Goal: Information Seeking & Learning: Learn about a topic

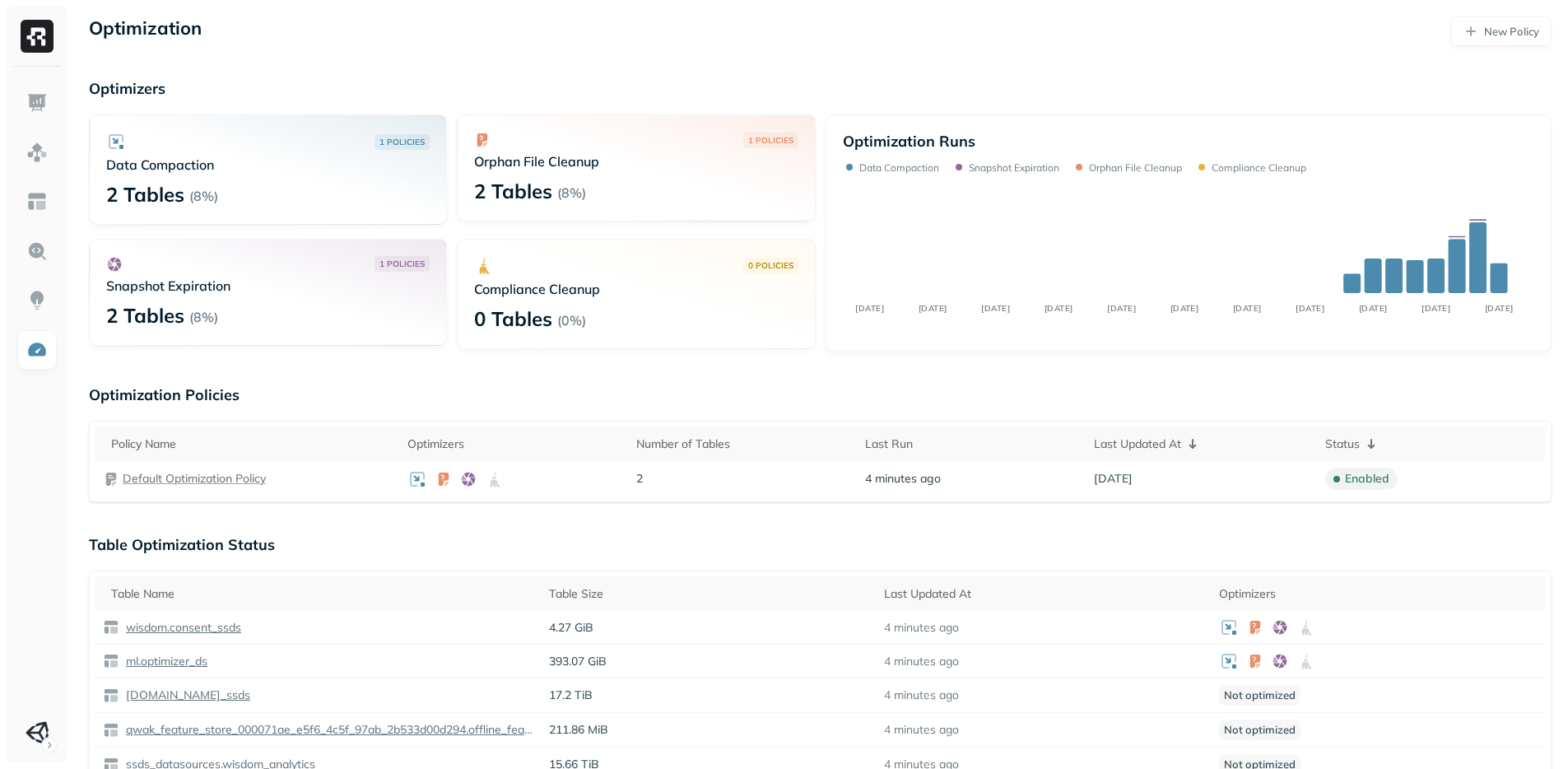
click at [624, 384] on div "Optimization New Policy Optimizers 1 POLICIES Data Compaction 2 Tables ( 8% ) 1…" at bounding box center [819, 759] width 1495 height 1518
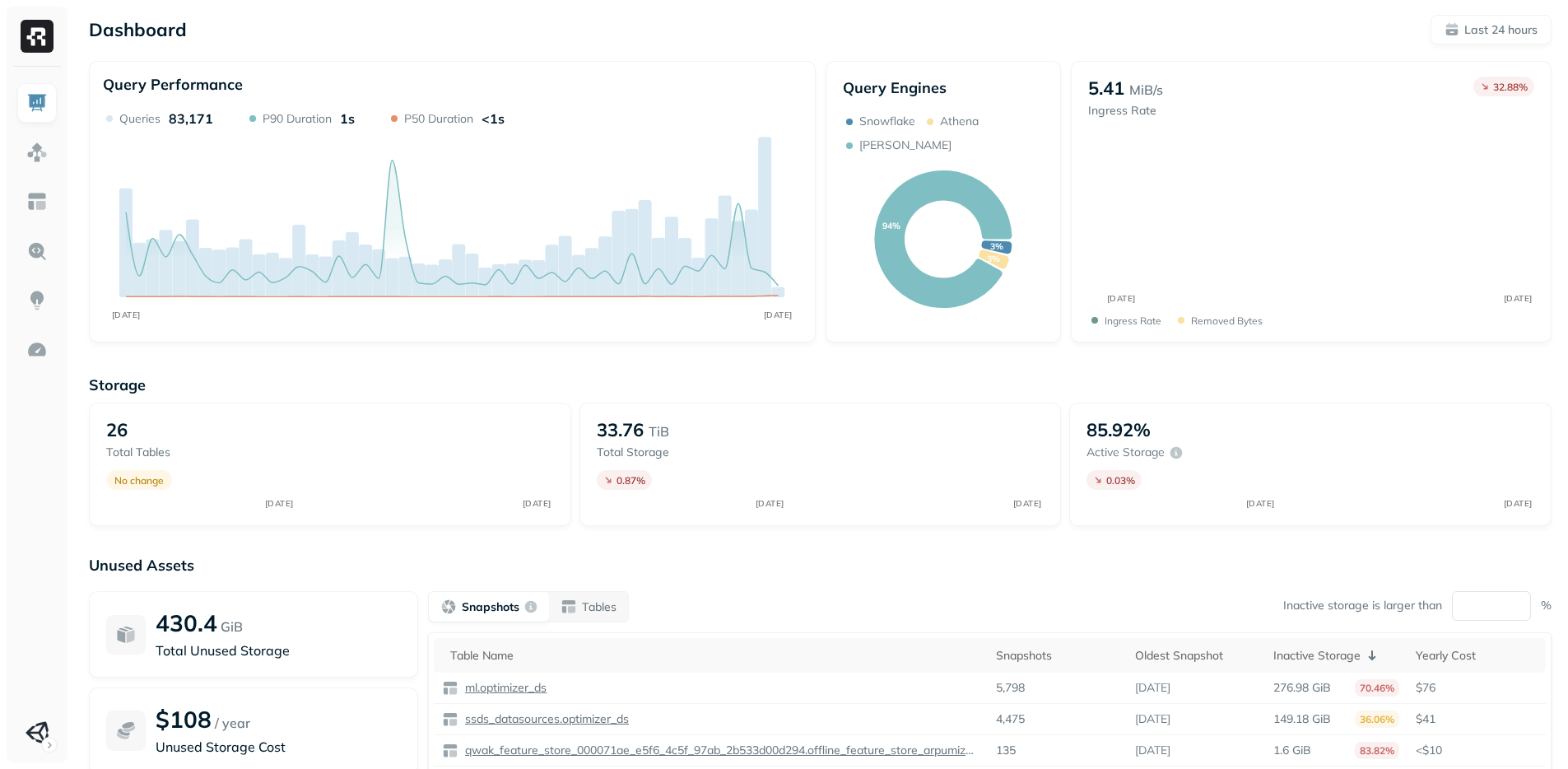
click at [1031, 20] on div "Dashboard Last 24 hours" at bounding box center [820, 30] width 1462 height 30
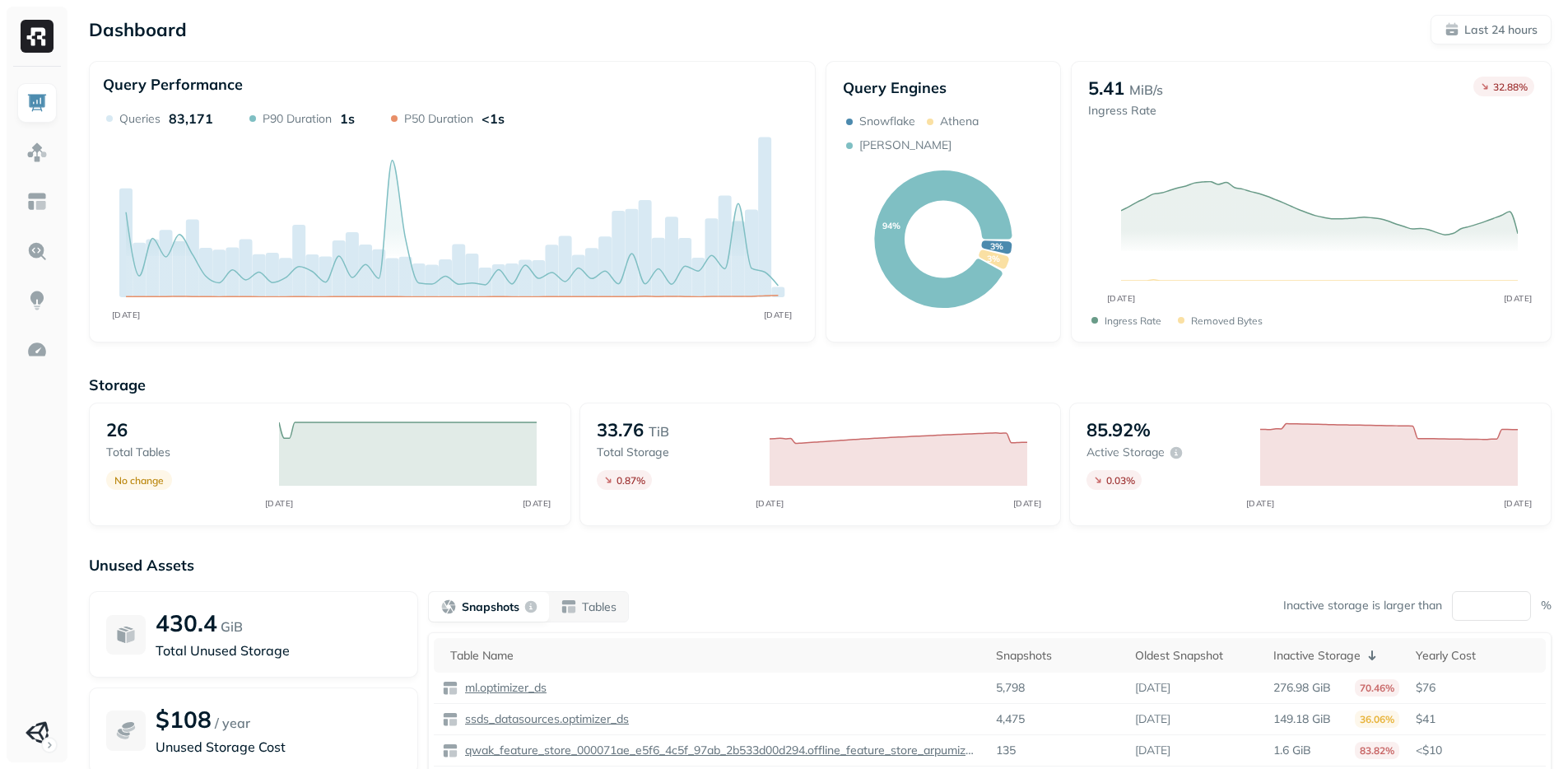
click at [1137, 343] on div "Dashboard Last 24 hours Query Performance SEP 09 SEP 10 Queries 83,171 P90 Dura…" at bounding box center [819, 458] width 1495 height 916
click at [1162, 361] on div "Storage 26 Total tables No change SEP 09 SEP 10 33.76 TiB Total storage 0.87 % …" at bounding box center [820, 631] width 1462 height 543
click at [1104, 383] on p "Storage" at bounding box center [820, 384] width 1462 height 19
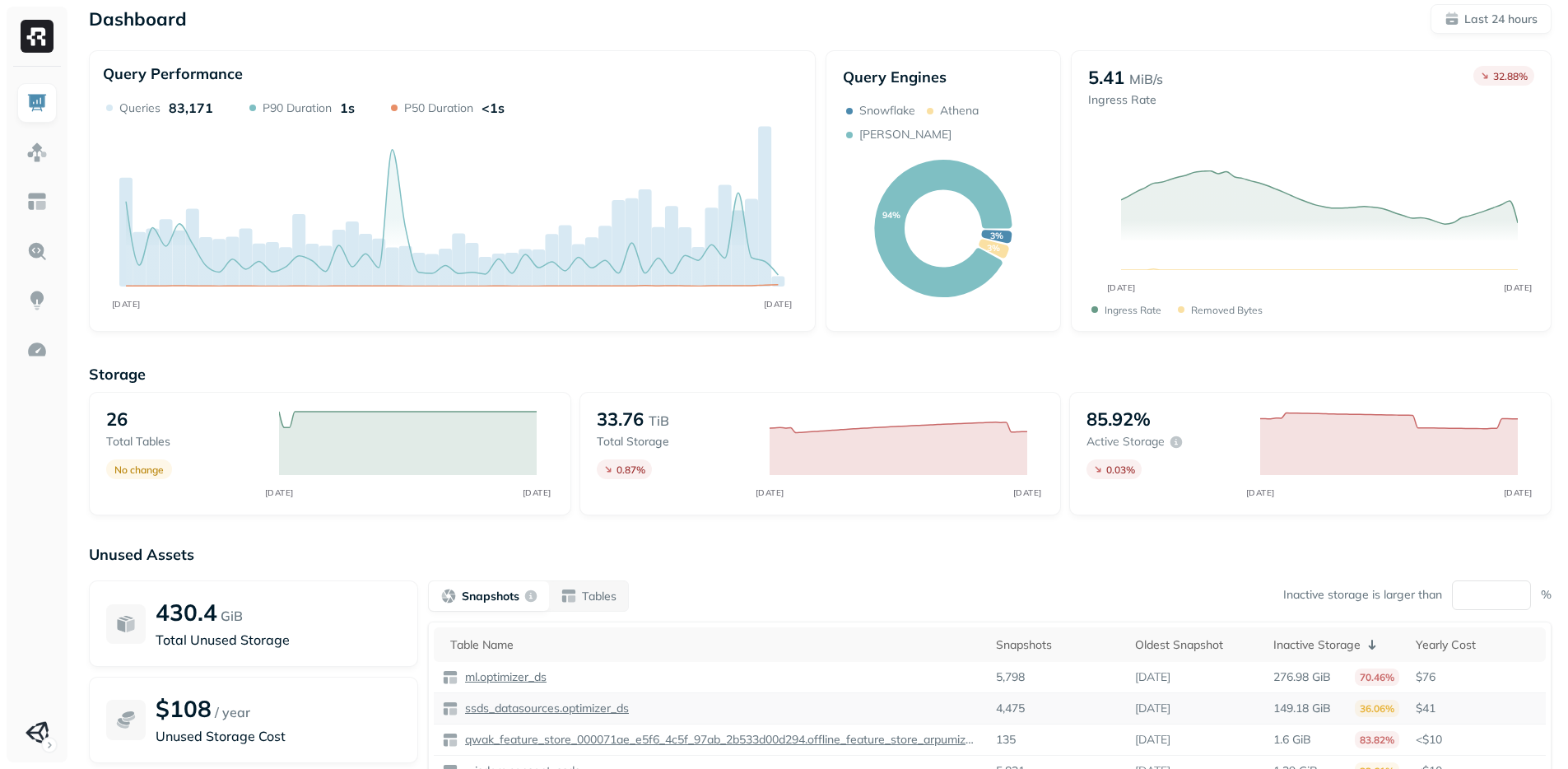
scroll to position [147, 0]
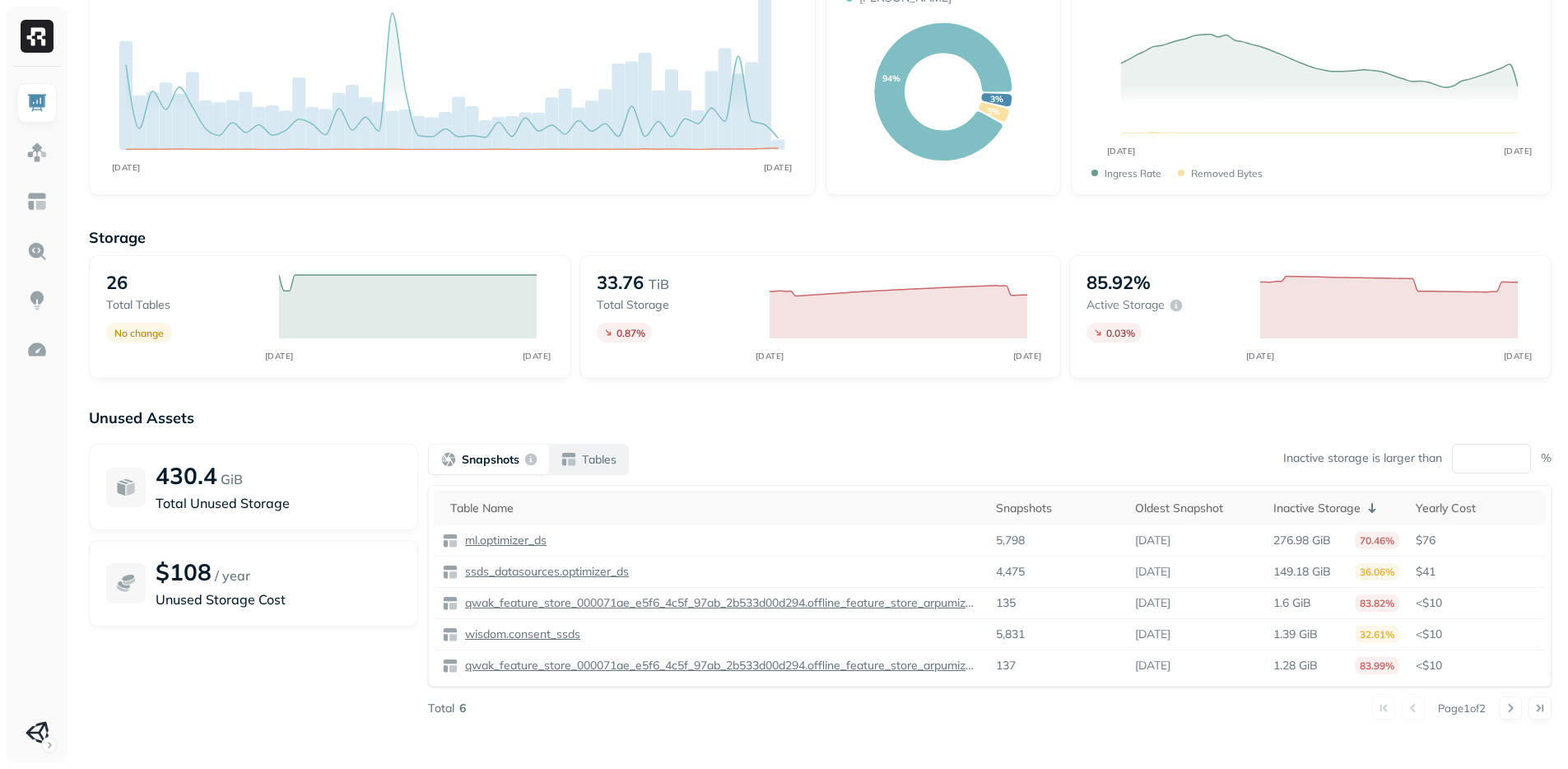
click at [576, 451] on div "Tables" at bounding box center [588, 459] width 56 height 17
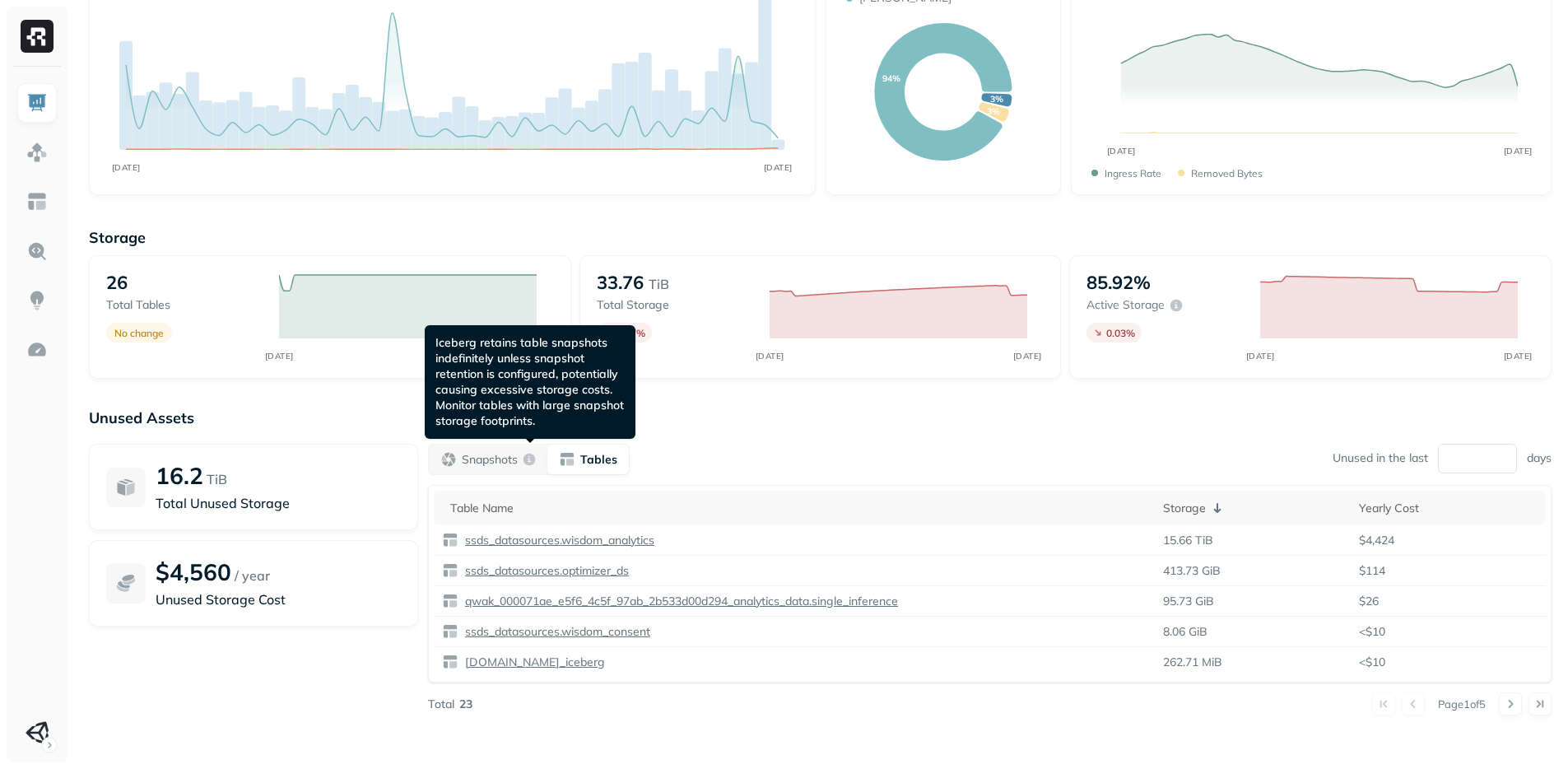
click at [765, 445] on div "Snapshots Tables Unused in the last ** days" at bounding box center [990, 459] width 1123 height 32
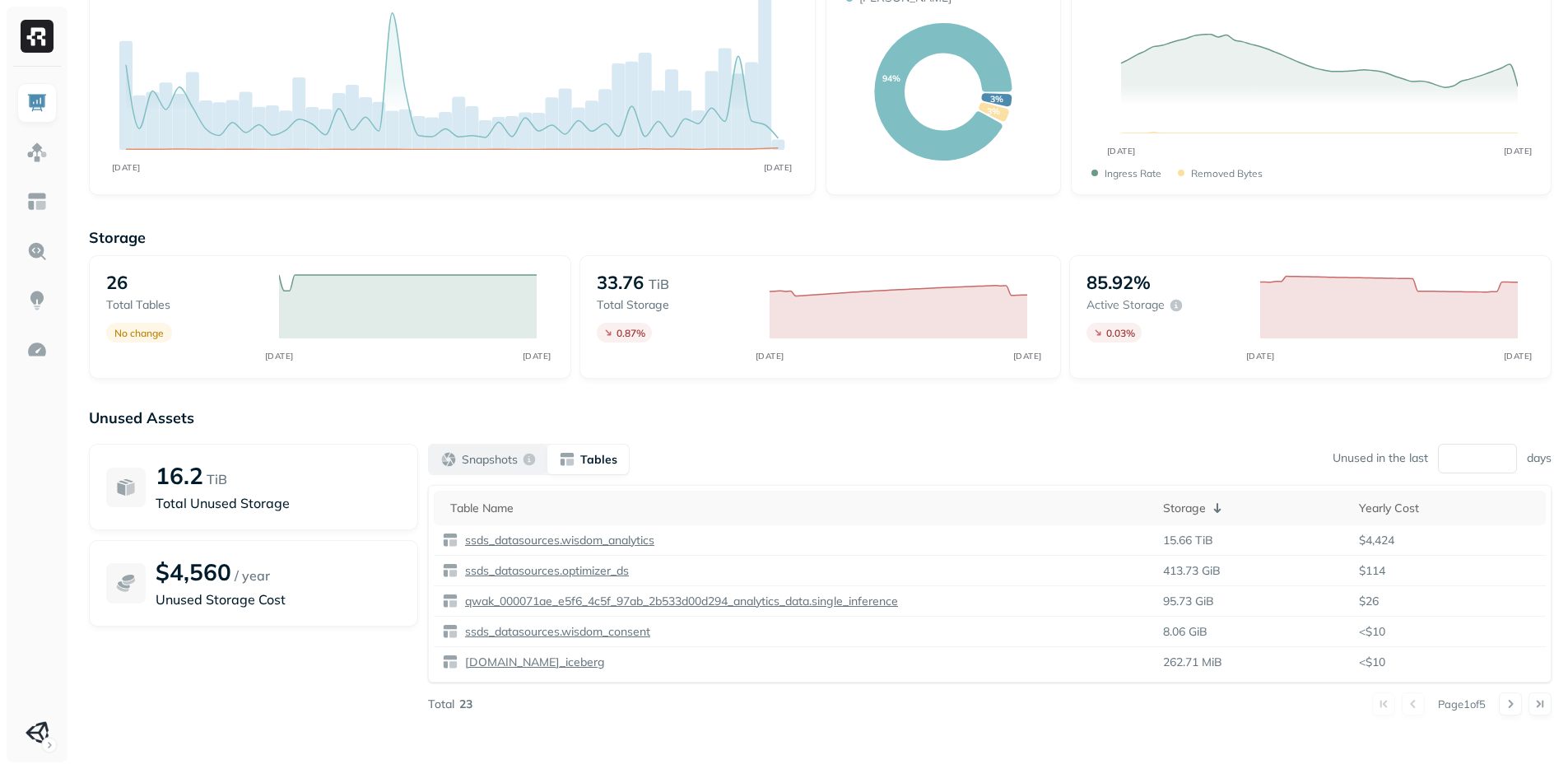
click at [515, 452] on p "Snapshots" at bounding box center [489, 460] width 56 height 16
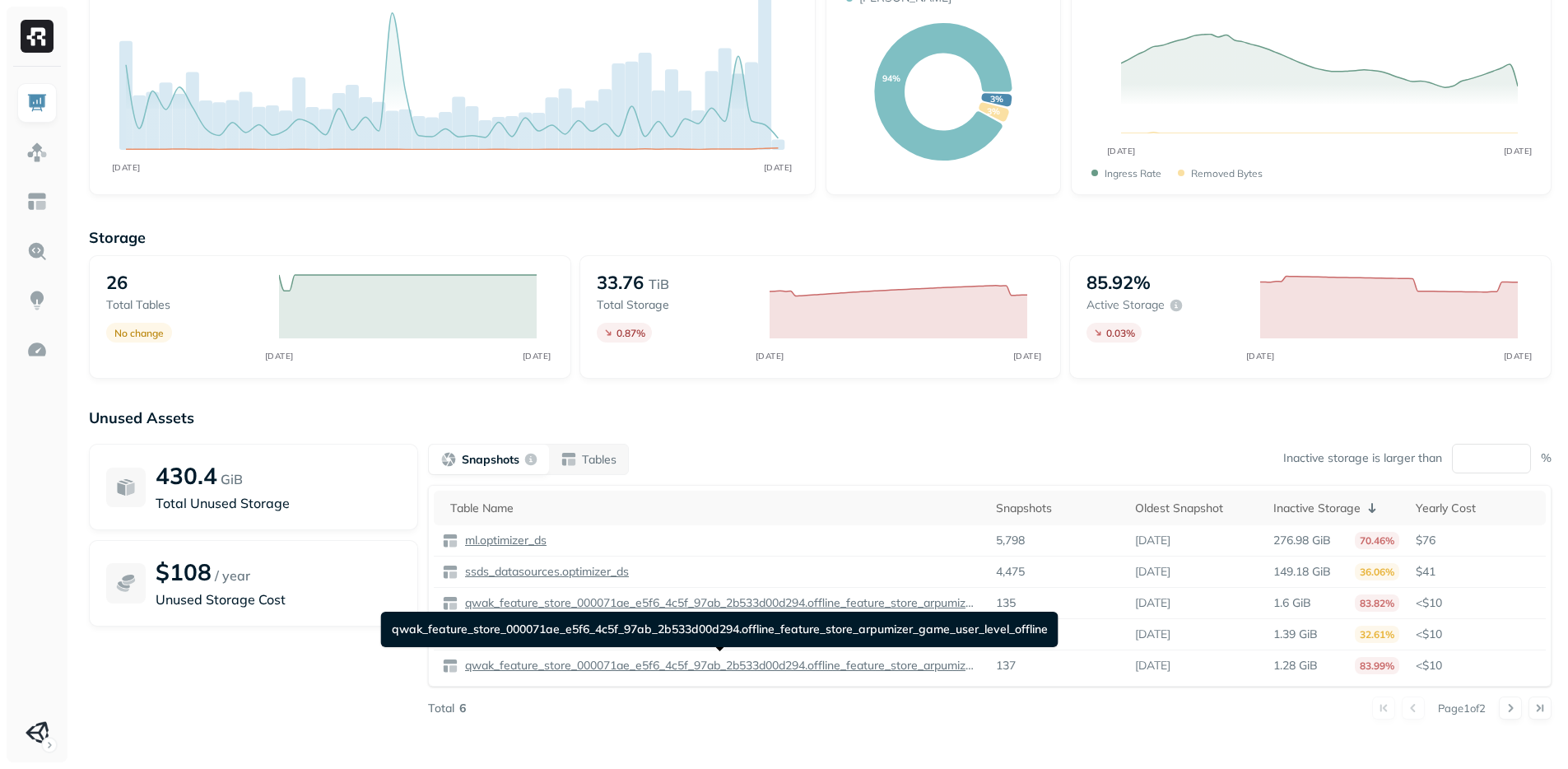
click at [800, 448] on div "Snapshots Tables Inactive storage is larger than ** %" at bounding box center [990, 459] width 1123 height 32
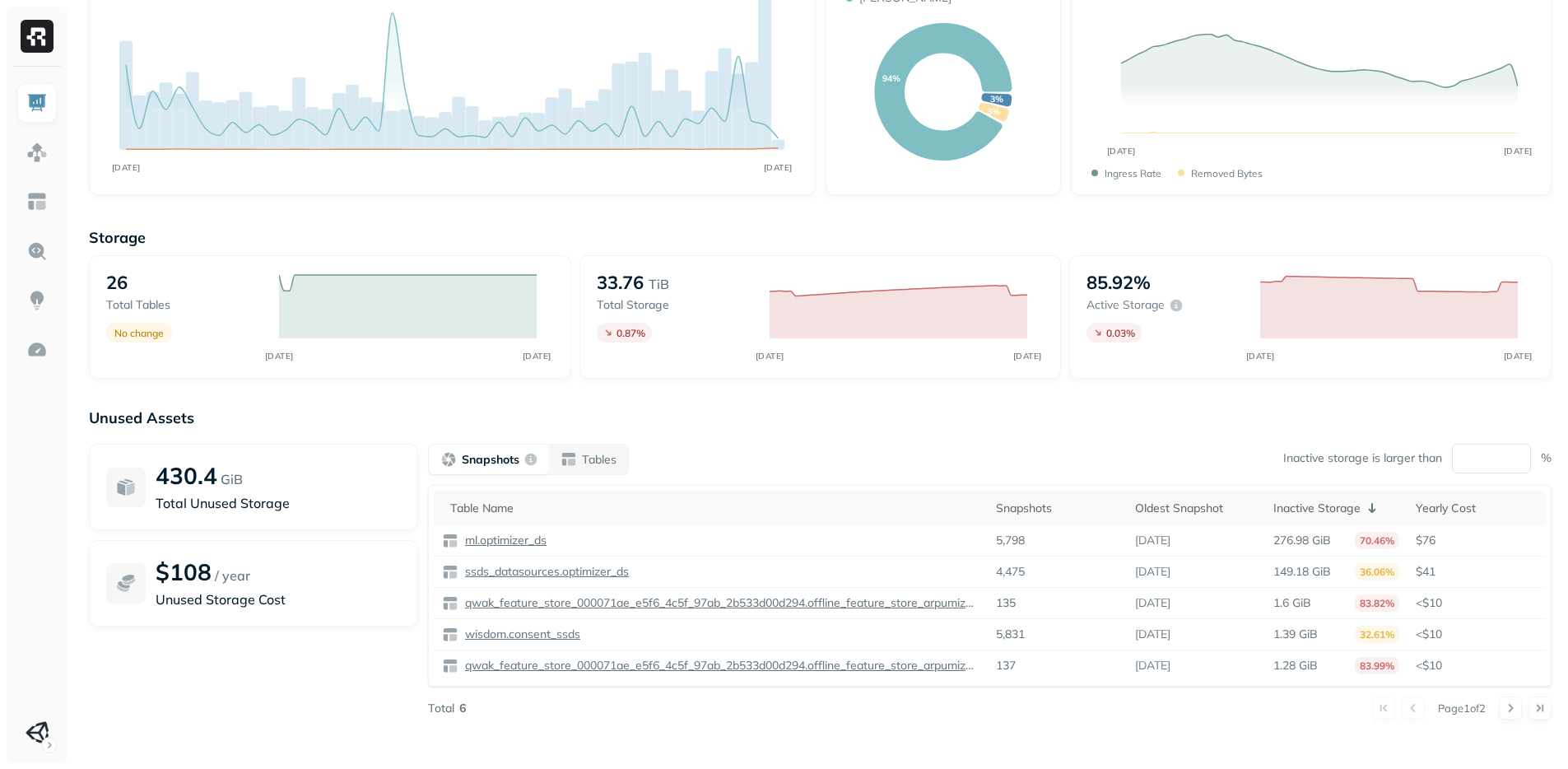
click at [705, 394] on div "Storage 26 Total tables No change SEP 09 SEP 10 33.76 TiB Total storage 0.87 % …" at bounding box center [820, 483] width 1462 height 543
click at [36, 156] on img at bounding box center [37, 152] width 22 height 22
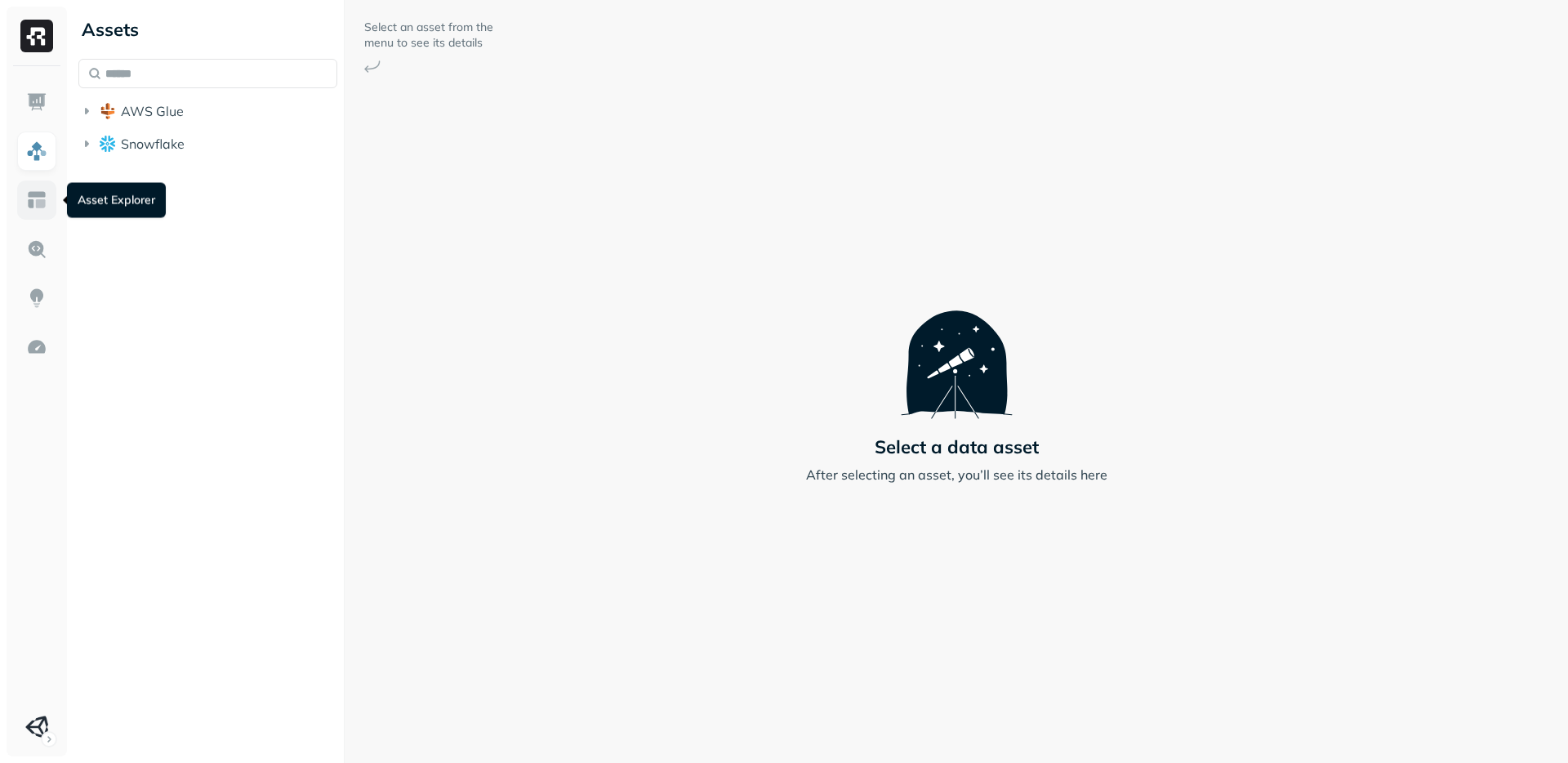
click at [21, 191] on link at bounding box center [37, 200] width 39 height 39
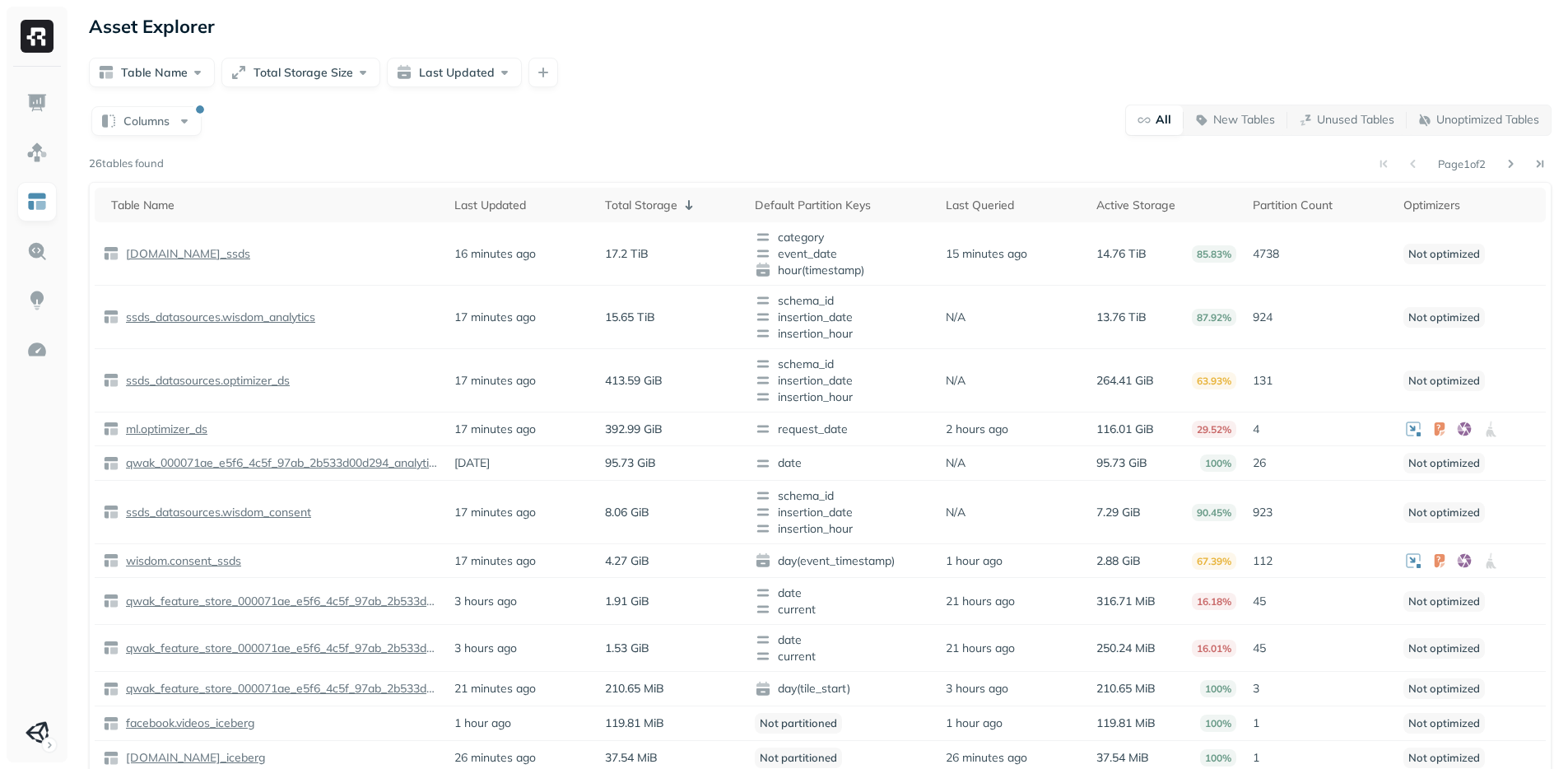
click at [172, 139] on div "Columns All New Tables Unused Tables Unoptimized Tables Page 1 of 2 26 tables f…" at bounding box center [820, 511] width 1462 height 815
click at [174, 134] on button "Columns" at bounding box center [147, 121] width 111 height 30
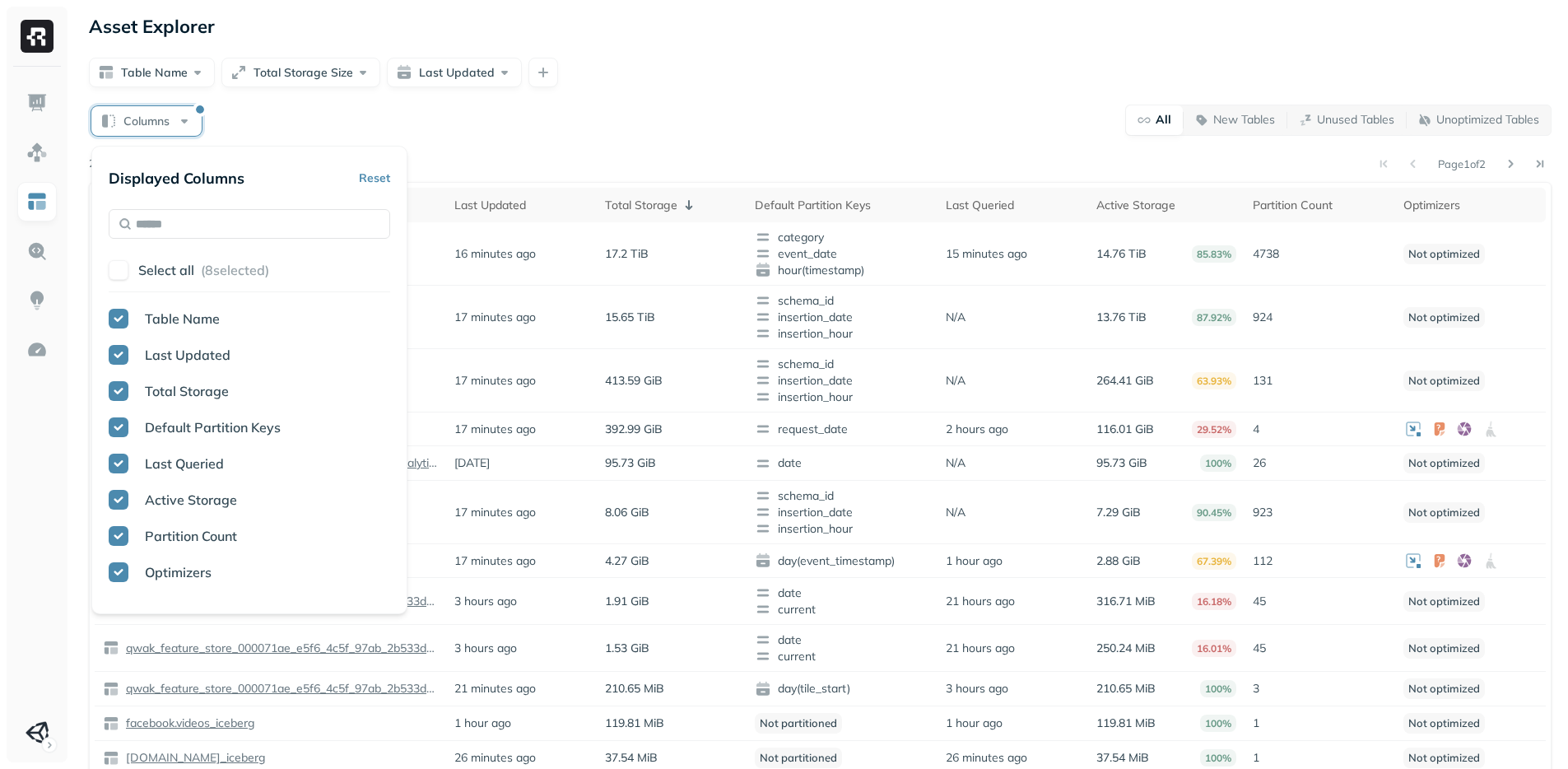
scroll to position [423, 0]
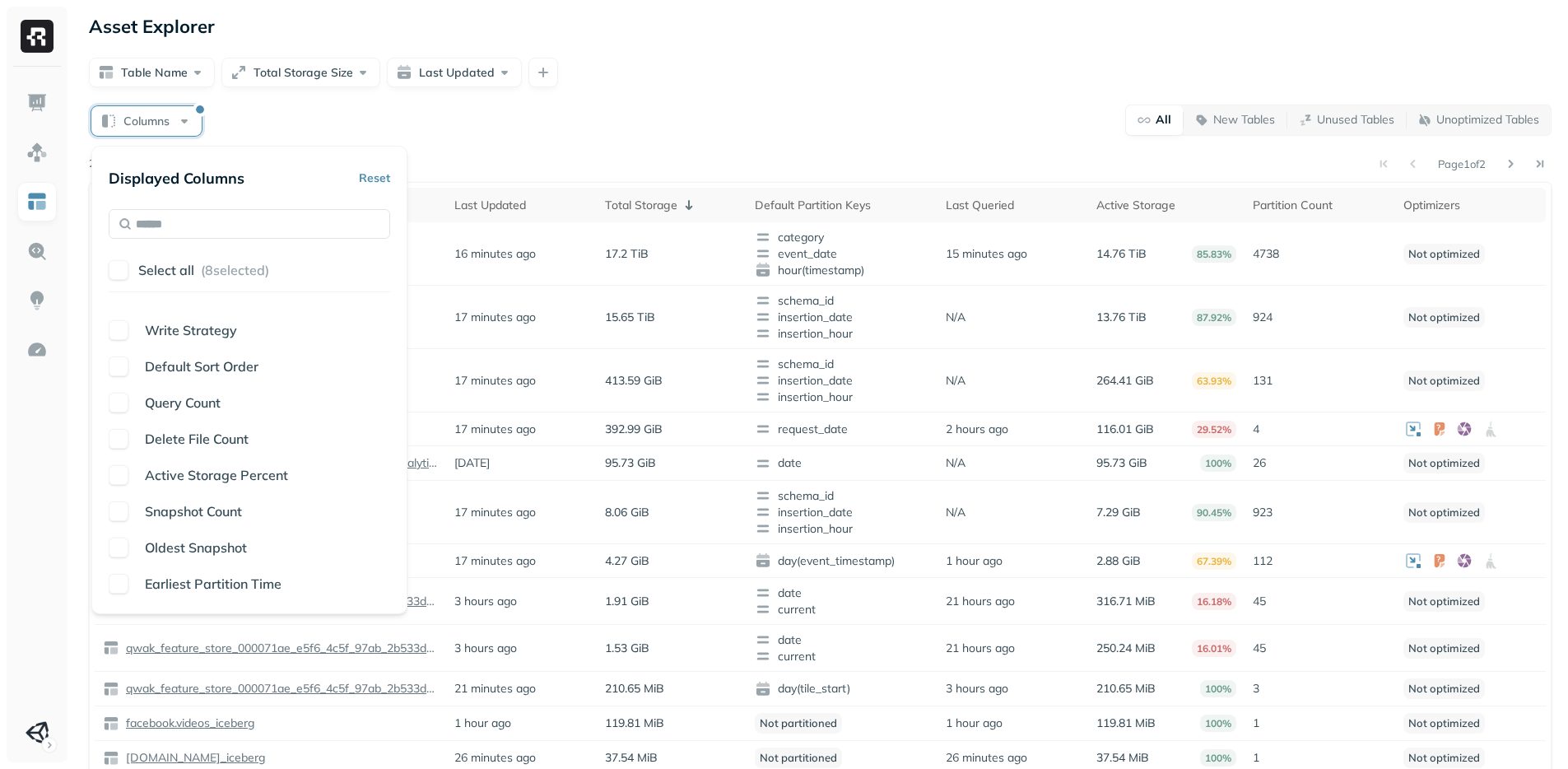
click at [184, 446] on span "Delete File Count" at bounding box center [196, 438] width 104 height 17
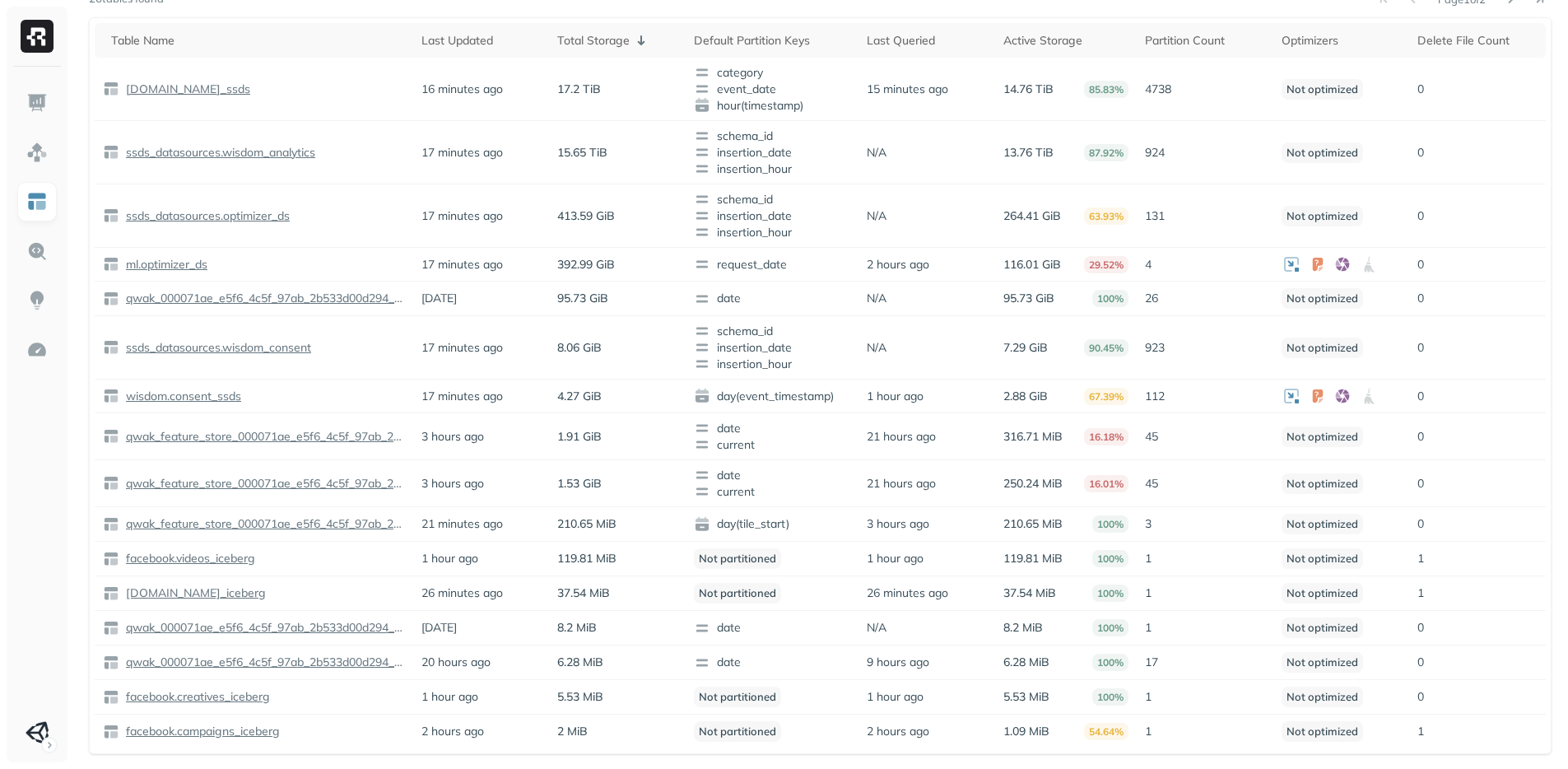
scroll to position [0, 0]
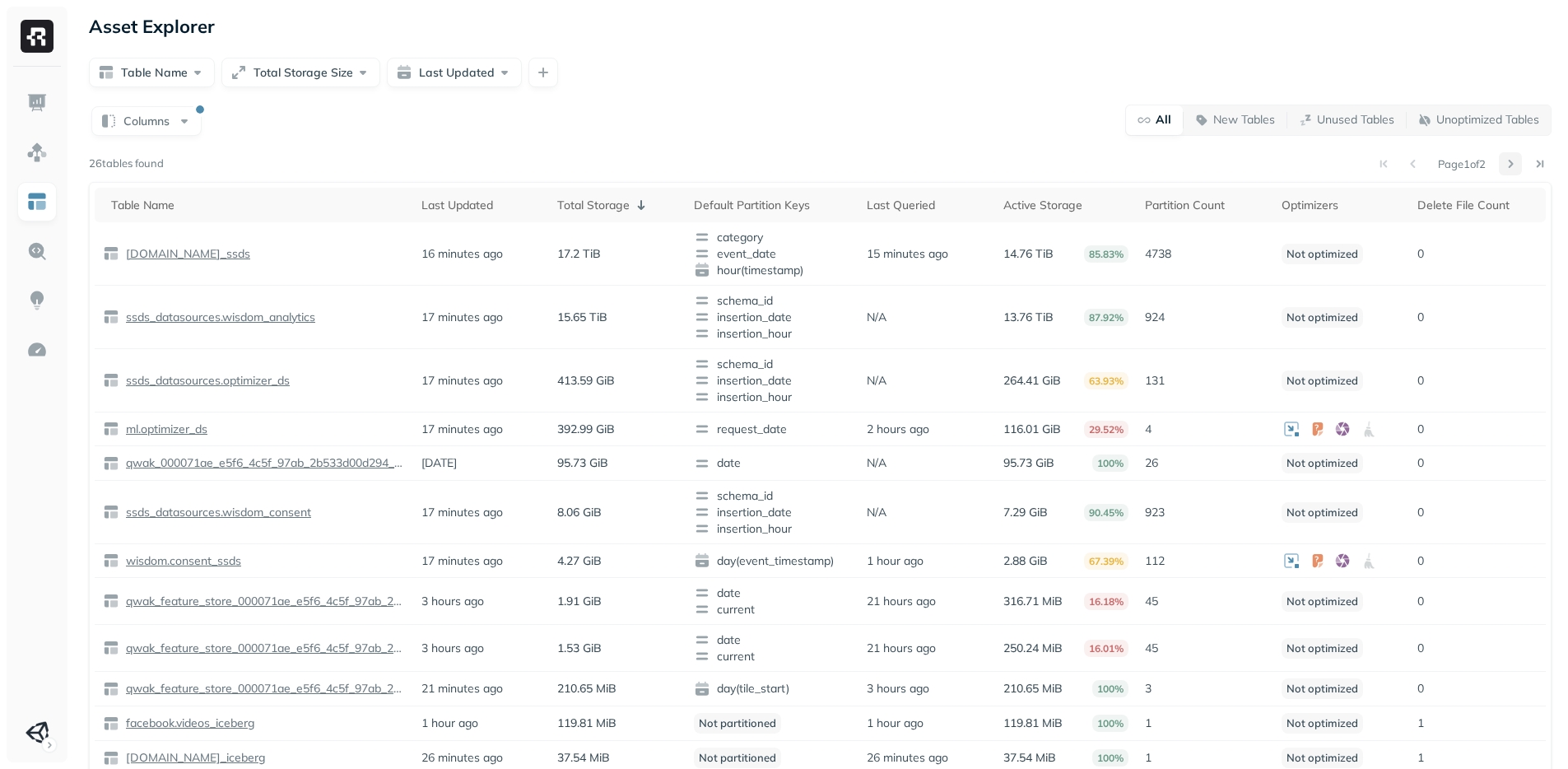
click at [1499, 169] on button at bounding box center [1510, 163] width 23 height 23
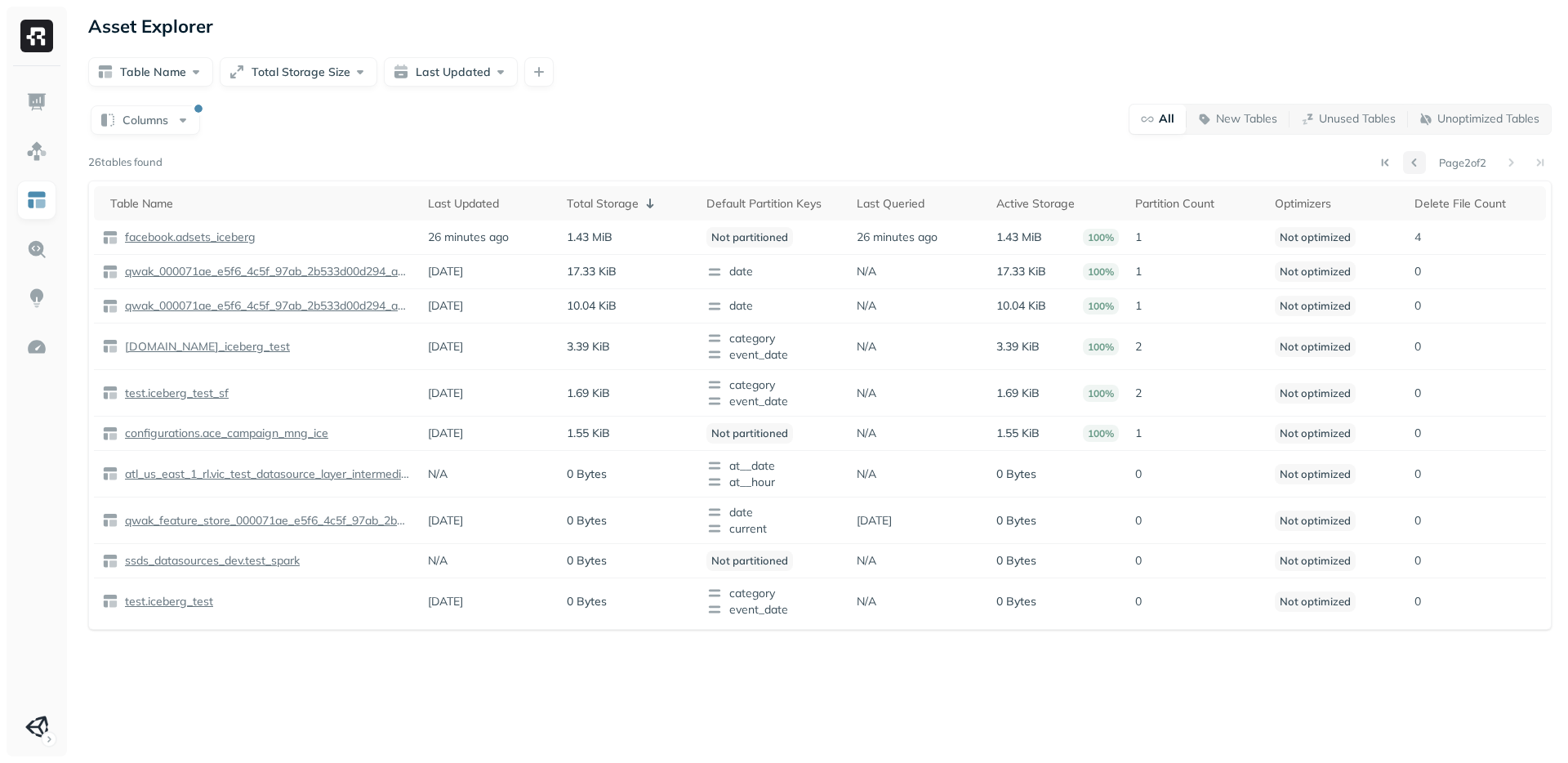
click at [1403, 161] on button at bounding box center [1414, 162] width 23 height 23
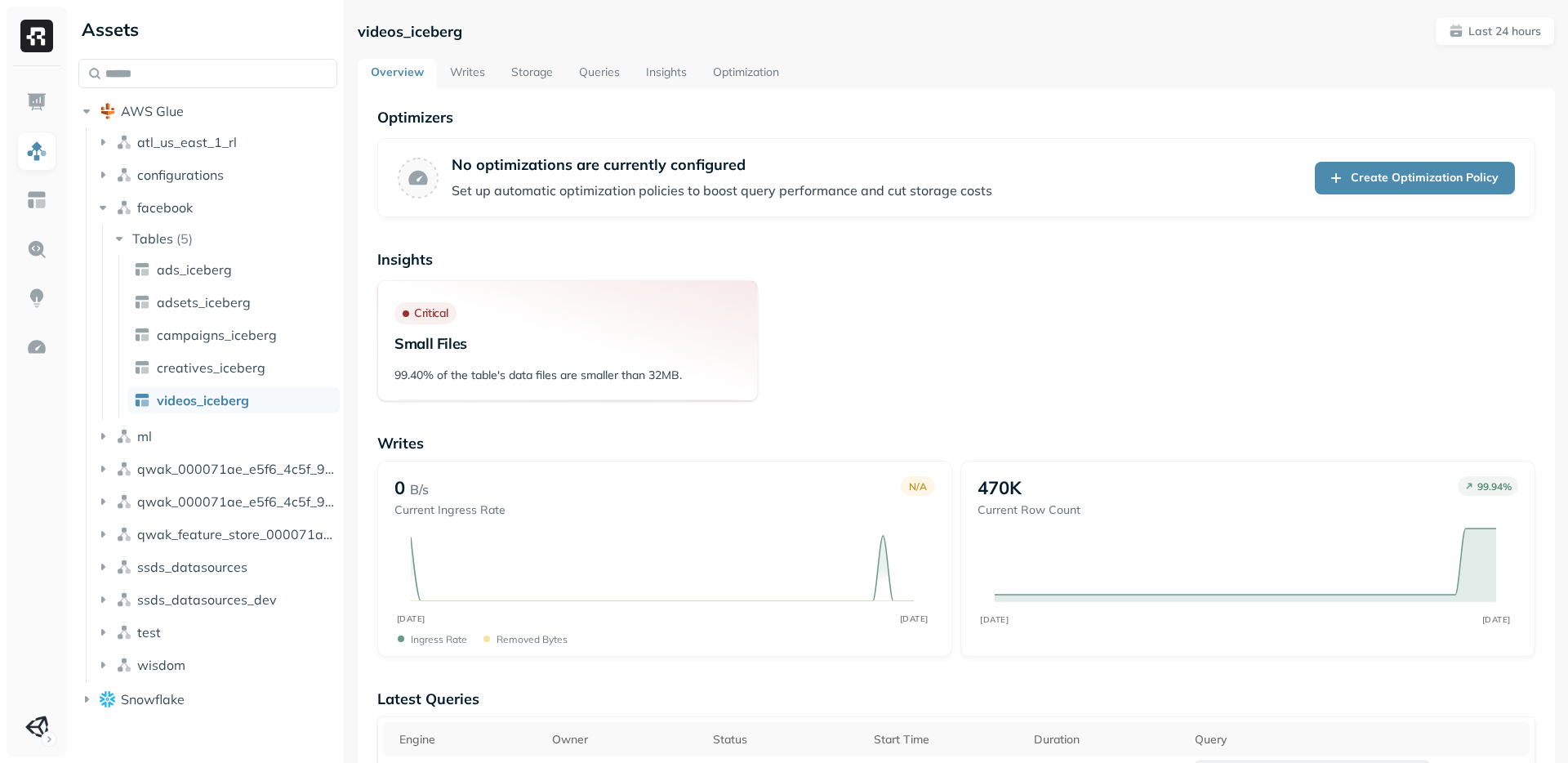
click at [525, 67] on link "Storage" at bounding box center [532, 73] width 68 height 29
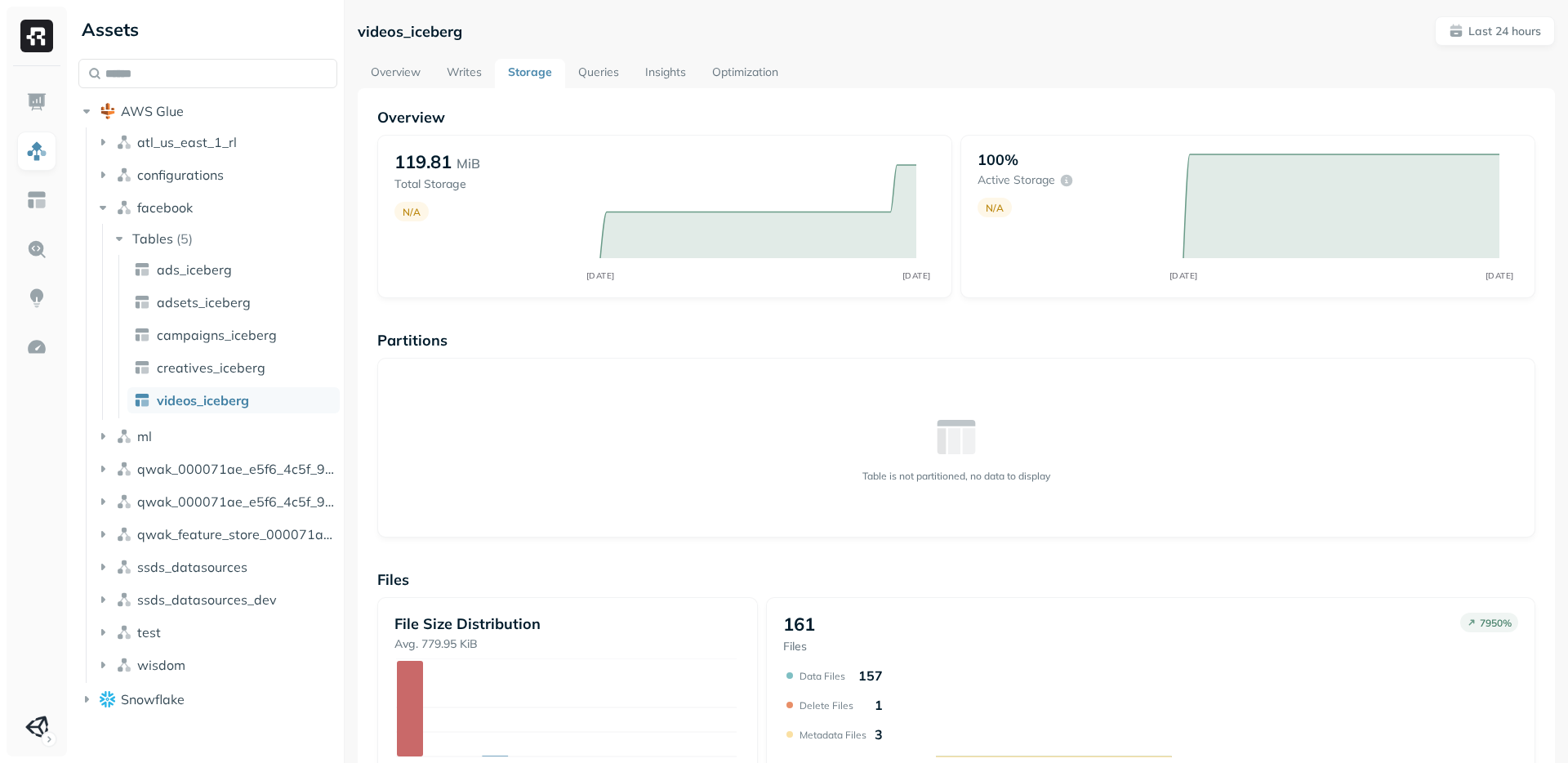
scroll to position [262, 0]
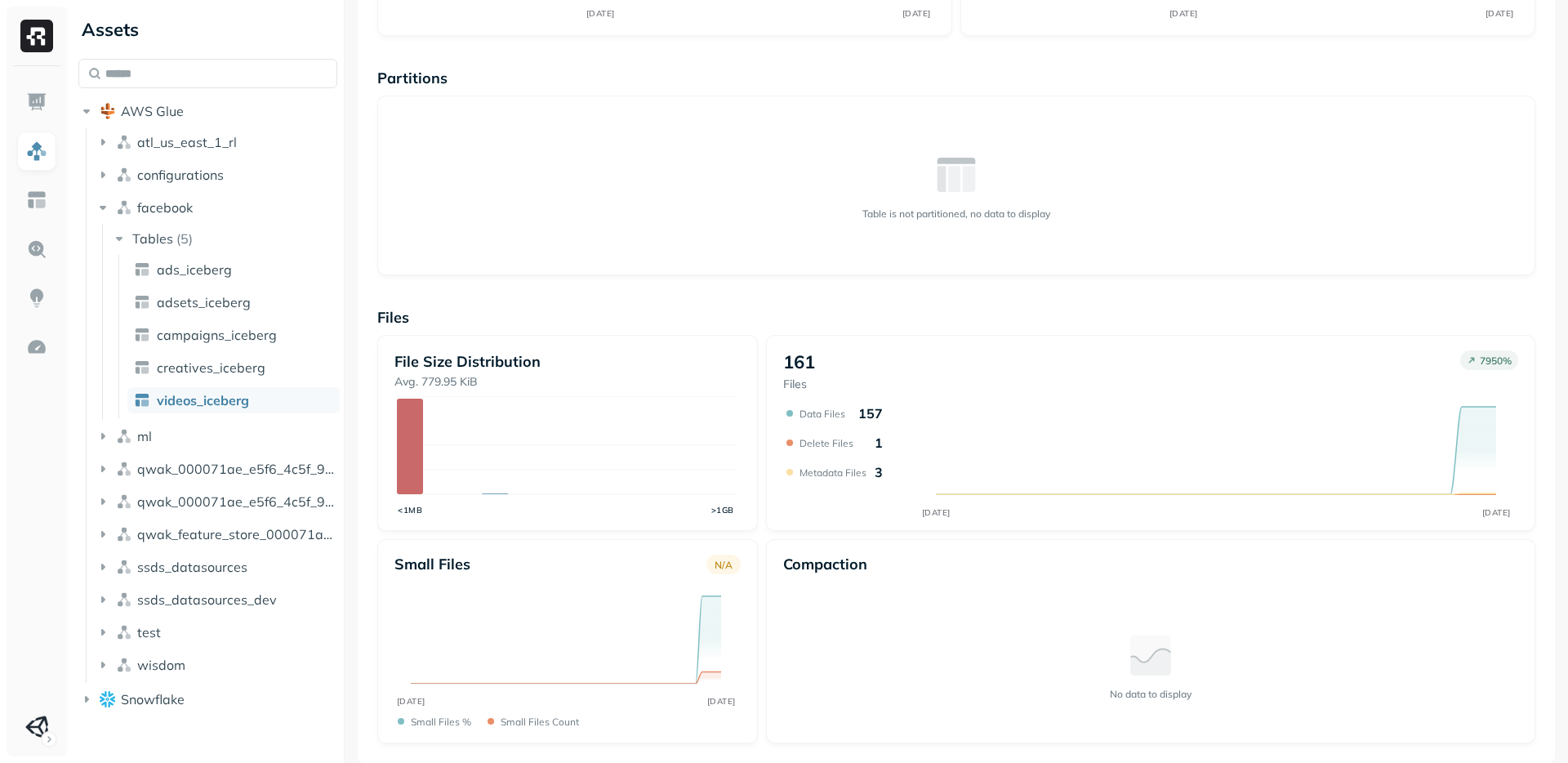
click at [856, 508] on icon "SEP 09 SEP 10" at bounding box center [1148, 462] width 730 height 115
click at [888, 656] on div "No data to display" at bounding box center [1151, 665] width 735 height 124
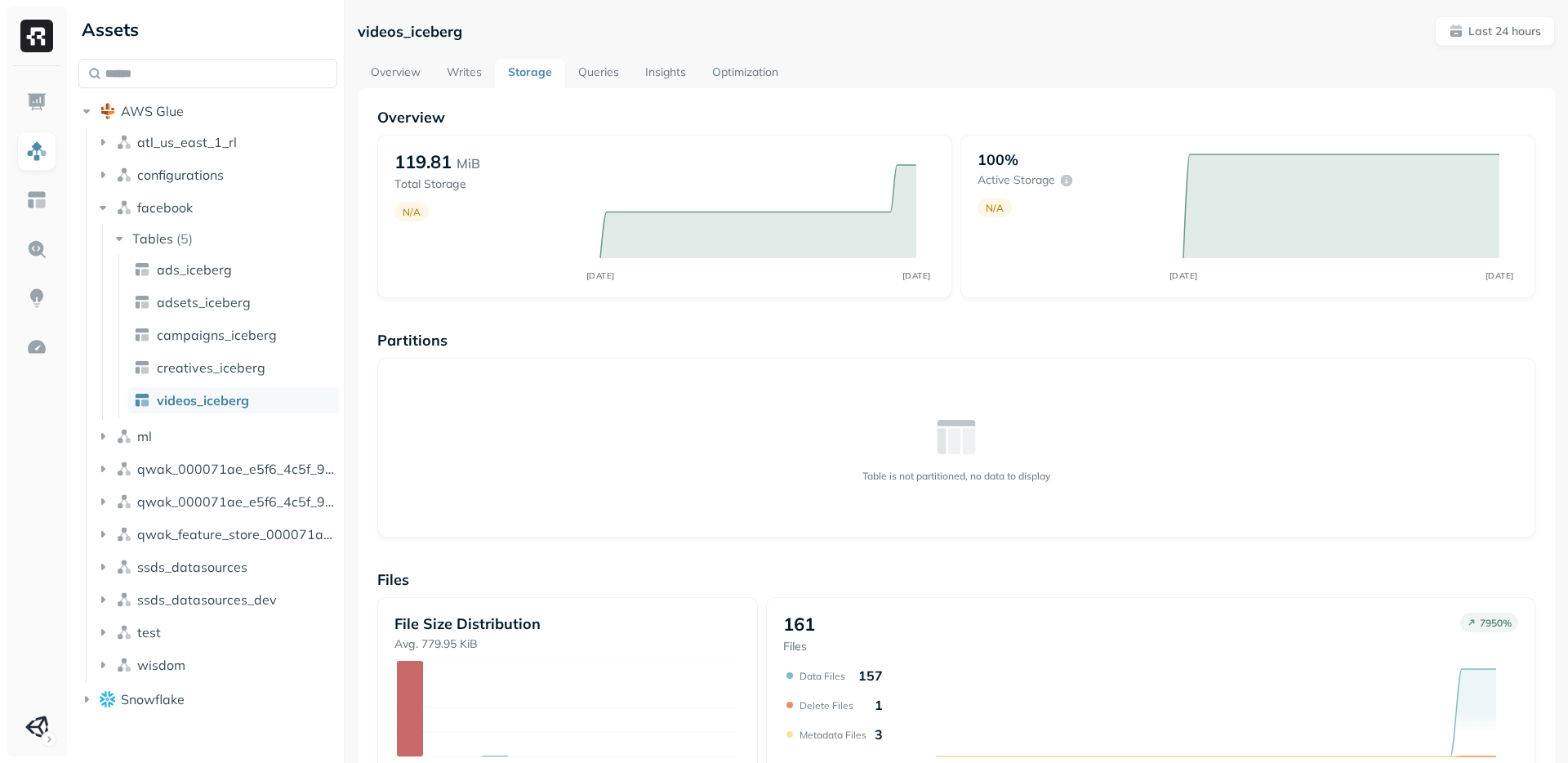
click at [888, 548] on div "Overview 119.81 MiB Total Storage N/A SEP 09 SEP 10 100% Active storage N/A SEP…" at bounding box center [956, 556] width 1158 height 897
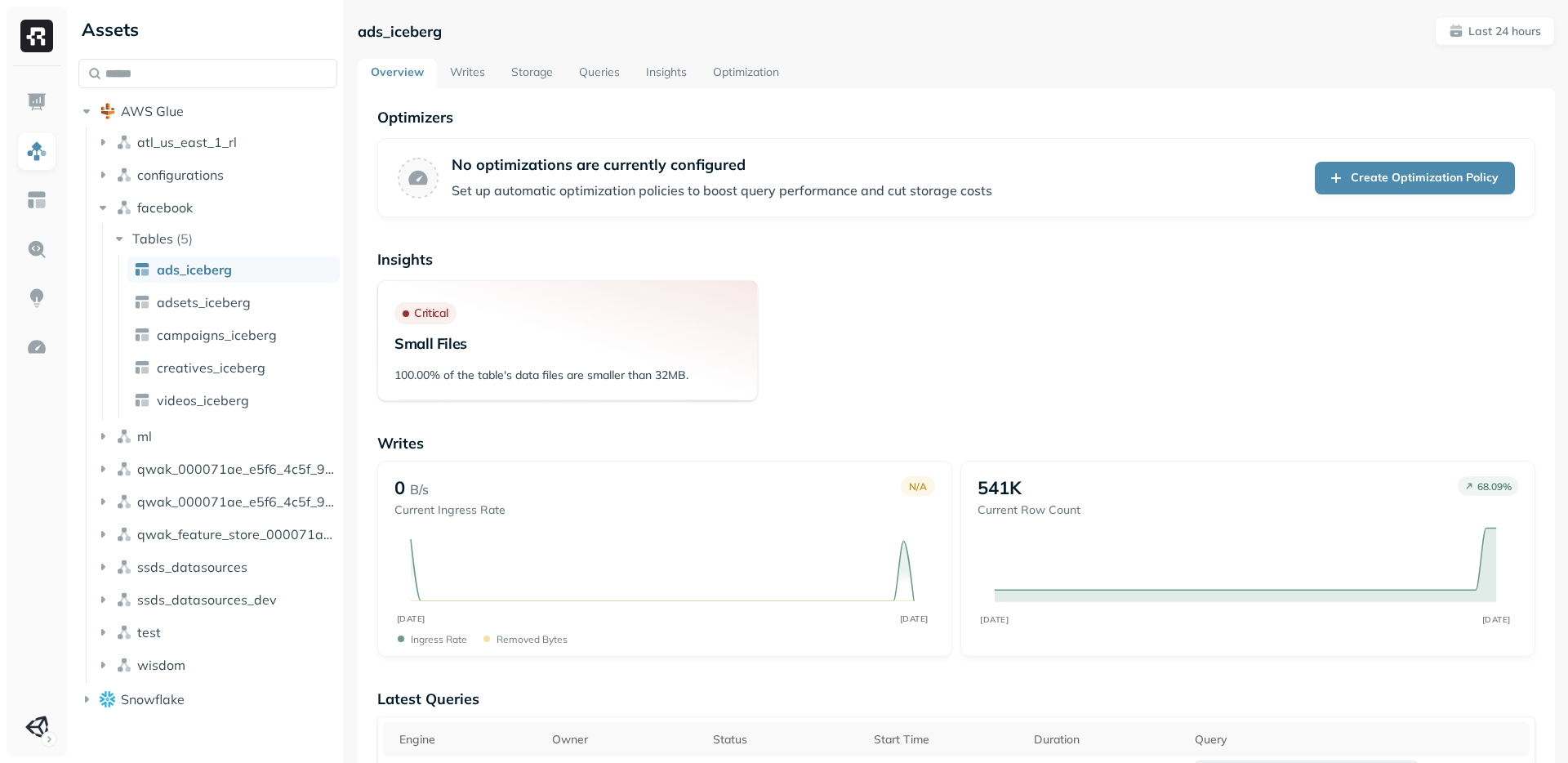
click at [961, 387] on div "Critical Small Files 100.00% of the table's data files are smaller than 32MB." at bounding box center [956, 340] width 1158 height 120
click at [951, 392] on div "Critical Small Files 100.00% of the table's data files are smaller than 32MB." at bounding box center [956, 340] width 1158 height 120
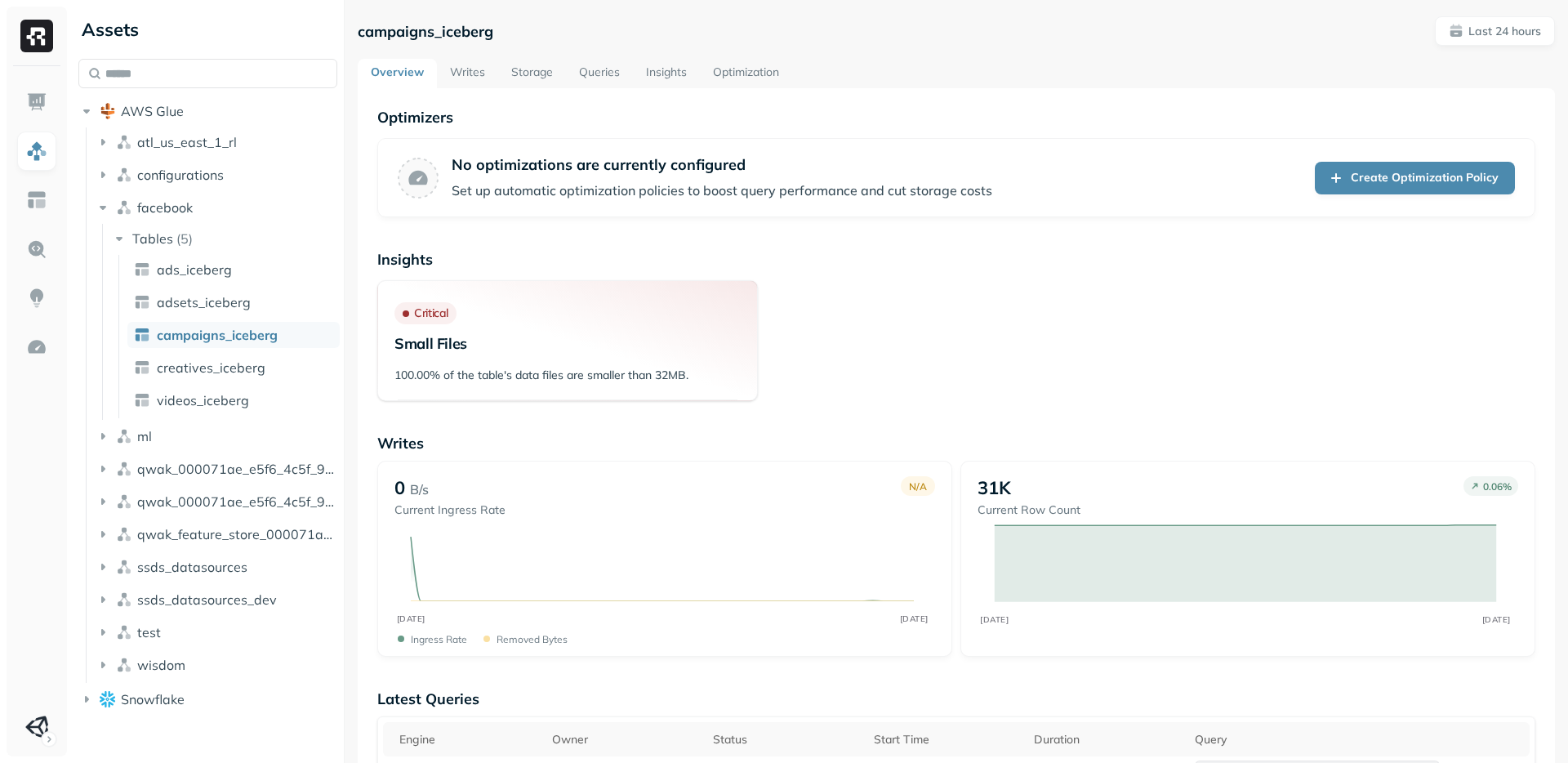
click at [951, 392] on div "Critical Small Files 100.00% of the table's data files are smaller than 32MB." at bounding box center [956, 340] width 1158 height 120
click at [1493, 24] on p "Last 24 hours" at bounding box center [1504, 31] width 72 height 16
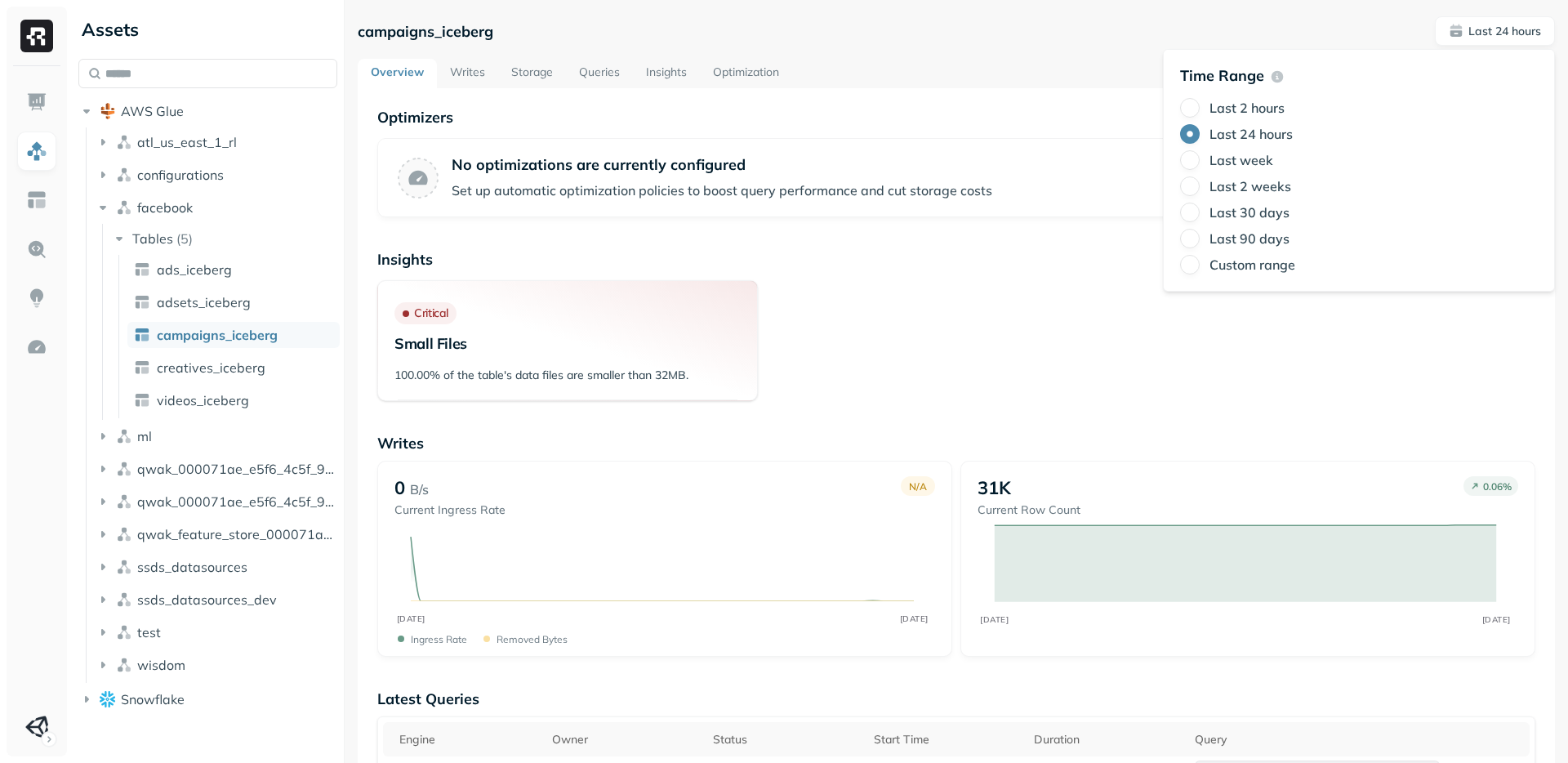
click at [1247, 157] on label "Last week" at bounding box center [1241, 160] width 64 height 17
click at [1200, 157] on button "Last week" at bounding box center [1190, 160] width 20 height 20
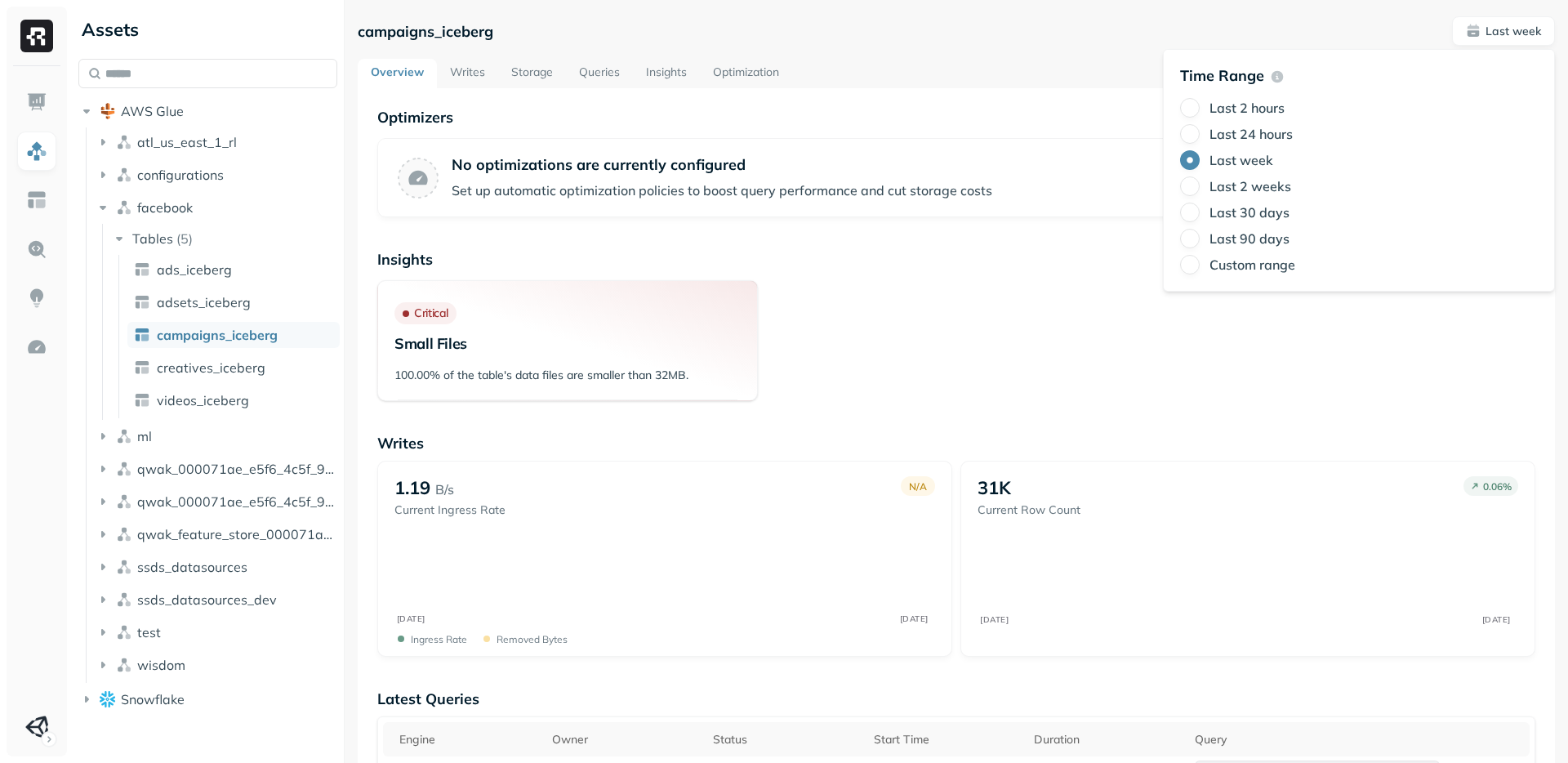
click at [1017, 67] on div "Overview Writes Storage Queries Insights Optimization" at bounding box center [956, 73] width 1197 height 29
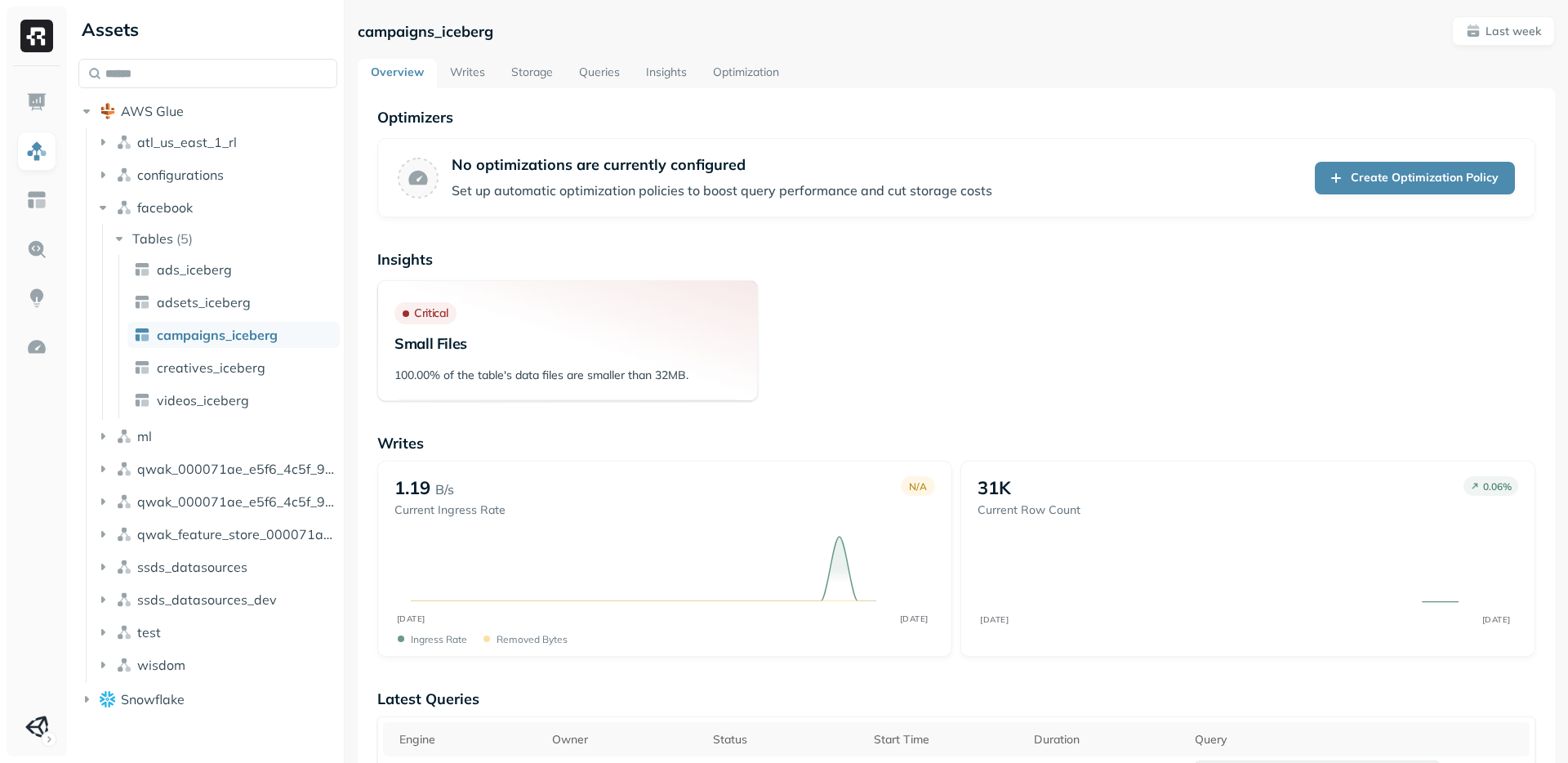
click at [979, 305] on div "Critical Small Files 100.00% of the table's data files are smaller than 32MB." at bounding box center [956, 340] width 1158 height 120
click at [975, 311] on div "Critical Small Files 100.00% of the table's data files are smaller than 32MB." at bounding box center [956, 340] width 1158 height 120
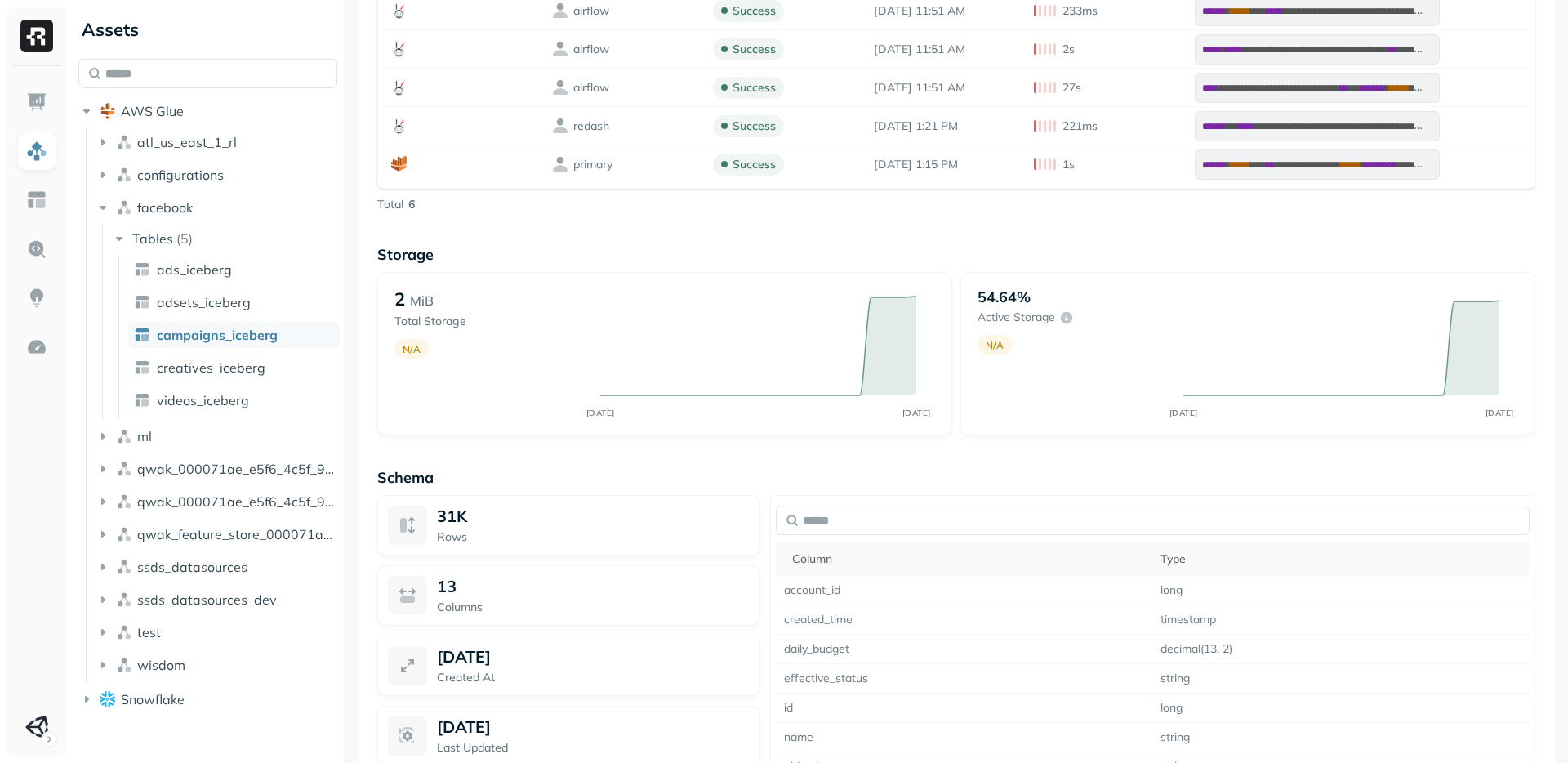
click at [619, 691] on div "Sep 9, 2025 Created At" at bounding box center [568, 666] width 383 height 61
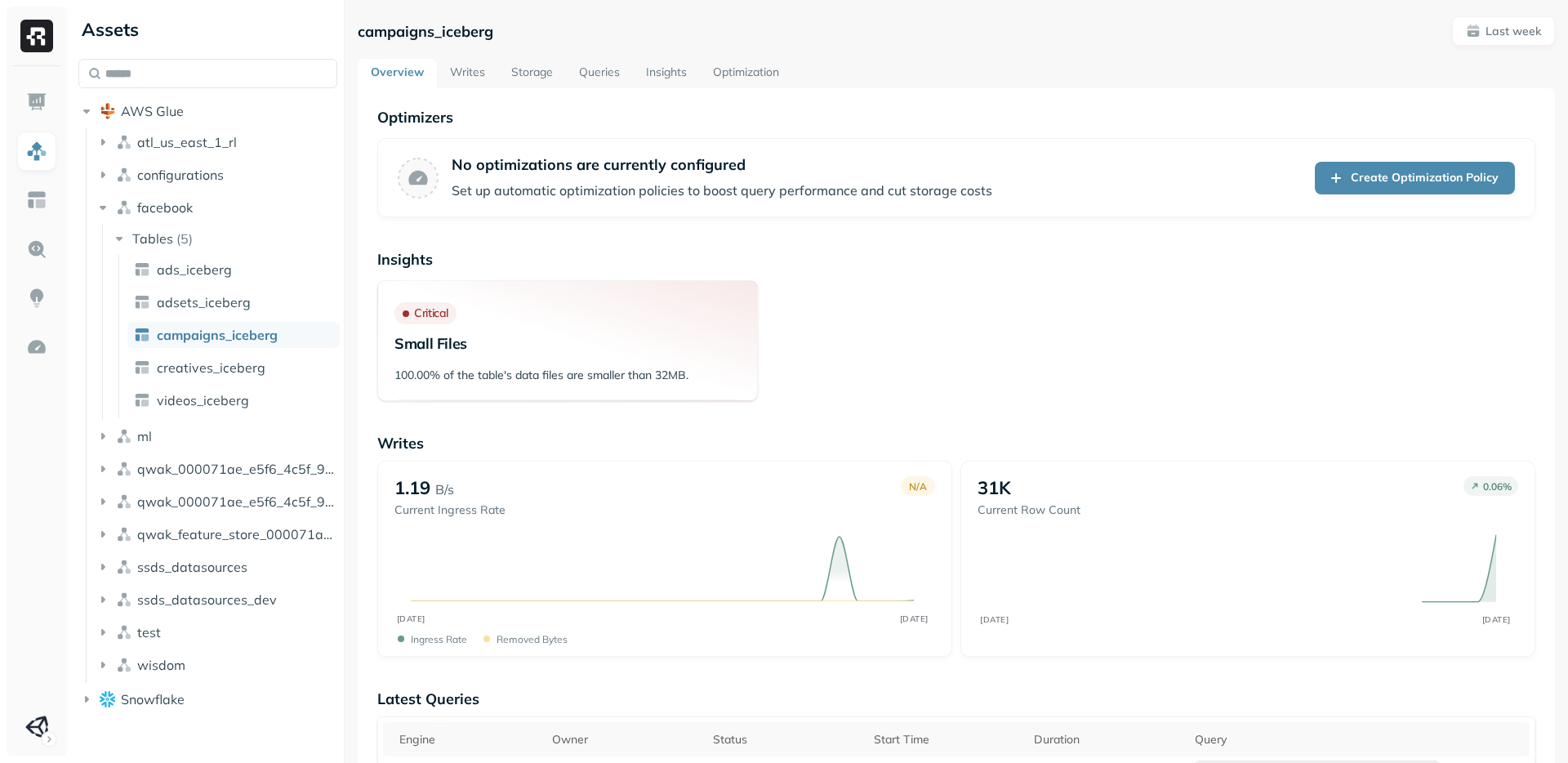
click at [868, 452] on p "Writes" at bounding box center [956, 443] width 1158 height 19
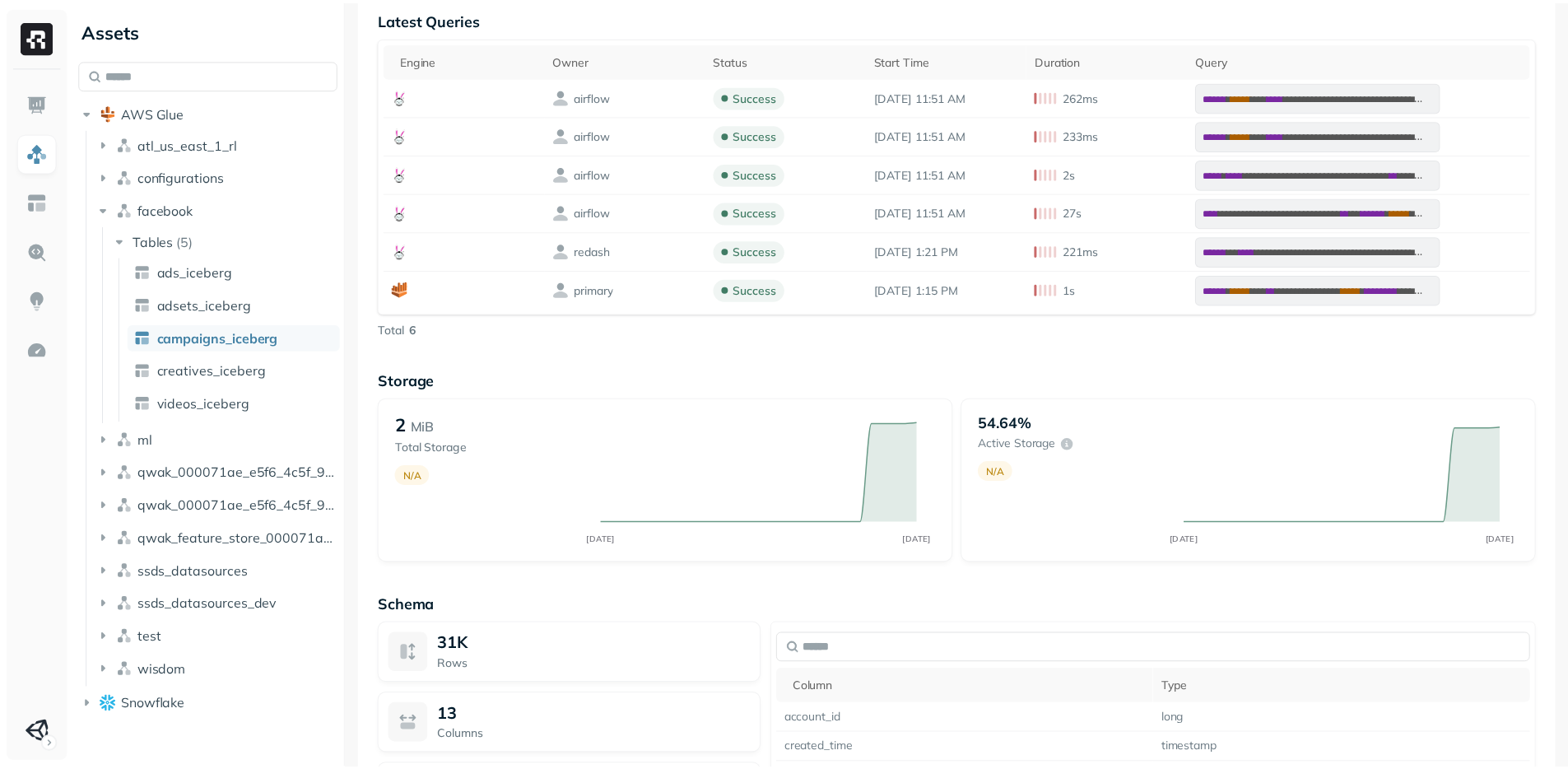
scroll to position [1119, 0]
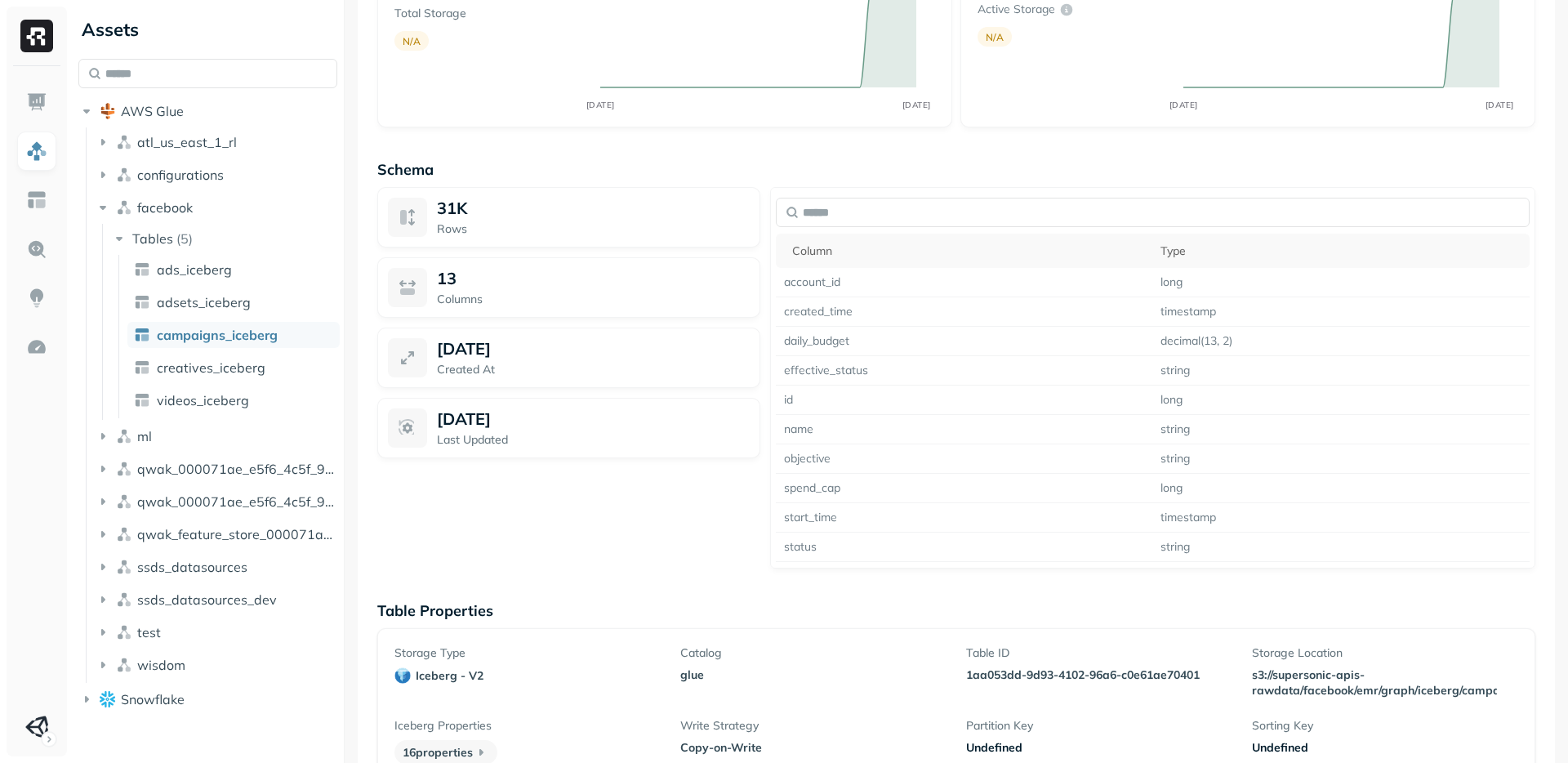
click at [50, 208] on link at bounding box center [37, 200] width 39 height 39
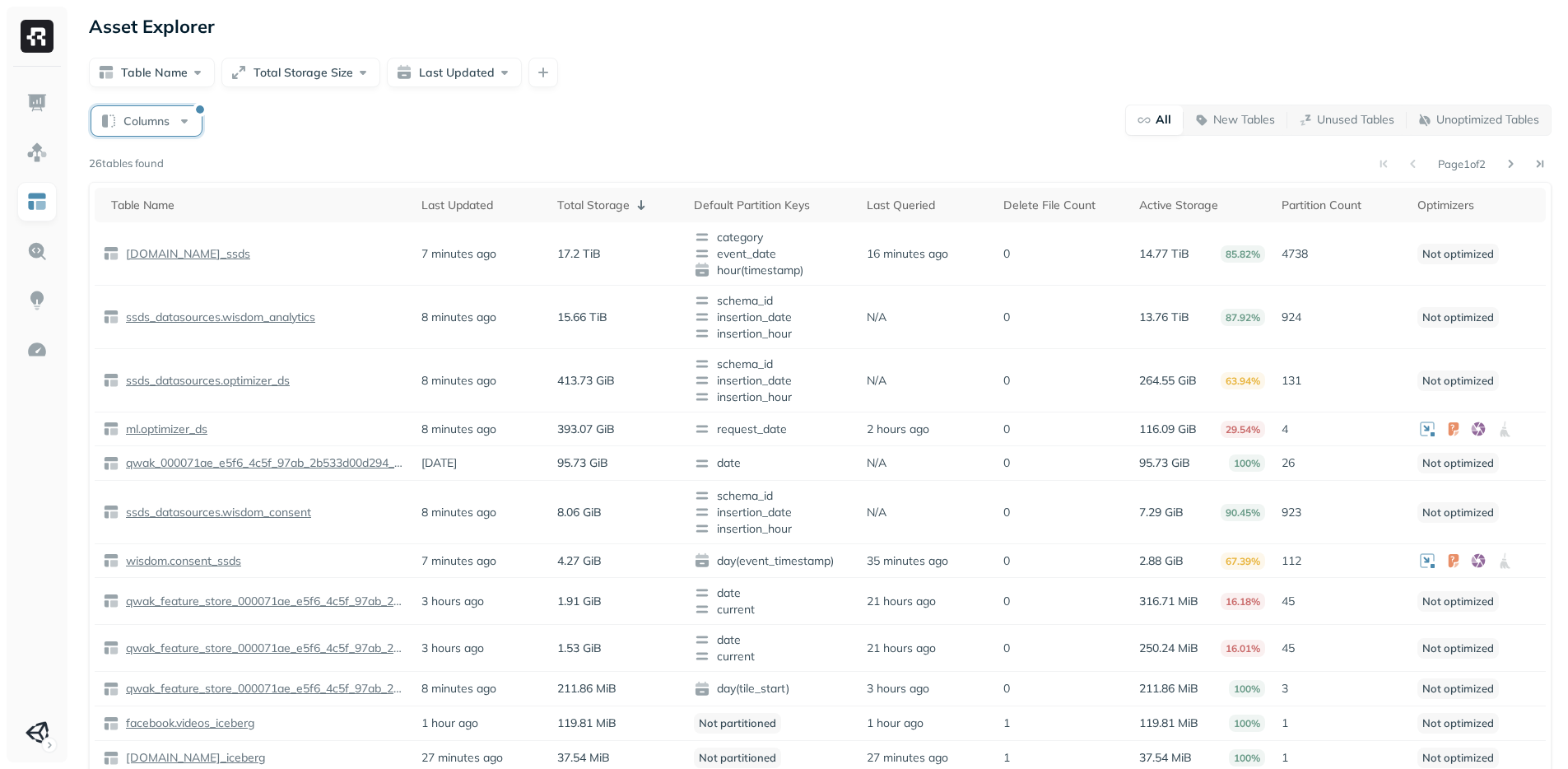
click at [156, 116] on button "Columns" at bounding box center [147, 121] width 111 height 30
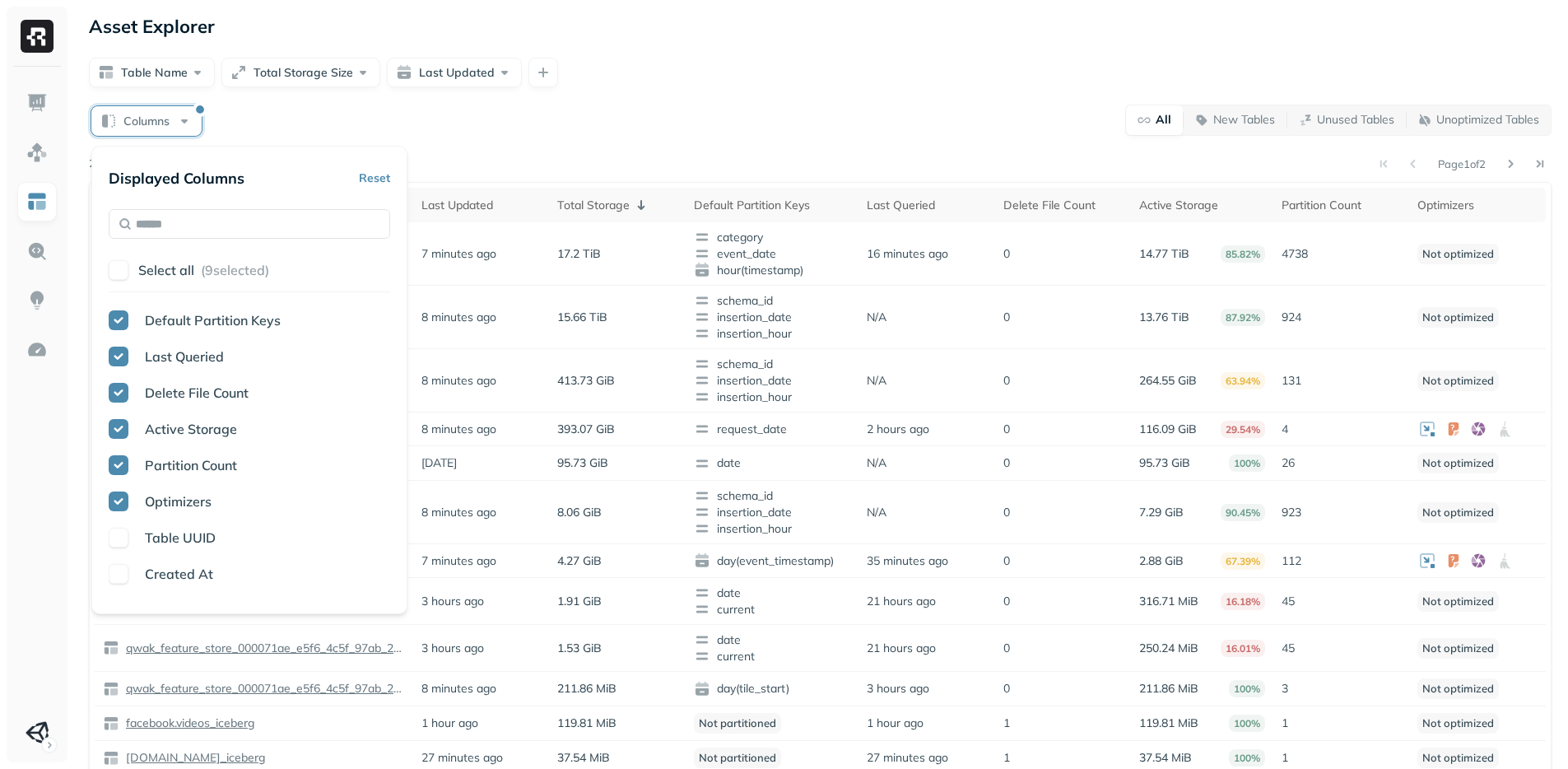
scroll to position [225, 0]
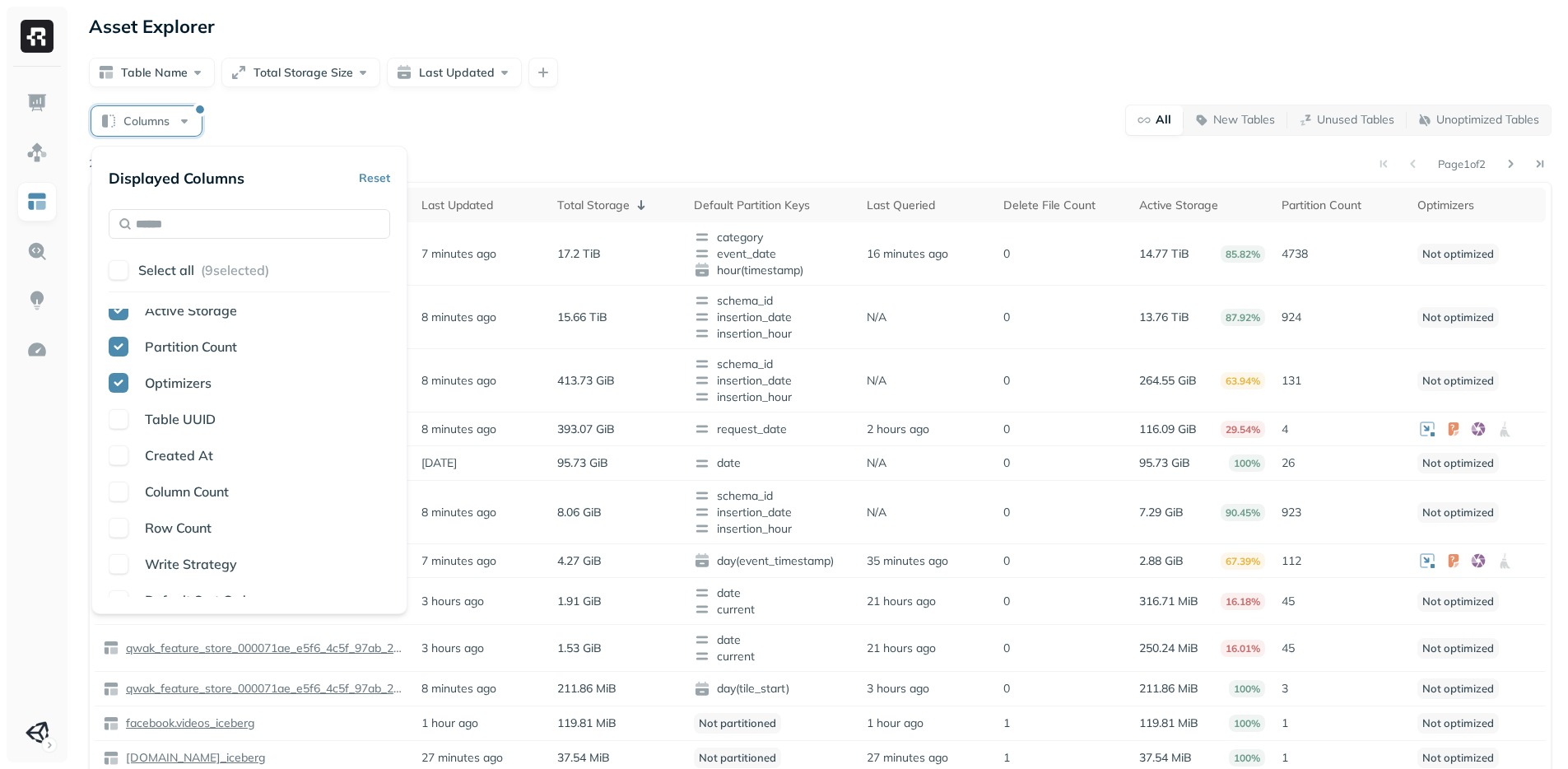
click at [212, 486] on span "Column Count" at bounding box center [187, 491] width 84 height 17
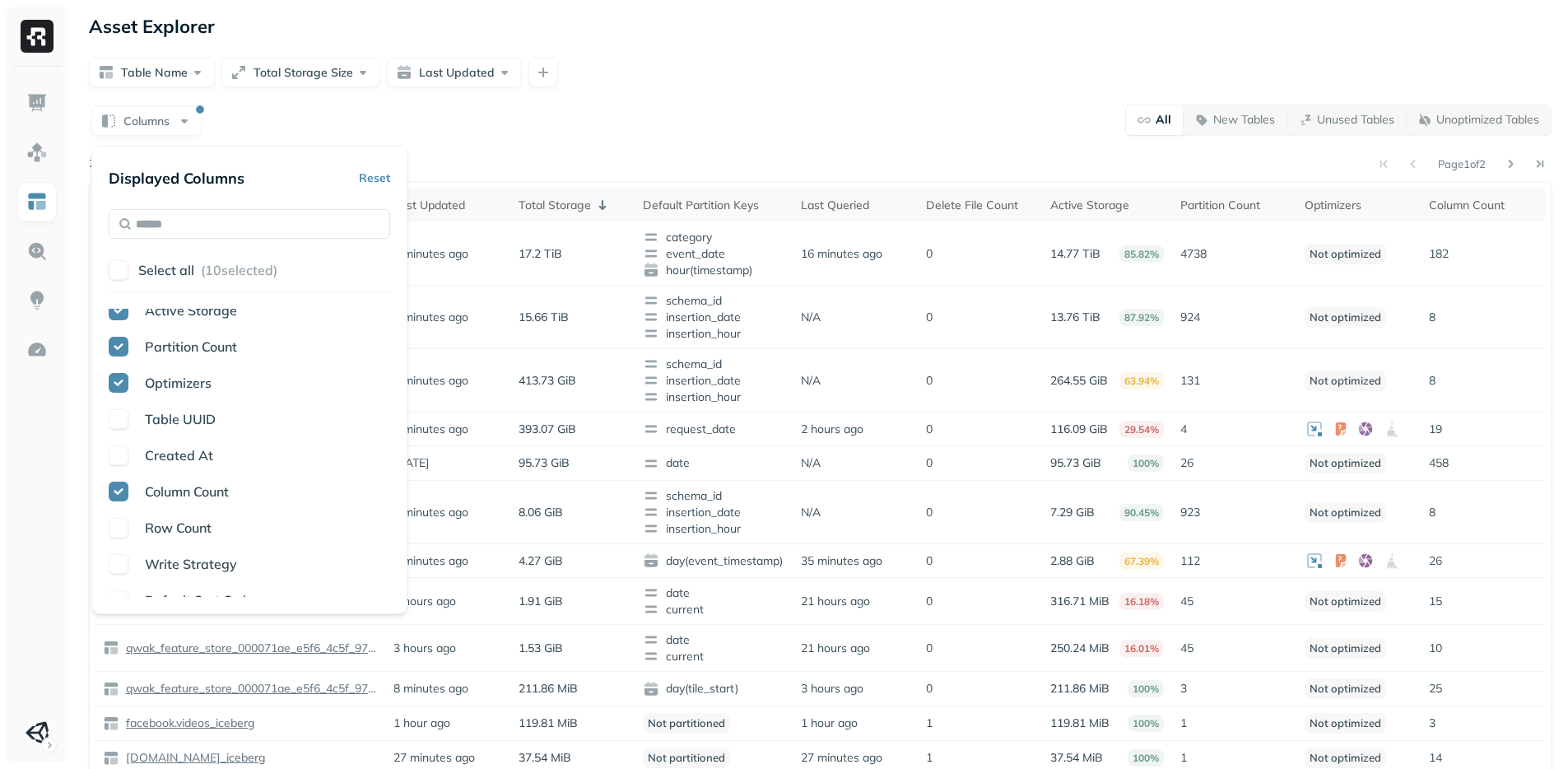
click at [965, 154] on div "Page 1 of 2" at bounding box center [858, 163] width 1387 height 23
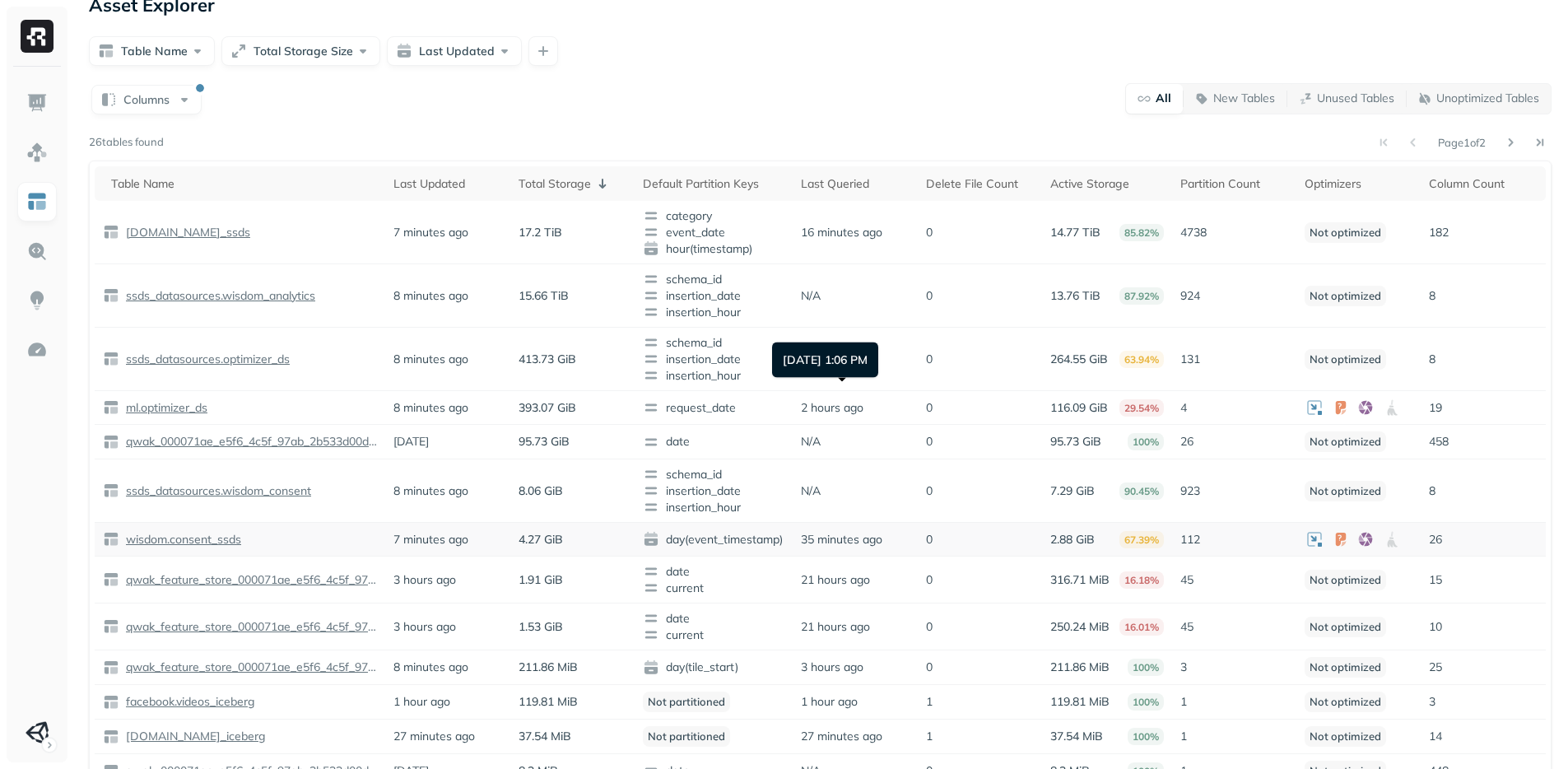
scroll to position [165, 0]
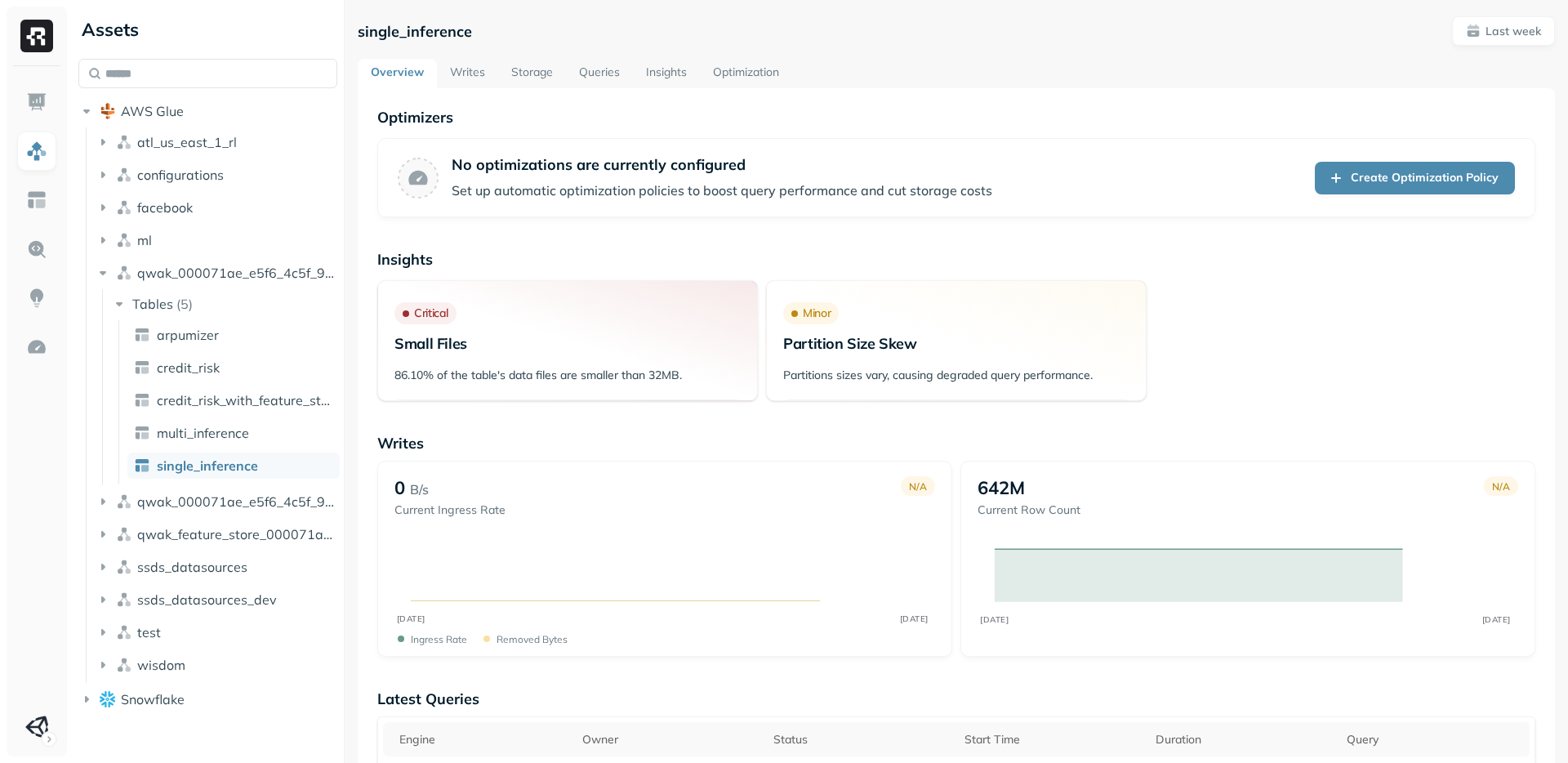
click at [543, 71] on link "Storage" at bounding box center [532, 73] width 68 height 29
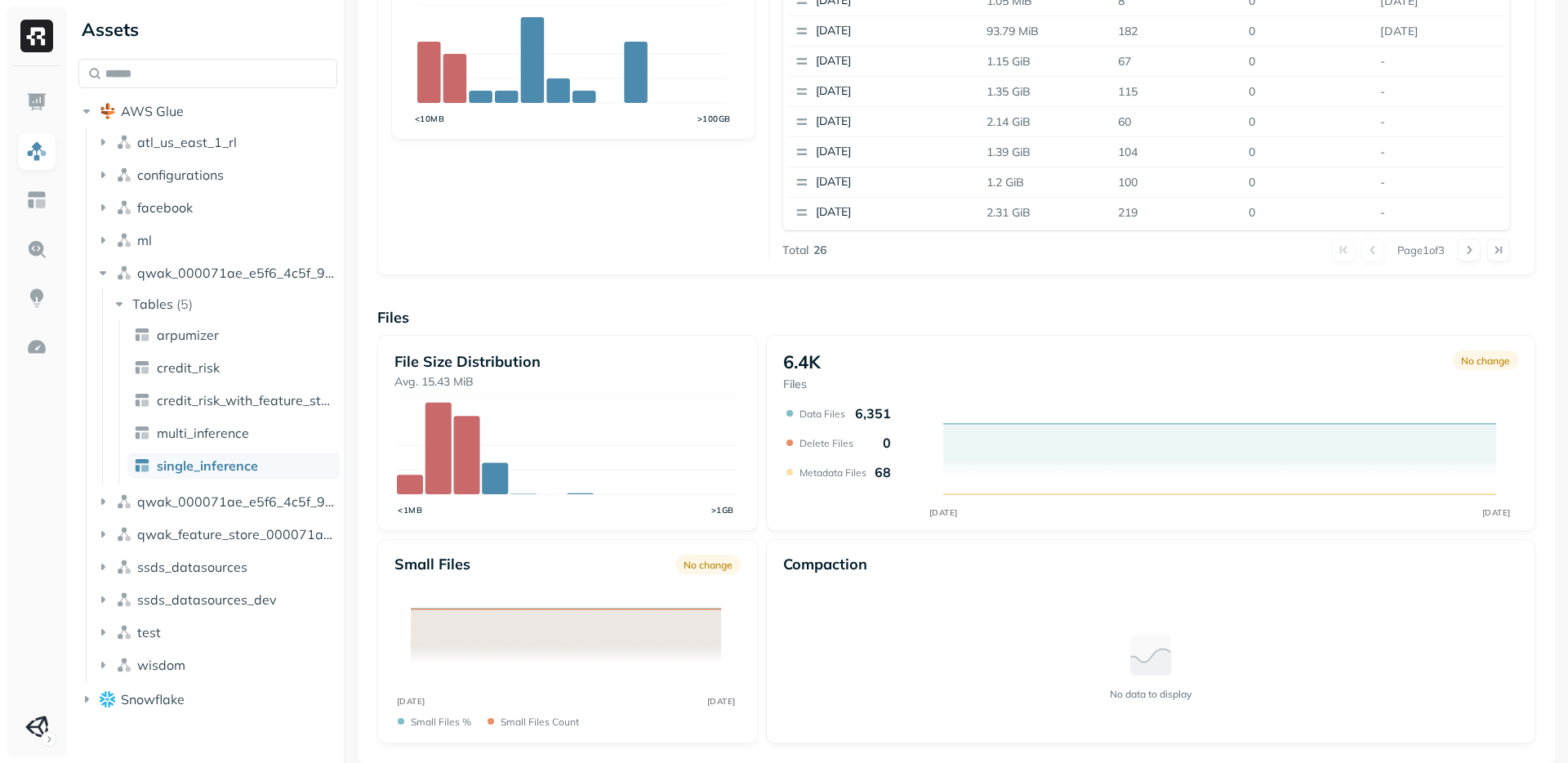
scroll to position [46, 0]
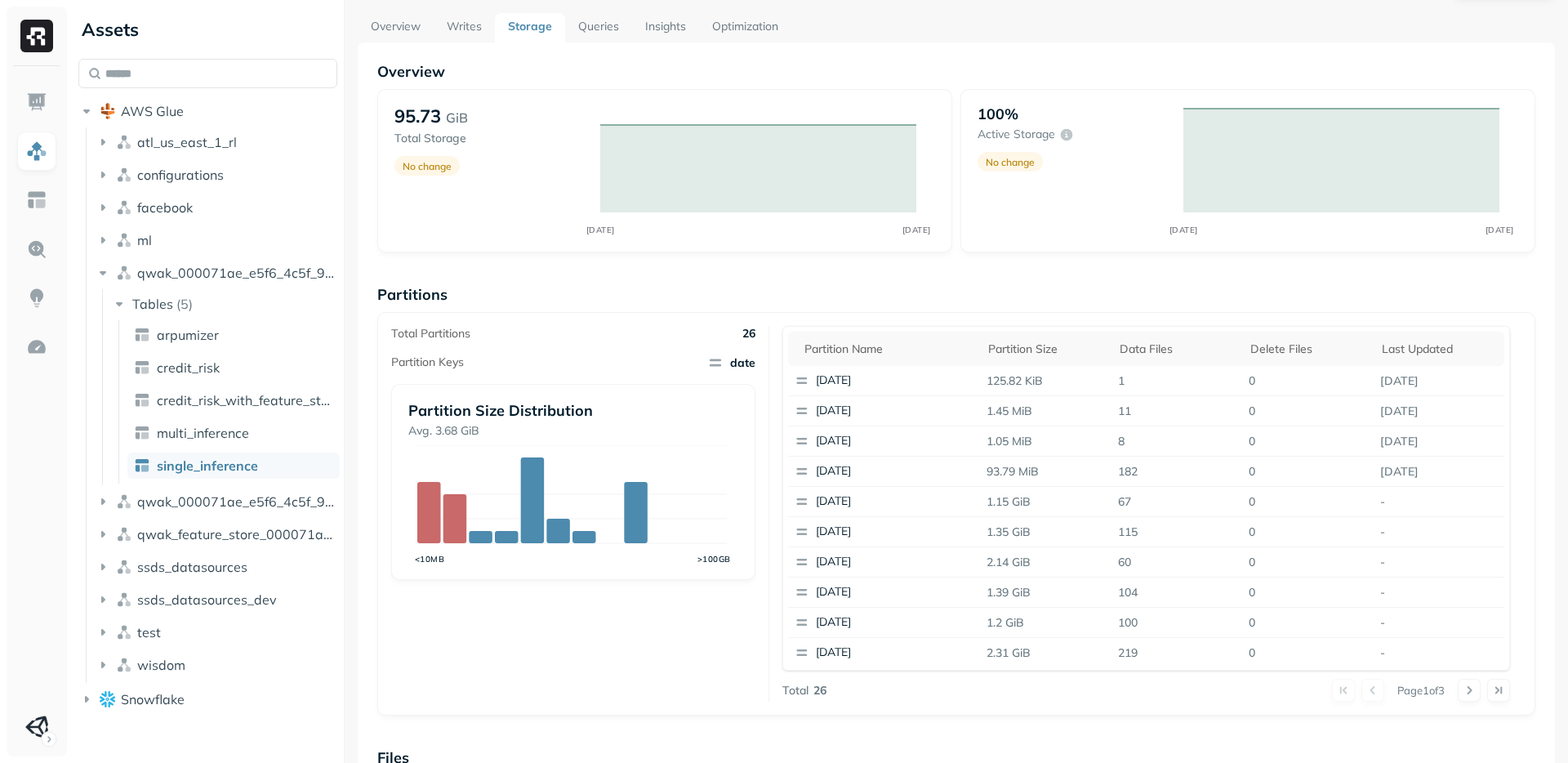
click at [610, 27] on link "Queries" at bounding box center [598, 27] width 67 height 29
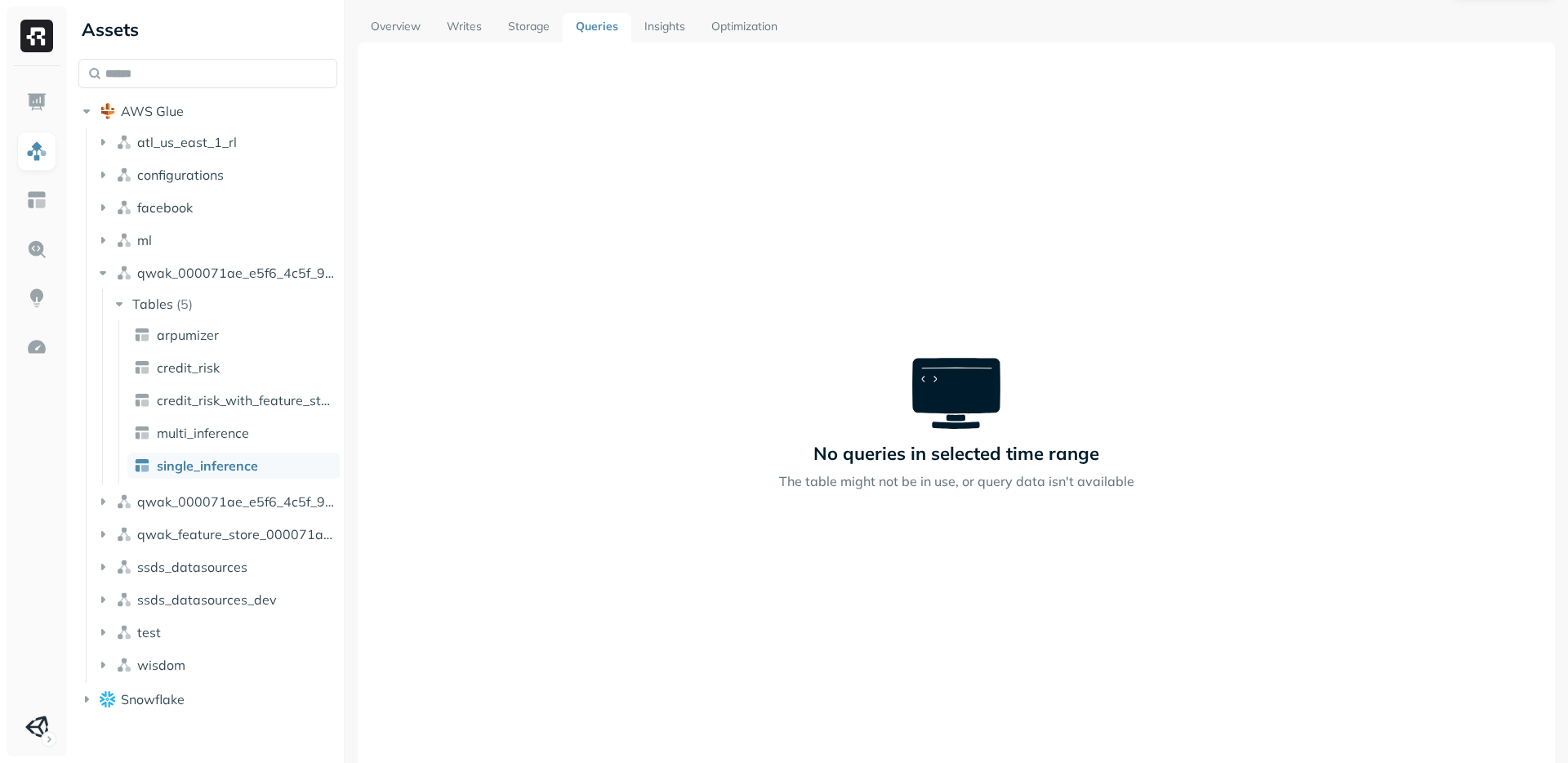
click at [519, 29] on link "Storage" at bounding box center [528, 27] width 68 height 29
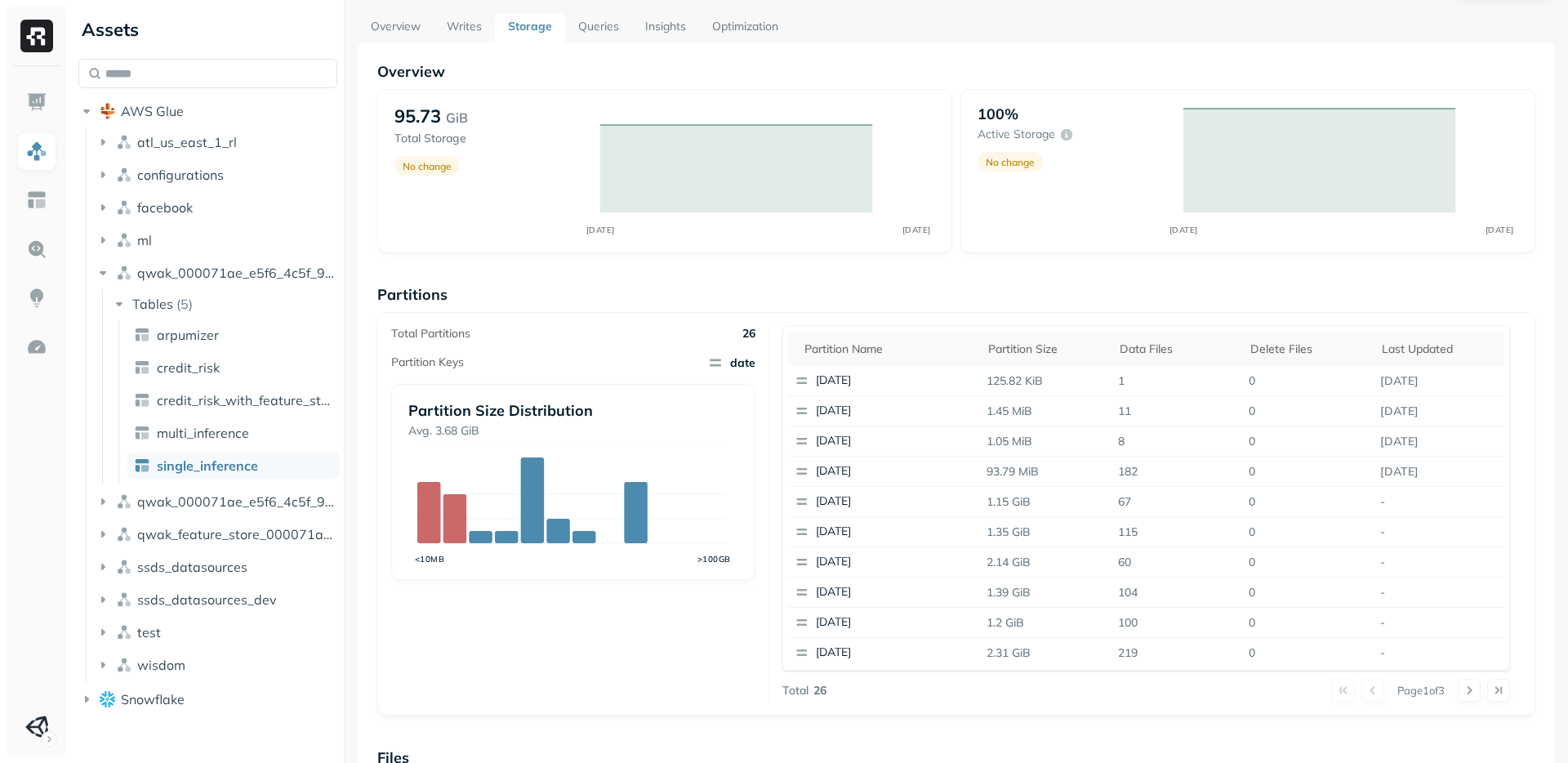
click at [469, 707] on div "Total Partitions 26 Partition Keys date Partition Size Distribution Avg. 3.68 G…" at bounding box center [956, 514] width 1158 height 404
click at [579, 657] on div "Total Partitions 26 Partition Keys date Partition Size Distribution Avg. 3.68 G…" at bounding box center [580, 514] width 378 height 376
click at [44, 245] on img at bounding box center [37, 249] width 22 height 22
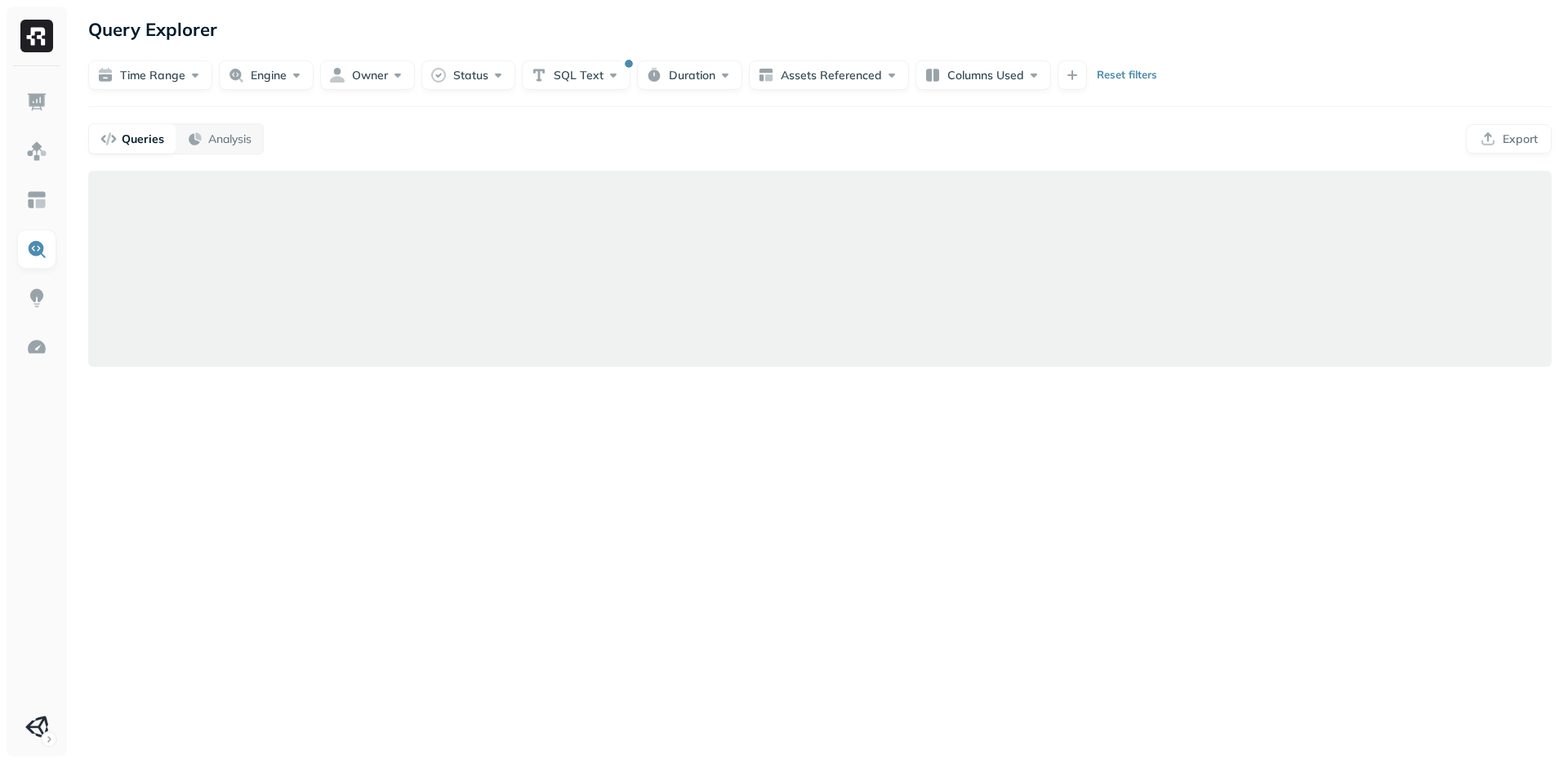
click at [791, 133] on div "Queries Analysis Export" at bounding box center [820, 139] width 1463 height 31
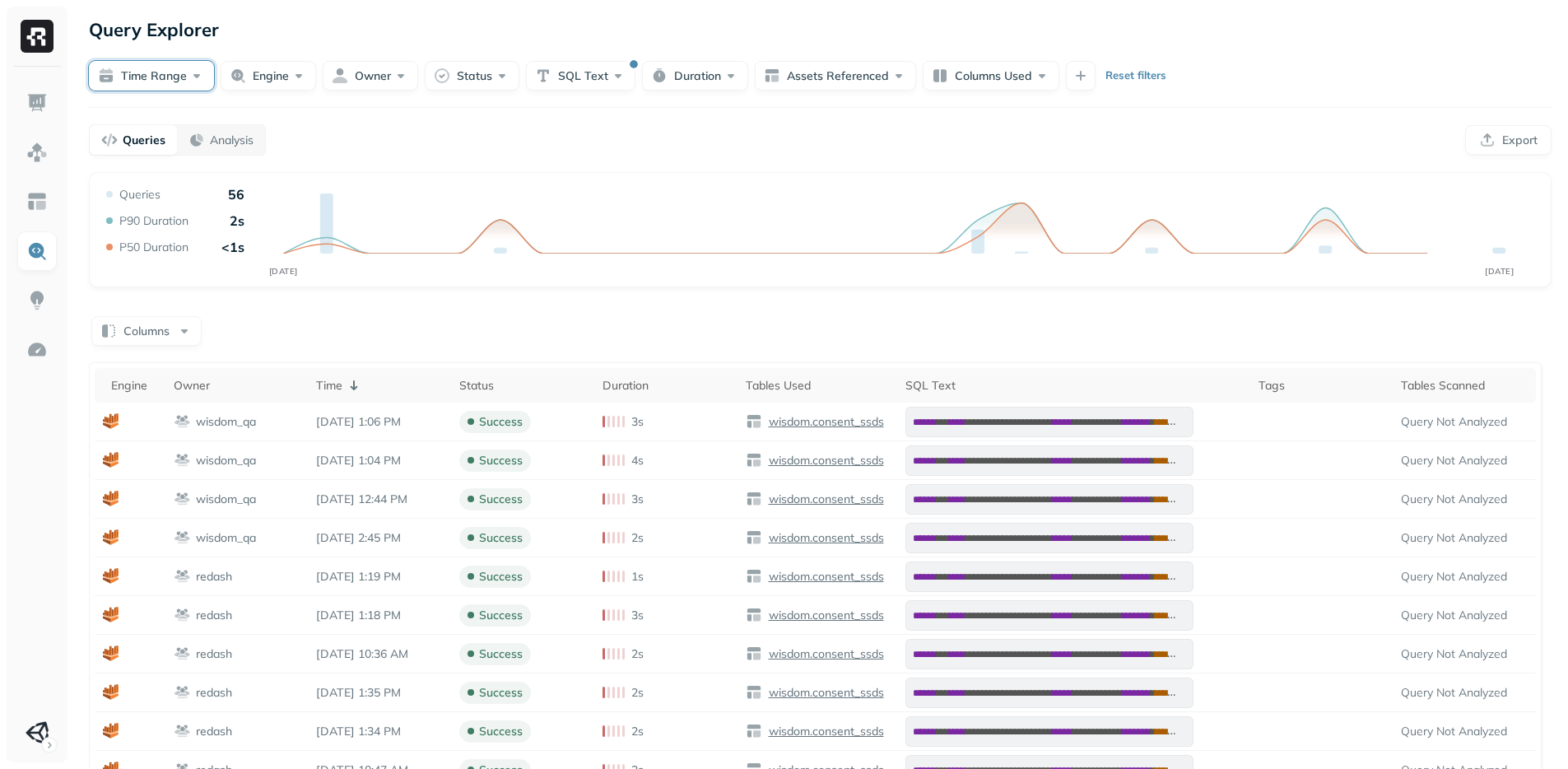
click at [139, 82] on button "Time Range" at bounding box center [151, 76] width 125 height 30
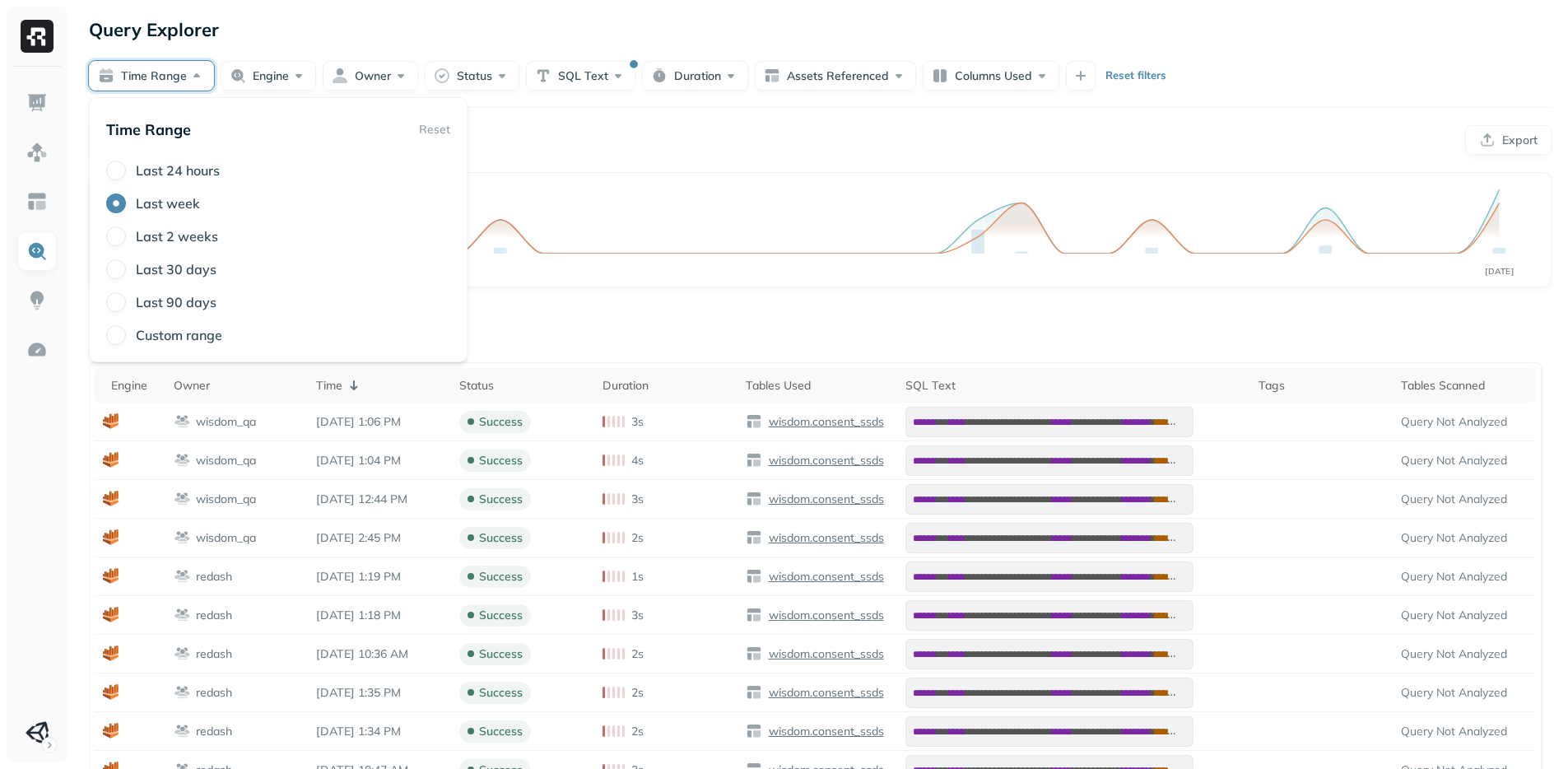
click at [778, 126] on div "Queries Analysis Export" at bounding box center [820, 140] width 1462 height 32
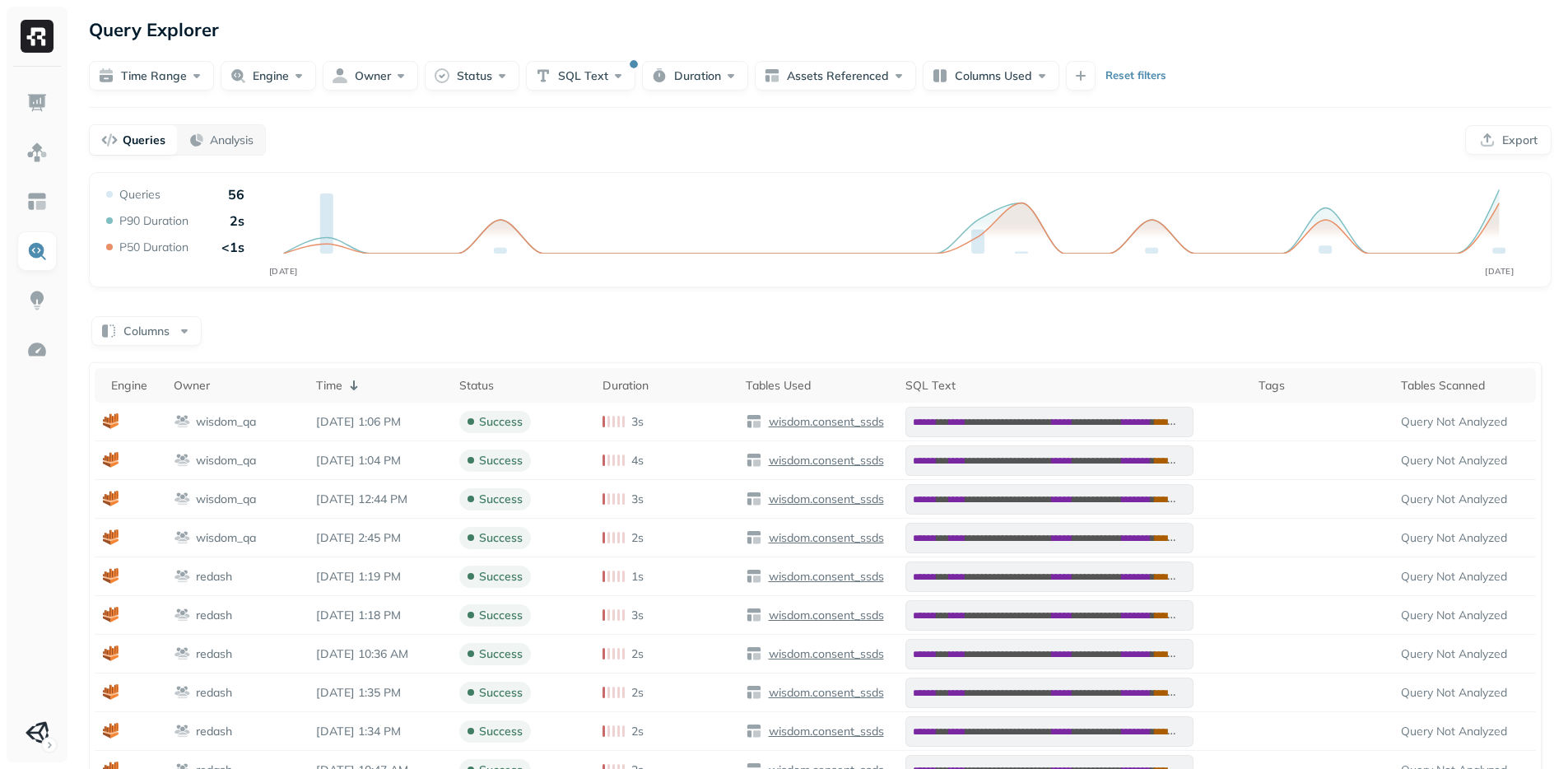
click at [736, 131] on div "Queries Analysis Export" at bounding box center [820, 140] width 1462 height 32
click at [728, 129] on div "Queries Analysis Export" at bounding box center [820, 140] width 1462 height 32
click at [602, 77] on button "SQL Text" at bounding box center [580, 76] width 110 height 30
click at [578, 171] on input "**********" at bounding box center [579, 176] width 229 height 30
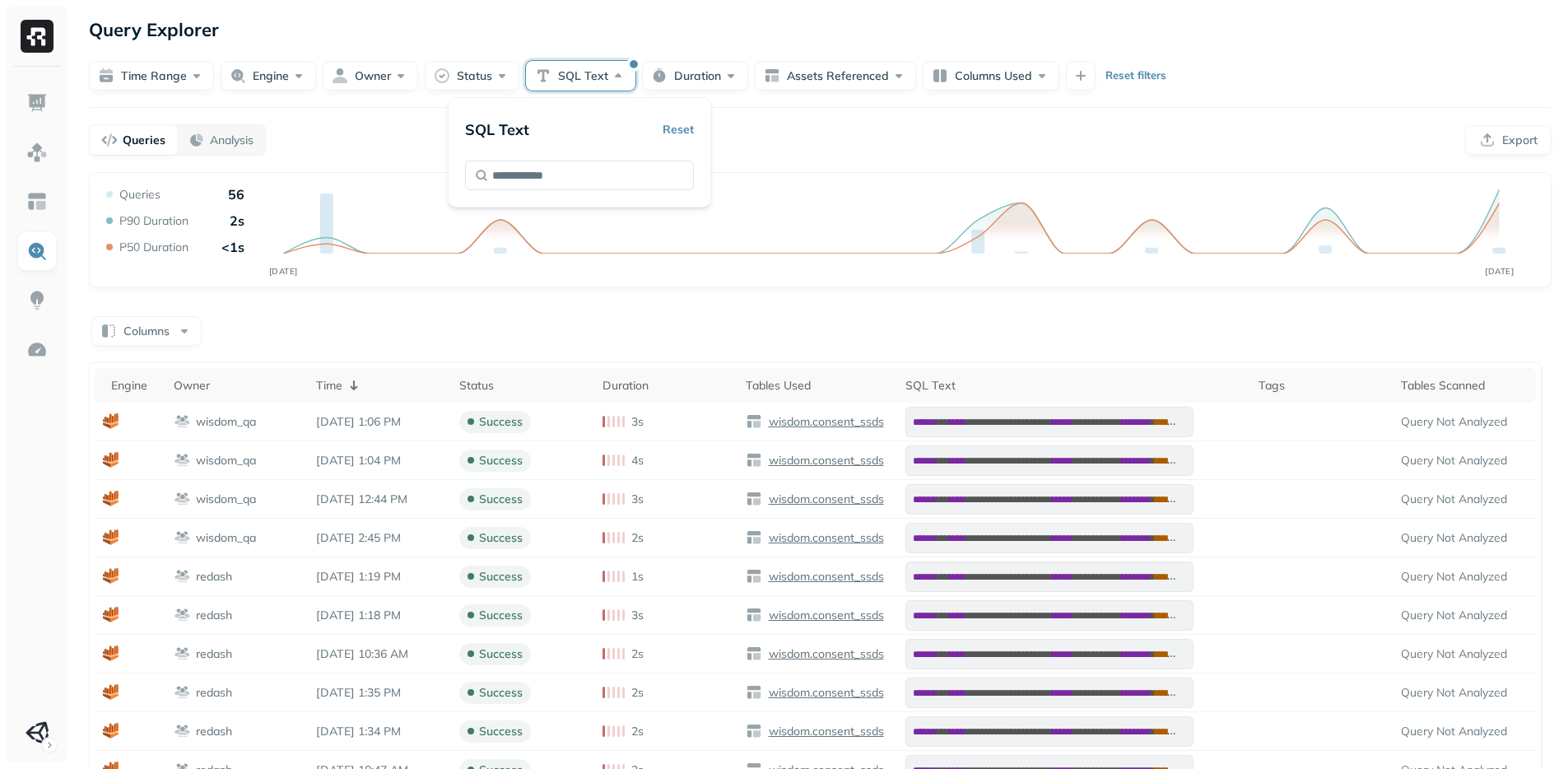
click at [700, 128] on div "**********" at bounding box center [579, 152] width 263 height 111
click at [721, 121] on div "**********" at bounding box center [819, 540] width 1495 height 1081
click at [660, 126] on div "Queries Analysis Export" at bounding box center [820, 140] width 1462 height 32
click at [591, 70] on button "SQL Text" at bounding box center [580, 76] width 110 height 30
click at [666, 128] on button "Reset" at bounding box center [678, 129] width 32 height 30
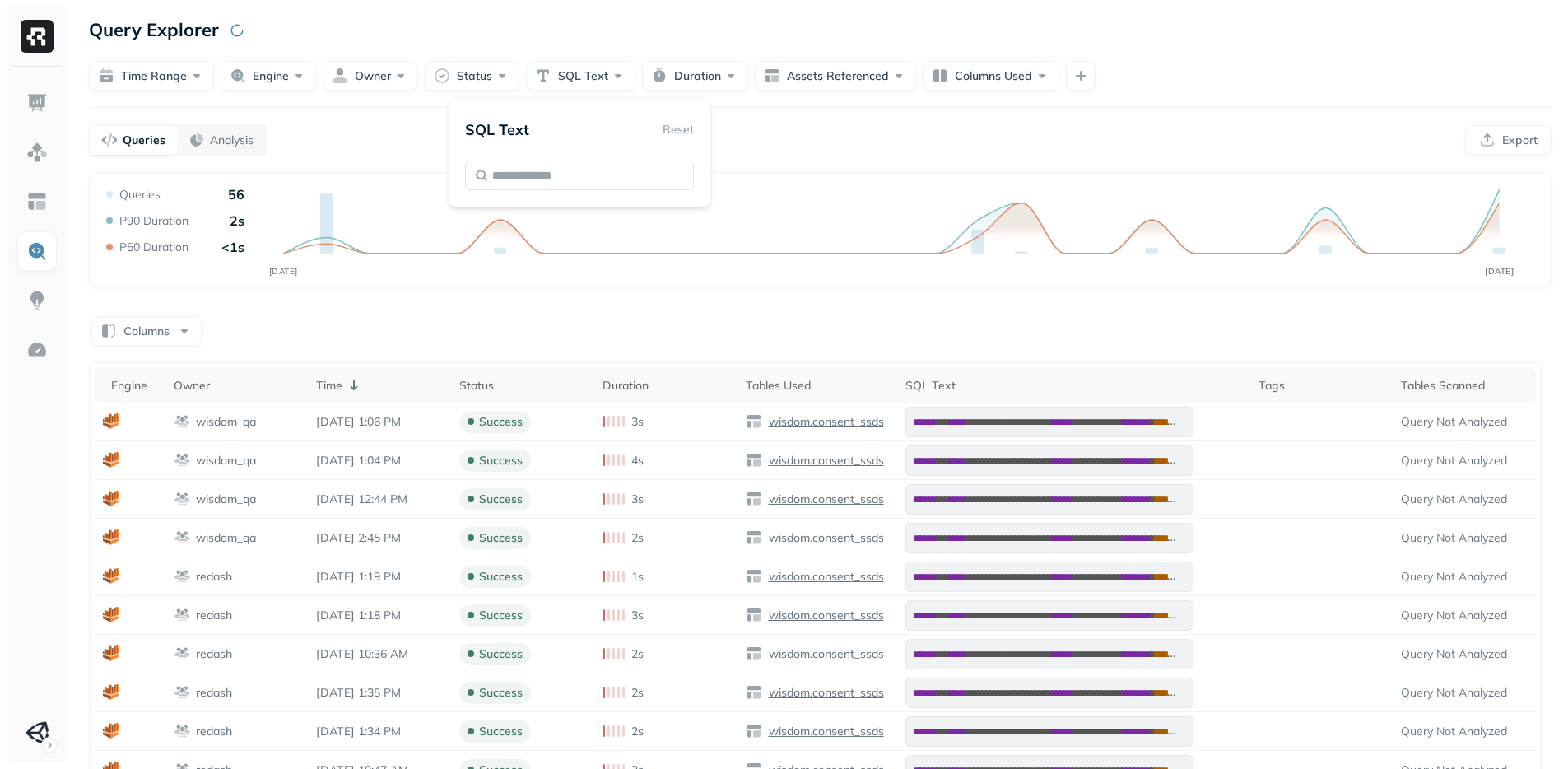
click at [785, 119] on div "**********" at bounding box center [819, 540] width 1495 height 1081
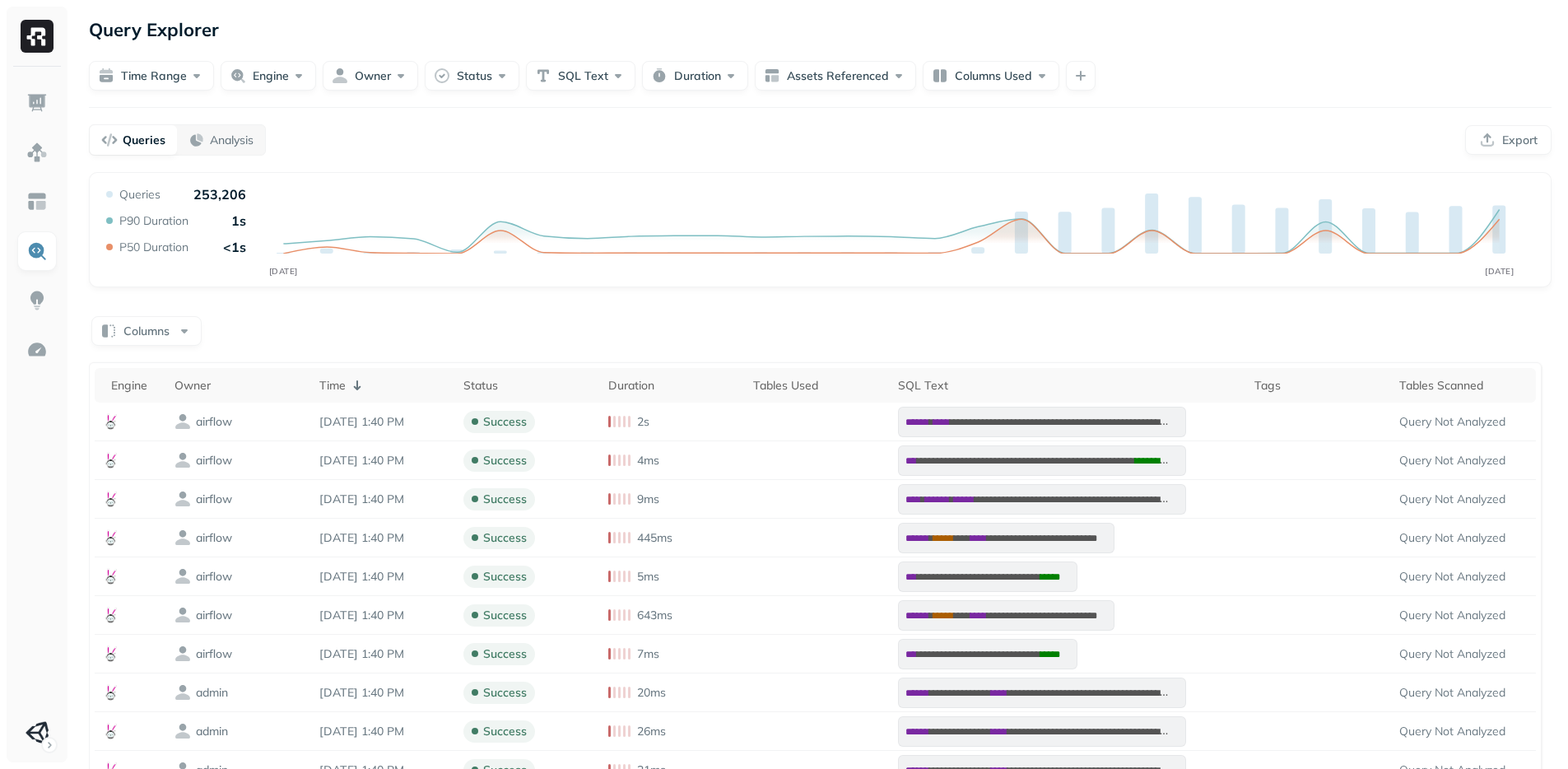
click at [409, 336] on div "Columns" at bounding box center [820, 330] width 1462 height 33
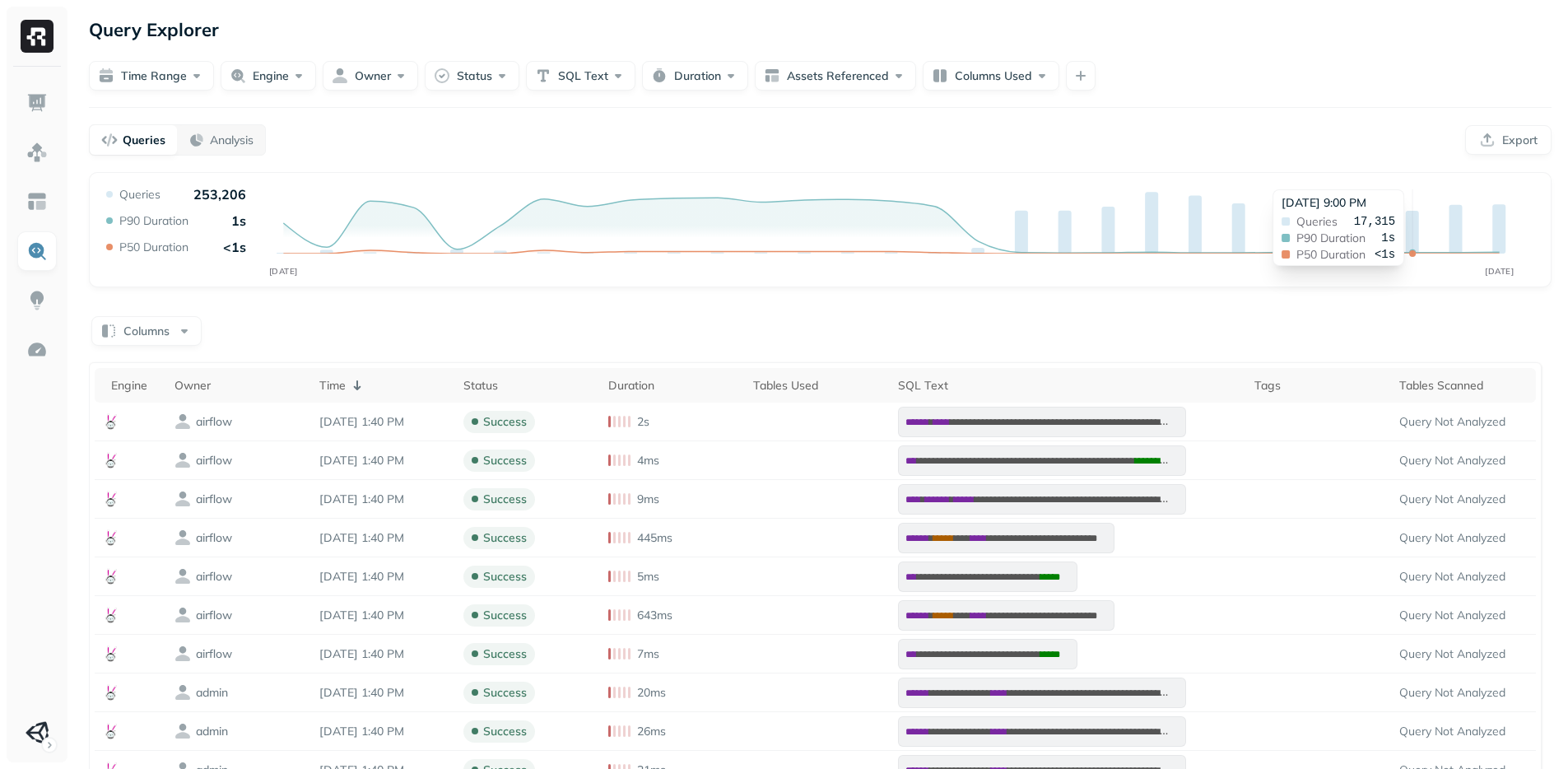
click at [1221, 295] on div "**********" at bounding box center [820, 619] width 1462 height 894
click at [249, 142] on p "Analysis" at bounding box center [232, 140] width 43 height 16
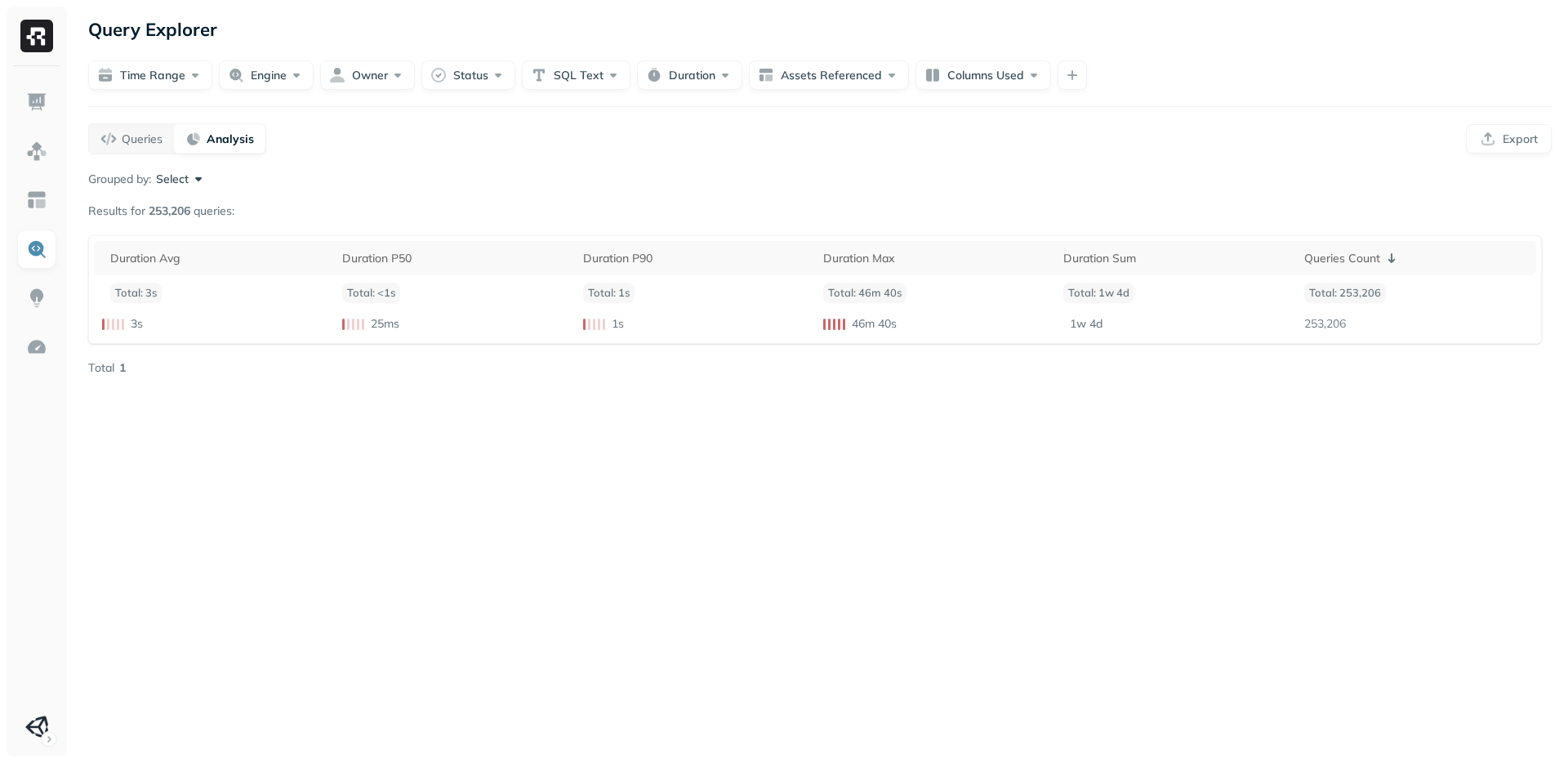
click at [184, 172] on button "Select" at bounding box center [181, 178] width 51 height 17
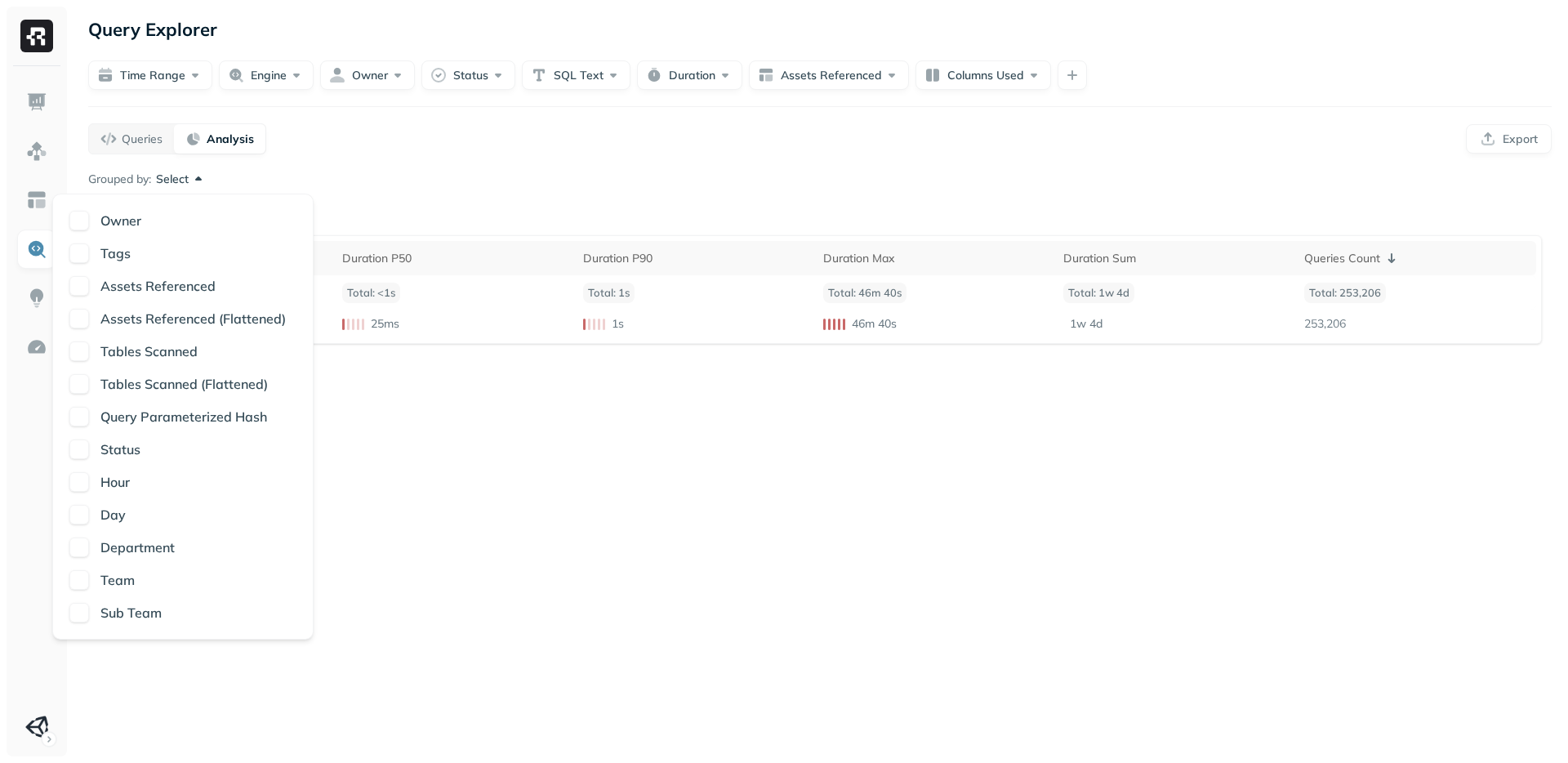
click at [495, 152] on div "Queries Analysis Export" at bounding box center [820, 139] width 1463 height 31
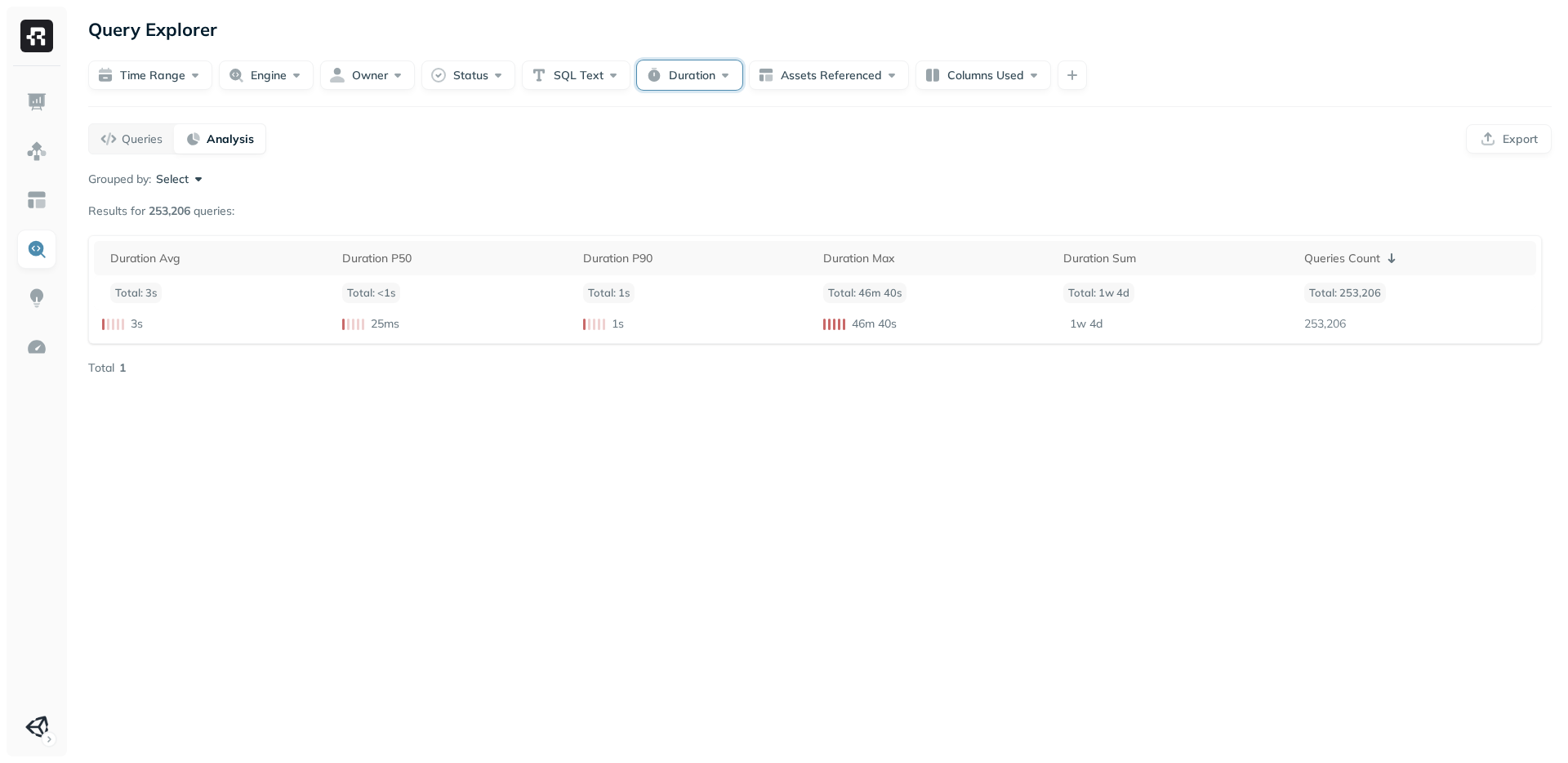
click at [676, 63] on button "Duration" at bounding box center [689, 75] width 106 height 29
click at [798, 177] on button "min" at bounding box center [818, 174] width 42 height 29
click at [733, 177] on input "text" at bounding box center [716, 174] width 56 height 29
type input "*"
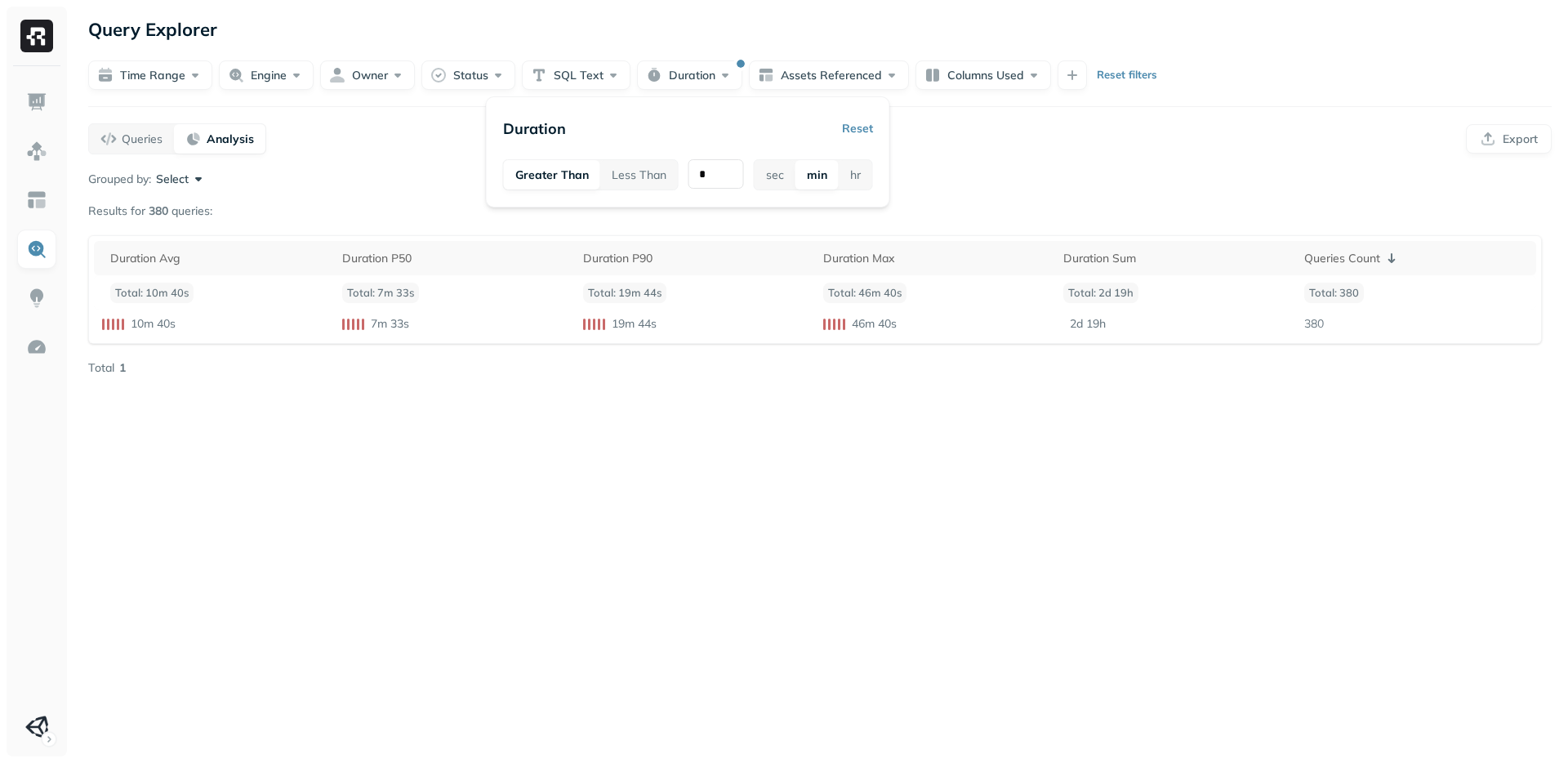
click at [1186, 146] on div "Queries Analysis Export" at bounding box center [820, 139] width 1463 height 31
click at [1090, 184] on div "Grouped by: Select" at bounding box center [820, 178] width 1463 height 17
click at [1063, 170] on div "Grouped by: Select" at bounding box center [820, 178] width 1463 height 17
click at [955, 147] on div "Queries Analysis Export" at bounding box center [820, 139] width 1463 height 31
click at [951, 138] on div "Queries Analysis Export" at bounding box center [820, 139] width 1463 height 31
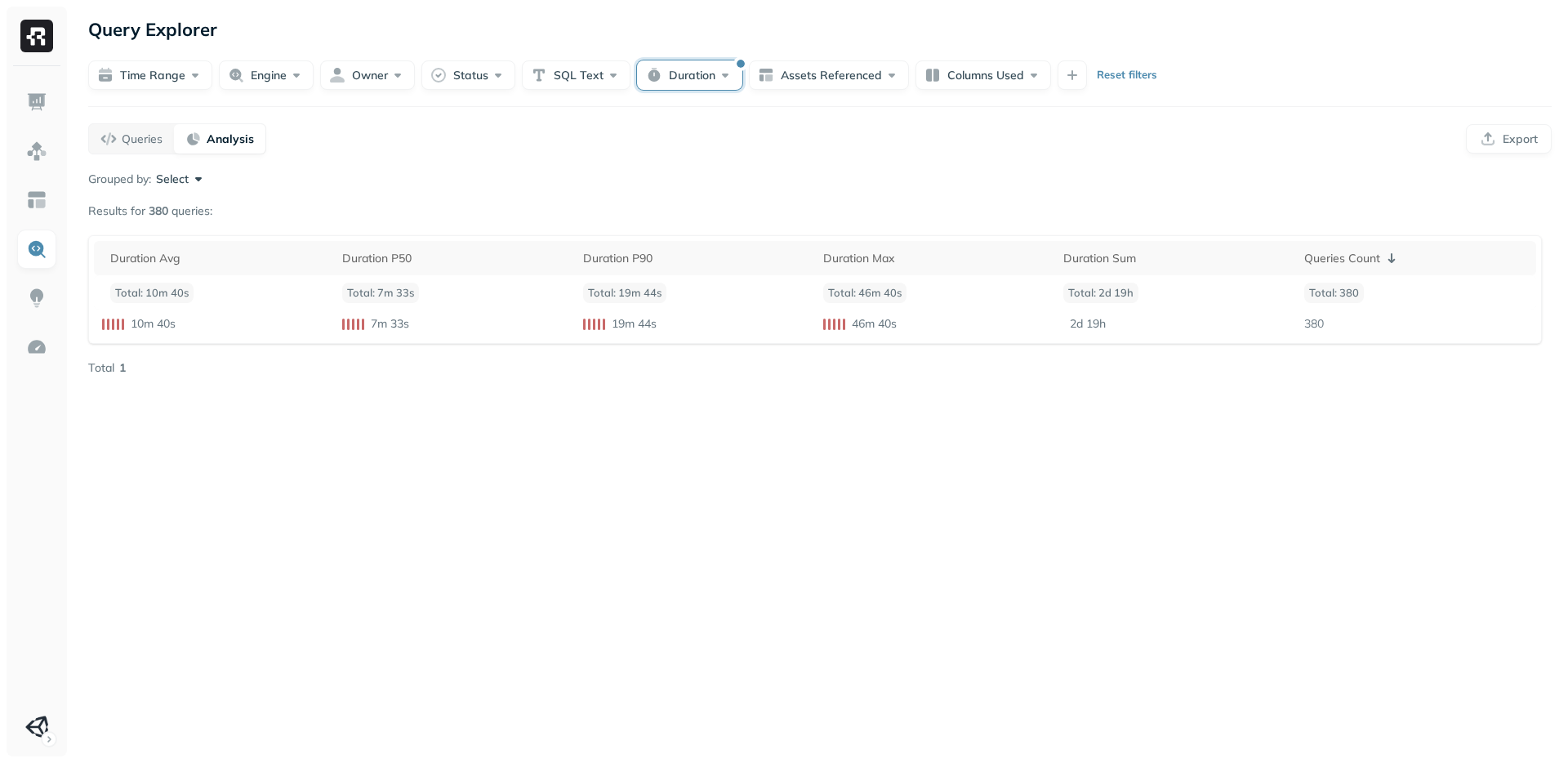
click at [707, 82] on button "Duration" at bounding box center [689, 75] width 106 height 29
click at [710, 180] on input "*" at bounding box center [716, 174] width 56 height 29
click at [1085, 185] on div "Grouped by: Select" at bounding box center [820, 178] width 1463 height 17
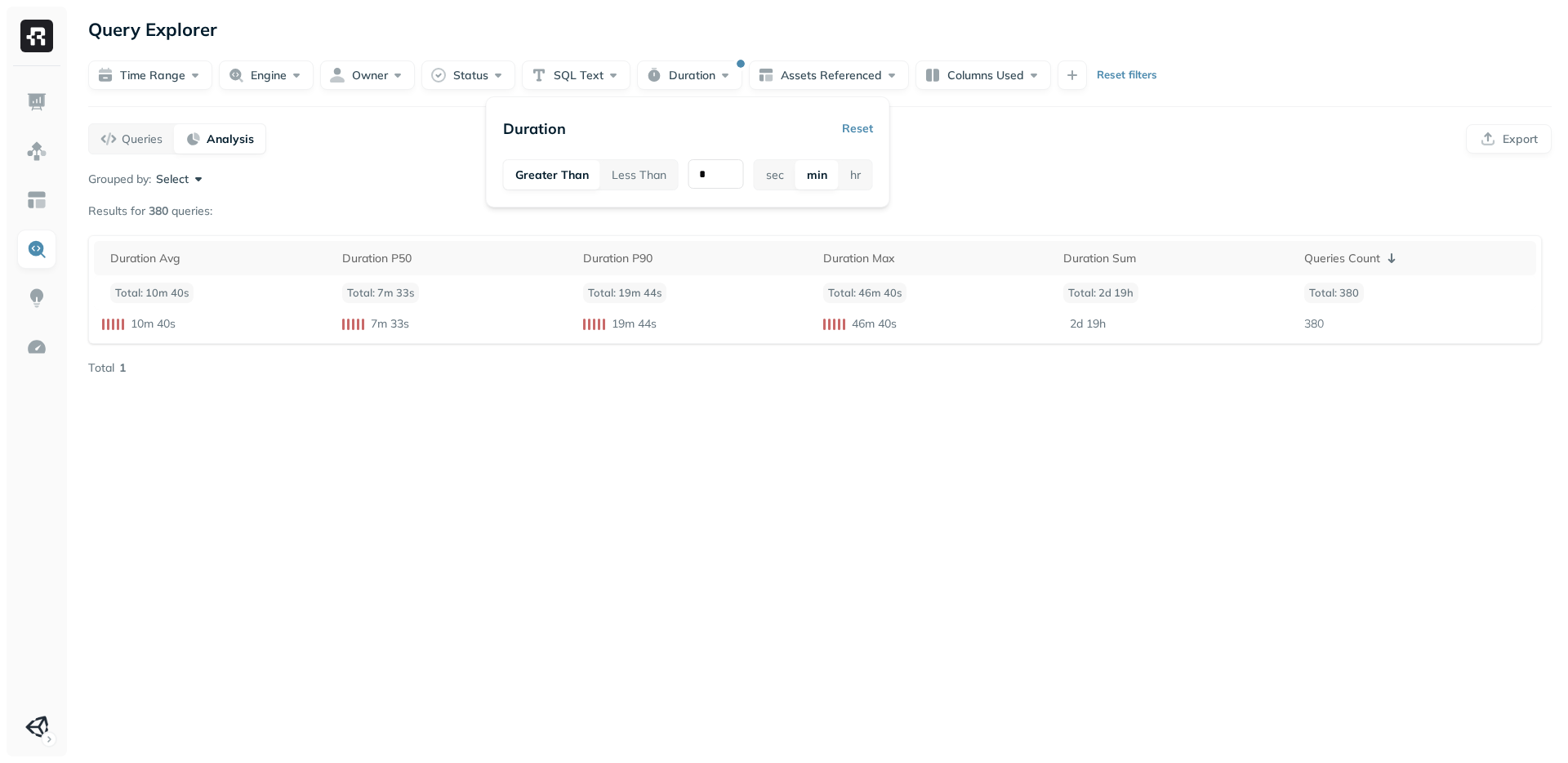
click at [1081, 186] on div "Grouped by: Select" at bounding box center [820, 178] width 1463 height 17
click at [178, 178] on button "Select" at bounding box center [181, 178] width 51 height 17
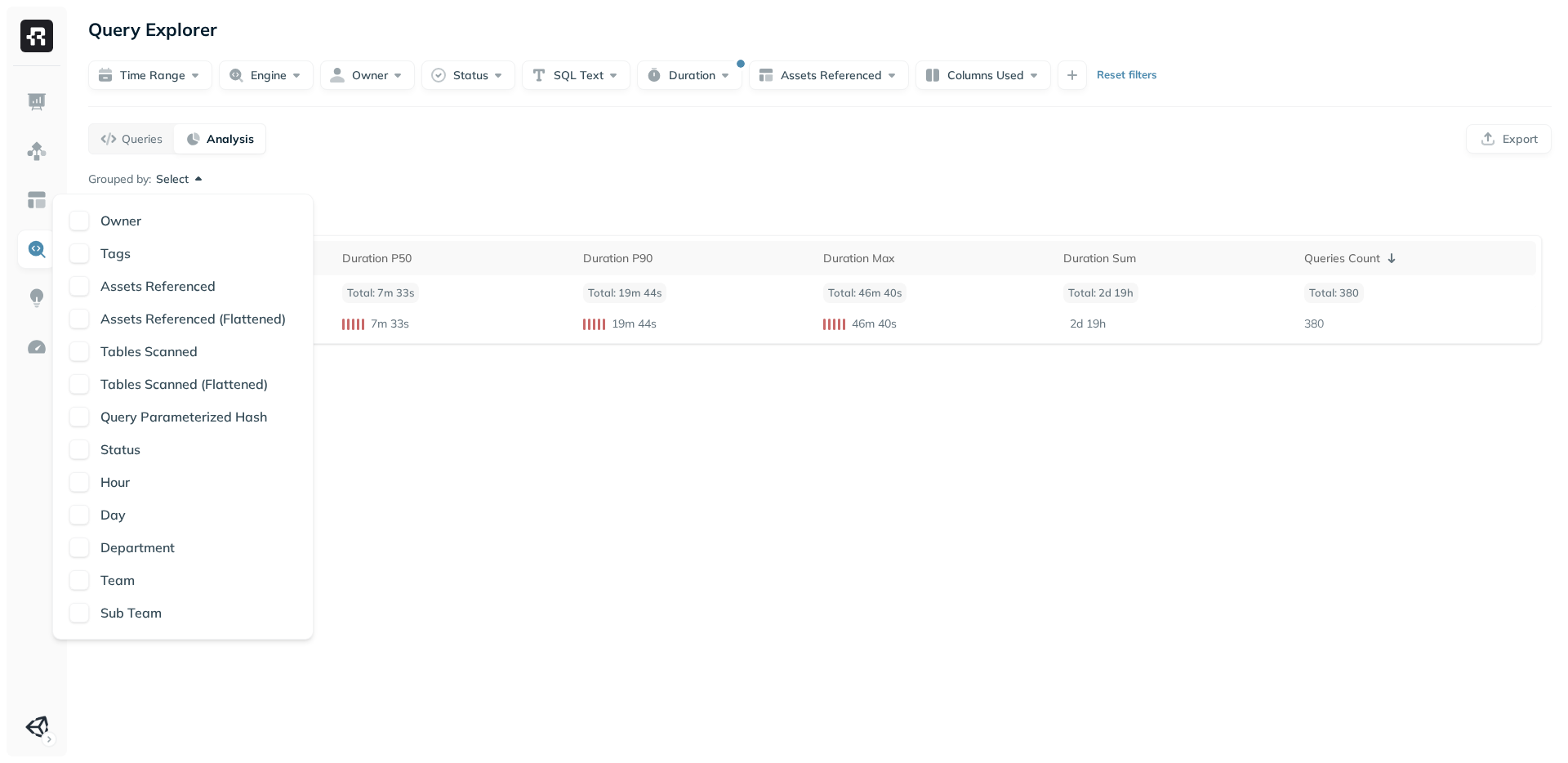
click at [445, 483] on div "Query Explorer Time Range Engine Owner Status SQL Text Duration Assets Referenc…" at bounding box center [820, 381] width 1497 height 763
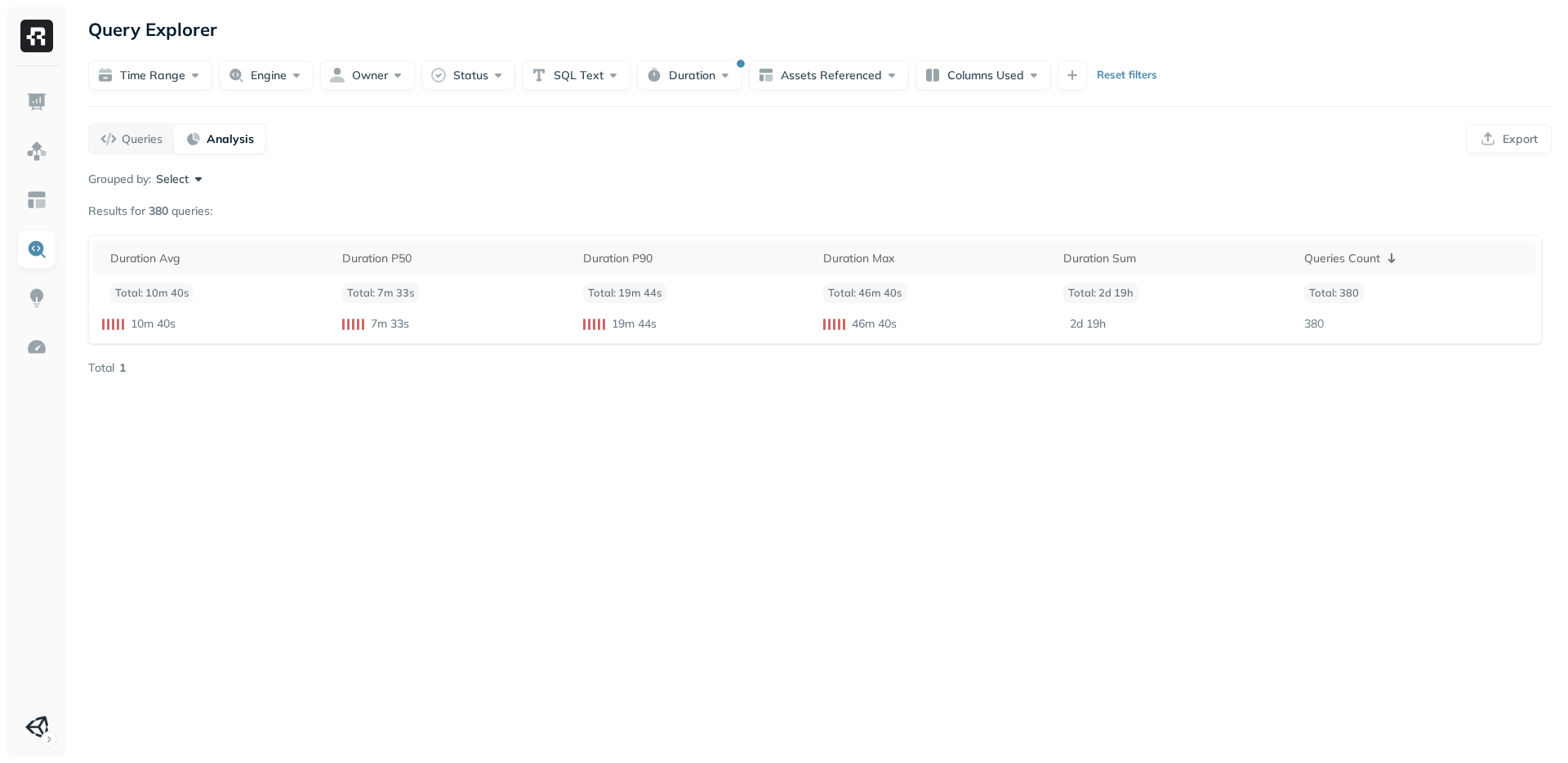
click at [176, 184] on button "Select" at bounding box center [181, 178] width 51 height 17
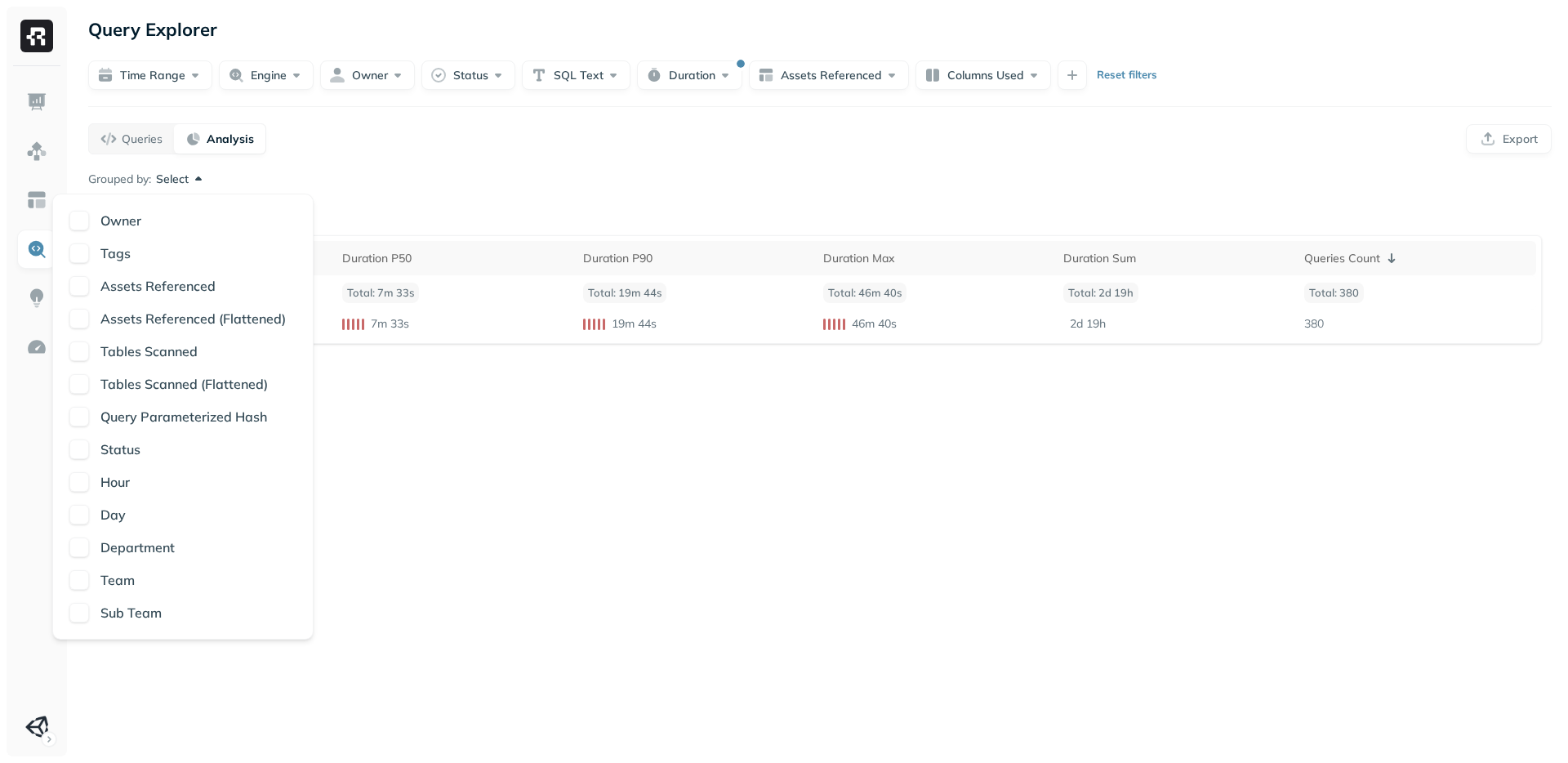
click at [86, 211] on div "Owner" at bounding box center [183, 220] width 227 height 20
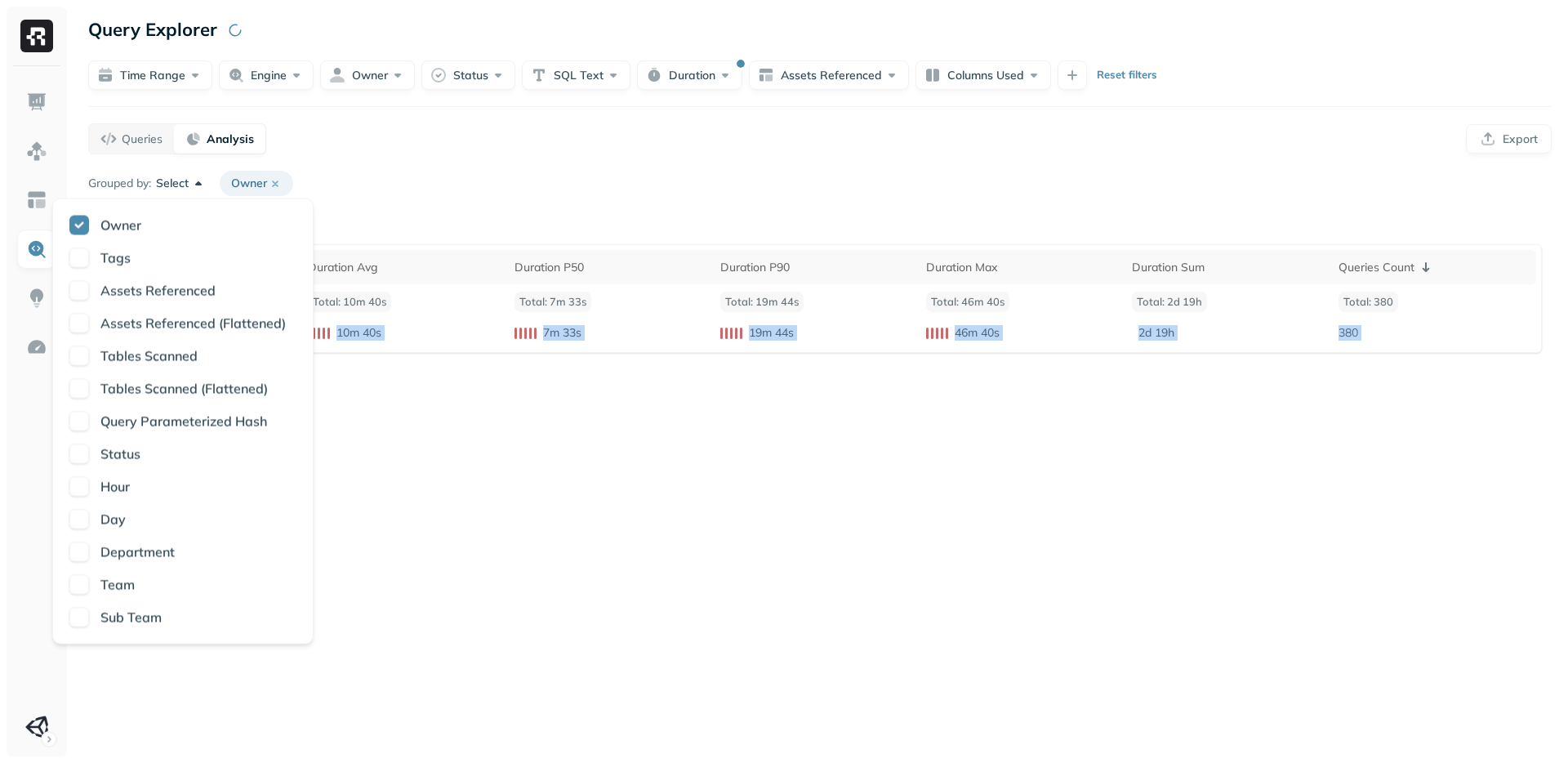
click at [728, 501] on div "Query Explorer Time Range Engine Owner Status SQL Text Duration Assets Referenc…" at bounding box center [820, 381] width 1497 height 763
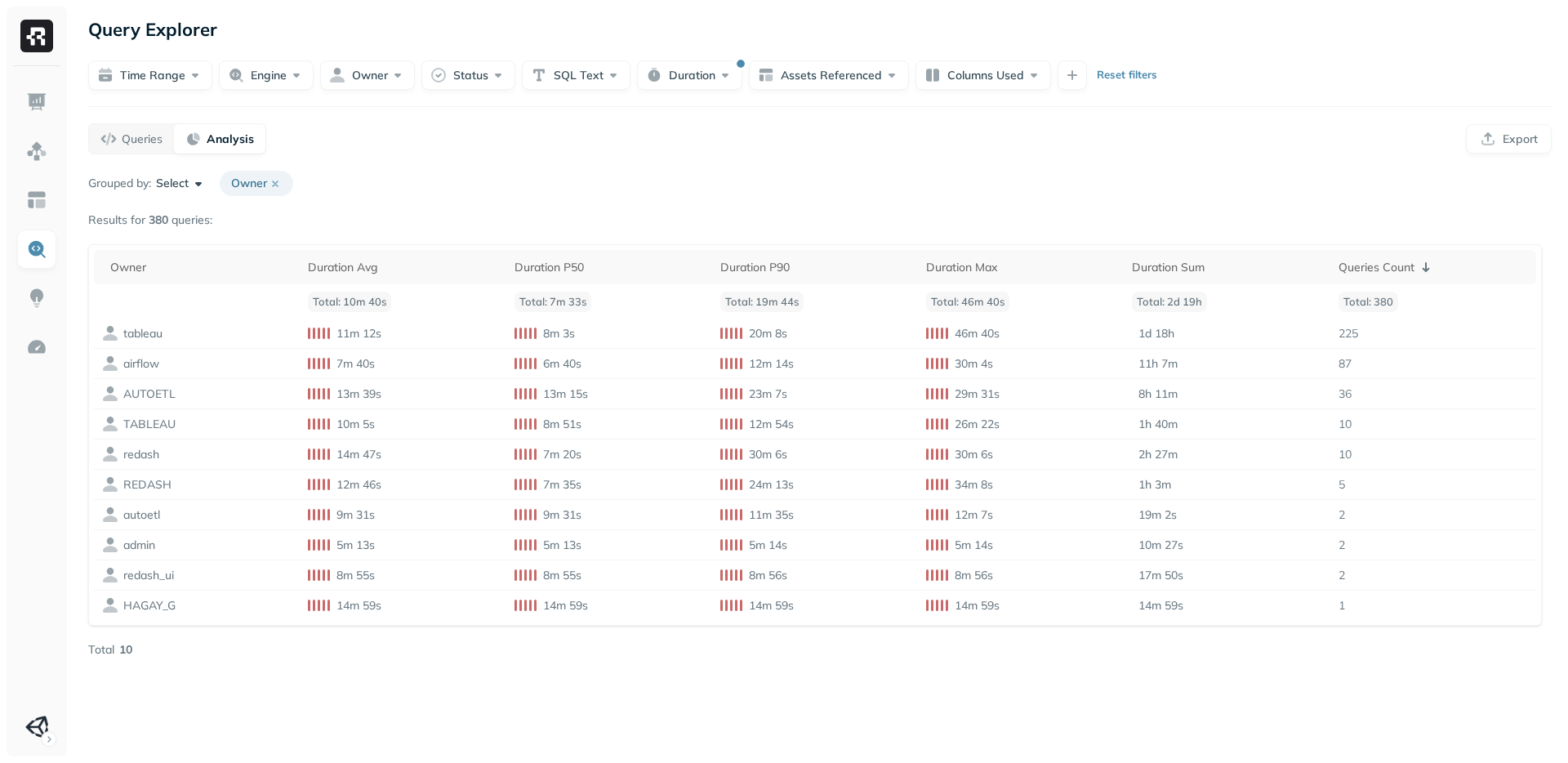
click at [514, 725] on div "Query Explorer Time Range Engine Owner Status SQL Text Duration Assets Referenc…" at bounding box center [820, 381] width 1497 height 763
click at [511, 722] on div "Query Explorer Time Range Engine Owner Status SQL Text Duration Assets Referenc…" at bounding box center [820, 381] width 1497 height 763
click at [444, 713] on div "Query Explorer Time Range Engine Owner Status SQL Text Duration Assets Referenc…" at bounding box center [820, 381] width 1497 height 763
click at [444, 712] on div "Query Explorer Time Range Engine Owner Status SQL Text Duration Assets Referenc…" at bounding box center [820, 381] width 1497 height 763
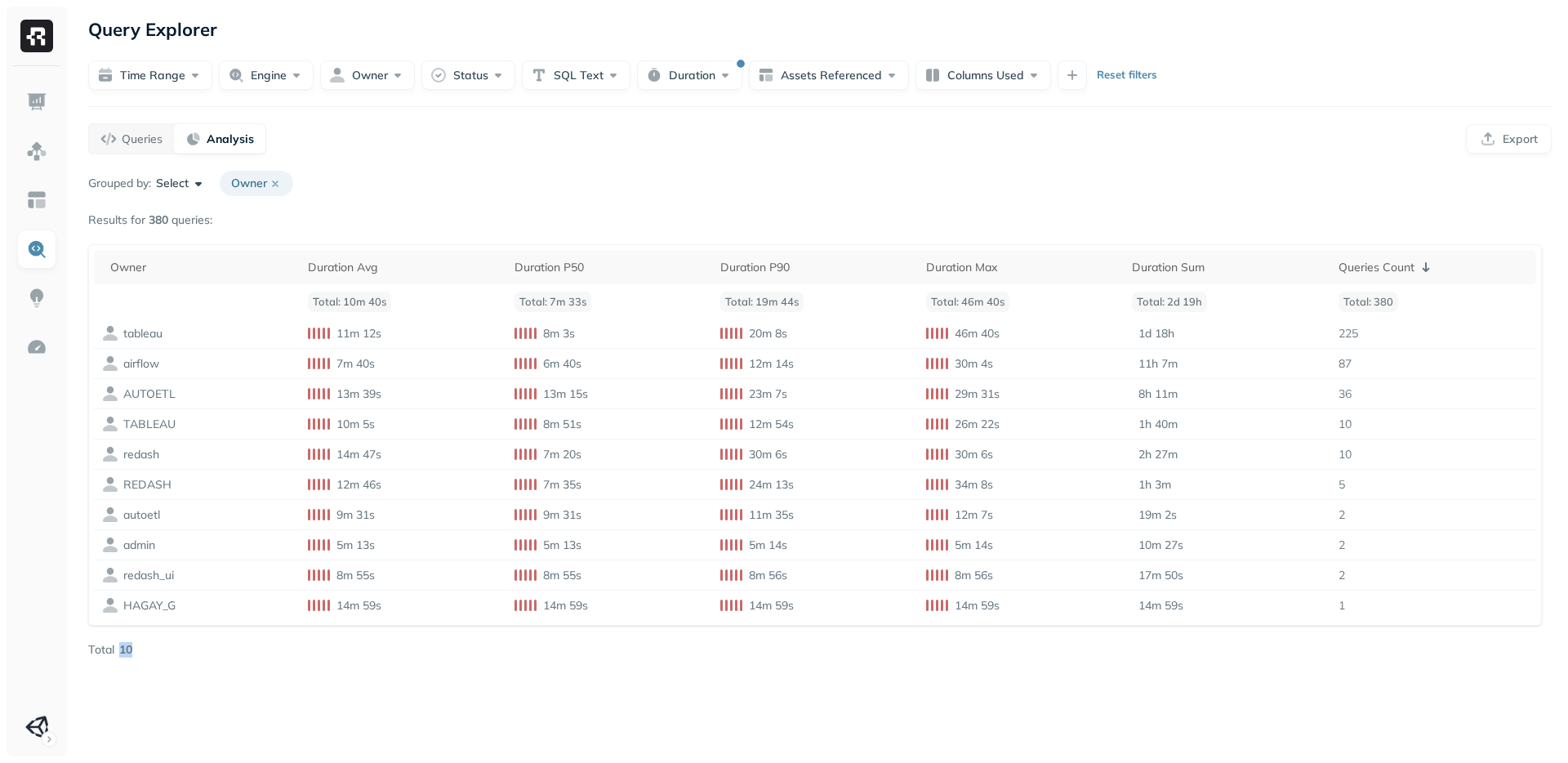
click at [532, 701] on div "Query Explorer Time Range Engine Owner Status SQL Text Duration Assets Referenc…" at bounding box center [820, 381] width 1497 height 763
click at [132, 329] on p "tableau" at bounding box center [143, 334] width 39 height 16
drag, startPoint x: 189, startPoint y: 335, endPoint x: 1364, endPoint y: 341, distance: 1175.0
click at [1364, 341] on tr "tableau 11m 12s 8m 3s 20m 8s 46m 40s 1d 18h 225" at bounding box center [815, 333] width 1443 height 30
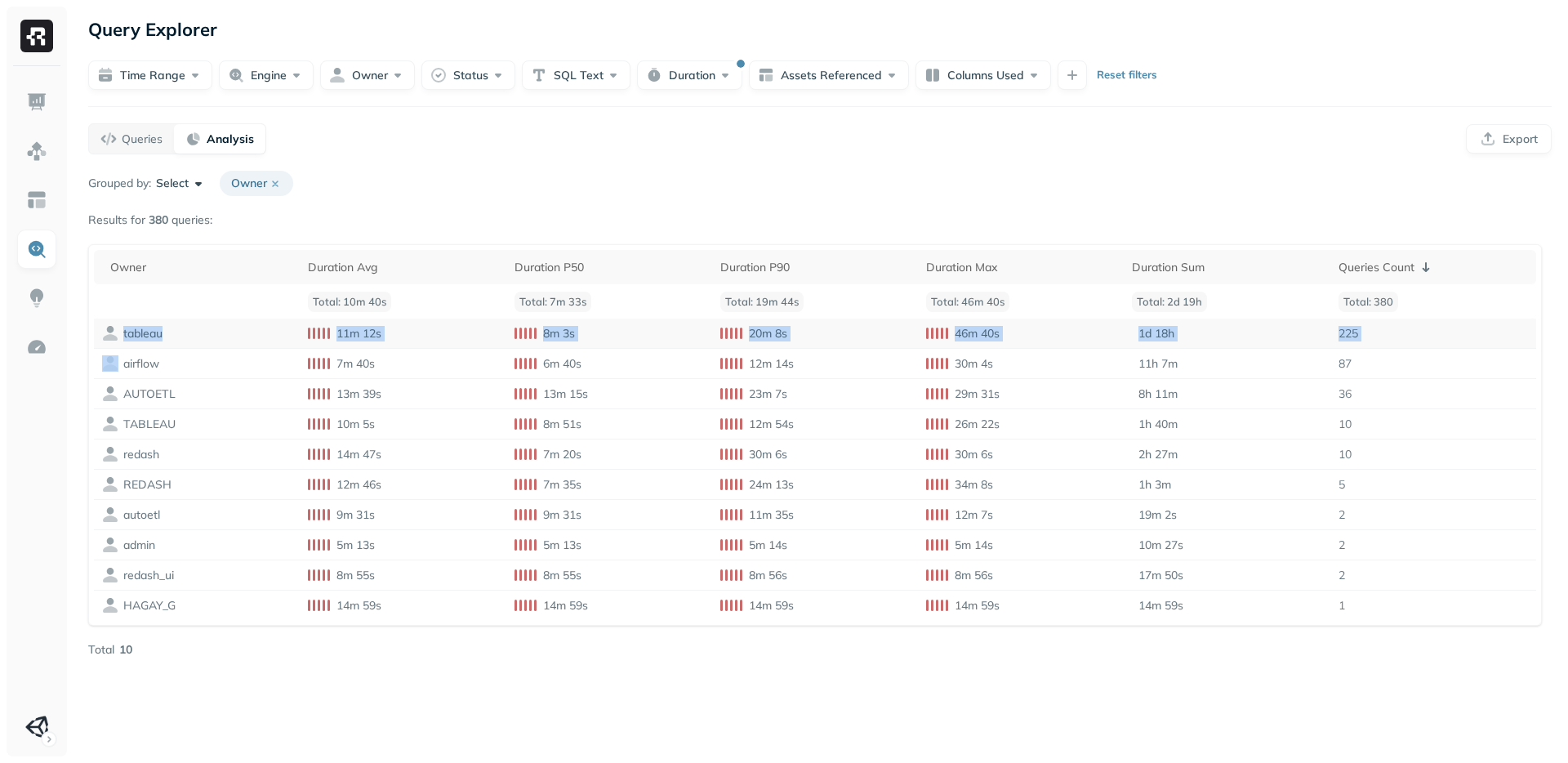
click at [1364, 341] on td "225" at bounding box center [1433, 333] width 206 height 30
drag, startPoint x: 1364, startPoint y: 341, endPoint x: 184, endPoint y: 335, distance: 1180.0
click at [184, 335] on tr "tableau 11m 12s 8m 3s 20m 8s 46m 40s 1d 18h 225" at bounding box center [815, 333] width 1443 height 30
click at [184, 335] on div "tableau" at bounding box center [183, 333] width 164 height 17
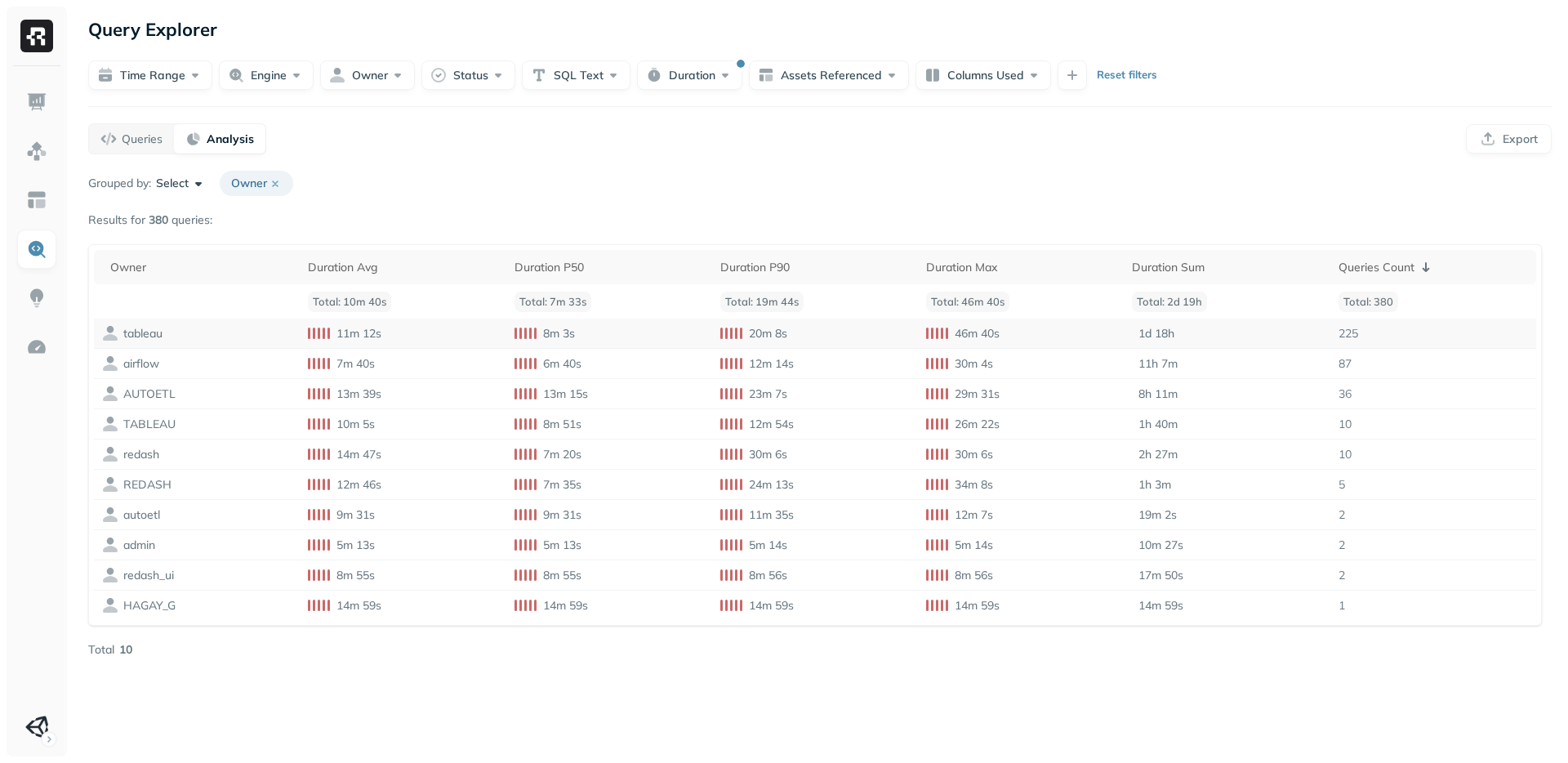
click at [184, 335] on div "tableau" at bounding box center [183, 333] width 164 height 17
drag, startPoint x: 184, startPoint y: 335, endPoint x: 1358, endPoint y: 324, distance: 1174.1
click at [1358, 324] on tr "tableau 11m 12s 8m 3s 20m 8s 46m 40s 1d 18h 225" at bounding box center [815, 333] width 1443 height 30
click at [1358, 324] on td "225" at bounding box center [1433, 333] width 206 height 30
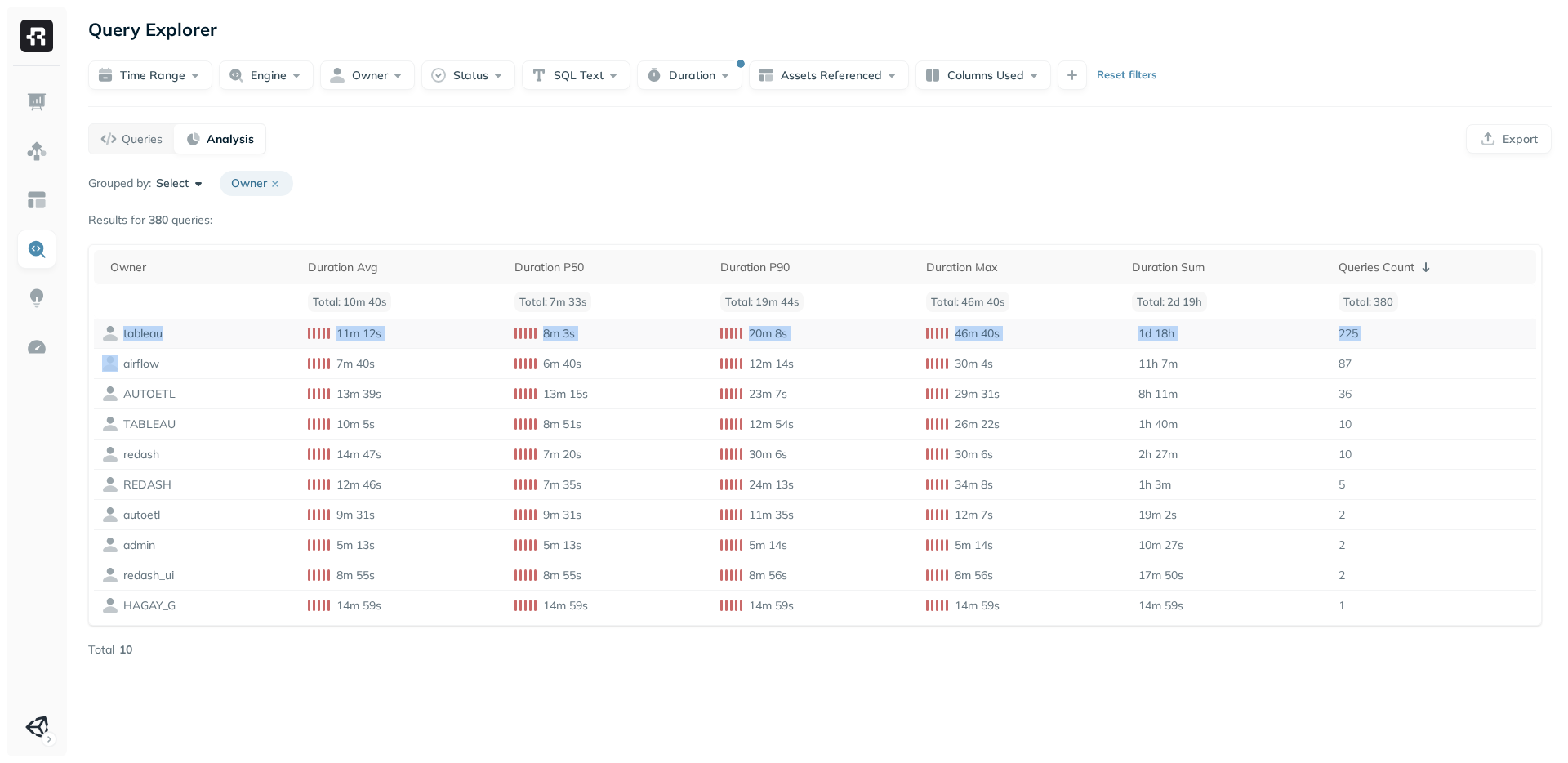
drag, startPoint x: 1358, startPoint y: 324, endPoint x: 261, endPoint y: 332, distance: 1097.0
click at [261, 332] on tr "tableau 11m 12s 8m 3s 20m 8s 46m 40s 1d 18h 225" at bounding box center [815, 333] width 1443 height 30
click at [261, 332] on div "tableau" at bounding box center [183, 333] width 164 height 17
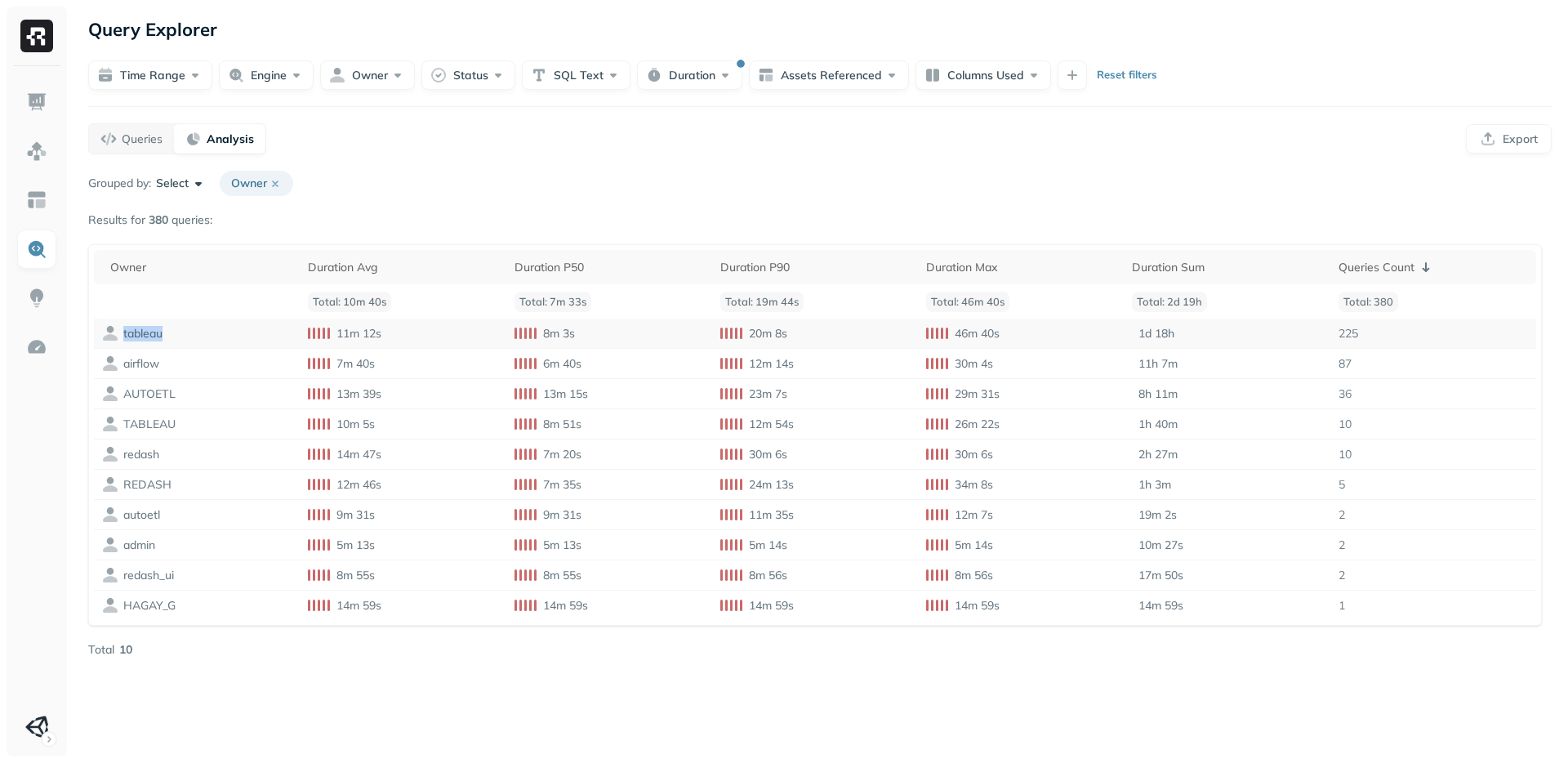
click at [202, 339] on div "tableau" at bounding box center [183, 333] width 164 height 17
click at [363, 731] on div "Query Explorer Time Range Engine Owner Status SQL Text Duration Assets Referenc…" at bounding box center [820, 381] width 1497 height 763
click at [361, 709] on div "Query Explorer Time Range Engine Owner Status SQL Text Duration Assets Referenc…" at bounding box center [820, 381] width 1497 height 763
click at [362, 681] on div "Query Explorer Time Range Engine Owner Status SQL Text Duration Assets Referenc…" at bounding box center [820, 381] width 1497 height 763
click at [361, 676] on div "Query Explorer Time Range Engine Owner Status SQL Text Duration Assets Referenc…" at bounding box center [820, 381] width 1497 height 763
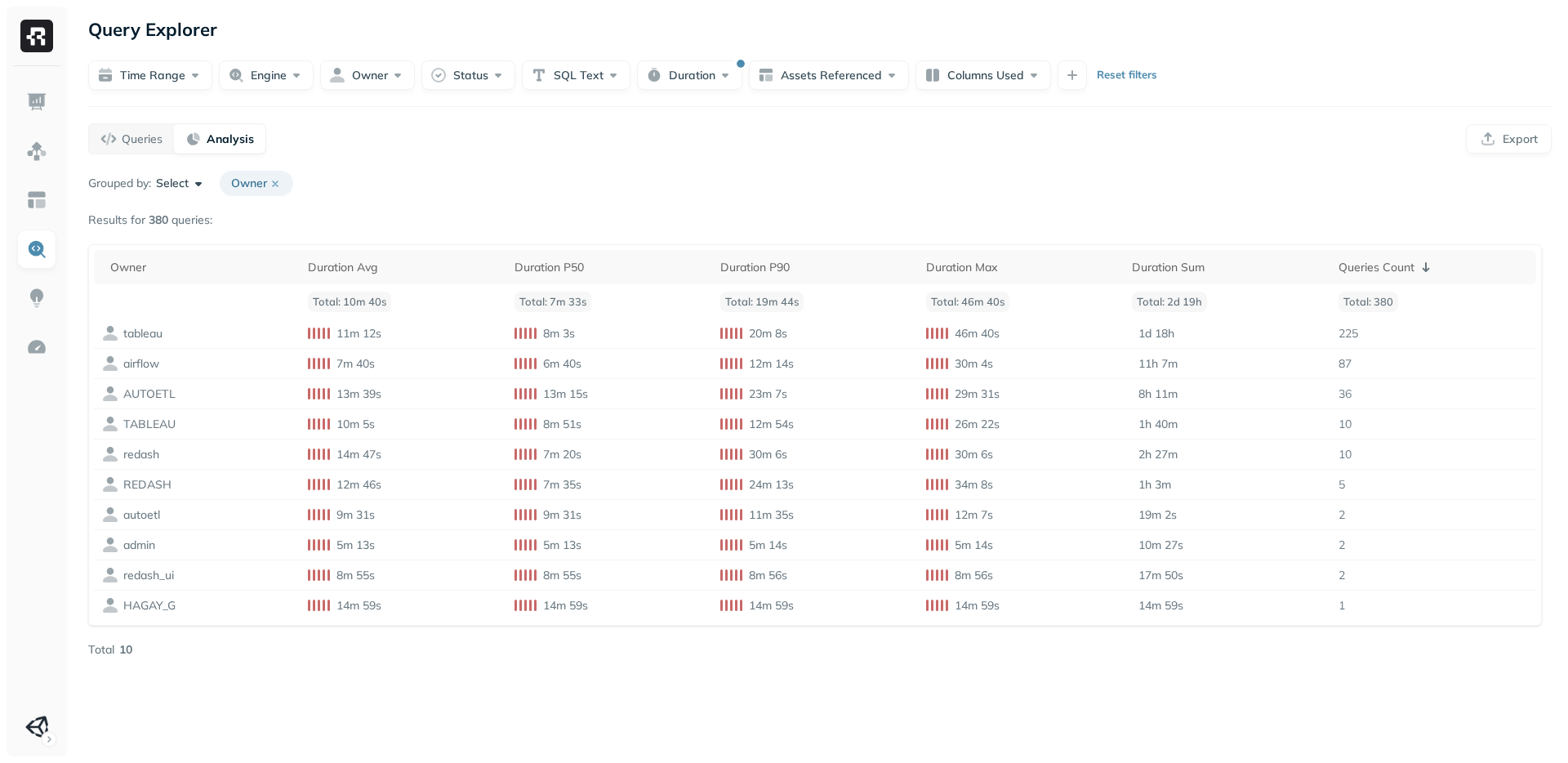
click at [361, 675] on div "Query Explorer Time Range Engine Owner Status SQL Text Duration Assets Referenc…" at bounding box center [820, 381] width 1497 height 763
click at [705, 70] on button "Duration" at bounding box center [689, 75] width 106 height 29
drag, startPoint x: 839, startPoint y: 123, endPoint x: 851, endPoint y: 124, distance: 12.0
click at [839, 123] on div "Duration Reset" at bounding box center [689, 128] width 370 height 29
click at [836, 126] on div "Duration Reset" at bounding box center [689, 128] width 370 height 29
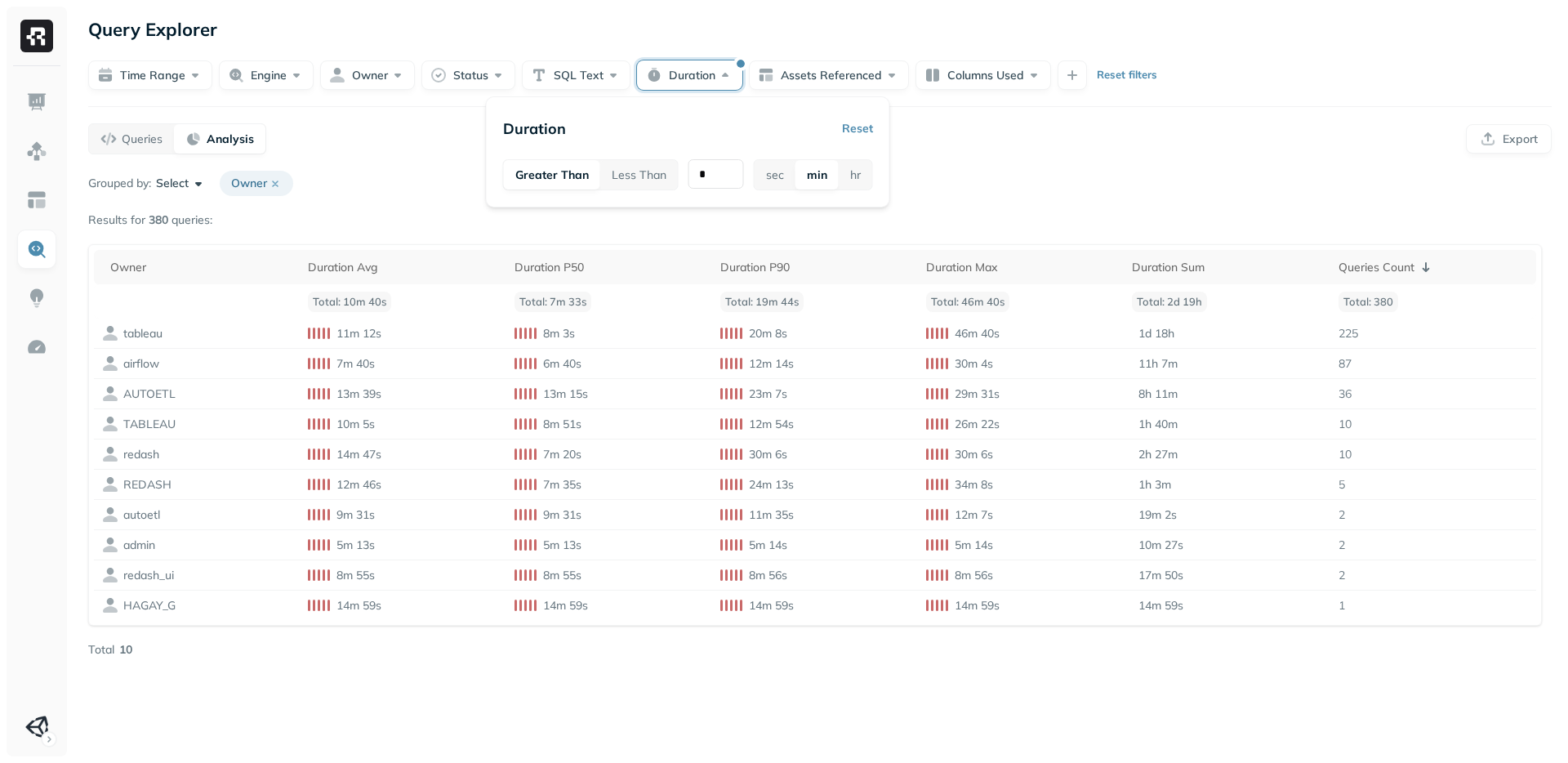
drag, startPoint x: 881, startPoint y: 128, endPoint x: 871, endPoint y: 126, distance: 10.2
click at [881, 128] on div "Duration Reset Greater Than Less Than * sec min hr" at bounding box center [688, 151] width 404 height 111
click at [863, 125] on button "Reset" at bounding box center [858, 128] width 31 height 29
drag, startPoint x: 995, startPoint y: 135, endPoint x: 982, endPoint y: 133, distance: 13.2
click at [994, 135] on div "Queries Analysis Export" at bounding box center [820, 139] width 1463 height 31
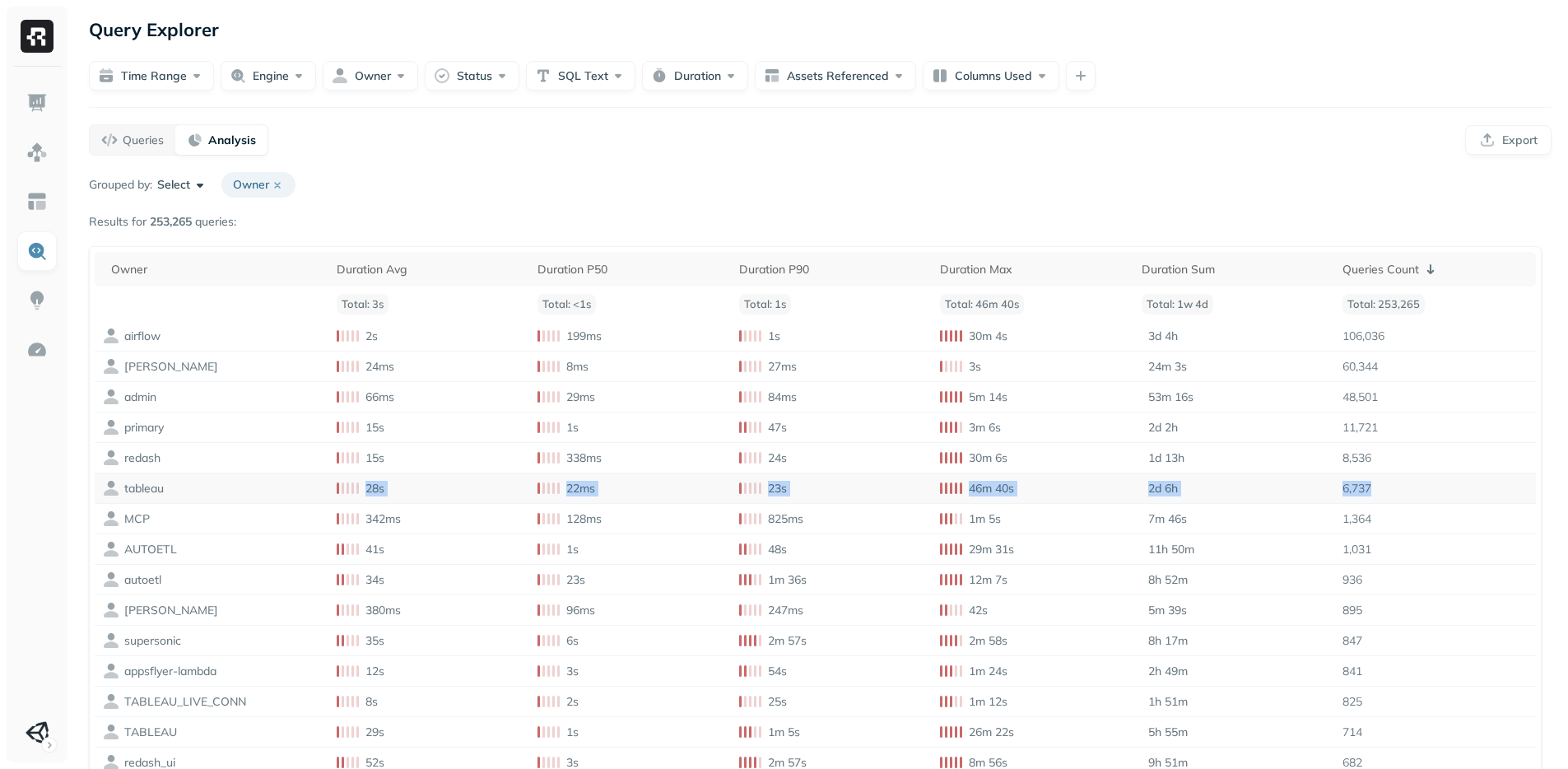
drag, startPoint x: 183, startPoint y: 488, endPoint x: 1428, endPoint y: 496, distance: 1245.0
click at [1428, 496] on tr "tableau 28s 22ms 23s 46m 40s 2d 6h 6,737" at bounding box center [815, 488] width 1441 height 31
click at [1428, 496] on td "6,737" at bounding box center [1435, 488] width 201 height 31
drag, startPoint x: 1428, startPoint y: 496, endPoint x: 1241, endPoint y: 495, distance: 187.0
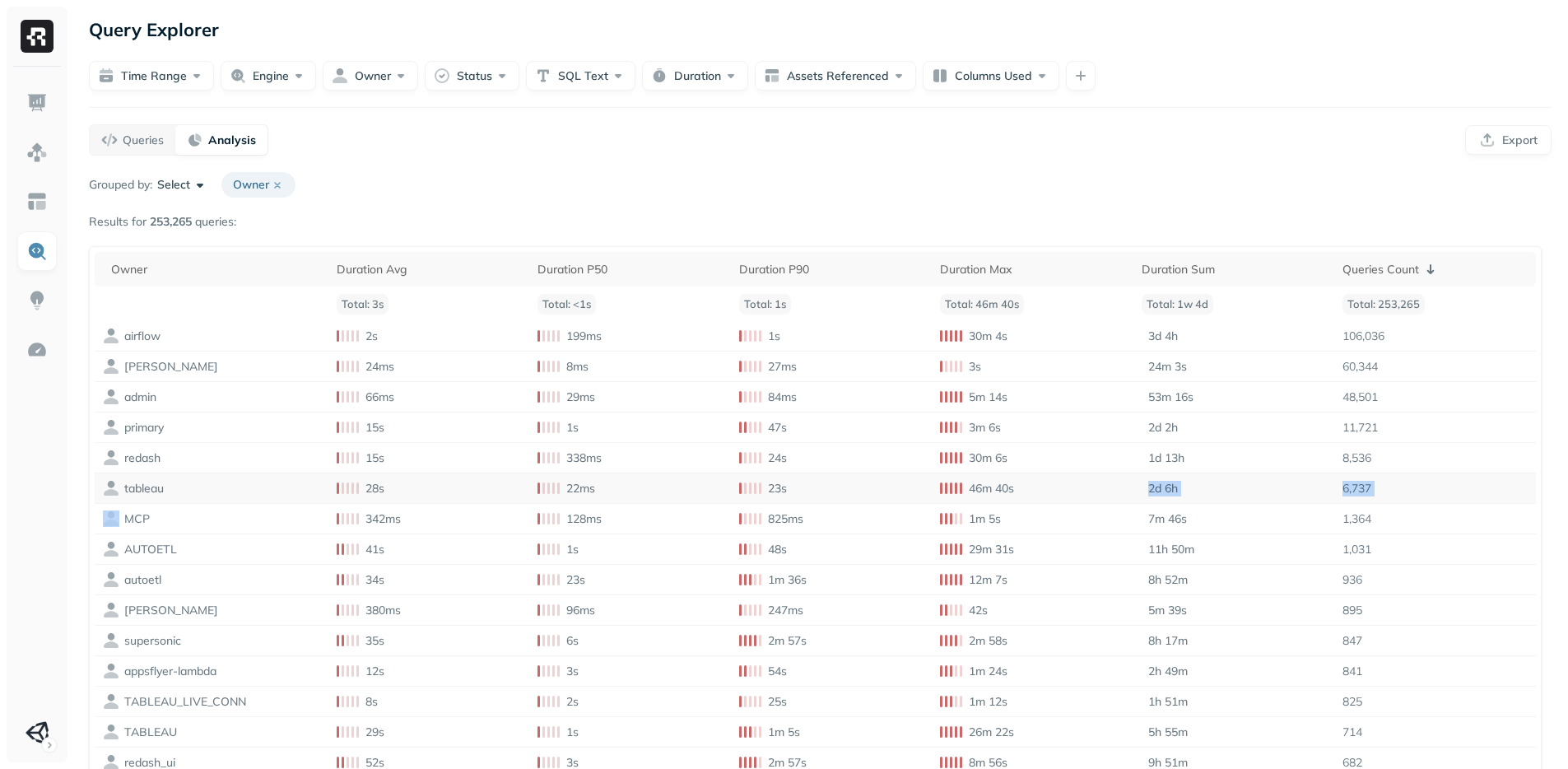
click at [1241, 495] on tr "tableau 28s 22ms 23s 46m 40s 2d 6h 6,737" at bounding box center [815, 488] width 1441 height 31
click at [1241, 495] on td "2d 6h" at bounding box center [1233, 488] width 201 height 31
click at [1414, 265] on div "Queries Count" at bounding box center [1435, 269] width 186 height 20
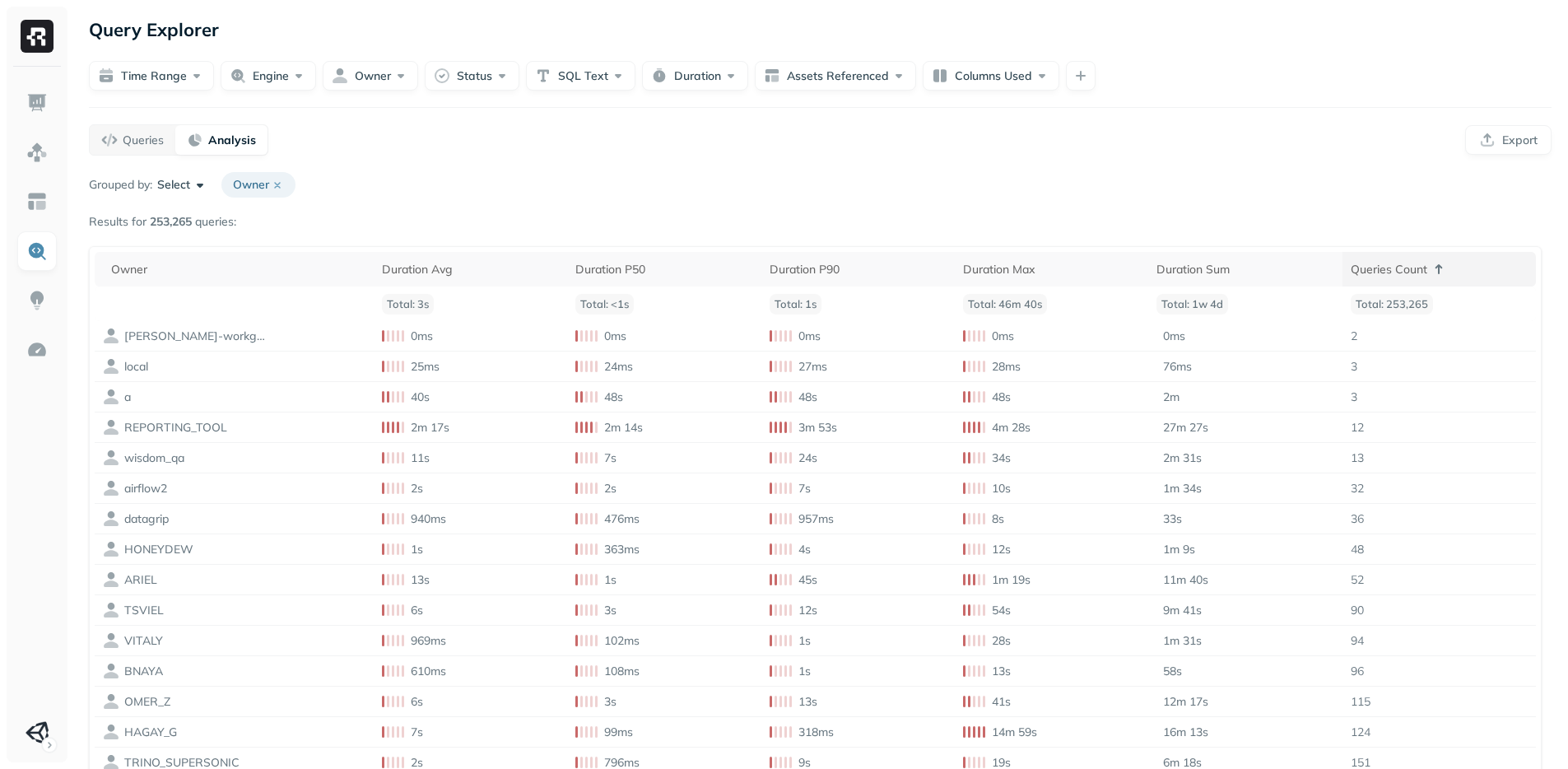
click at [1412, 266] on div "Queries Count" at bounding box center [1438, 269] width 177 height 20
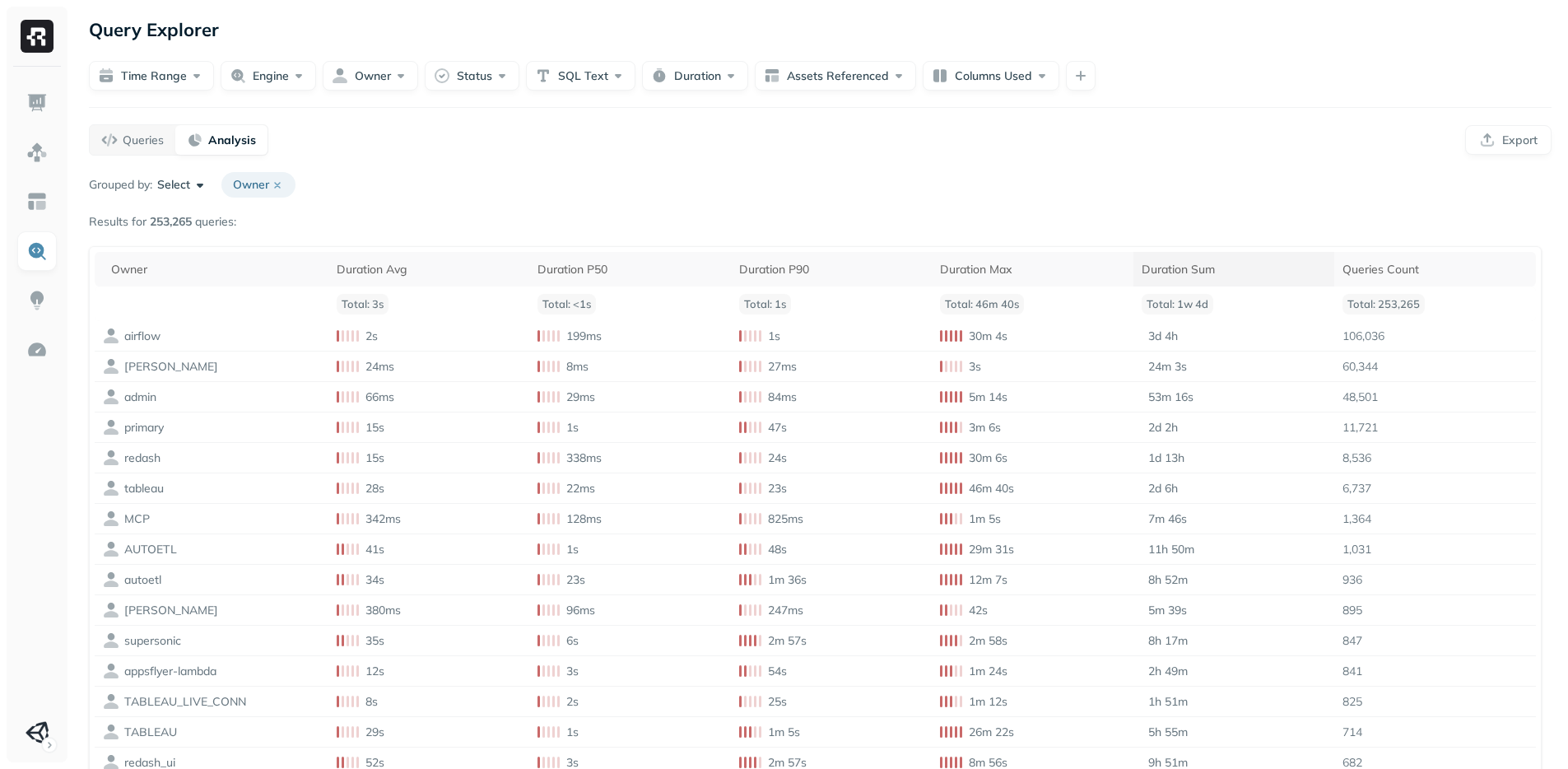
click at [1196, 260] on th "Duration Sum" at bounding box center [1233, 269] width 201 height 35
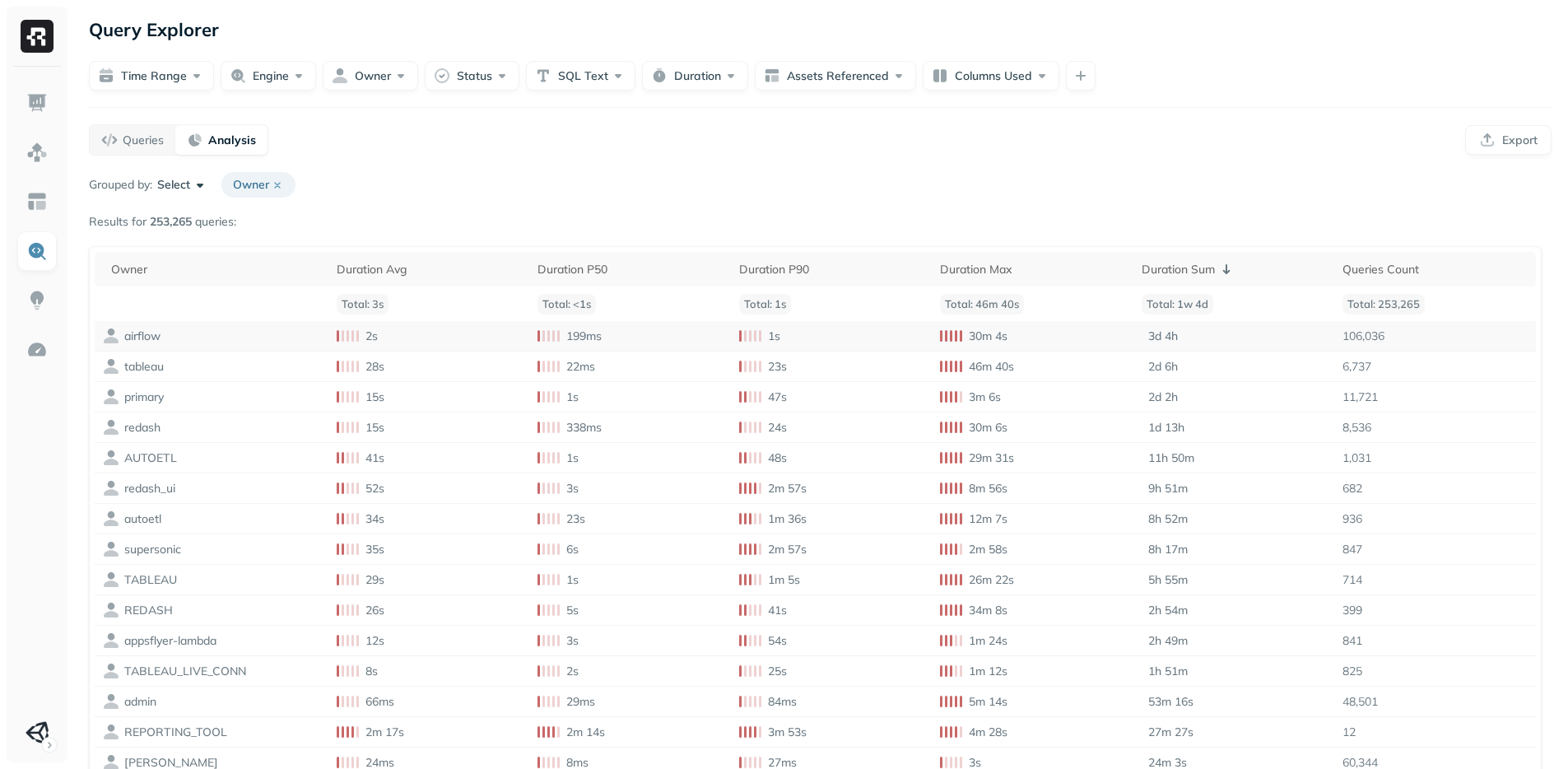
click at [233, 340] on div "airflow" at bounding box center [185, 336] width 165 height 17
drag, startPoint x: 233, startPoint y: 340, endPoint x: 1434, endPoint y: 339, distance: 1201.0
click at [1434, 339] on tr "airflow 2s 199ms 1s 30m 4s 3d 4h 106,036" at bounding box center [815, 336] width 1441 height 31
click at [1434, 339] on td "106,036" at bounding box center [1435, 336] width 201 height 31
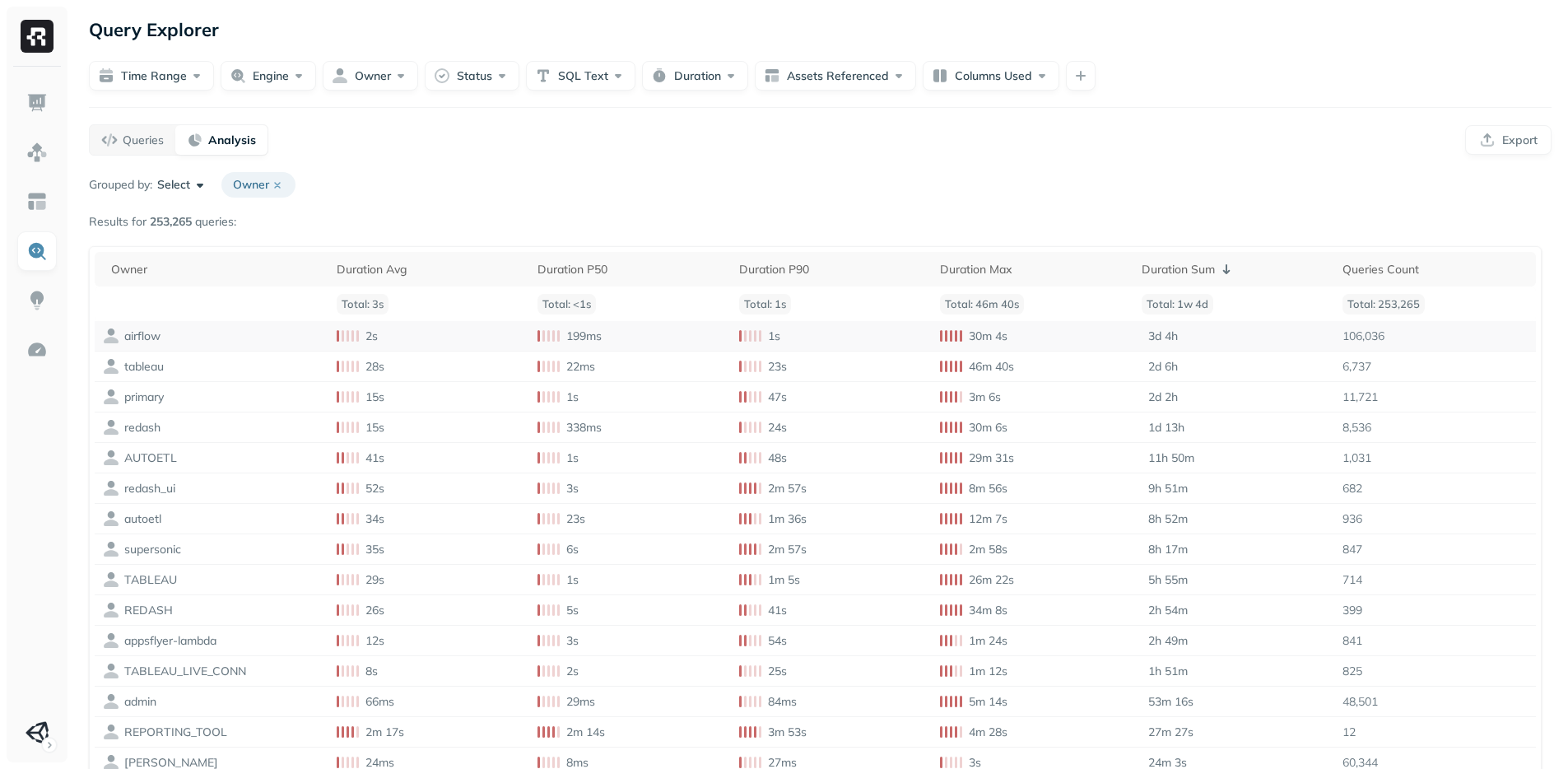
click at [1434, 339] on td "106,036" at bounding box center [1435, 336] width 201 height 31
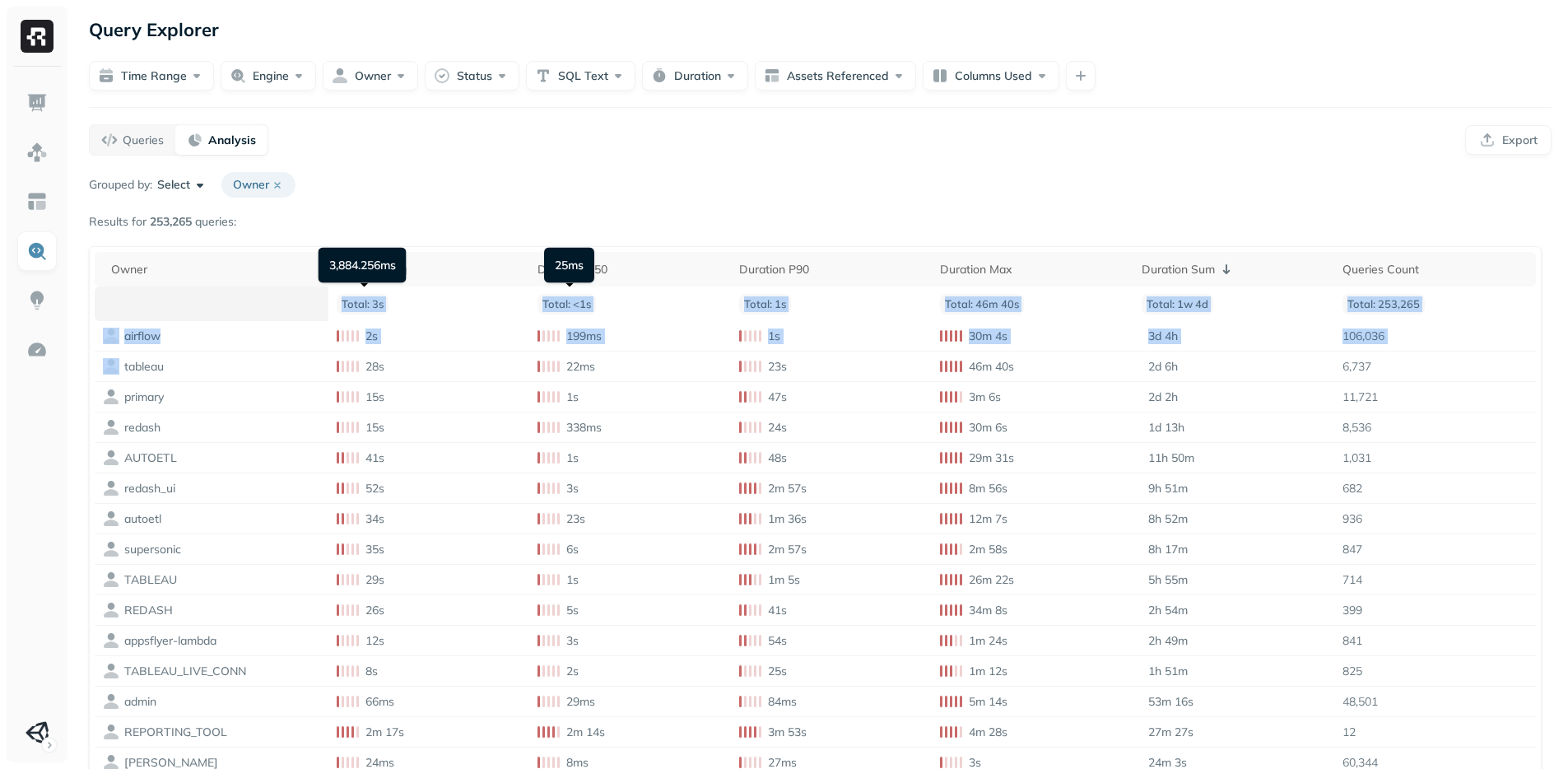
drag, startPoint x: 1434, startPoint y: 339, endPoint x: 265, endPoint y: 297, distance: 1169.8
click at [265, 297] on table "Owner Duration Avg Duration P50 Duration P90 Duration Max Duration Sum Queries …" at bounding box center [815, 529] width 1441 height 556
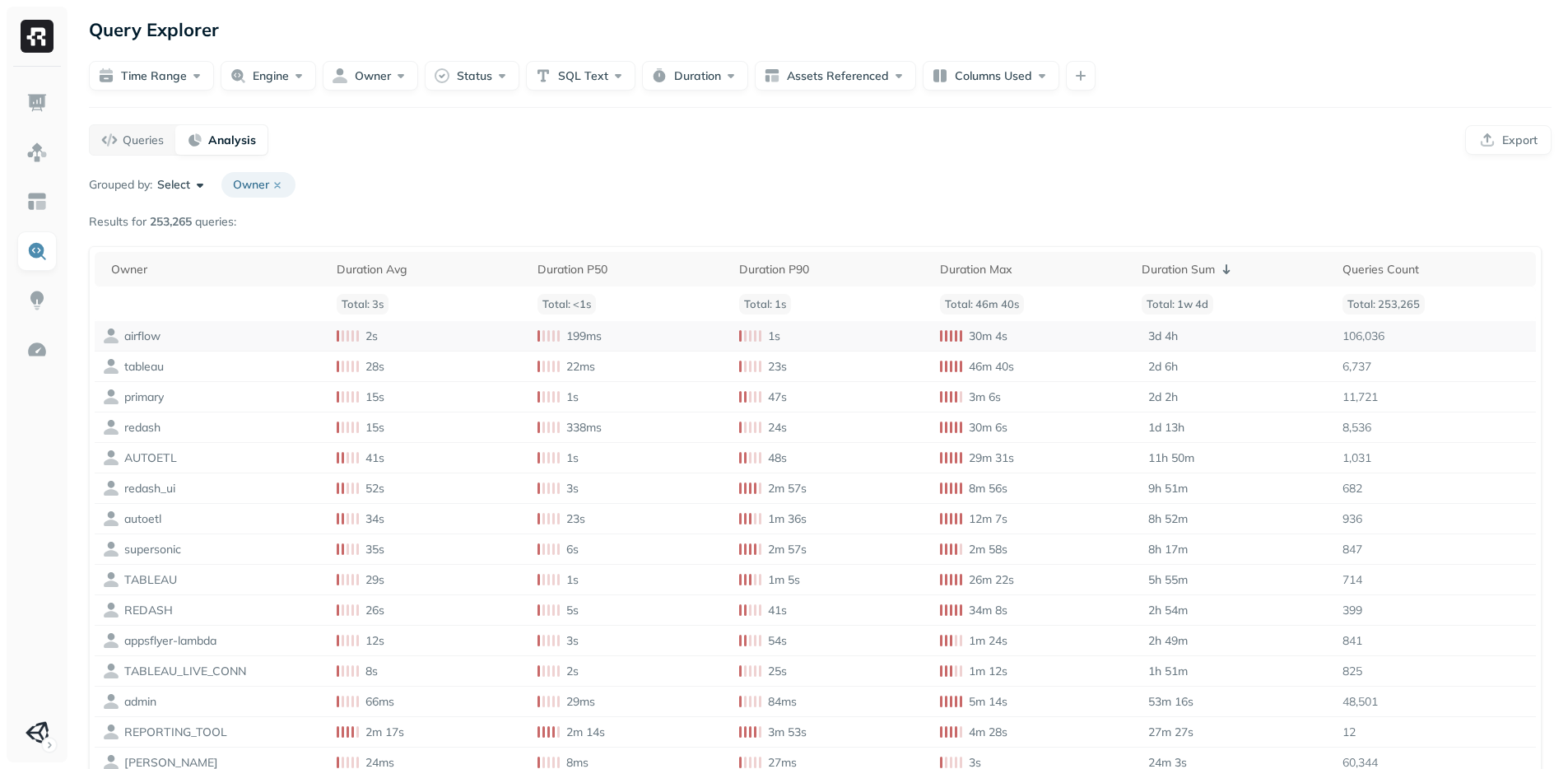
drag, startPoint x: 155, startPoint y: 329, endPoint x: 130, endPoint y: 335, distance: 25.7
click at [155, 329] on p "airflow" at bounding box center [142, 337] width 37 height 16
click at [280, 185] on icon at bounding box center [277, 184] width 5 height 5
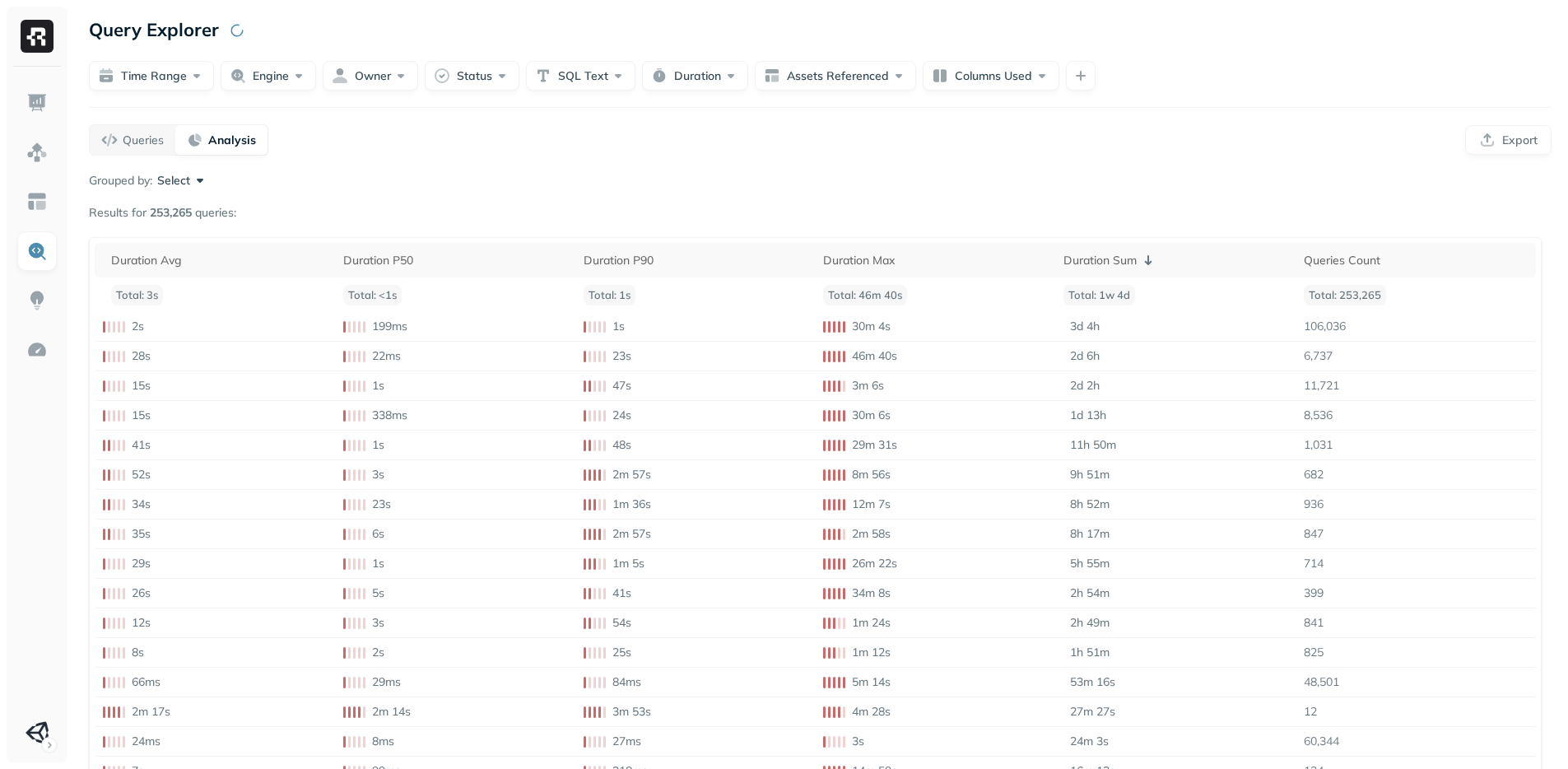
click at [383, 177] on div "Grouped by: Select" at bounding box center [820, 180] width 1462 height 17
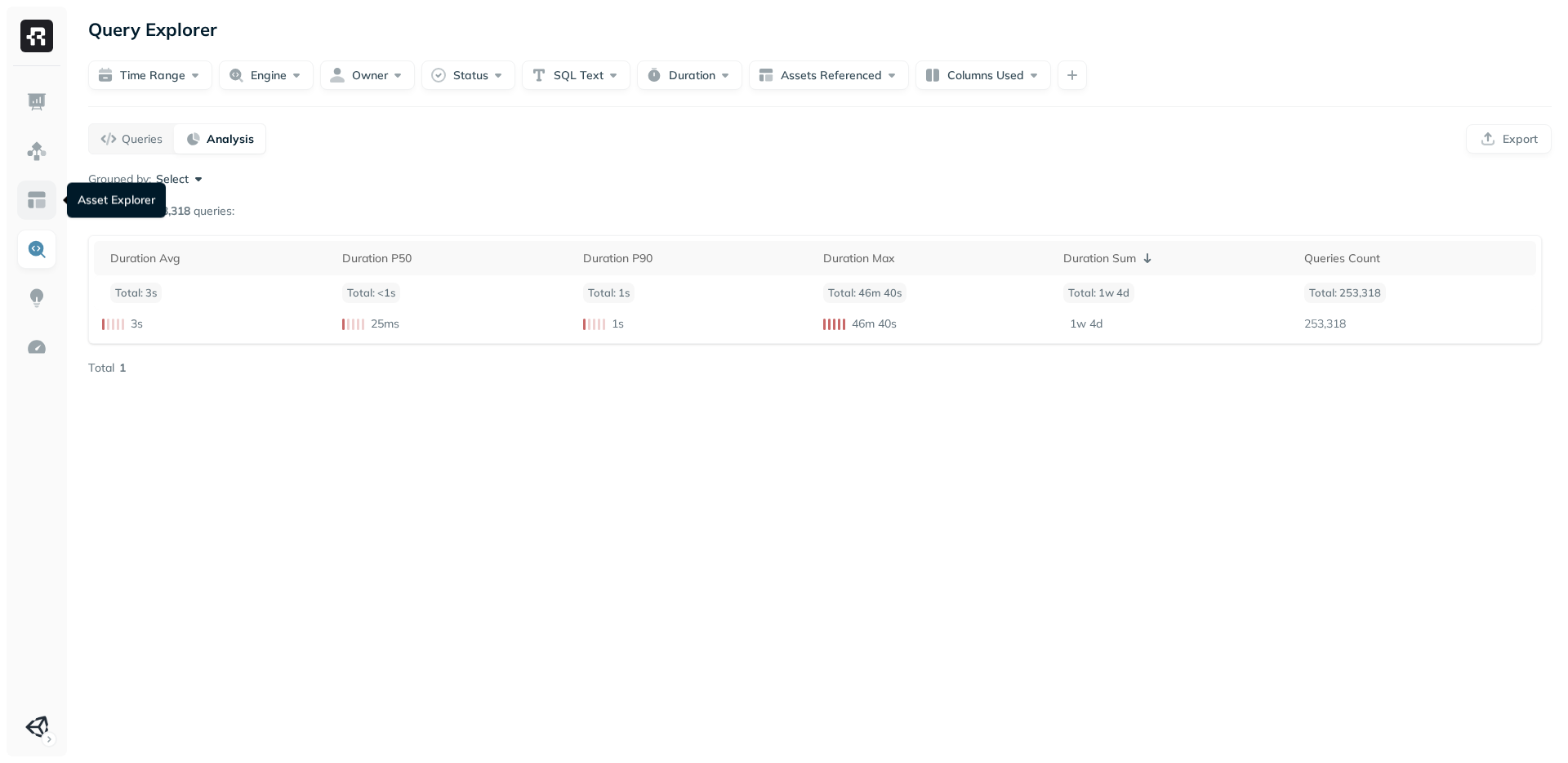
click at [45, 189] on img at bounding box center [37, 200] width 22 height 22
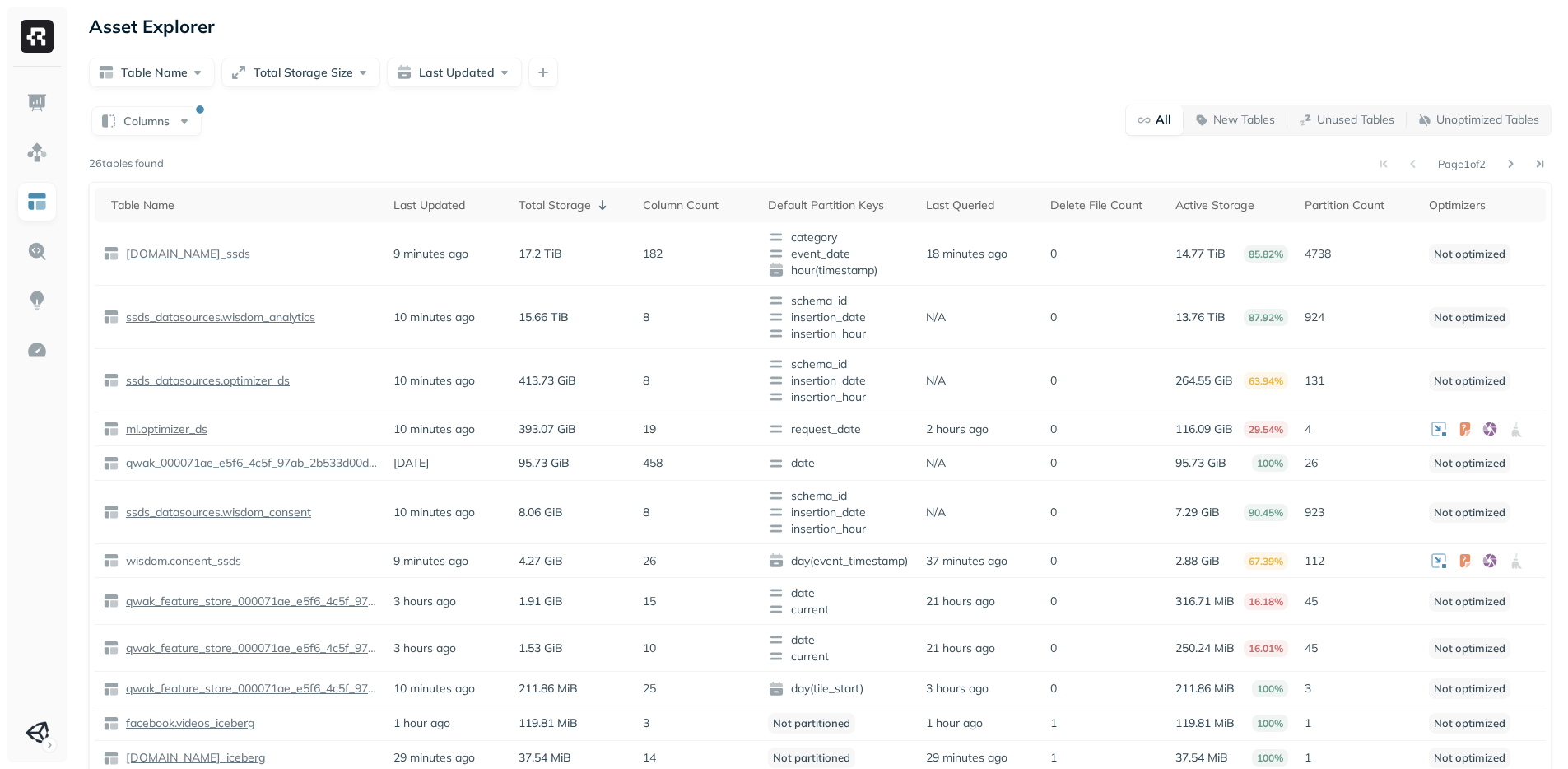
click at [294, 141] on div "Columns All New Tables Unused Tables Unoptimized Tables Page 1 of 2 26 tables f…" at bounding box center [820, 511] width 1462 height 815
click at [214, 250] on p "wisdom.analytics_ssds" at bounding box center [186, 254] width 127 height 16
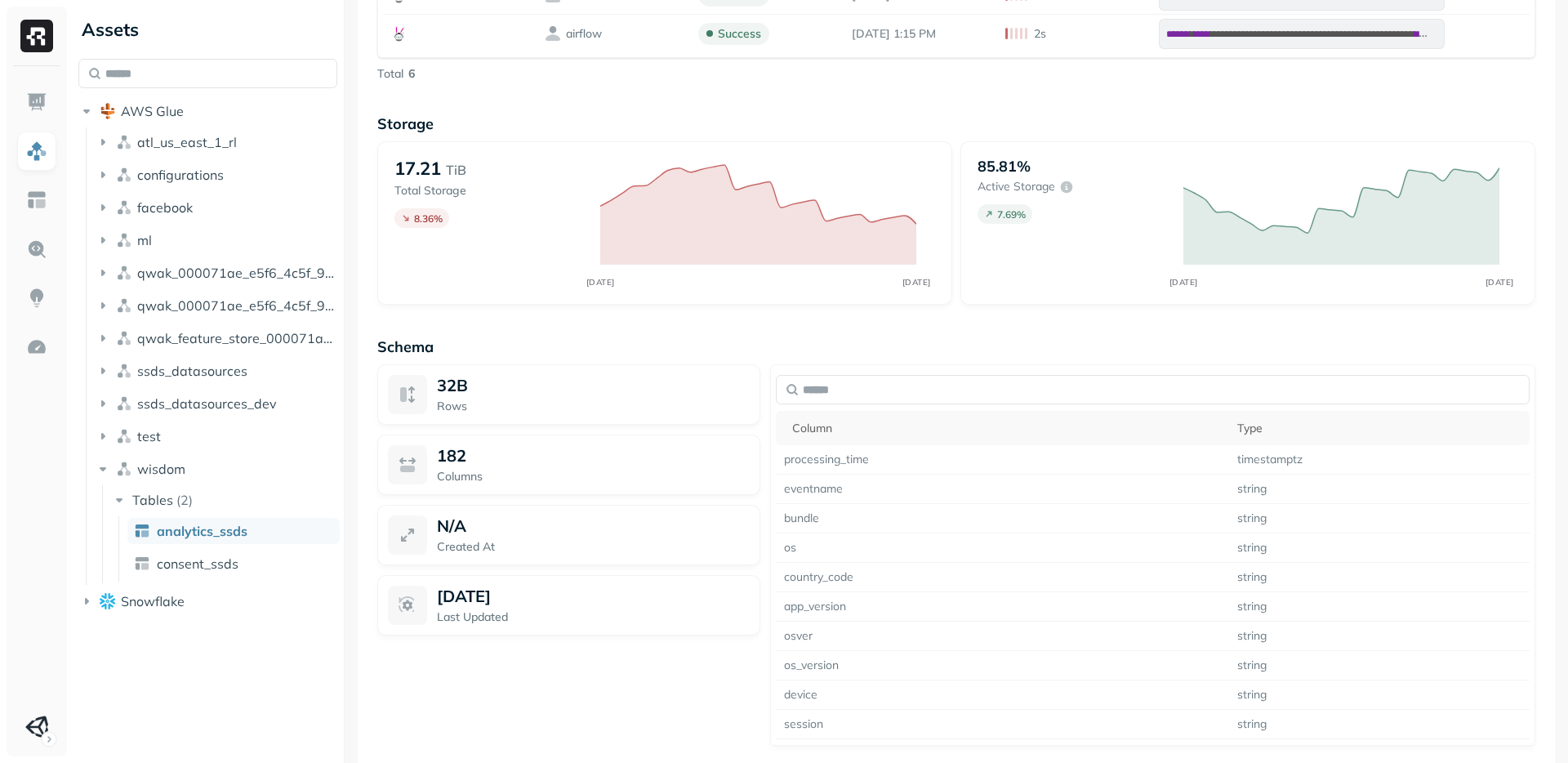
scroll to position [1172, 0]
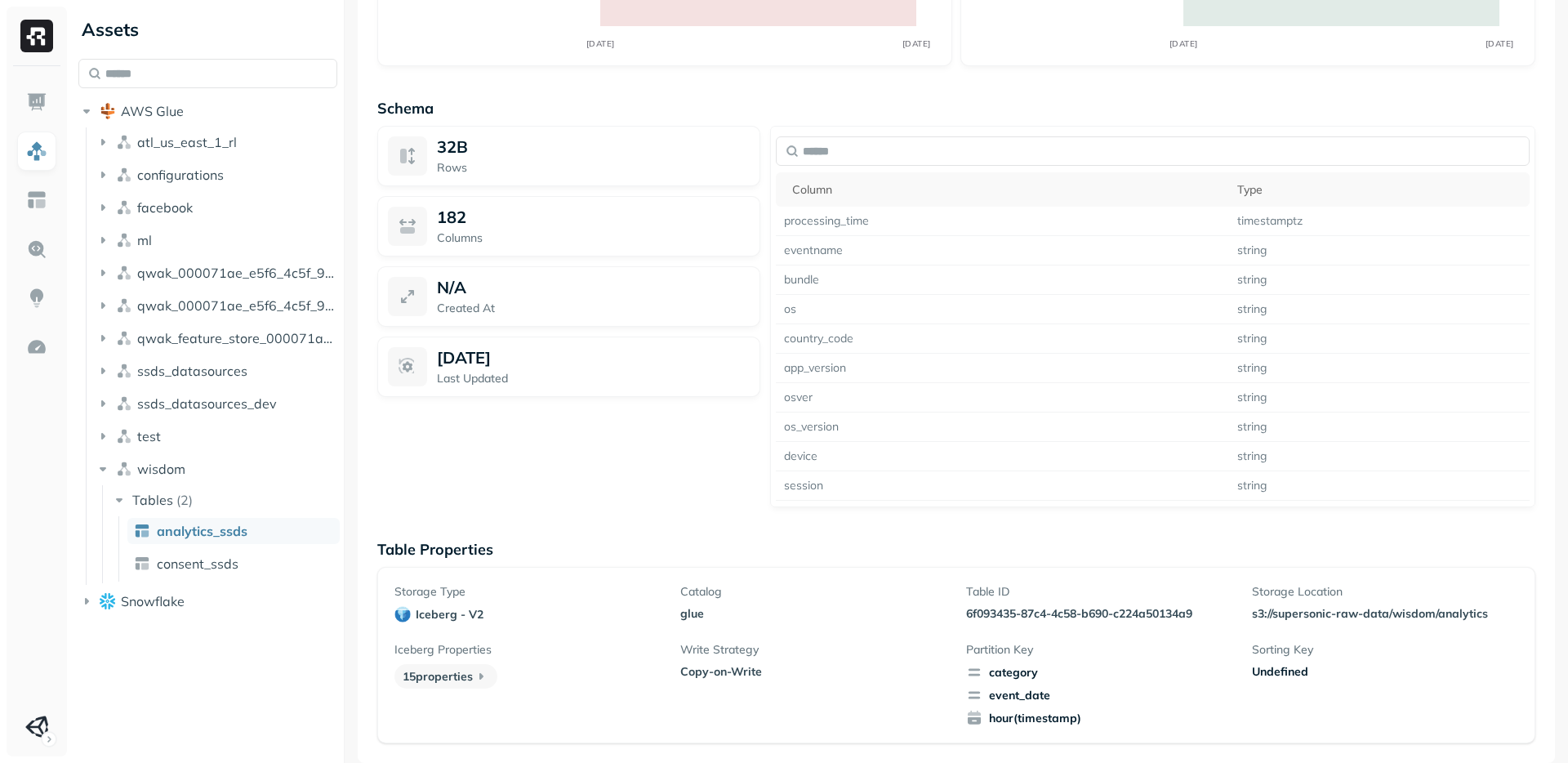
click at [661, 439] on div "32B Rows 182 Columns N/A Created At Sep 10, 2025 Last Updated" at bounding box center [568, 315] width 383 height 381
click at [661, 498] on div "32B Rows 182 Columns N/A Created At Sep 10, 2025 Last Updated" at bounding box center [568, 315] width 383 height 381
click at [673, 495] on div "32B Rows 182 Columns N/A Created At Sep 10, 2025 Last Updated" at bounding box center [568, 315] width 383 height 381
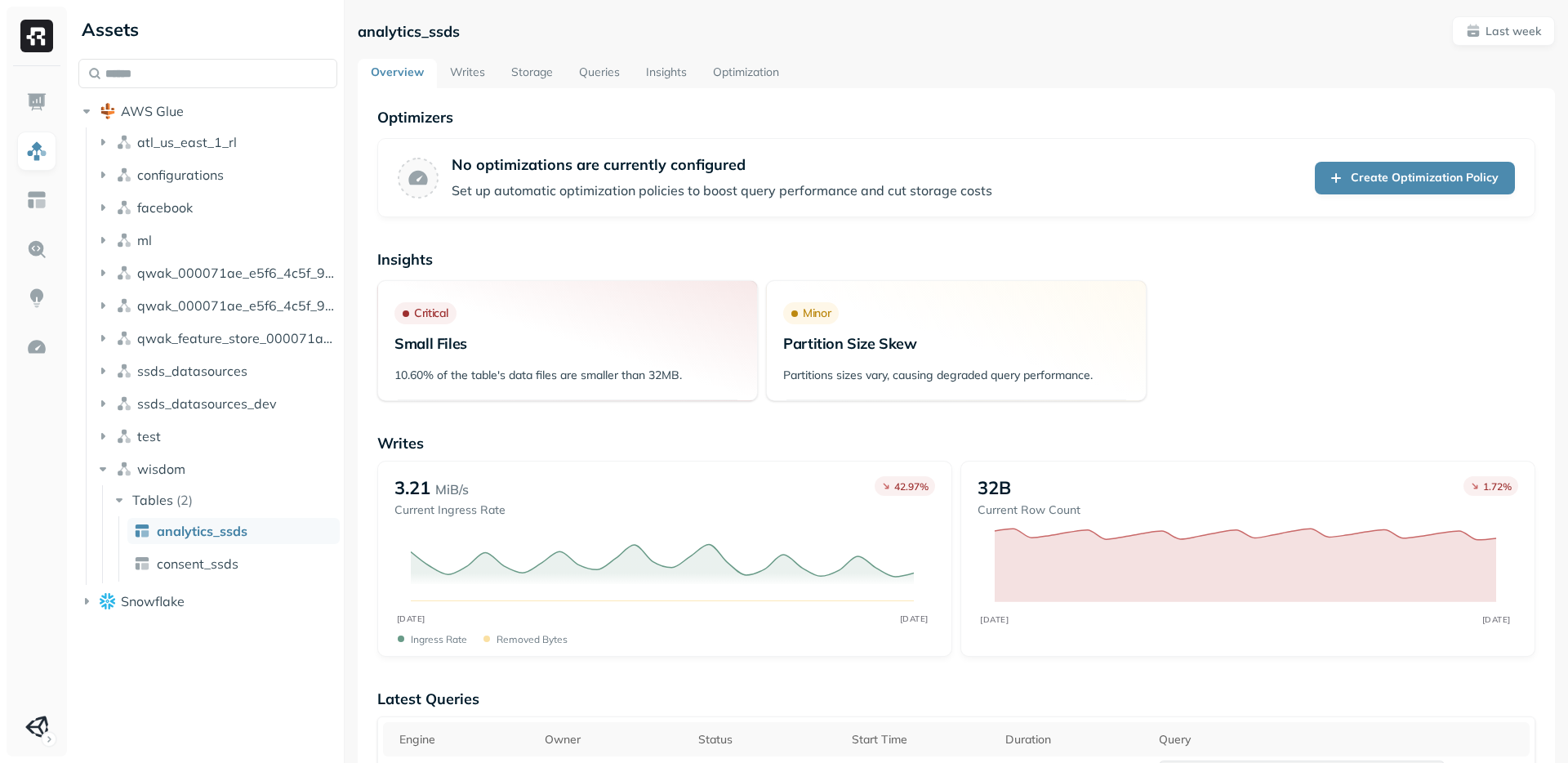
drag, startPoint x: 527, startPoint y: 79, endPoint x: 517, endPoint y: 105, distance: 27.9
click at [527, 79] on link "Storage" at bounding box center [532, 73] width 68 height 29
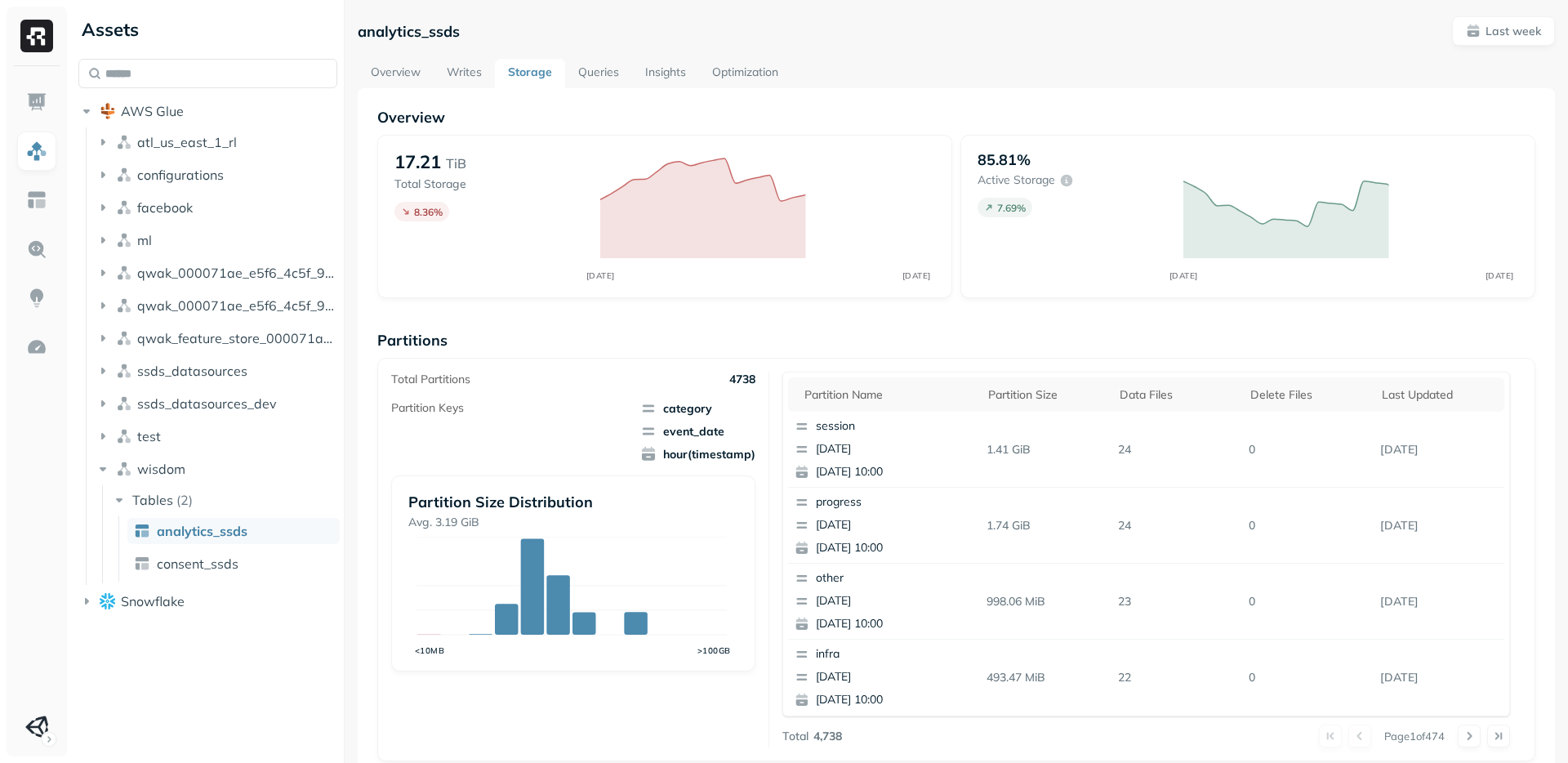
click at [826, 334] on p "Partitions" at bounding box center [956, 340] width 1158 height 19
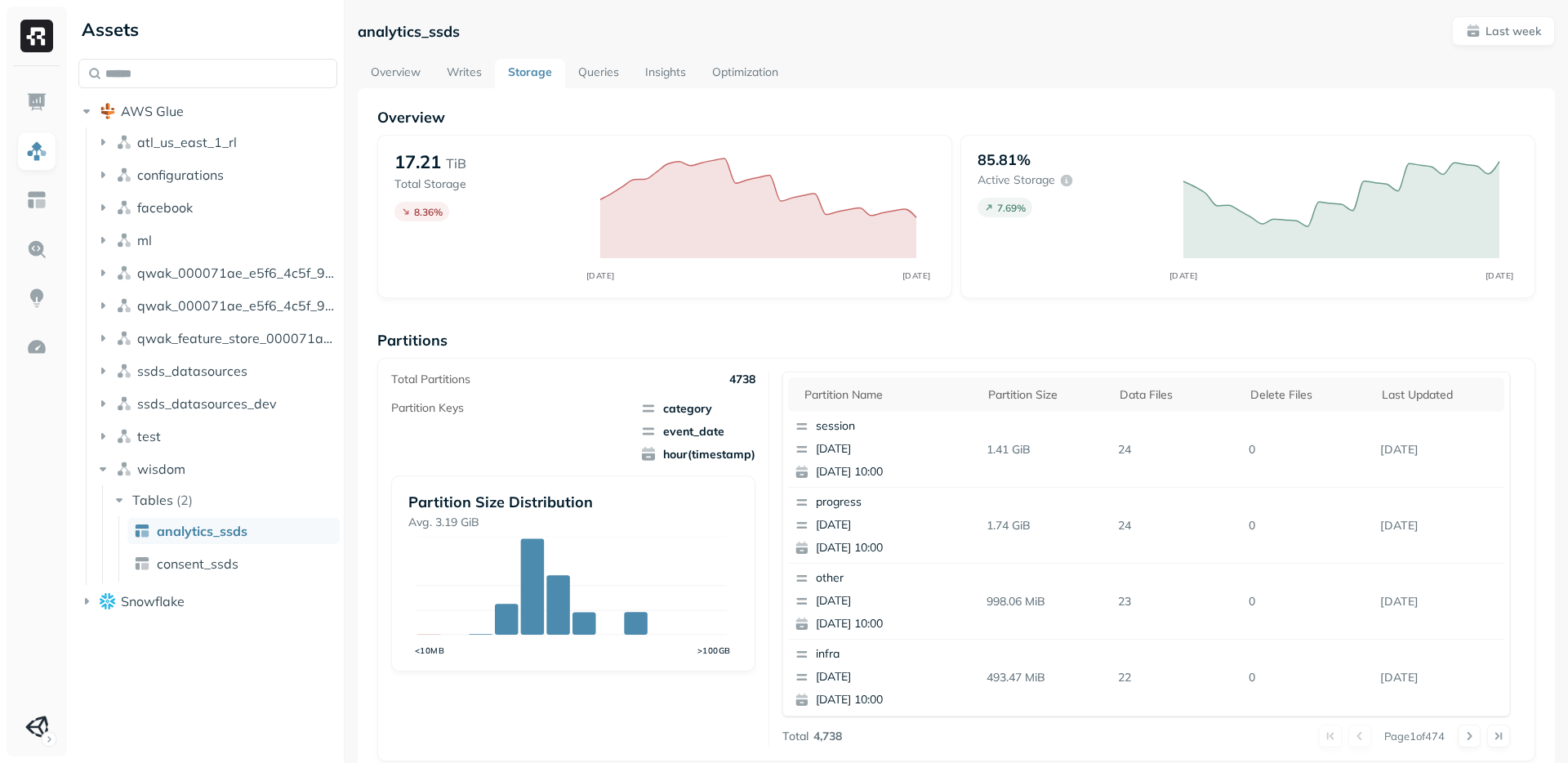
click at [826, 334] on p "Partitions" at bounding box center [956, 340] width 1158 height 19
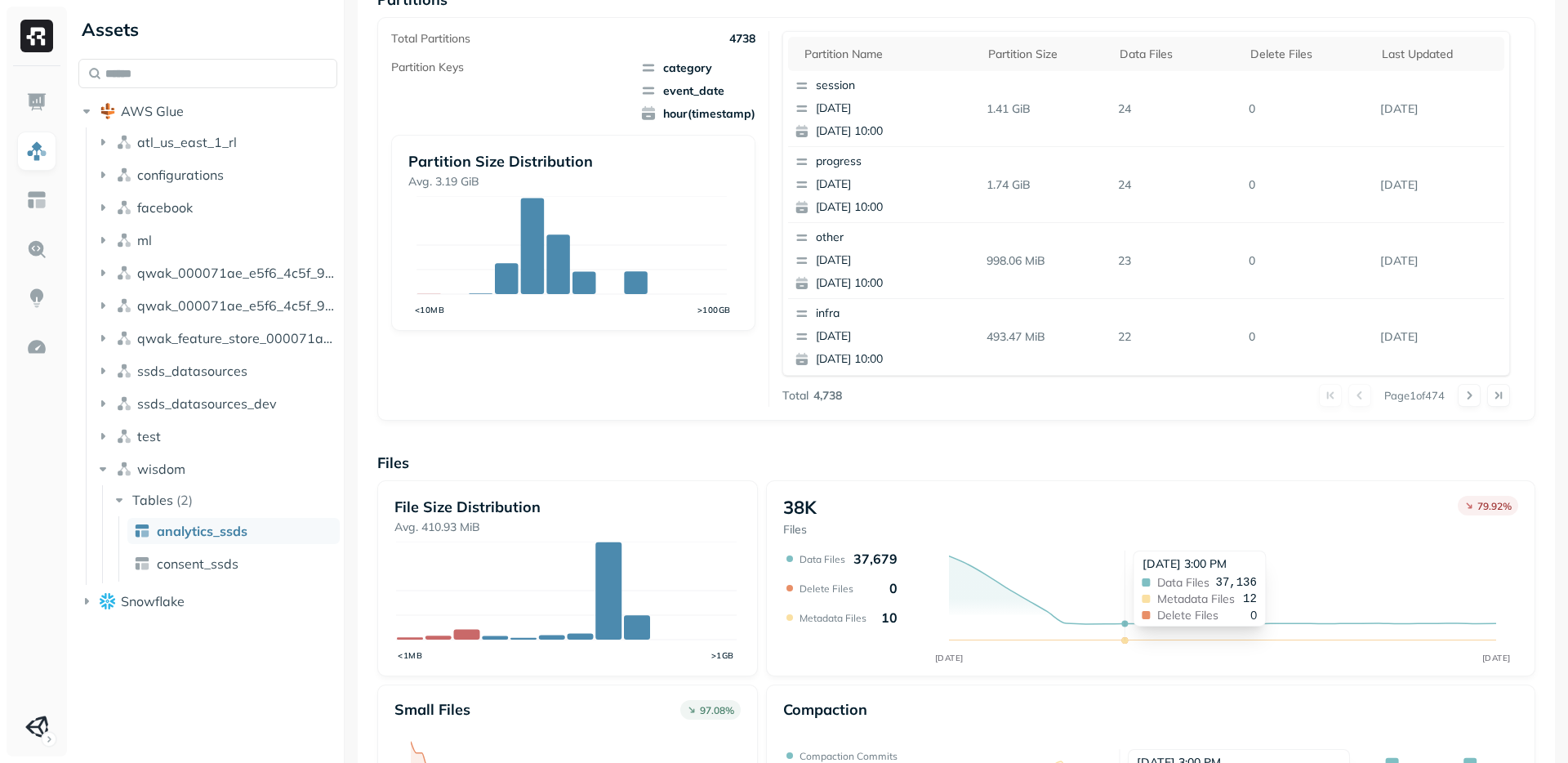
scroll to position [257, 0]
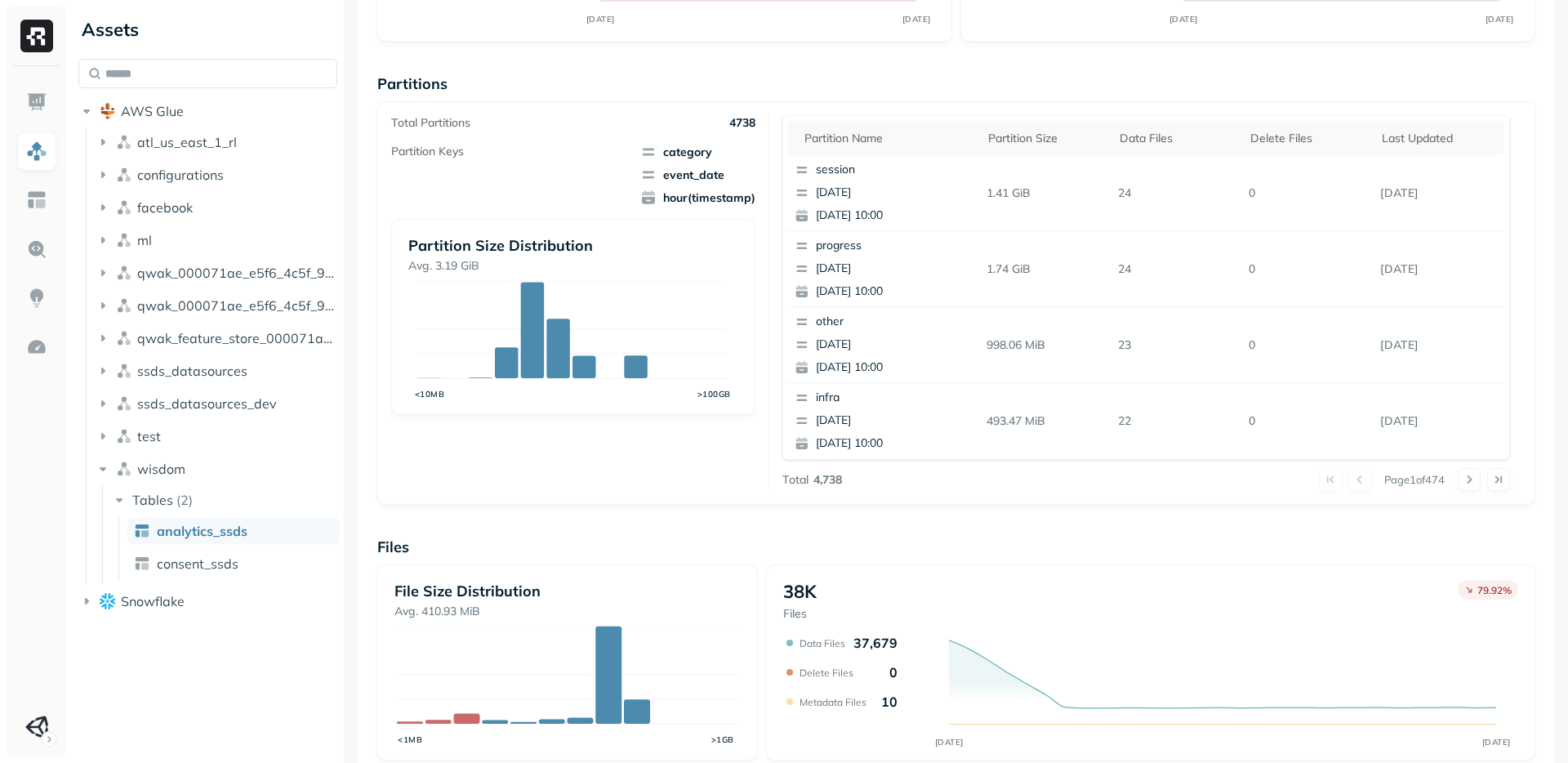
click at [1117, 471] on div "Page 1 of 474" at bounding box center [1176, 479] width 669 height 23
click at [1085, 470] on div "Page 1 of 474" at bounding box center [1176, 479] width 669 height 23
click at [1083, 472] on div "Page 1 of 474" at bounding box center [1176, 479] width 669 height 23
click at [1077, 499] on div "Total Partitions 4738 Partition Keys category event_date hour(timestamp) Partit…" at bounding box center [956, 303] width 1158 height 404
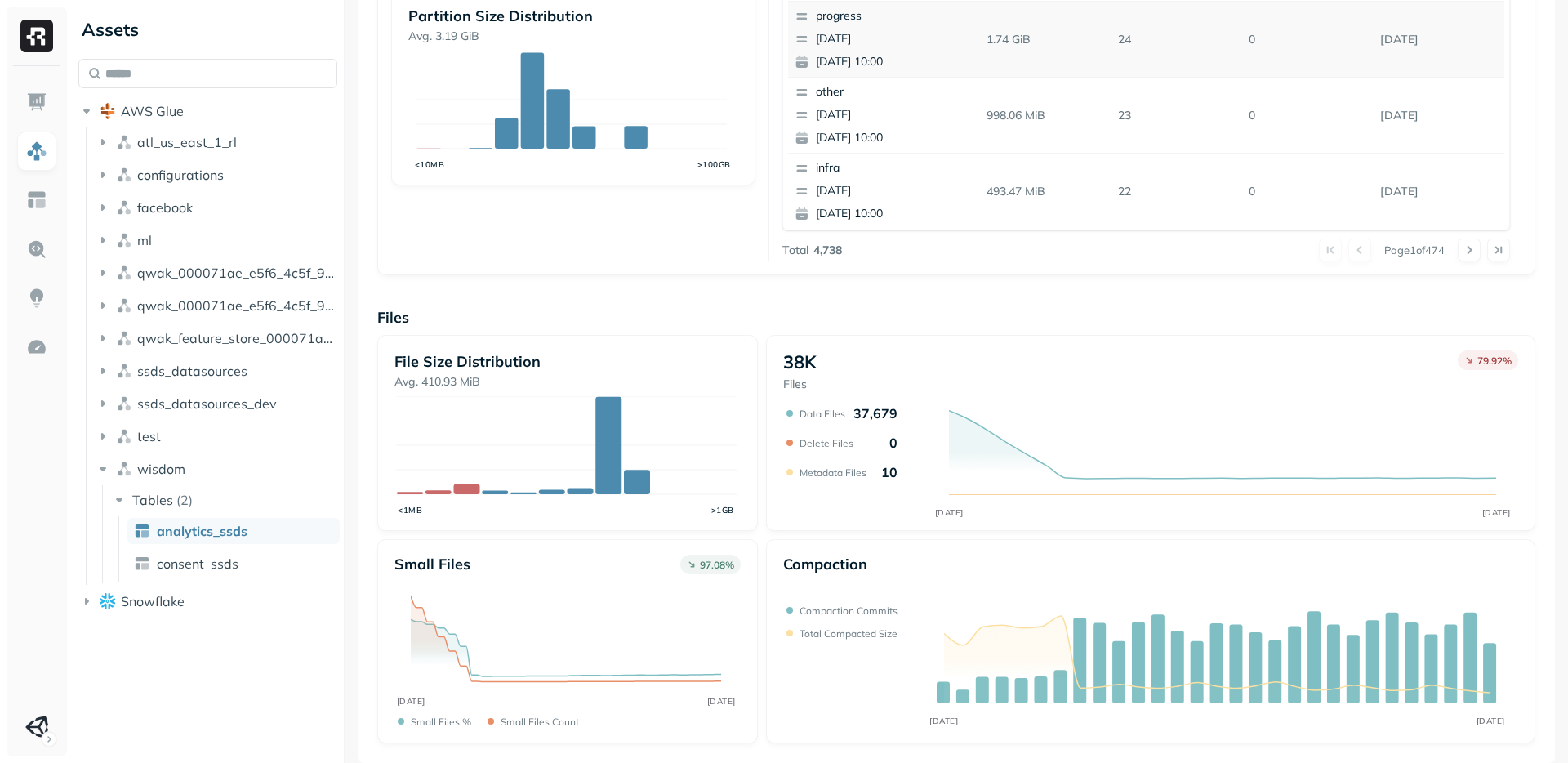
scroll to position [0, 0]
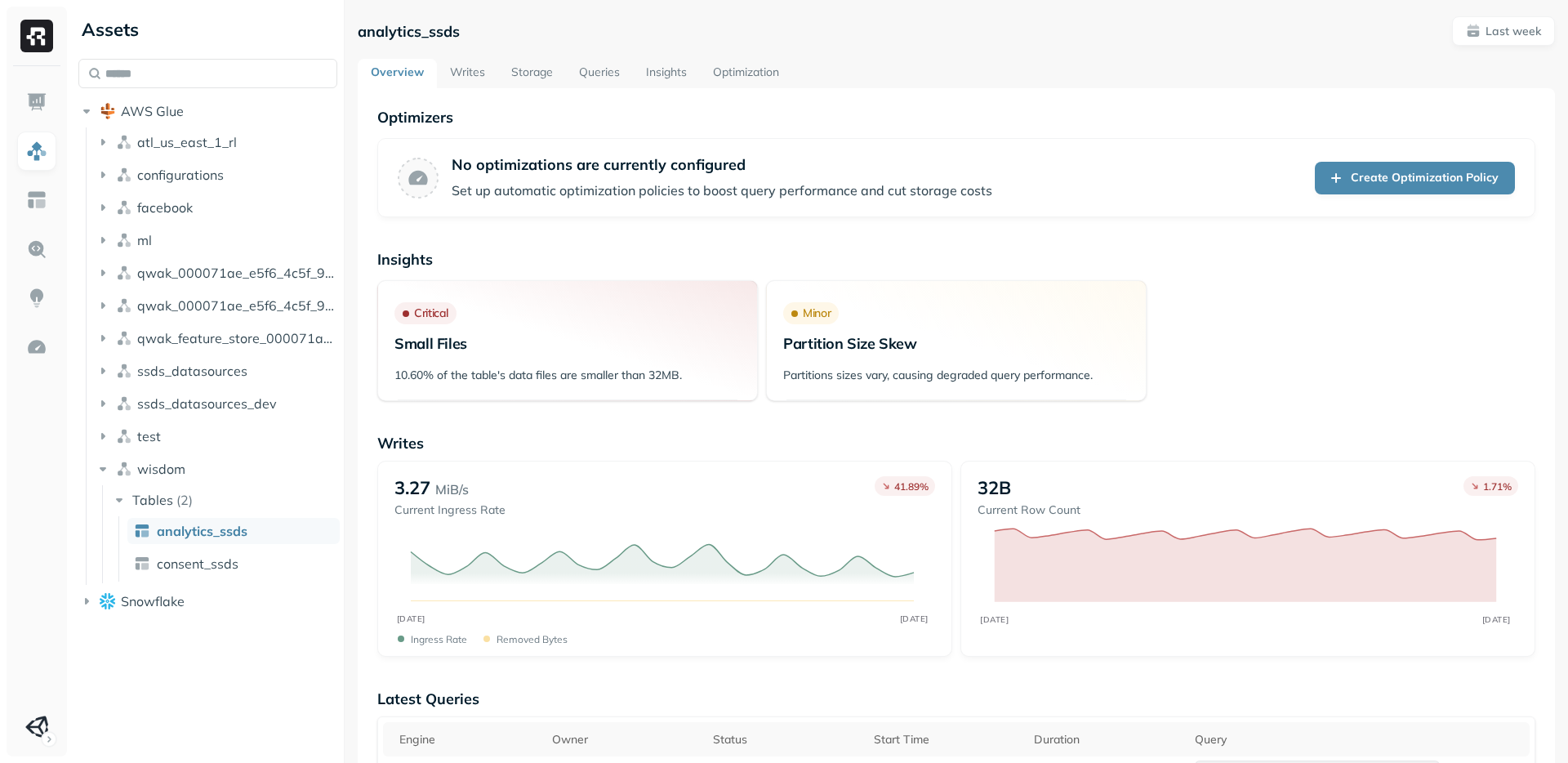
click at [529, 80] on link "Storage" at bounding box center [532, 73] width 68 height 29
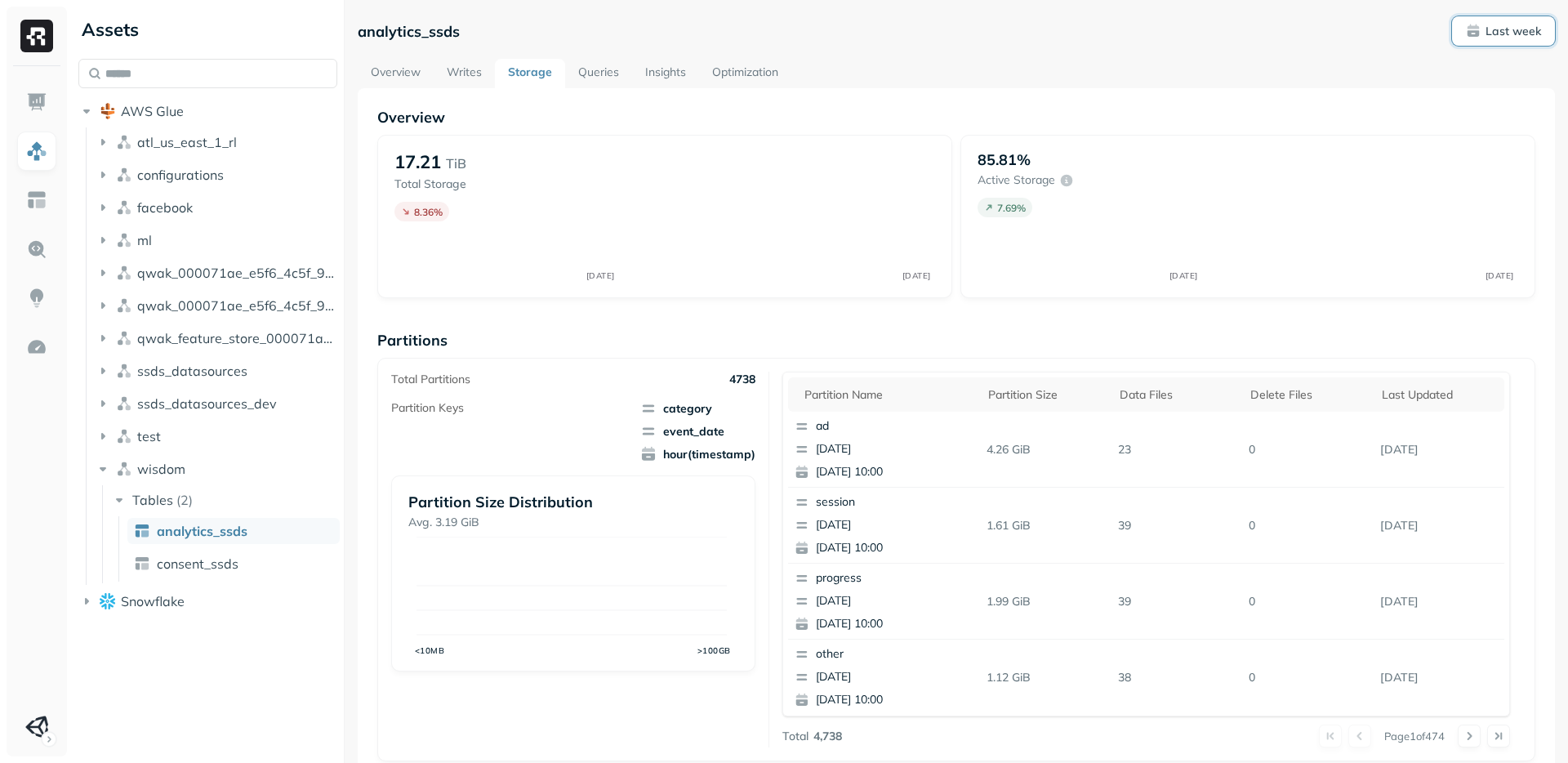
click at [1488, 40] on button "Last week" at bounding box center [1503, 31] width 103 height 29
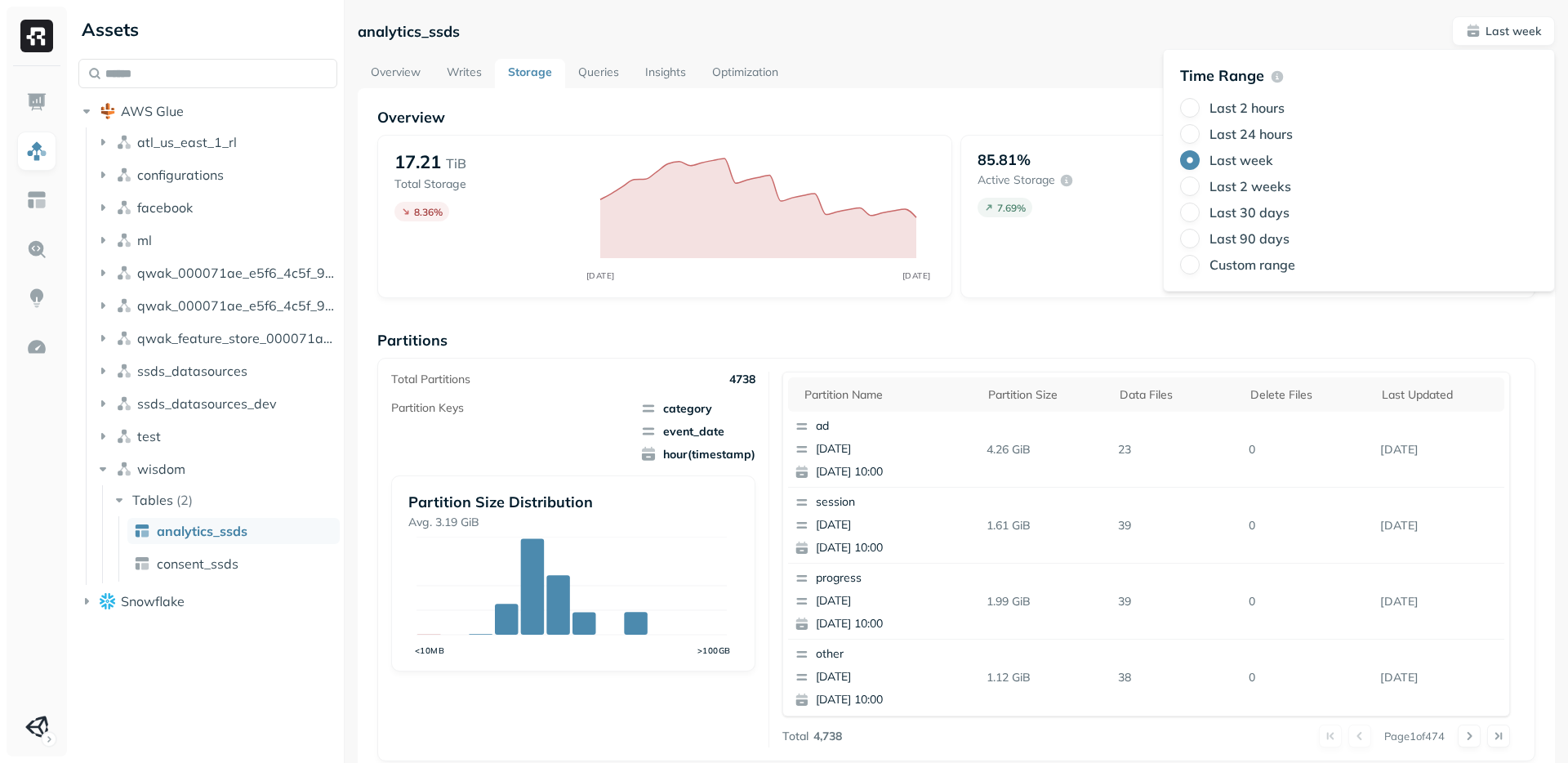
drag, startPoint x: 1242, startPoint y: 181, endPoint x: 1176, endPoint y: 159, distance: 69.6
click at [1242, 181] on label "Last 2 weeks" at bounding box center [1250, 186] width 81 height 17
click at [1200, 181] on button "Last 2 weeks" at bounding box center [1190, 186] width 20 height 20
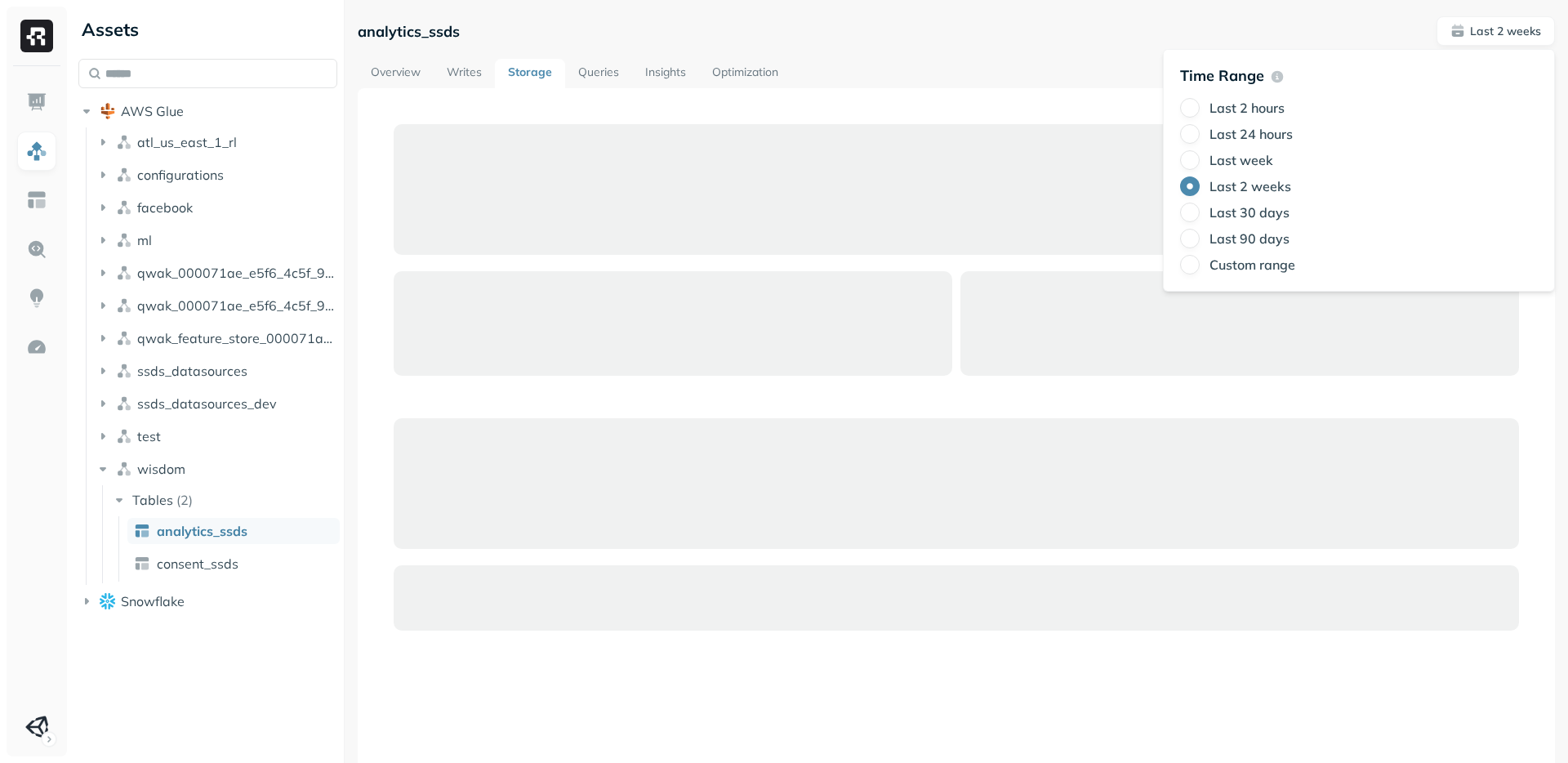
click at [1079, 100] on div at bounding box center [956, 489] width 1197 height 802
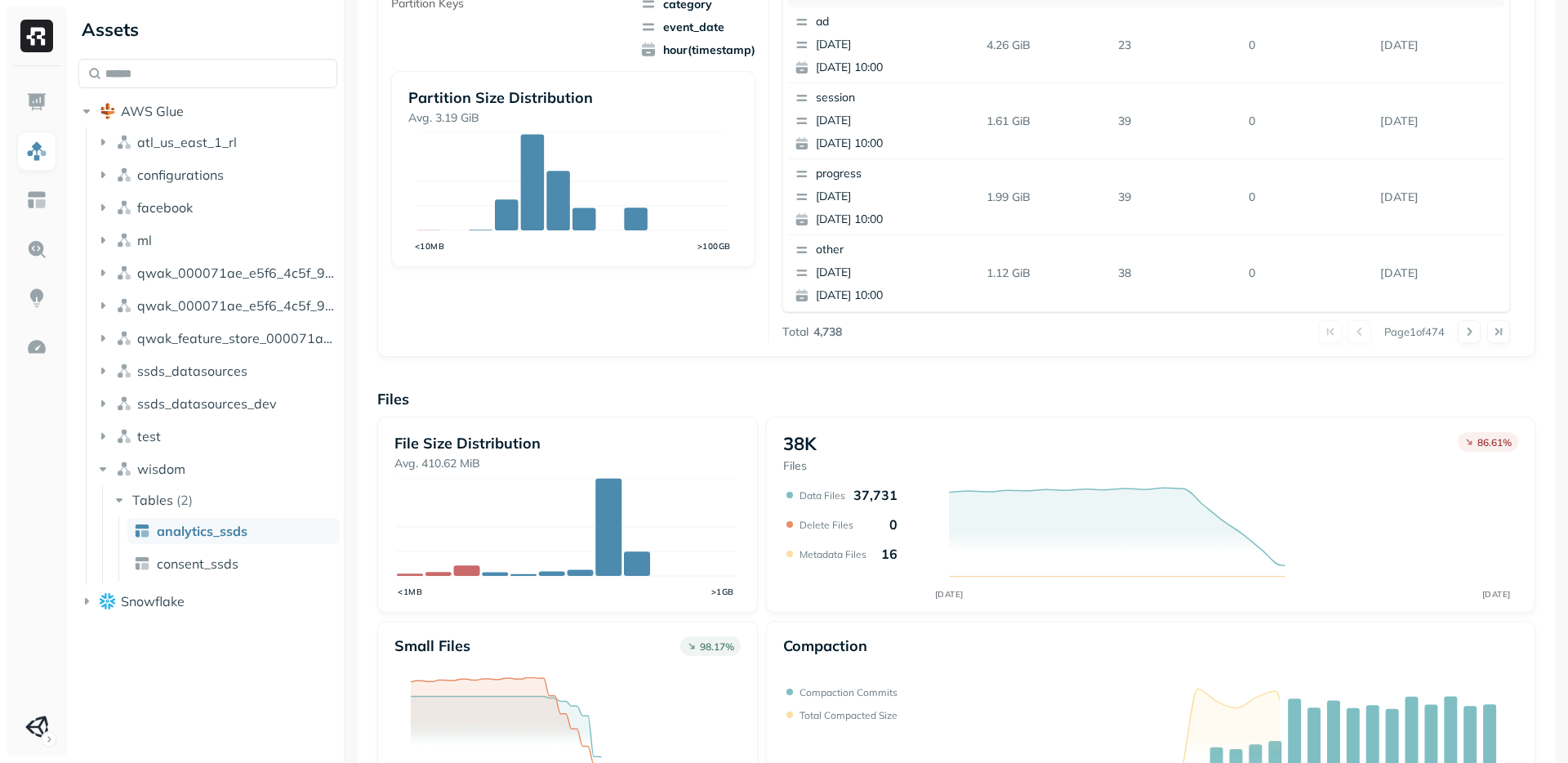
scroll to position [486, 0]
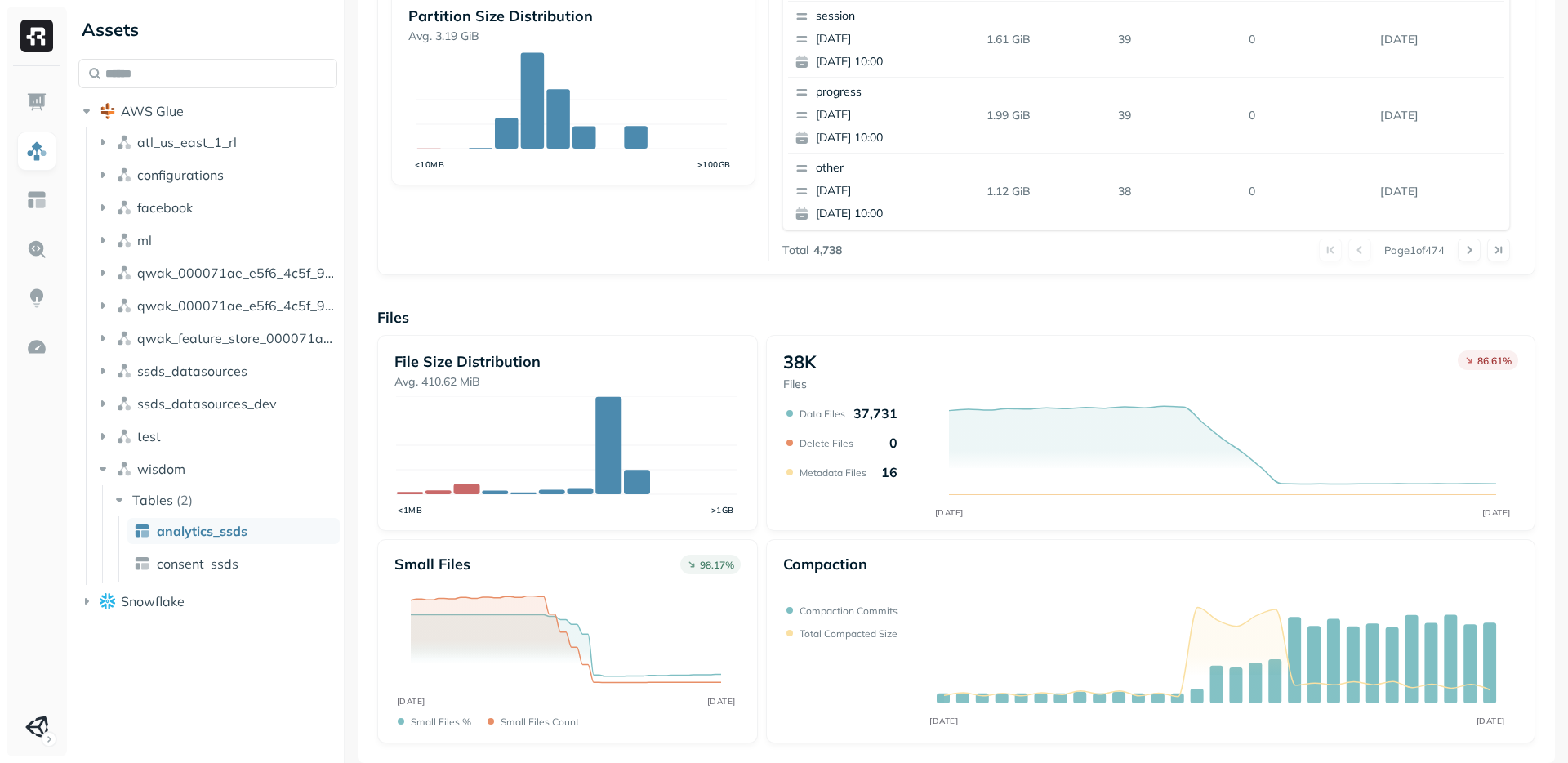
click at [1313, 556] on div "Compaction" at bounding box center [1151, 572] width 735 height 36
click at [1311, 551] on div "Compaction AUG [DATE] Compaction commits Total compacted size" at bounding box center [1151, 641] width 770 height 204
click at [1333, 746] on div "Overview 17.21 TiB Total Storage N/A AUG [DATE] 85.81% Active storage N/A AUG […" at bounding box center [956, 182] width 1197 height 1161
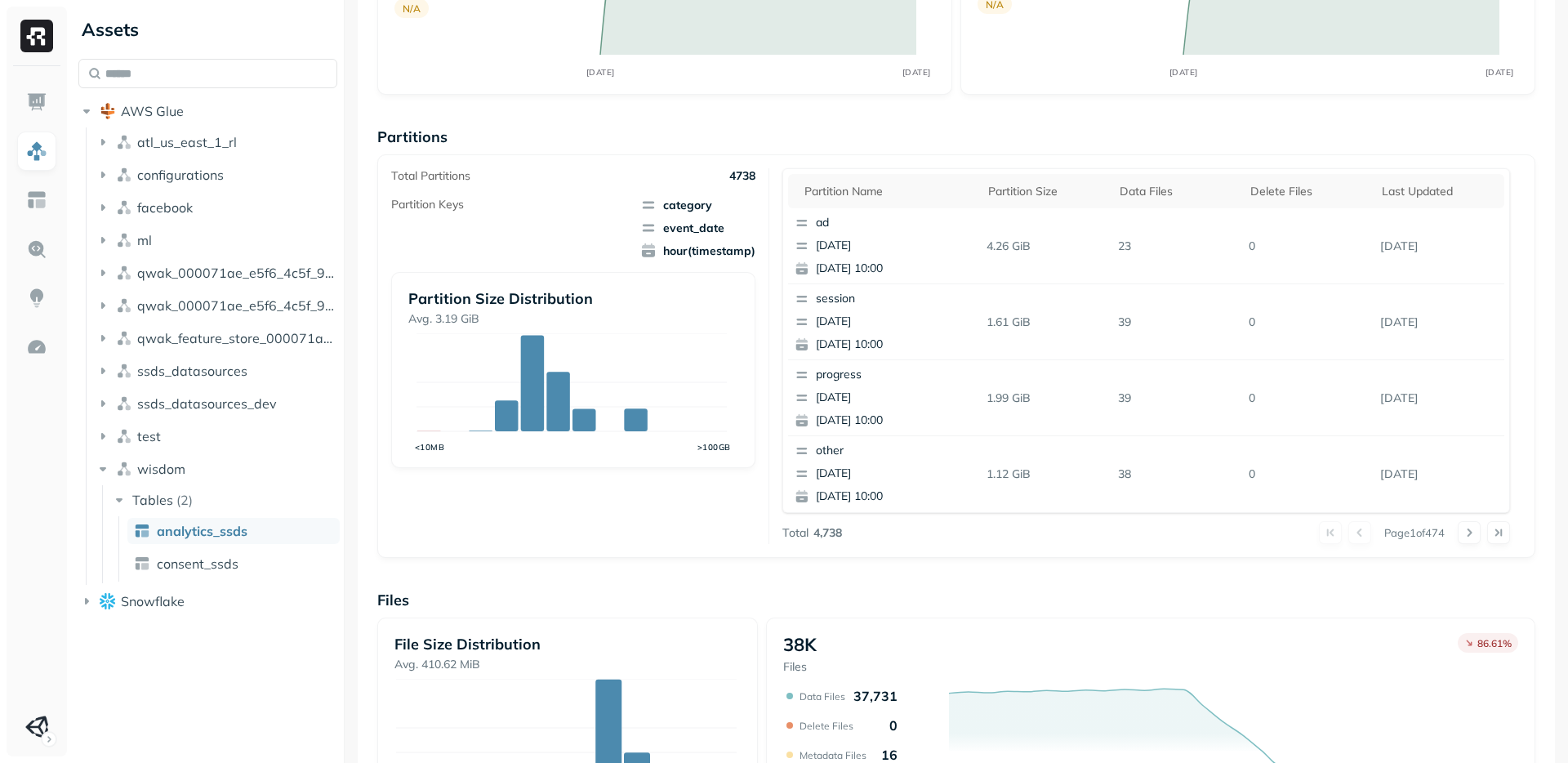
scroll to position [88, 0]
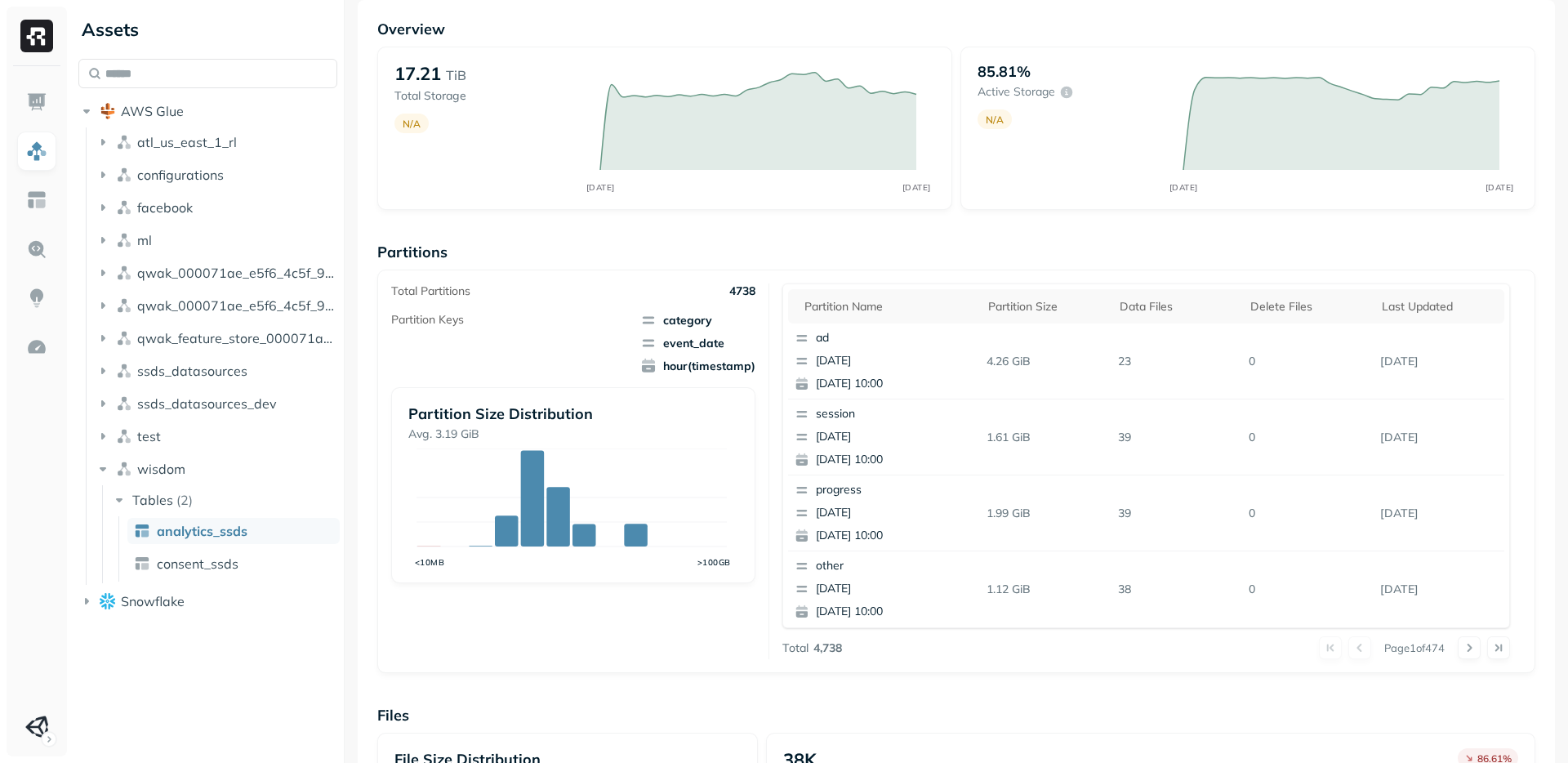
click at [708, 638] on div "Total Partitions 4738 Partition Keys category event_date hour(timestamp) Partit…" at bounding box center [580, 471] width 378 height 376
click at [1497, 651] on button at bounding box center [1498, 647] width 23 height 23
click at [1345, 649] on div "Page 474 of 474" at bounding box center [1176, 647] width 669 height 23
click at [1335, 651] on button at bounding box center [1346, 647] width 23 height 23
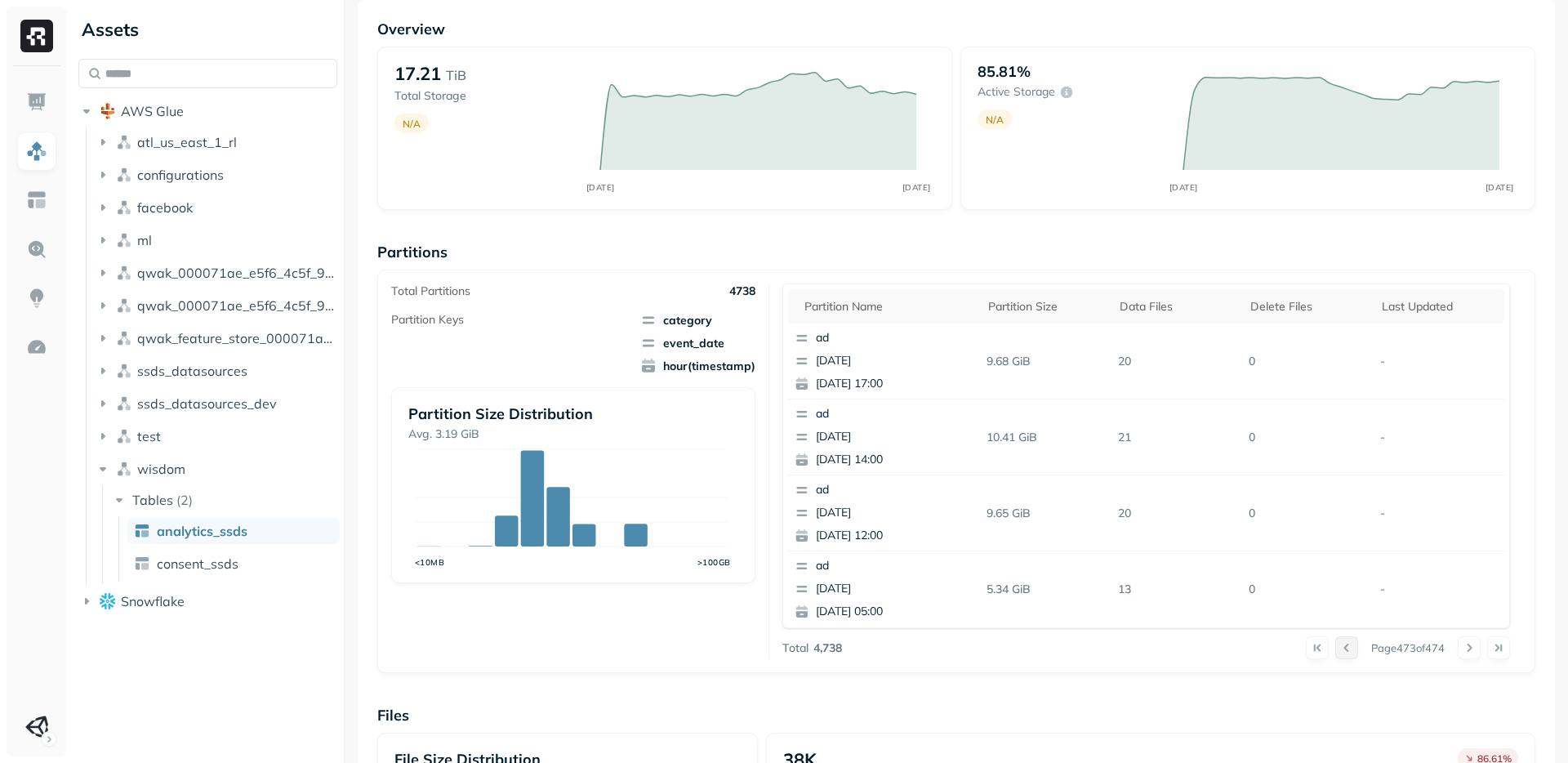
click at [1335, 651] on button at bounding box center [1346, 647] width 23 height 23
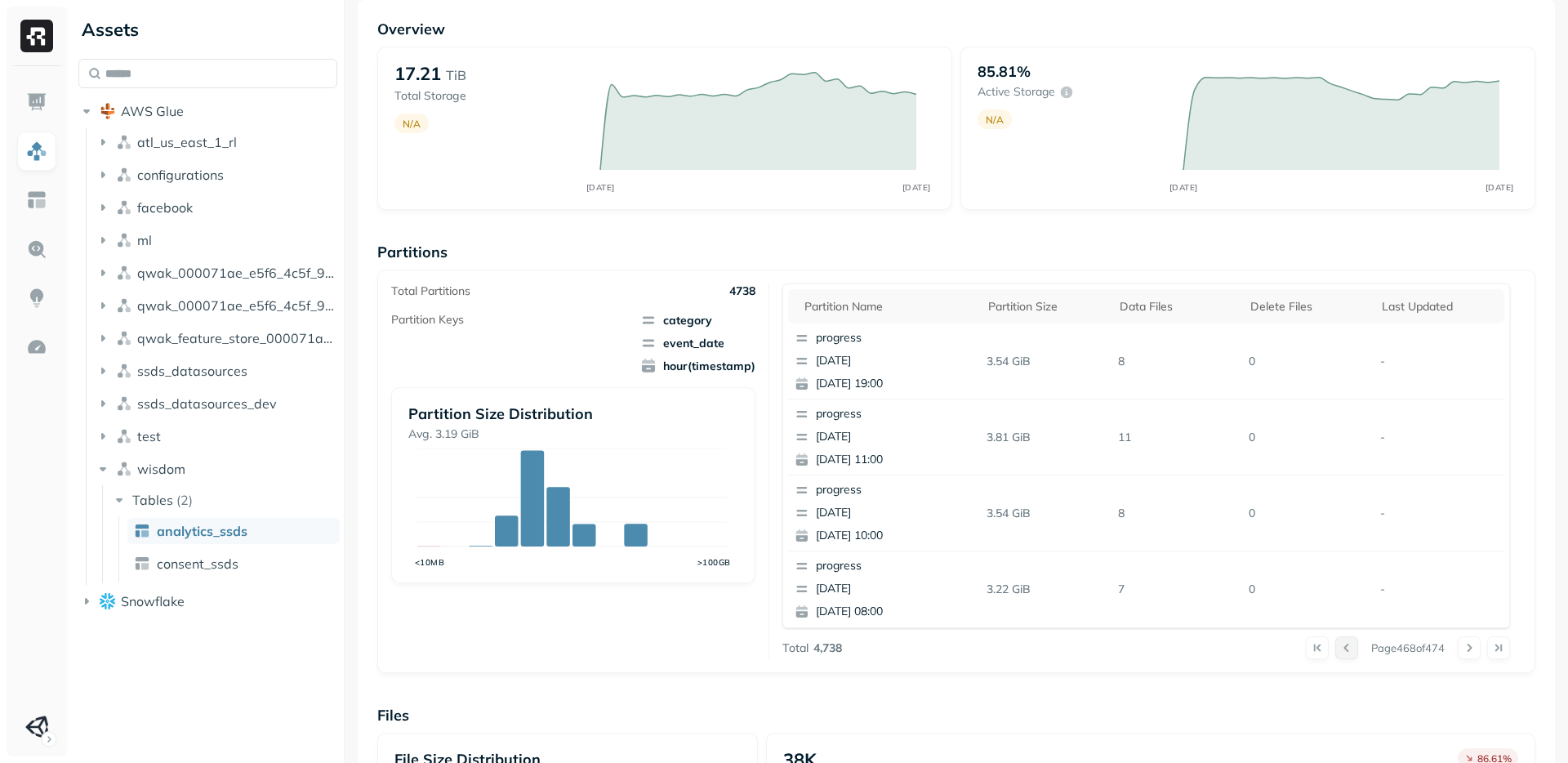
click at [1335, 651] on button at bounding box center [1346, 647] width 23 height 23
click at [1306, 648] on button at bounding box center [1316, 647] width 23 height 23
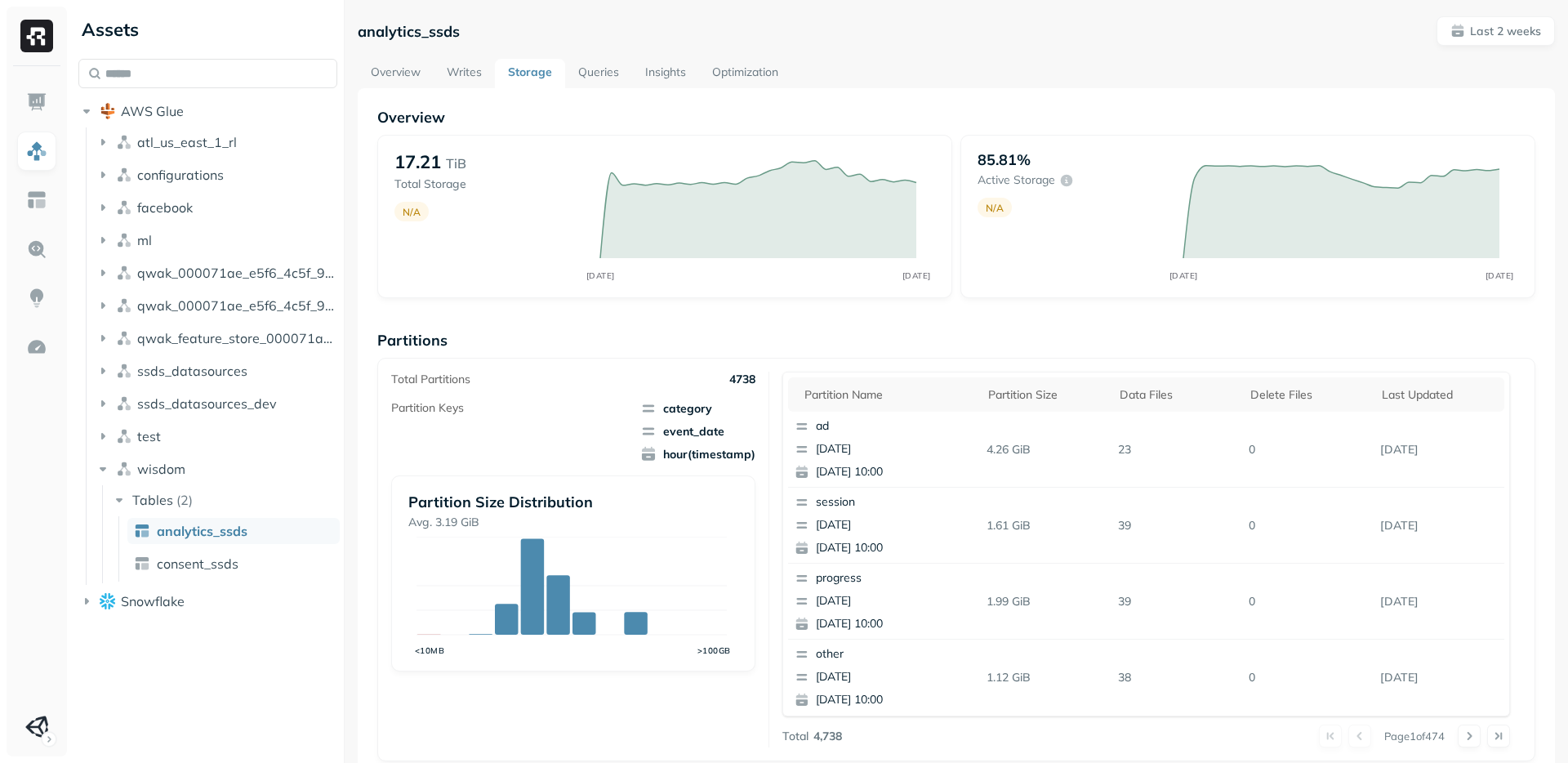
click at [597, 83] on link "Queries" at bounding box center [598, 73] width 67 height 29
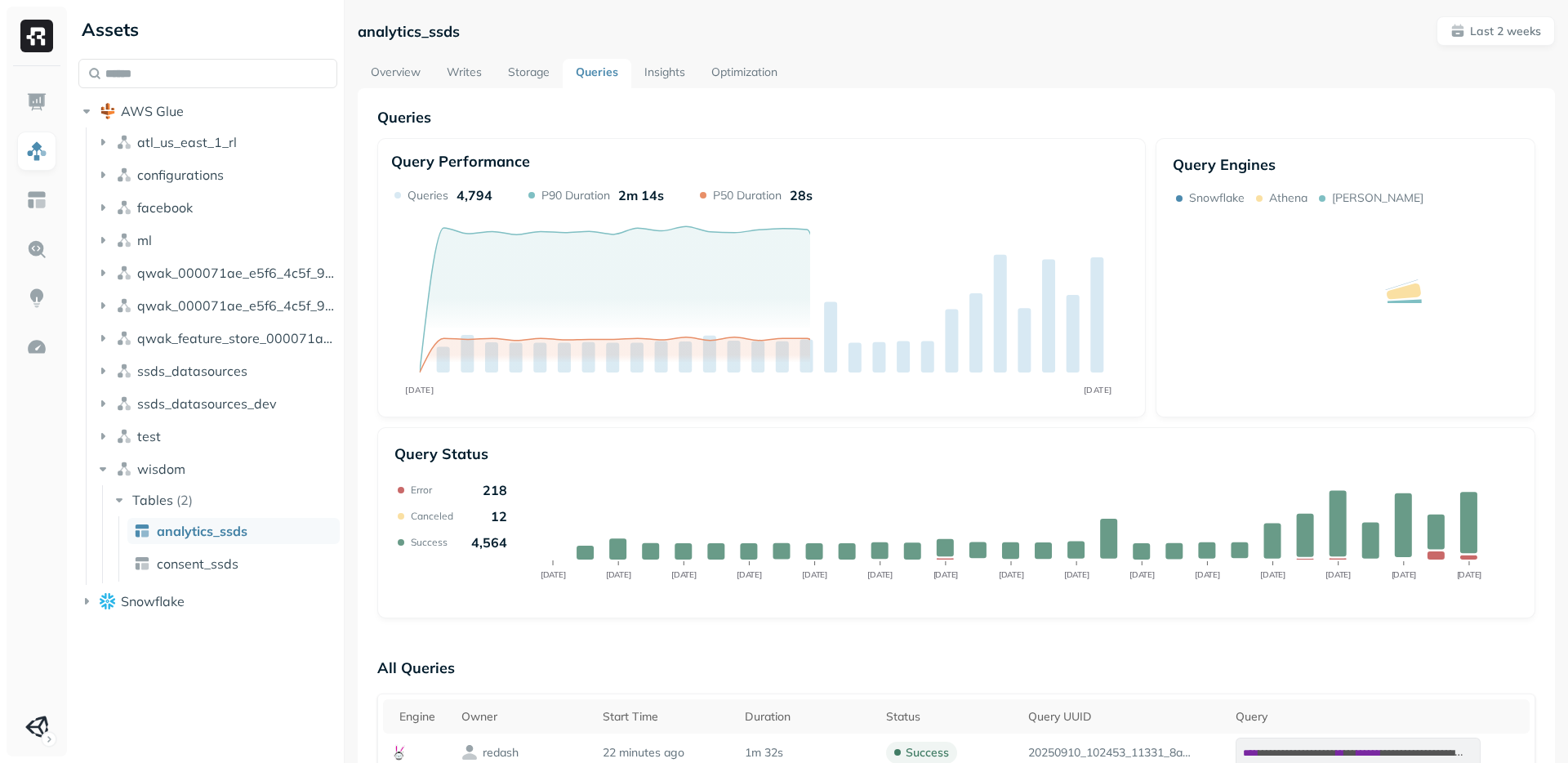
click at [913, 73] on div "Overview Writes Storage Queries Insights Optimization" at bounding box center [956, 73] width 1197 height 29
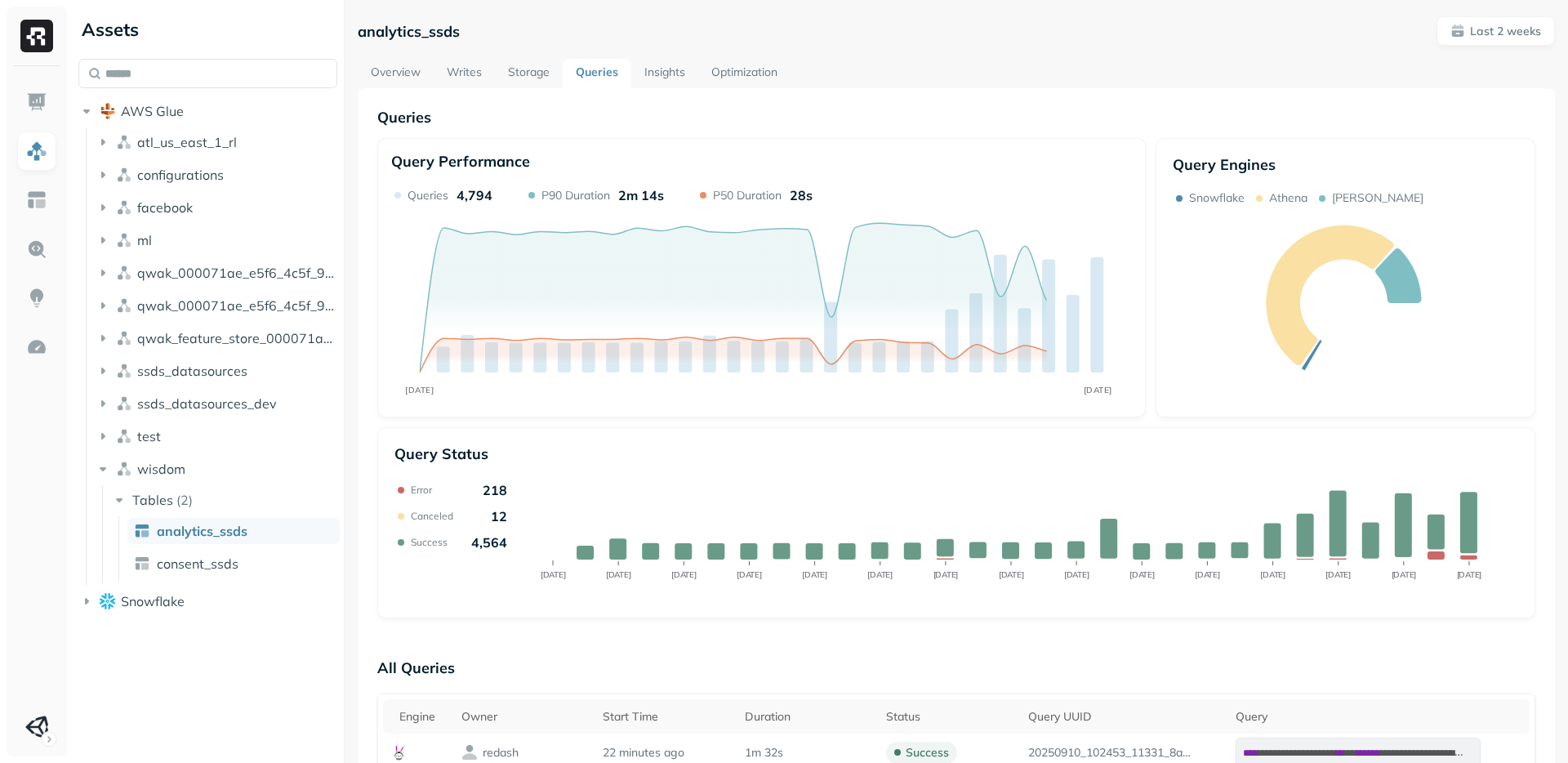
click at [918, 72] on div "Overview Writes Storage Queries Insights Optimization" at bounding box center [956, 73] width 1197 height 29
click at [557, 79] on link "Storage" at bounding box center [528, 73] width 68 height 29
click at [536, 73] on link "Storage" at bounding box center [528, 73] width 68 height 29
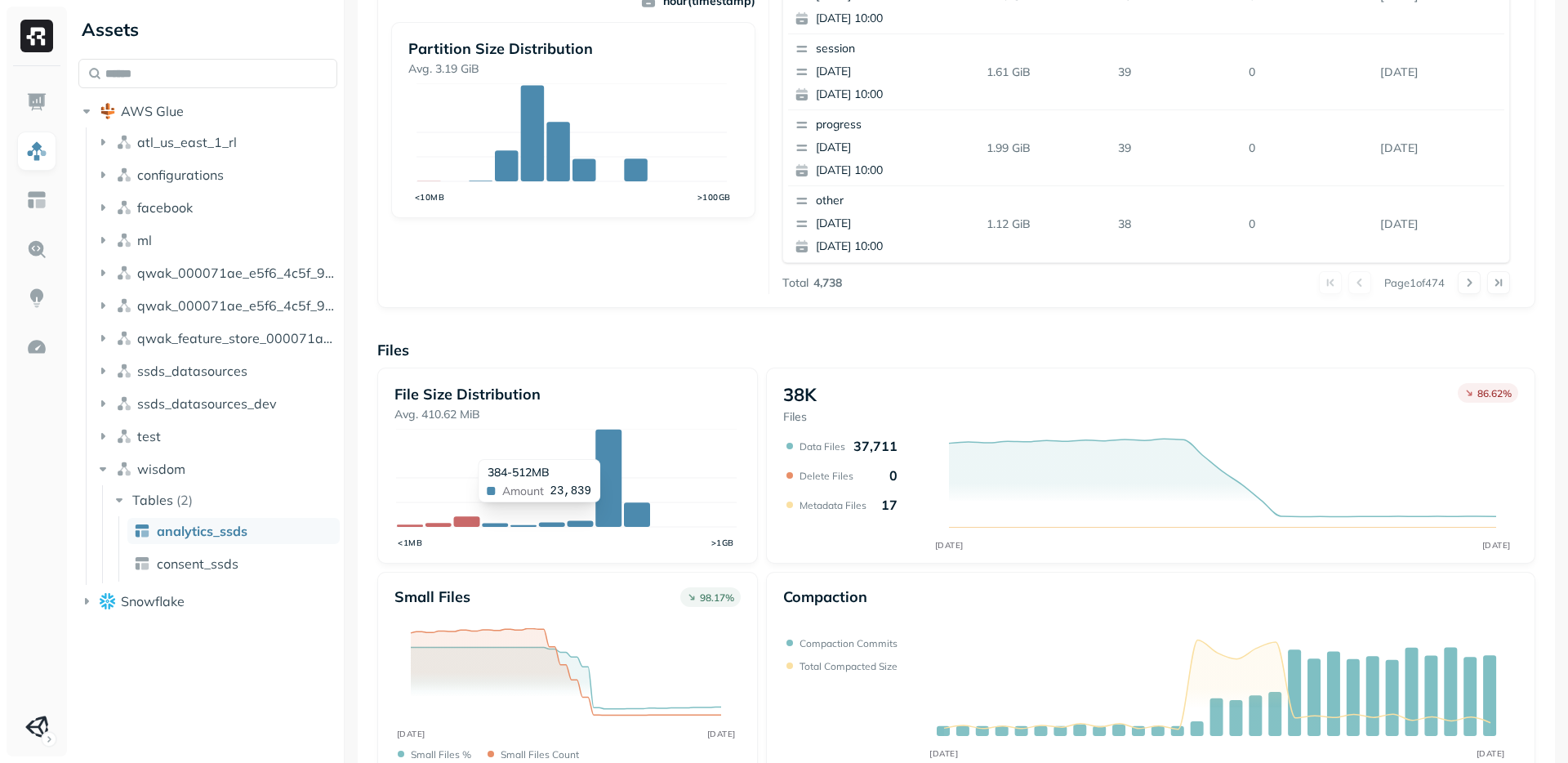
scroll to position [353, 0]
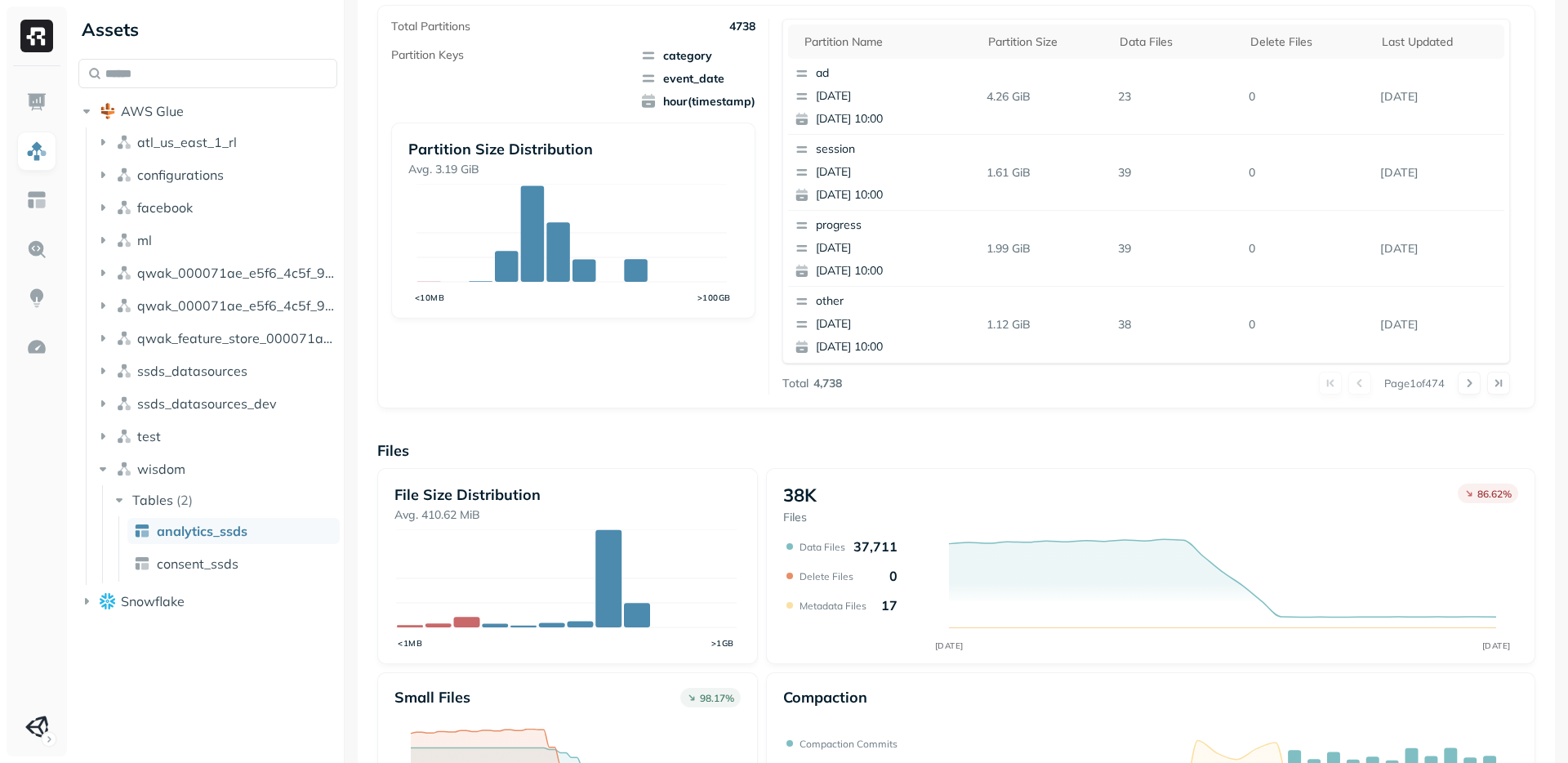
click at [1303, 442] on p "Files" at bounding box center [956, 450] width 1158 height 19
click at [1457, 384] on button at bounding box center [1468, 382] width 23 height 23
click at [1457, 385] on button at bounding box center [1468, 382] width 23 height 23
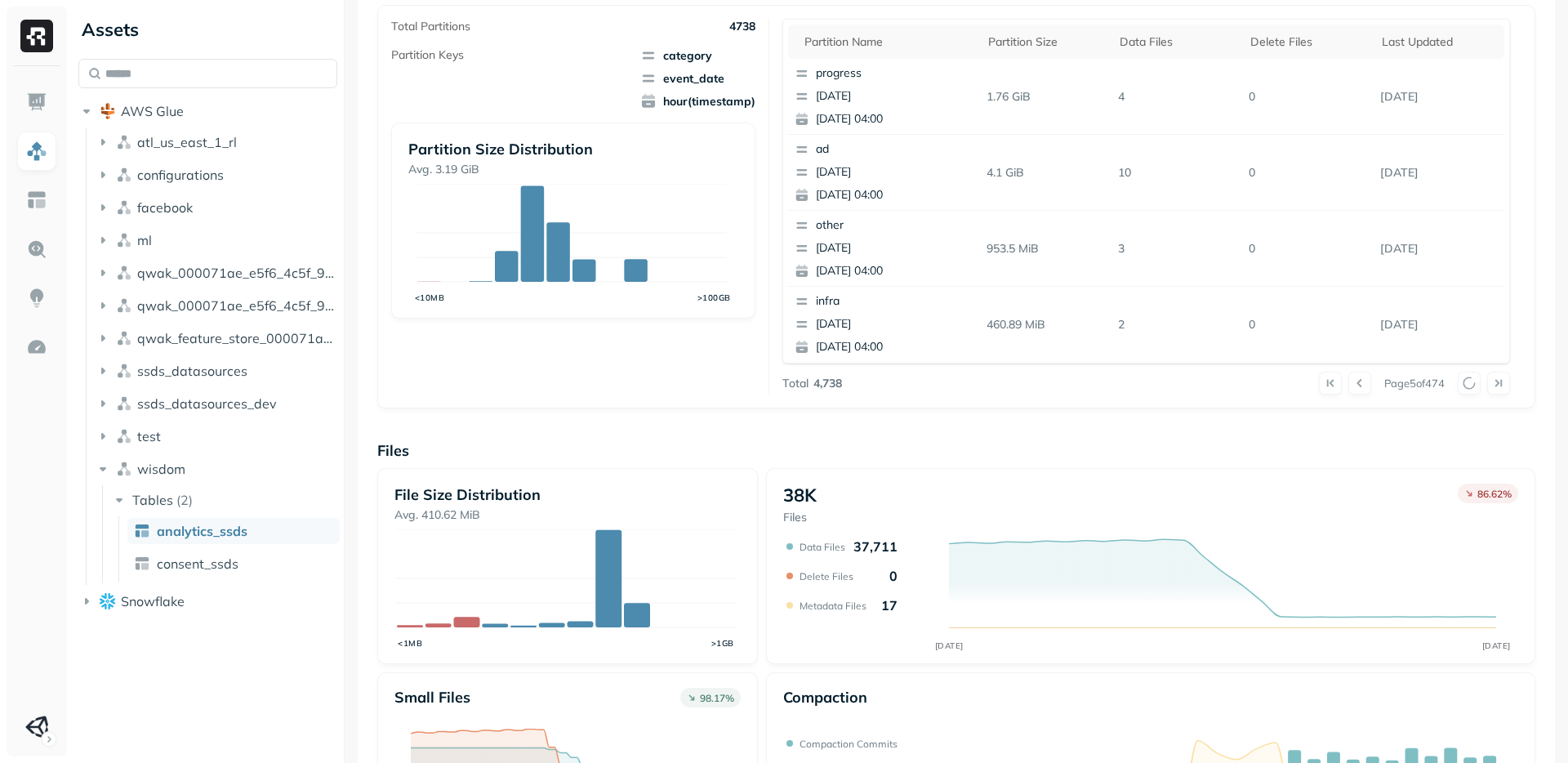
click at [1457, 385] on div at bounding box center [1483, 382] width 52 height 23
click at [1457, 385] on button at bounding box center [1468, 382] width 23 height 23
click at [1457, 385] on div at bounding box center [1483, 382] width 52 height 23
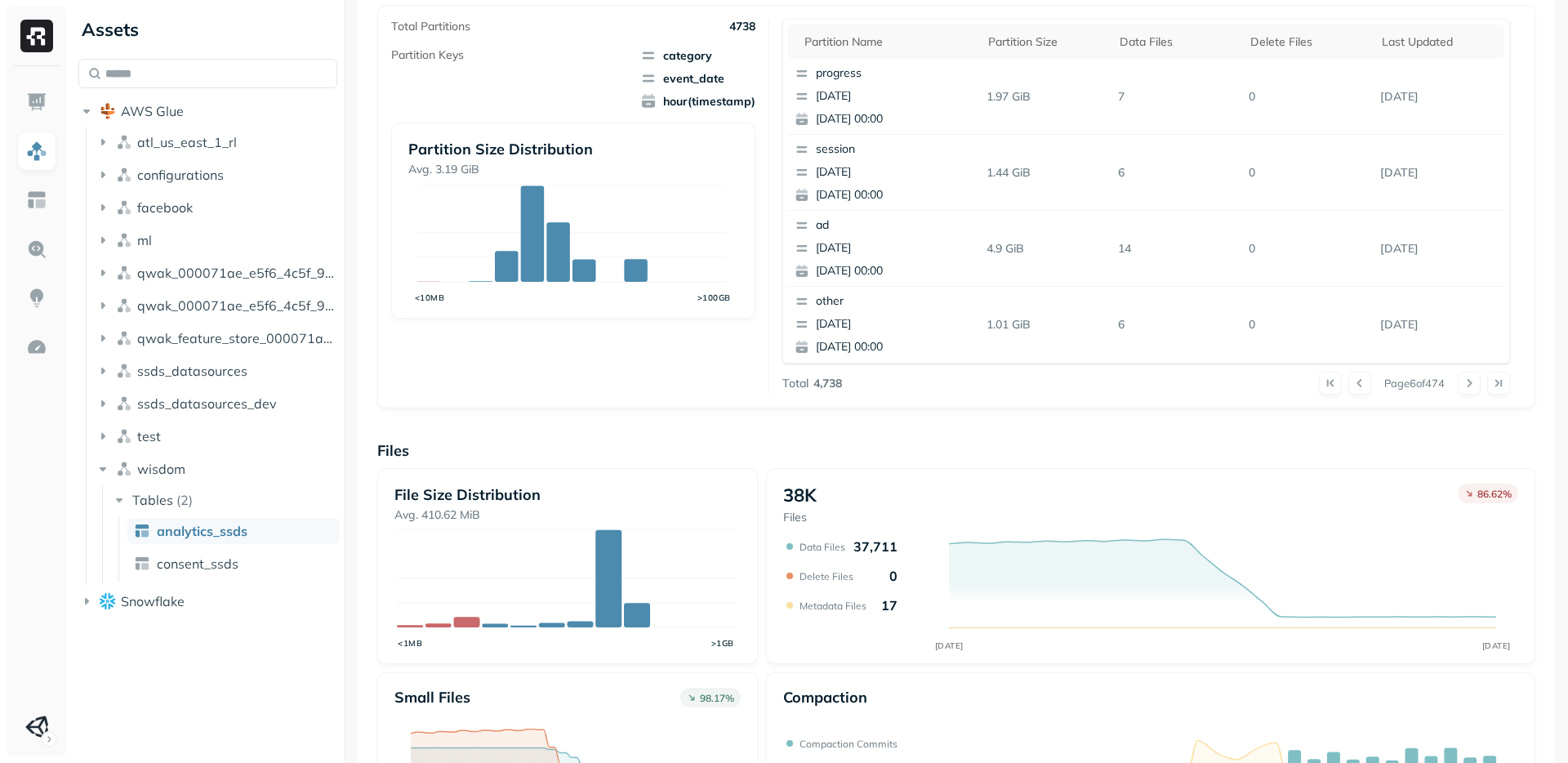
click at [1457, 385] on button at bounding box center [1468, 382] width 23 height 23
click at [1457, 385] on div at bounding box center [1483, 382] width 52 height 23
click at [1457, 385] on button at bounding box center [1468, 382] width 23 height 23
click at [1457, 385] on div at bounding box center [1483, 382] width 52 height 23
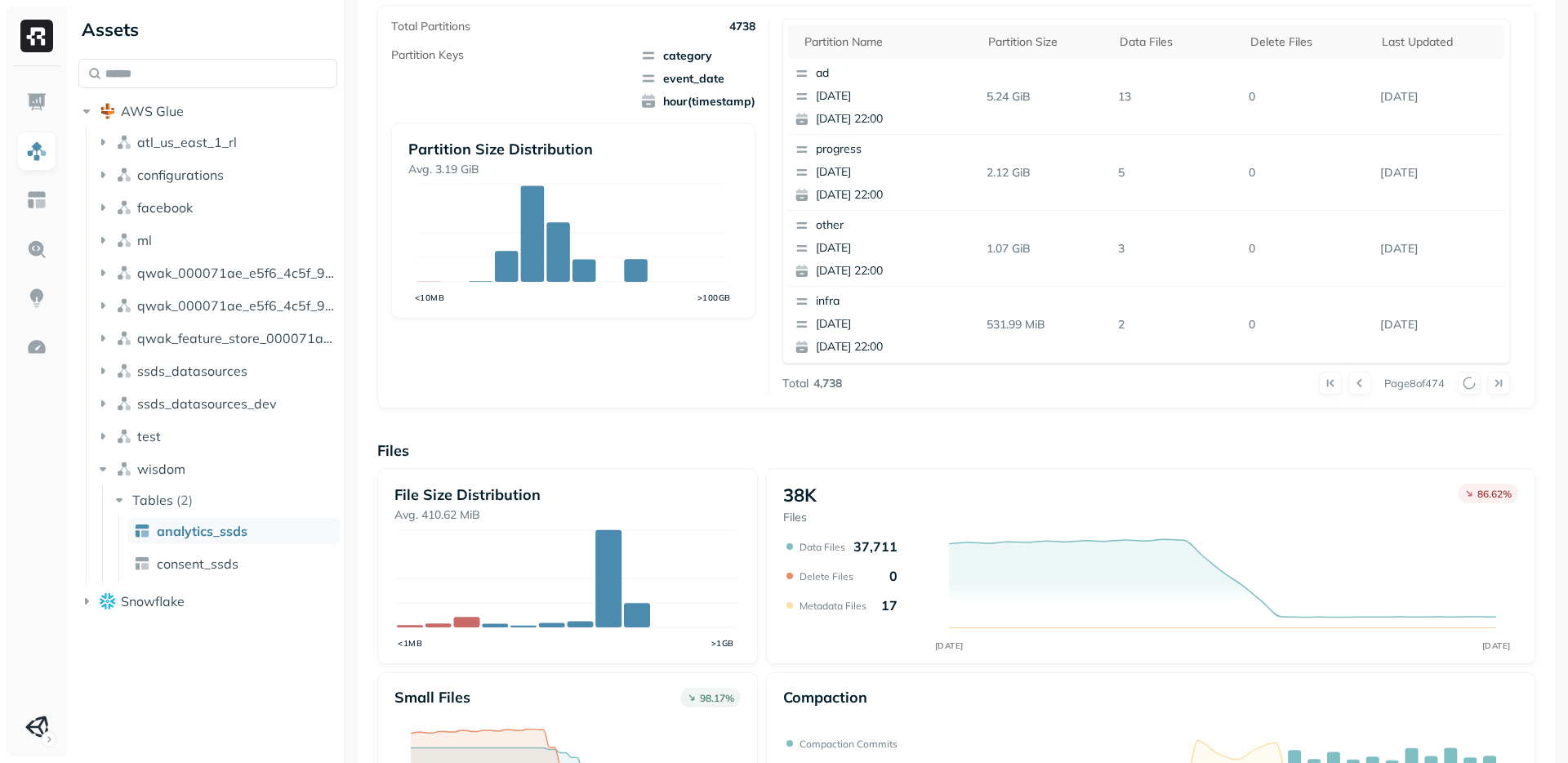
click at [1457, 385] on div at bounding box center [1483, 382] width 52 height 23
click at [1457, 385] on button at bounding box center [1468, 382] width 23 height 23
click at [1457, 385] on div at bounding box center [1483, 382] width 52 height 23
click at [1457, 385] on button at bounding box center [1468, 382] width 23 height 23
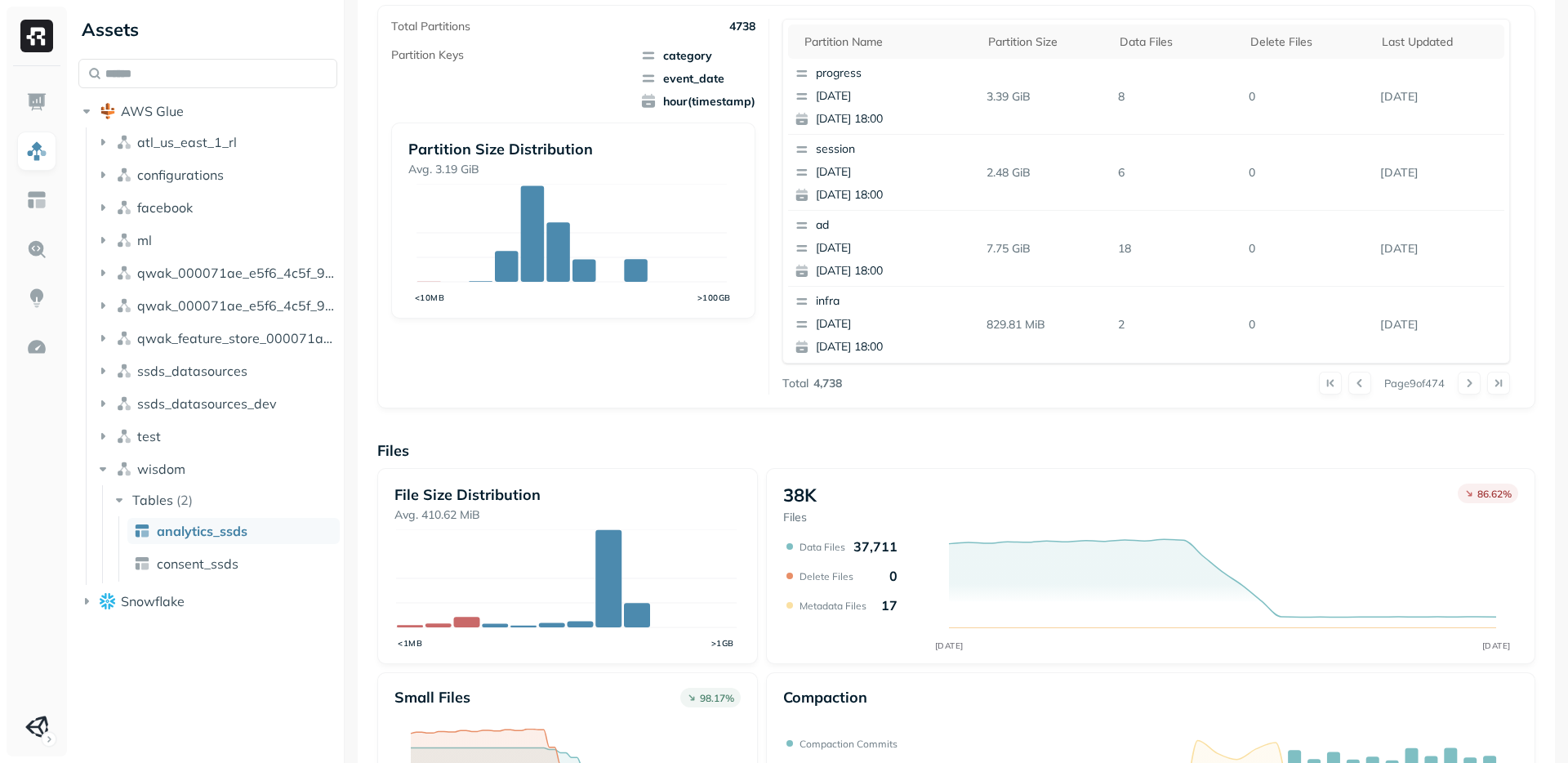
click at [1457, 385] on div at bounding box center [1483, 382] width 52 height 23
click at [982, 186] on td "1014.22 MiB" at bounding box center [1046, 173] width 131 height 76
drag, startPoint x: 982, startPoint y: 186, endPoint x: 1242, endPoint y: 187, distance: 260.0
click at [1242, 187] on tr "infra 2025-09-09 2025-09-09 16:00 1014.22 MiB 3 0 Sep 9, 2025" at bounding box center [1147, 173] width 717 height 76
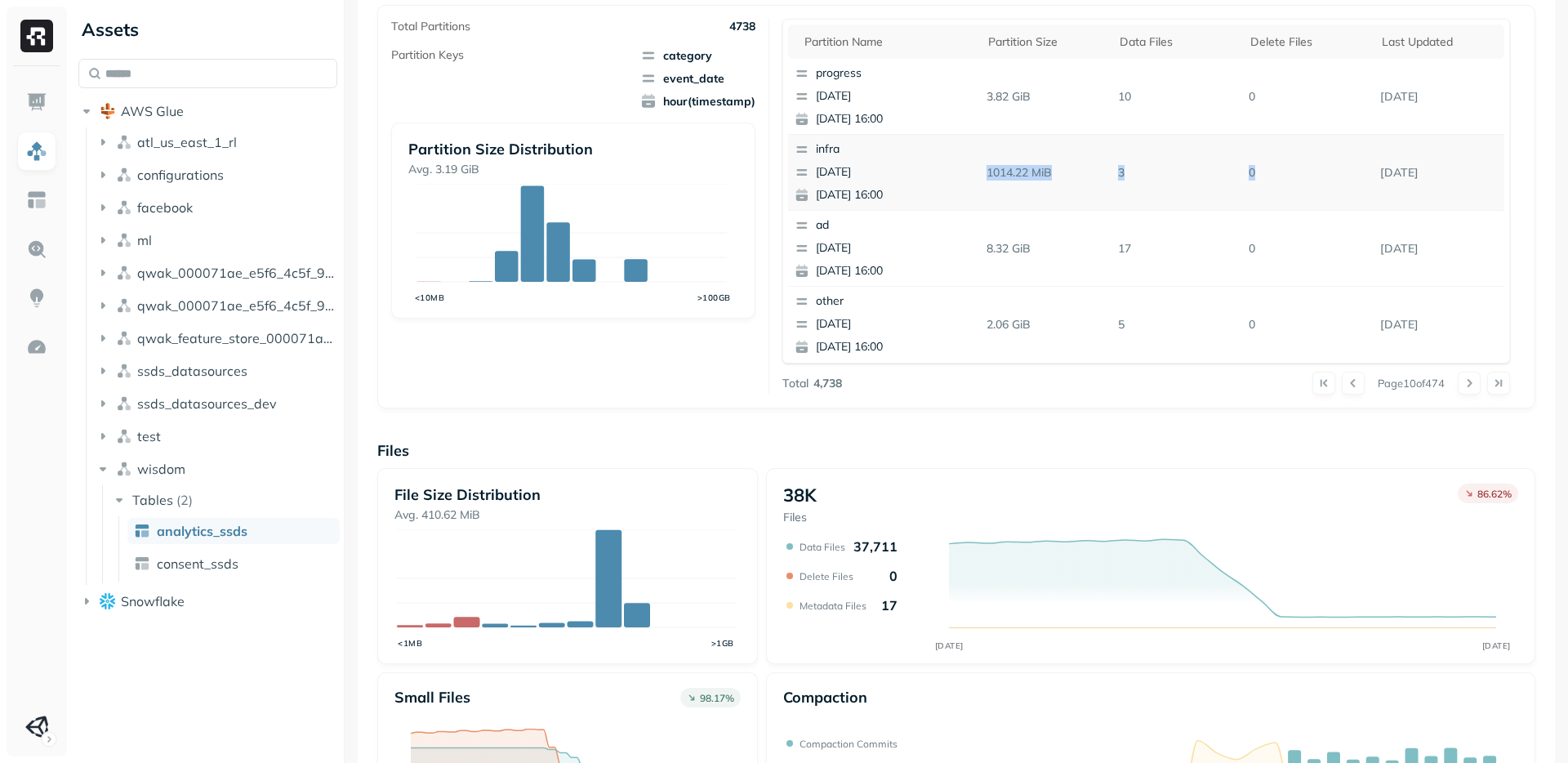
click at [1242, 187] on td "0" at bounding box center [1307, 173] width 131 height 76
drag, startPoint x: 1242, startPoint y: 187, endPoint x: 1050, endPoint y: 190, distance: 192.0
click at [1050, 190] on tr "infra 2025-09-09 2025-09-09 16:00 1014.22 MiB 3 0 Sep 9, 2025" at bounding box center [1147, 173] width 717 height 76
click at [1050, 190] on td "1014.22 MiB" at bounding box center [1046, 173] width 131 height 76
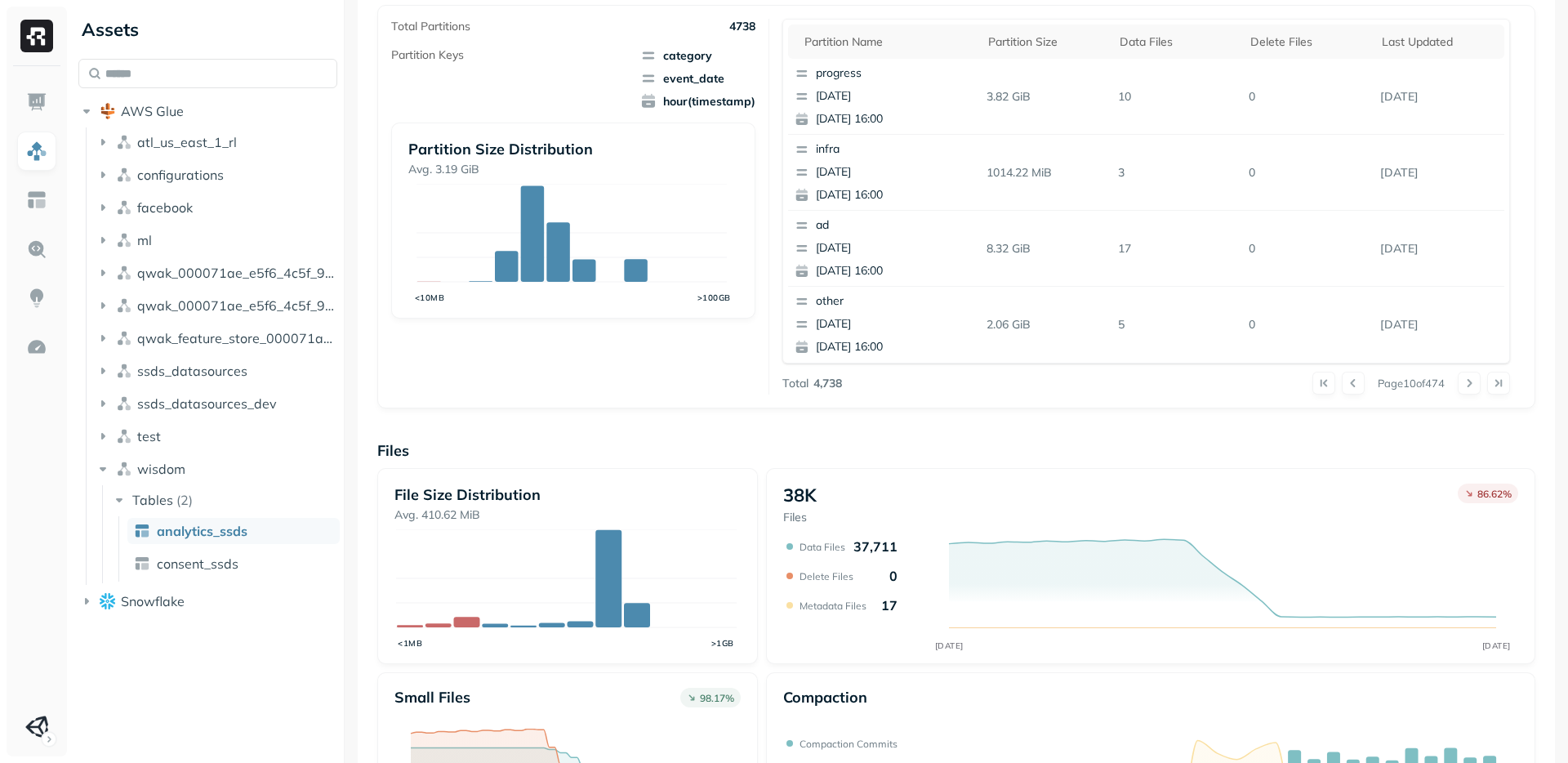
click at [960, 419] on div "Overview 17.21 TiB Total Storage N/A AUG 27 SEP 10 85.81% Active storage N/A AU…" at bounding box center [956, 315] width 1158 height 1121
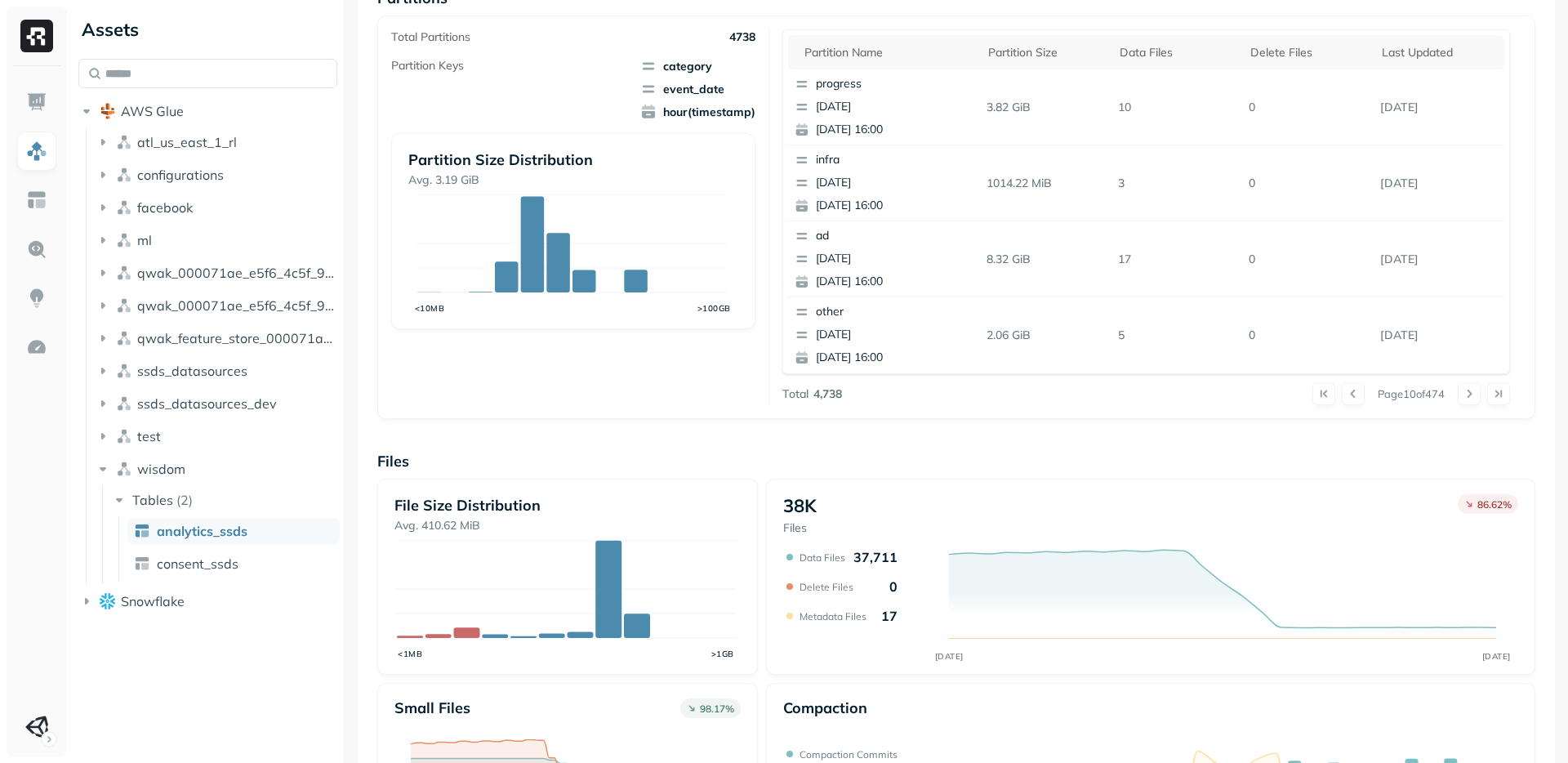
scroll to position [321, 0]
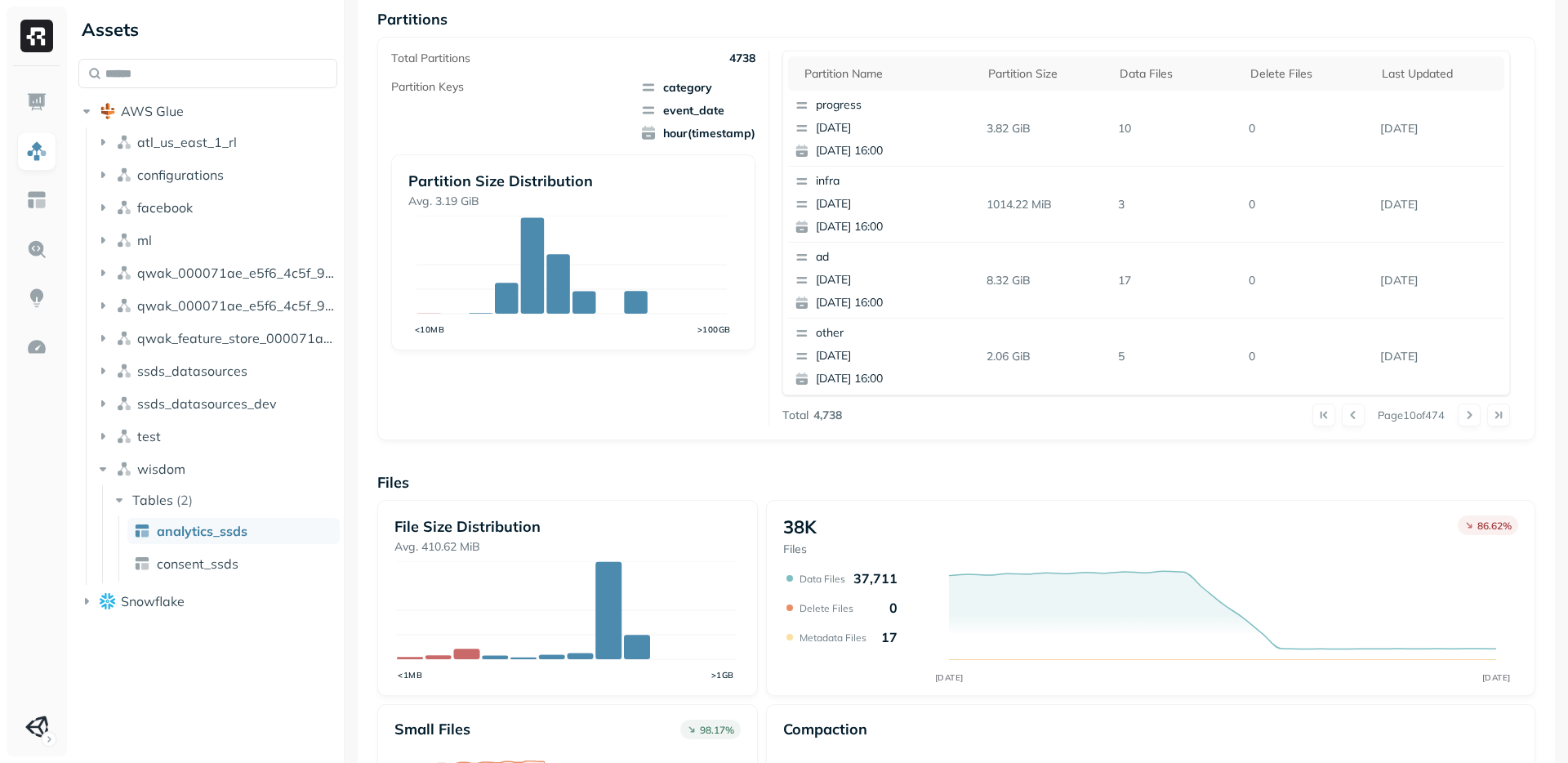
click at [1007, 487] on p "Files" at bounding box center [956, 482] width 1158 height 19
click at [1020, 475] on p "Files" at bounding box center [956, 482] width 1158 height 19
click at [1029, 469] on div "Overview 17.21 TiB Total Storage N/A AUG 27 SEP 10 85.81% Active storage N/A AU…" at bounding box center [956, 347] width 1158 height 1121
click at [1462, 418] on button at bounding box center [1468, 414] width 23 height 23
click at [1461, 419] on button at bounding box center [1468, 414] width 23 height 23
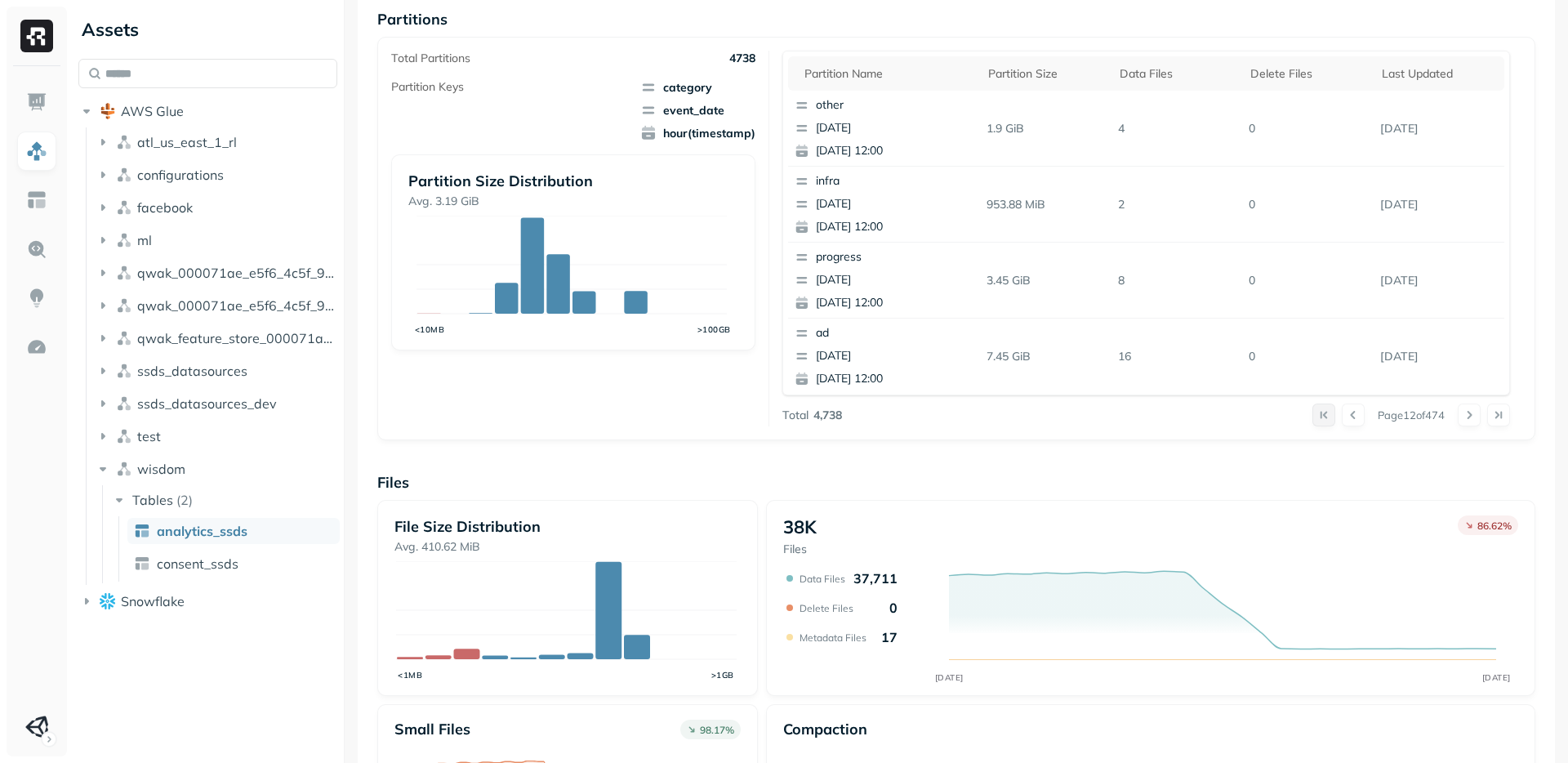
click at [1312, 416] on button at bounding box center [1323, 414] width 23 height 23
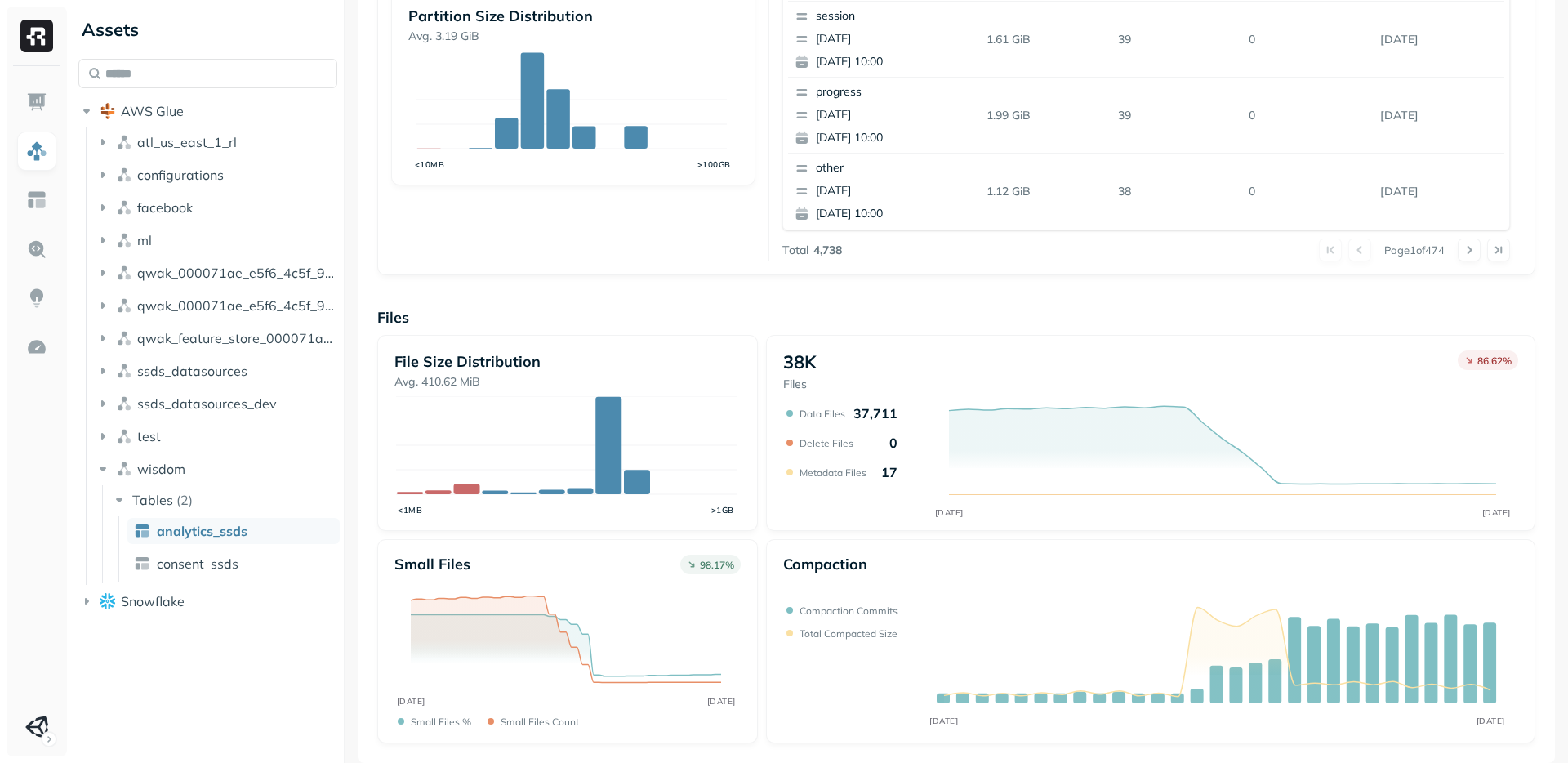
click at [1091, 500] on icon "AUG 27 SEP 10" at bounding box center [1148, 462] width 730 height 115
click at [1088, 534] on div "File Size Distribution Avg. 410.62 MiB <1MB >1GB 38K Files 86.62 % AUG 27 SEP 1…" at bounding box center [956, 539] width 1158 height 408
click at [34, 209] on img at bounding box center [37, 200] width 22 height 22
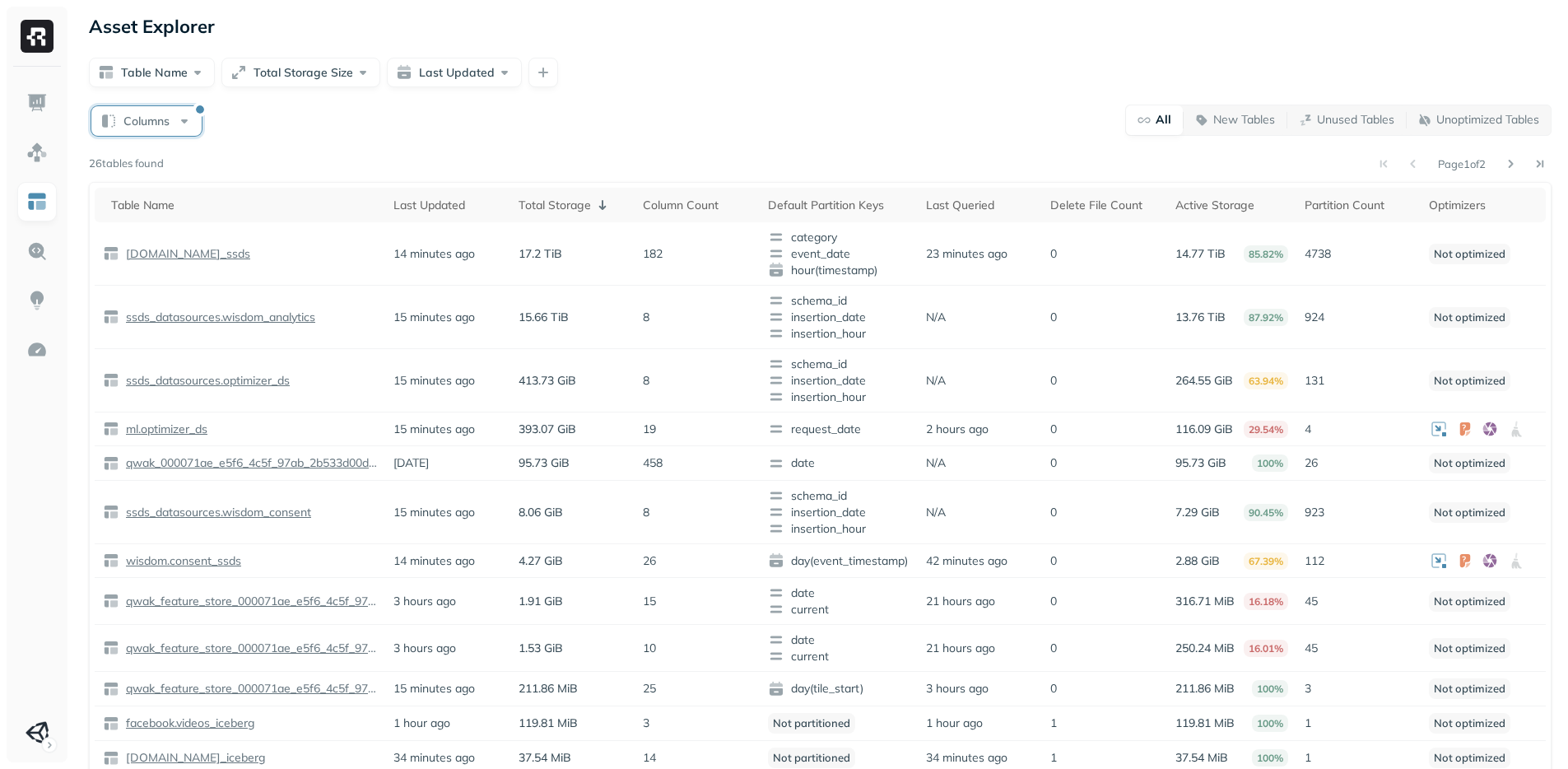
click at [157, 125] on button "Columns" at bounding box center [147, 121] width 111 height 30
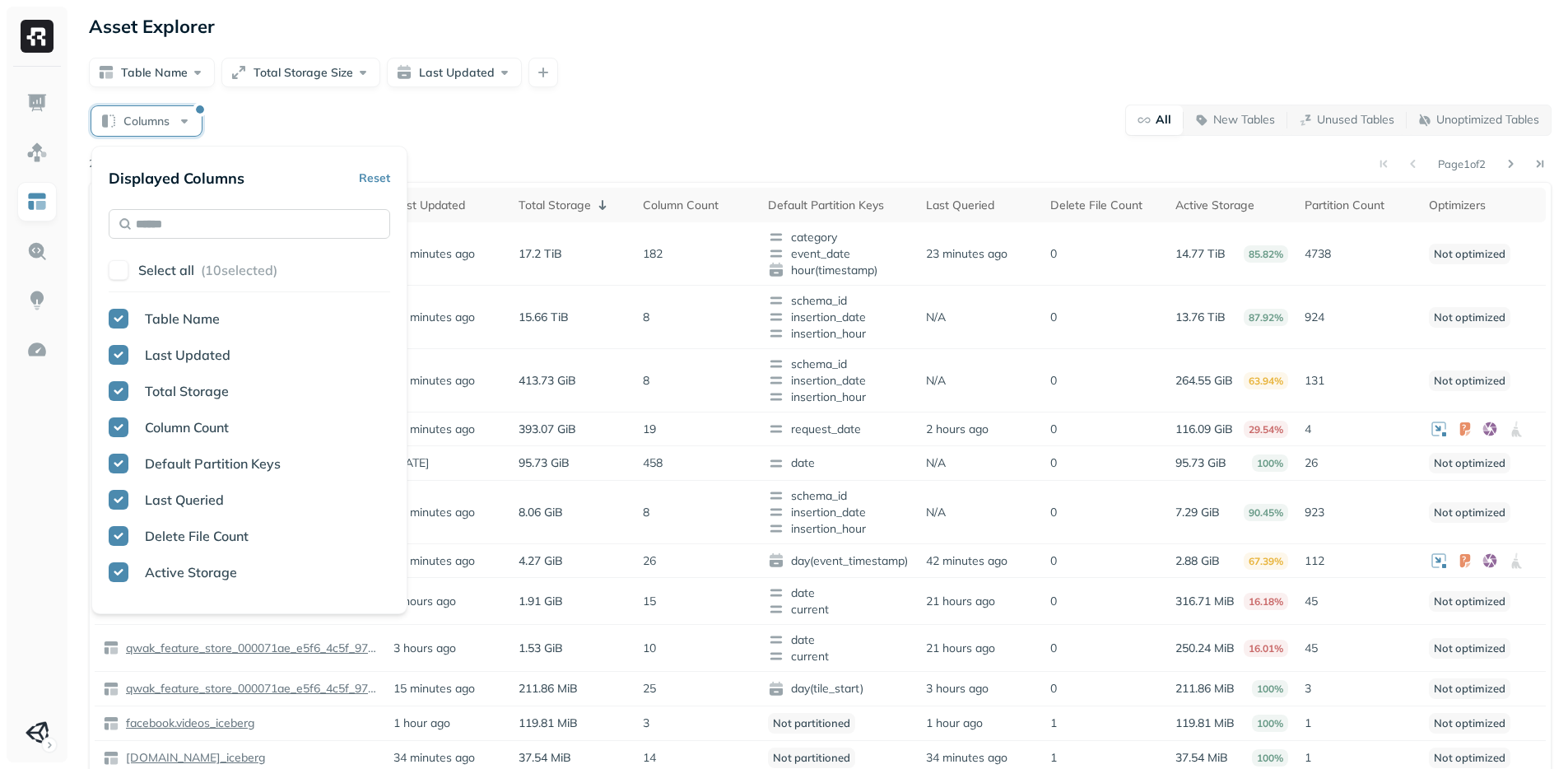
click at [248, 224] on input "text" at bounding box center [249, 224] width 281 height 30
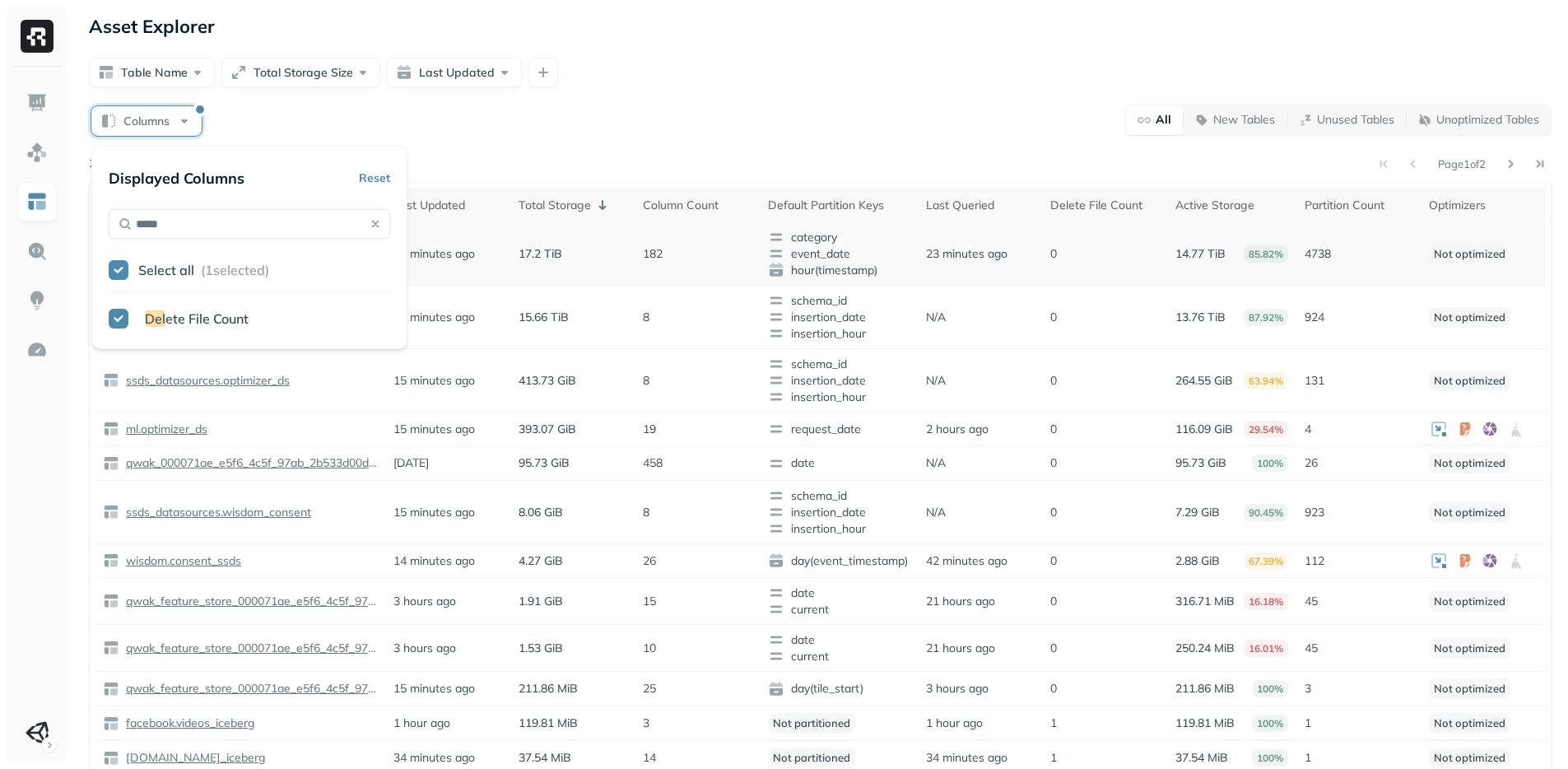
type input "******"
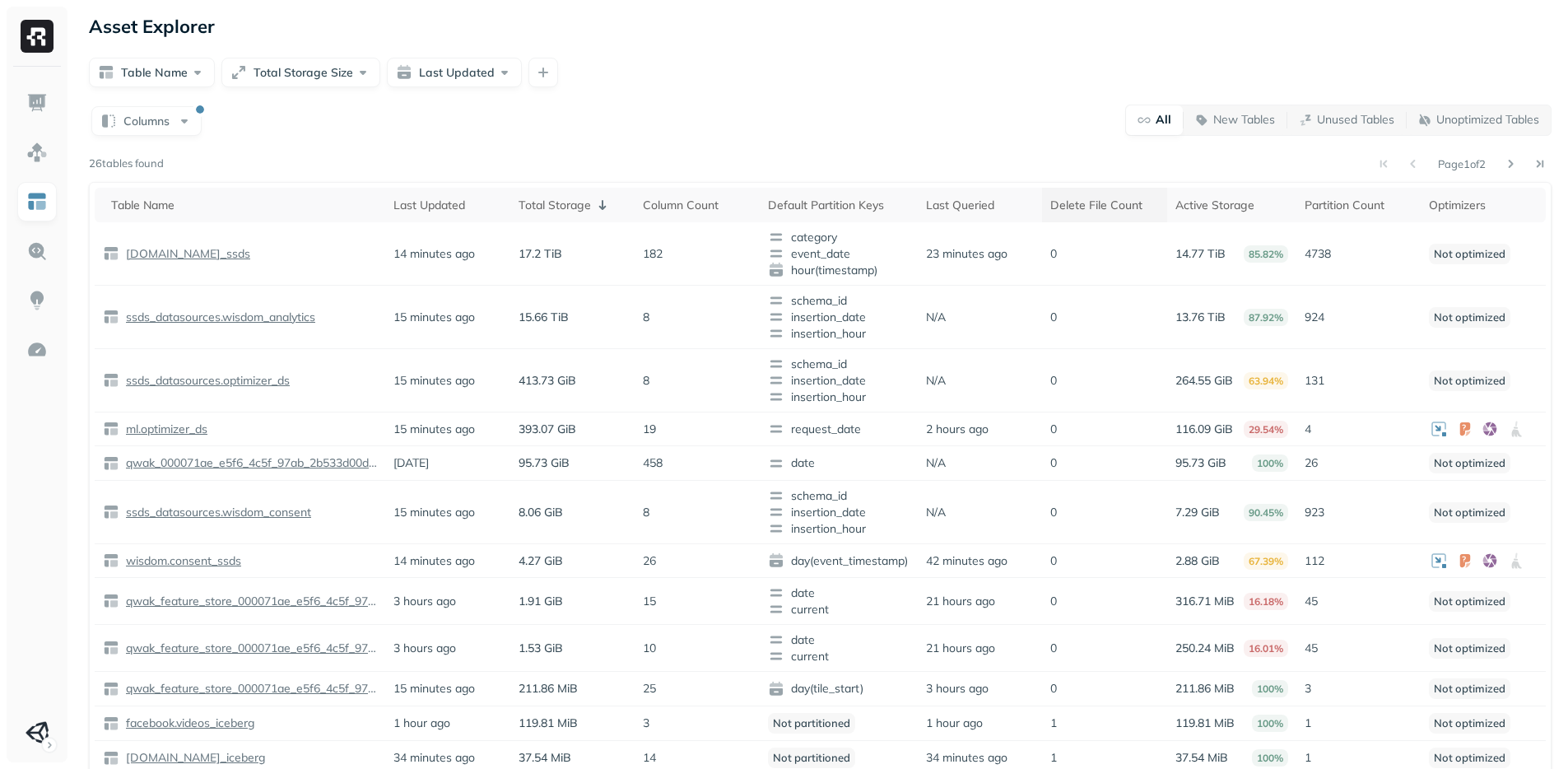
click at [1107, 201] on div "Delete File Count" at bounding box center [1103, 205] width 108 height 16
click at [580, 200] on div "Total Storage ( 1 )" at bounding box center [566, 205] width 107 height 20
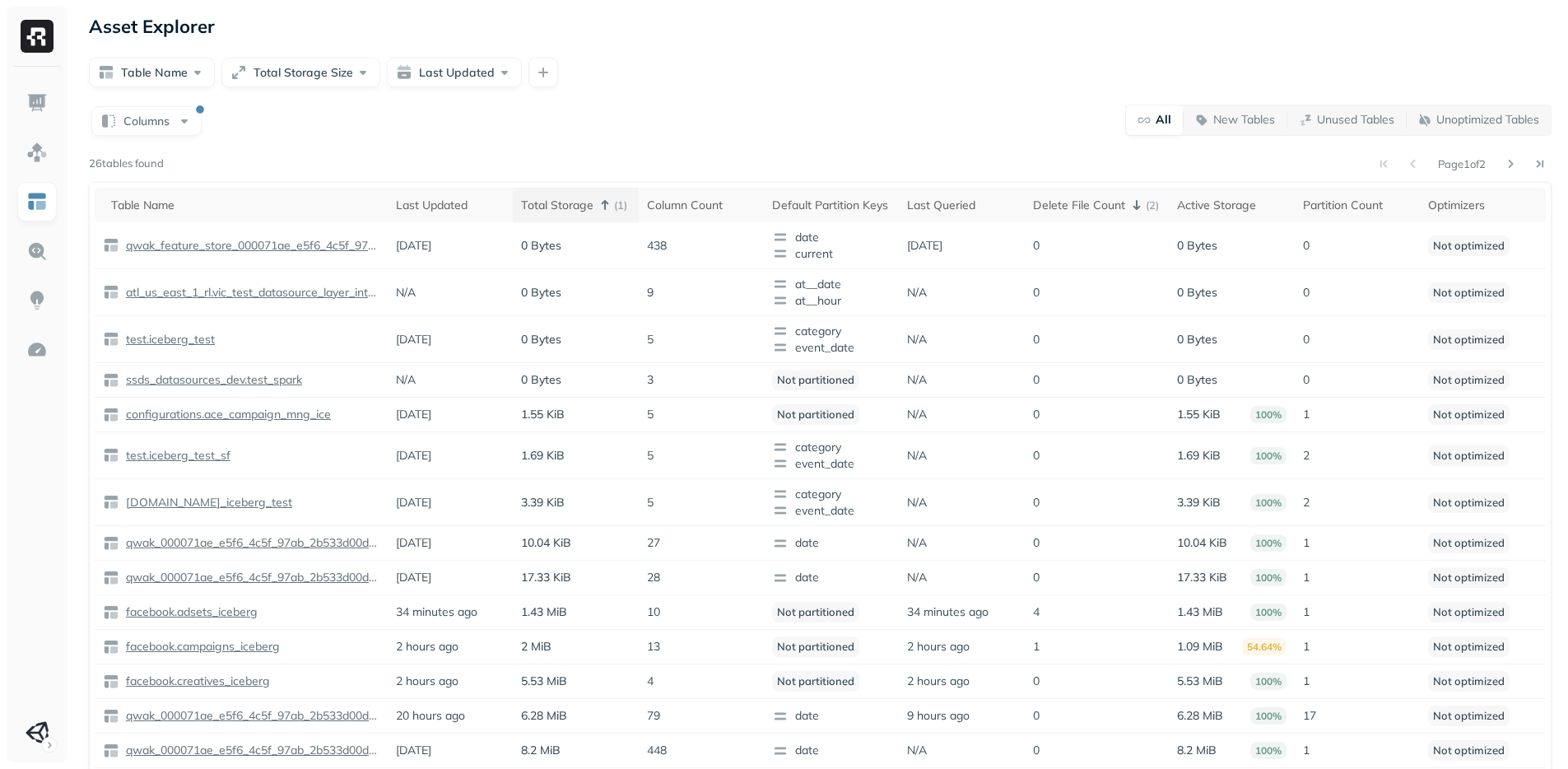
click at [568, 202] on div "Total Storage ( 1 )" at bounding box center [575, 205] width 110 height 20
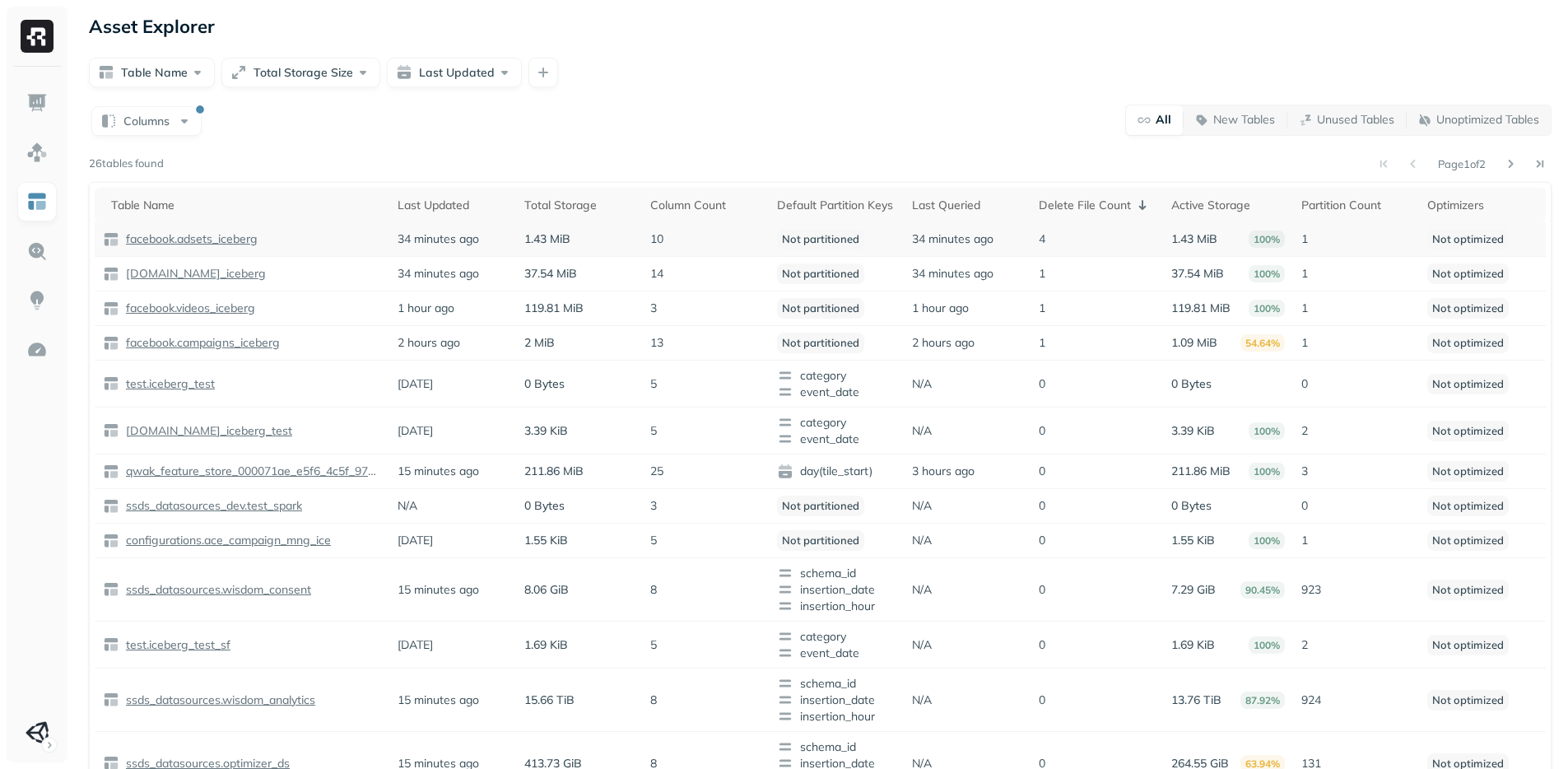
click at [169, 235] on p "facebook.adsets_iceberg" at bounding box center [189, 239] width 135 height 16
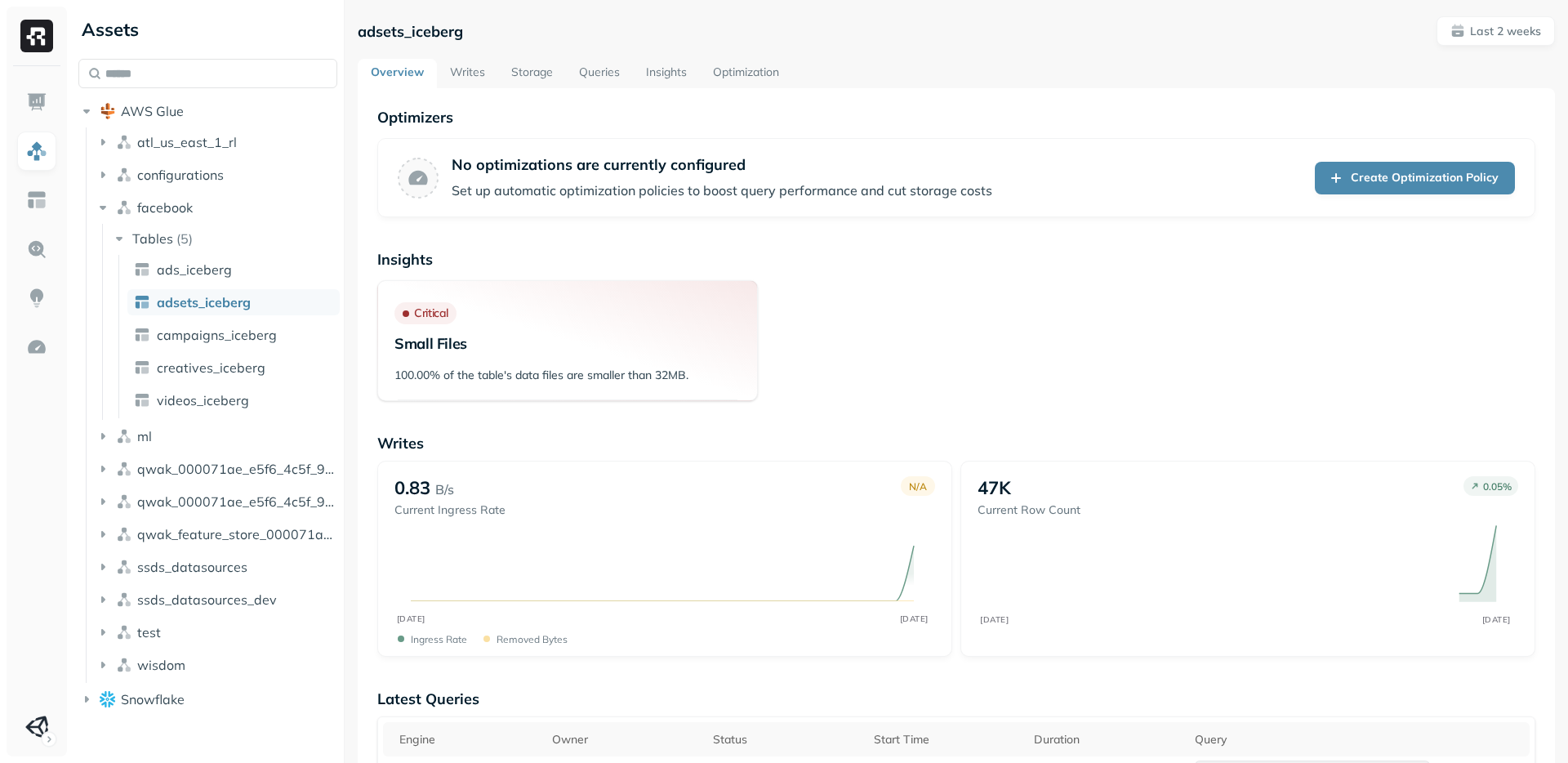
click at [534, 76] on link "Storage" at bounding box center [532, 73] width 68 height 29
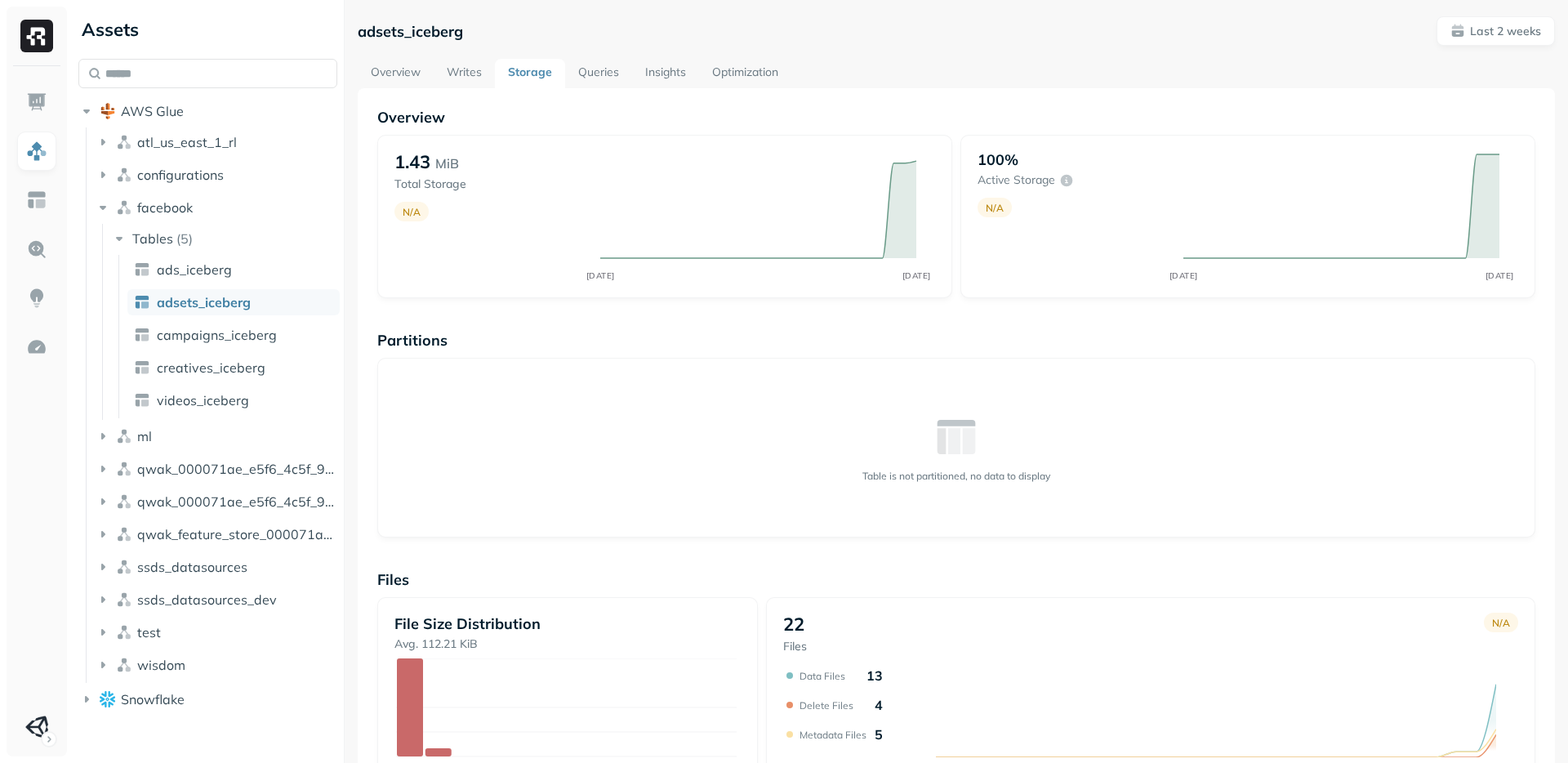
click at [592, 57] on div "adsets_iceberg Last 2 weeks Overview Writes Storage Queries Insights Optimizati…" at bounding box center [956, 521] width 1197 height 1009
click at [594, 72] on link "Queries" at bounding box center [598, 73] width 67 height 29
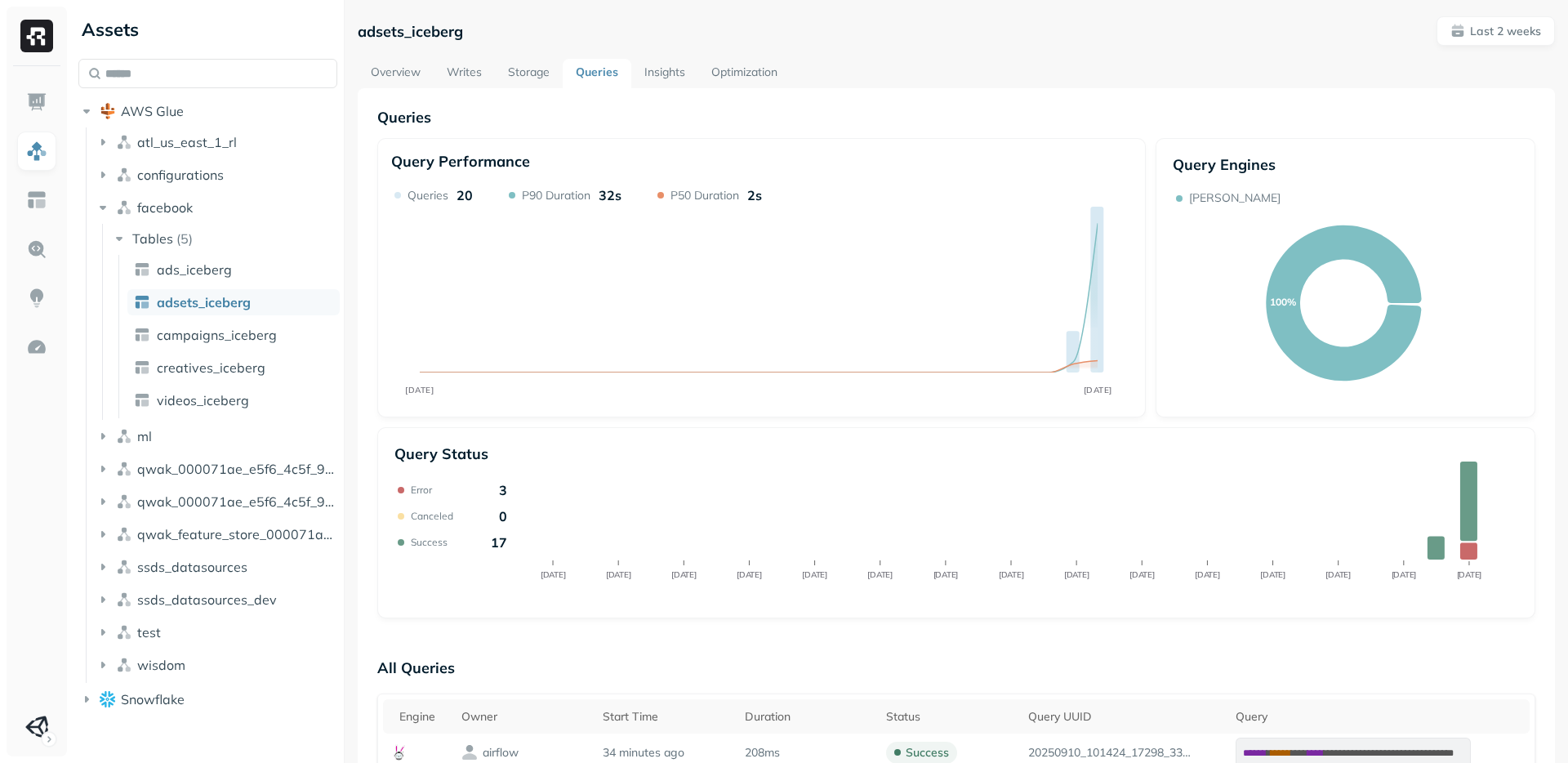
click at [523, 67] on link "Storage" at bounding box center [528, 73] width 68 height 29
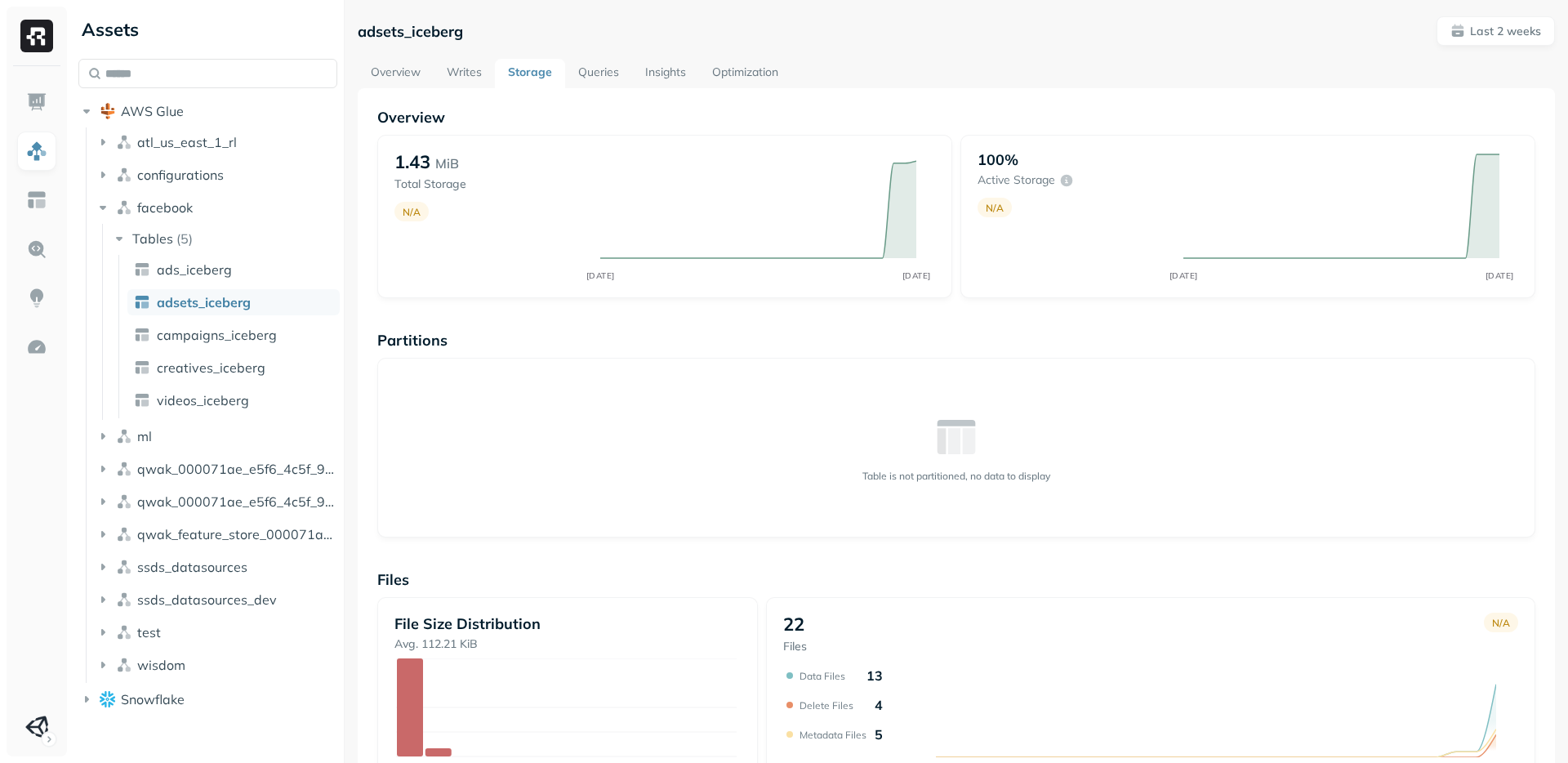
click at [380, 83] on link "Overview" at bounding box center [396, 73] width 76 height 29
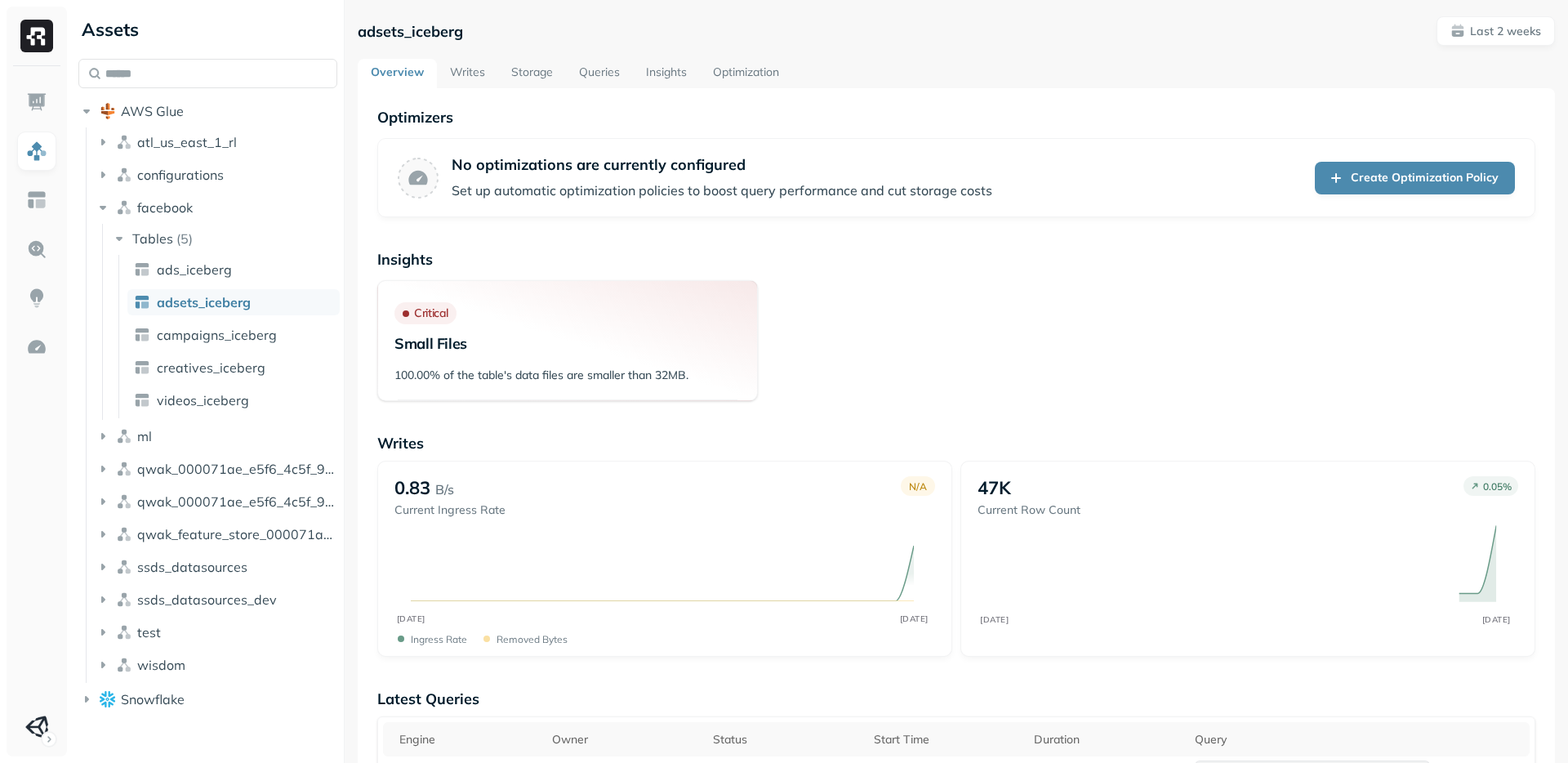
click at [454, 75] on link "Writes" at bounding box center [467, 73] width 62 height 29
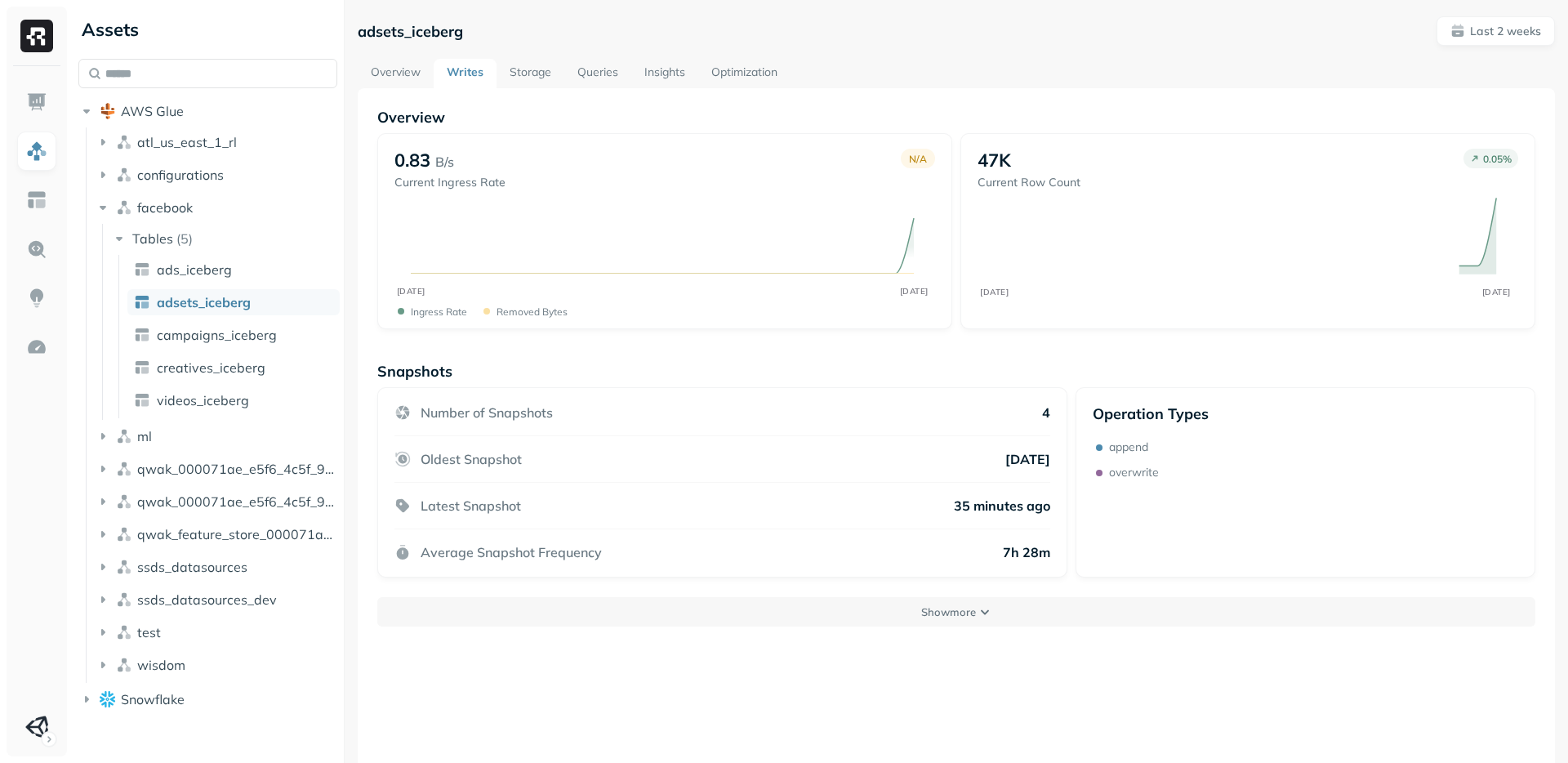
click at [503, 75] on link "Storage" at bounding box center [530, 73] width 68 height 29
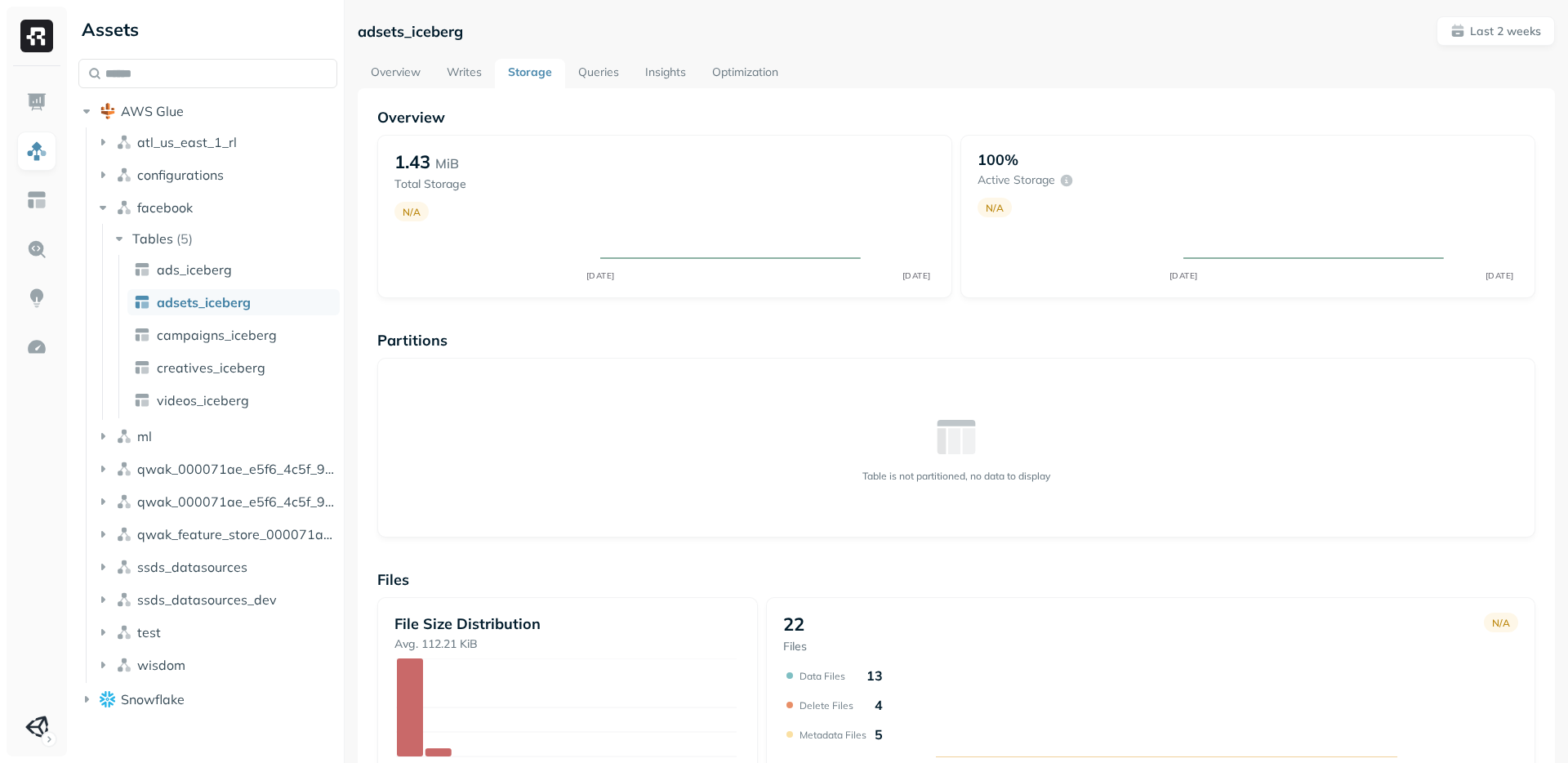
click at [437, 74] on link "Writes" at bounding box center [464, 73] width 62 height 29
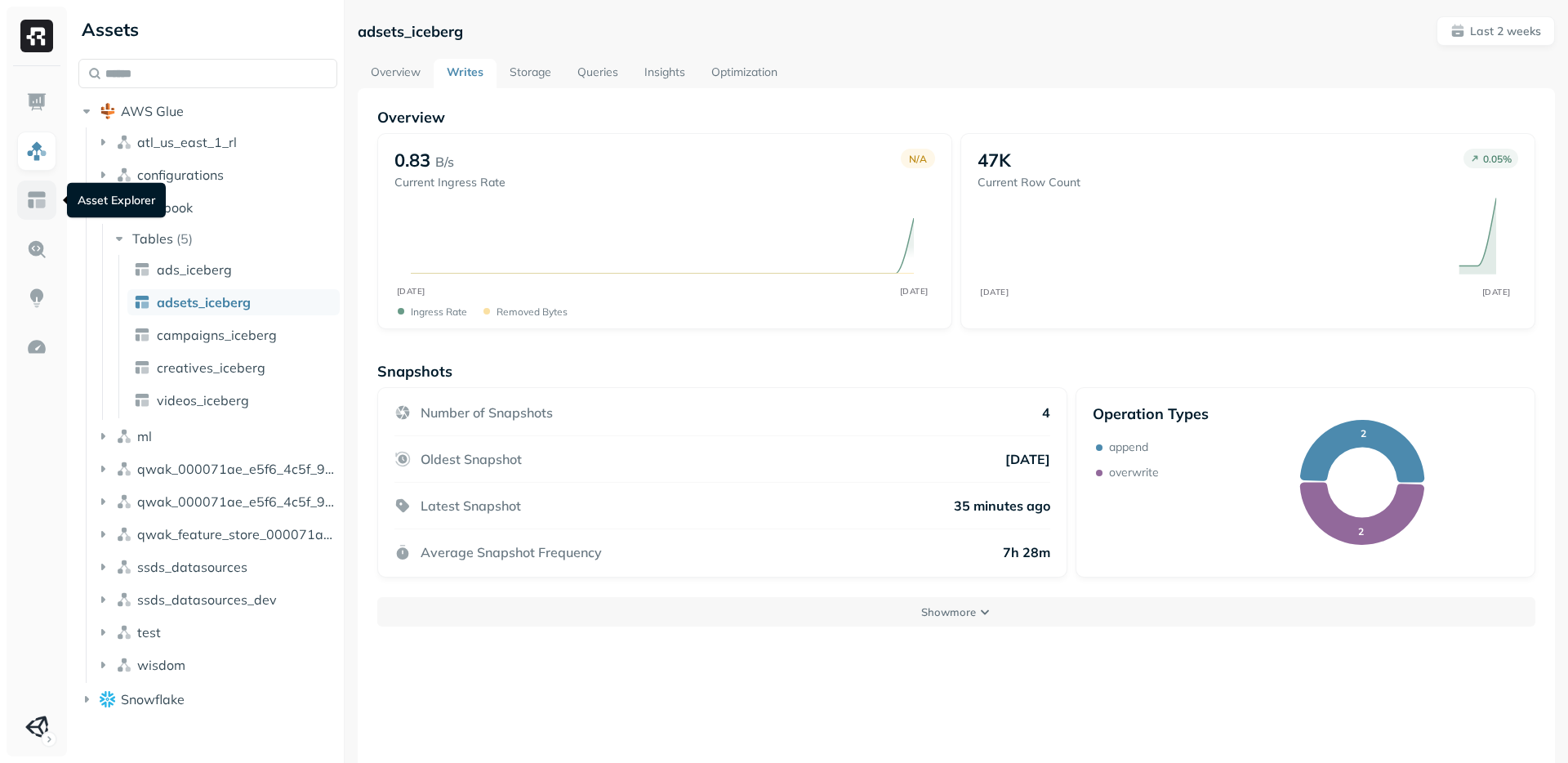
click at [47, 199] on link at bounding box center [37, 200] width 39 height 39
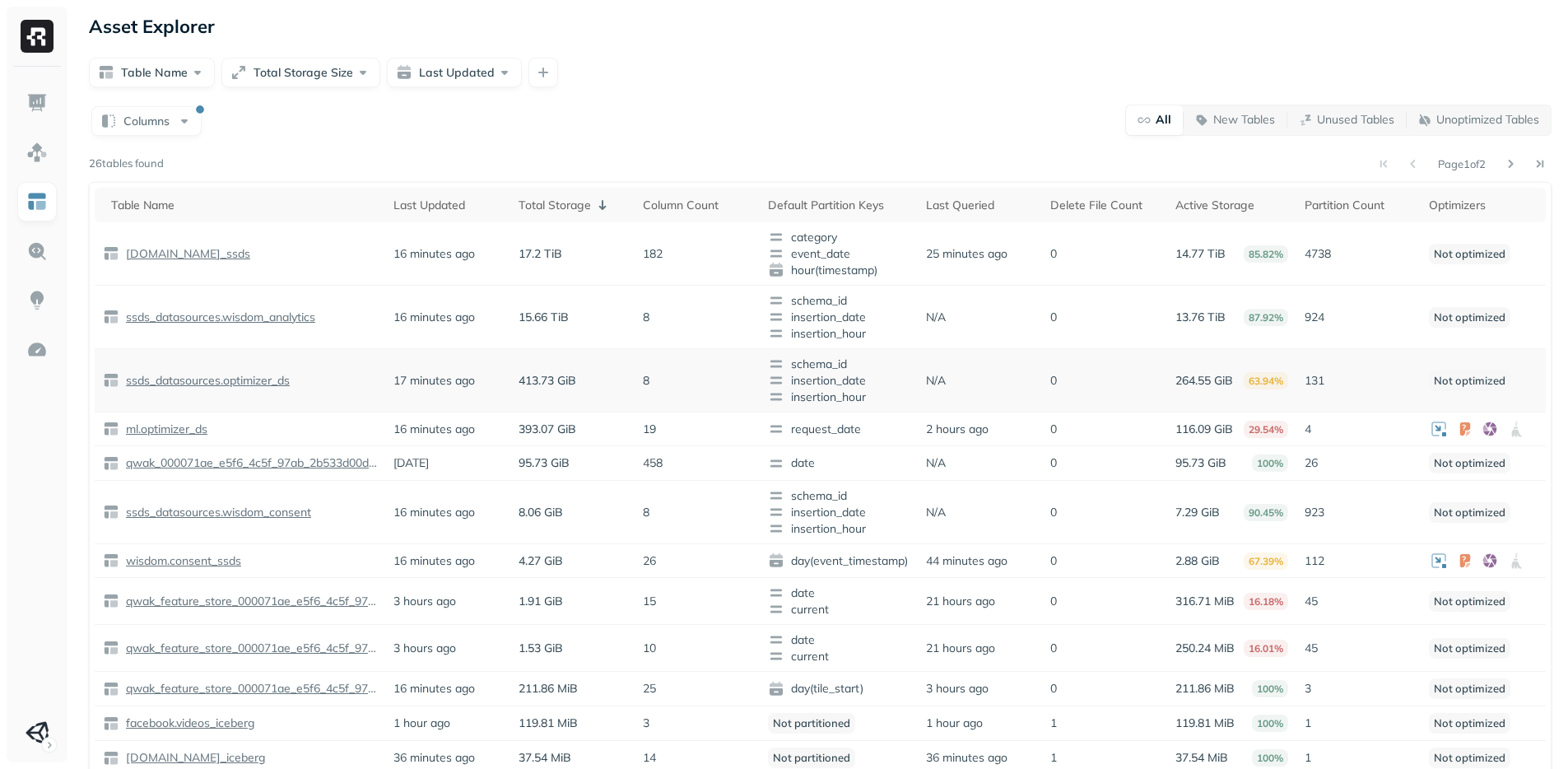
drag, startPoint x: 681, startPoint y: 120, endPoint x: 648, endPoint y: 400, distance: 281.9
click at [681, 120] on div "Columns All New Tables Unused Tables Unoptimized Tables" at bounding box center [820, 119] width 1462 height 33
click at [741, 163] on div "Page 1 of 2" at bounding box center [858, 163] width 1387 height 23
click at [671, 134] on div "Columns All New Tables Unused Tables Unoptimized Tables" at bounding box center [820, 119] width 1462 height 33
click at [448, 319] on p "16 minutes ago" at bounding box center [434, 318] width 82 height 16
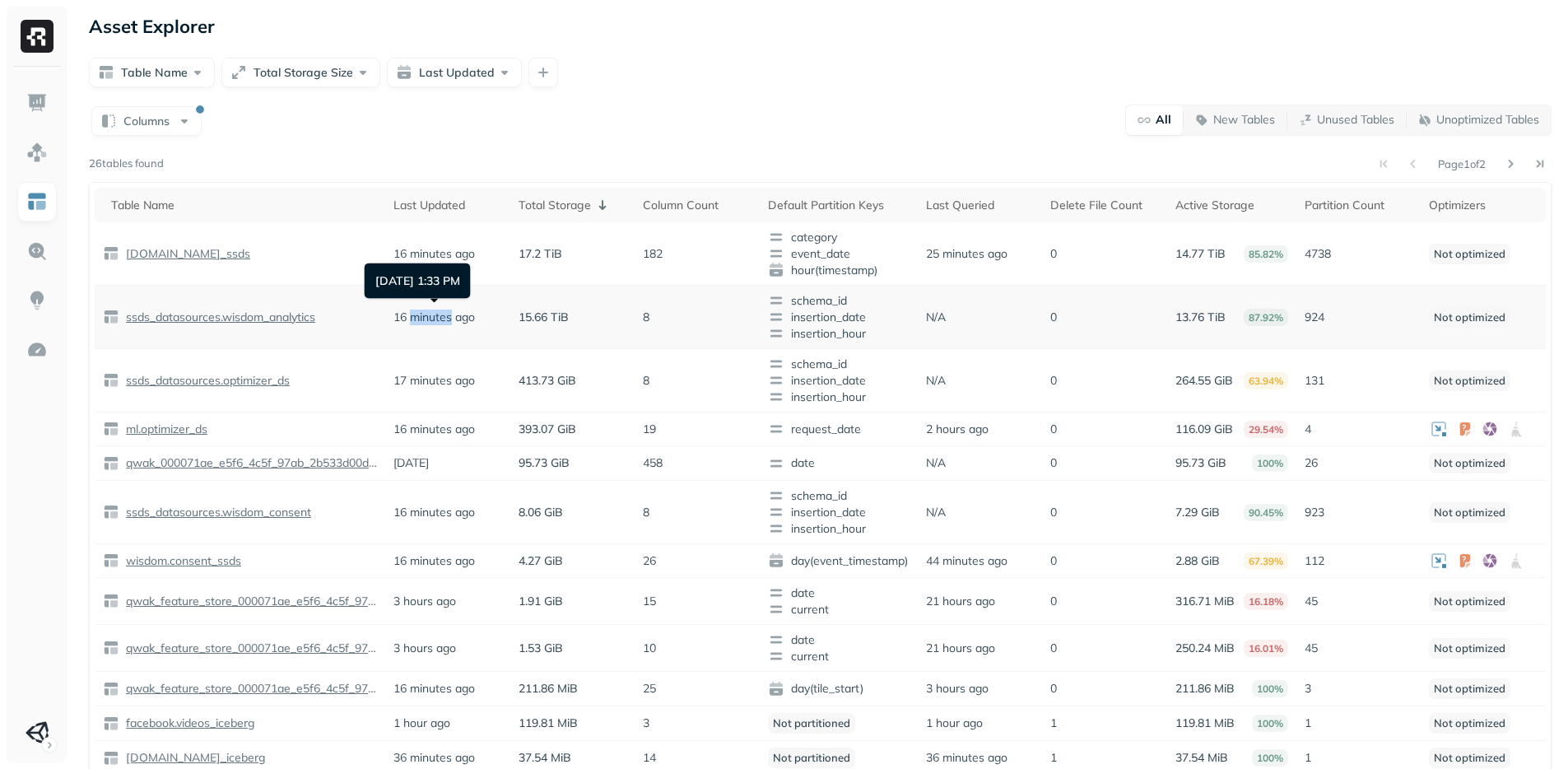
click at [448, 319] on p "16 minutes ago" at bounding box center [434, 318] width 82 height 16
drag, startPoint x: 448, startPoint y: 319, endPoint x: 650, endPoint y: 311, distance: 202.2
click at [650, 311] on tr "ssds_datasources.wisdom_analytics 16 minutes ago 15.66 TiB 8 schema_id insertio…" at bounding box center [820, 317] width 1451 height 63
click at [650, 311] on p "8" at bounding box center [696, 318] width 108 height 16
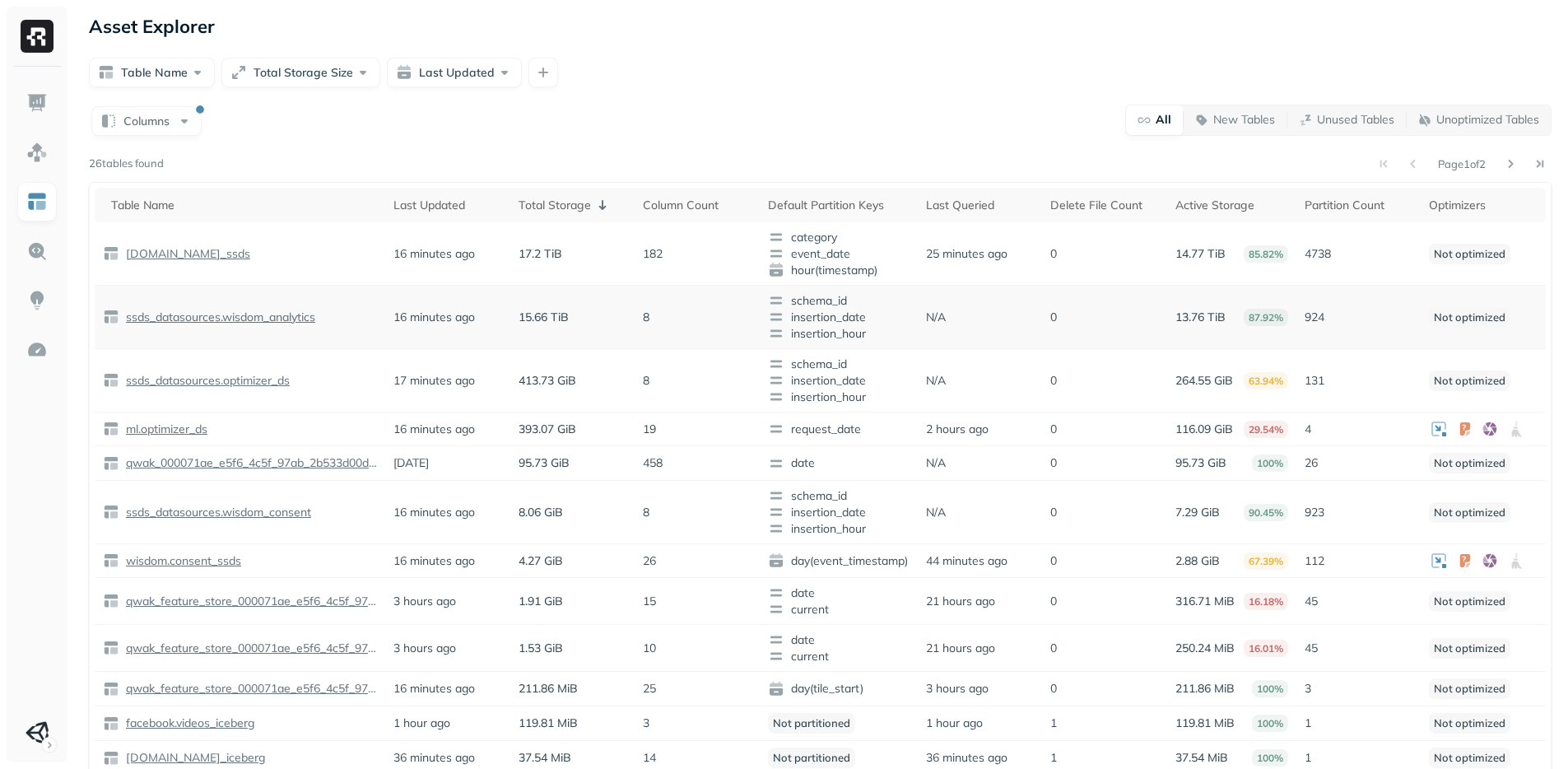
click at [650, 311] on p "8" at bounding box center [696, 318] width 108 height 16
drag, startPoint x: 650, startPoint y: 311, endPoint x: 481, endPoint y: 317, distance: 169.1
click at [481, 317] on tr "ssds_datasources.wisdom_analytics 16 minutes ago 15.66 TiB 8 schema_id insertio…" at bounding box center [820, 317] width 1451 height 63
click at [481, 317] on td "16 minutes ago" at bounding box center [447, 317] width 124 height 63
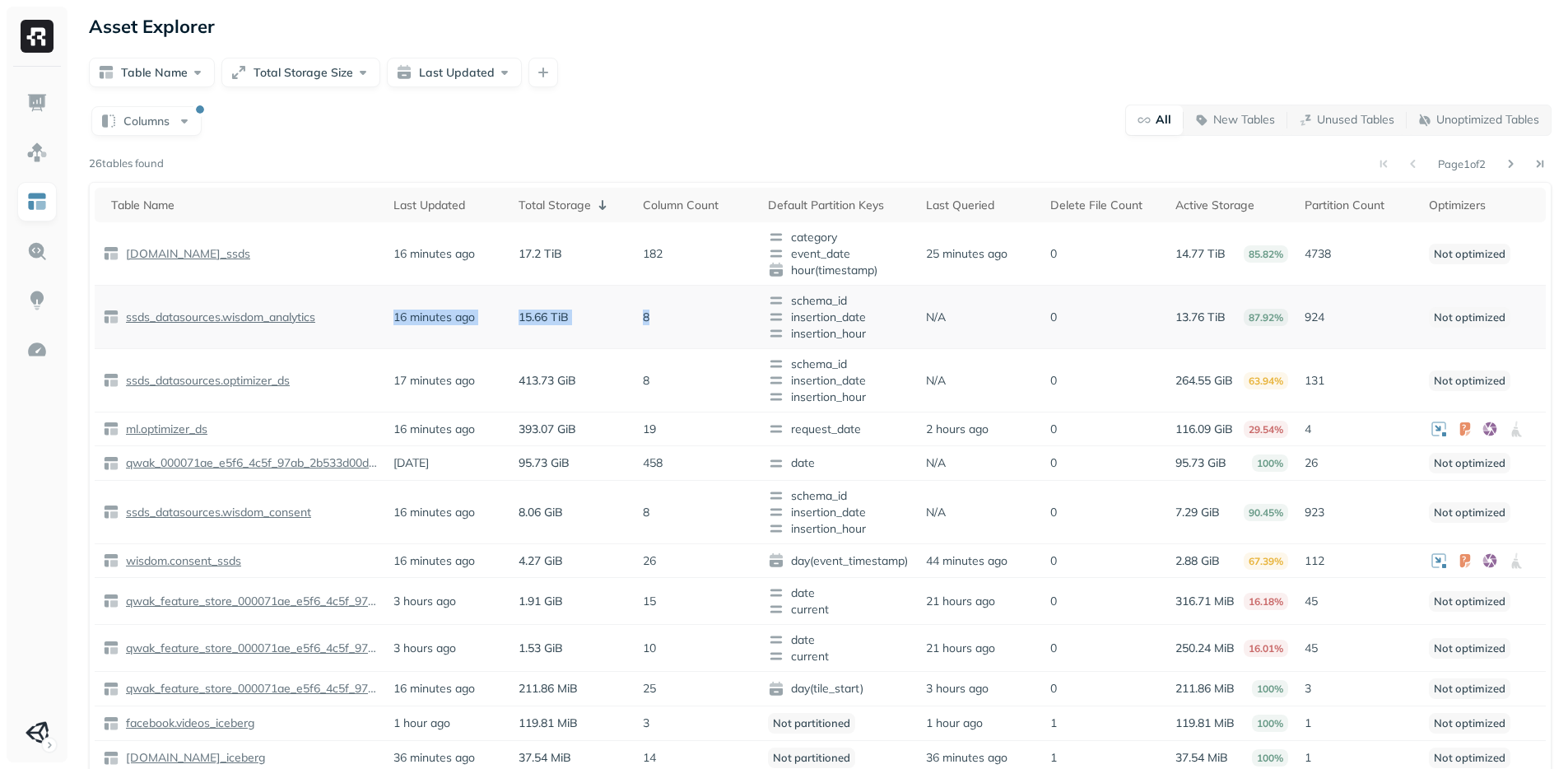
drag, startPoint x: 481, startPoint y: 317, endPoint x: 668, endPoint y: 310, distance: 187.1
click at [668, 310] on tr "ssds_datasources.wisdom_analytics 16 minutes ago 15.66 TiB 8 schema_id insertio…" at bounding box center [820, 317] width 1451 height 63
click at [668, 310] on p "8" at bounding box center [696, 318] width 108 height 16
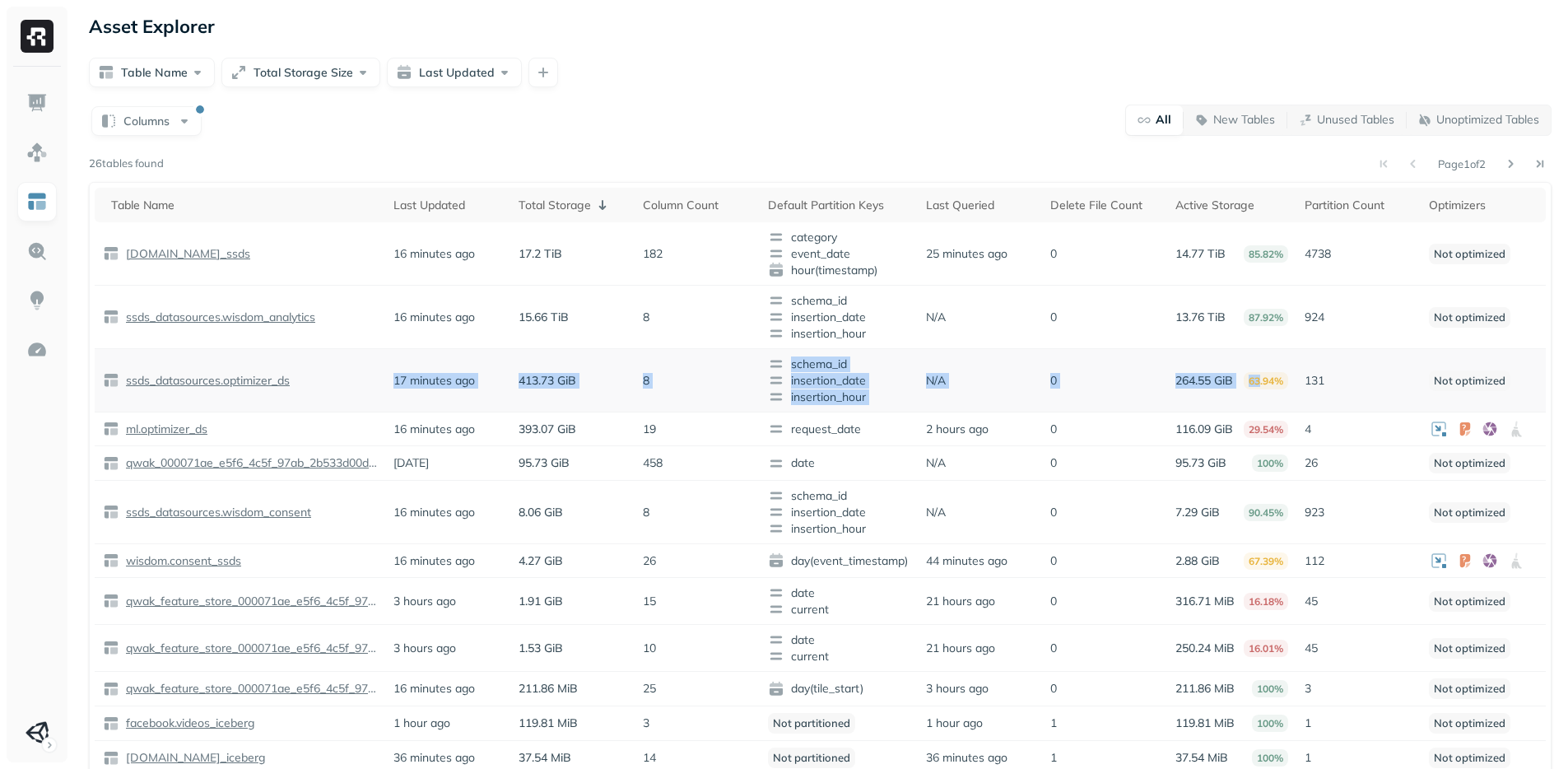
drag, startPoint x: 1260, startPoint y: 383, endPoint x: 272, endPoint y: 392, distance: 988.0
click at [277, 388] on tr "ssds_datasources.optimizer_ds 17 minutes ago 413.73 GiB 8 schema_id insertion_d…" at bounding box center [820, 381] width 1451 height 63
click at [268, 402] on td "ssds_datasources.optimizer_ds" at bounding box center [240, 381] width 290 height 63
click at [266, 379] on p "ssds_datasources.optimizer_ds" at bounding box center [205, 381] width 167 height 16
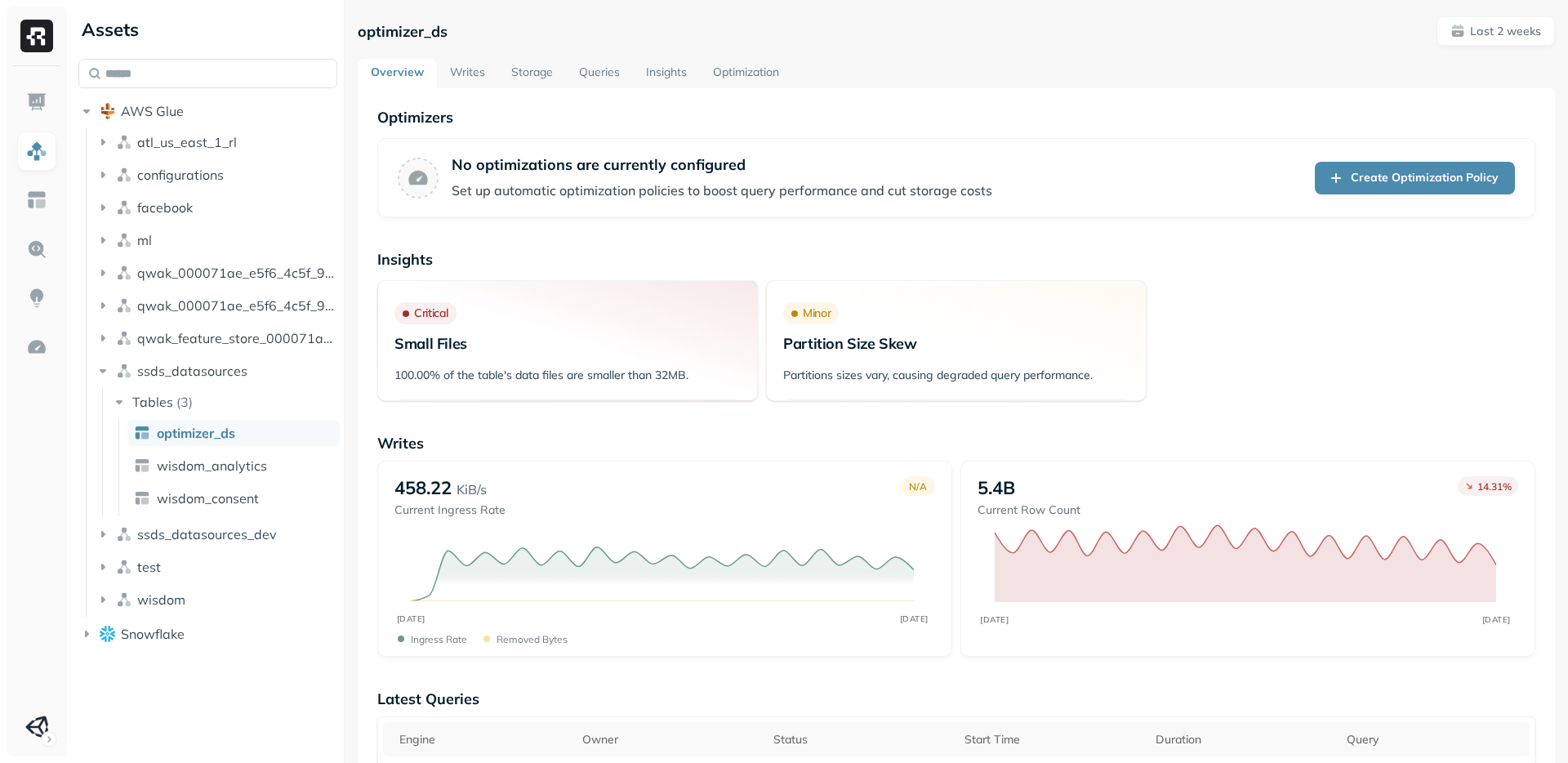
click at [465, 78] on link "Writes" at bounding box center [467, 73] width 62 height 29
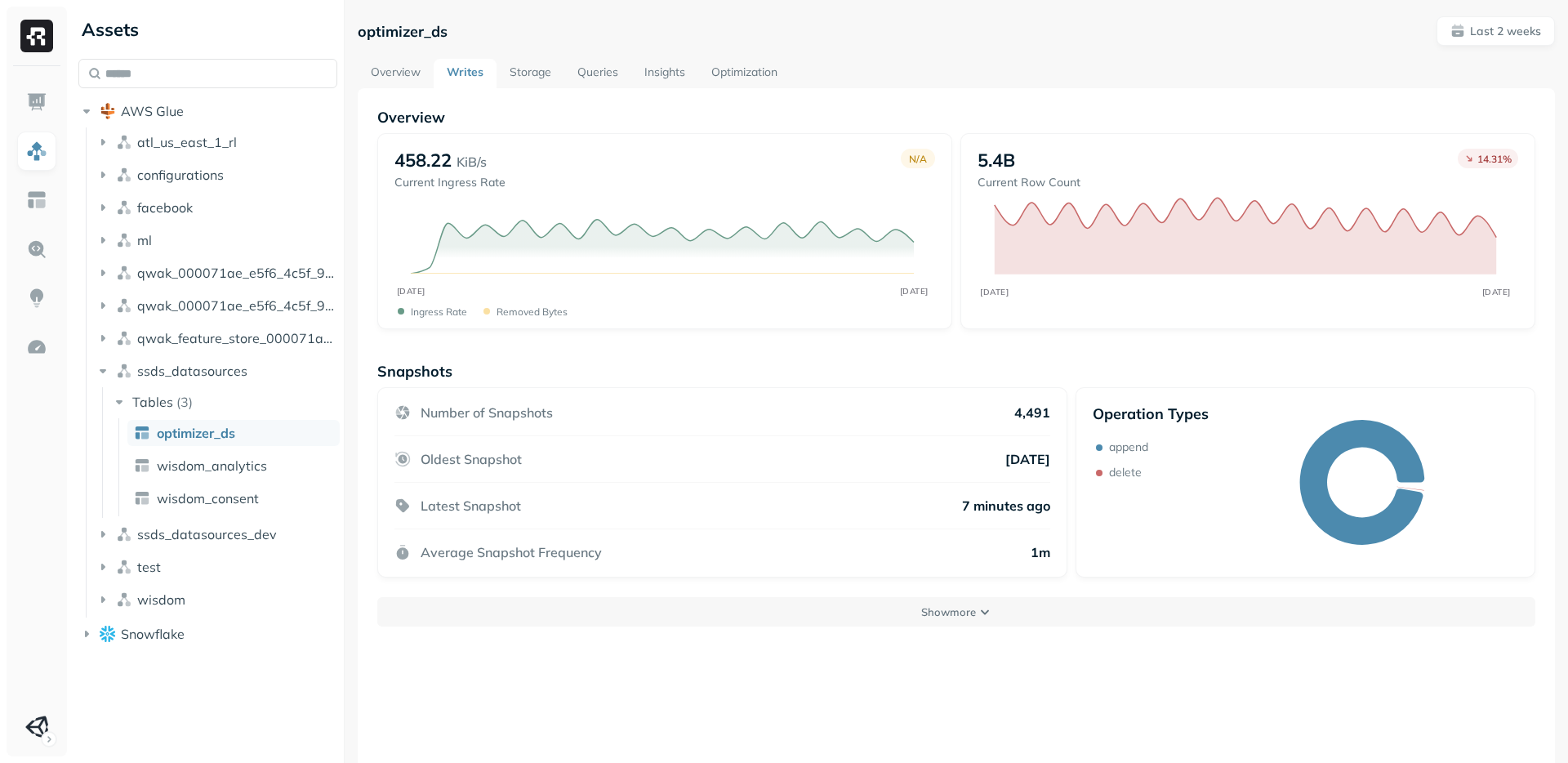
click at [1010, 411] on div "Number of Snapshots 4,491" at bounding box center [723, 420] width 656 height 32
click at [40, 196] on img at bounding box center [37, 200] width 22 height 22
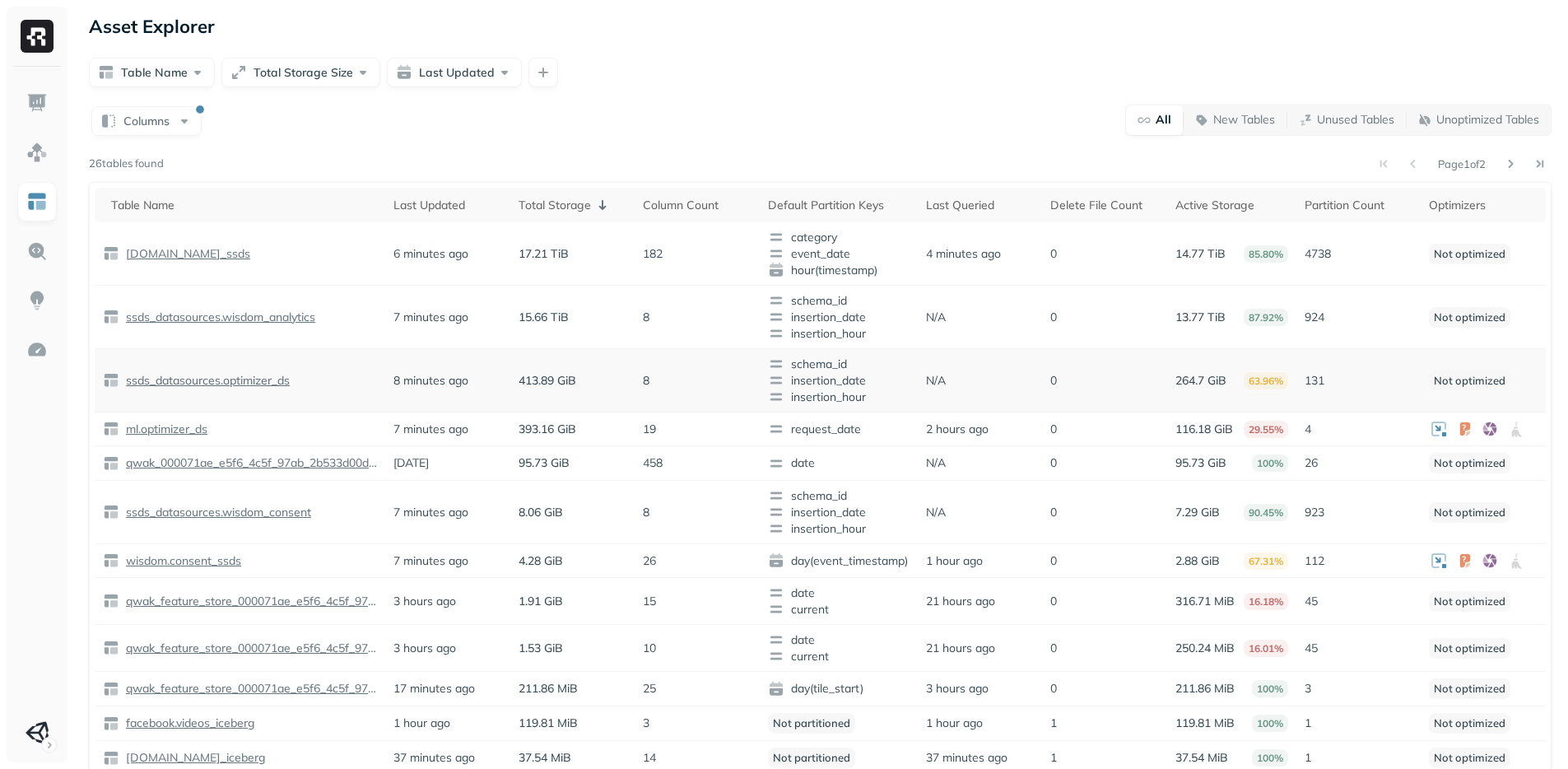
click at [228, 385] on p "ssds_datasources.optimizer_ds" at bounding box center [205, 381] width 167 height 16
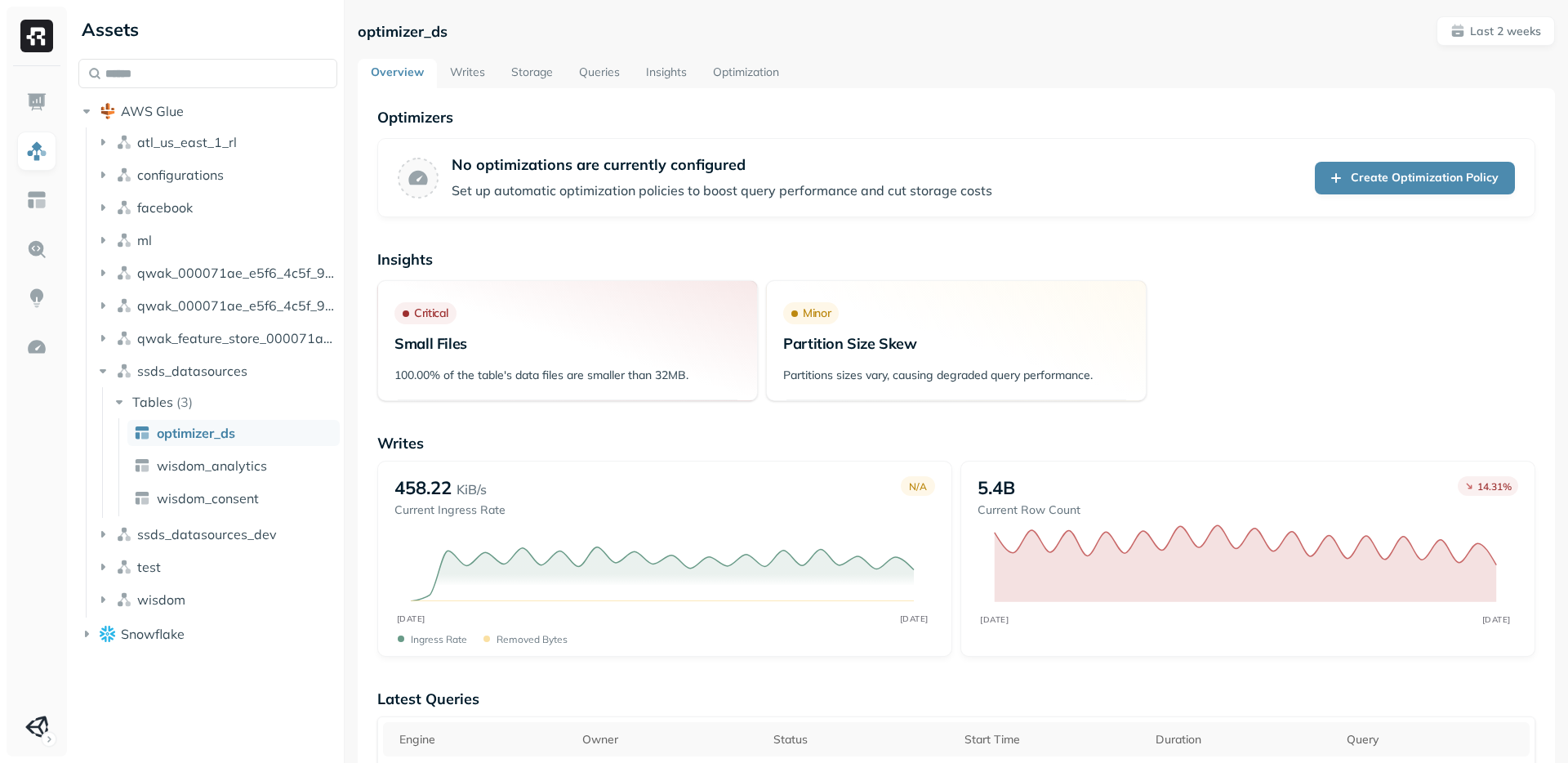
click at [531, 64] on link "Storage" at bounding box center [532, 73] width 68 height 29
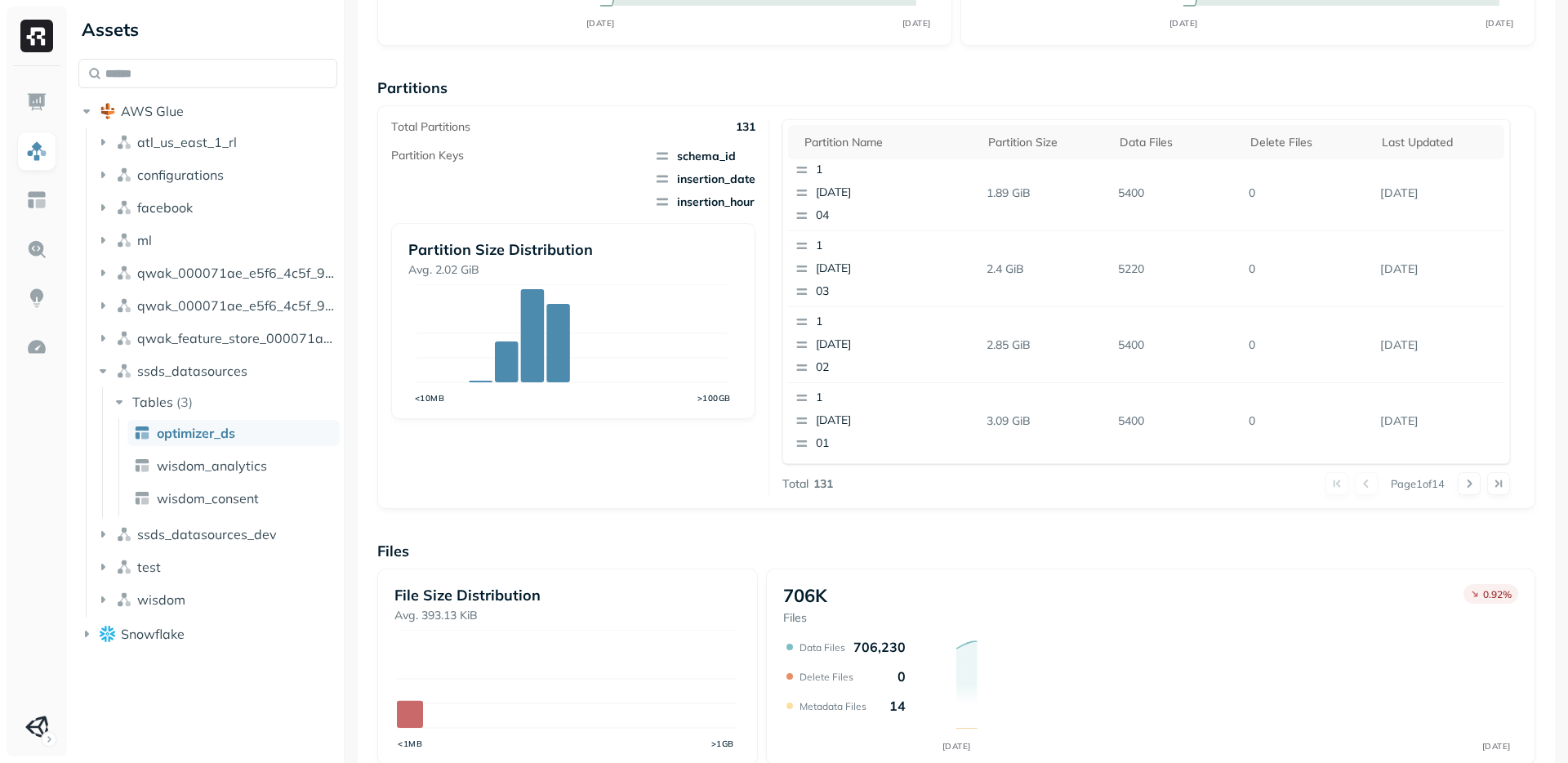
scroll to position [486, 0]
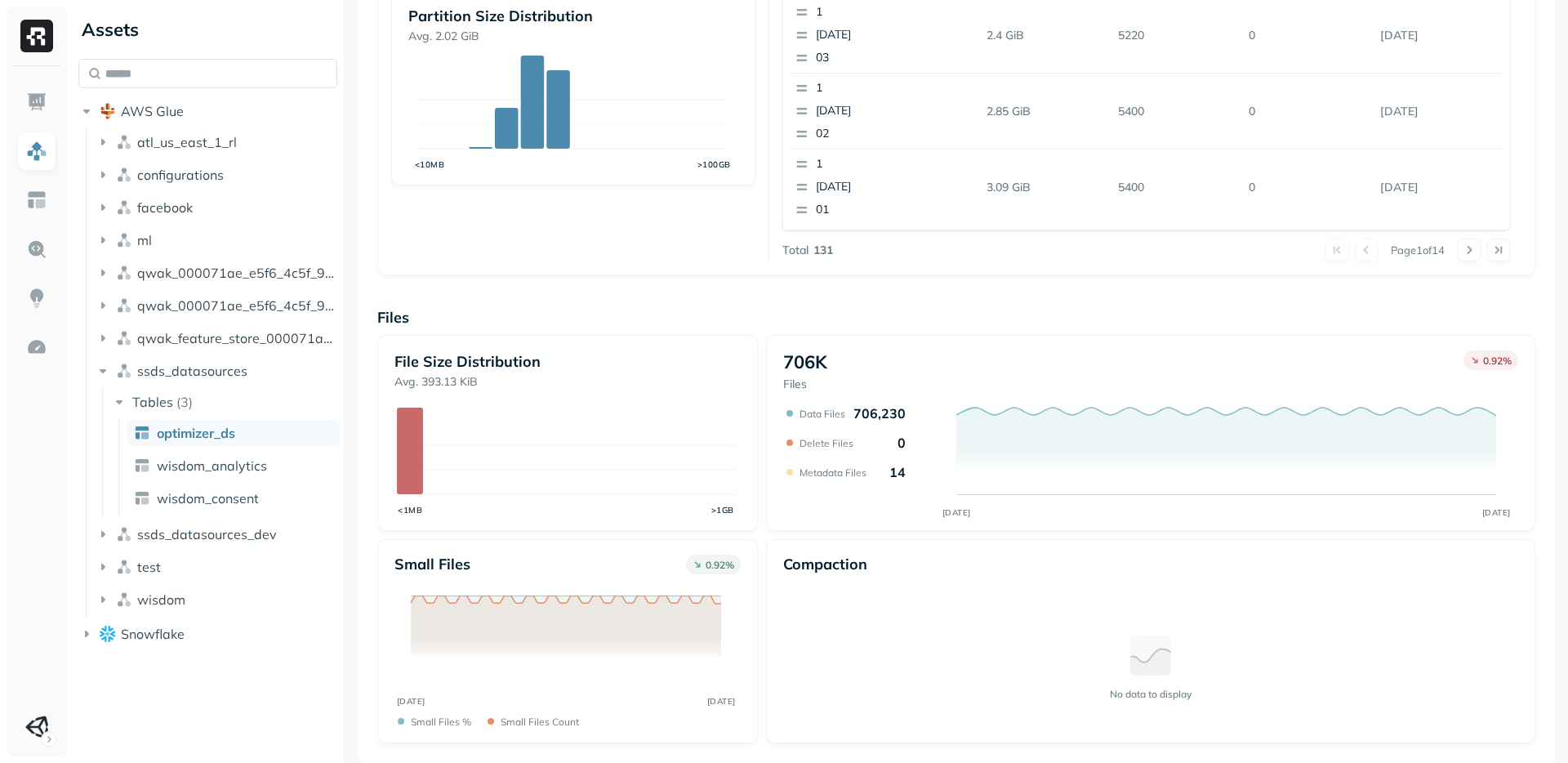
click at [855, 412] on p "706,230" at bounding box center [879, 413] width 52 height 17
drag, startPoint x: 861, startPoint y: 413, endPoint x: 884, endPoint y: 417, distance: 23.3
click at [884, 417] on p "706,230" at bounding box center [879, 413] width 52 height 17
click at [773, 322] on p "Files" at bounding box center [956, 316] width 1158 height 19
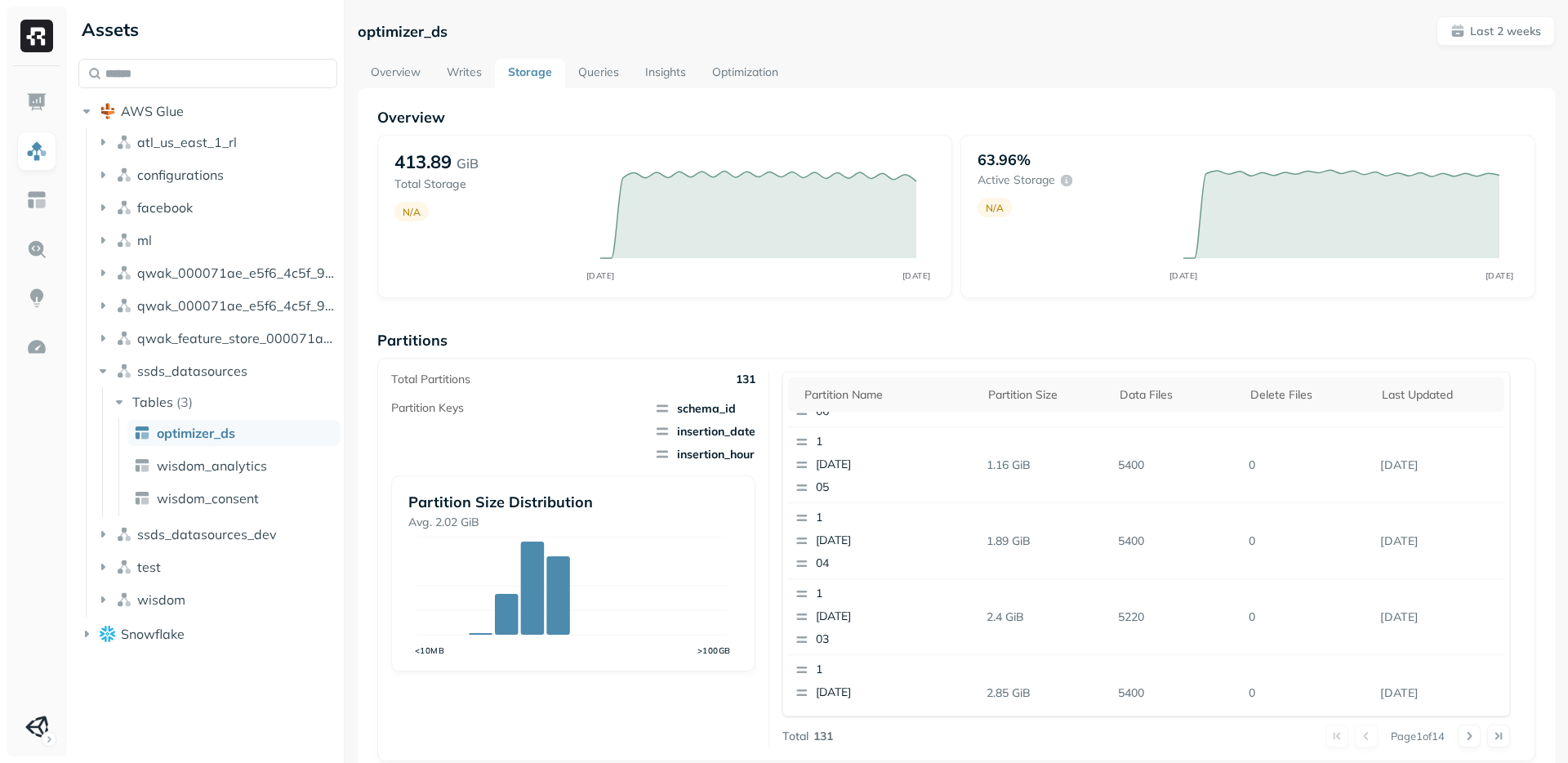
click at [454, 76] on link "Writes" at bounding box center [464, 73] width 62 height 29
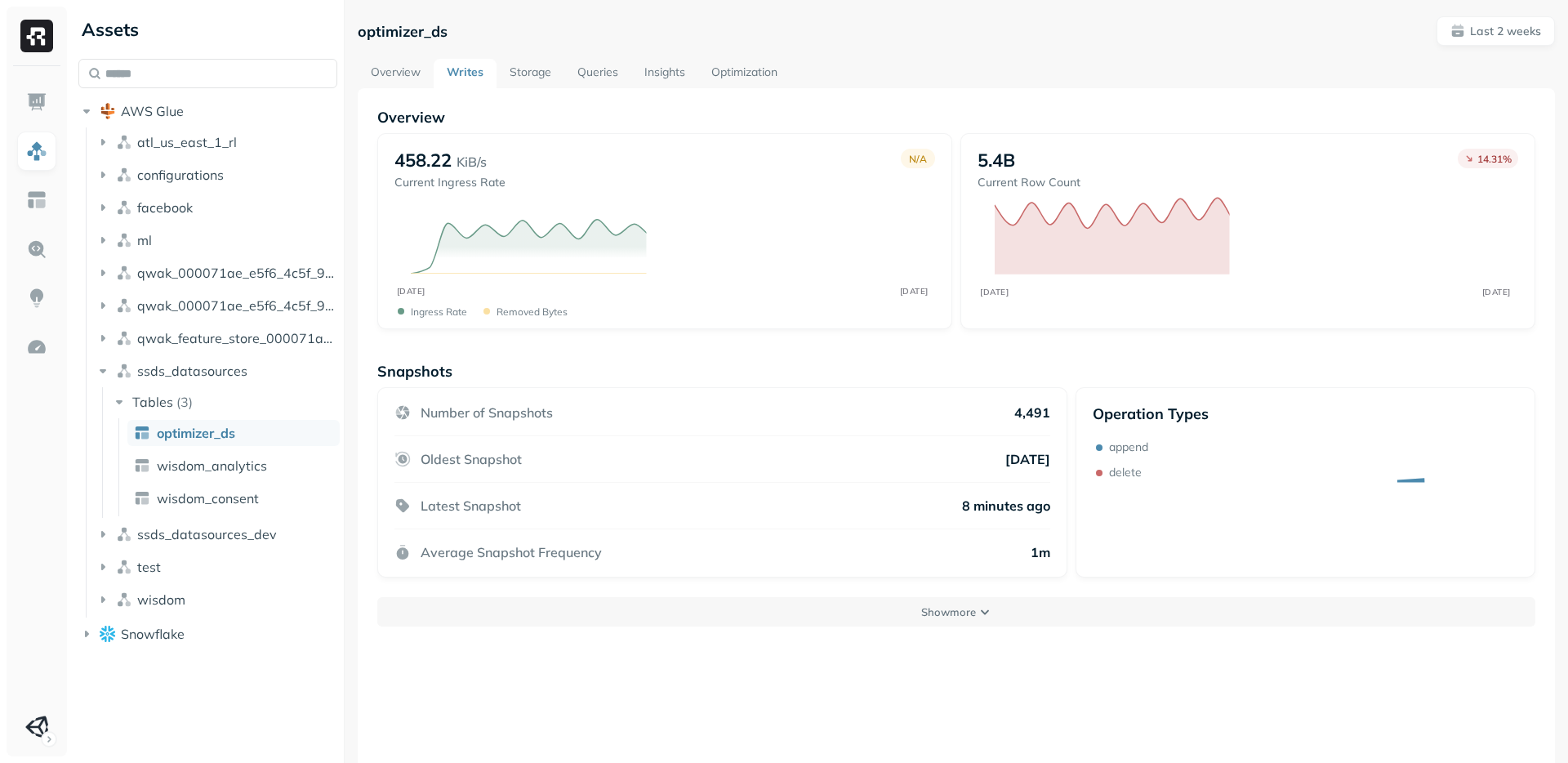
scroll to position [88, 0]
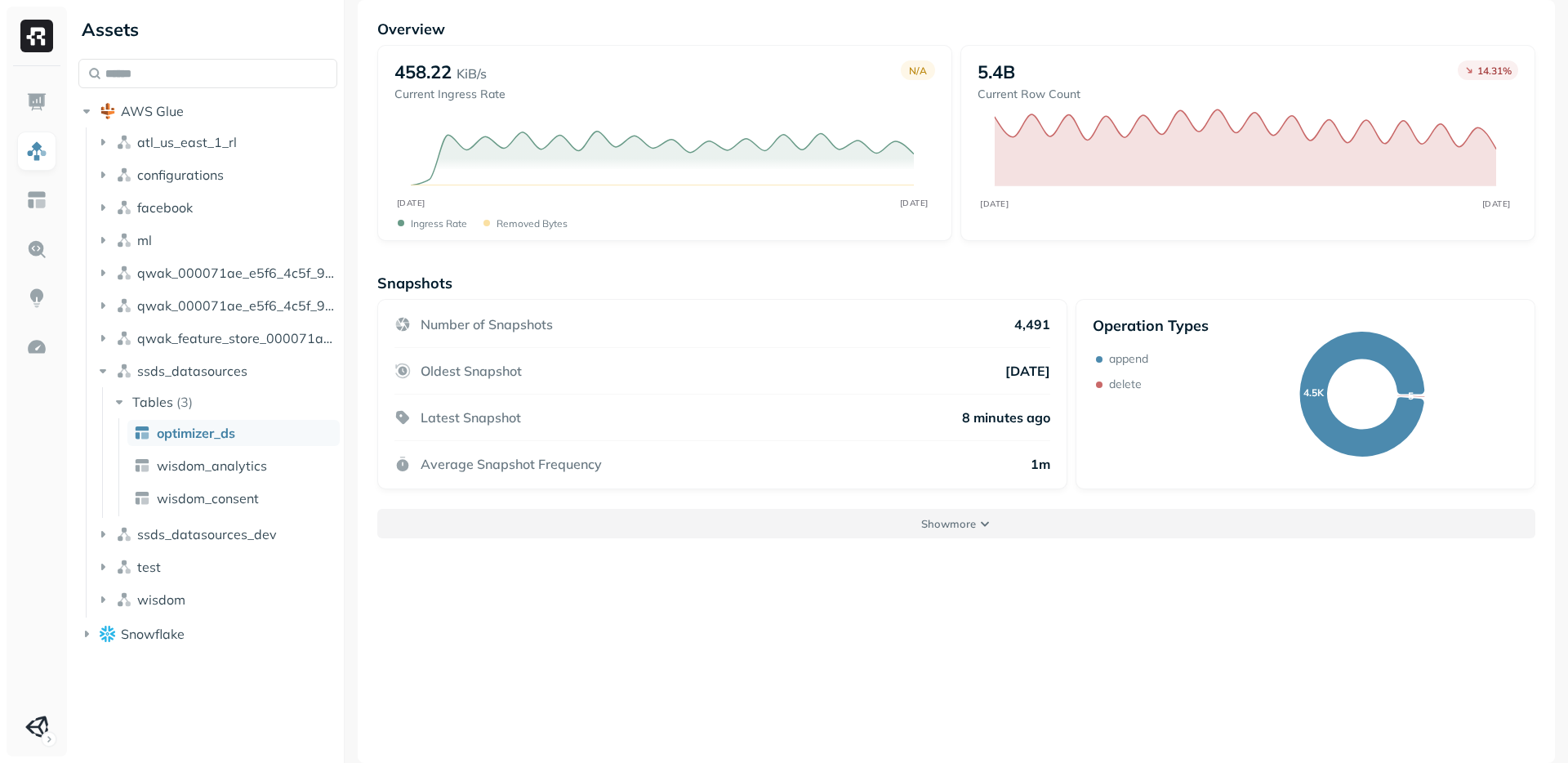
click at [946, 527] on p "Show more" at bounding box center [949, 524] width 55 height 16
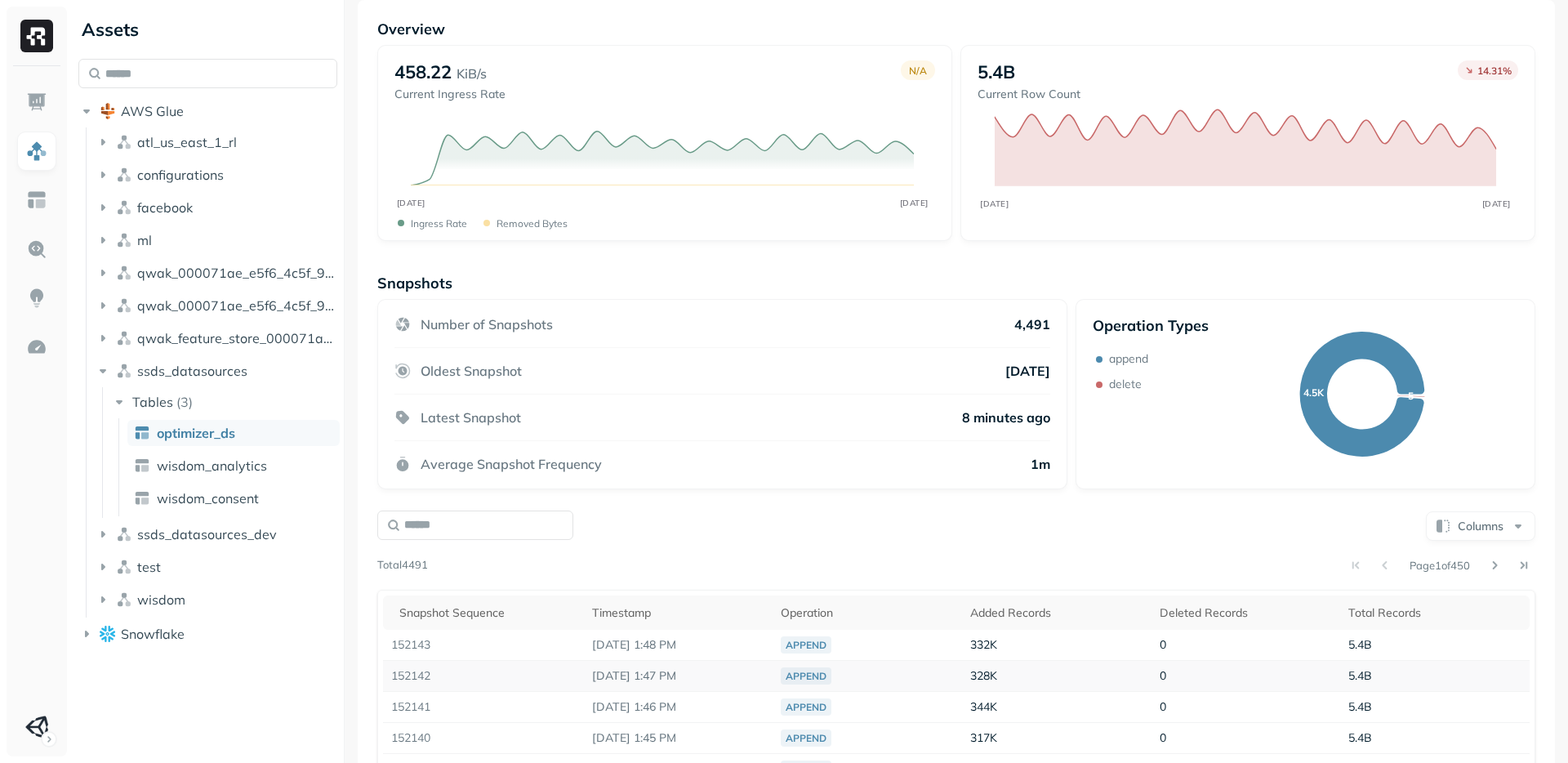
scroll to position [331, 0]
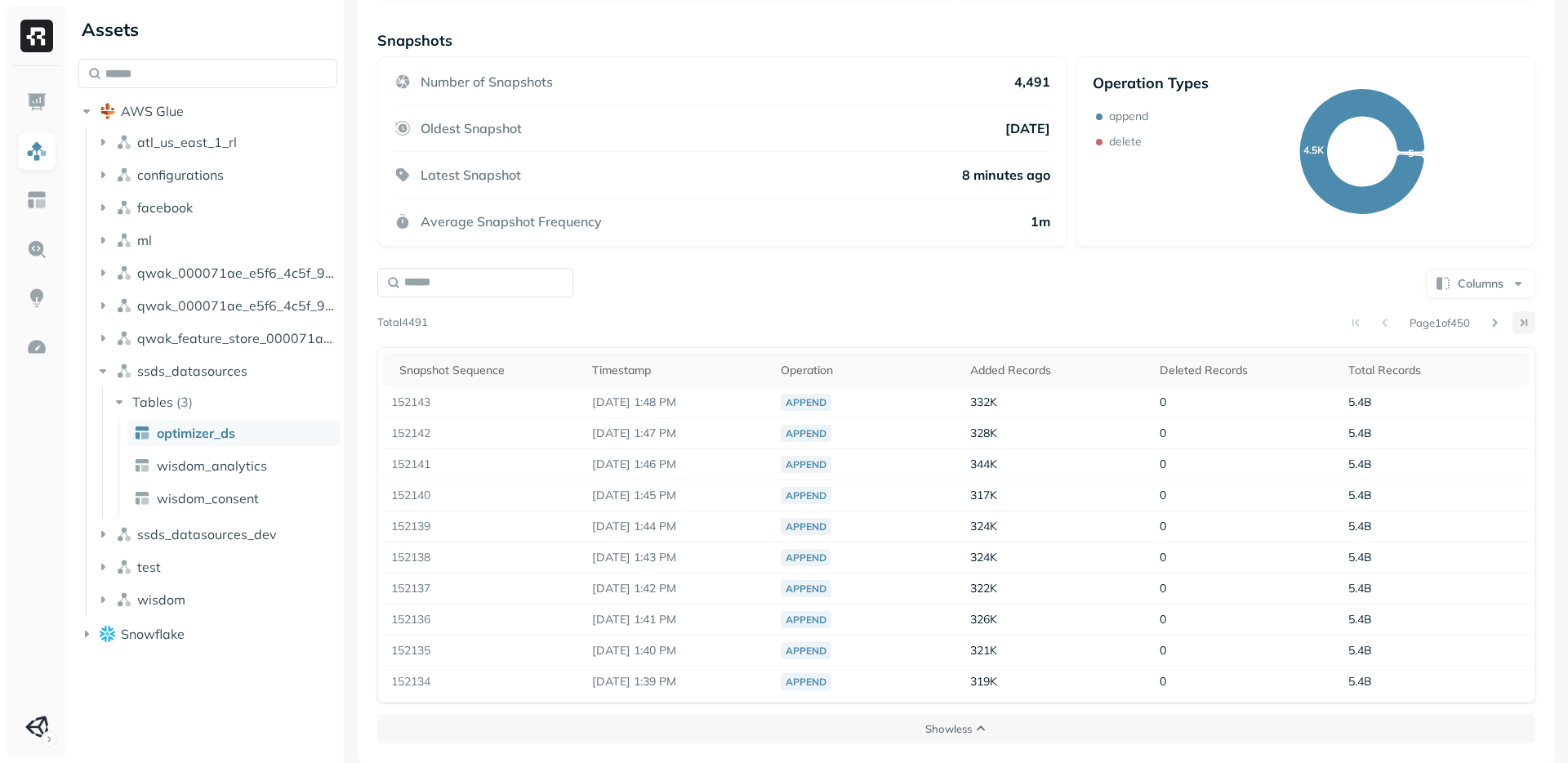
click at [1518, 324] on button at bounding box center [1523, 322] width 23 height 23
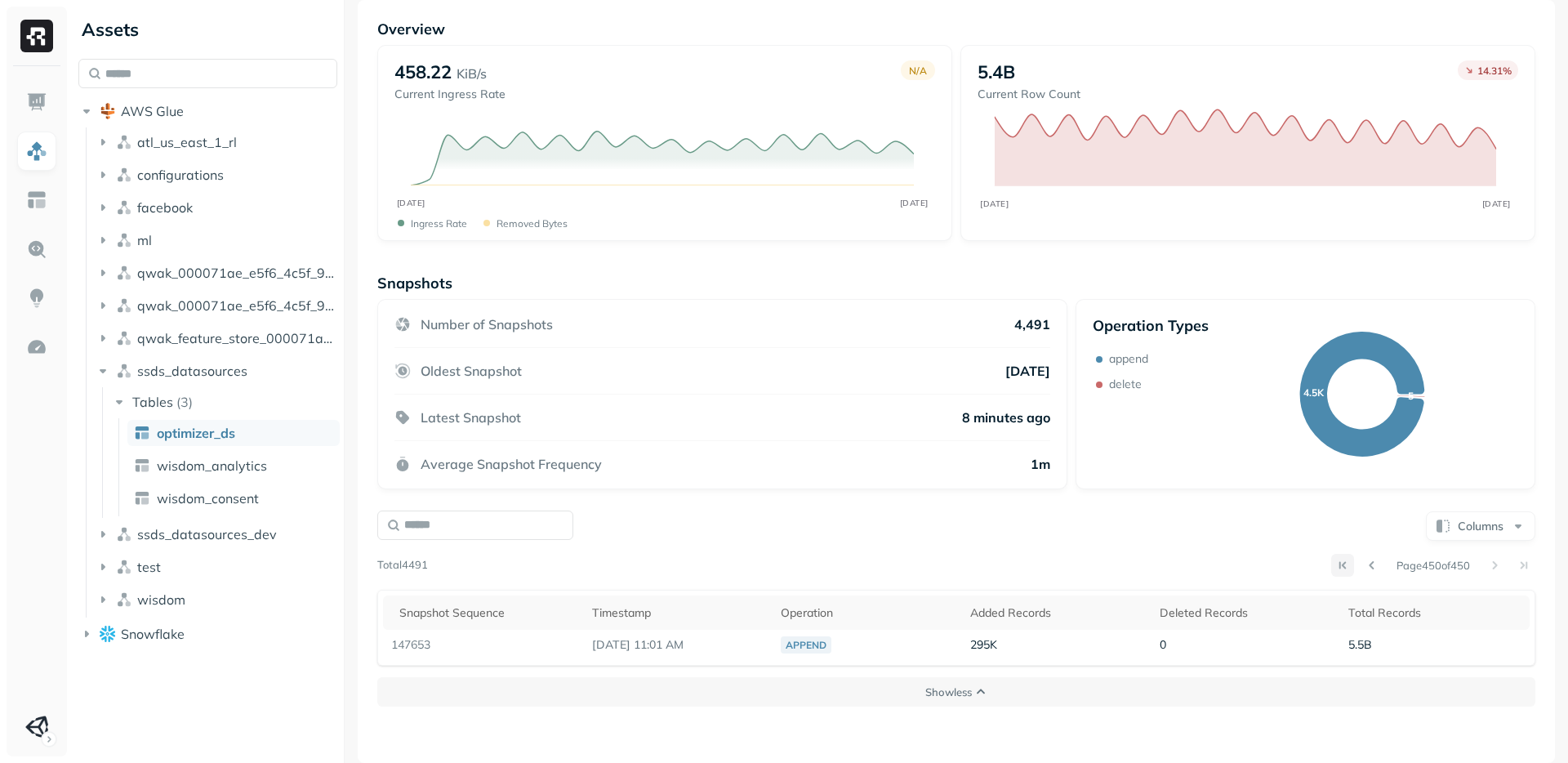
click at [1331, 565] on button at bounding box center [1342, 564] width 23 height 23
click at [531, 534] on input "text" at bounding box center [475, 525] width 196 height 29
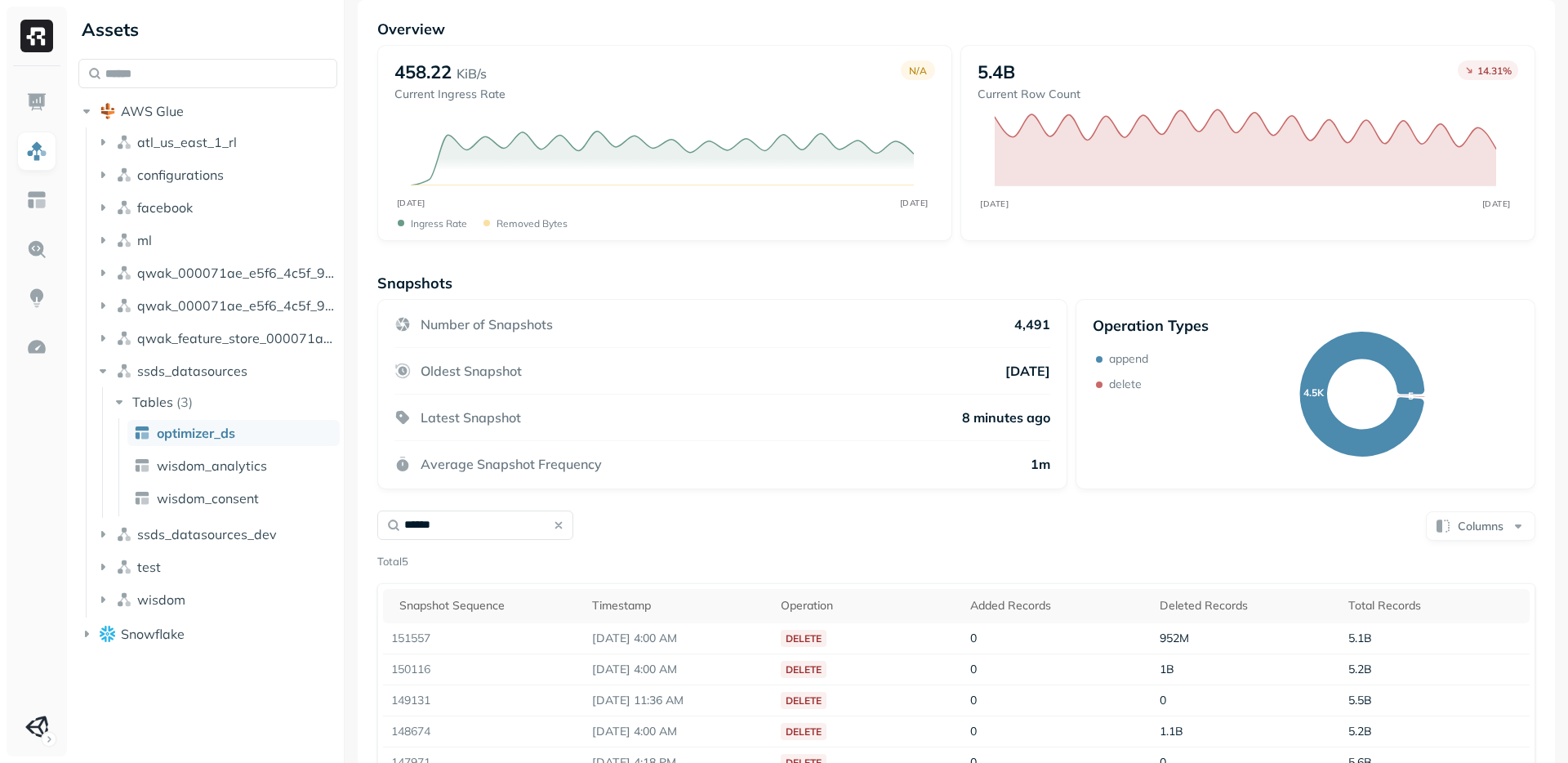
scroll to position [168, 0]
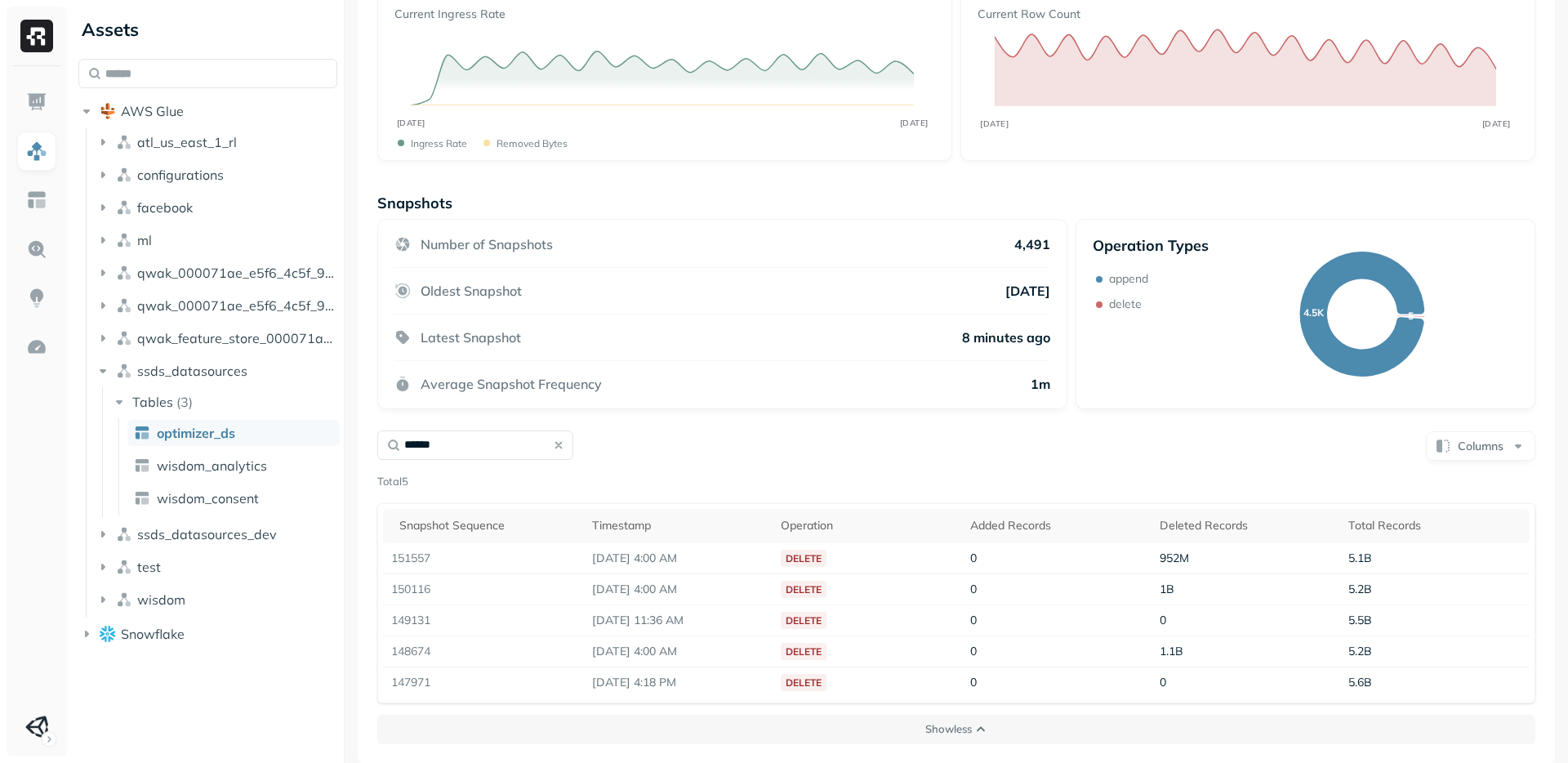
type input "******"
click at [562, 442] on button "button" at bounding box center [558, 445] width 23 height 23
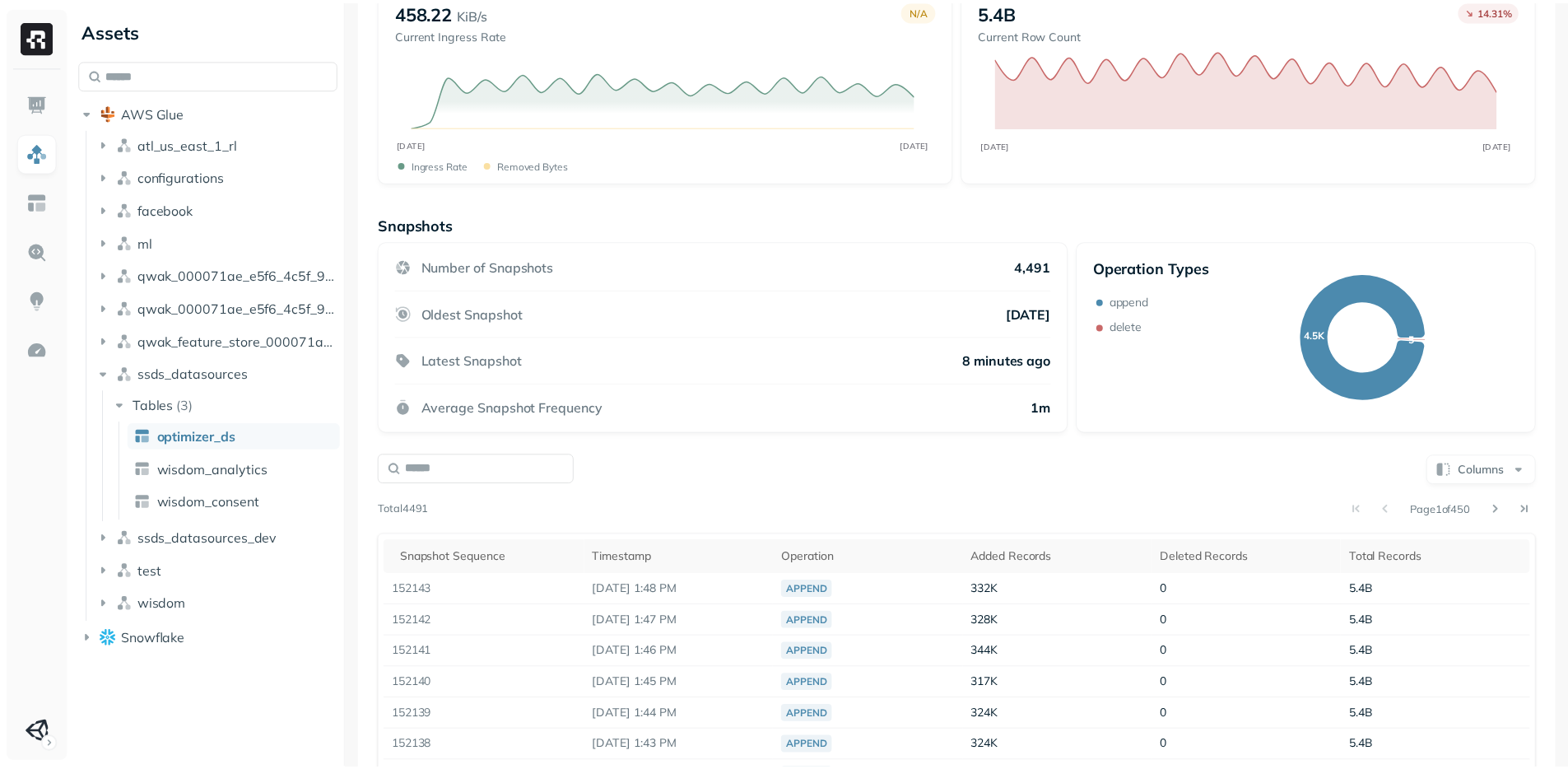
scroll to position [0, 0]
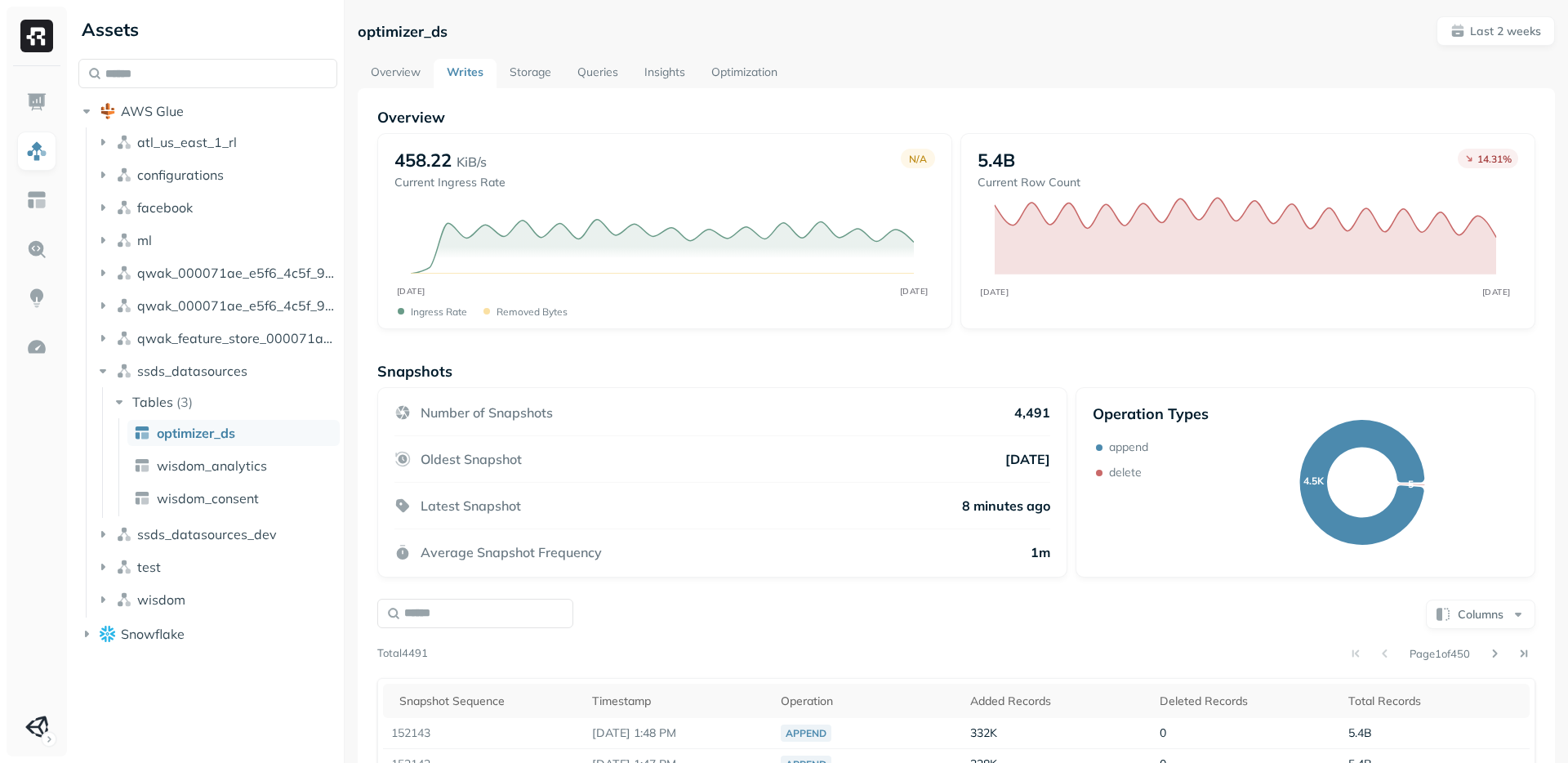
click at [387, 77] on link "Overview" at bounding box center [396, 73] width 76 height 29
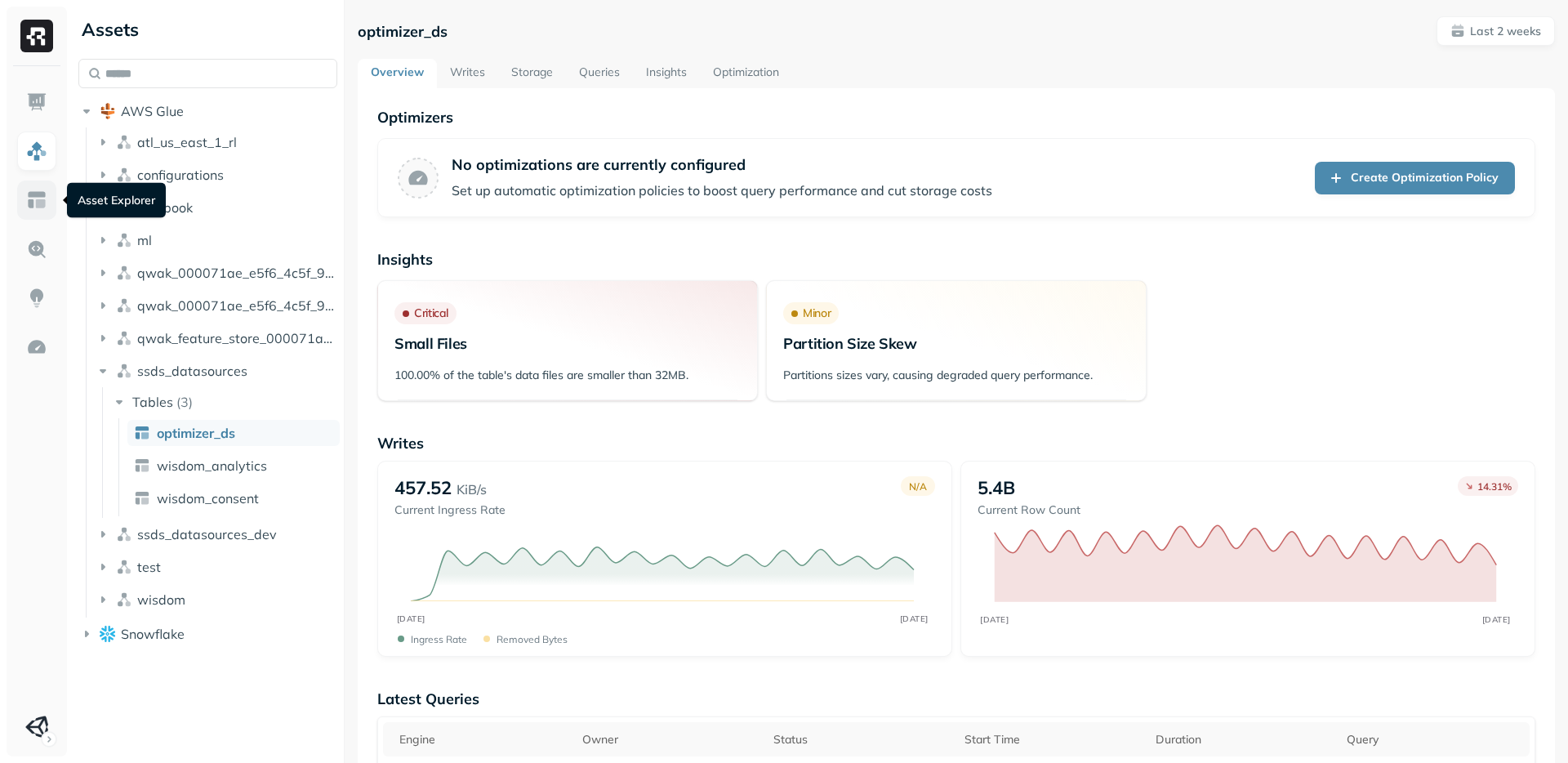
click at [45, 203] on img at bounding box center [37, 200] width 22 height 22
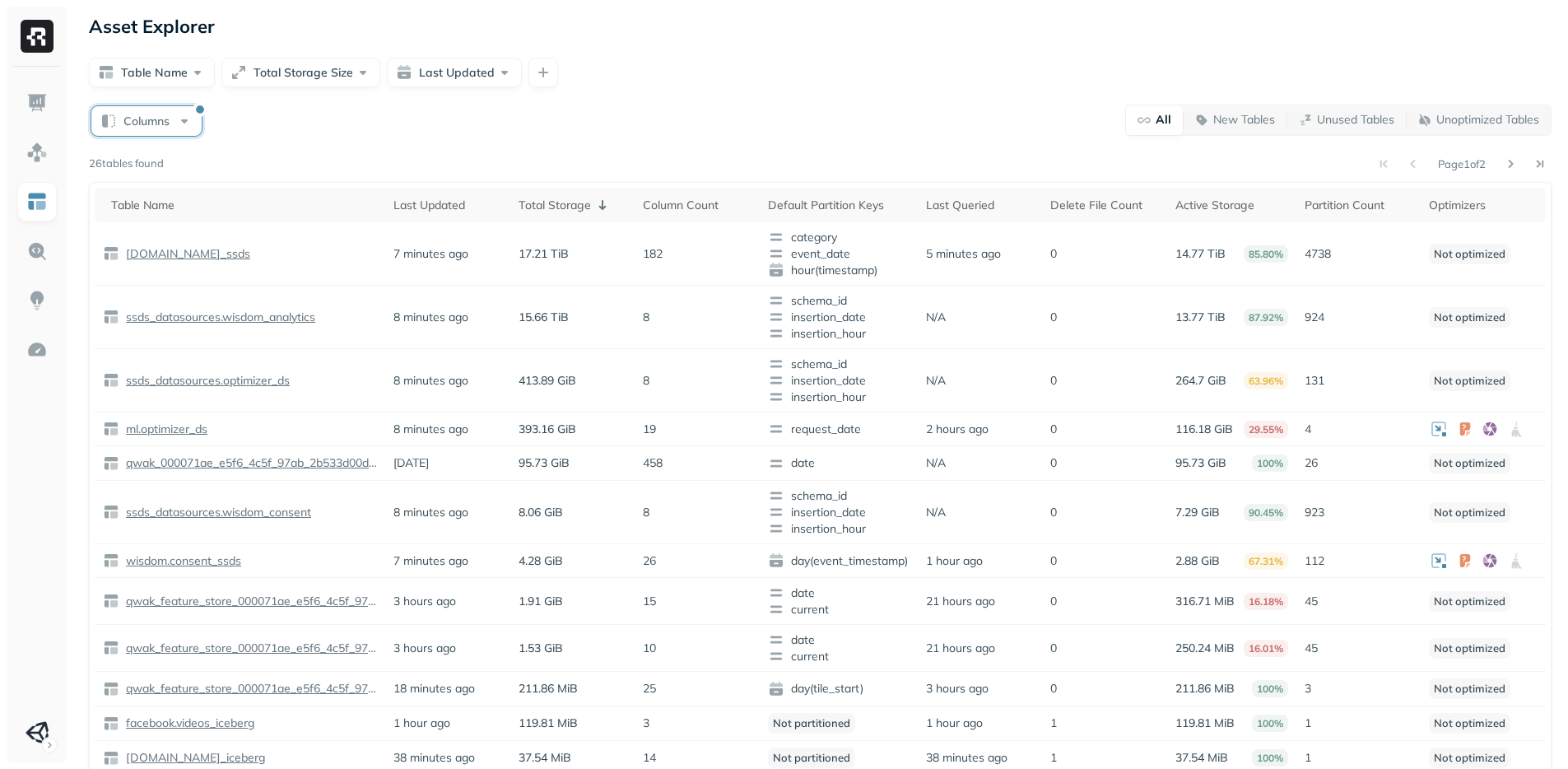
click at [193, 120] on button "Columns" at bounding box center [147, 121] width 111 height 30
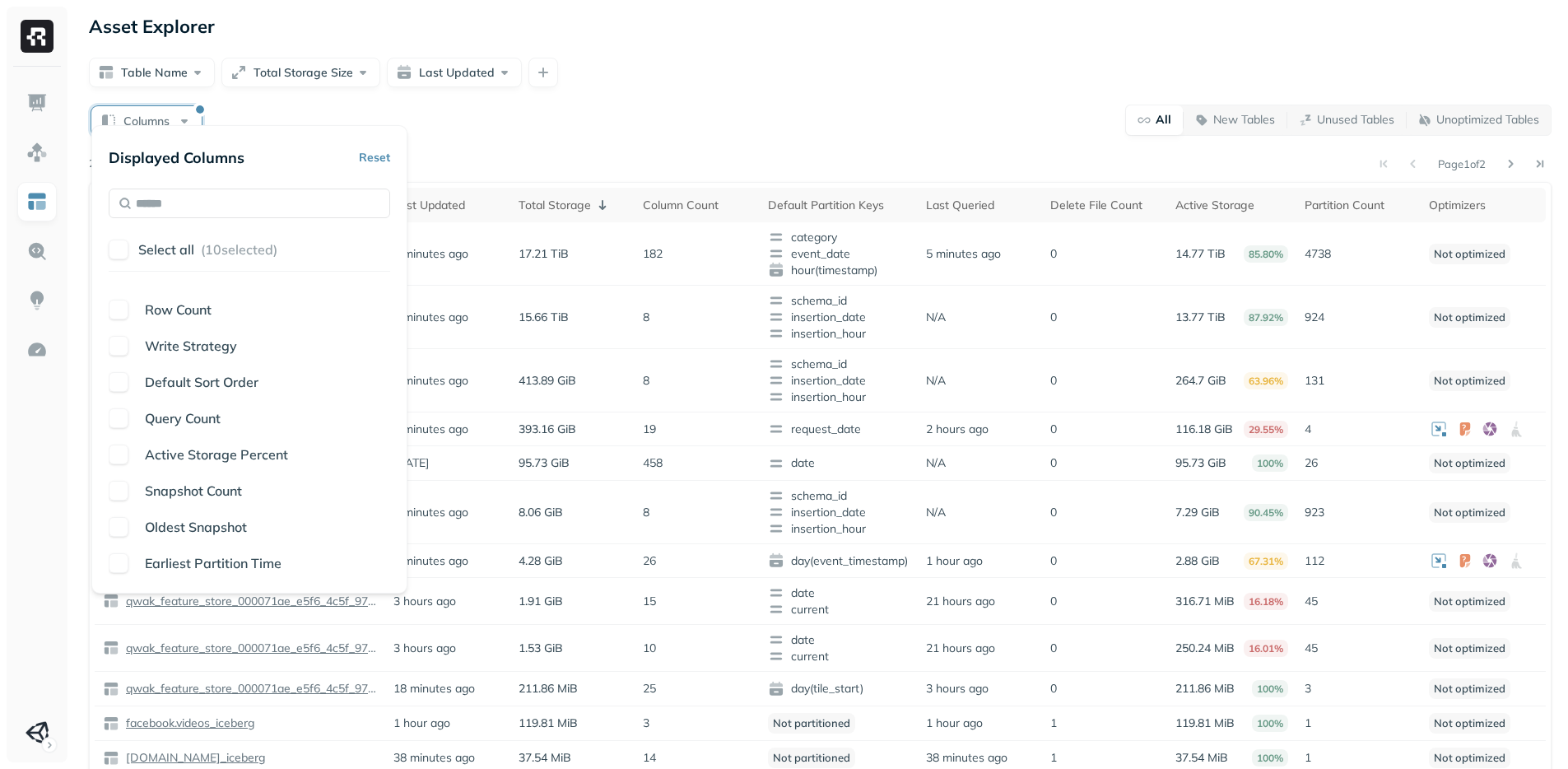
scroll to position [53, 0]
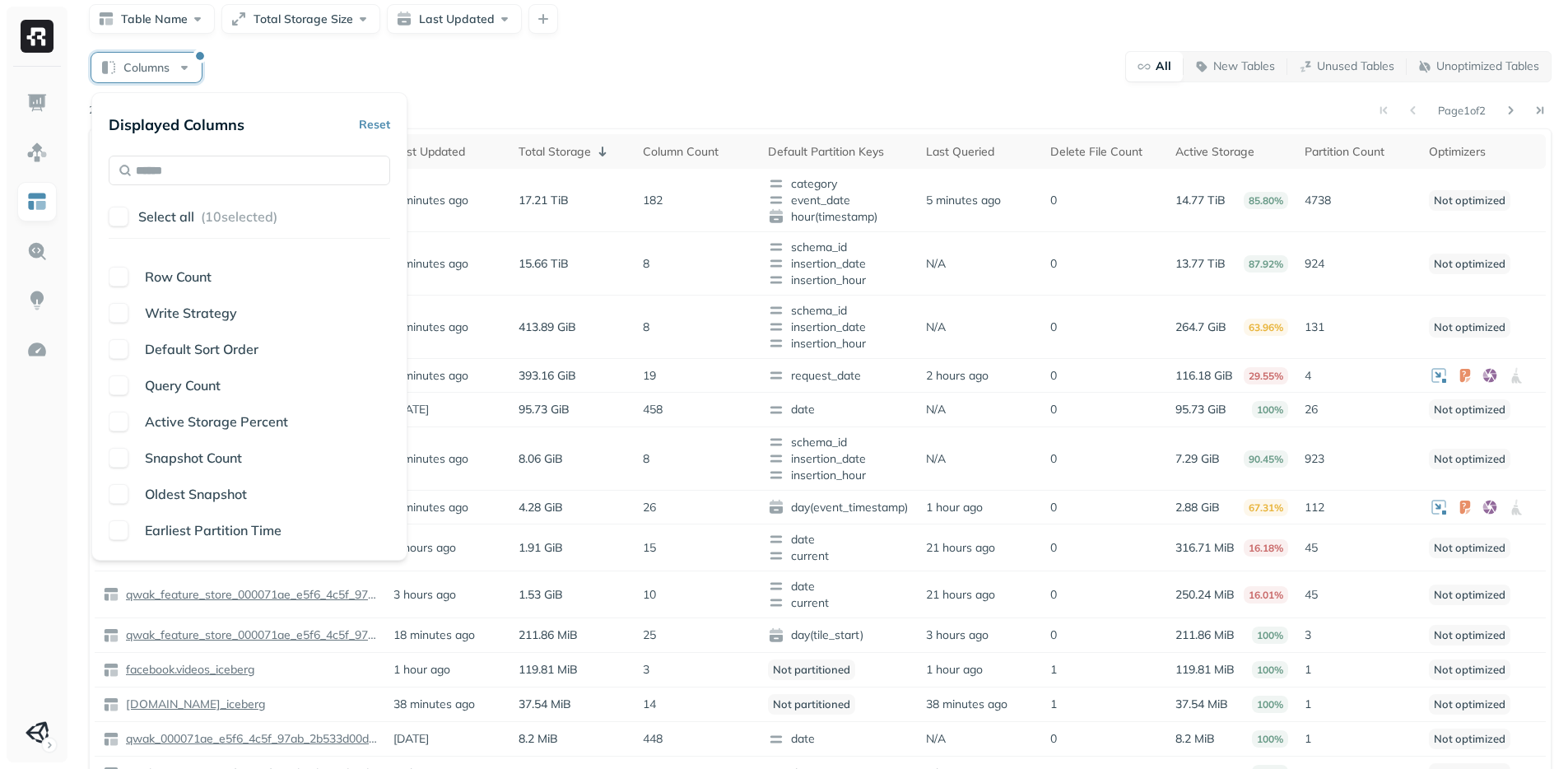
click at [207, 316] on span "Write Strategy" at bounding box center [190, 313] width 92 height 17
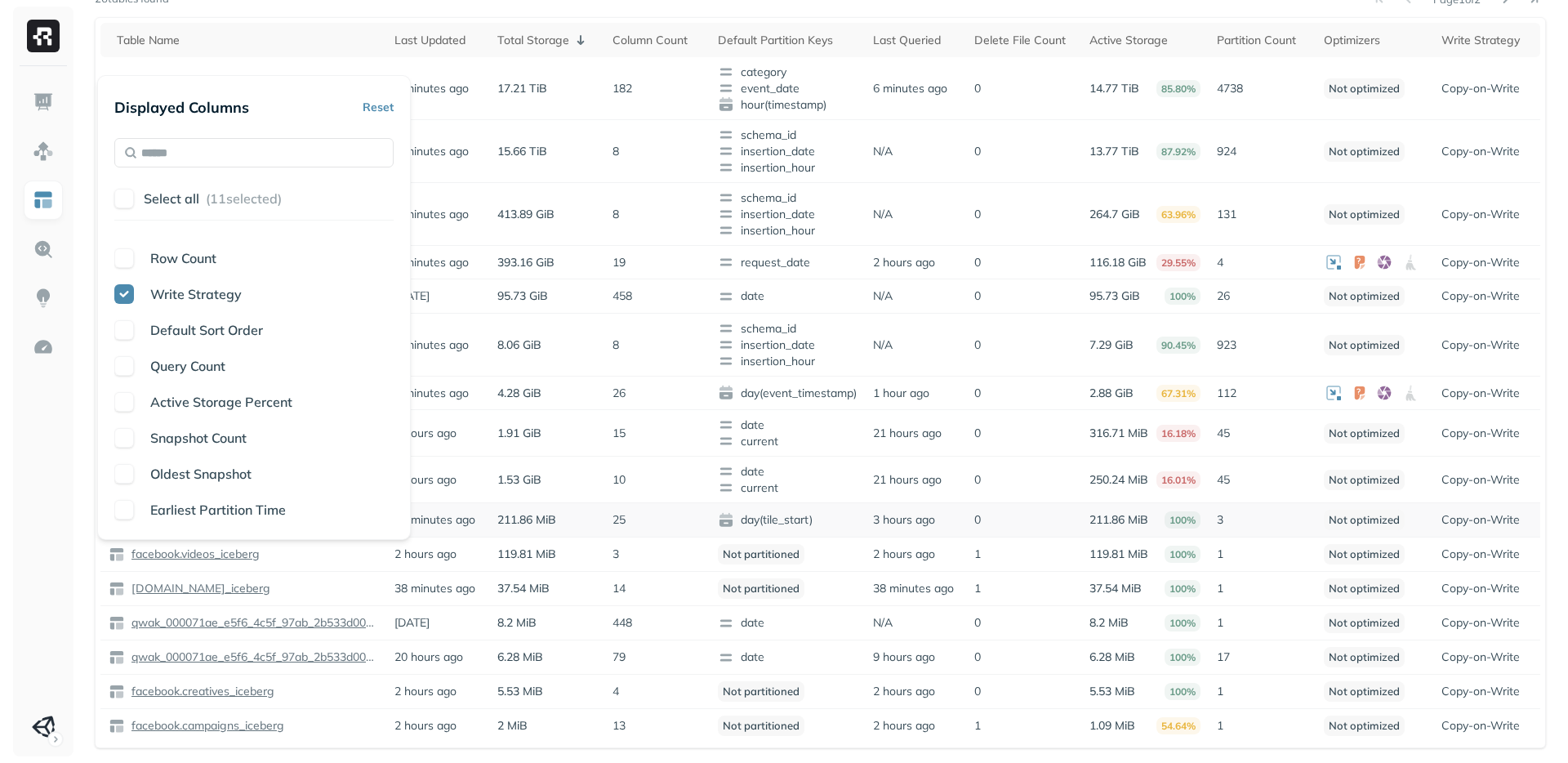
scroll to position [0, 0]
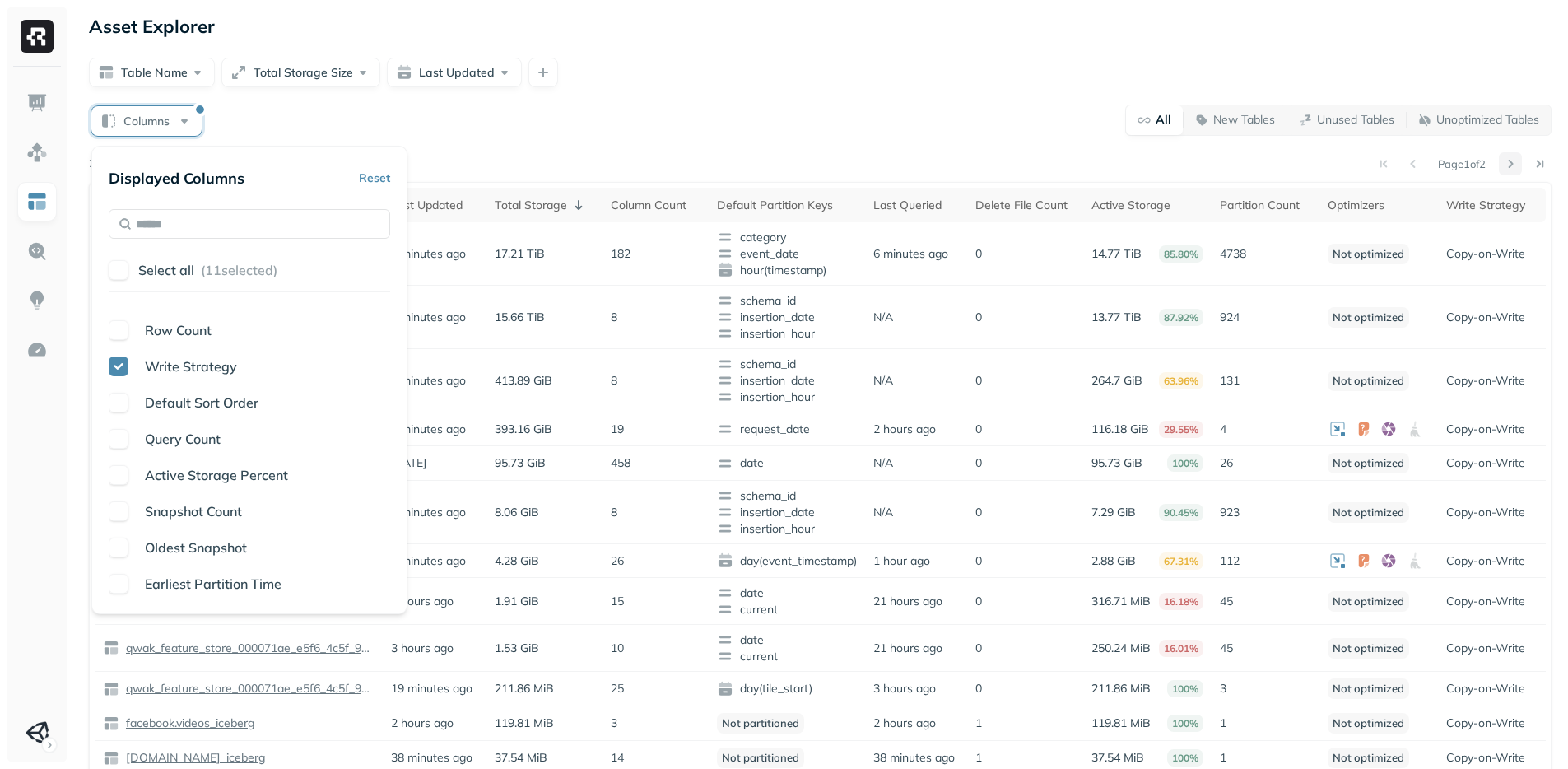
click at [1517, 169] on button at bounding box center [1510, 163] width 23 height 23
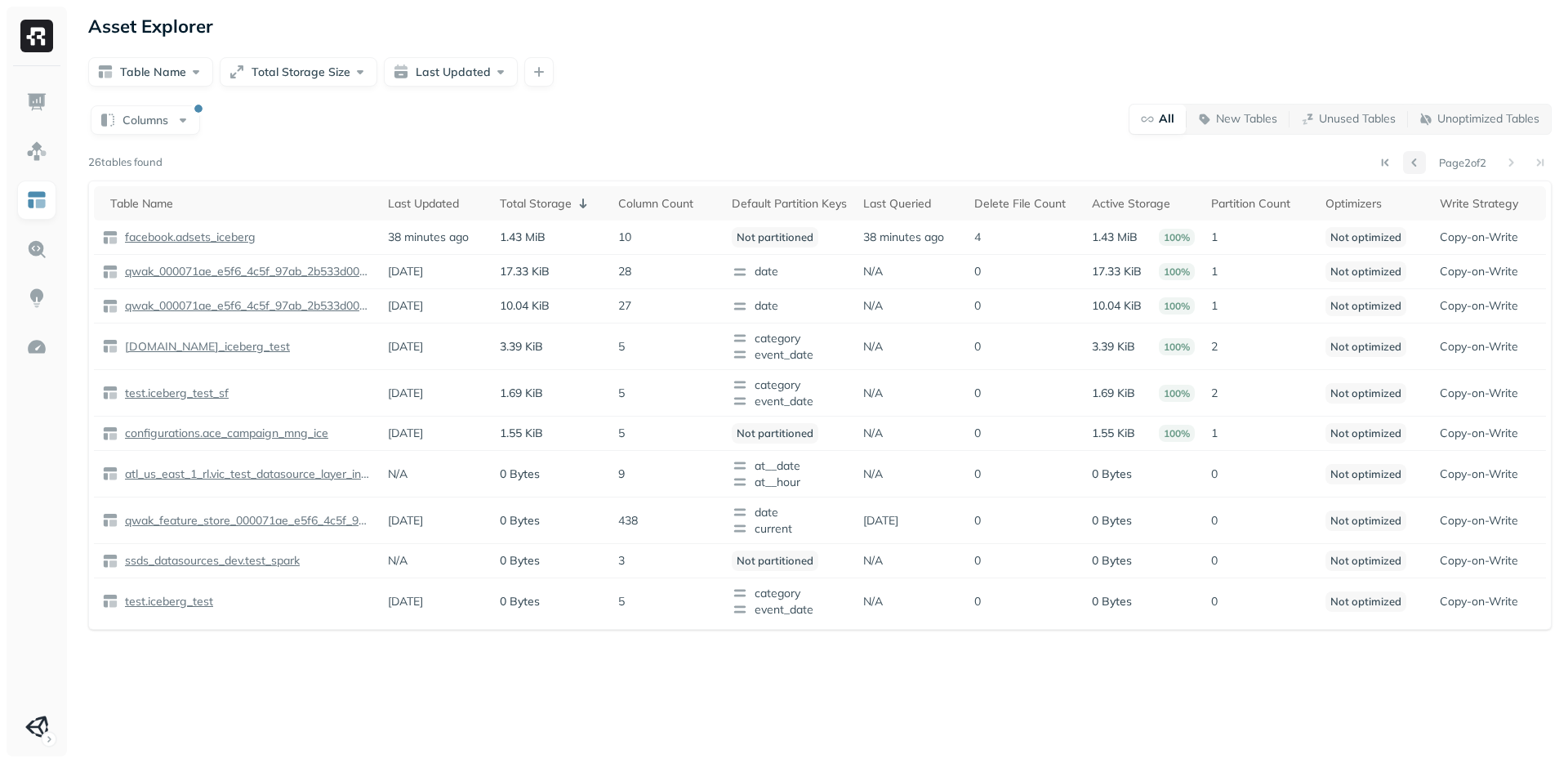
click at [1410, 165] on button at bounding box center [1414, 162] width 23 height 23
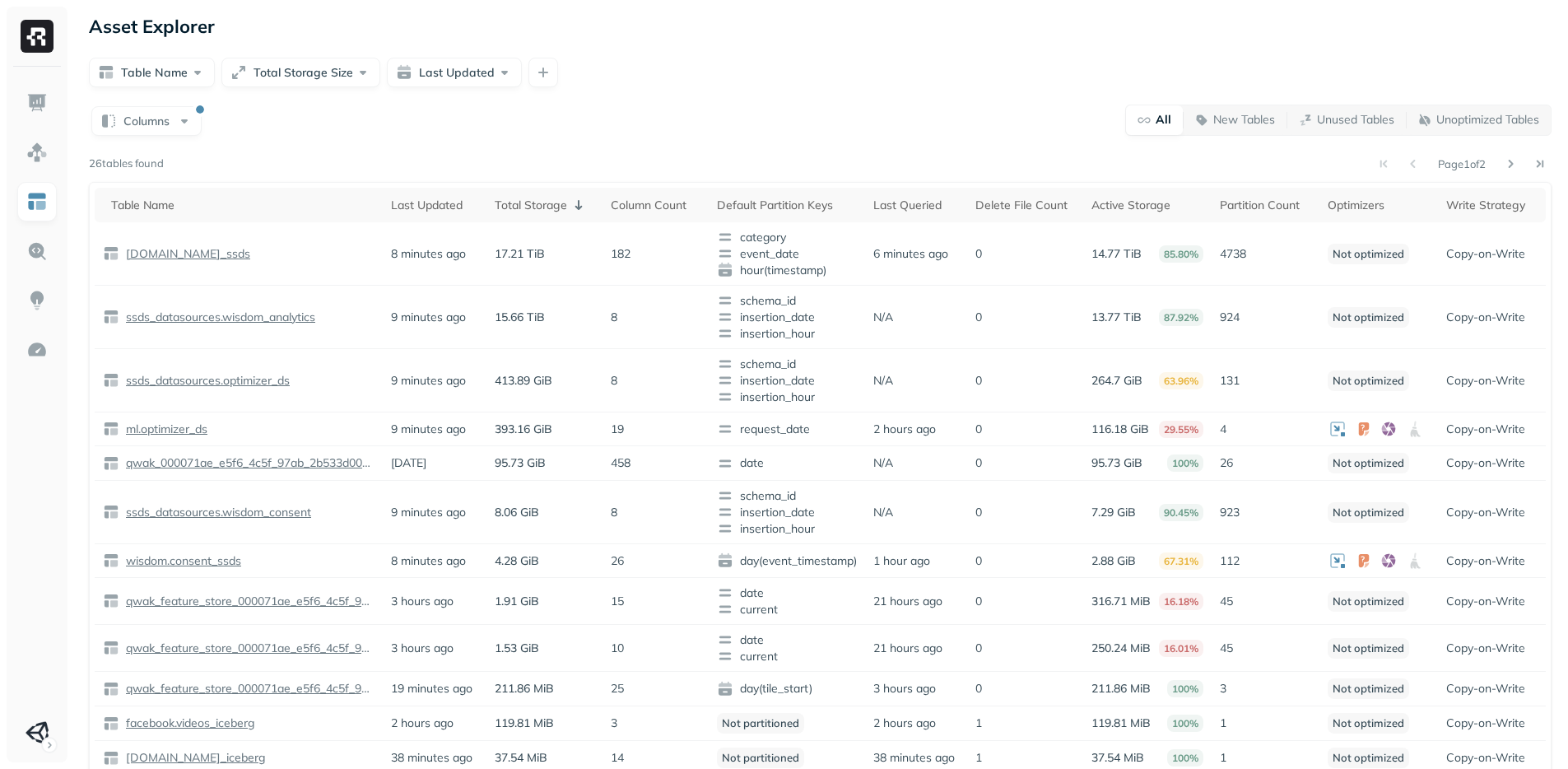
click at [771, 115] on div "Columns All New Tables Unused Tables Unoptimized Tables" at bounding box center [820, 119] width 1462 height 33
click at [699, 125] on div "Columns All New Tables Unused Tables Unoptimized Tables" at bounding box center [820, 119] width 1462 height 33
click at [700, 146] on div "Columns All New Tables Unused Tables Unoptimized Tables Page 1 of 2 26 tables f…" at bounding box center [820, 511] width 1462 height 815
click at [201, 260] on p "[DOMAIN_NAME]_ssds" at bounding box center [186, 254] width 127 height 16
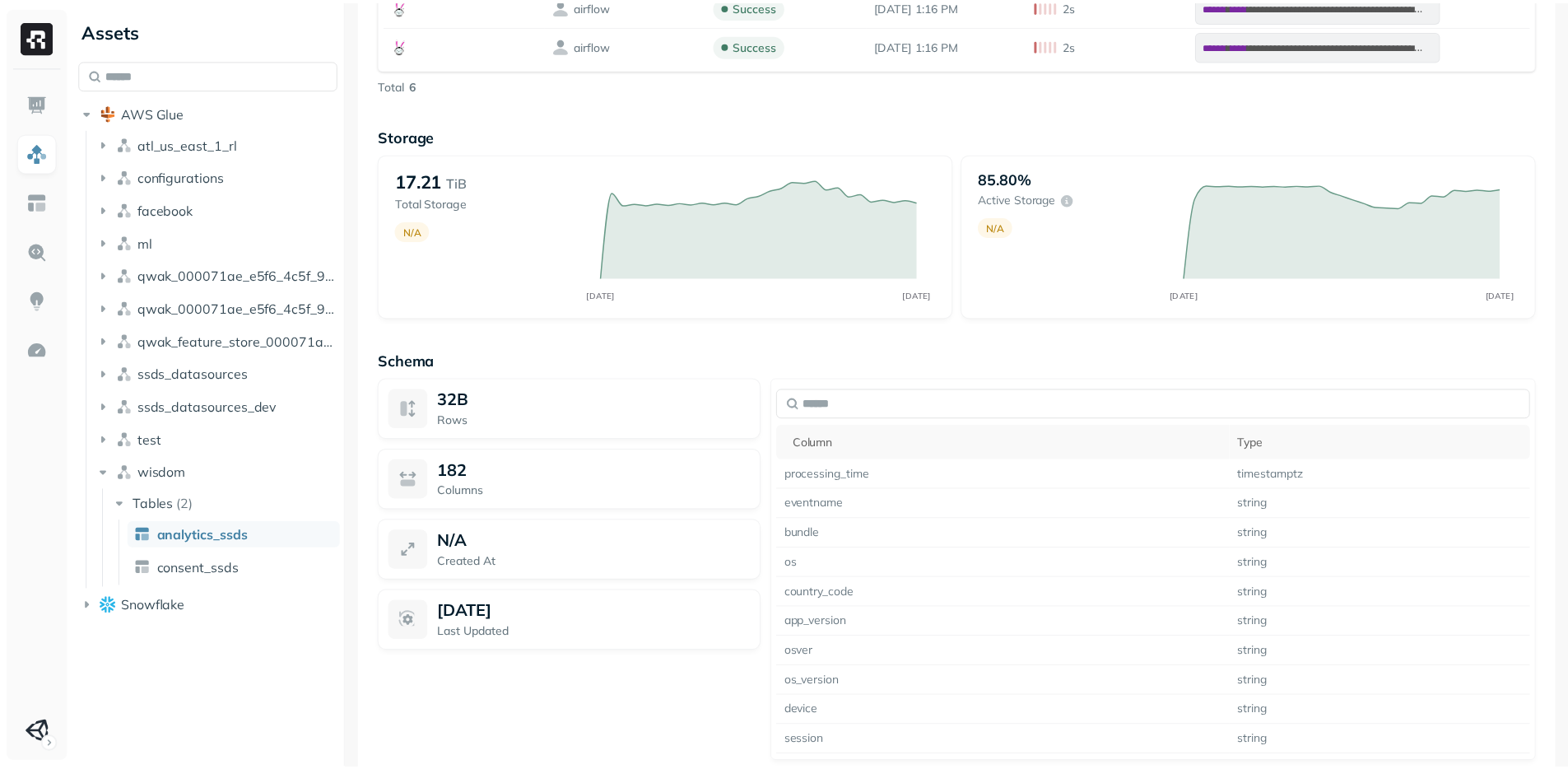
scroll to position [1182, 0]
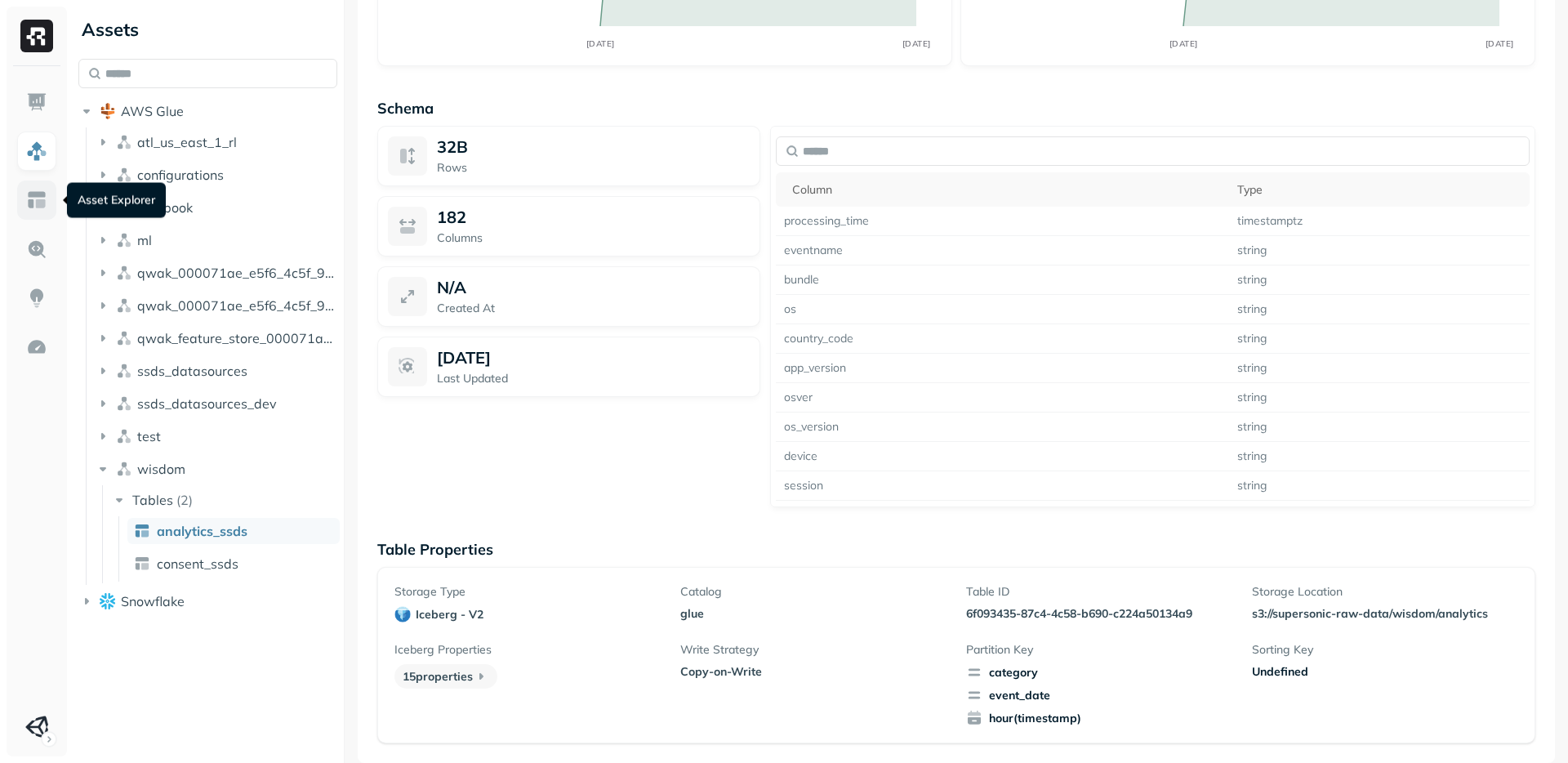
click at [31, 199] on img at bounding box center [37, 200] width 22 height 22
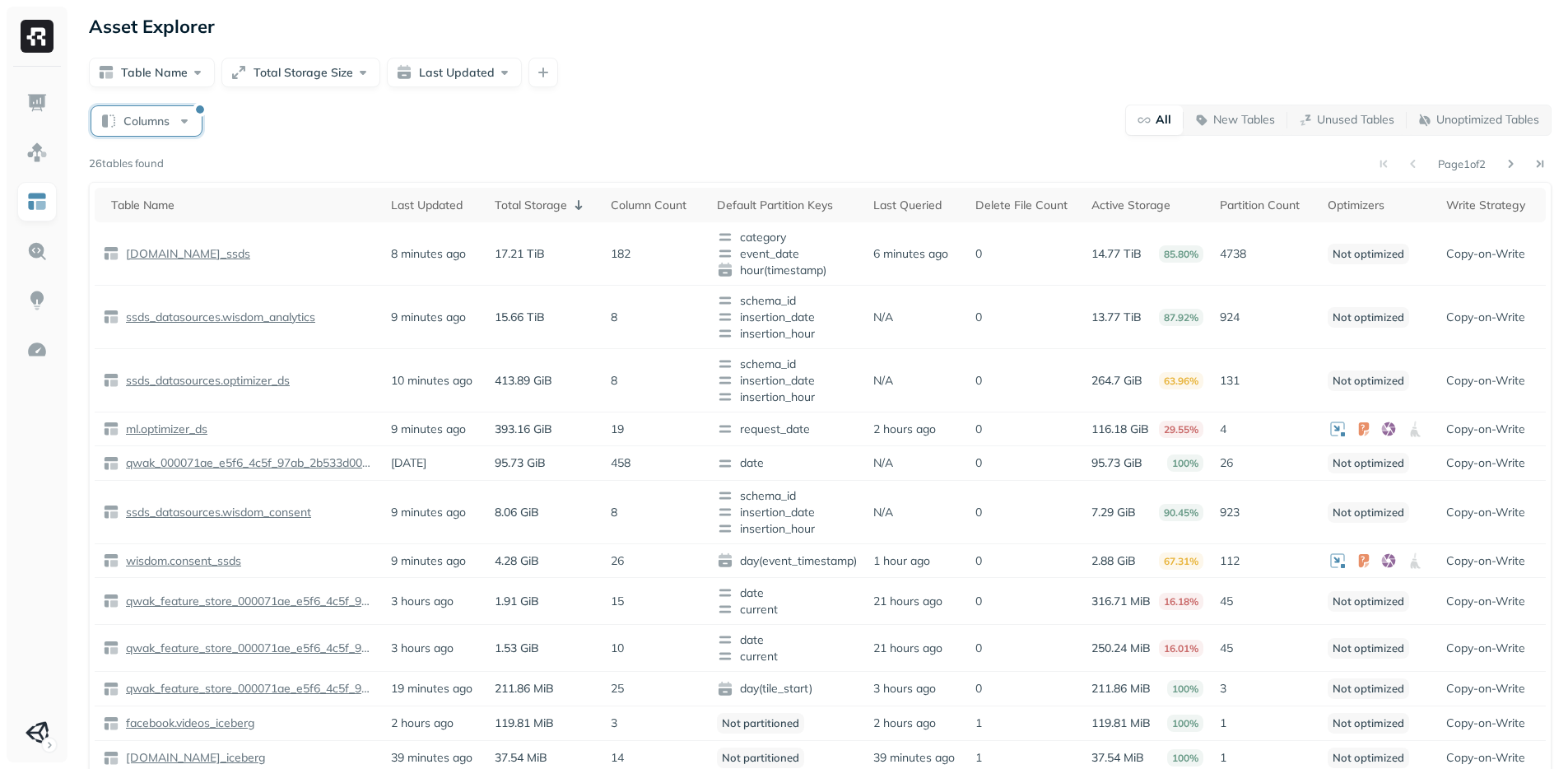
click at [162, 134] on button "Columns" at bounding box center [147, 121] width 111 height 30
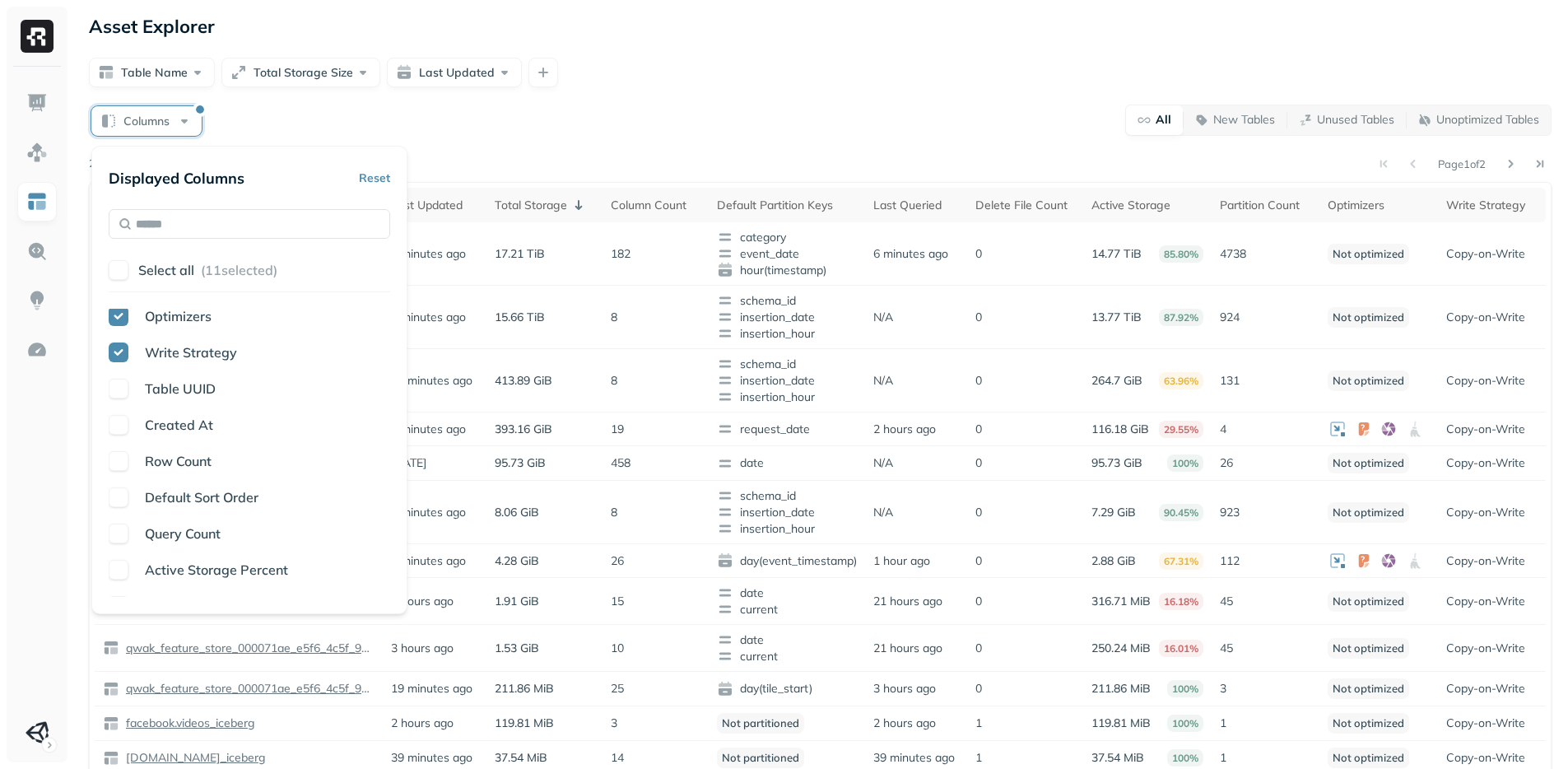
scroll to position [307, 0]
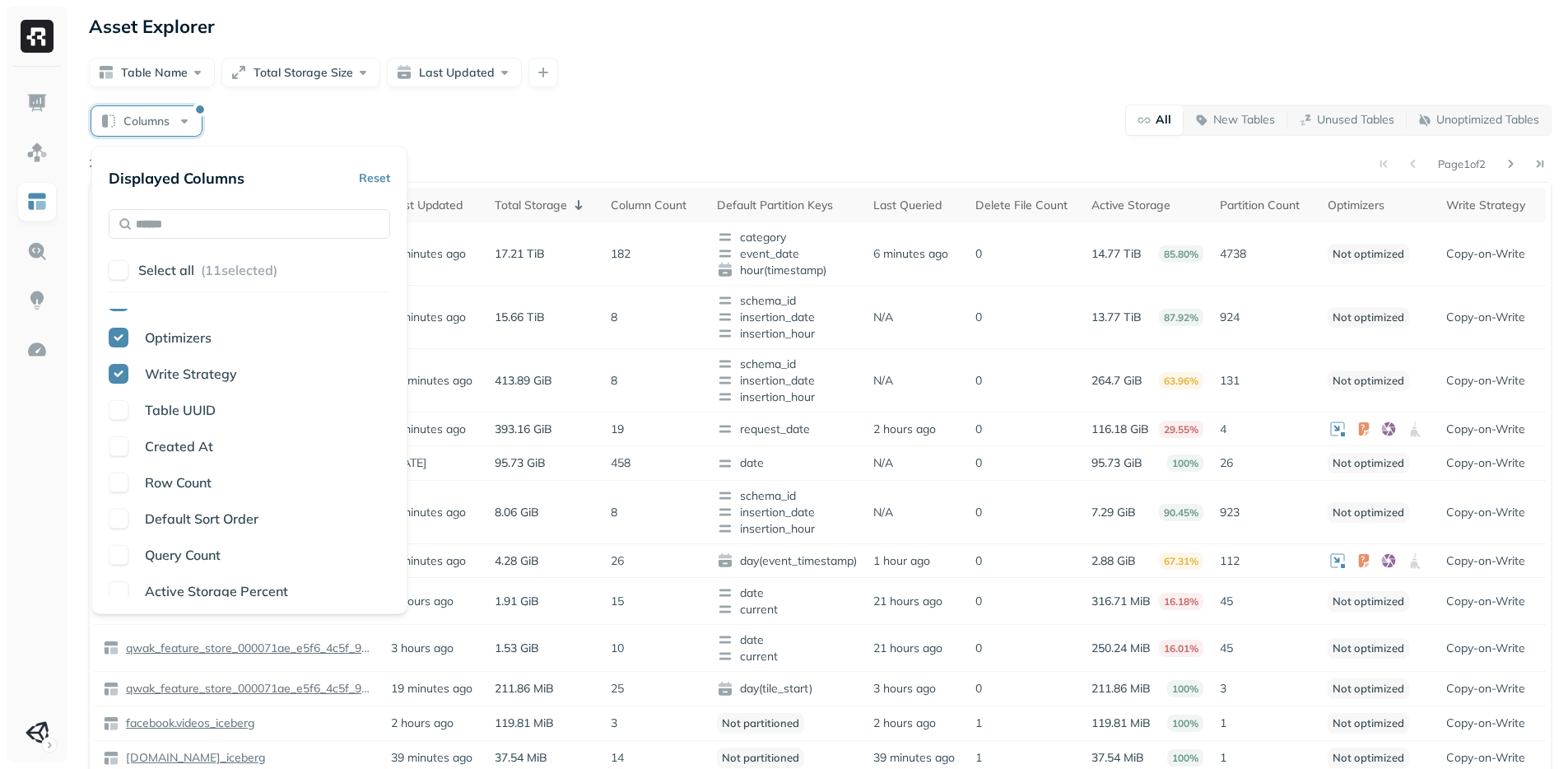
click at [797, 110] on div "Columns All New Tables Unused Tables Unoptimized Tables" at bounding box center [820, 119] width 1462 height 33
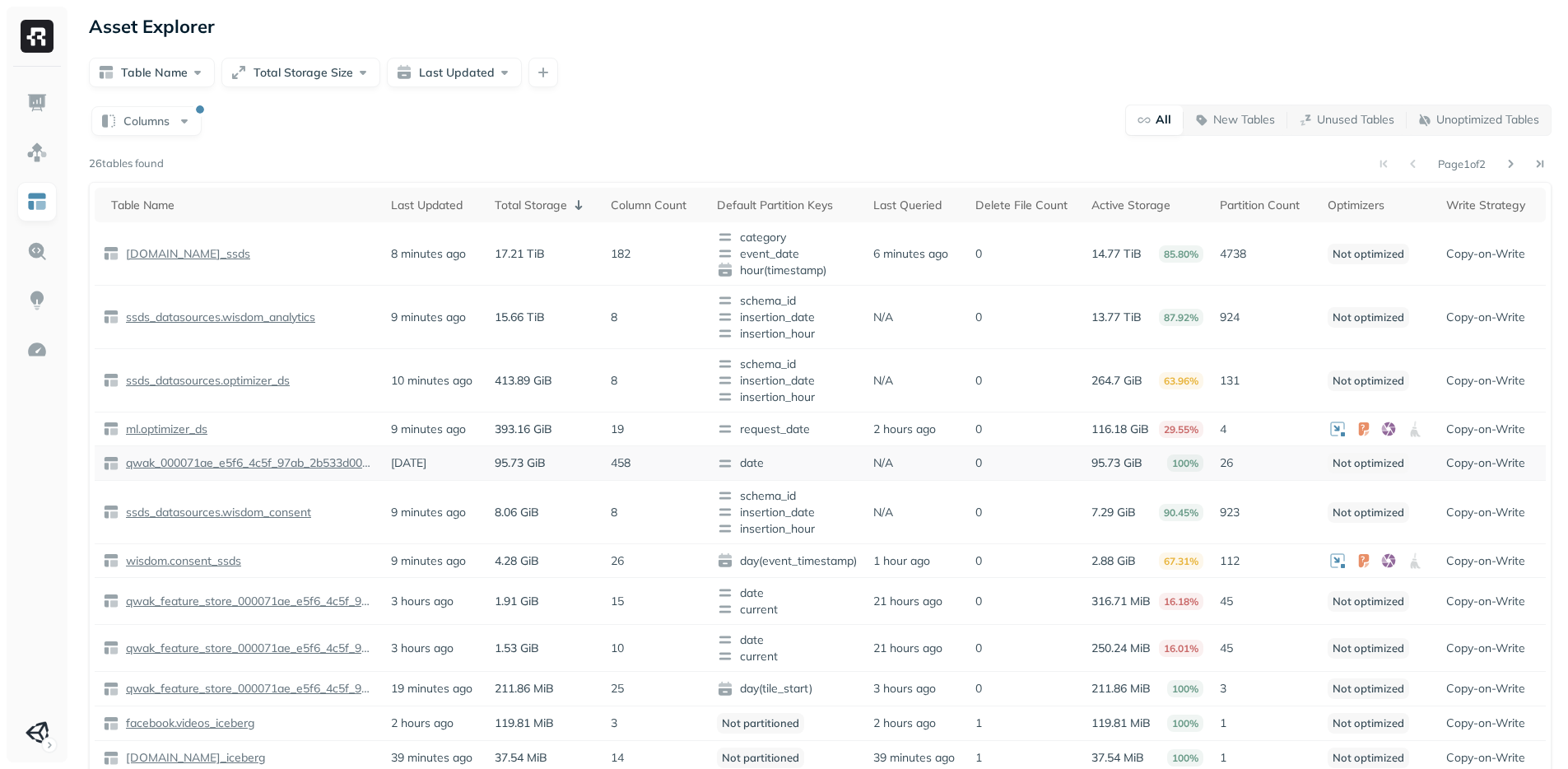
click at [625, 452] on td "458" at bounding box center [655, 463] width 107 height 35
click at [611, 242] on td "182" at bounding box center [655, 254] width 107 height 63
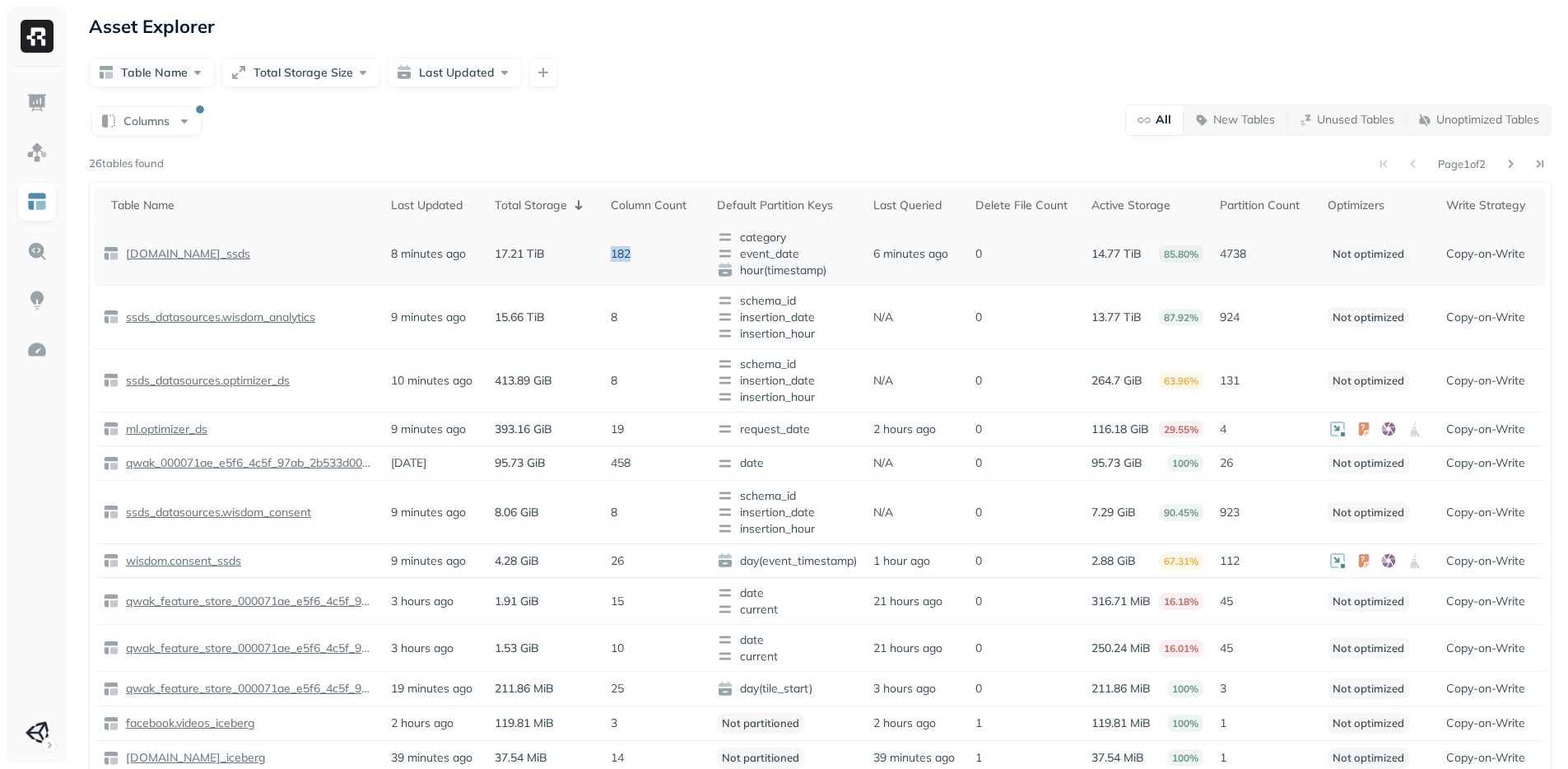
click at [611, 242] on td "182" at bounding box center [655, 254] width 107 height 63
click at [211, 258] on p "[DOMAIN_NAME]_ssds" at bounding box center [186, 254] width 127 height 16
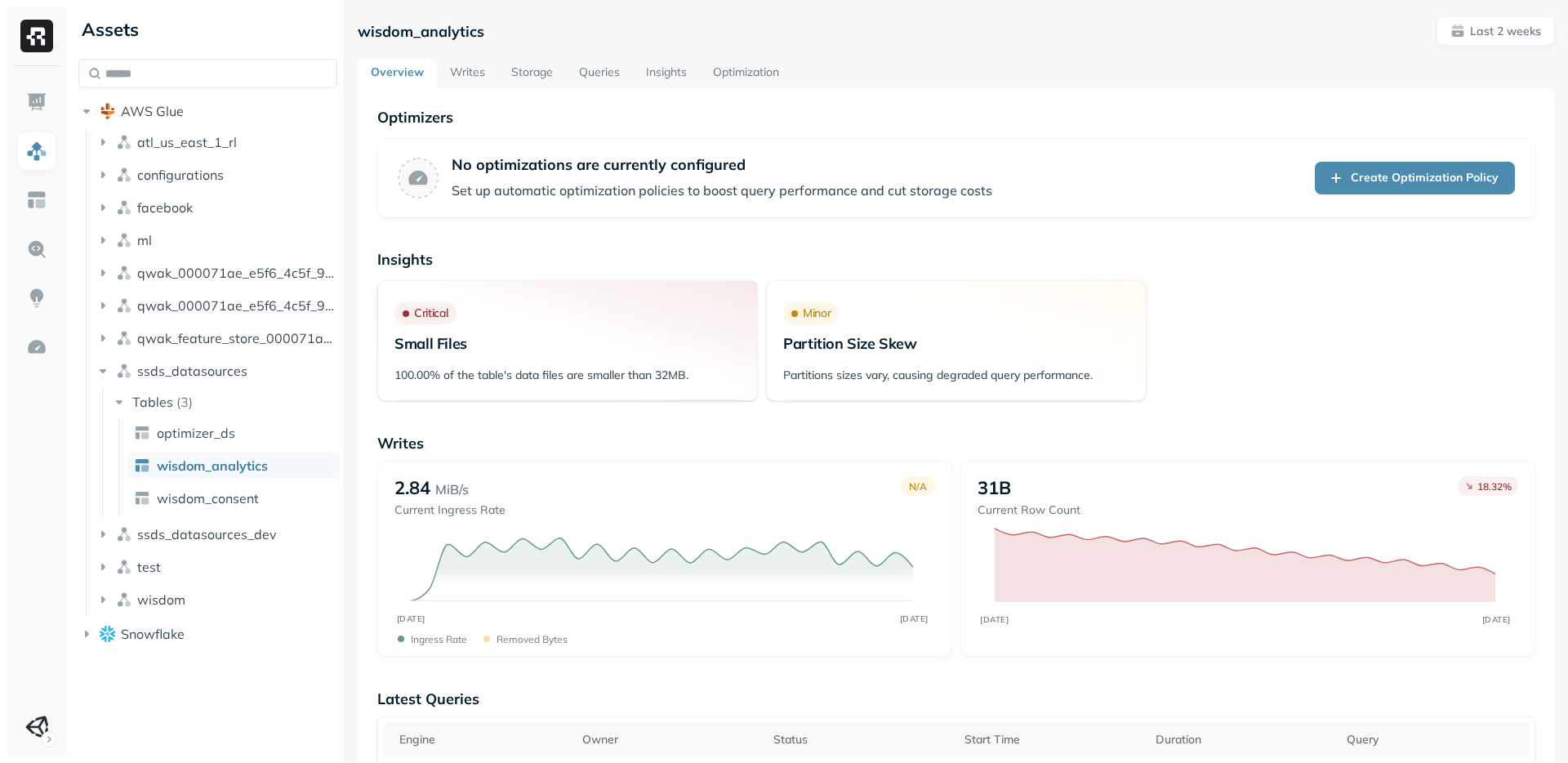
click at [897, 262] on p "Insights" at bounding box center [956, 259] width 1158 height 19
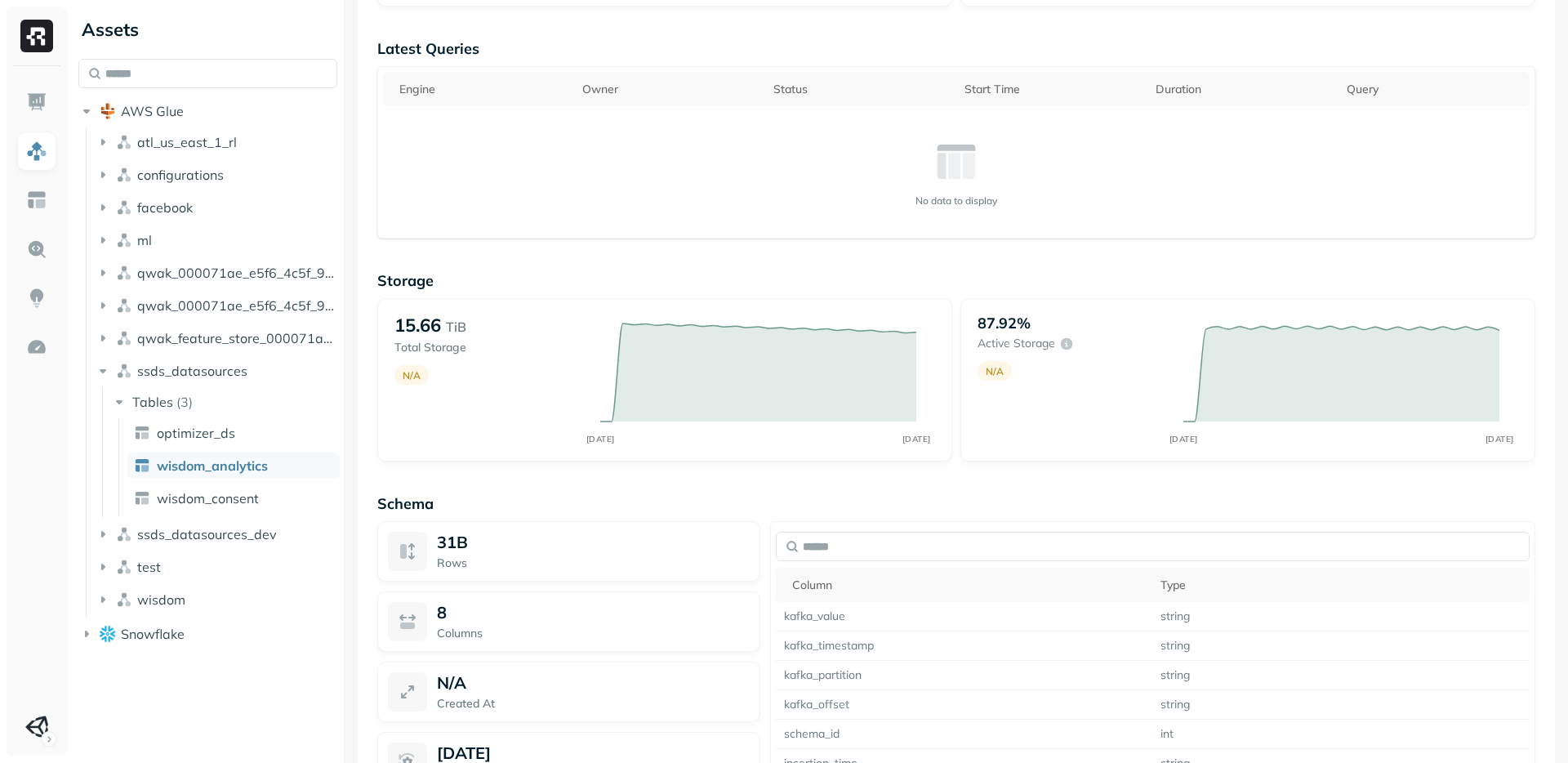
click at [1018, 514] on div "Schema 31B Rows 8 Columns N/A Created At [DATE] Last Updated Column Type kafka_…" at bounding box center [956, 668] width 1158 height 348
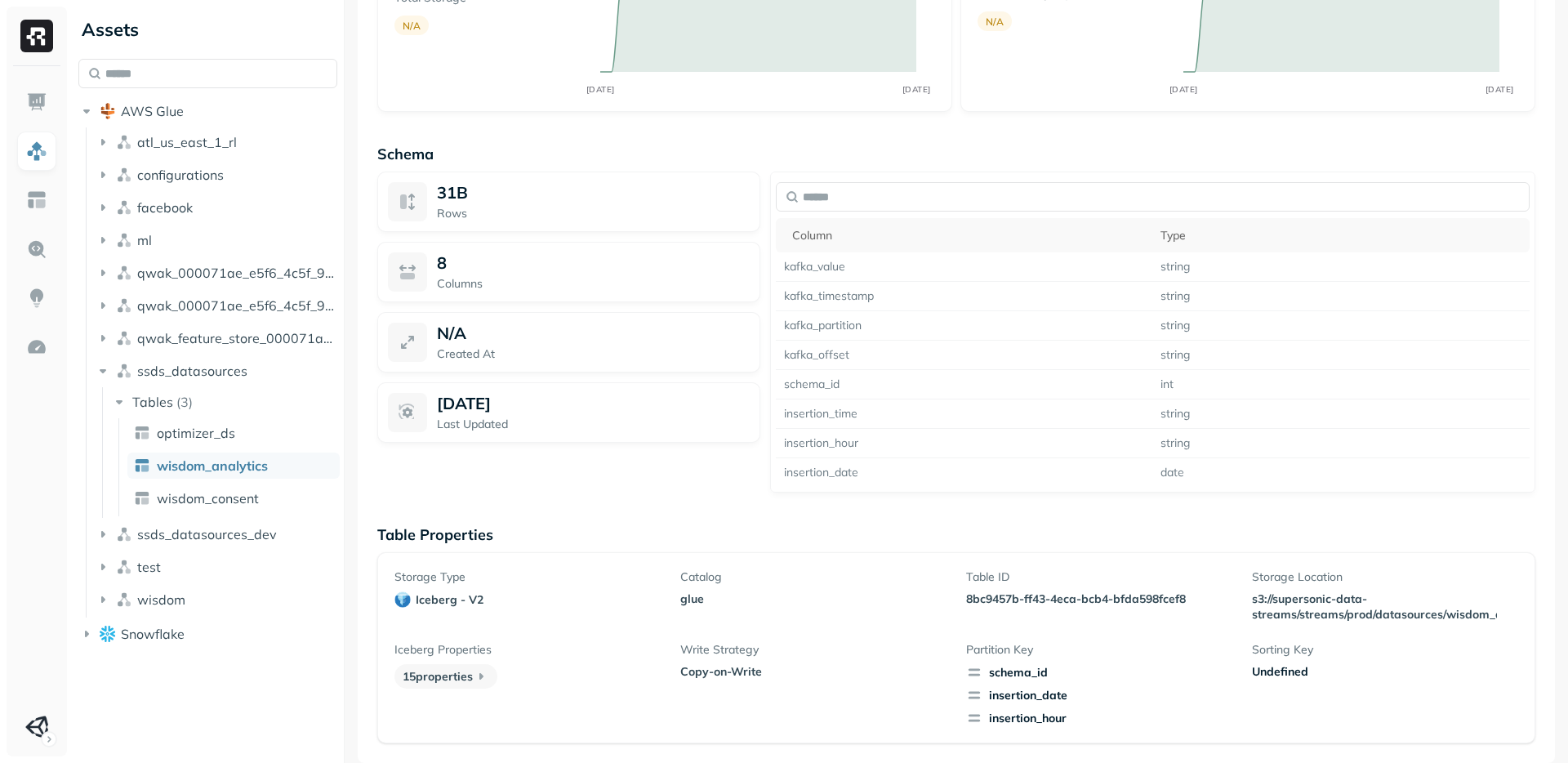
click at [936, 544] on p "Table Properties" at bounding box center [956, 534] width 1158 height 19
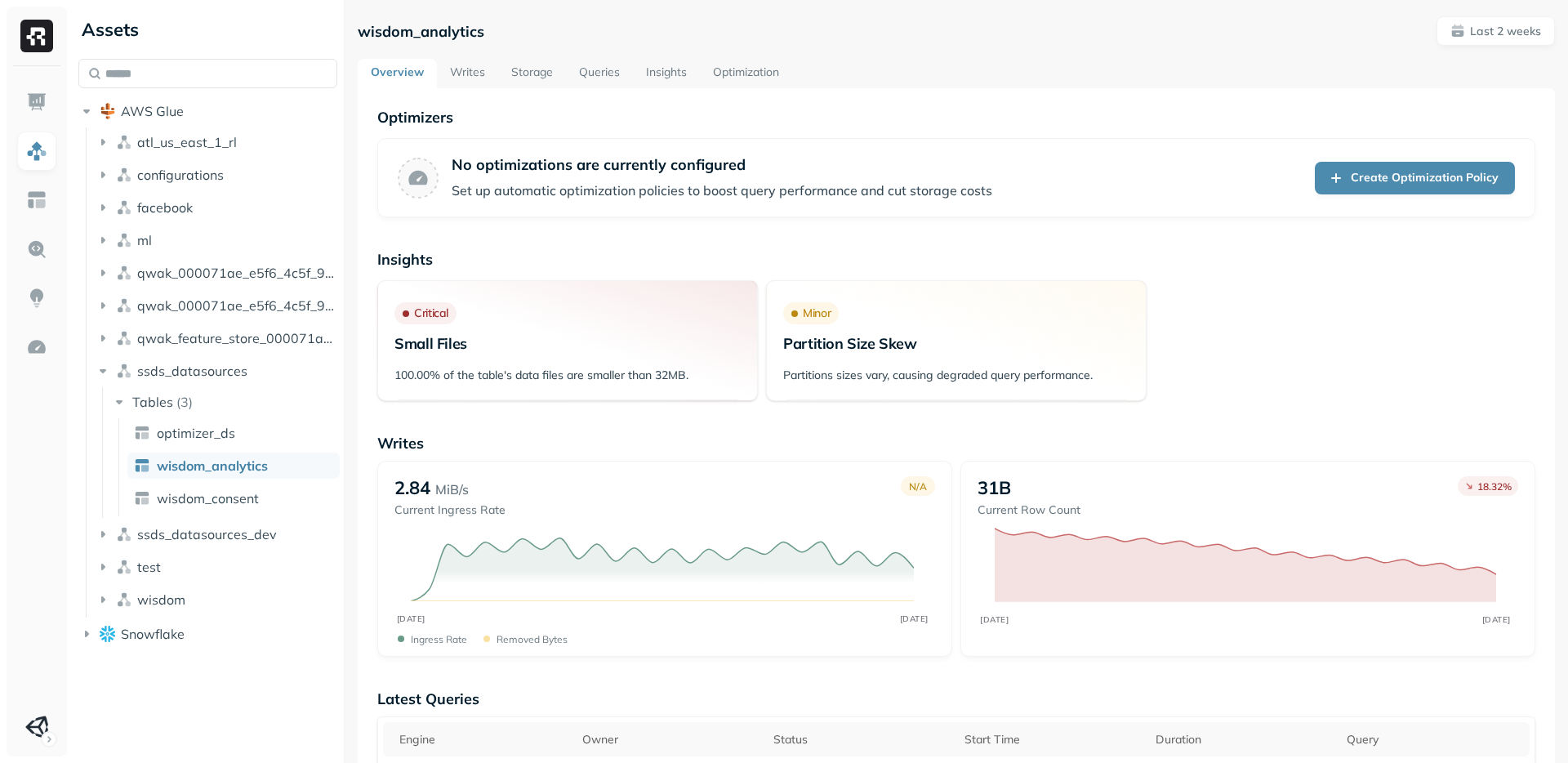
click at [580, 83] on link "Queries" at bounding box center [599, 73] width 67 height 29
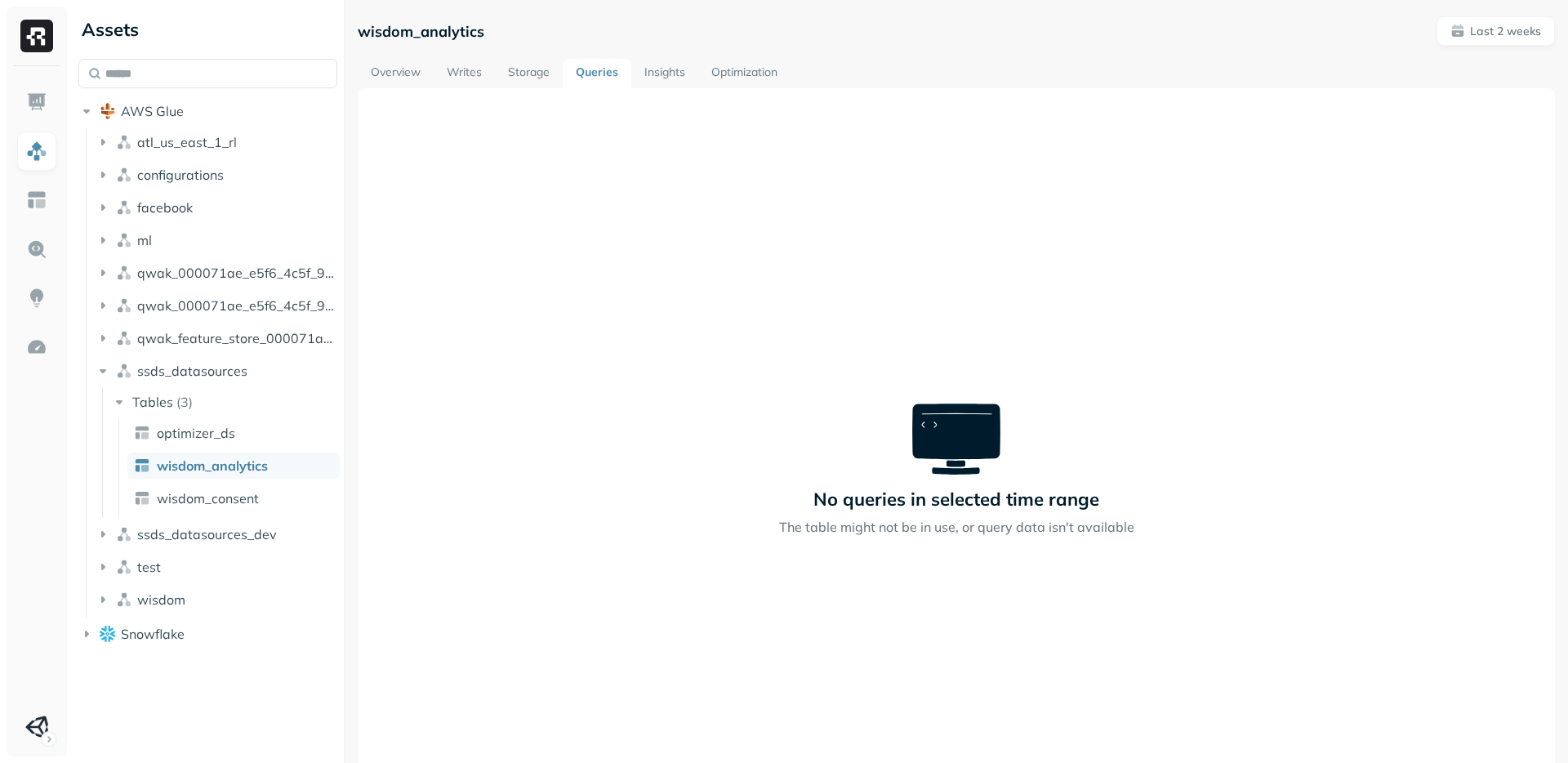
click at [385, 70] on link "Overview" at bounding box center [396, 73] width 76 height 29
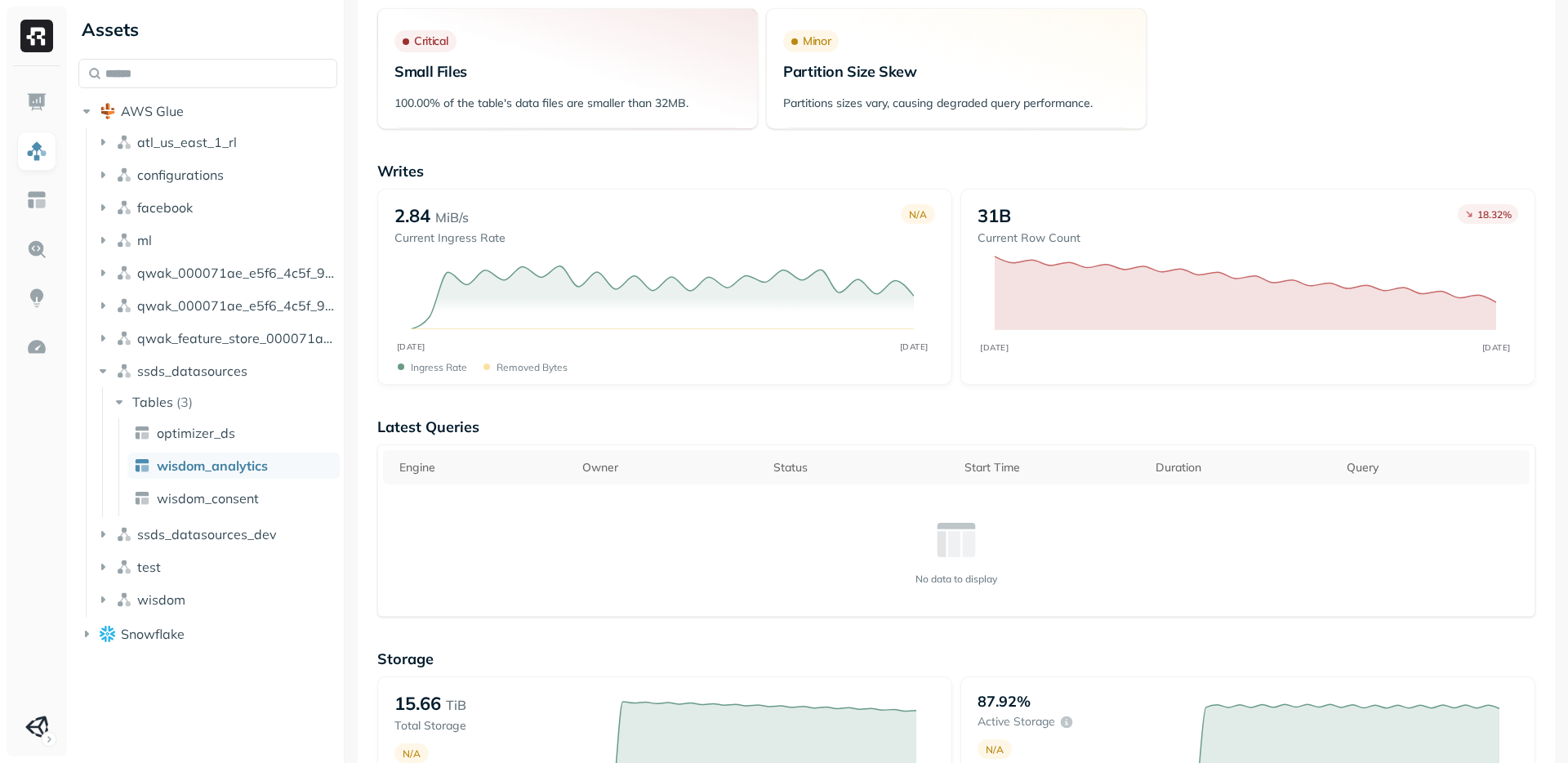
scroll to position [1000, 0]
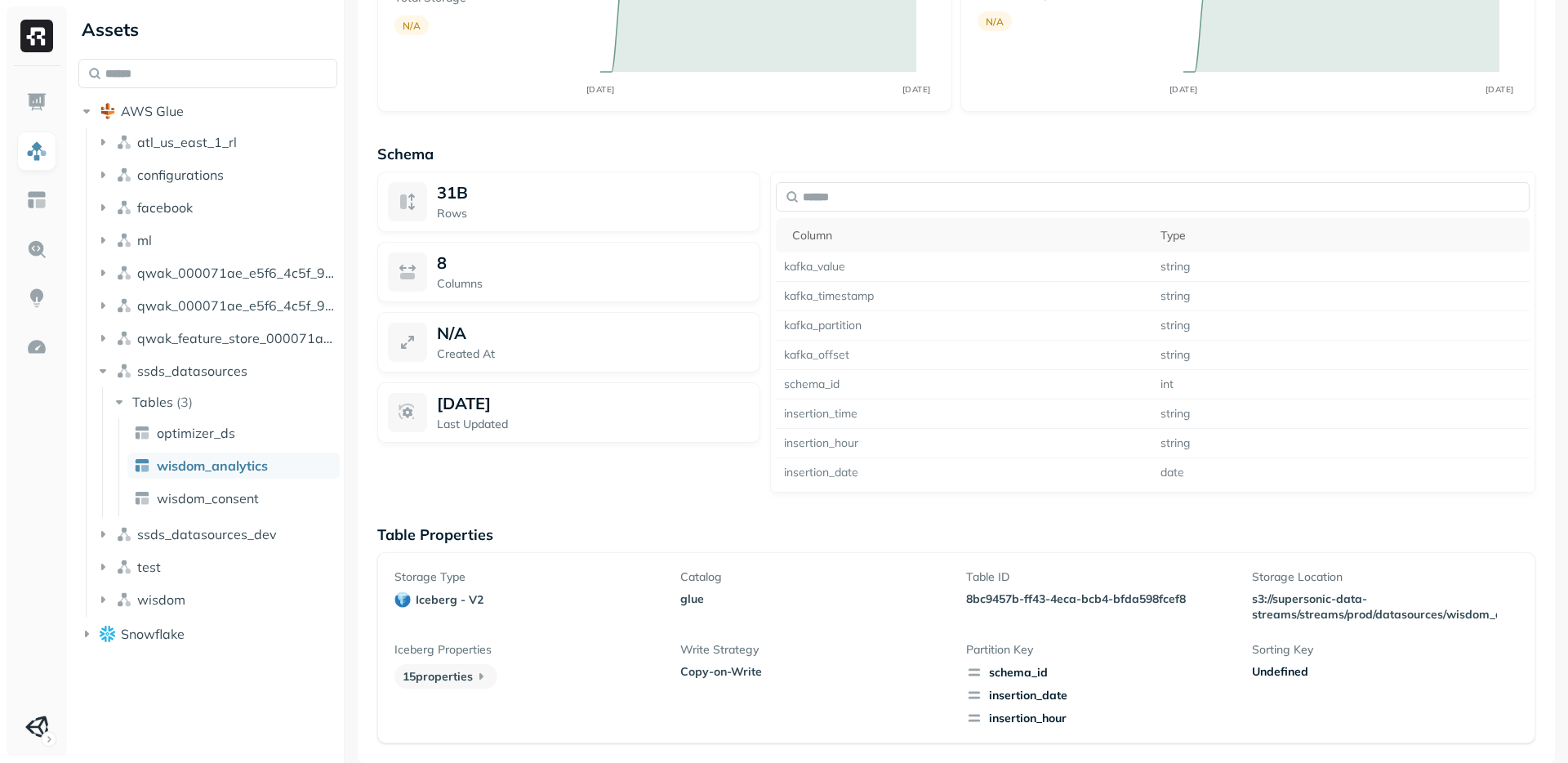
click at [834, 636] on div "Storage Type iceberg - v2 Catalog glue Table ID 8bc9457b-ff43-4eca-bcb4-bfda598…" at bounding box center [956, 647] width 1123 height 157
click at [610, 570] on p "Storage Type" at bounding box center [528, 577] width 266 height 16
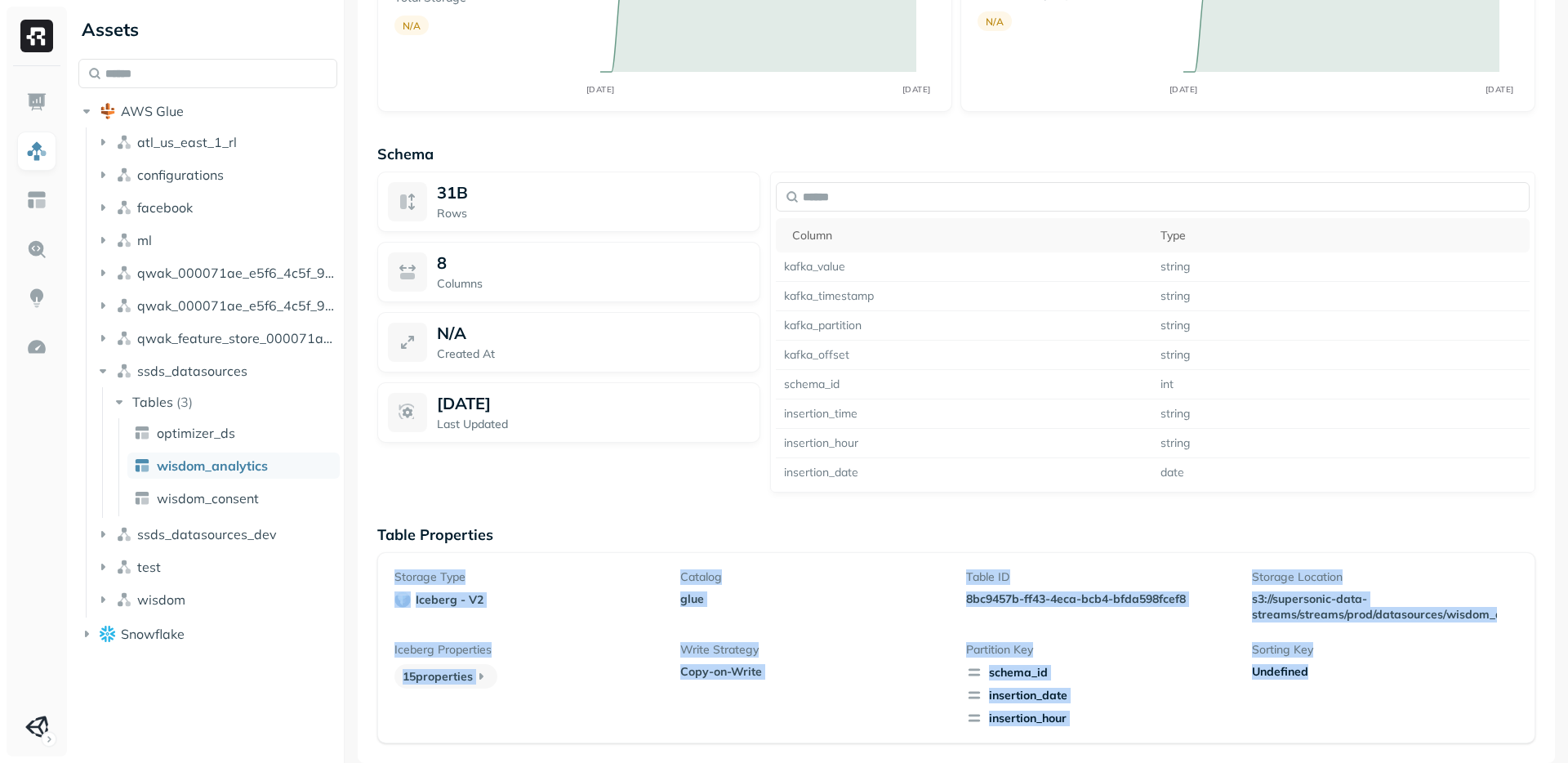
drag, startPoint x: 610, startPoint y: 570, endPoint x: 1300, endPoint y: 733, distance: 709.0
click at [1300, 733] on div "Storage Type iceberg - v2 Catalog glue Table ID 8bc9457b-ff43-4eca-bcb4-bfda598…" at bounding box center [956, 647] width 1158 height 191
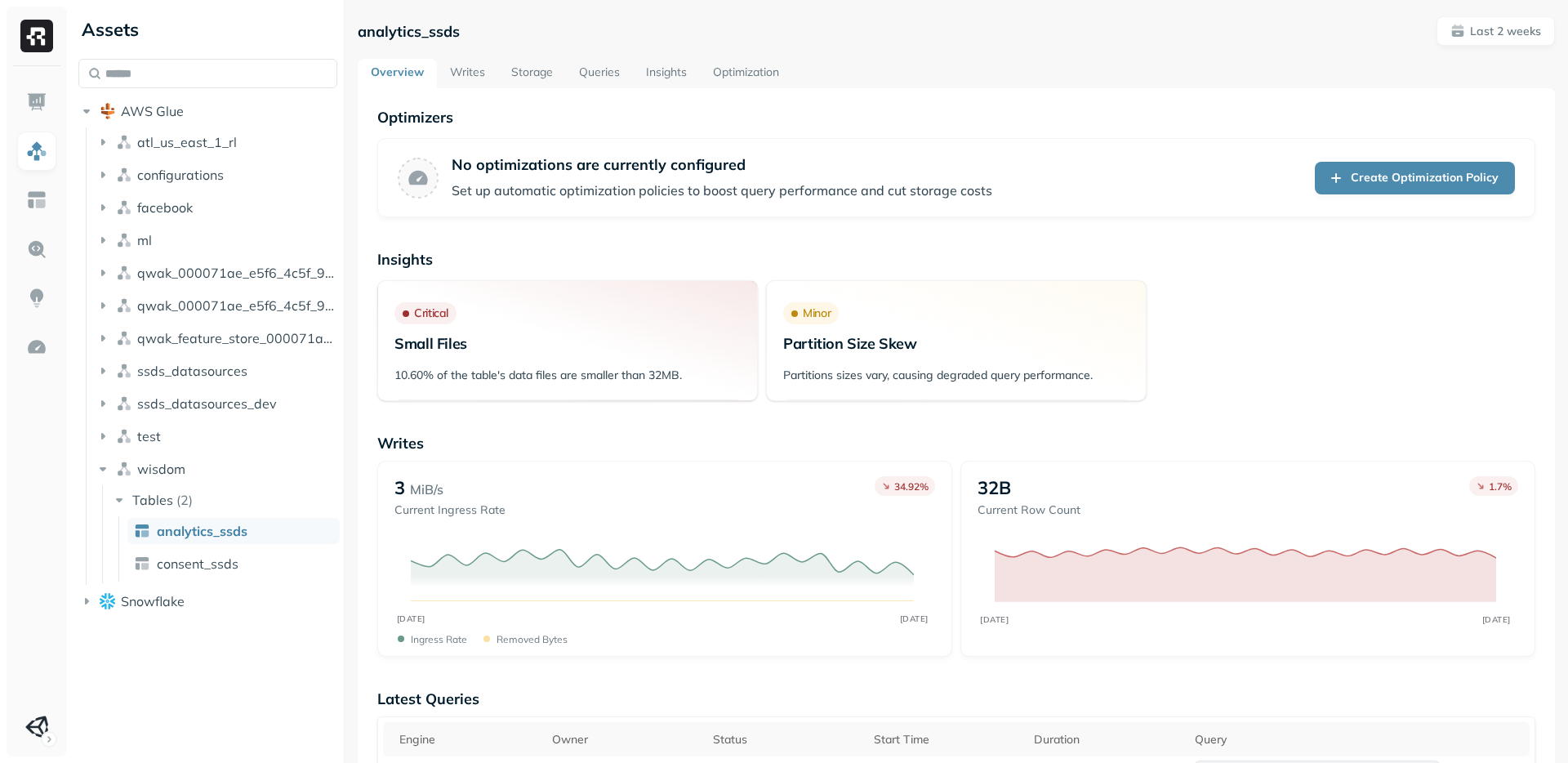
click at [581, 68] on link "Queries" at bounding box center [599, 73] width 67 height 29
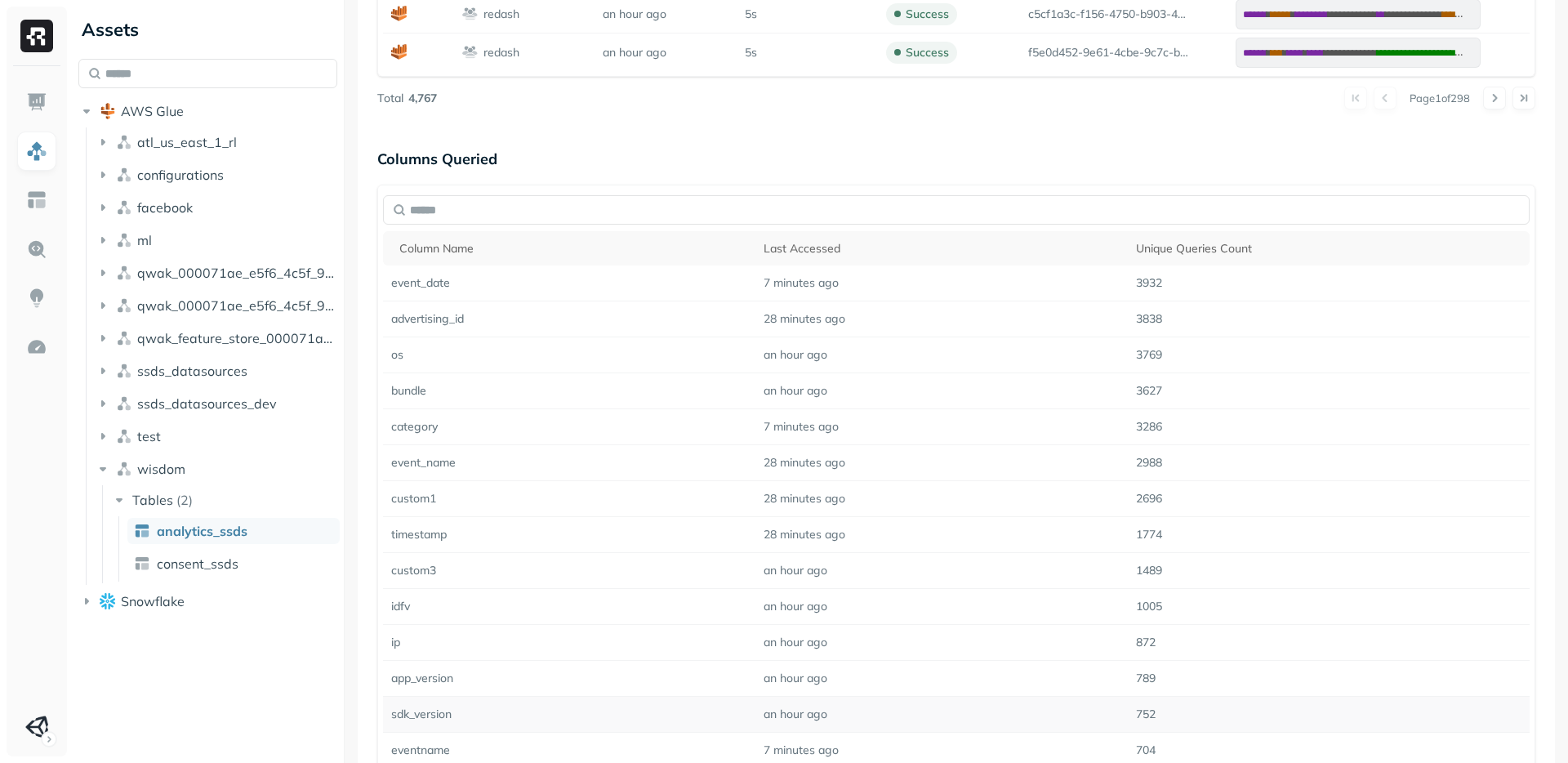
scroll to position [1410, 0]
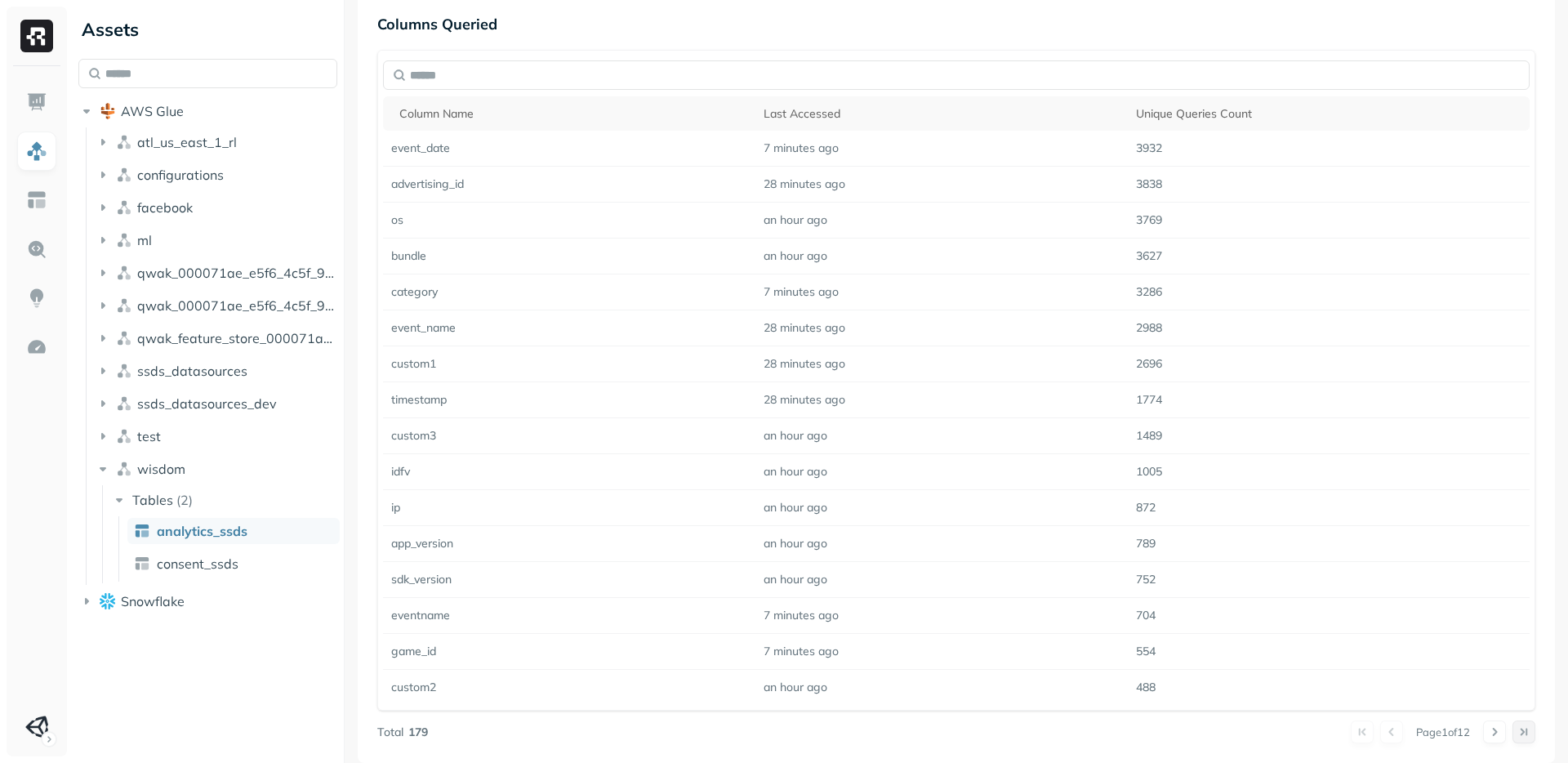
click at [1522, 733] on button at bounding box center [1523, 731] width 23 height 23
click at [1517, 732] on div at bounding box center [1508, 731] width 52 height 23
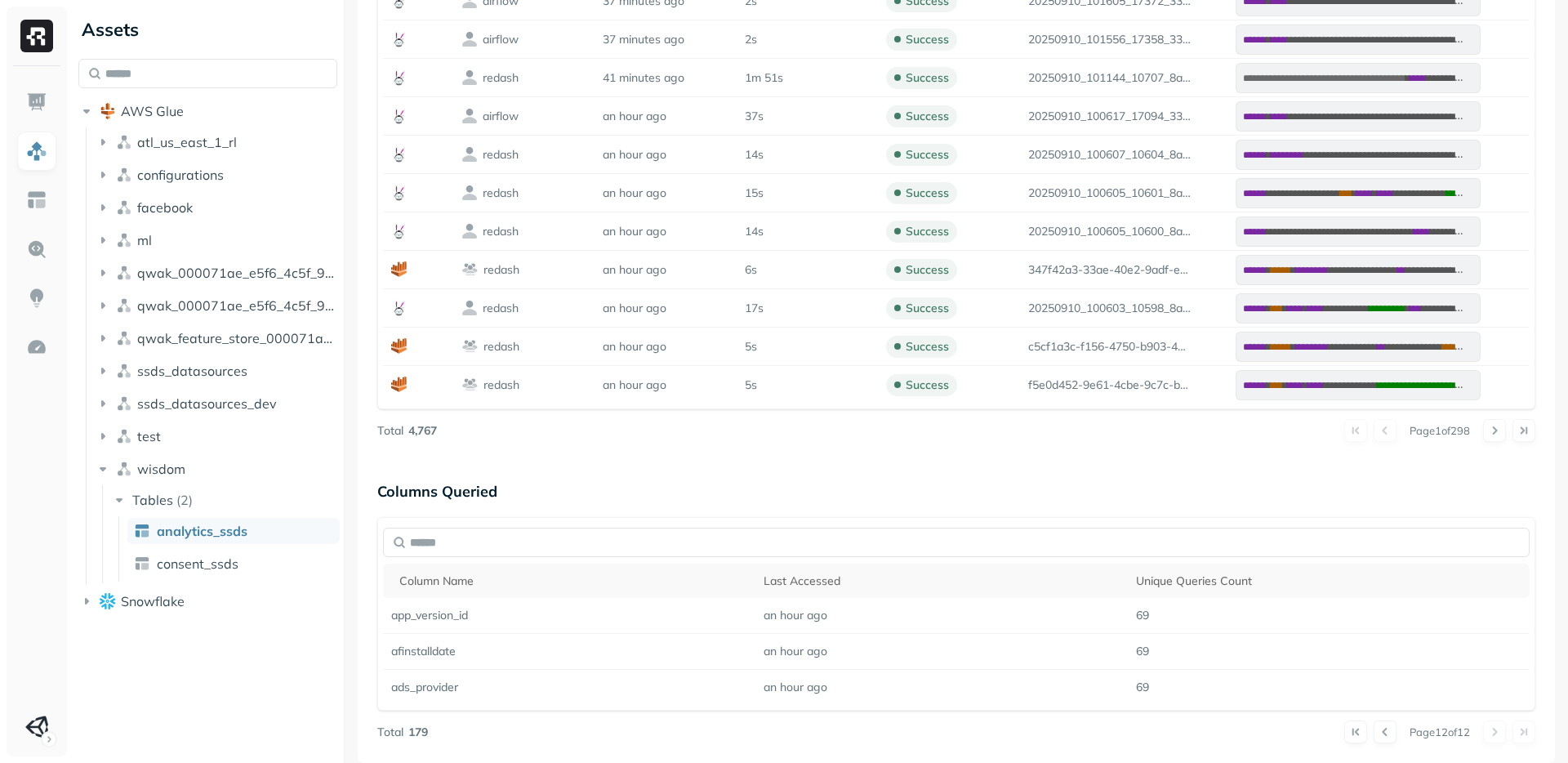
scroll to position [943, 0]
click at [1374, 739] on button at bounding box center [1385, 731] width 23 height 23
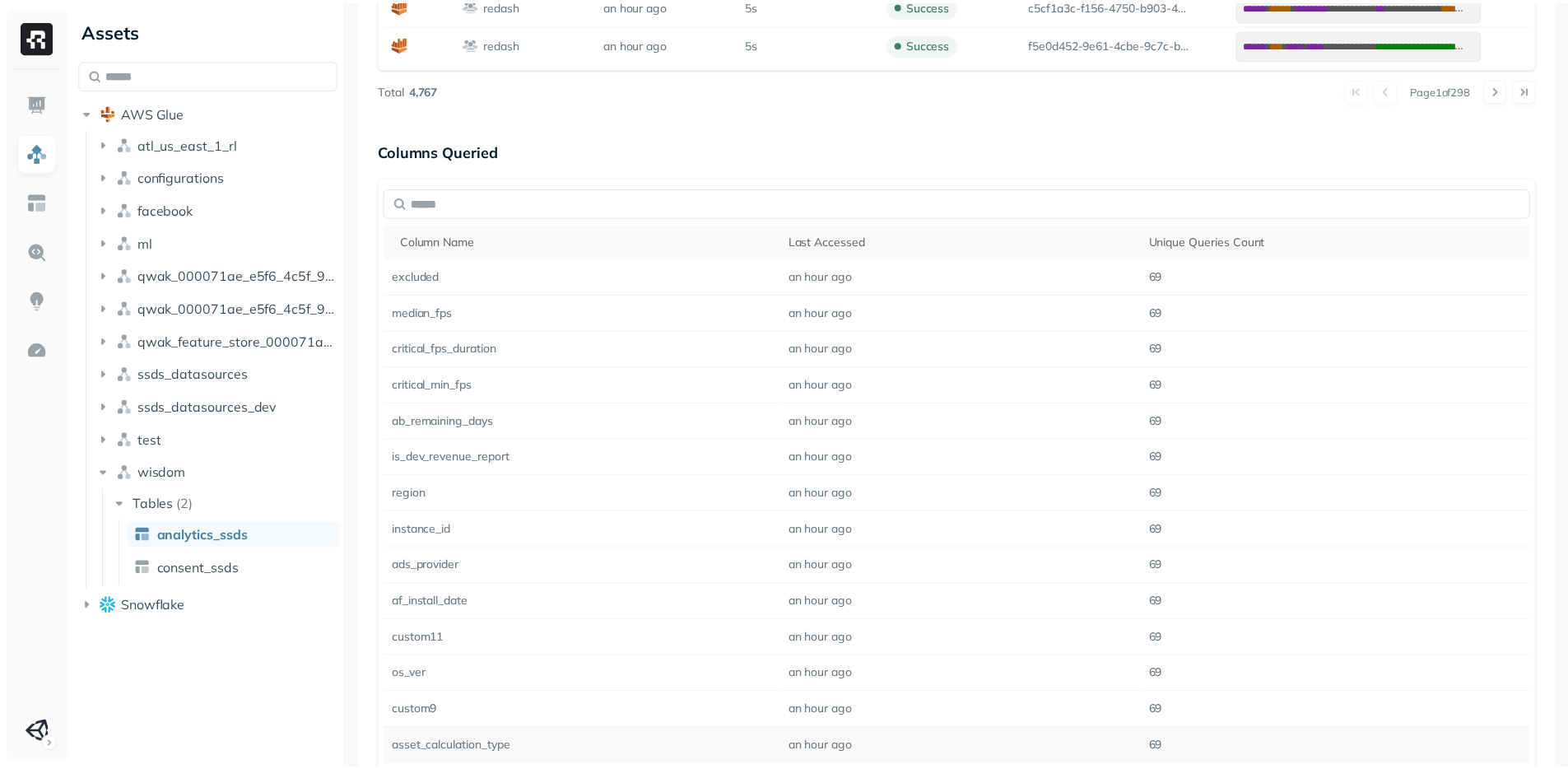
scroll to position [1422, 0]
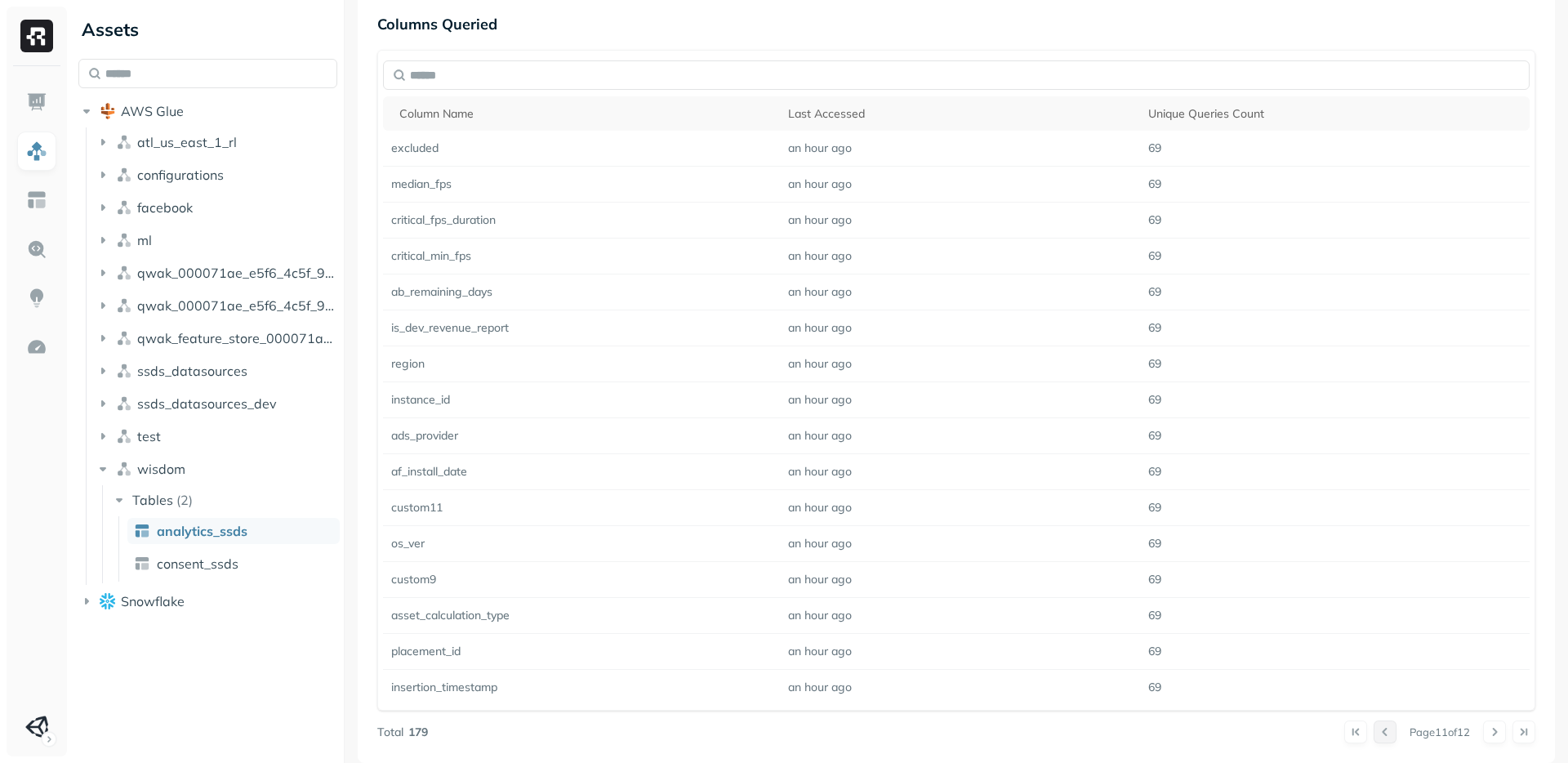
click at [1374, 737] on button at bounding box center [1385, 731] width 23 height 23
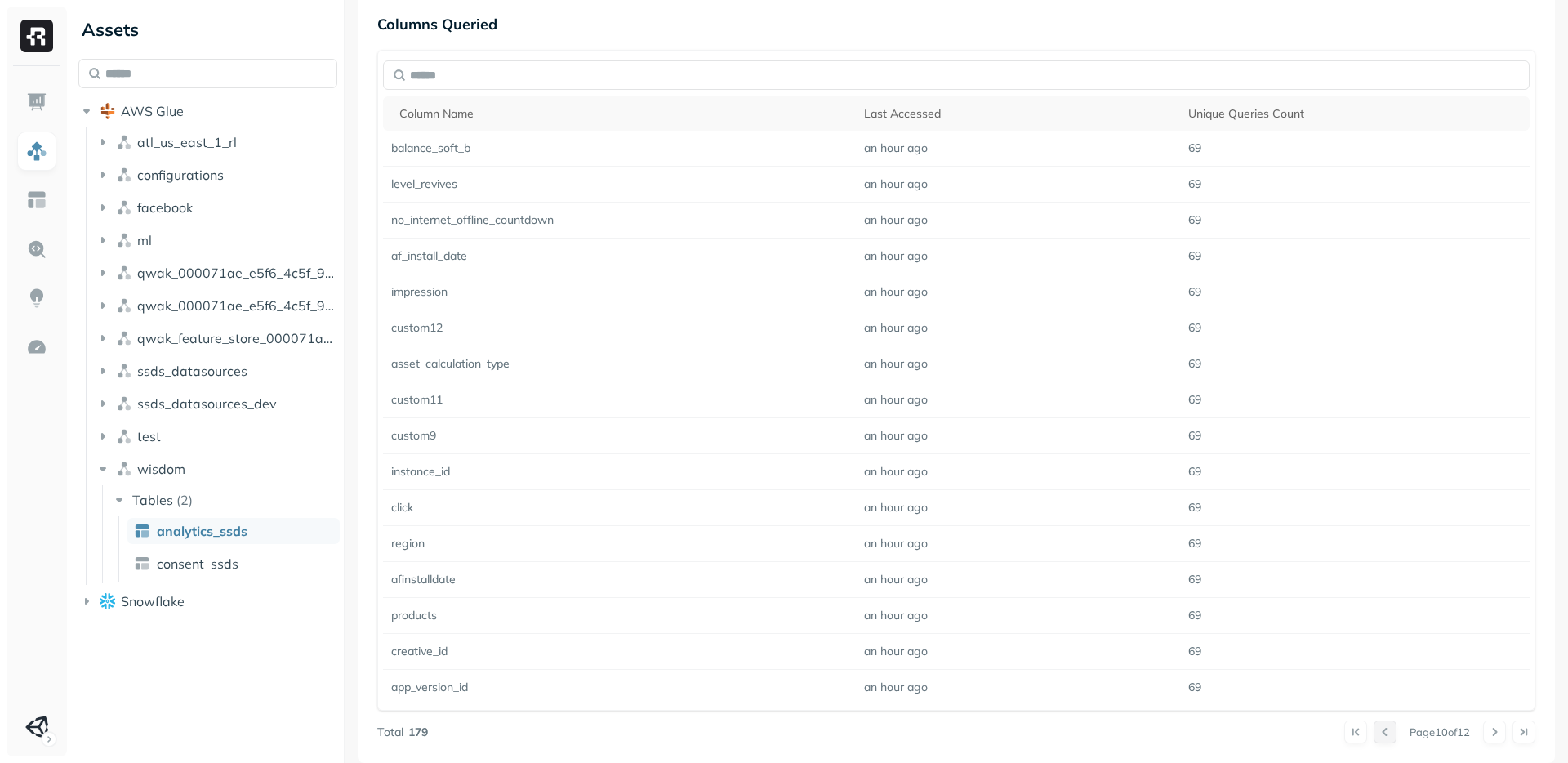
click at [1374, 737] on button at bounding box center [1385, 731] width 23 height 23
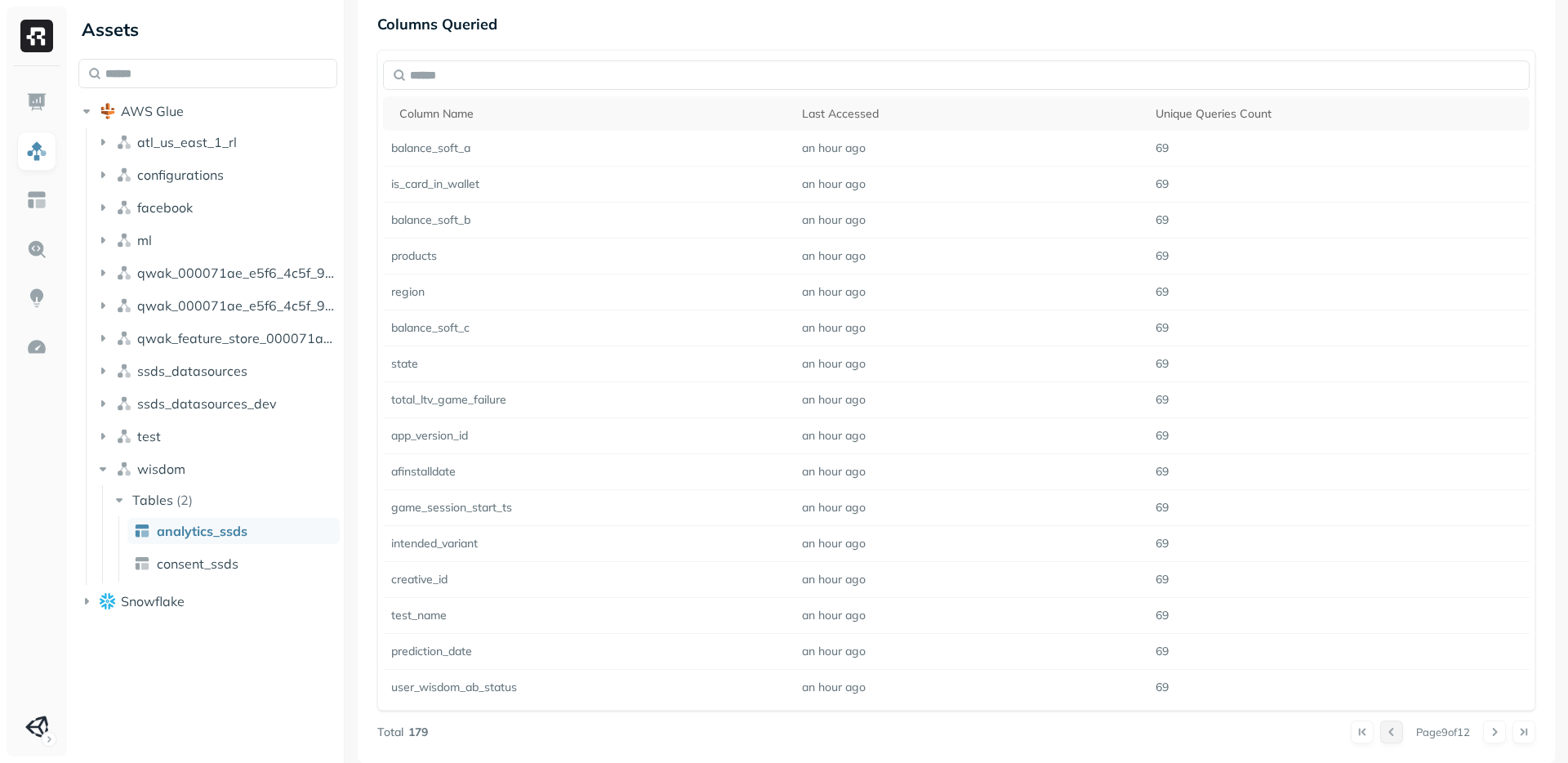
click at [1380, 737] on button at bounding box center [1391, 731] width 23 height 23
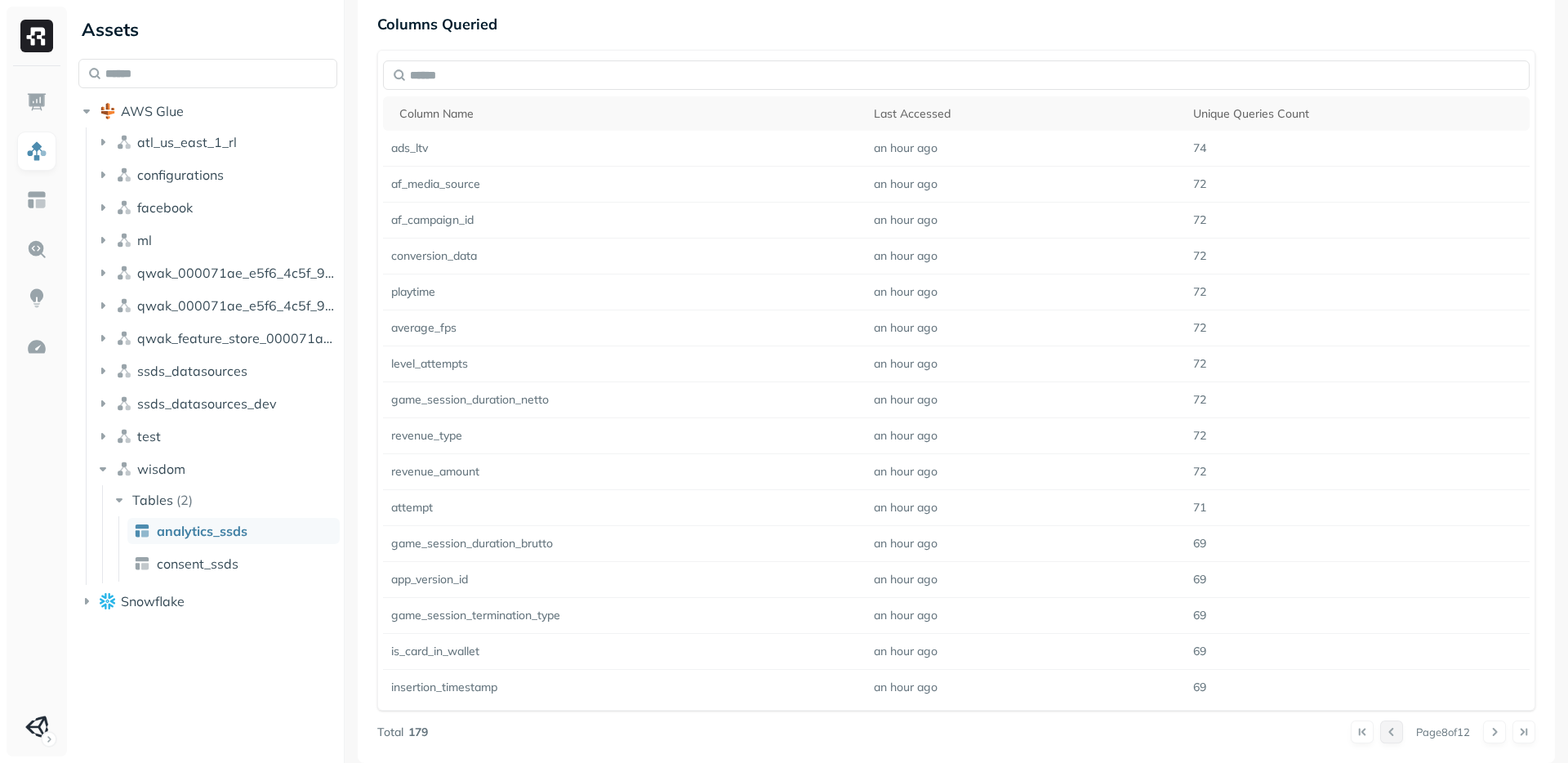
click at [1380, 737] on button at bounding box center [1391, 731] width 23 height 23
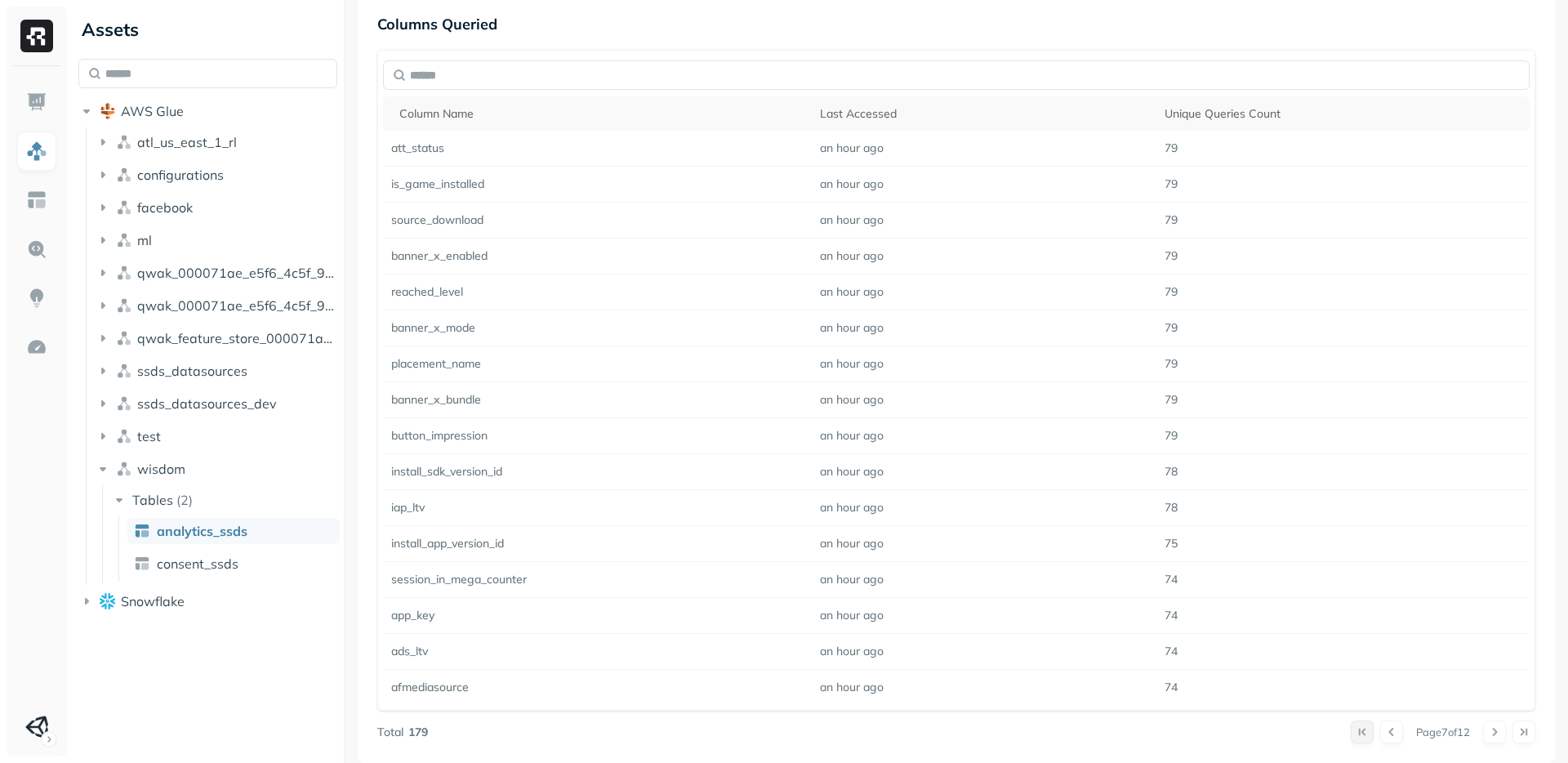
click at [1351, 734] on button at bounding box center [1361, 731] width 23 height 23
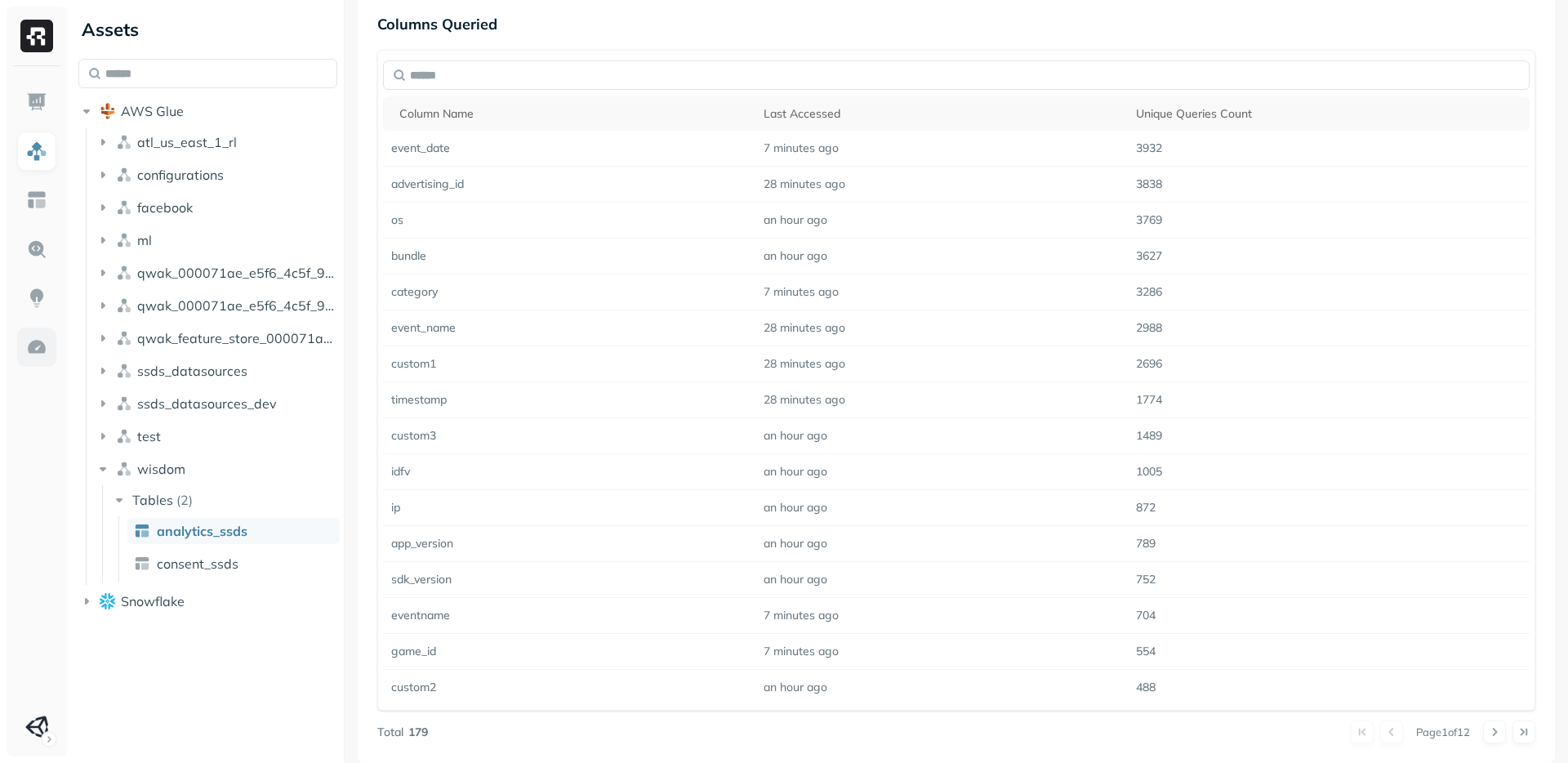
click at [51, 348] on link at bounding box center [37, 347] width 39 height 39
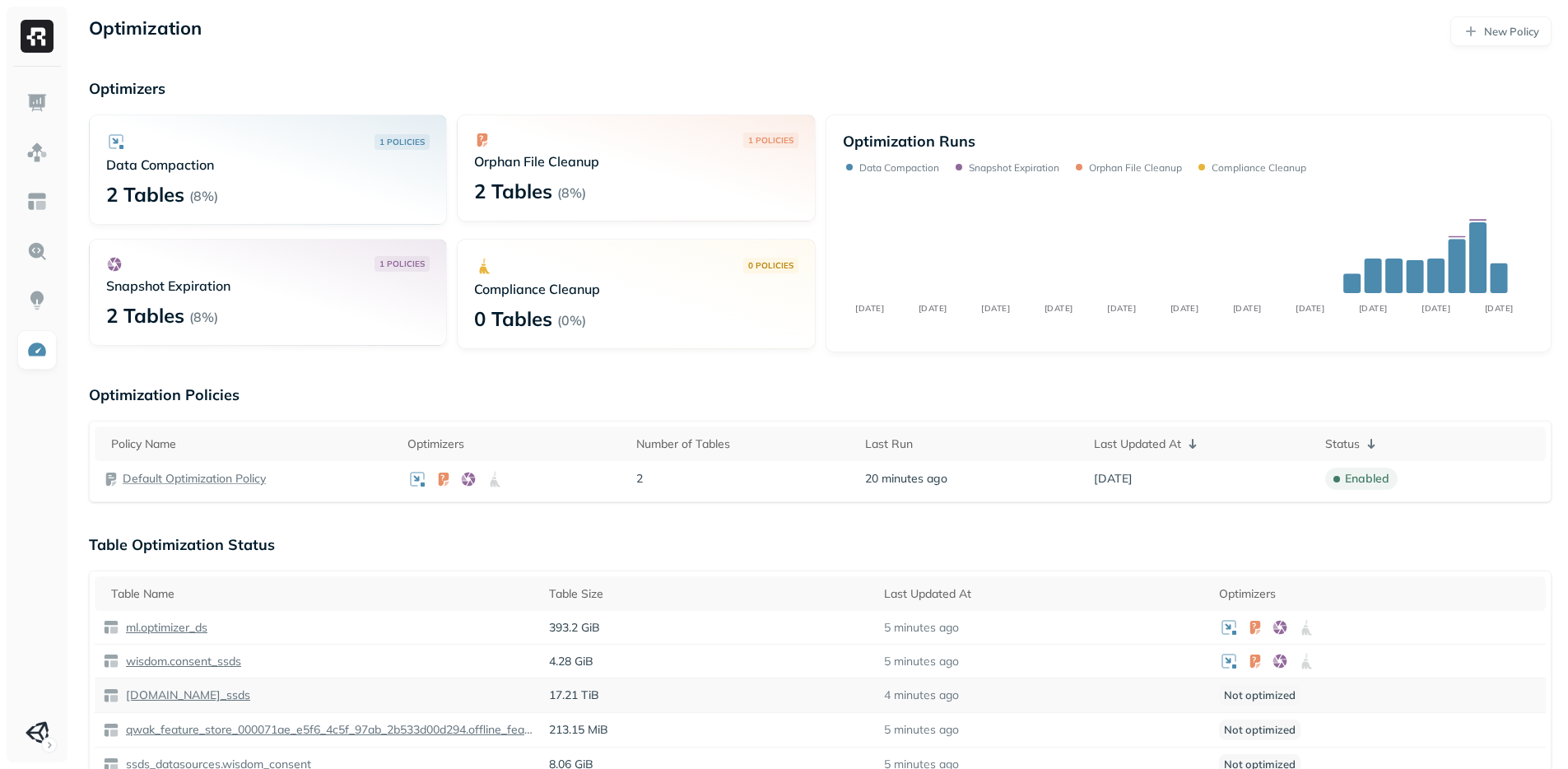
scroll to position [288, 0]
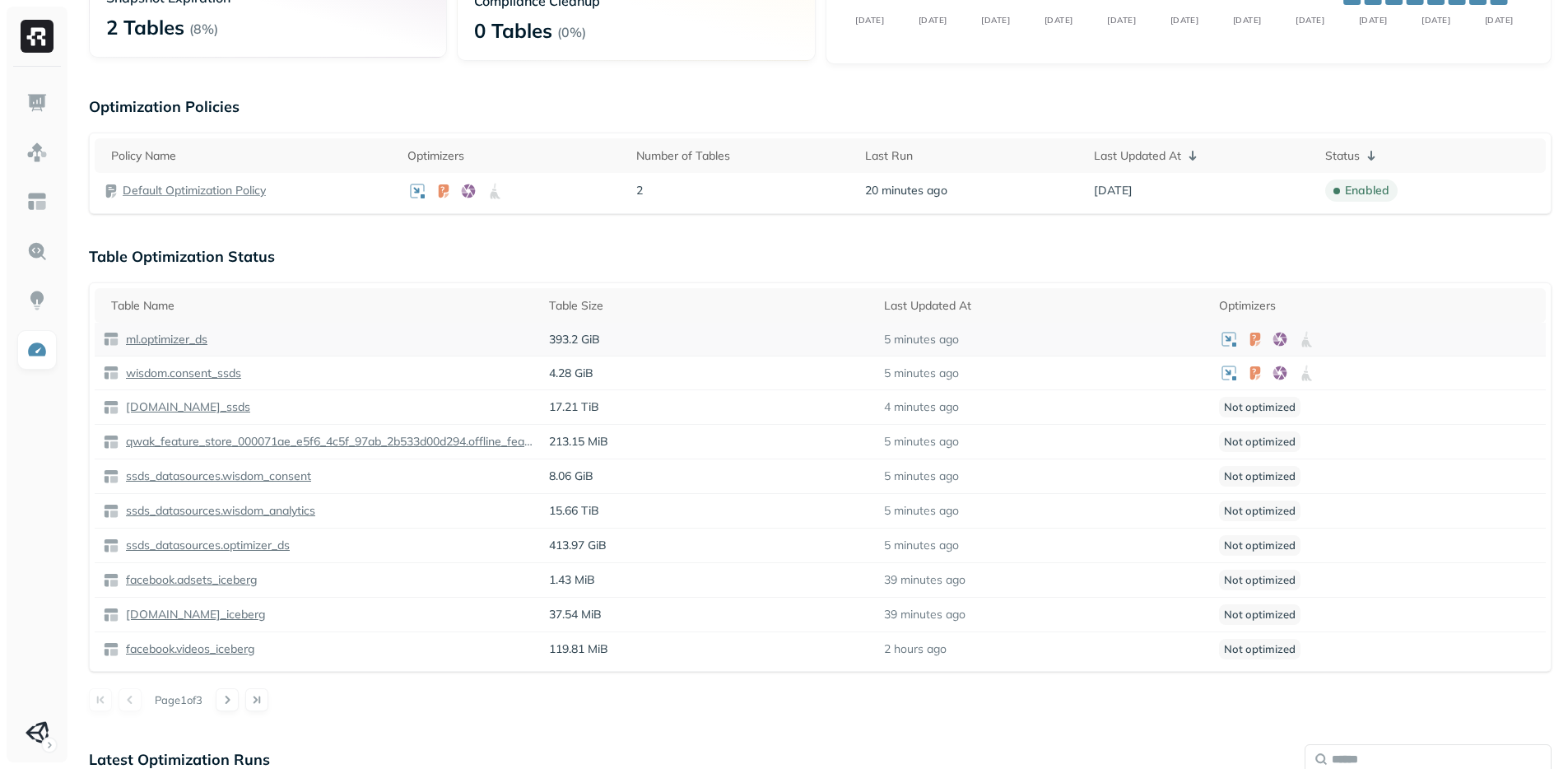
click at [176, 337] on p "ml.optimizer_ds" at bounding box center [165, 340] width 85 height 16
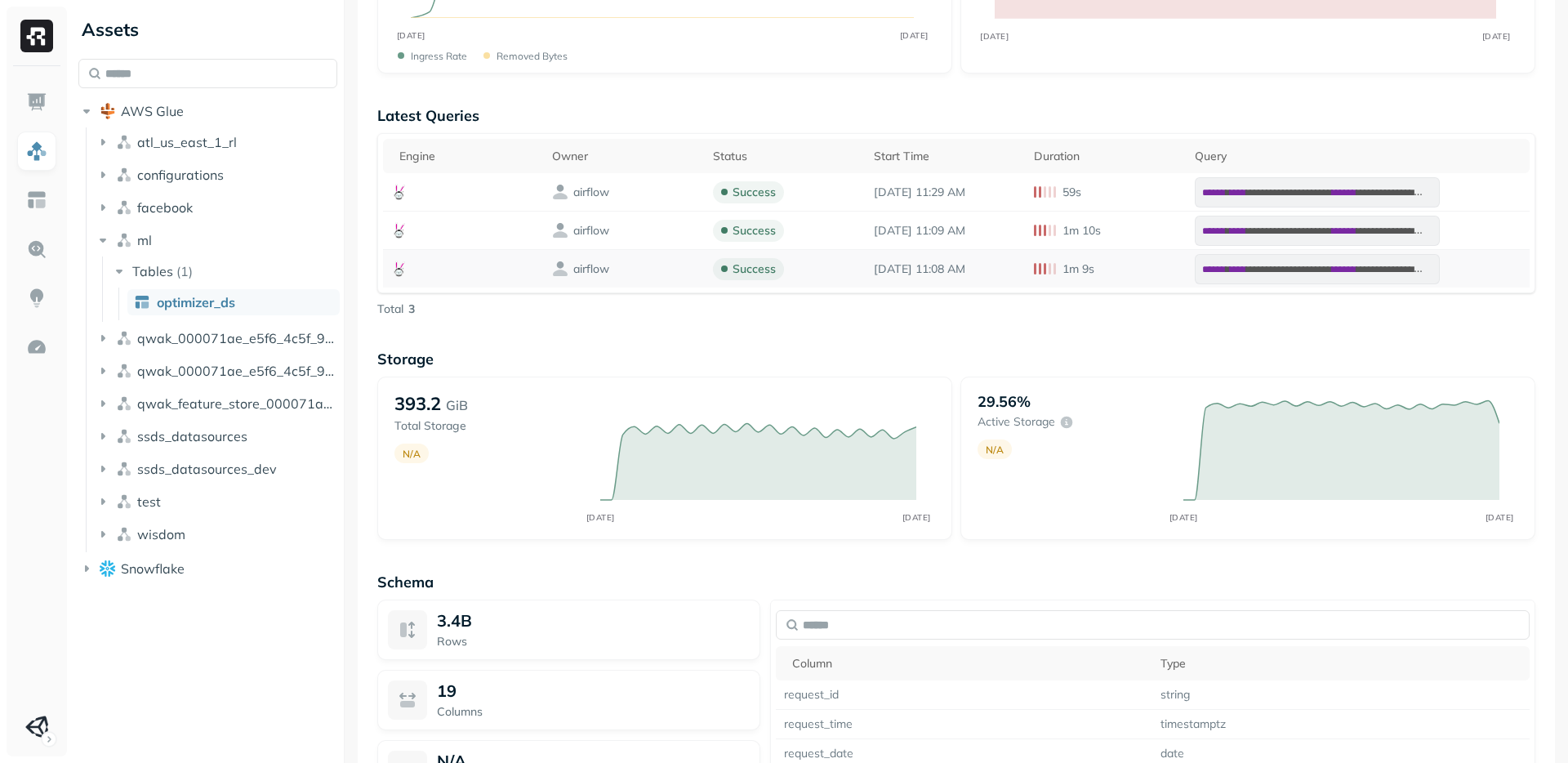
scroll to position [454, 0]
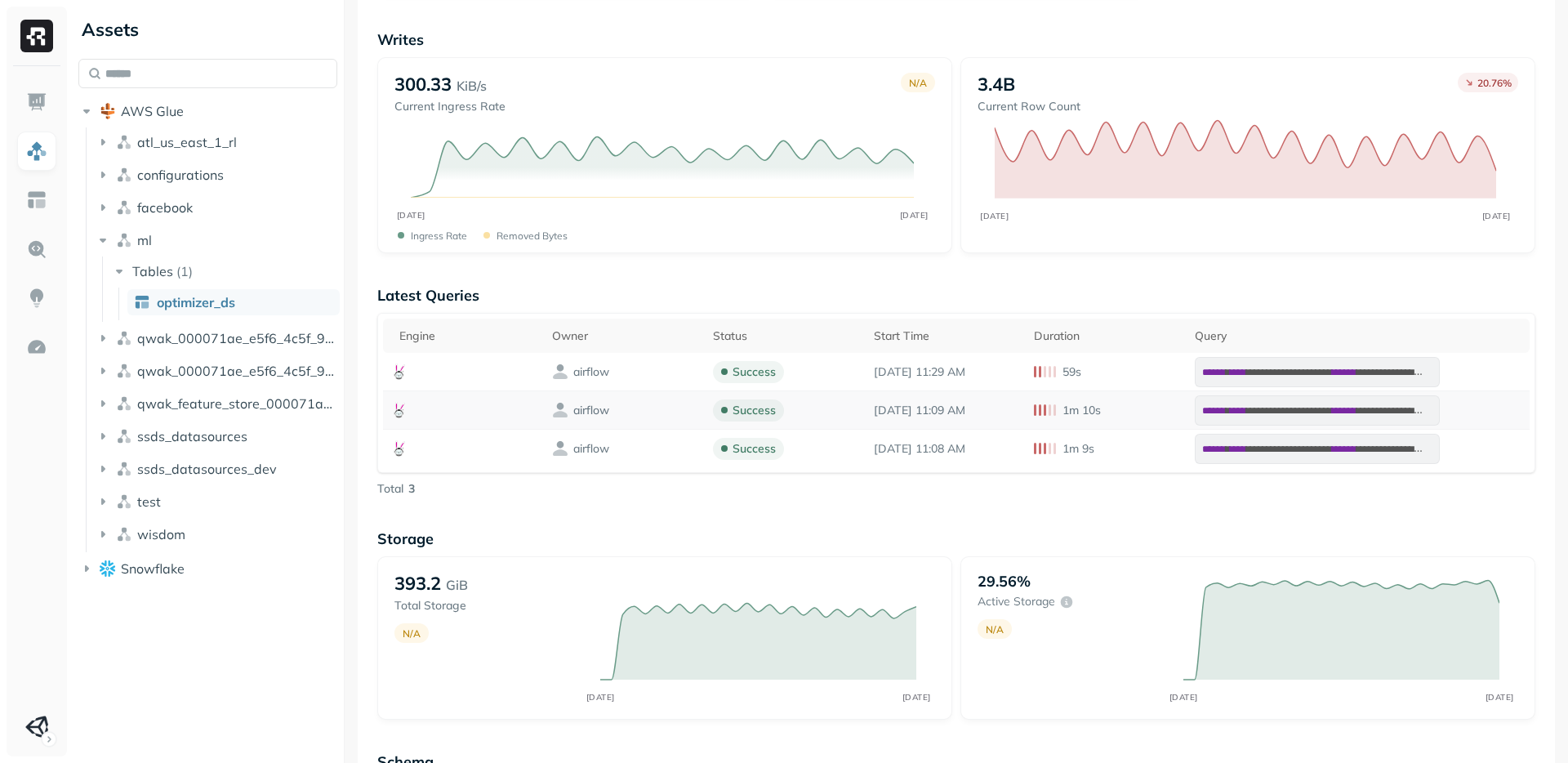
click at [1074, 407] on p "1m 10s" at bounding box center [1081, 410] width 38 height 16
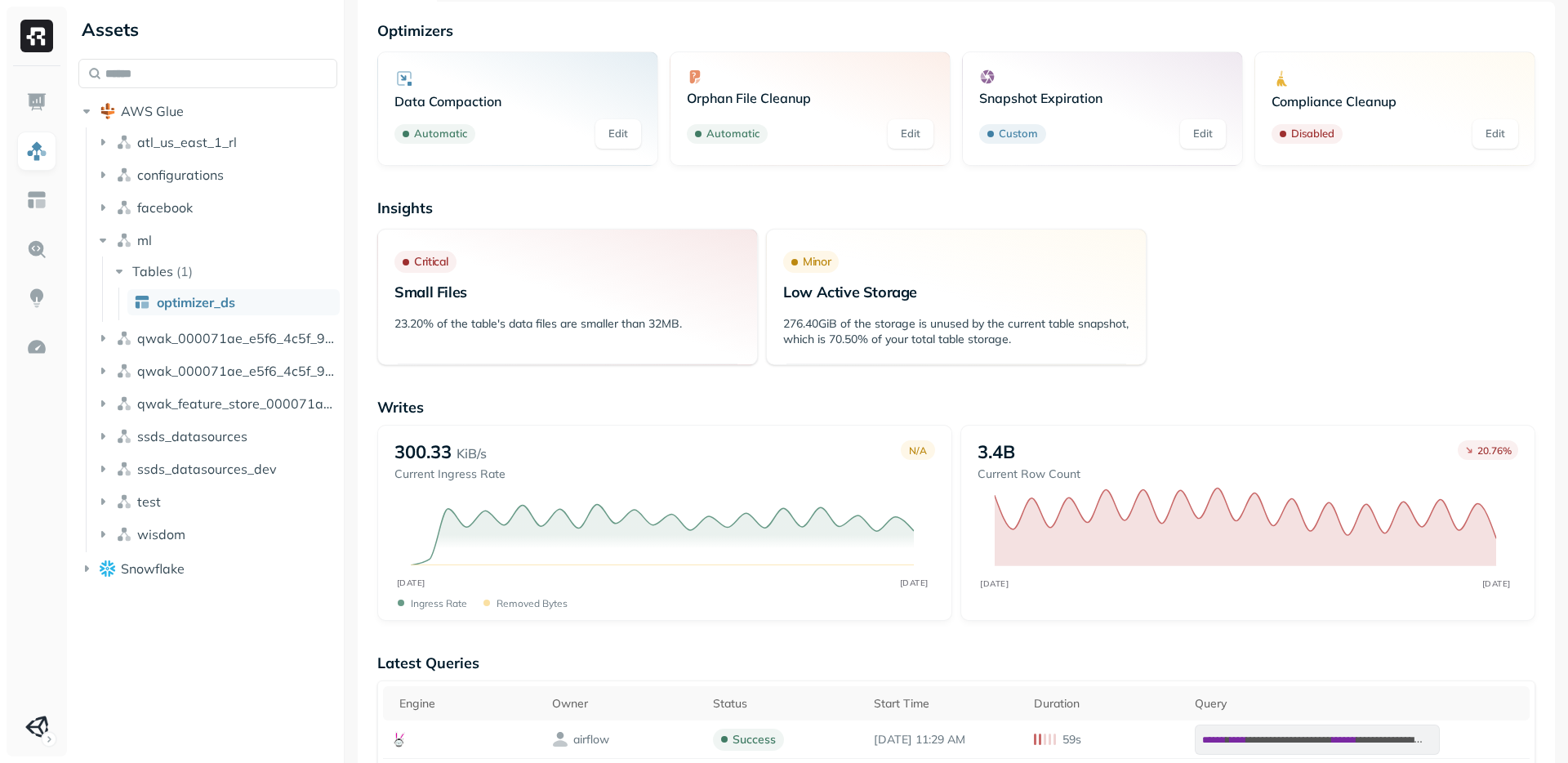
scroll to position [0, 0]
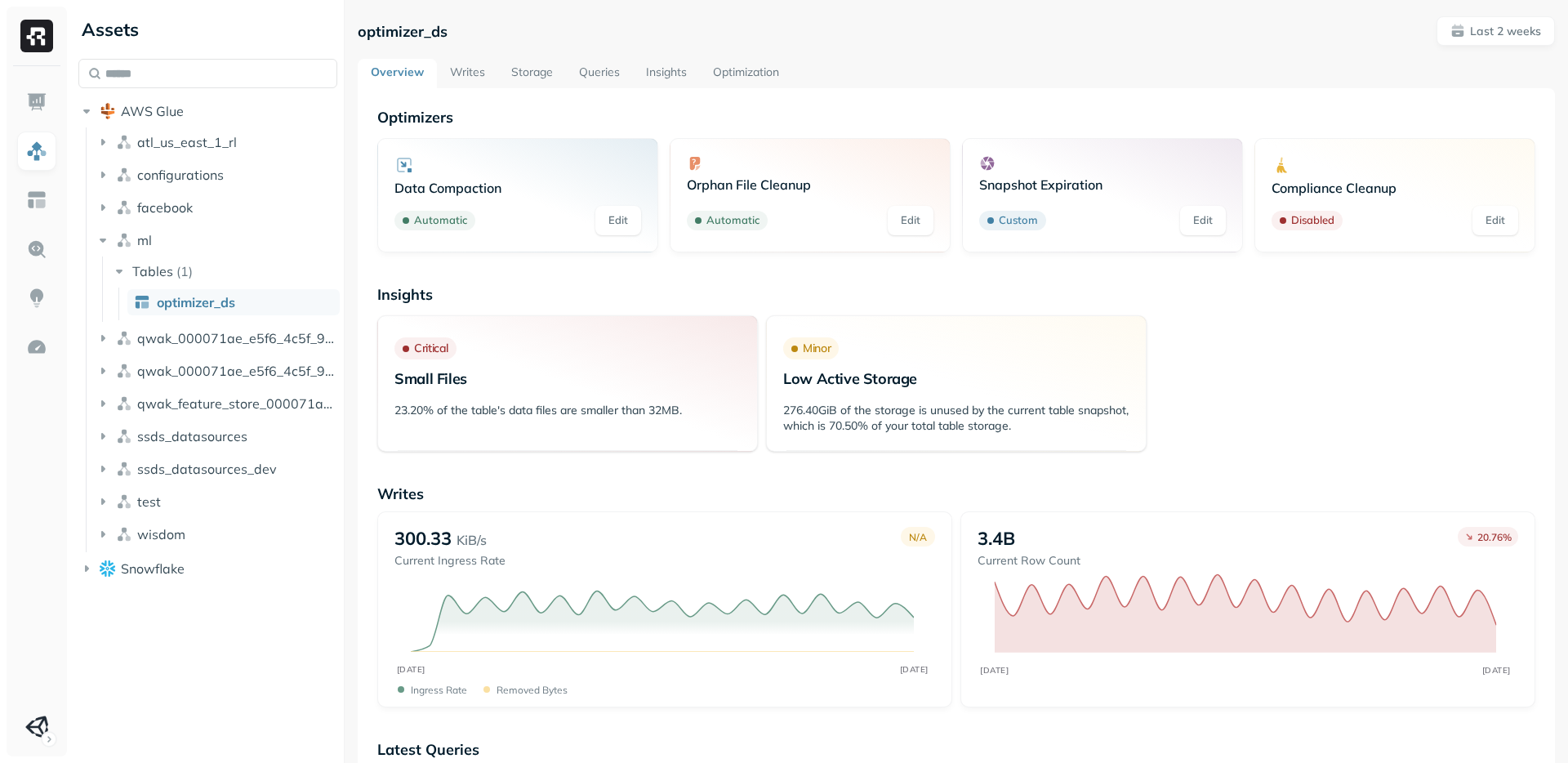
click at [535, 77] on link "Storage" at bounding box center [532, 73] width 68 height 29
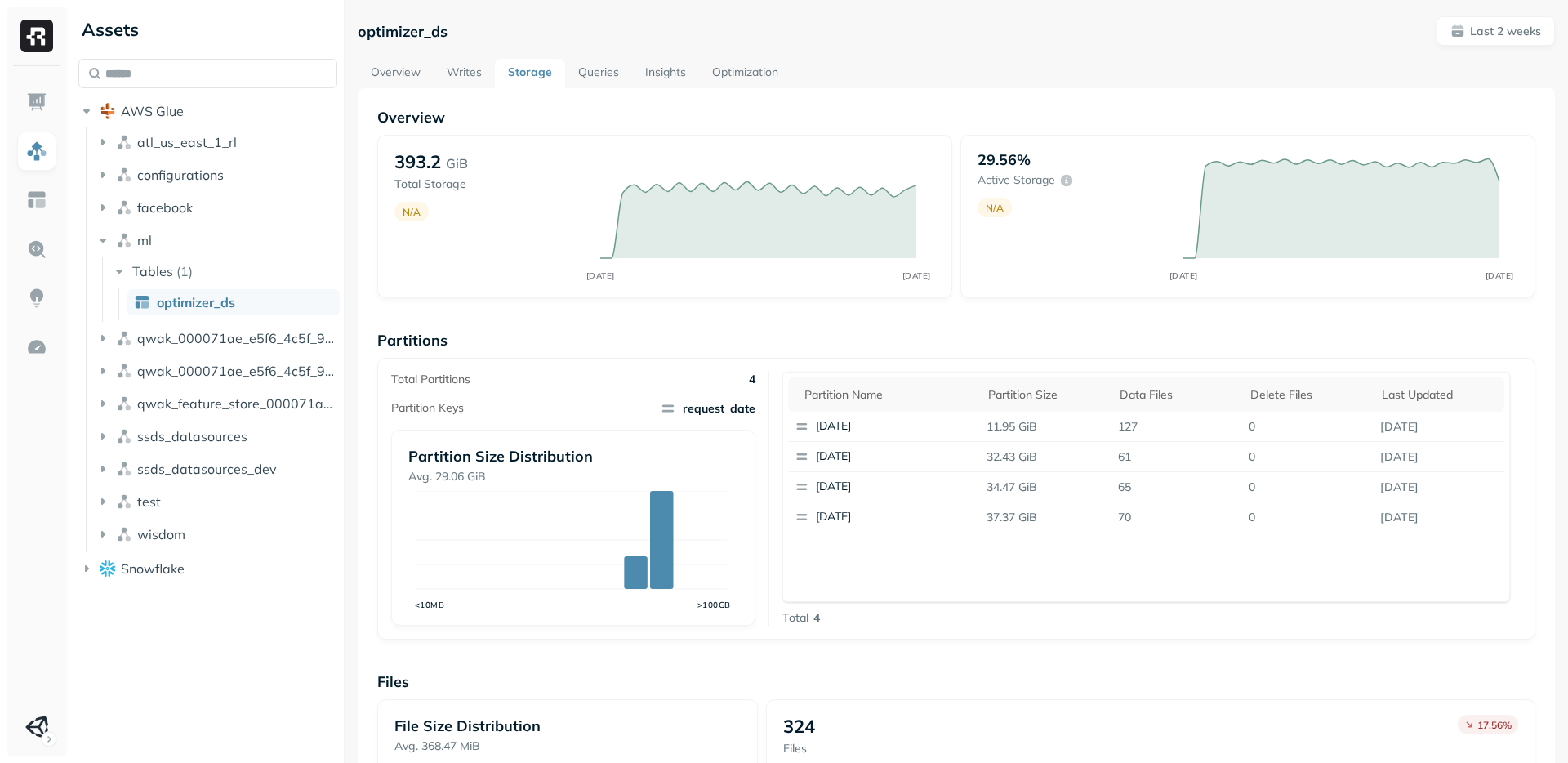
scroll to position [364, 0]
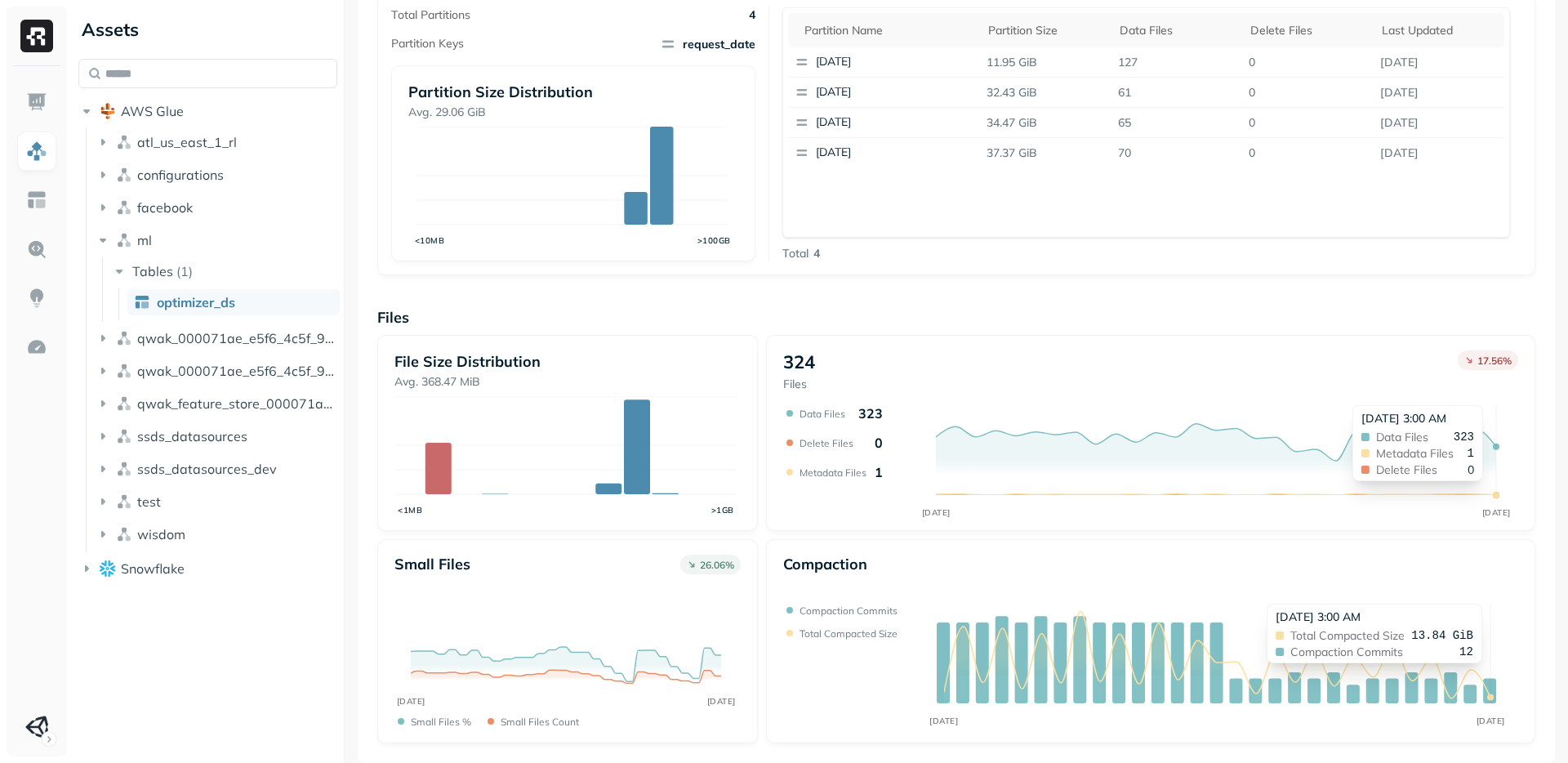
click at [1478, 638] on icon "AUG 27 SEP 10" at bounding box center [1148, 665] width 730 height 124
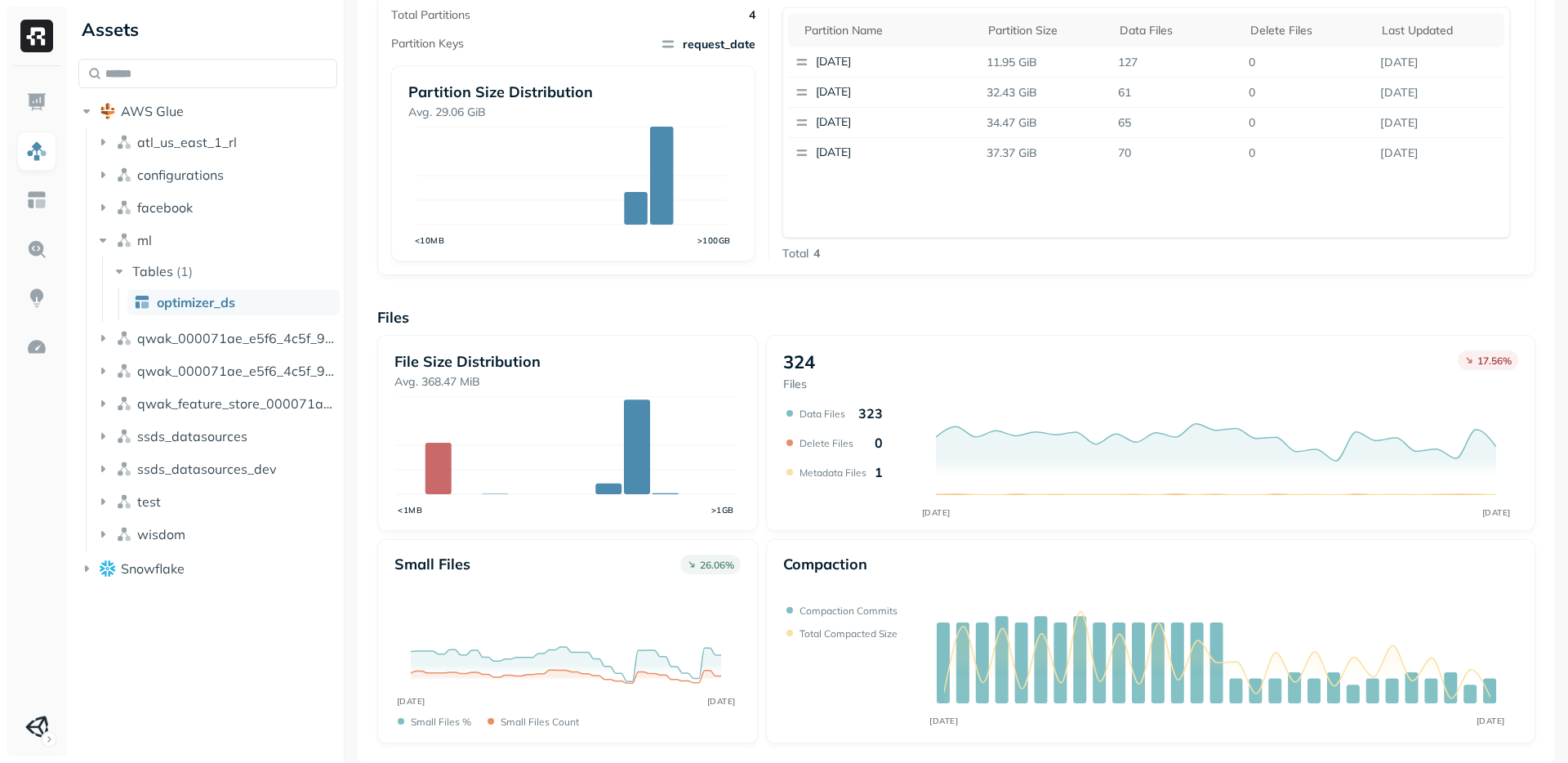
click at [1541, 622] on div "Overview 393.2 GiB Total Storage N/A AUG 27 SEP 10 29.56% Active storage N/A AU…" at bounding box center [956, 243] width 1197 height 1039
click at [1504, 532] on div "File Size Distribution Avg. 368.47 MiB <1MB >1GB 324 Files 17.56 % AUG 27 SEP 1…" at bounding box center [956, 539] width 1158 height 408
click at [1504, 534] on div "File Size Distribution Avg. 368.47 MiB <1MB >1GB 324 Files 17.56 % AUG 27 SEP 1…" at bounding box center [956, 539] width 1158 height 408
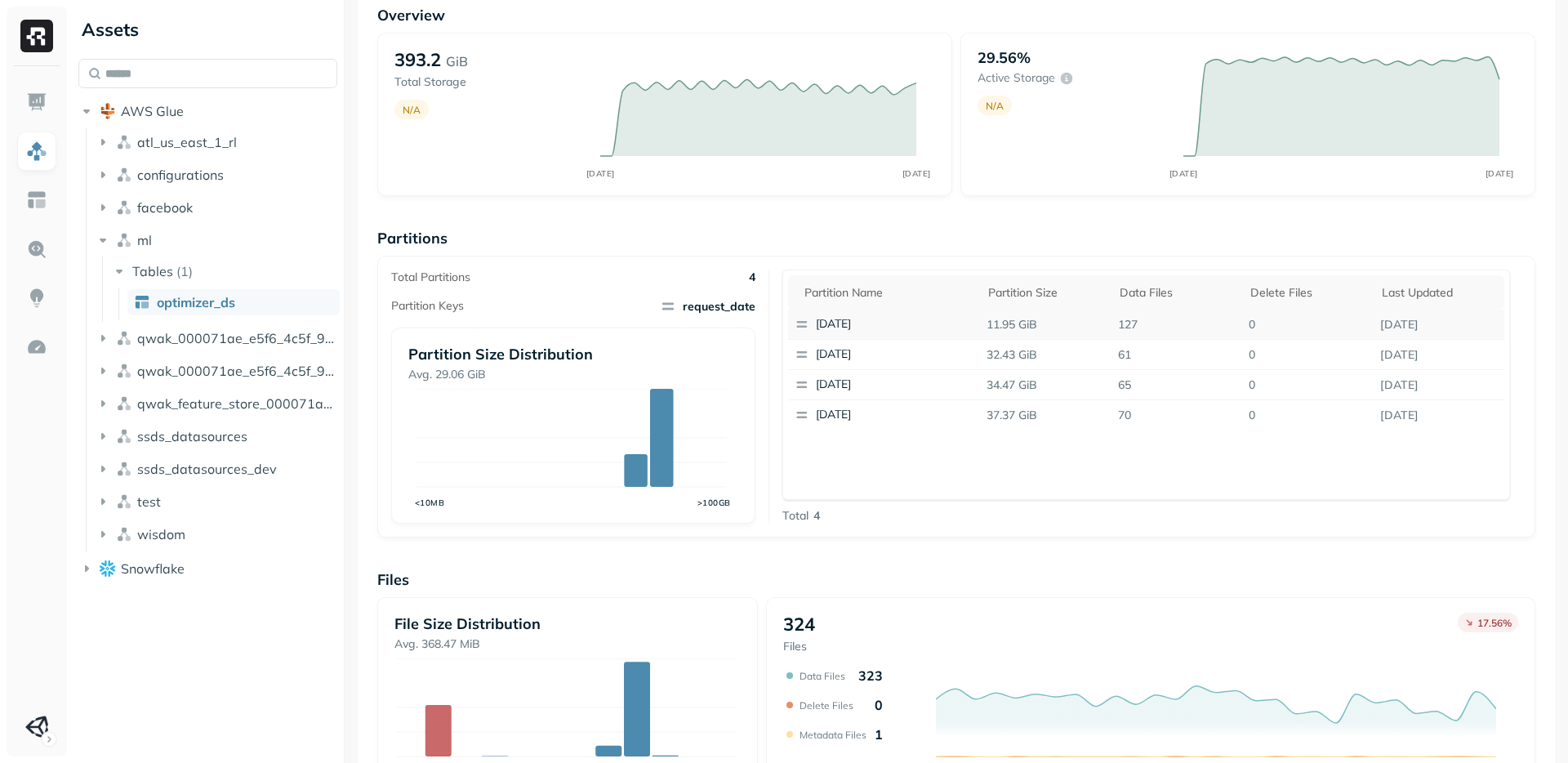
scroll to position [0, 0]
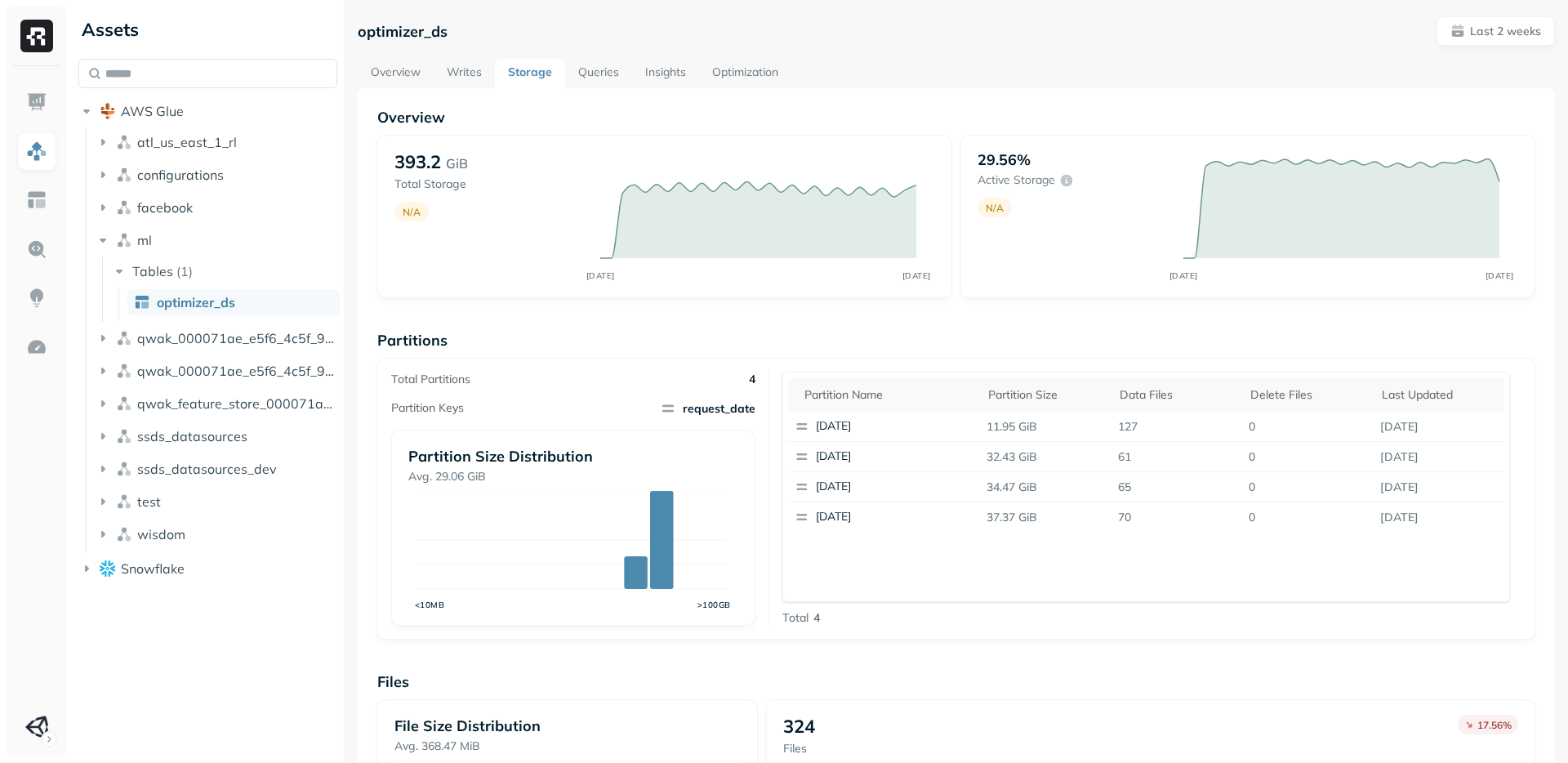
click at [475, 72] on link "Writes" at bounding box center [464, 73] width 62 height 29
click at [597, 75] on link "Queries" at bounding box center [598, 73] width 67 height 29
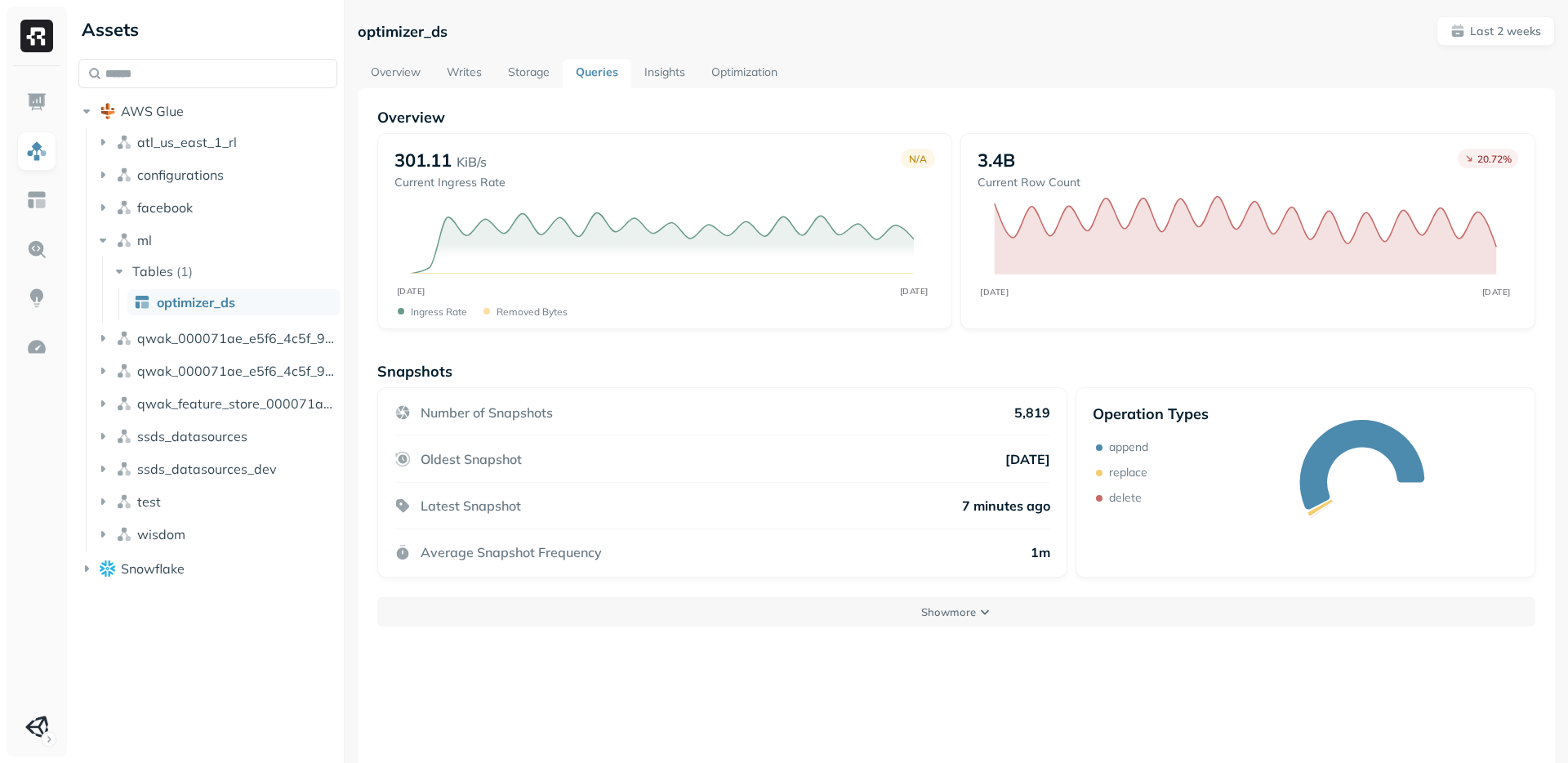
click at [582, 62] on link "Queries" at bounding box center [597, 73] width 69 height 29
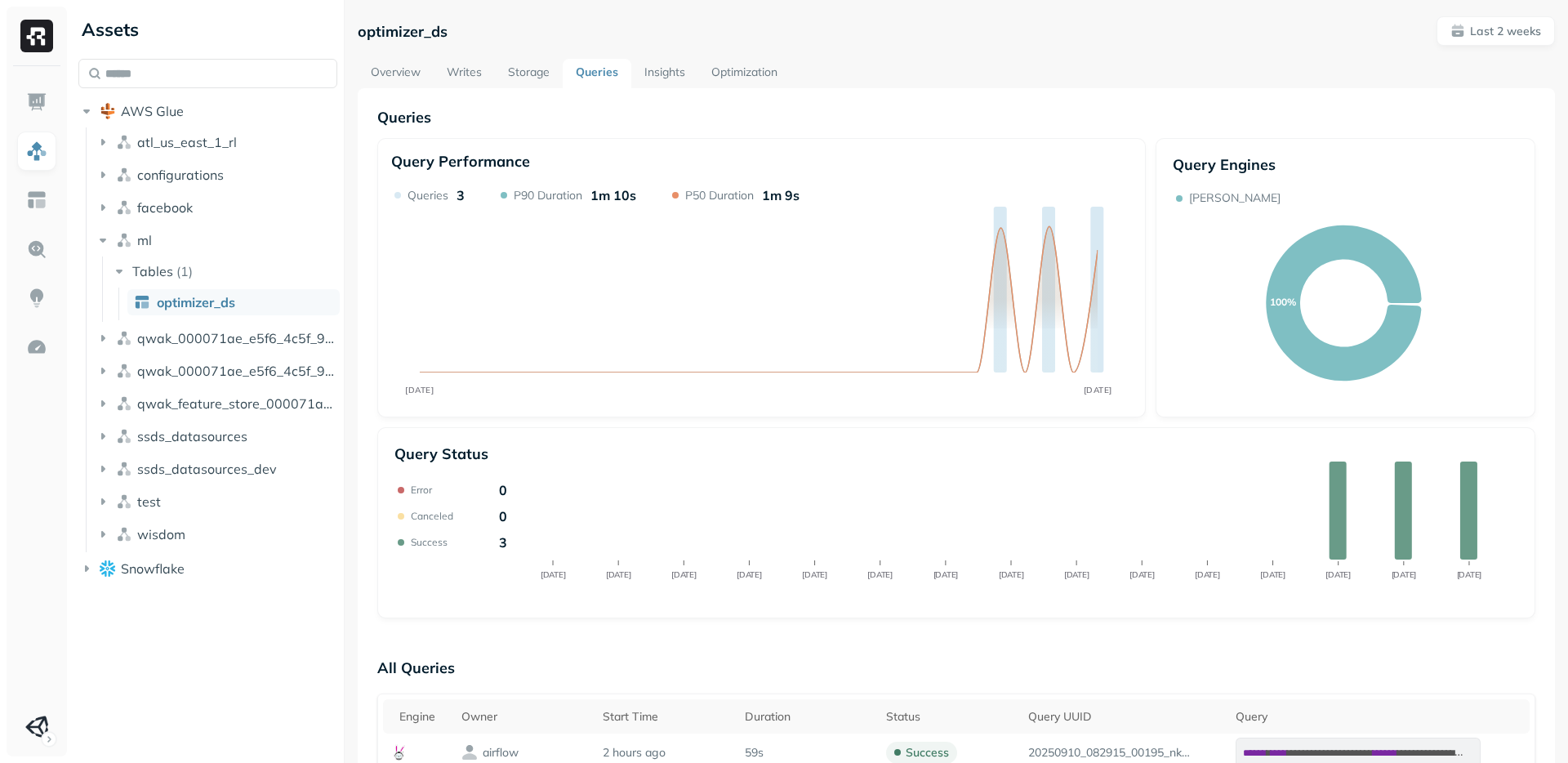
click at [558, 74] on link "Storage" at bounding box center [528, 73] width 68 height 29
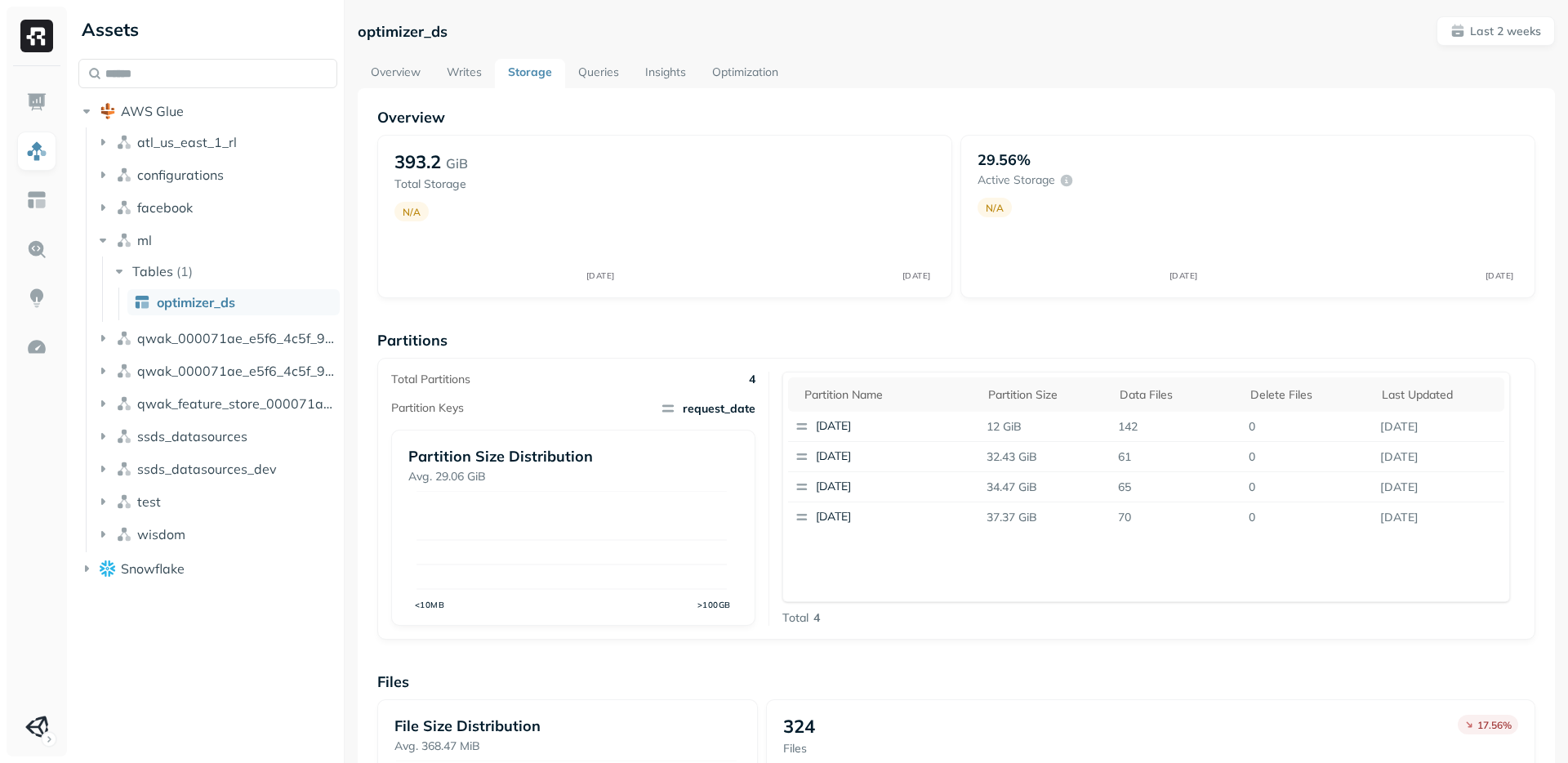
click at [546, 72] on link "Storage" at bounding box center [530, 73] width 71 height 29
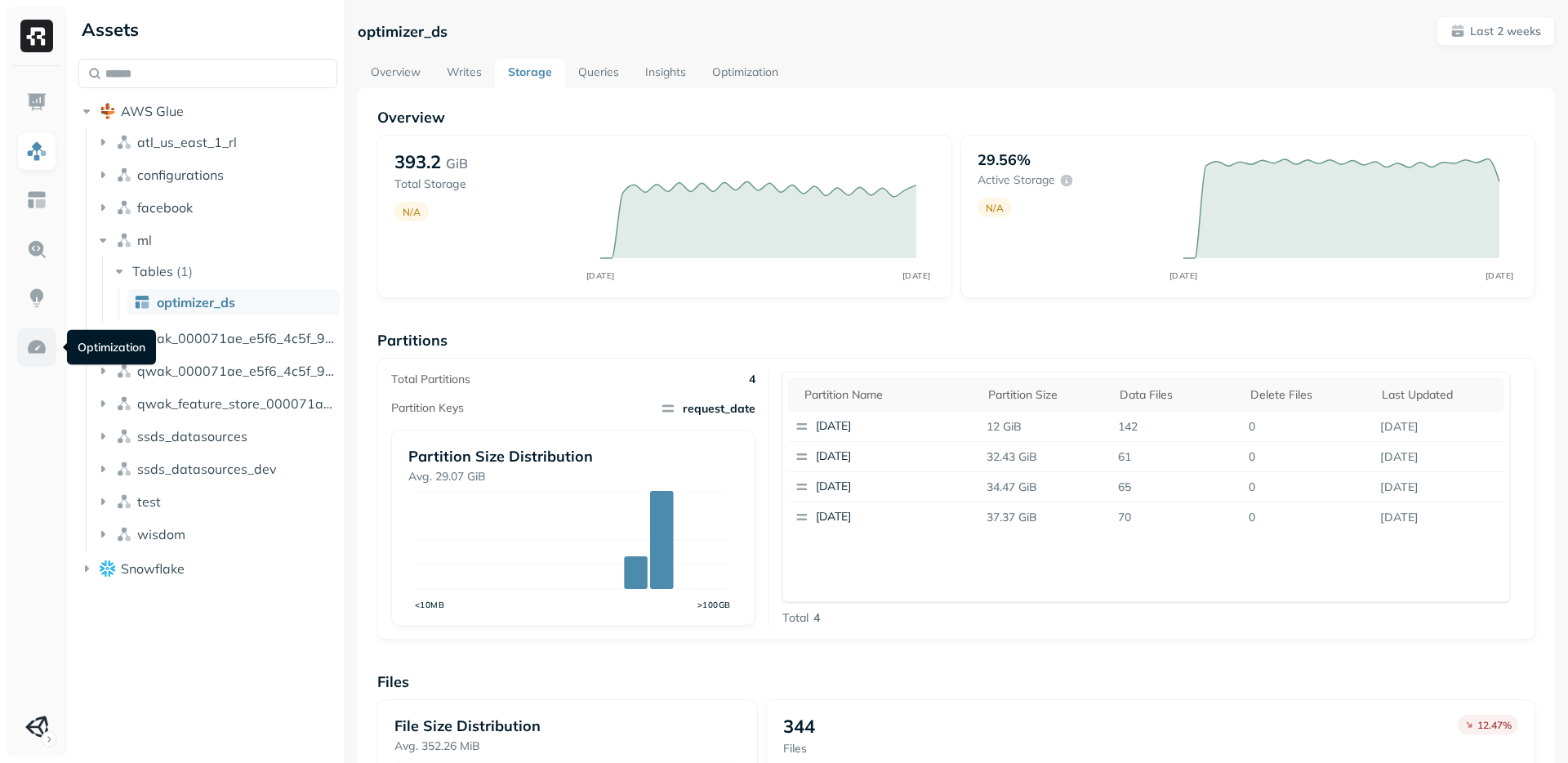
click at [23, 350] on link at bounding box center [37, 347] width 39 height 39
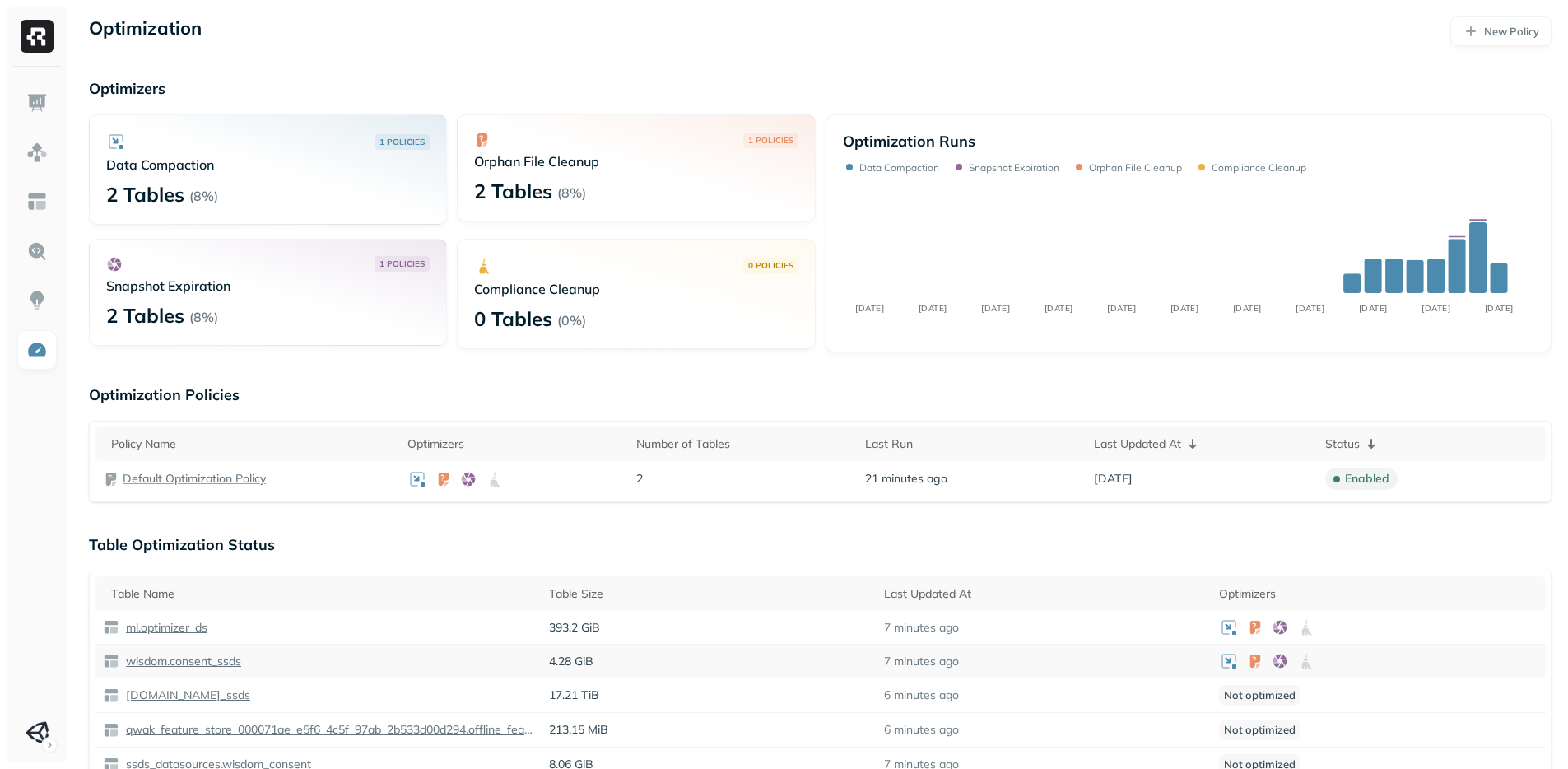
click at [210, 659] on p "wisdom.consent_ssds" at bounding box center [182, 661] width 118 height 16
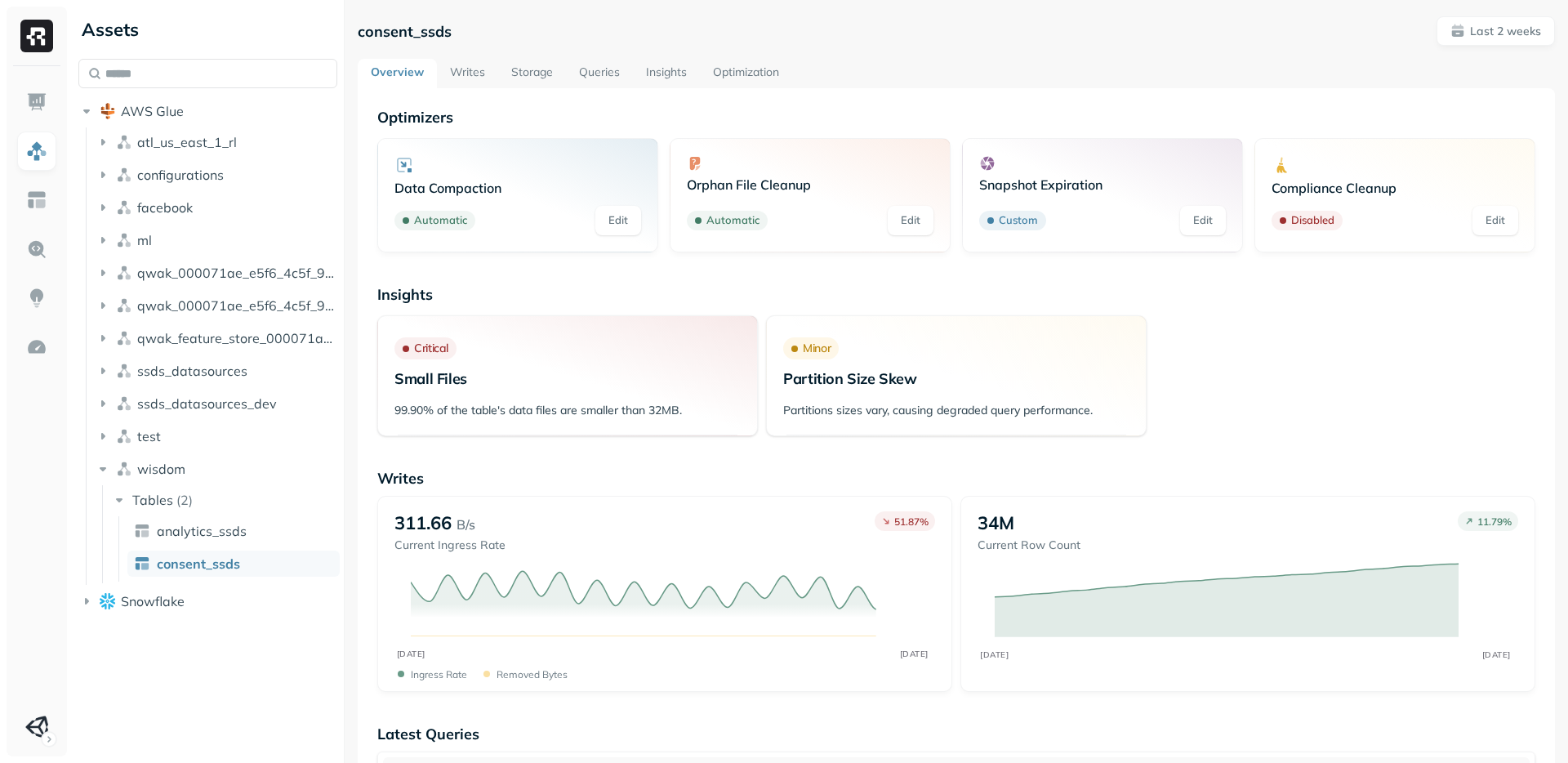
click at [597, 70] on link "Queries" at bounding box center [599, 73] width 67 height 29
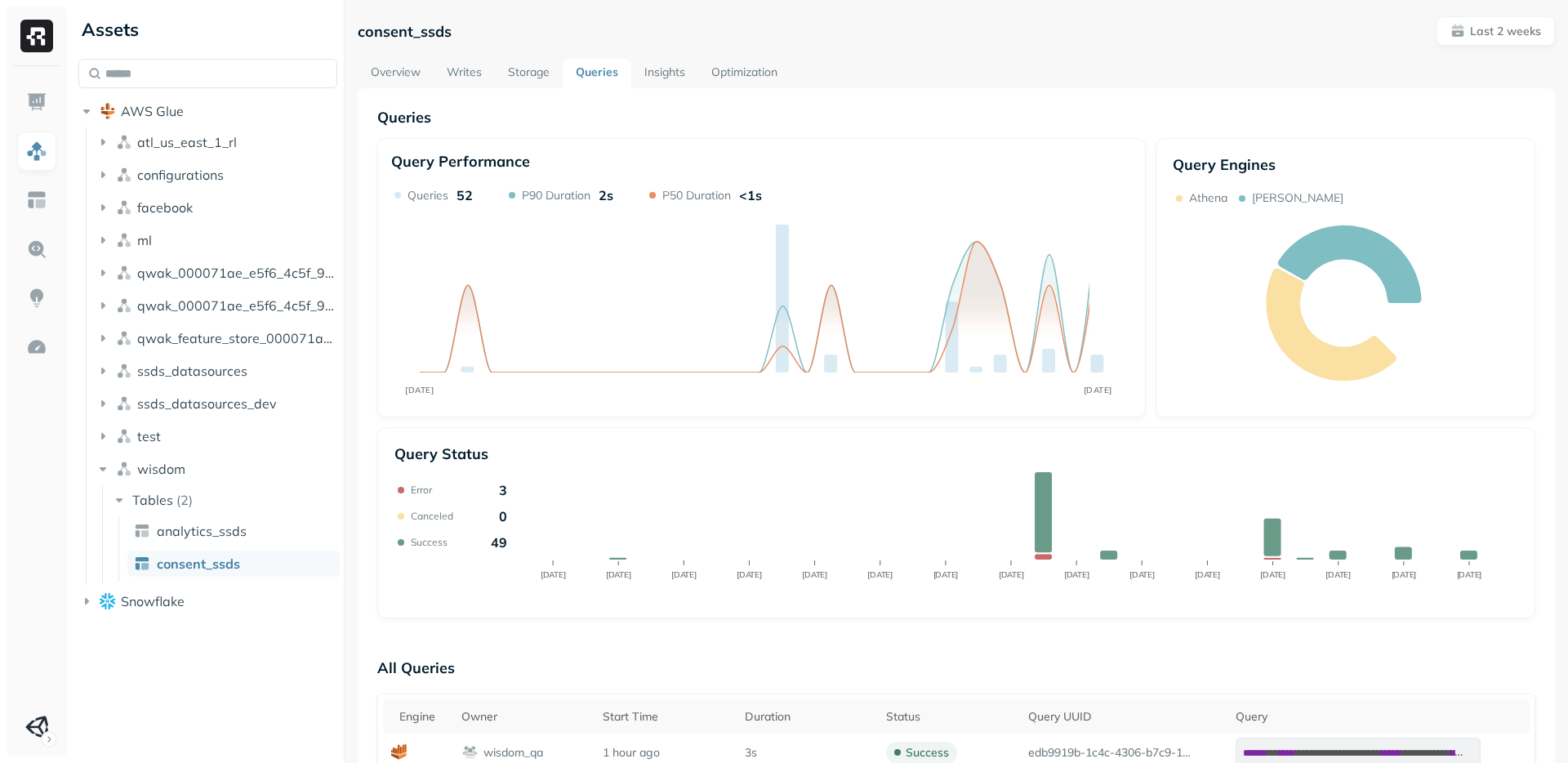
scroll to position [10, 0]
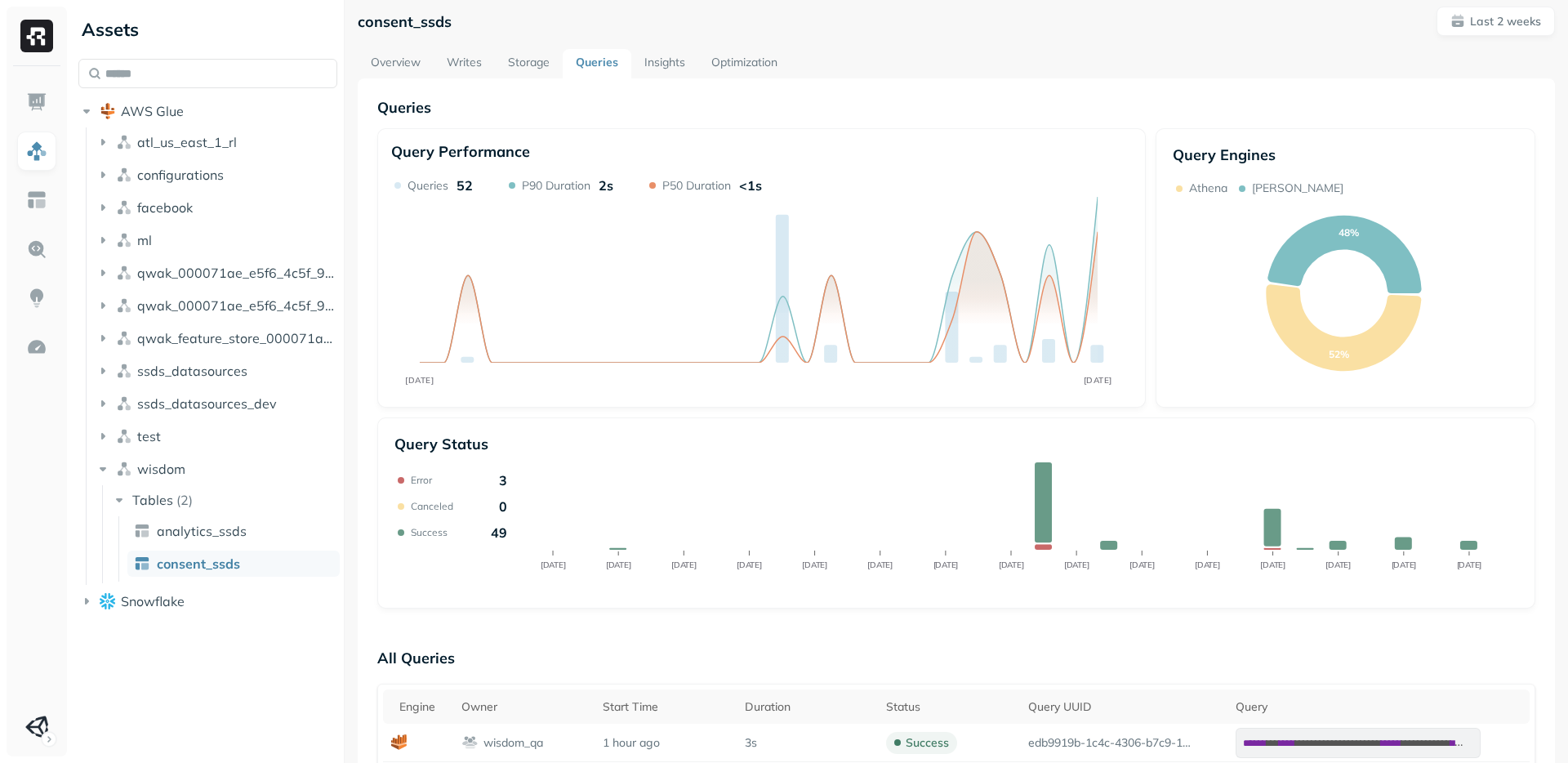
click at [514, 57] on link "Storage" at bounding box center [528, 64] width 68 height 29
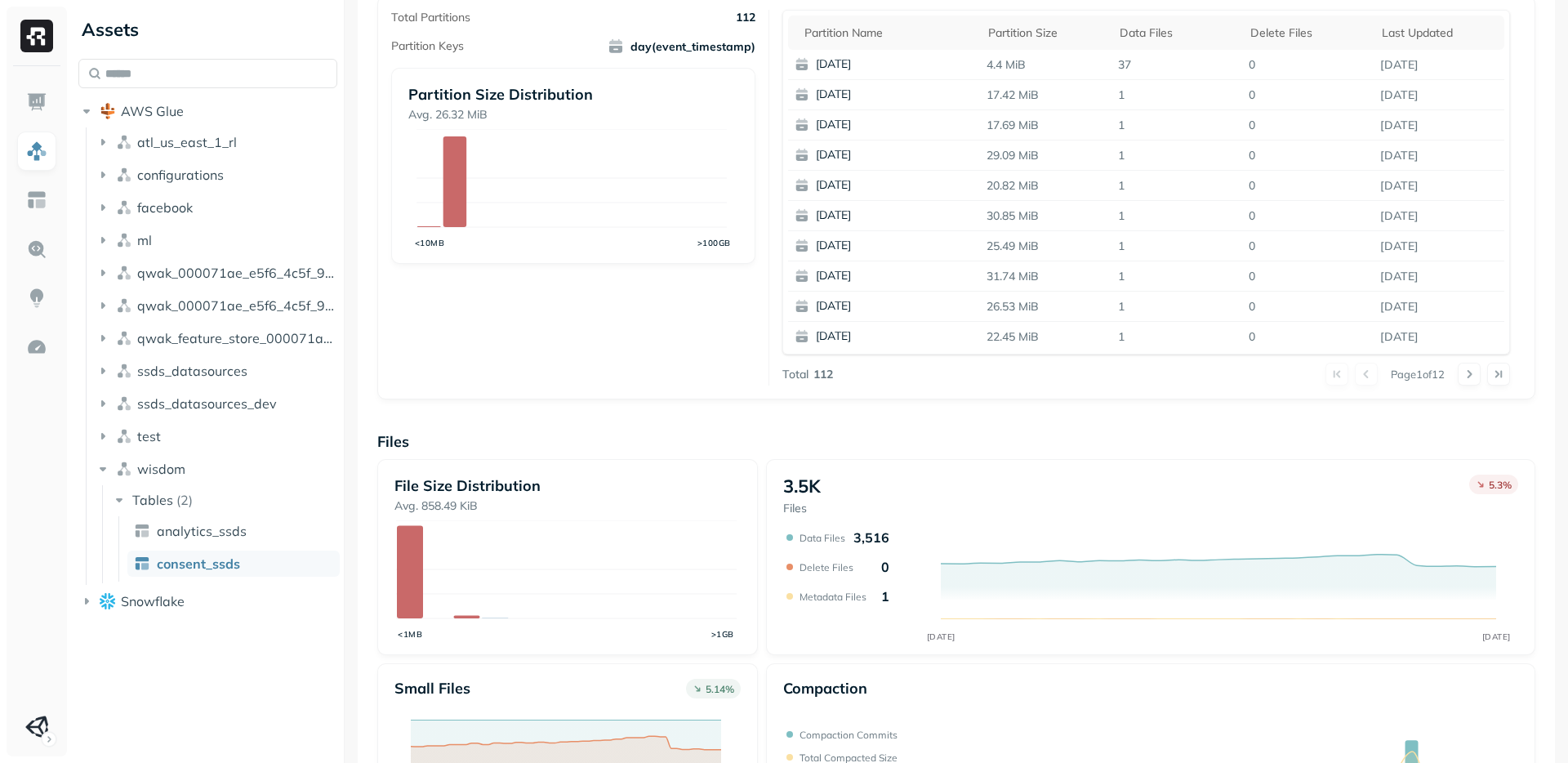
scroll to position [278, 0]
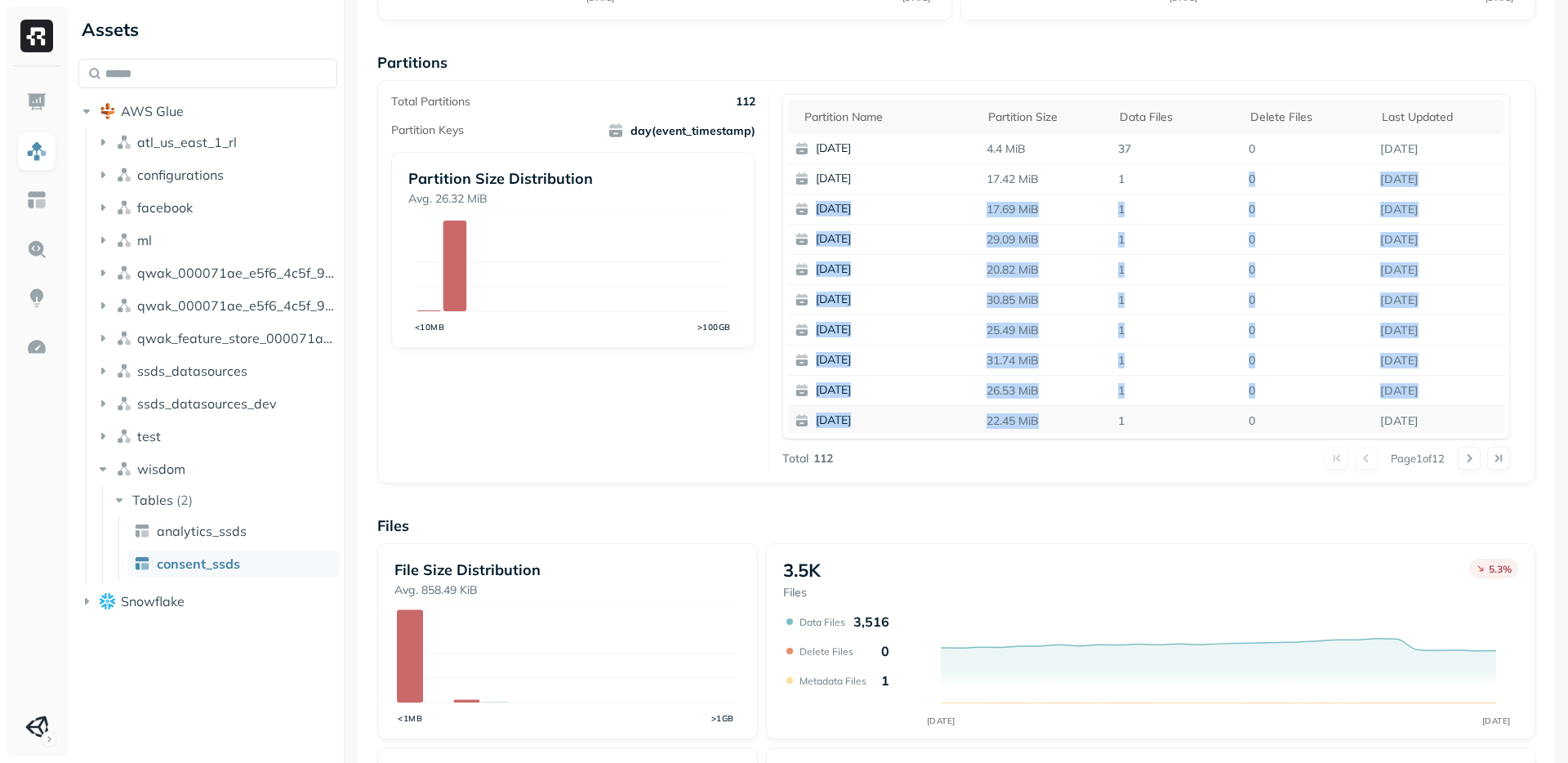
drag, startPoint x: 1112, startPoint y: 172, endPoint x: 1109, endPoint y: 406, distance: 234.0
click at [1110, 410] on tbody "2025-09-10 4.4 MiB 37 0 Sep 10, 2025 2025-09-09 17.42 MiB 1 0 Sep 10, 2025 2025…" at bounding box center [1147, 285] width 717 height 302
click at [1113, 286] on p "1" at bounding box center [1177, 300] width 131 height 28
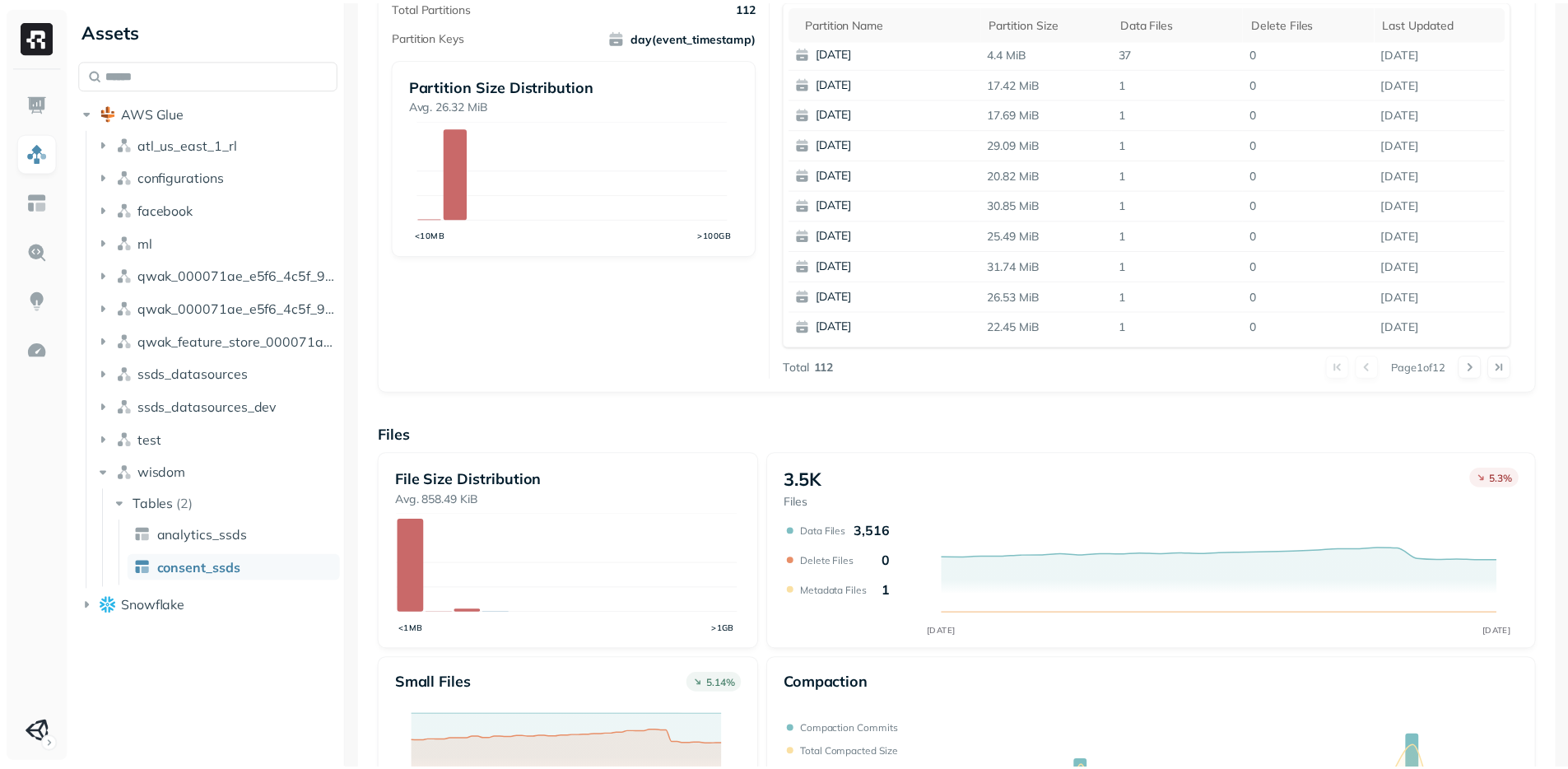
scroll to position [490, 0]
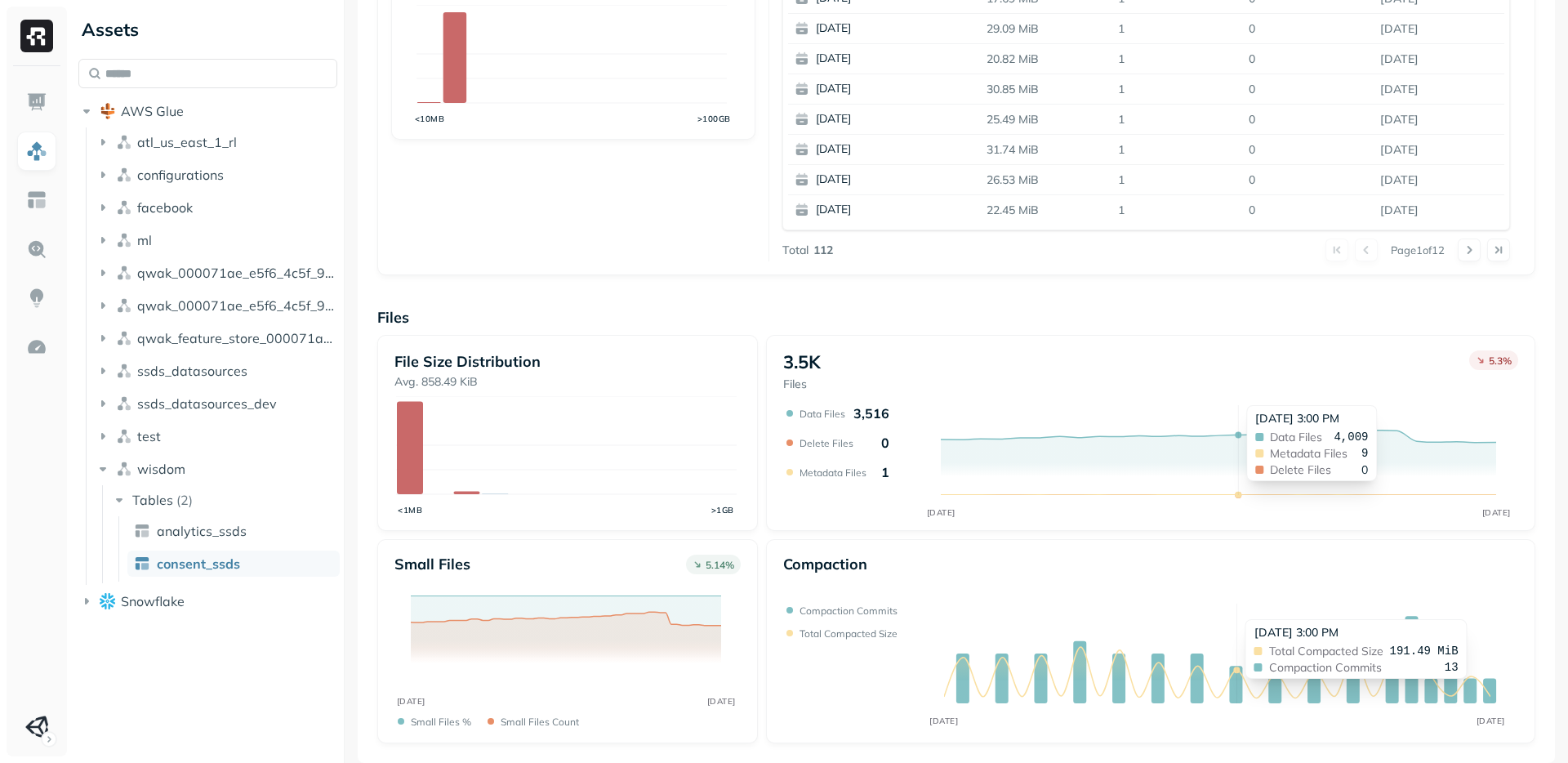
click at [1239, 687] on icon at bounding box center [1217, 665] width 546 height 76
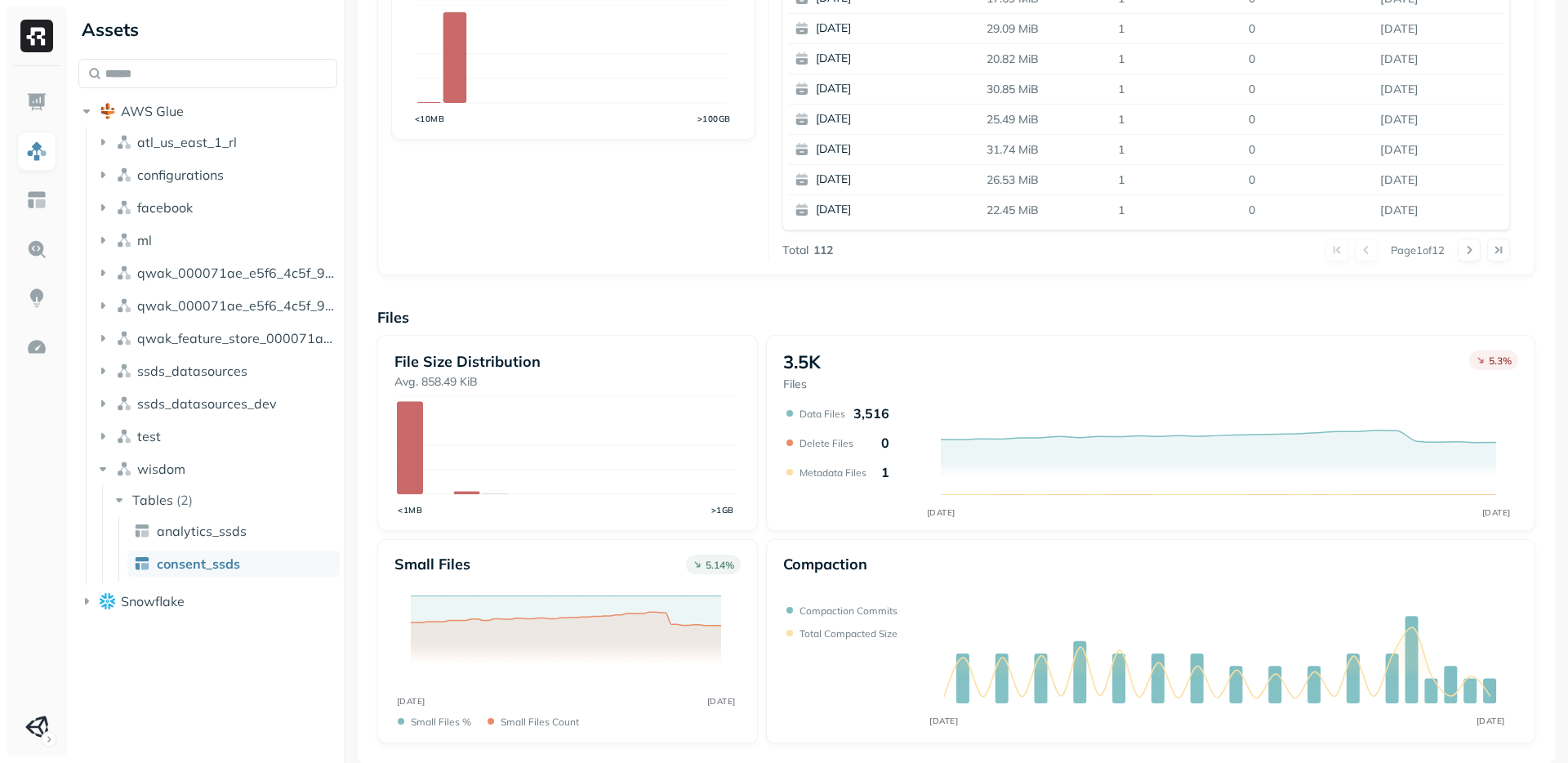
click at [1122, 568] on div "Compaction" at bounding box center [1151, 572] width 735 height 36
click at [37, 199] on img at bounding box center [37, 200] width 22 height 22
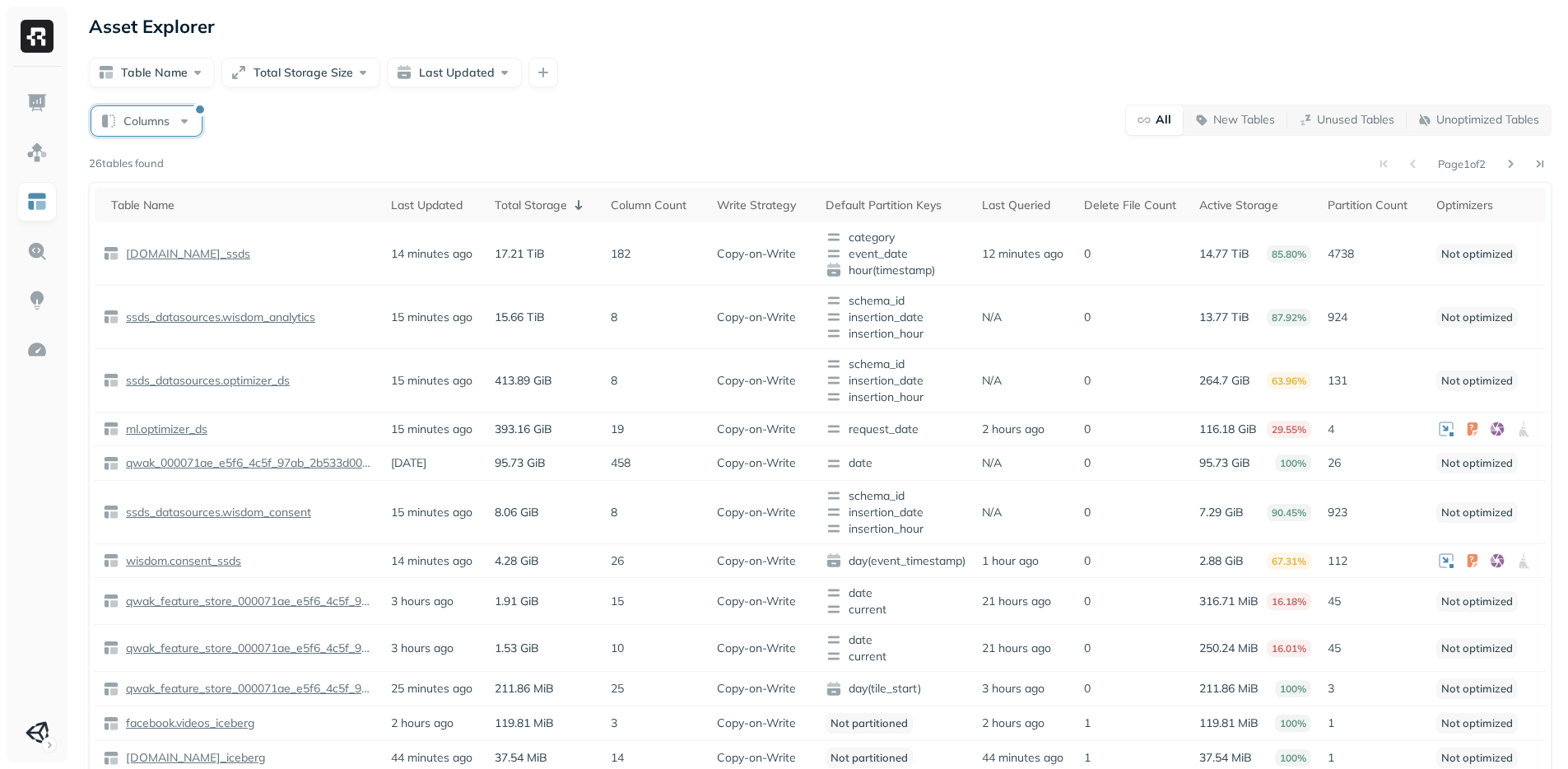
click at [187, 117] on button "Columns" at bounding box center [147, 121] width 111 height 30
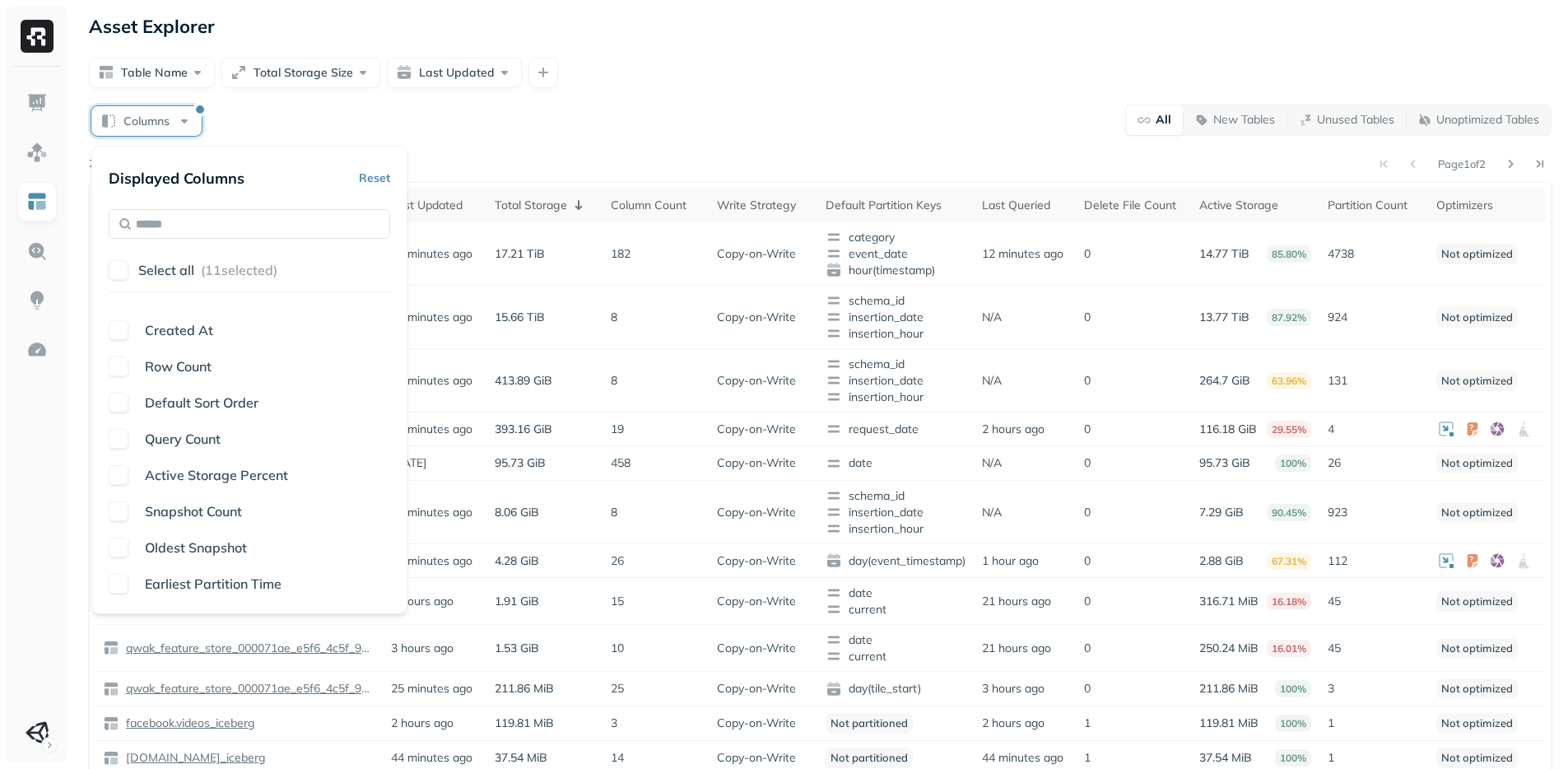
scroll to position [165, 0]
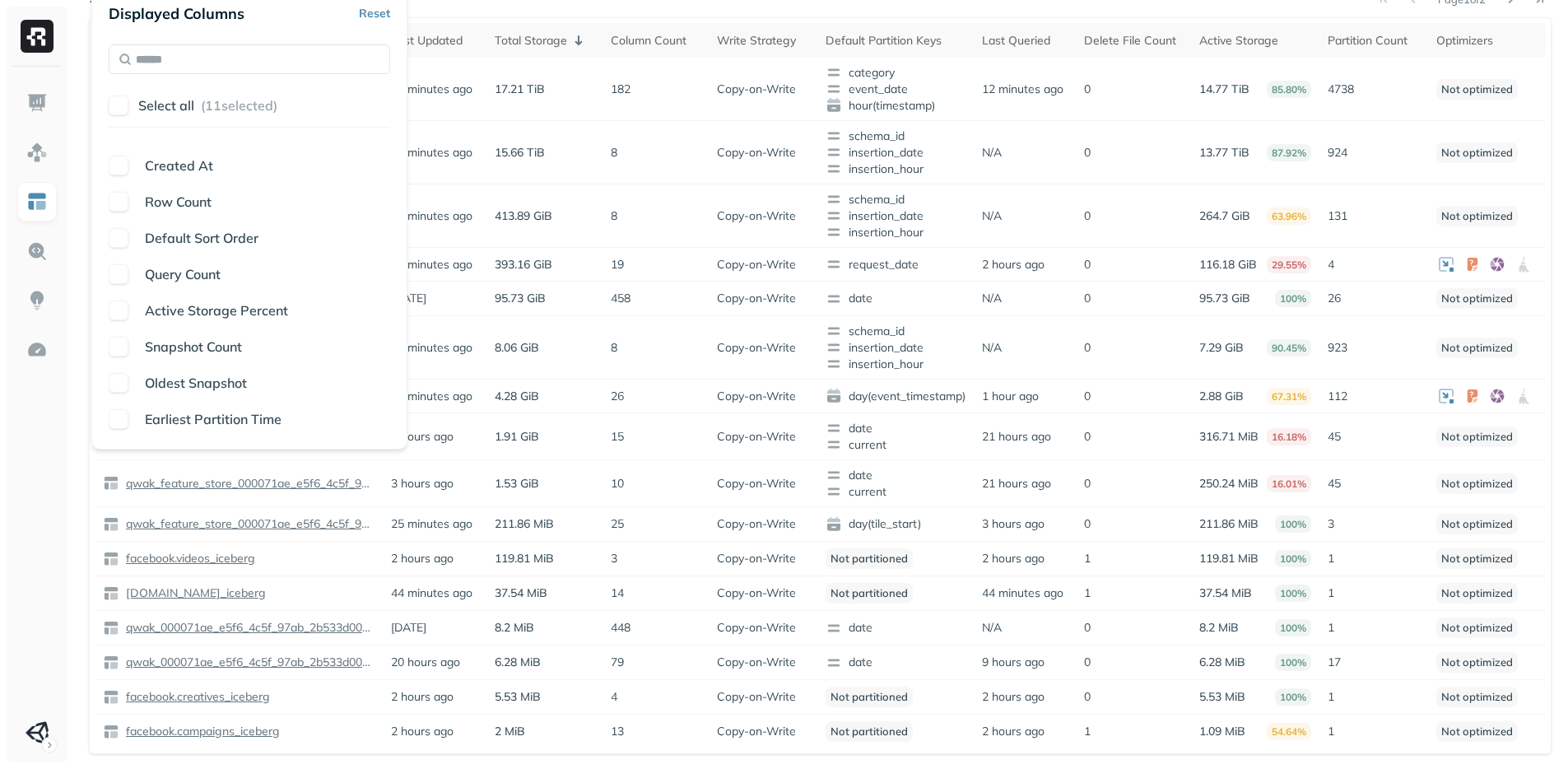
click at [205, 386] on span "Oldest Snapshot" at bounding box center [195, 382] width 102 height 17
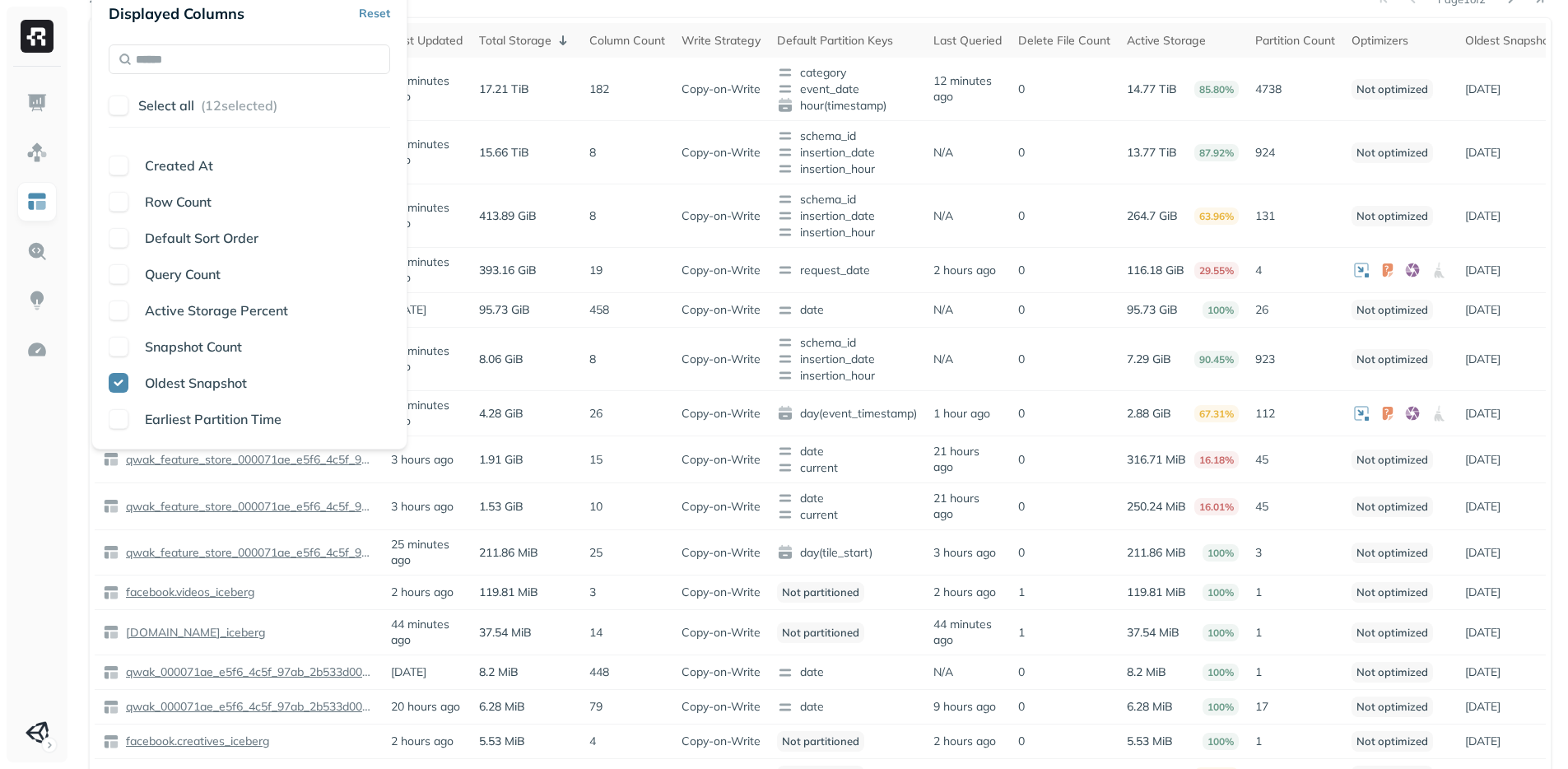
click at [202, 419] on span "Earliest Partition Time" at bounding box center [213, 419] width 136 height 17
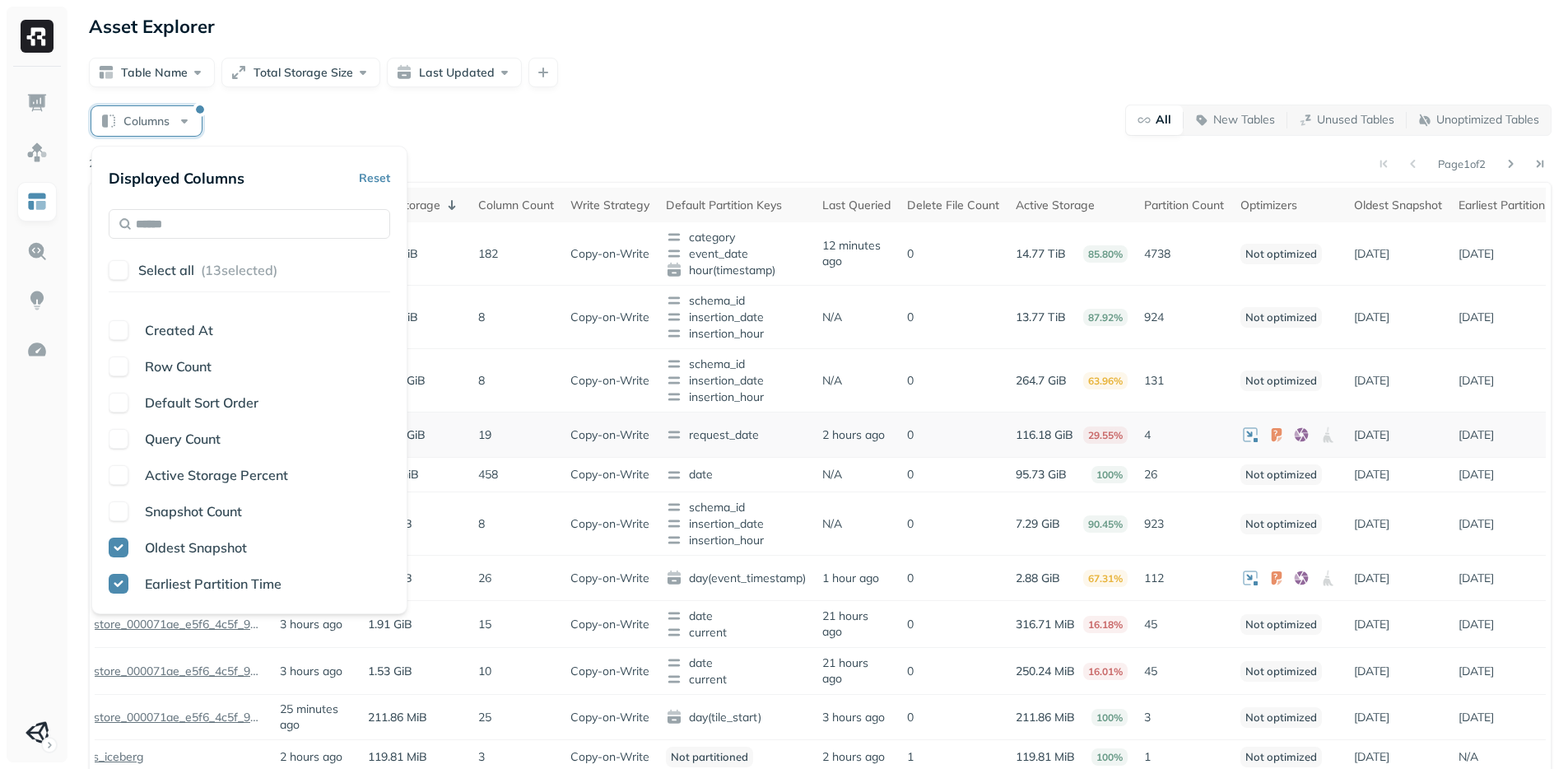
scroll to position [0, 171]
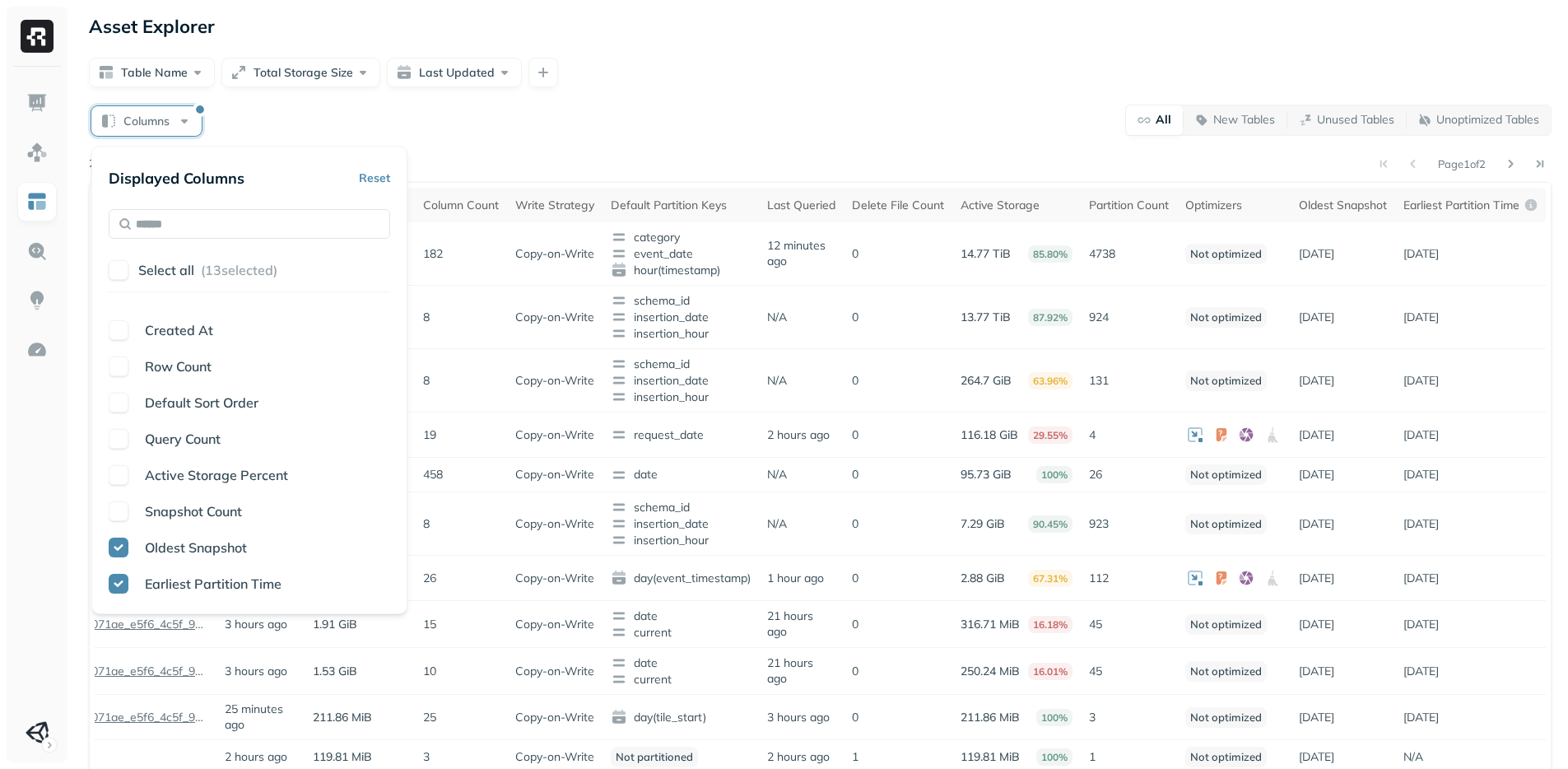
click at [865, 161] on div "Page 1 of 2" at bounding box center [858, 163] width 1387 height 23
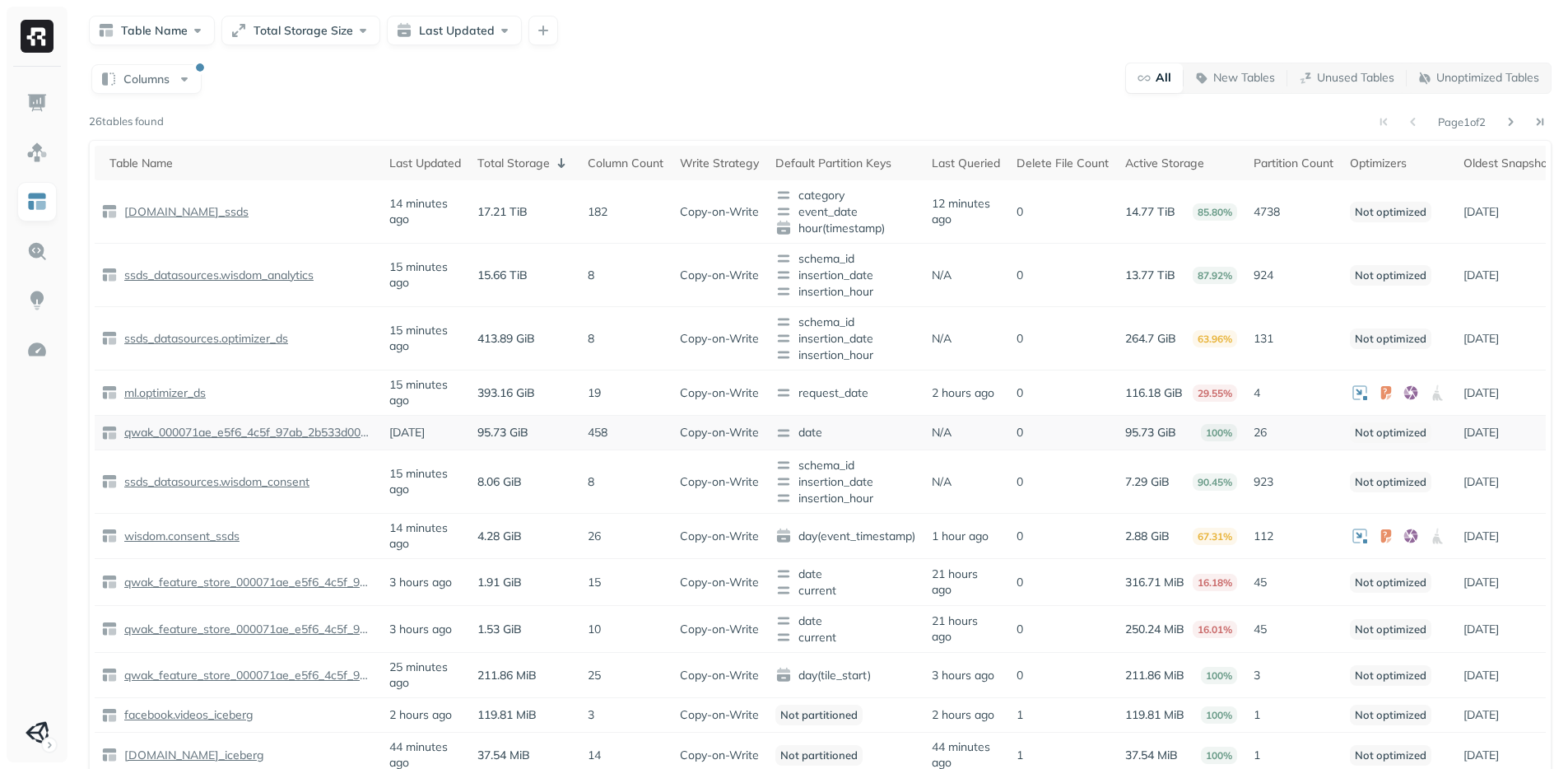
scroll to position [0, 0]
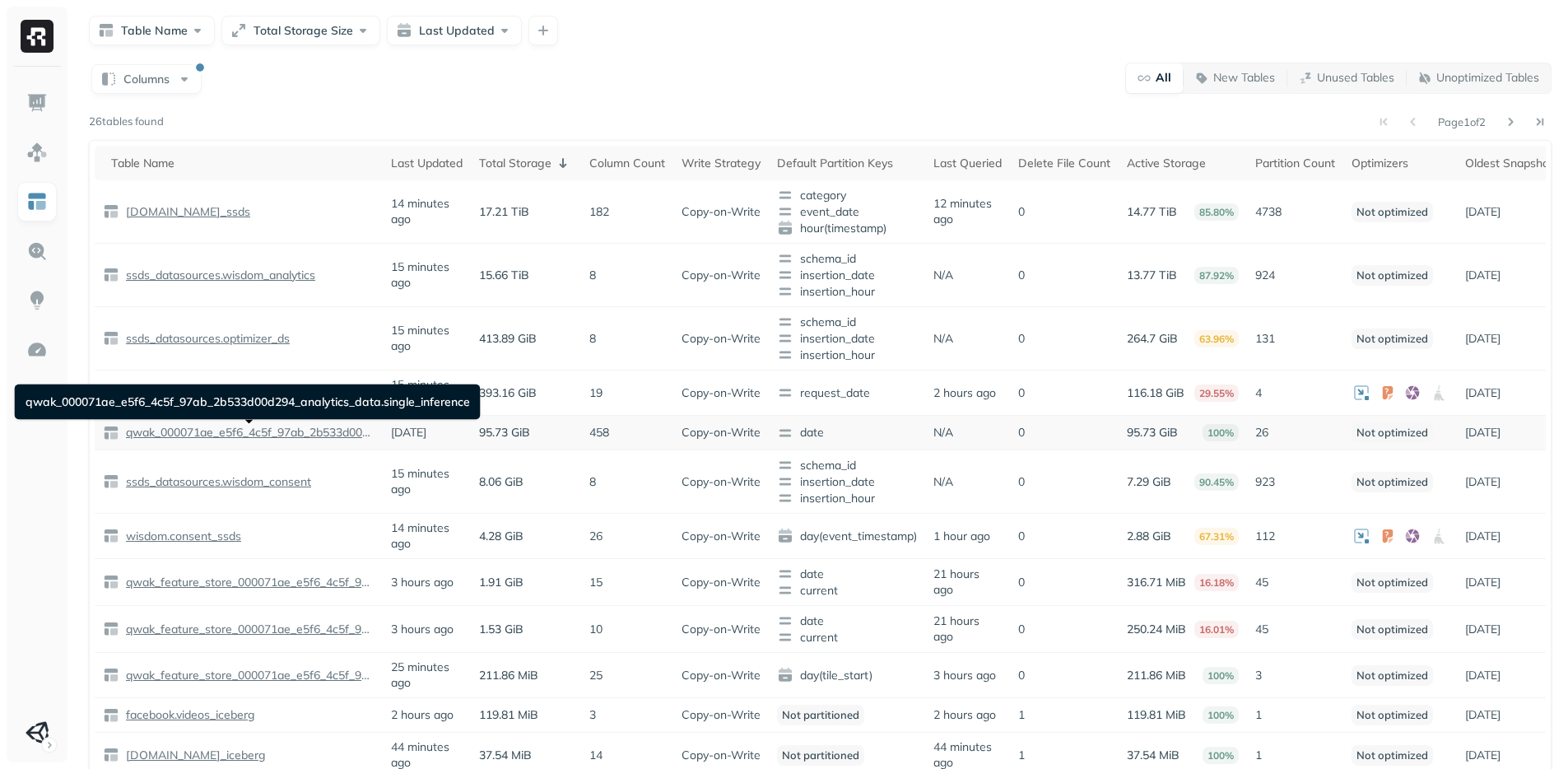
click at [316, 437] on p "qwak_000071ae_e5f6_4c5f_97ab_2b533d00d294_analytics_data.single_inference" at bounding box center [248, 432] width 252 height 16
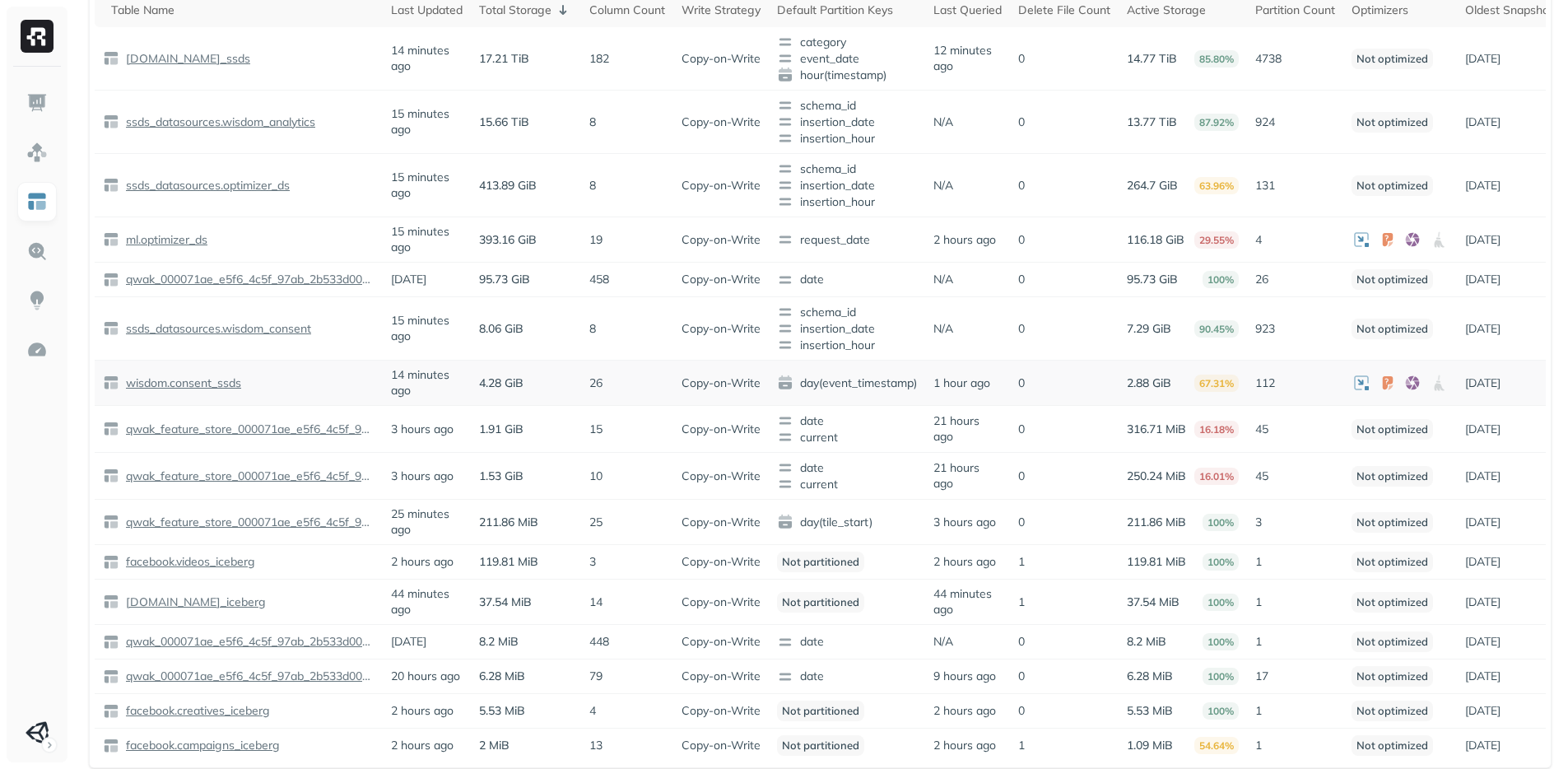
click at [195, 391] on p "wisdom.consent_ssds" at bounding box center [182, 383] width 118 height 16
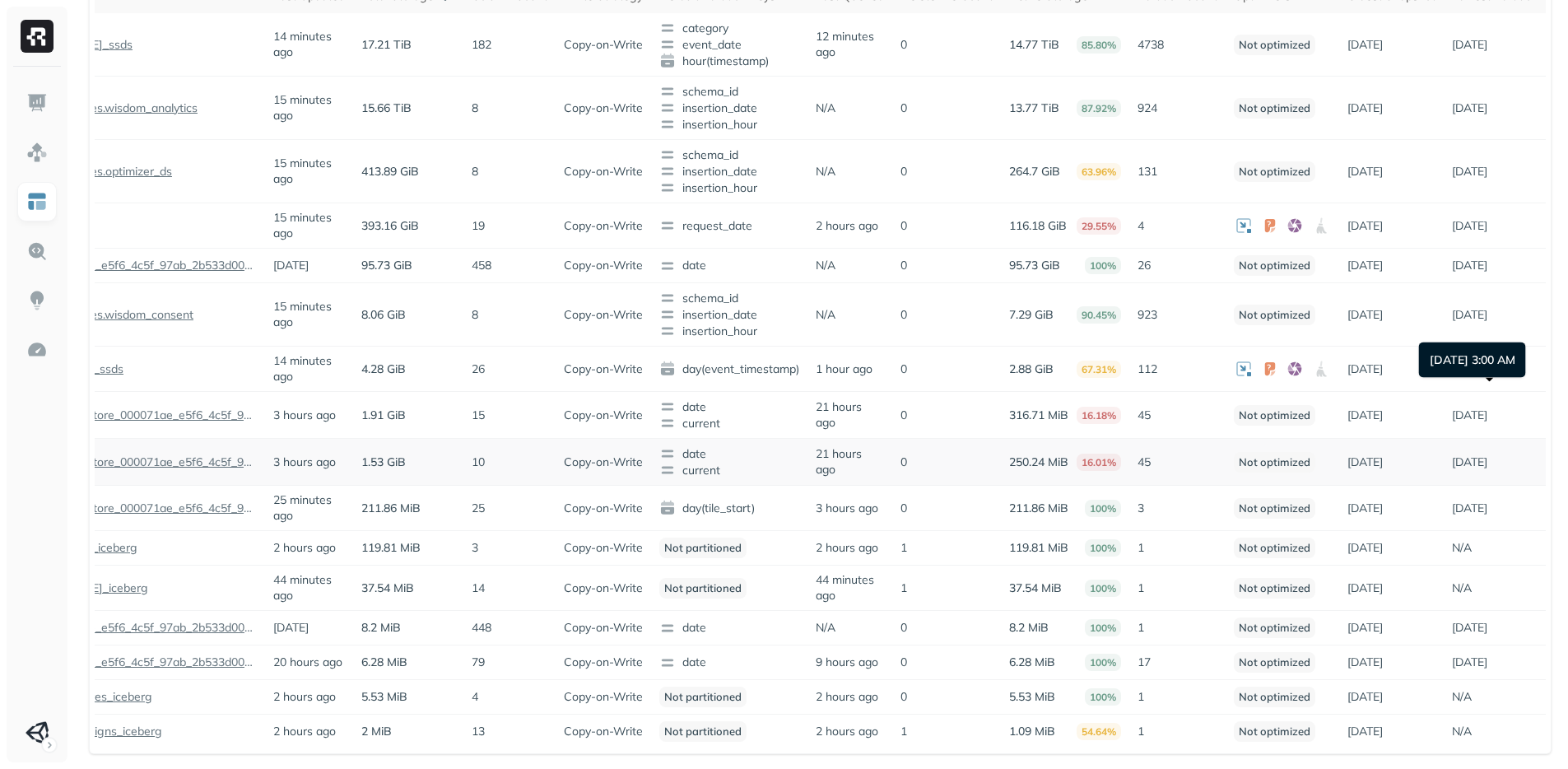
scroll to position [285, 0]
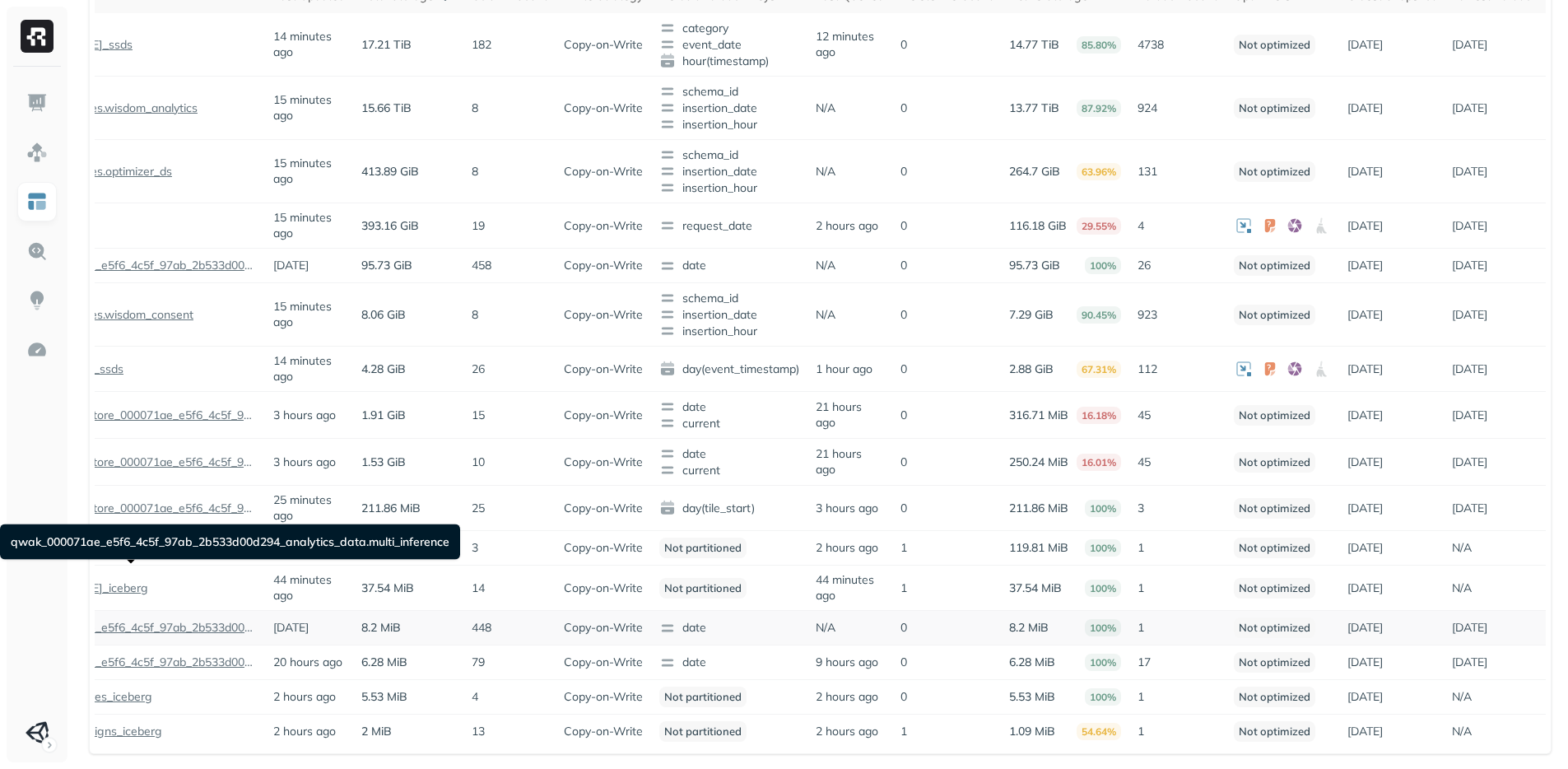
click at [170, 620] on p "qwak_000071ae_e5f6_4c5f_97ab_2b533d00d294_analytics_data.multi_inference" at bounding box center [130, 628] width 252 height 16
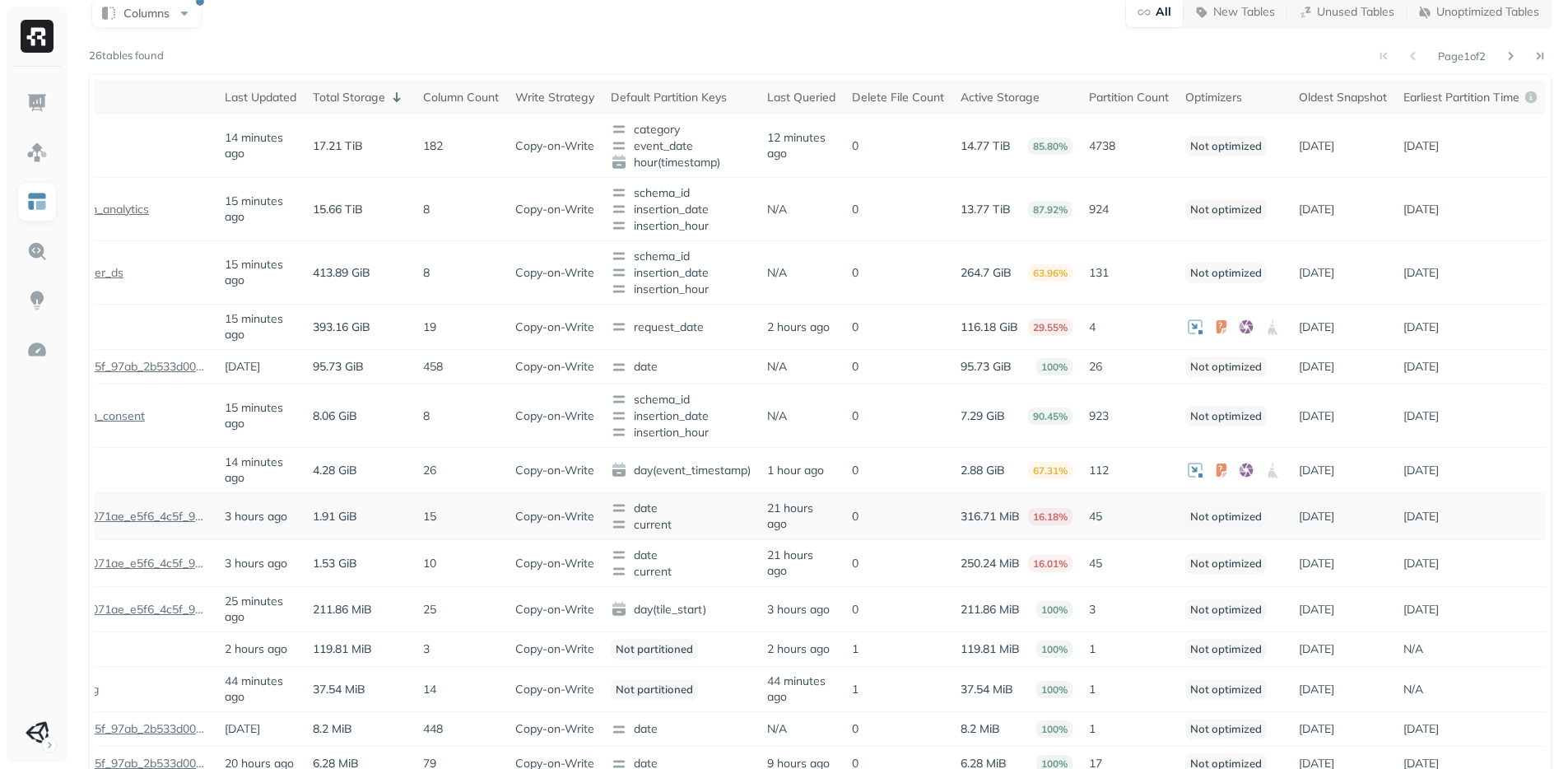
scroll to position [0, 0]
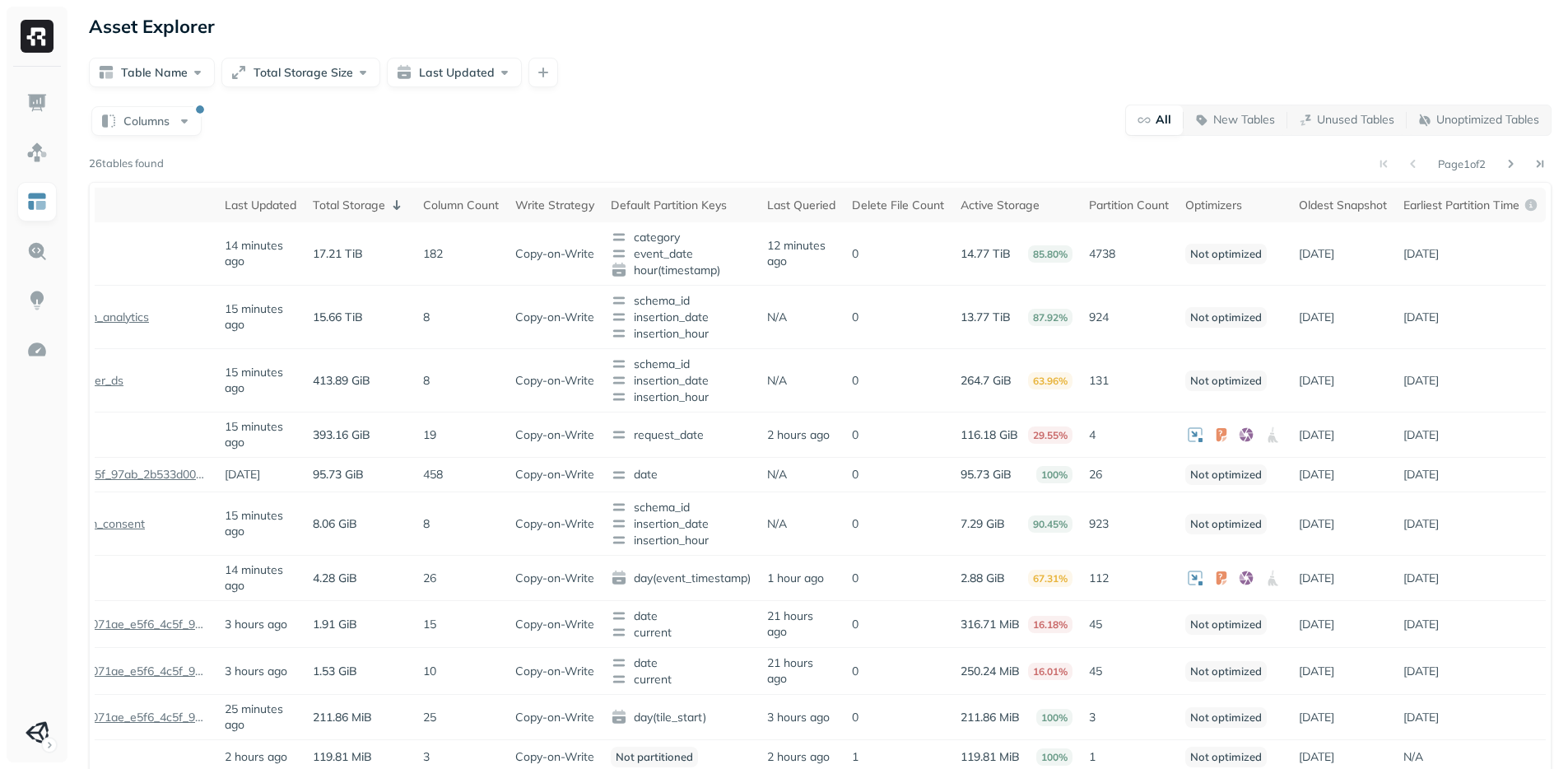
click at [1226, 73] on div "Table Name Total Storage Size Last Updated" at bounding box center [820, 72] width 1462 height 30
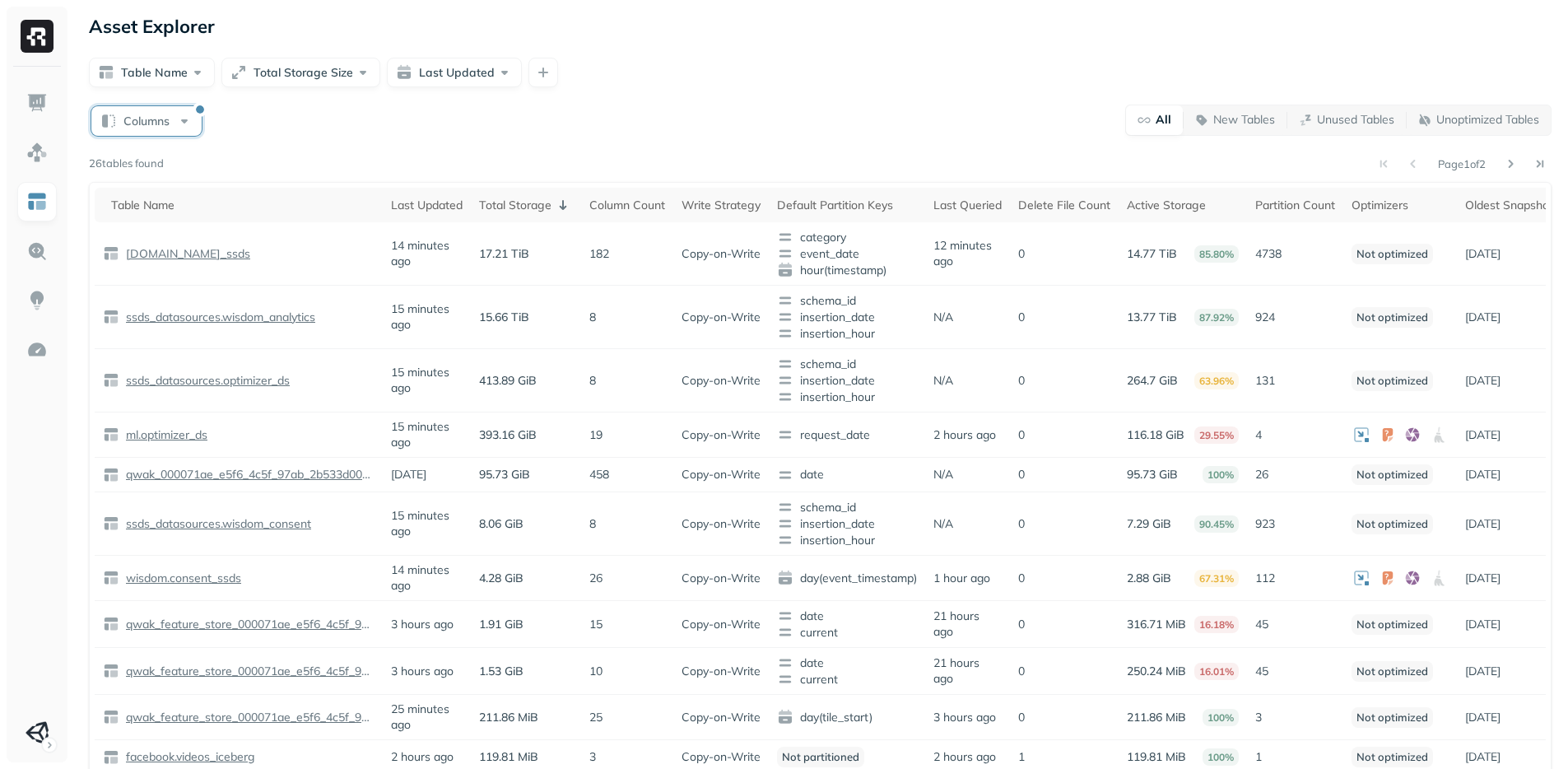
click at [140, 118] on button "Columns" at bounding box center [147, 121] width 111 height 30
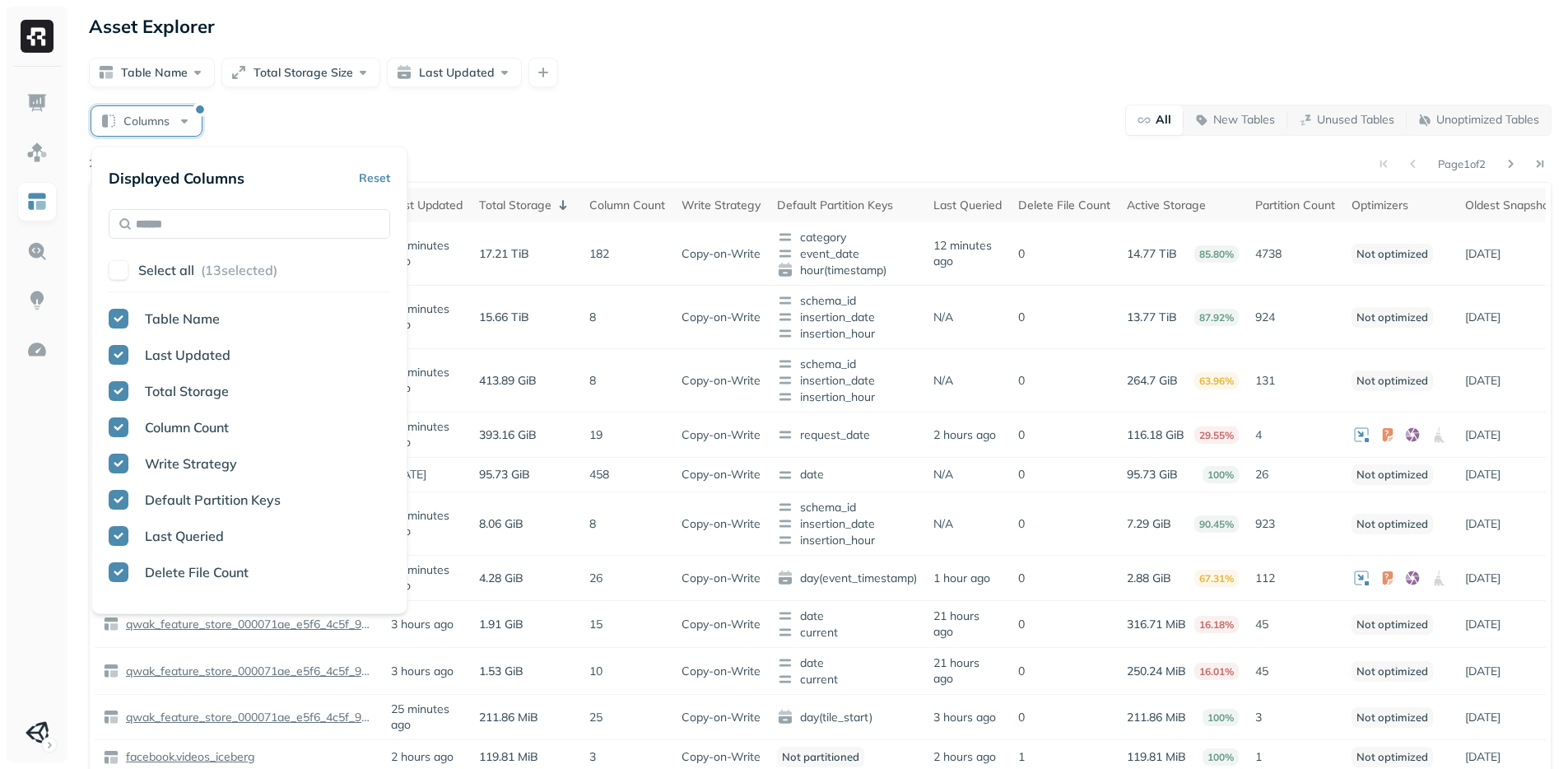
click at [182, 469] on span "Write Strategy" at bounding box center [190, 463] width 92 height 17
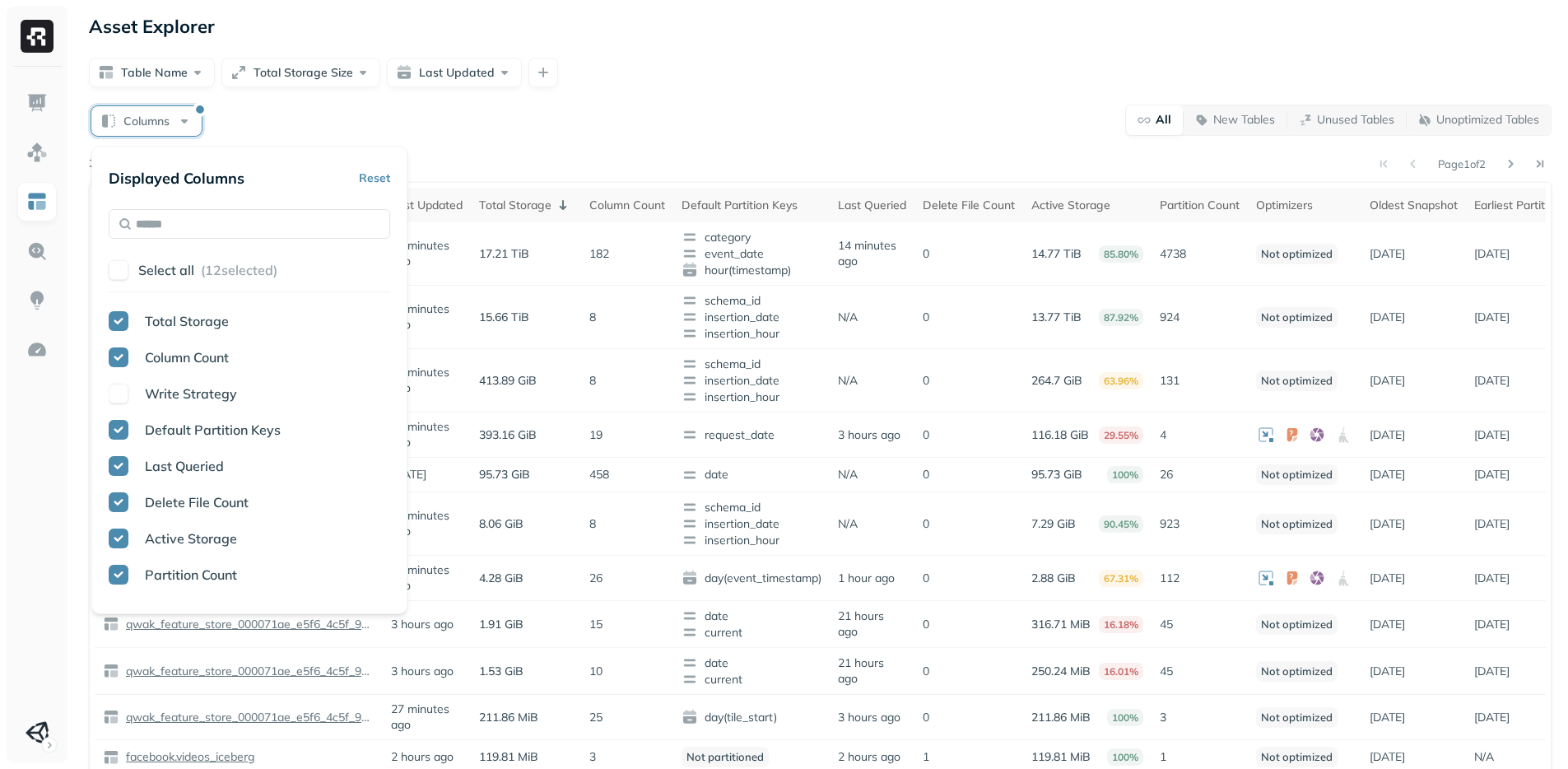
scroll to position [92, 0]
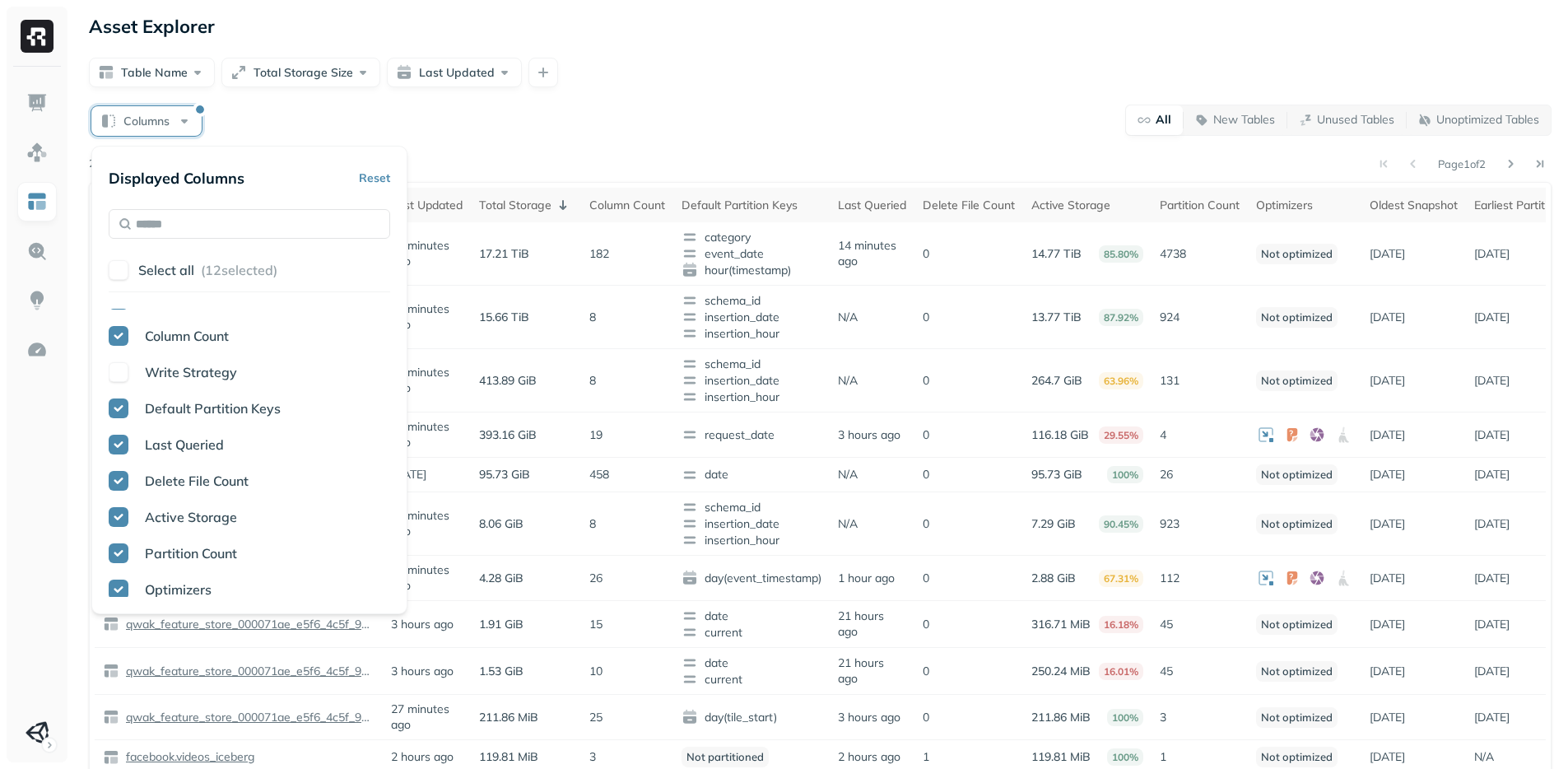
click at [195, 490] on p "Delete File Count" at bounding box center [196, 481] width 104 height 20
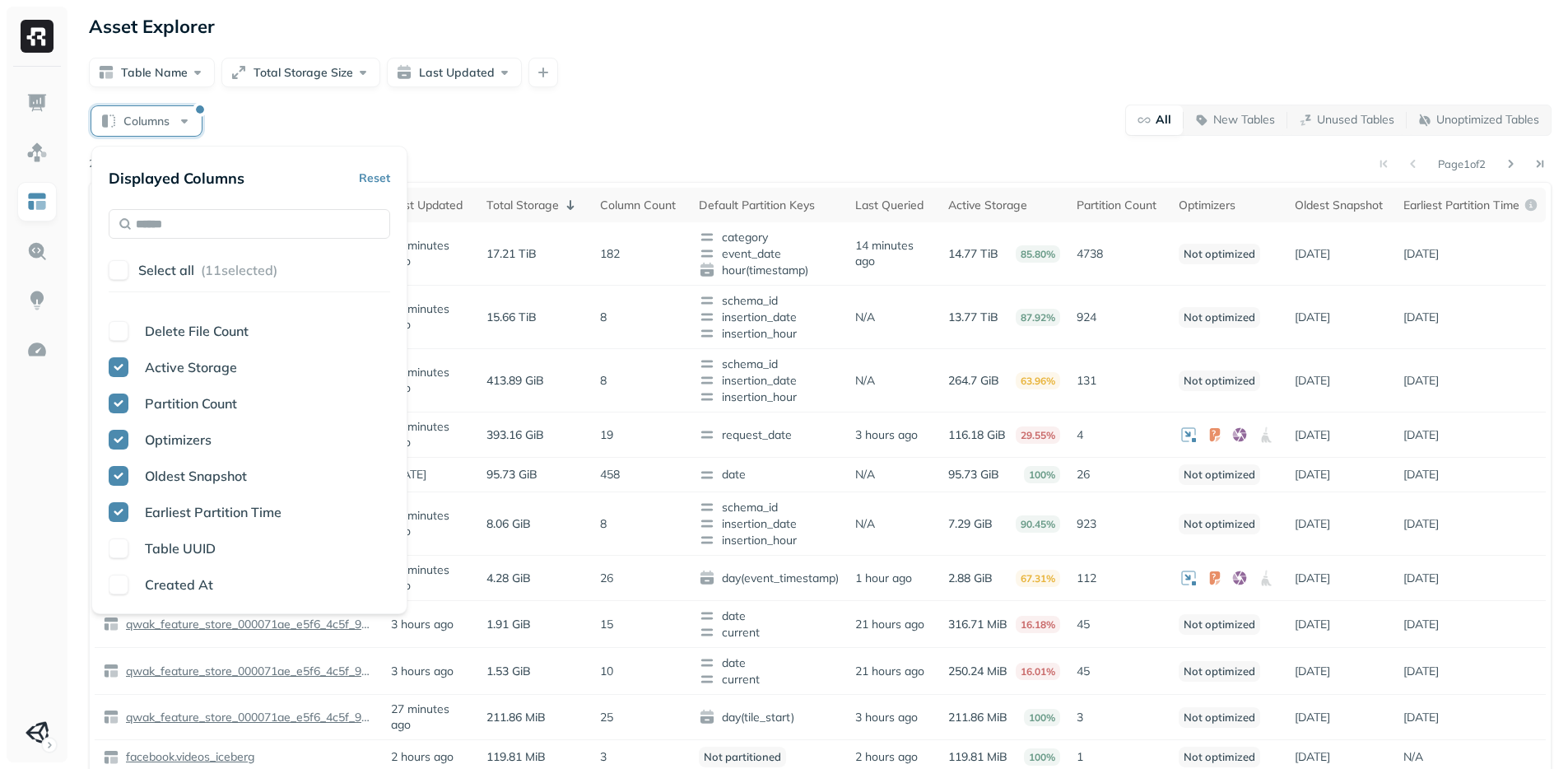
scroll to position [252, 0]
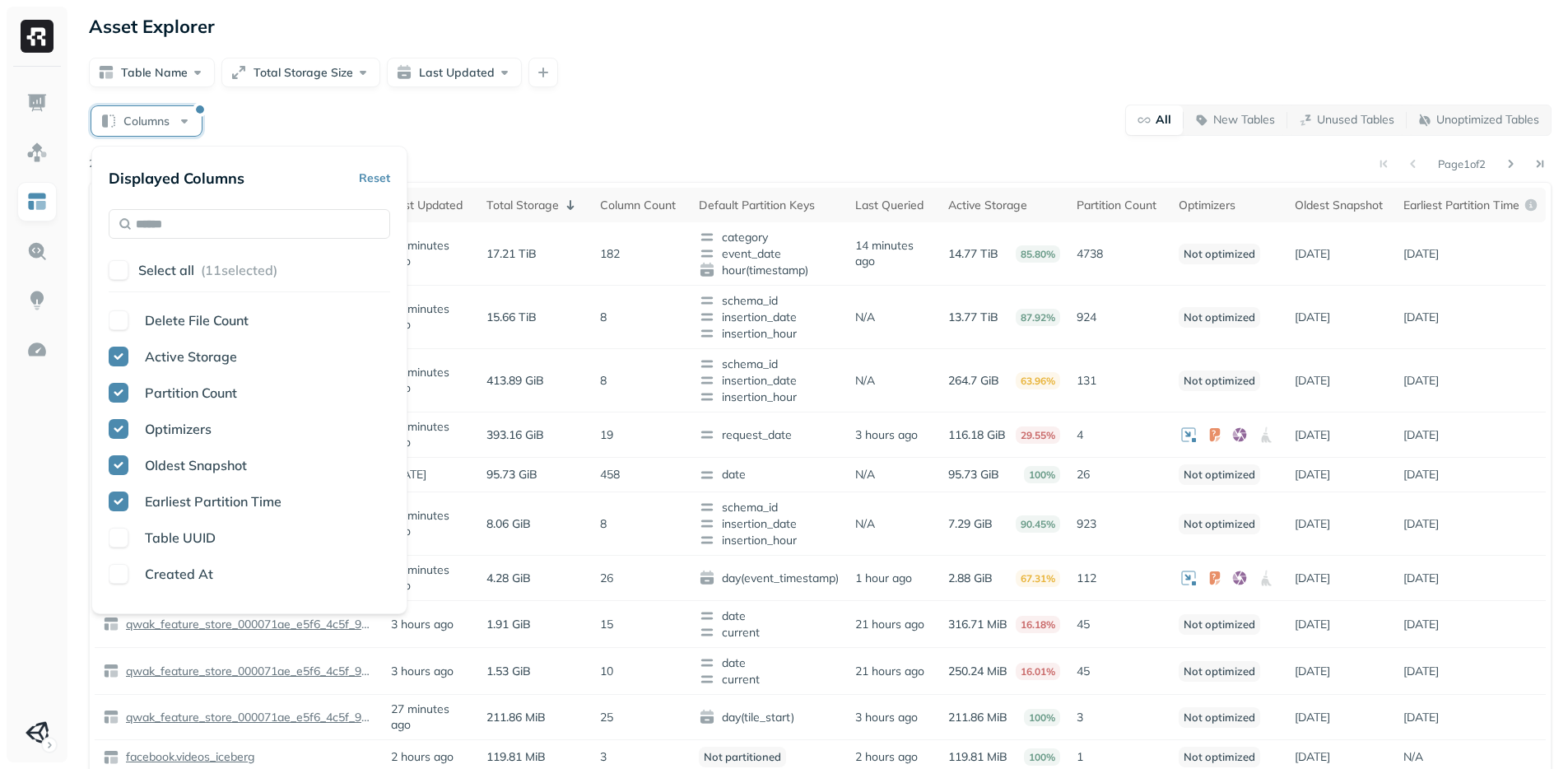
click at [195, 473] on span "Oldest Snapshot" at bounding box center [195, 465] width 102 height 17
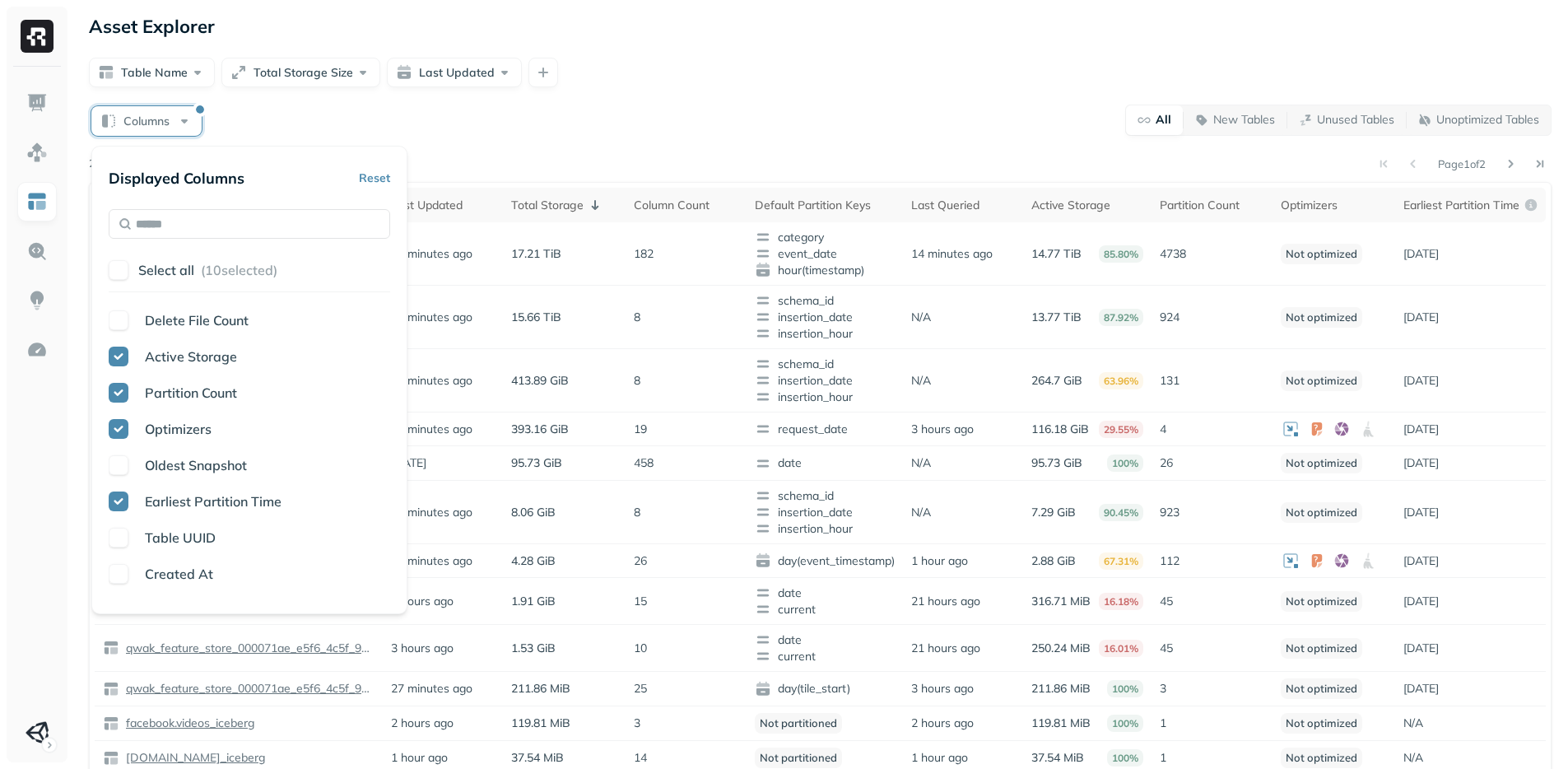
click at [194, 500] on span "Earliest Partition Time" at bounding box center [213, 500] width 136 height 17
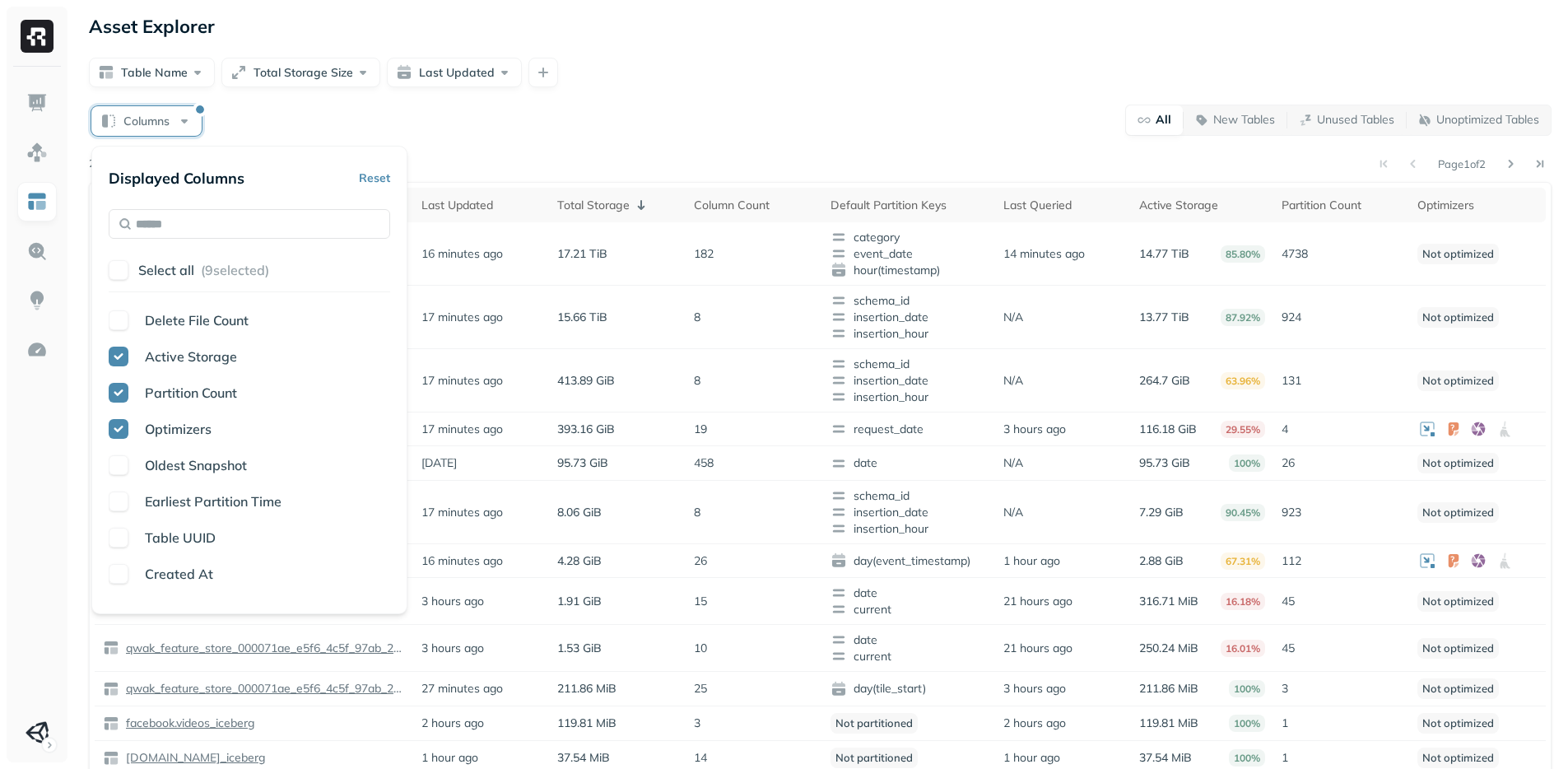
scroll to position [423, 0]
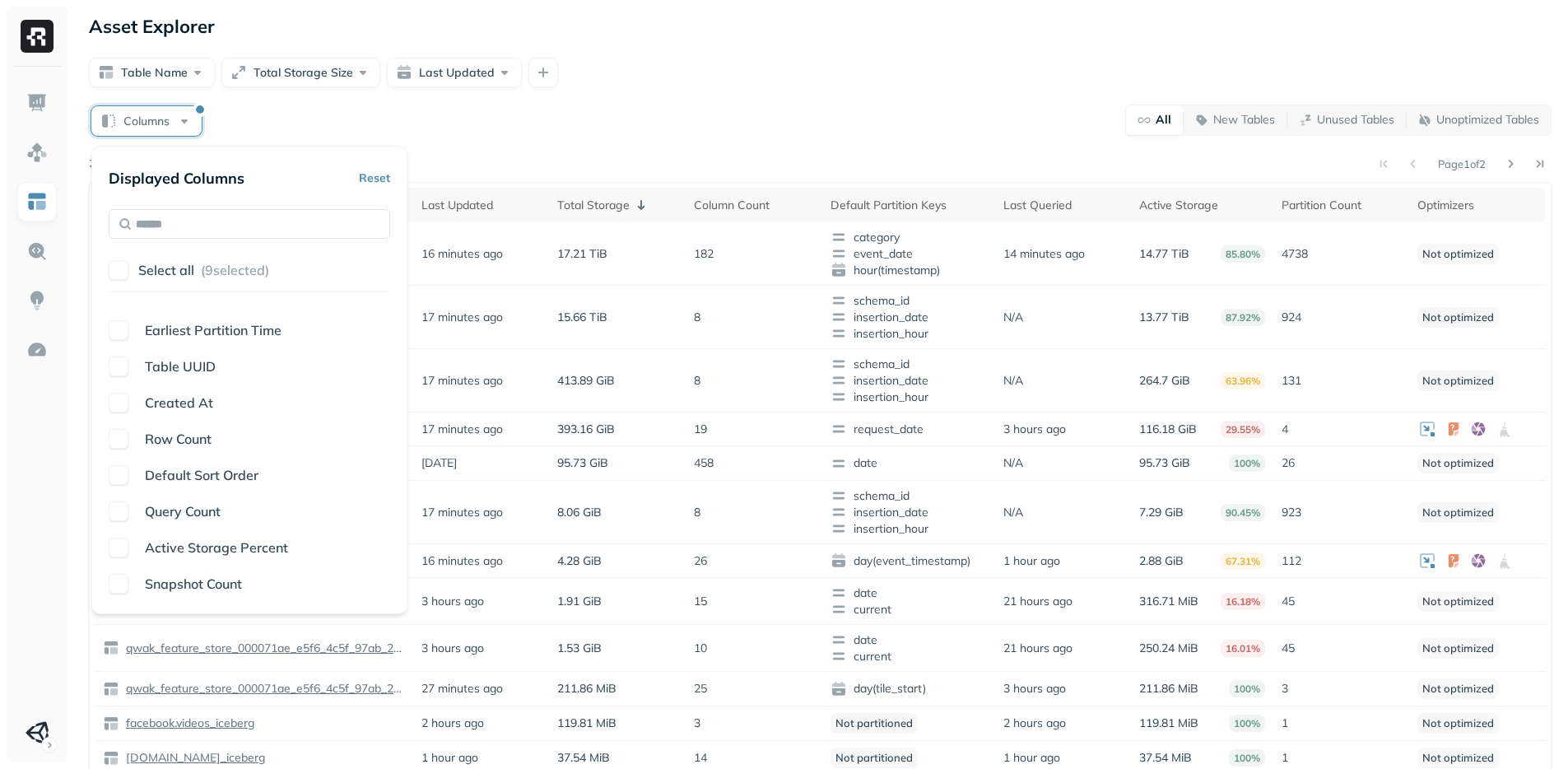
click at [586, 136] on div "Columns All New Tables Unused Tables Unoptimized Tables Page 1 of 2 26 tables f…" at bounding box center [820, 511] width 1462 height 815
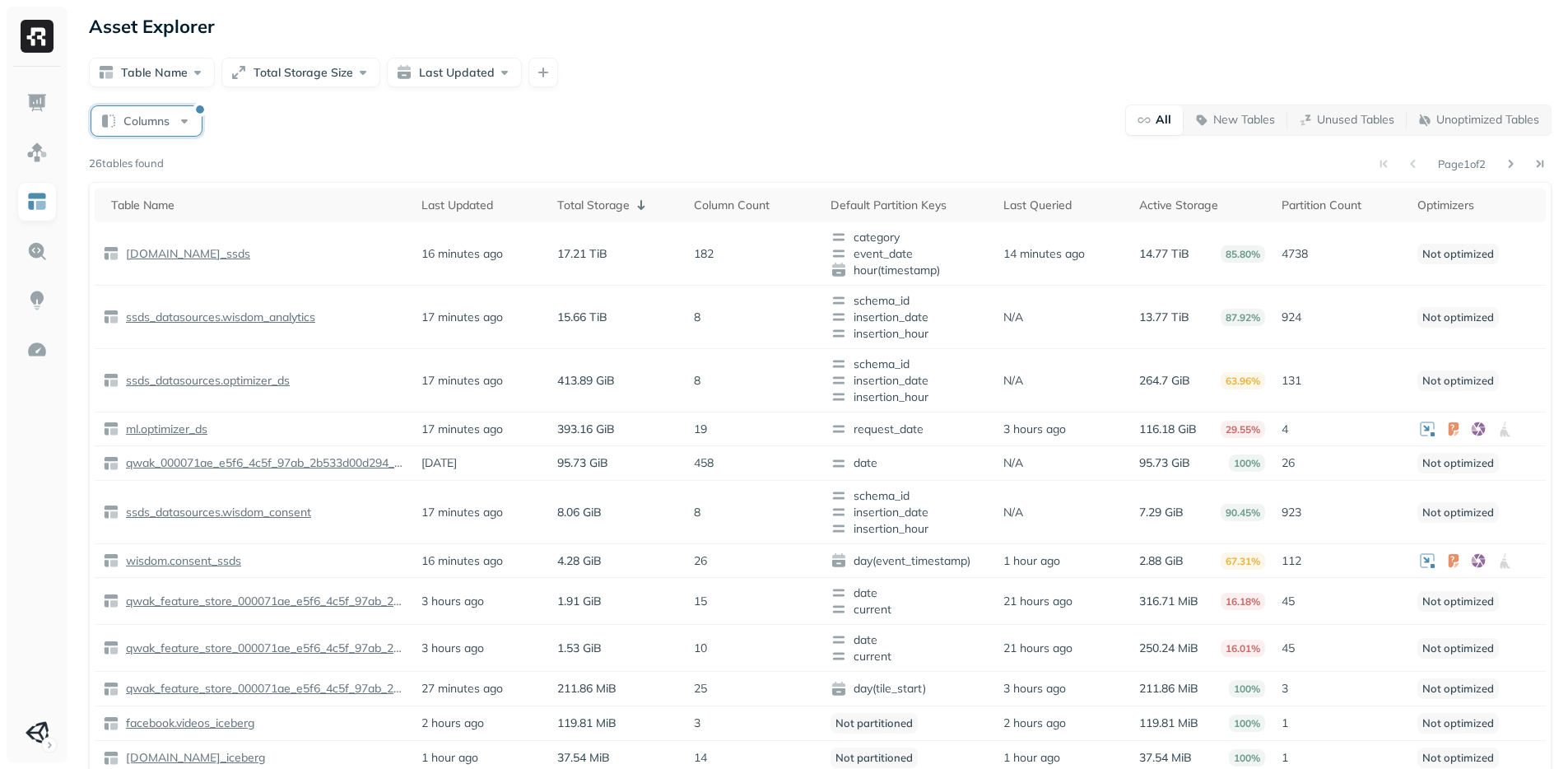
click at [156, 112] on button "Columns" at bounding box center [147, 121] width 111 height 30
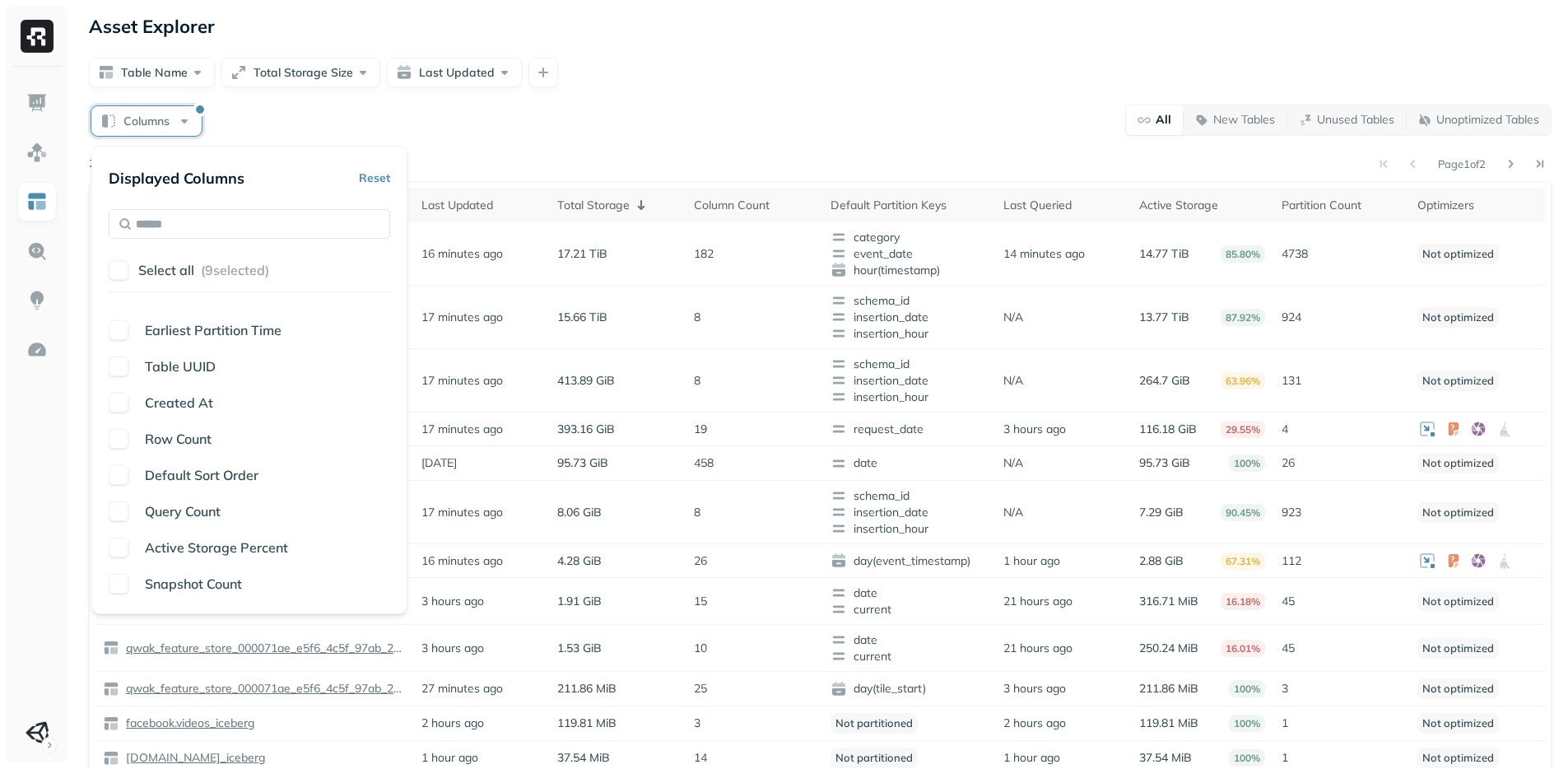
scroll to position [23, 0]
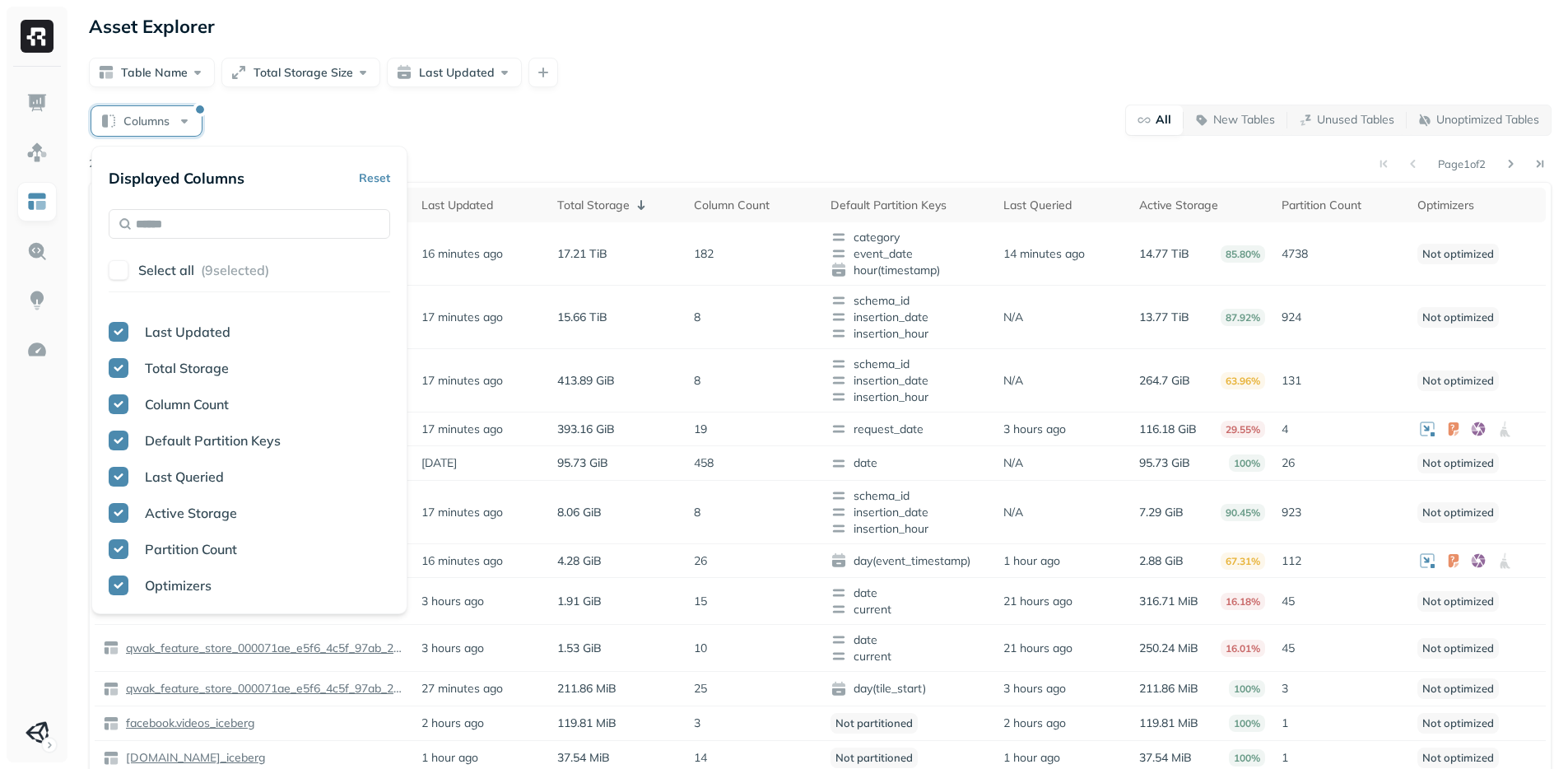
click at [197, 390] on div "Table Name Last Updated Total Storage Column Count Default Partition Keys Last …" at bounding box center [249, 453] width 281 height 288
drag, startPoint x: 199, startPoint y: 395, endPoint x: 222, endPoint y: 387, distance: 24.4
click at [199, 396] on p "Column Count" at bounding box center [187, 404] width 84 height 20
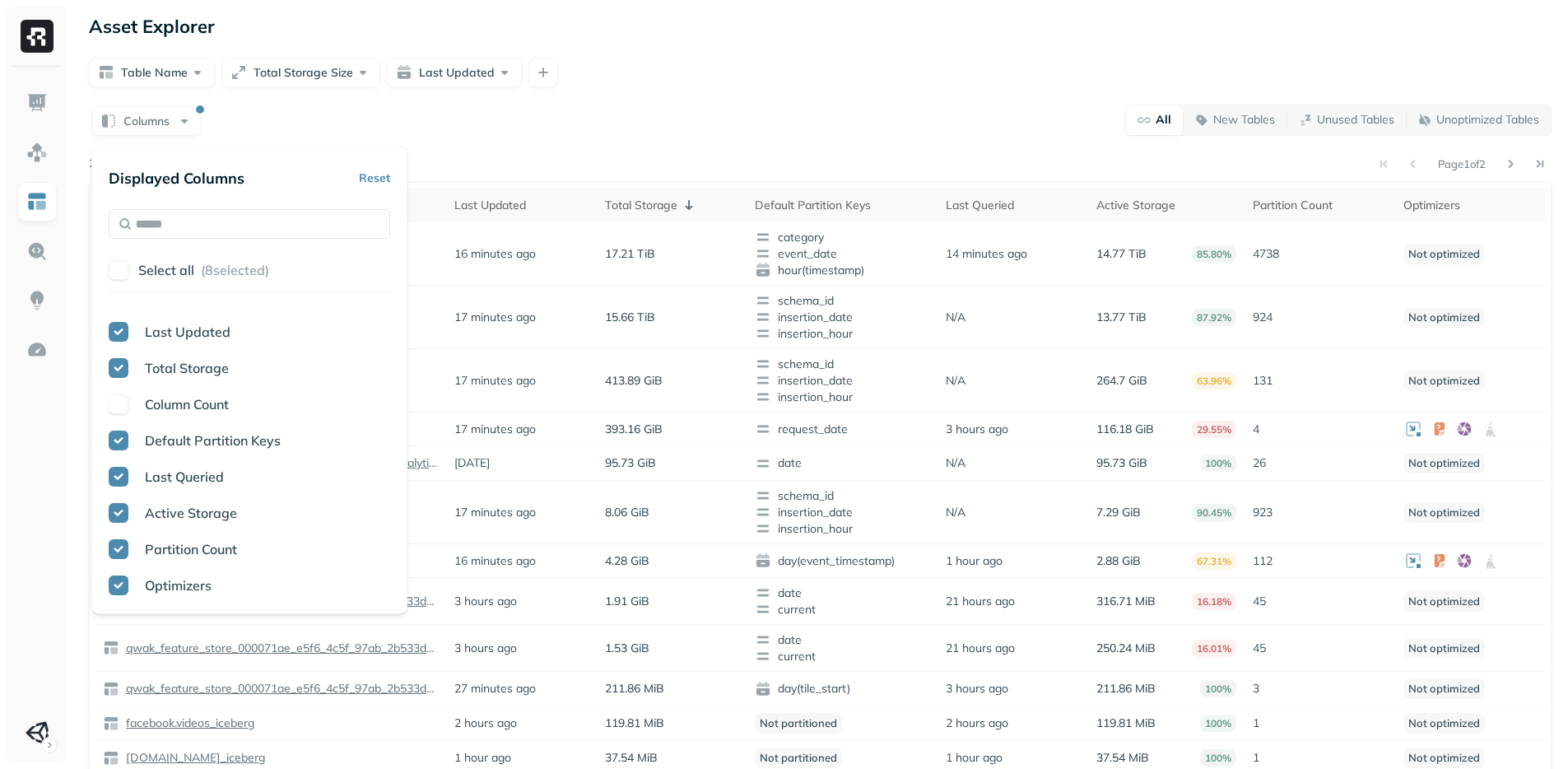
click at [598, 93] on div "Asset Explorer Table Name Total Storage Size Last Updated Columns All New Table…" at bounding box center [819, 467] width 1495 height 934
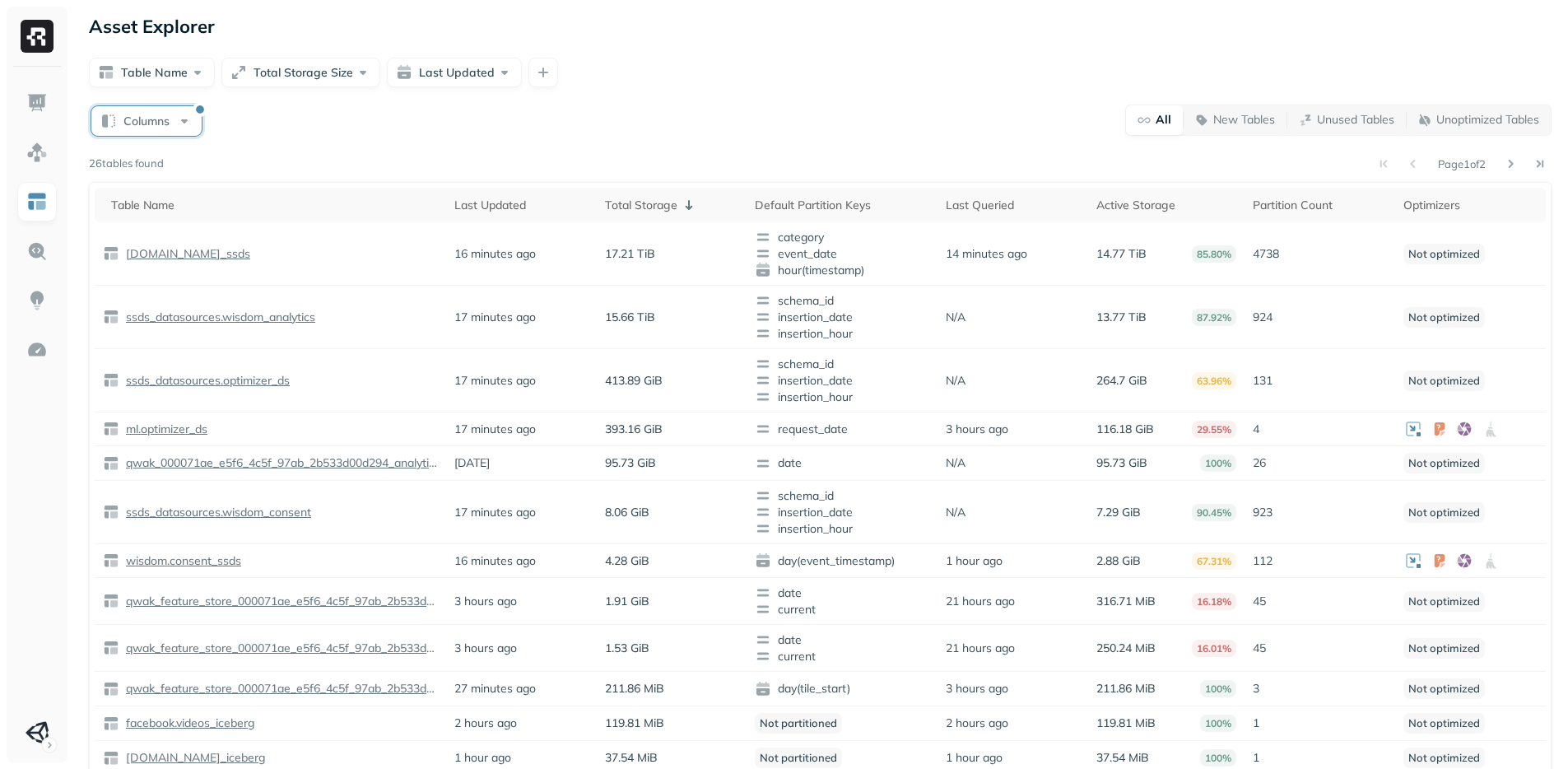
click at [193, 114] on button "Columns" at bounding box center [147, 121] width 111 height 30
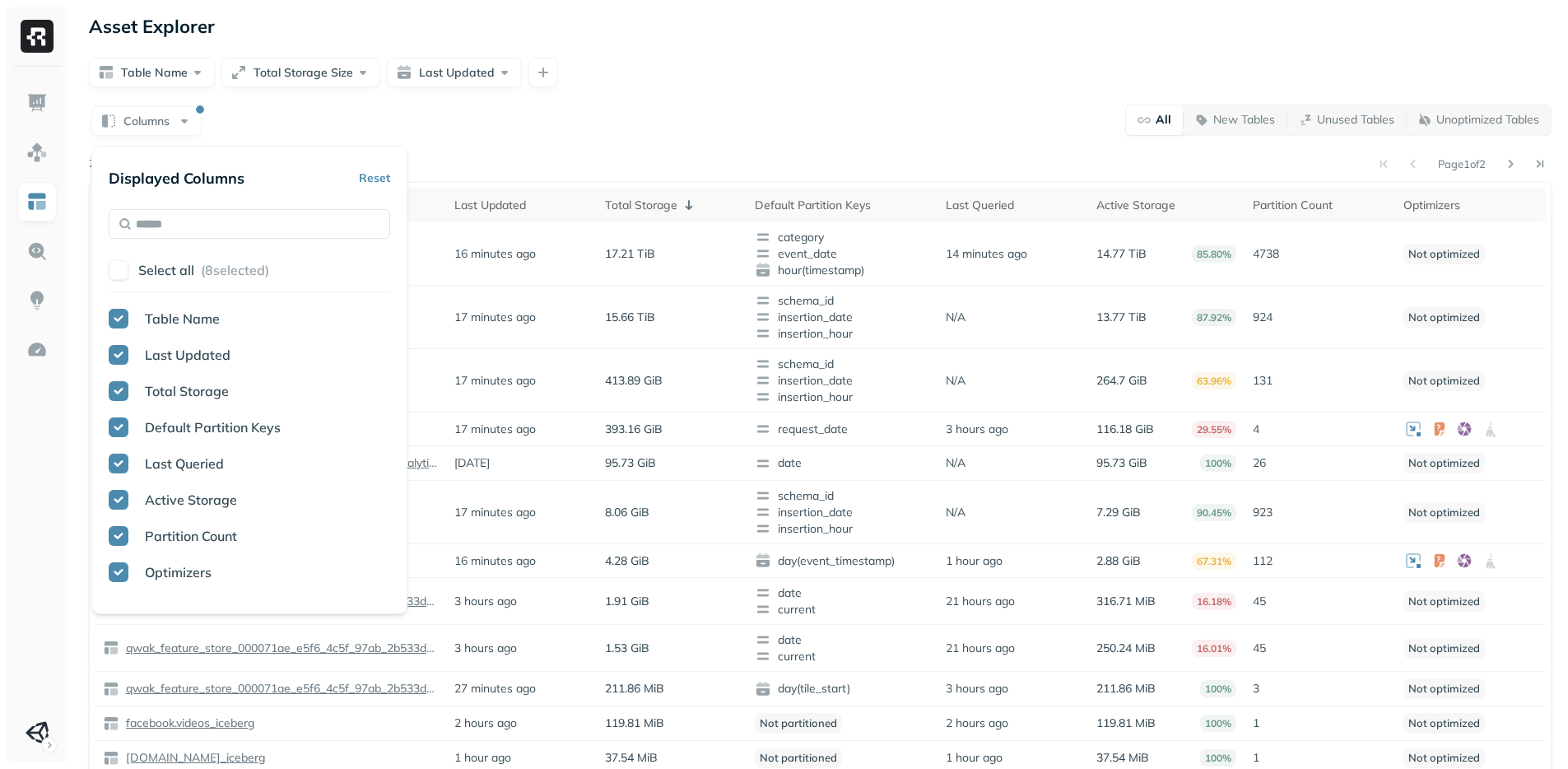
click at [731, 102] on div "Asset Explorer Table Name Total Storage Size Last Updated Columns All New Table…" at bounding box center [819, 467] width 1495 height 934
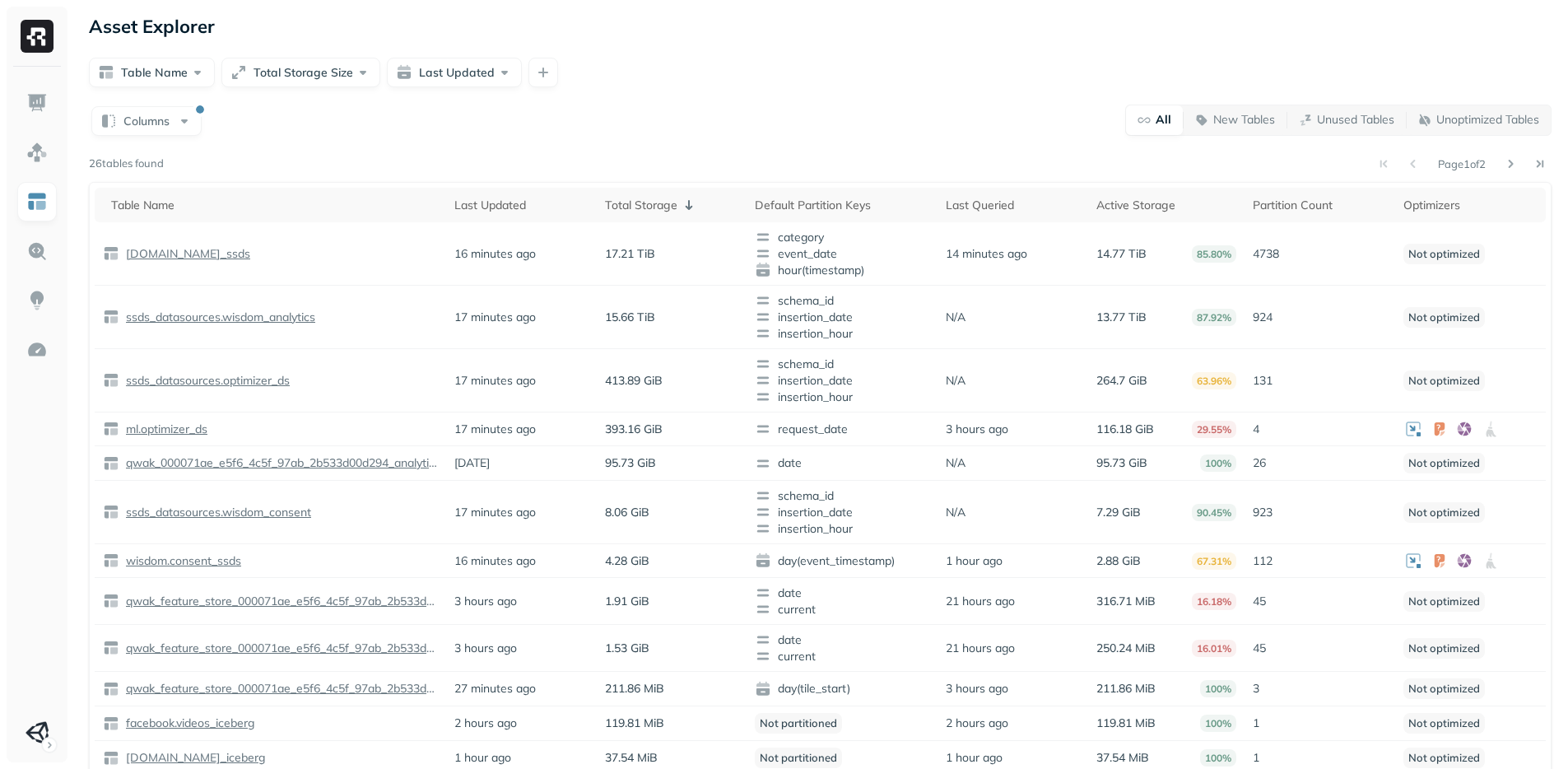
click at [652, 147] on div "Columns All New Tables Unused Tables Unoptimized Tables Page 1 of 2 26 tables f…" at bounding box center [820, 511] width 1462 height 815
click at [616, 199] on div "Total Storage" at bounding box center [672, 205] width 134 height 20
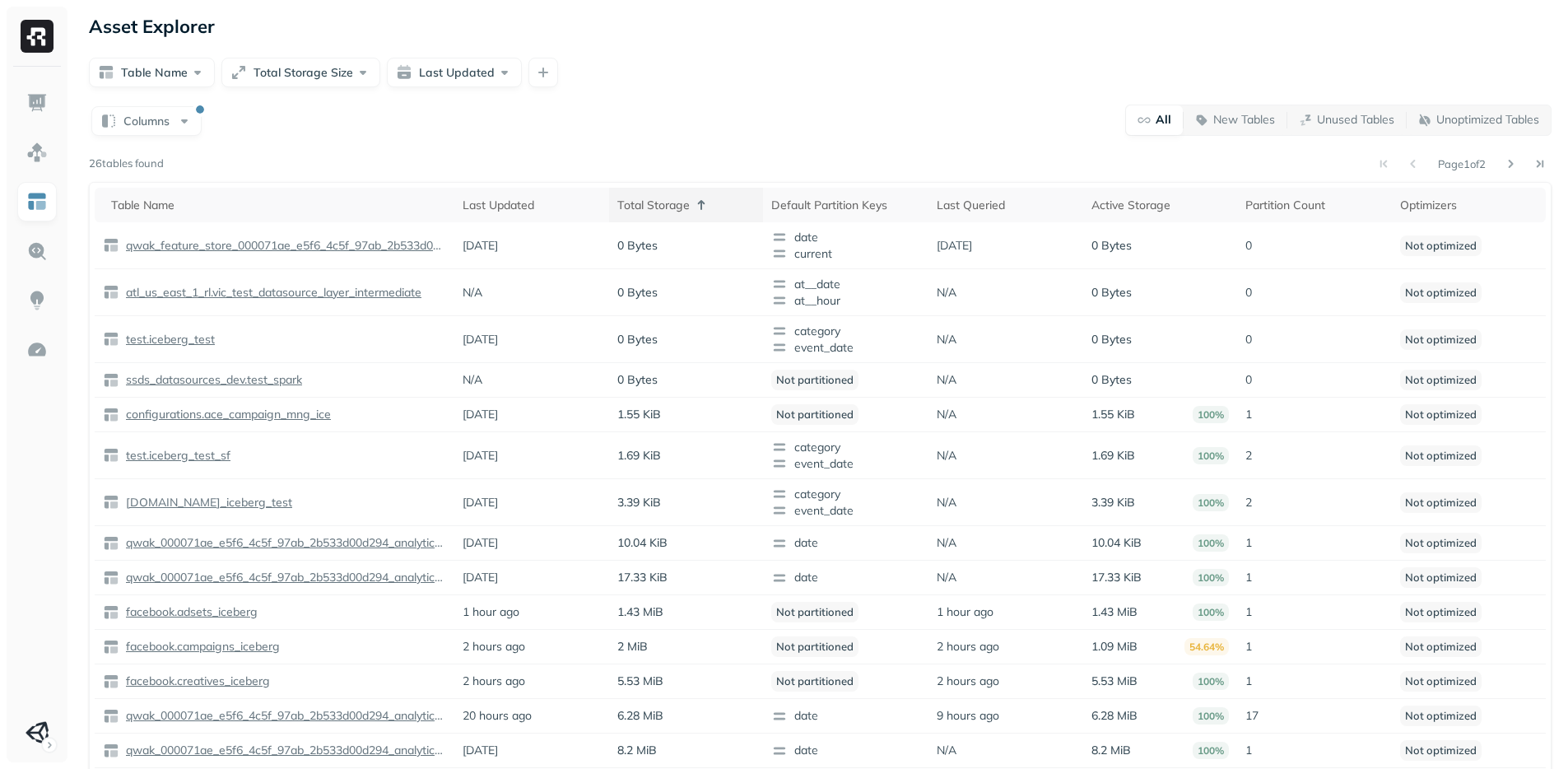
click at [696, 195] on icon at bounding box center [701, 205] width 20 height 20
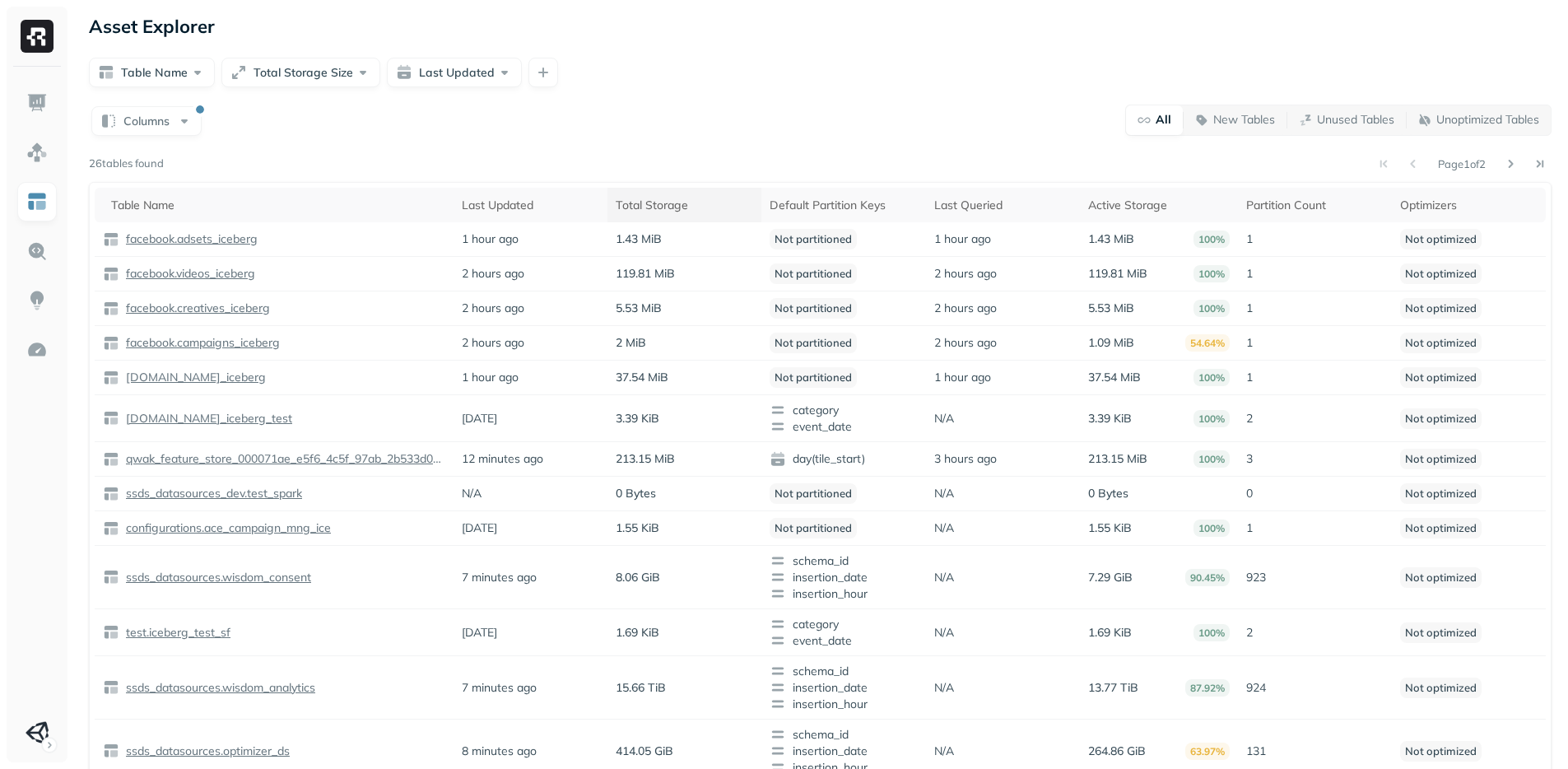
click at [696, 200] on div "Total Storage" at bounding box center [684, 205] width 137 height 16
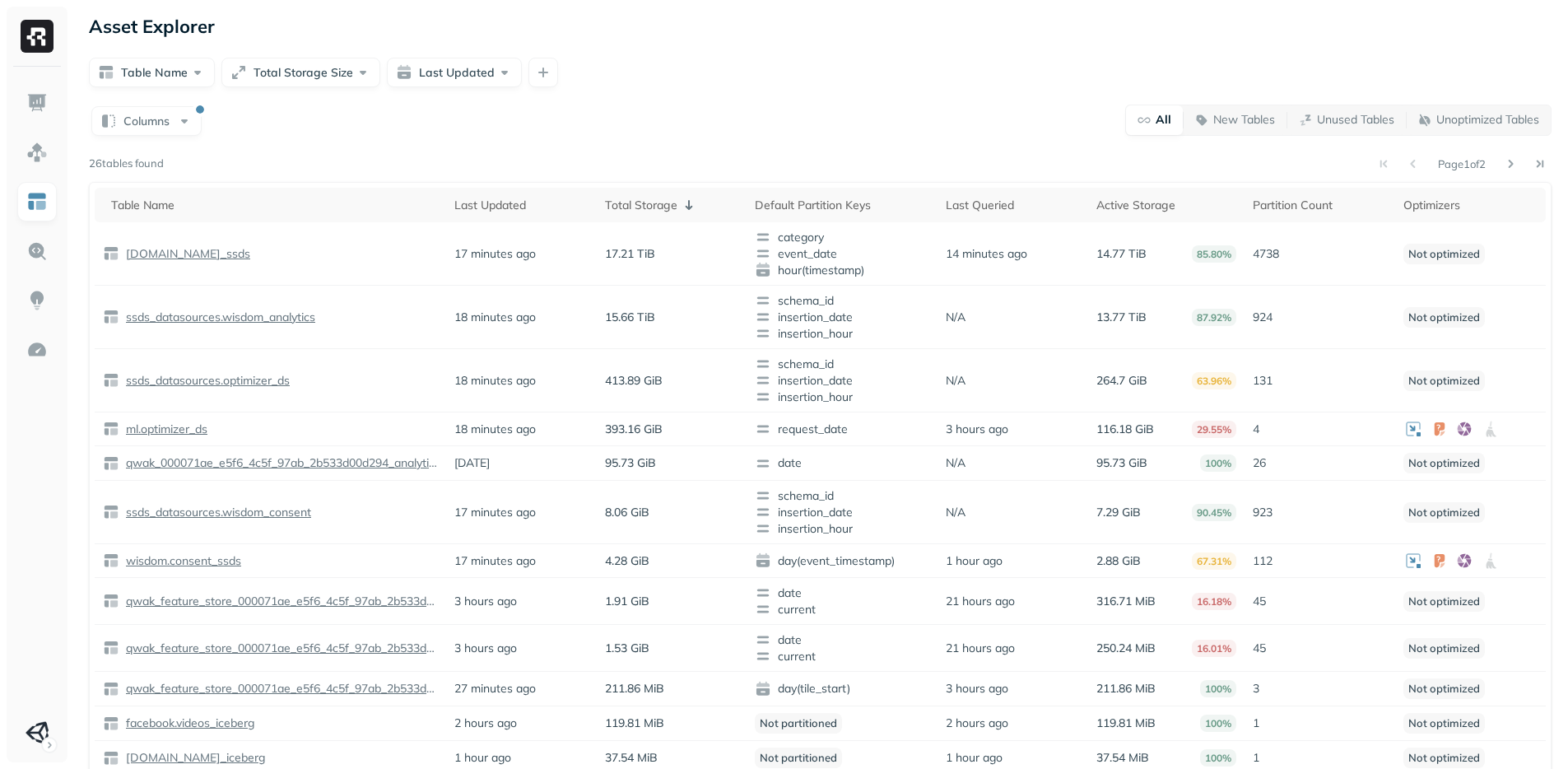
click at [716, 157] on div "Page 1 of 2" at bounding box center [858, 163] width 1387 height 23
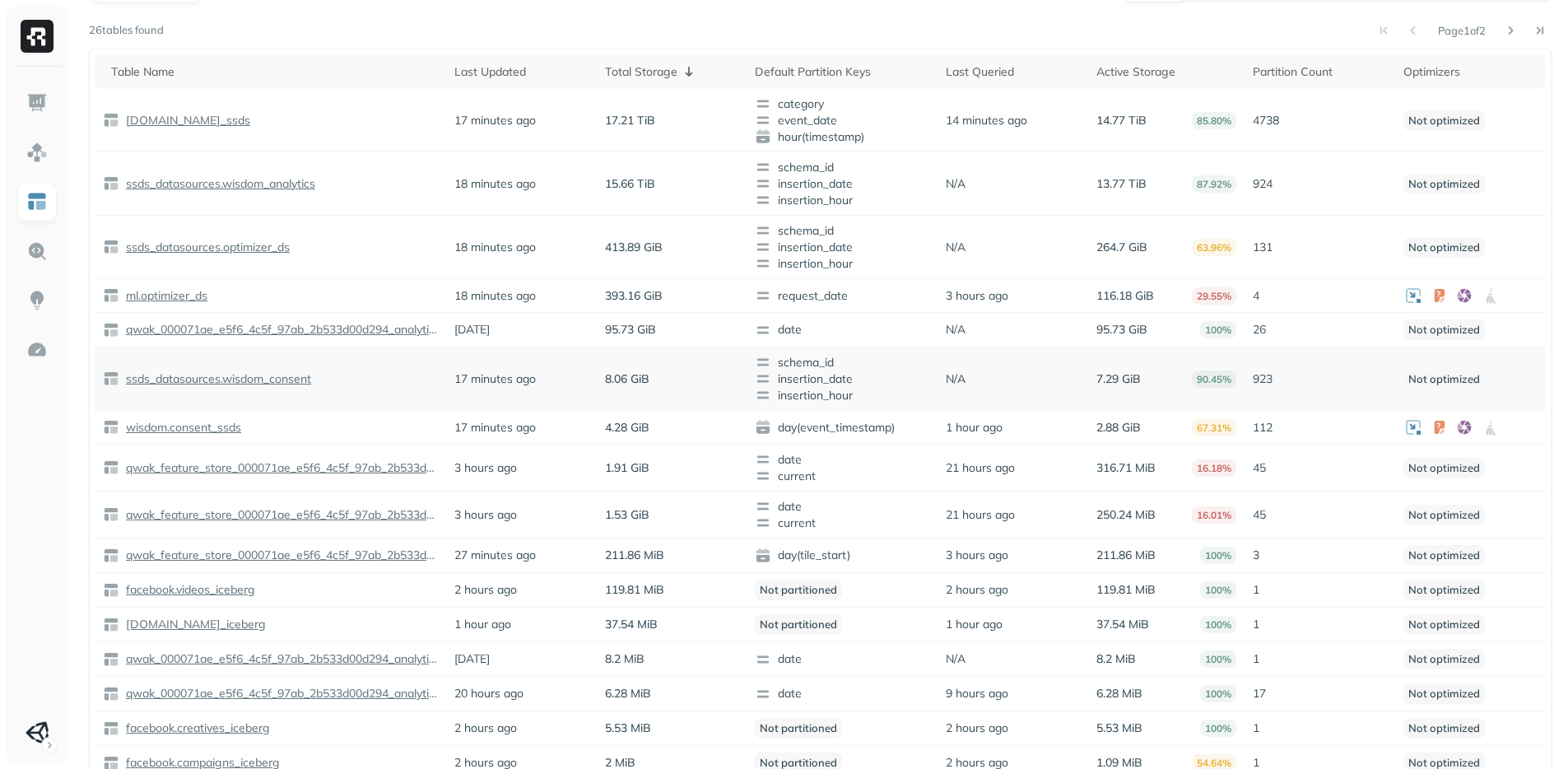
scroll to position [0, 0]
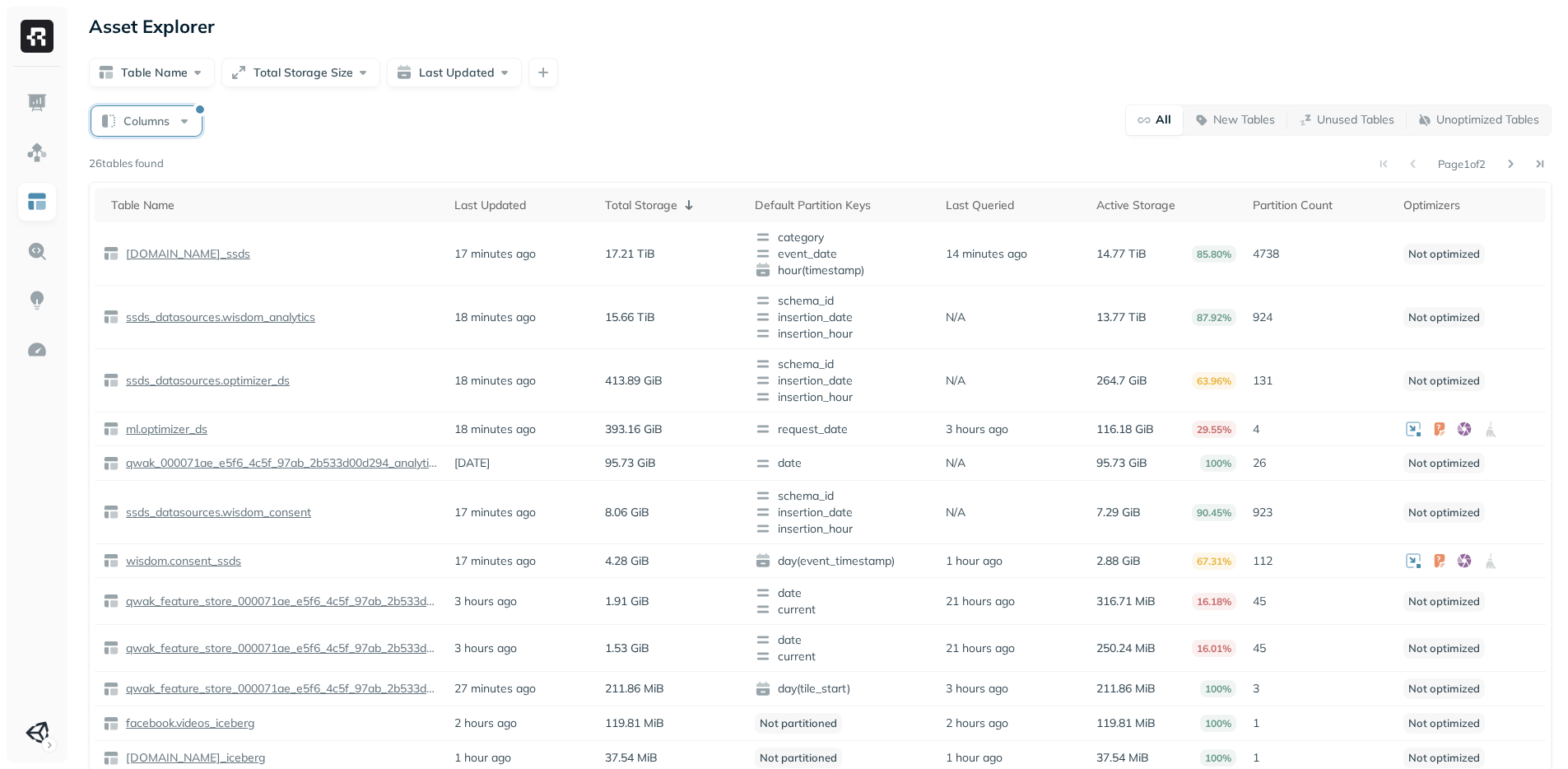
click at [153, 112] on button "Columns" at bounding box center [147, 121] width 111 height 30
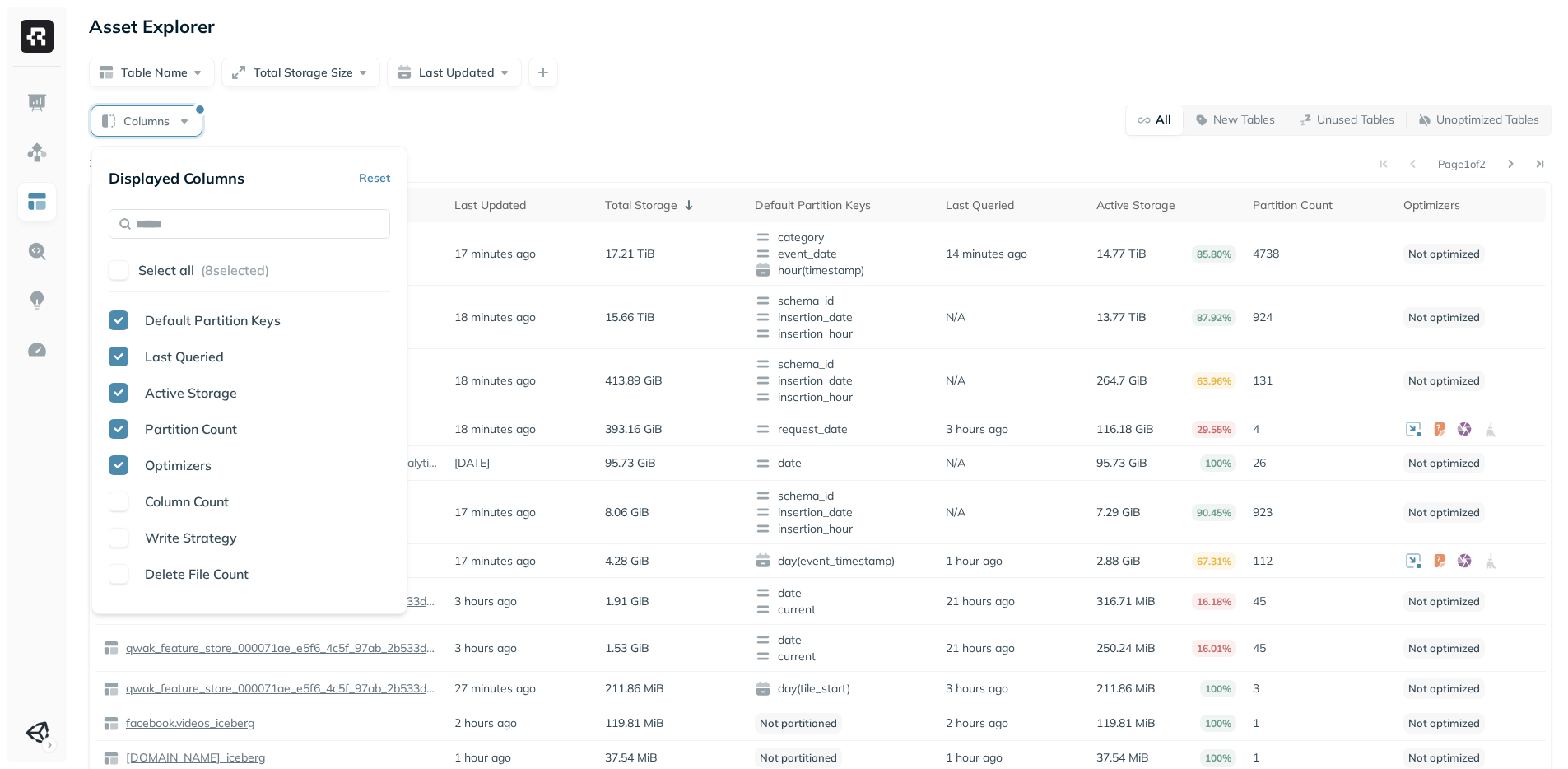
scroll to position [191, 0]
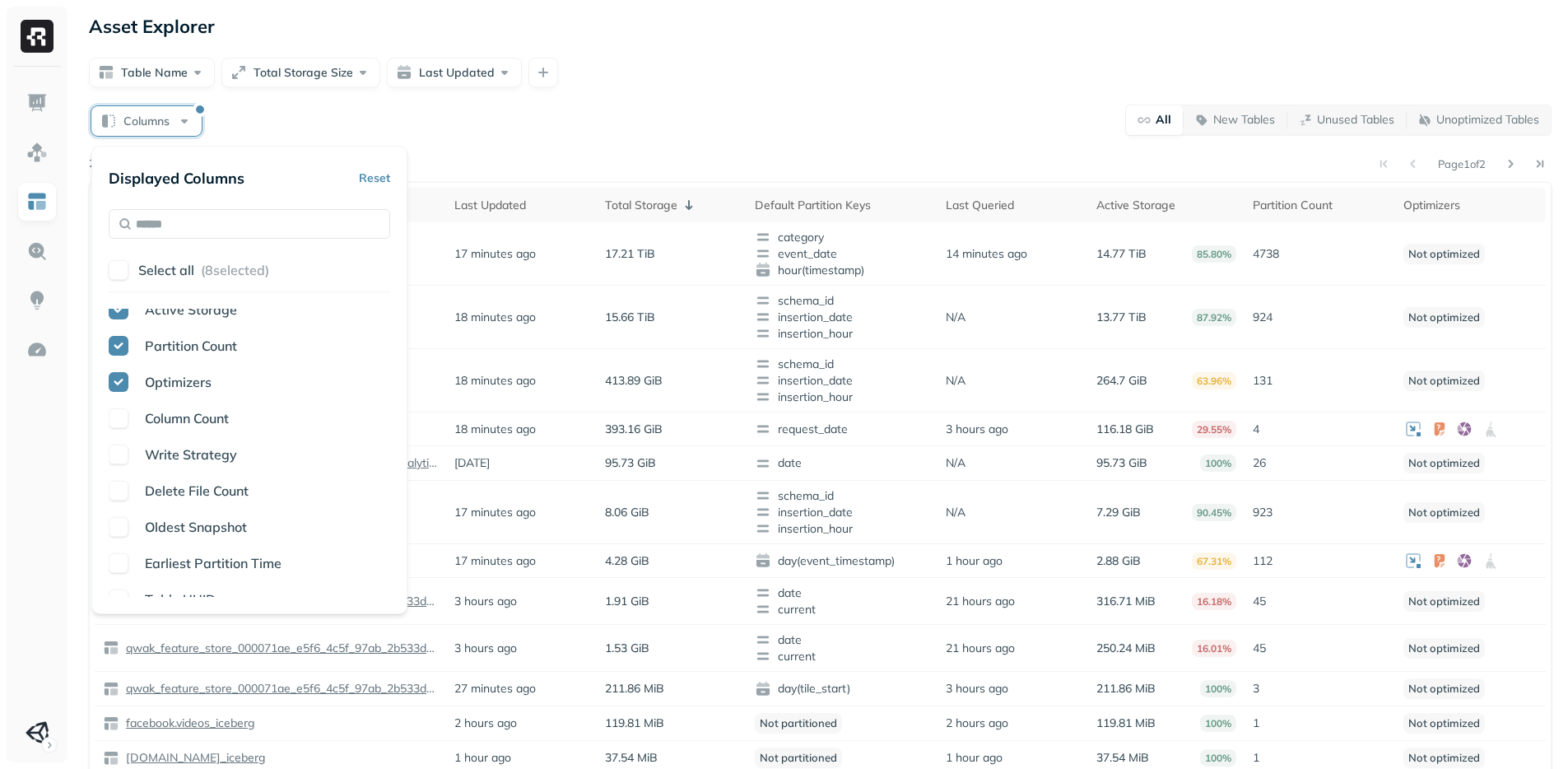
click at [131, 424] on div "Column Count" at bounding box center [249, 419] width 281 height 20
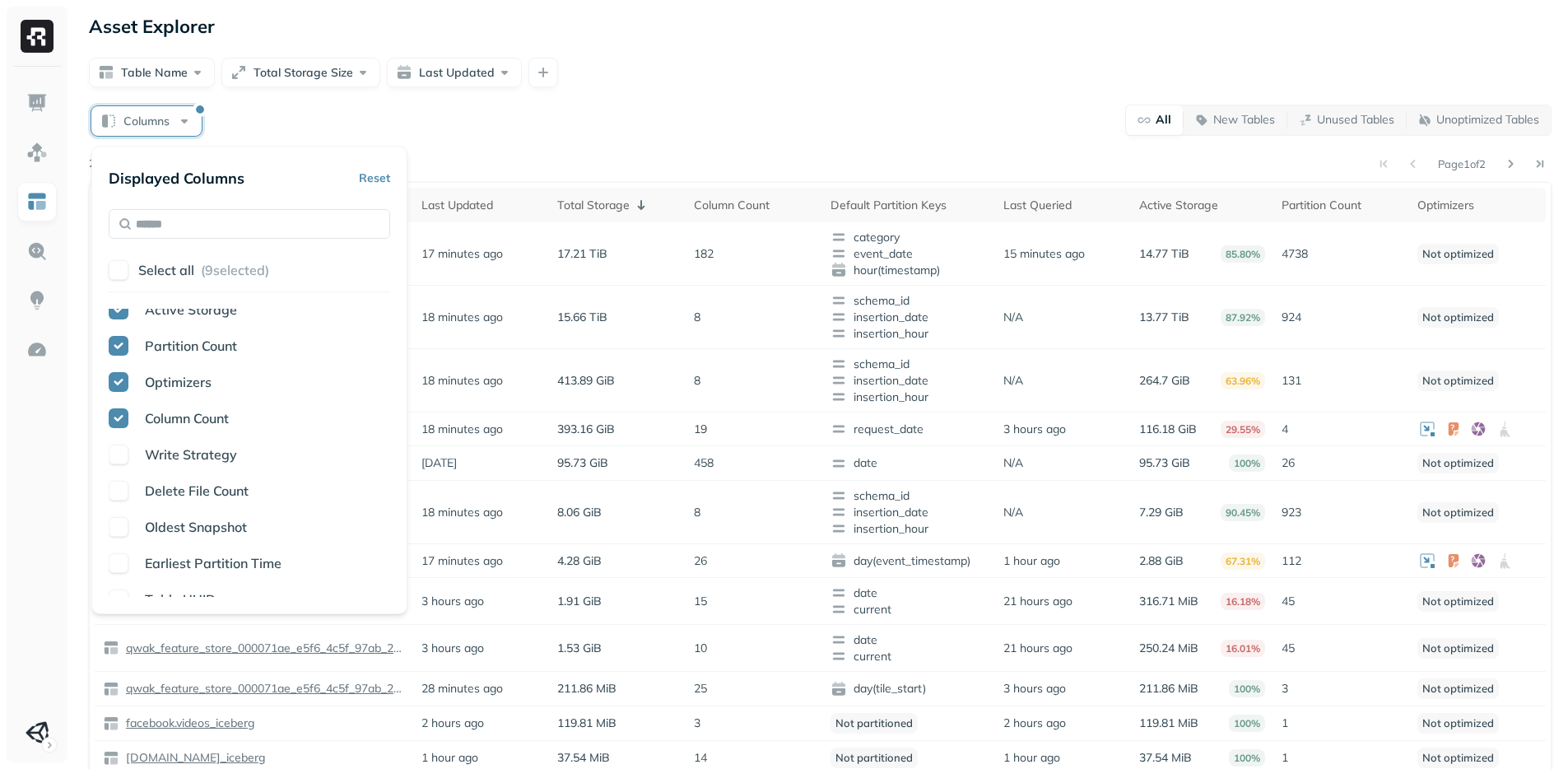
drag, startPoint x: 121, startPoint y: 455, endPoint x: 121, endPoint y: 478, distance: 23.0
click at [121, 455] on button "button" at bounding box center [118, 454] width 20 height 20
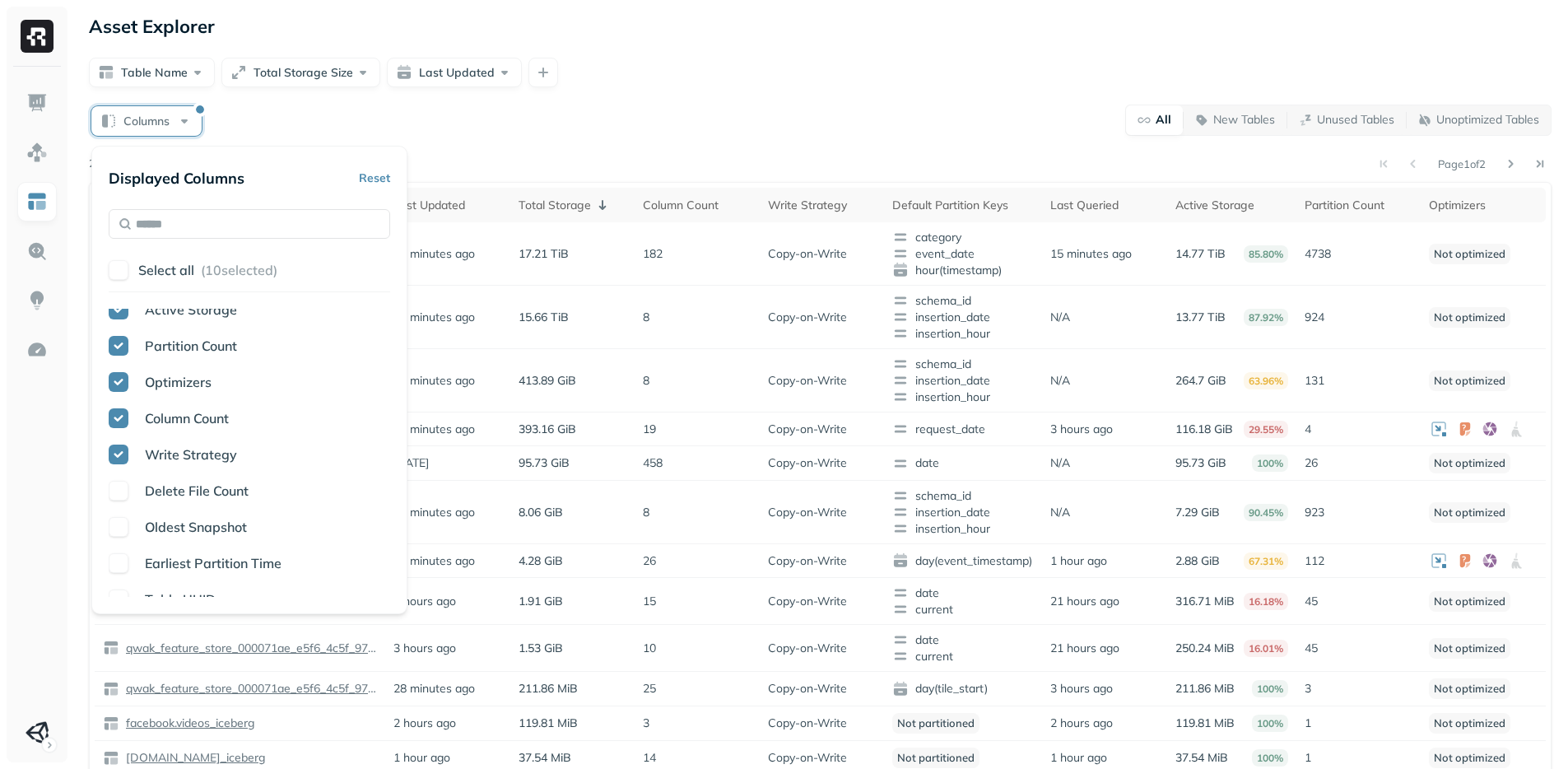
click at [119, 486] on button "button" at bounding box center [118, 491] width 20 height 20
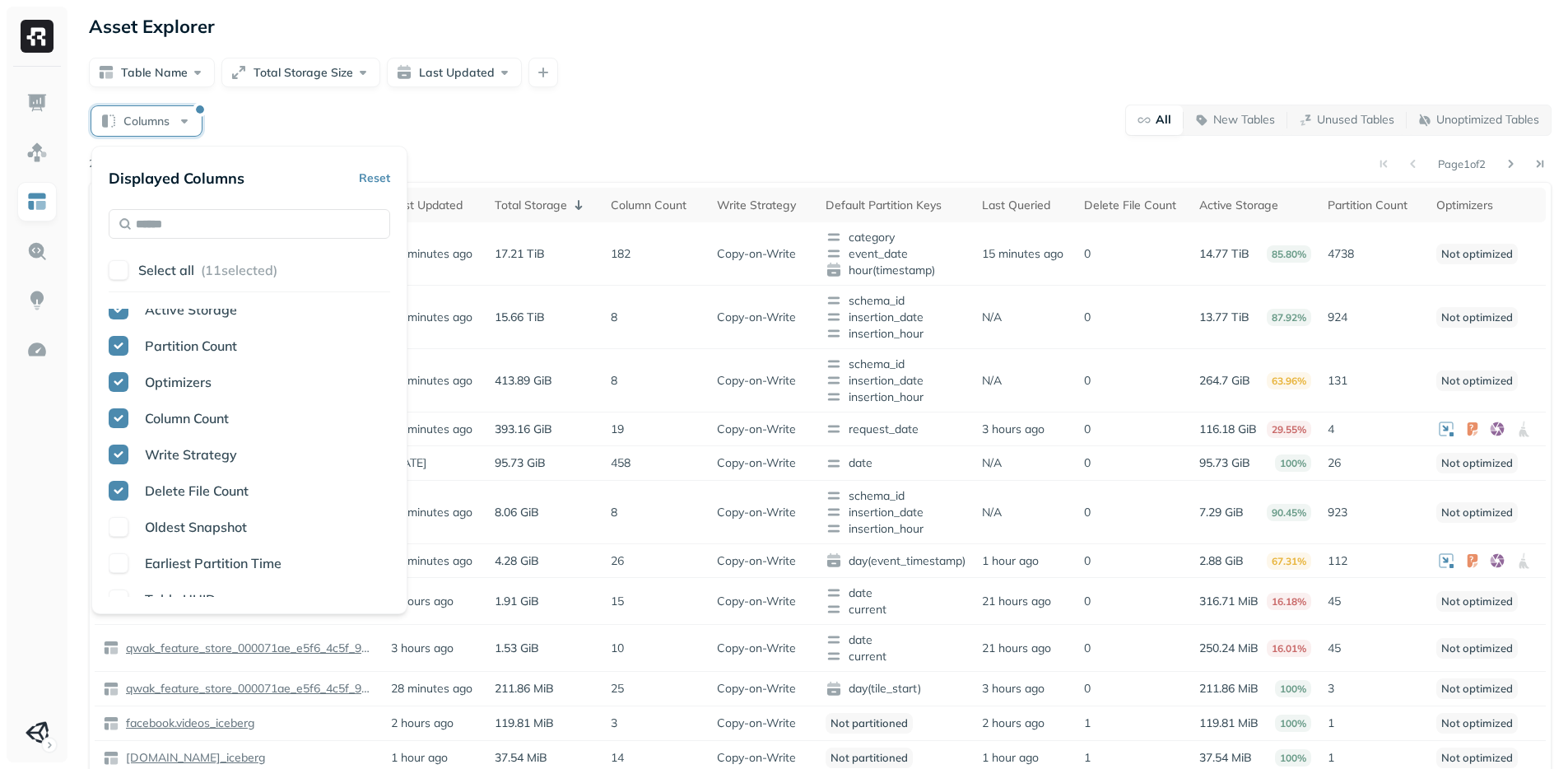
click at [116, 509] on div "Table Name Last Updated Total Storage Default Partition Keys Last Queried Activ…" at bounding box center [249, 453] width 281 height 288
click at [156, 530] on span "Oldest Snapshot" at bounding box center [195, 526] width 102 height 17
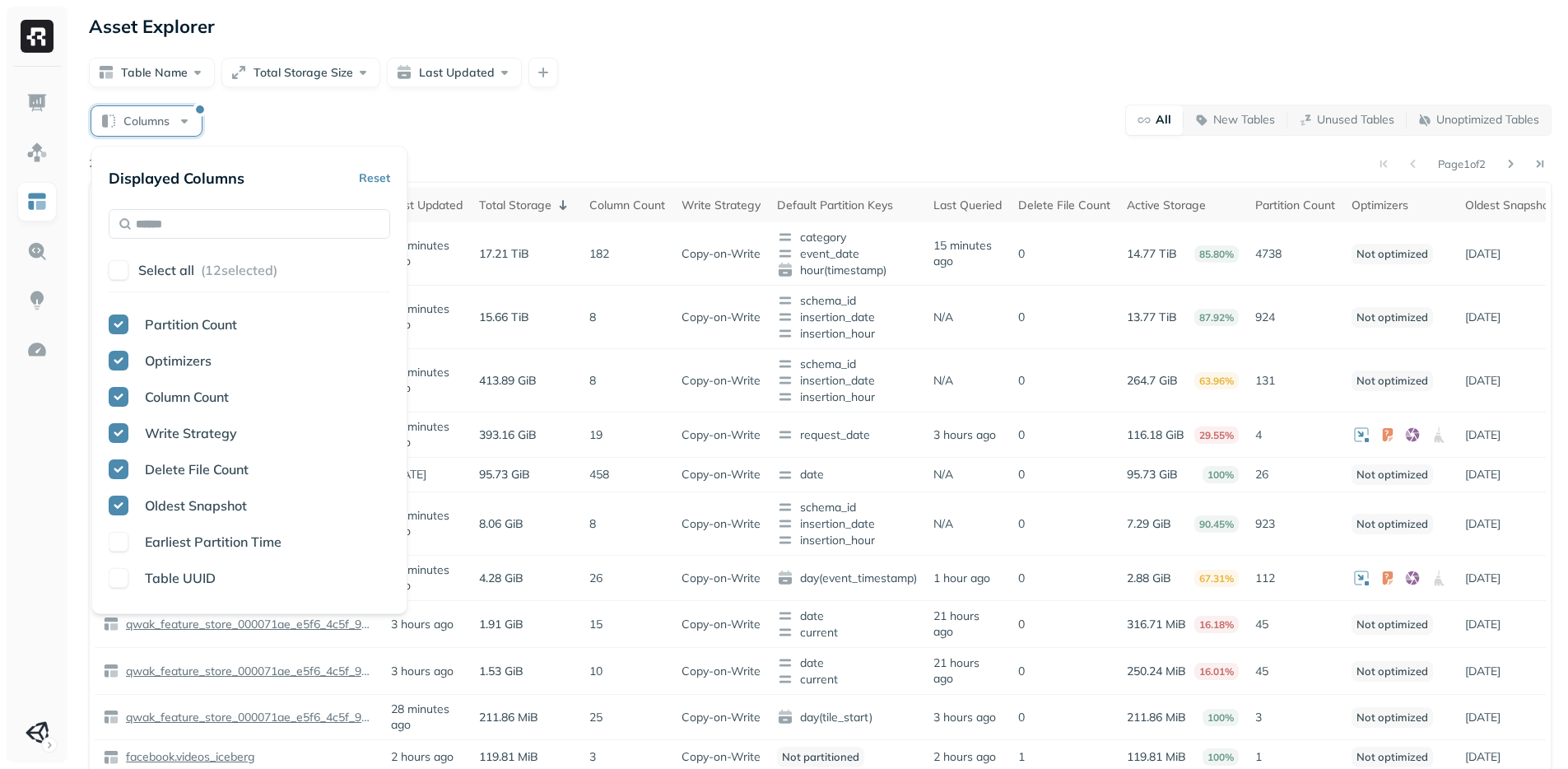
click at [131, 539] on div "Earliest Partition Time" at bounding box center [249, 542] width 281 height 20
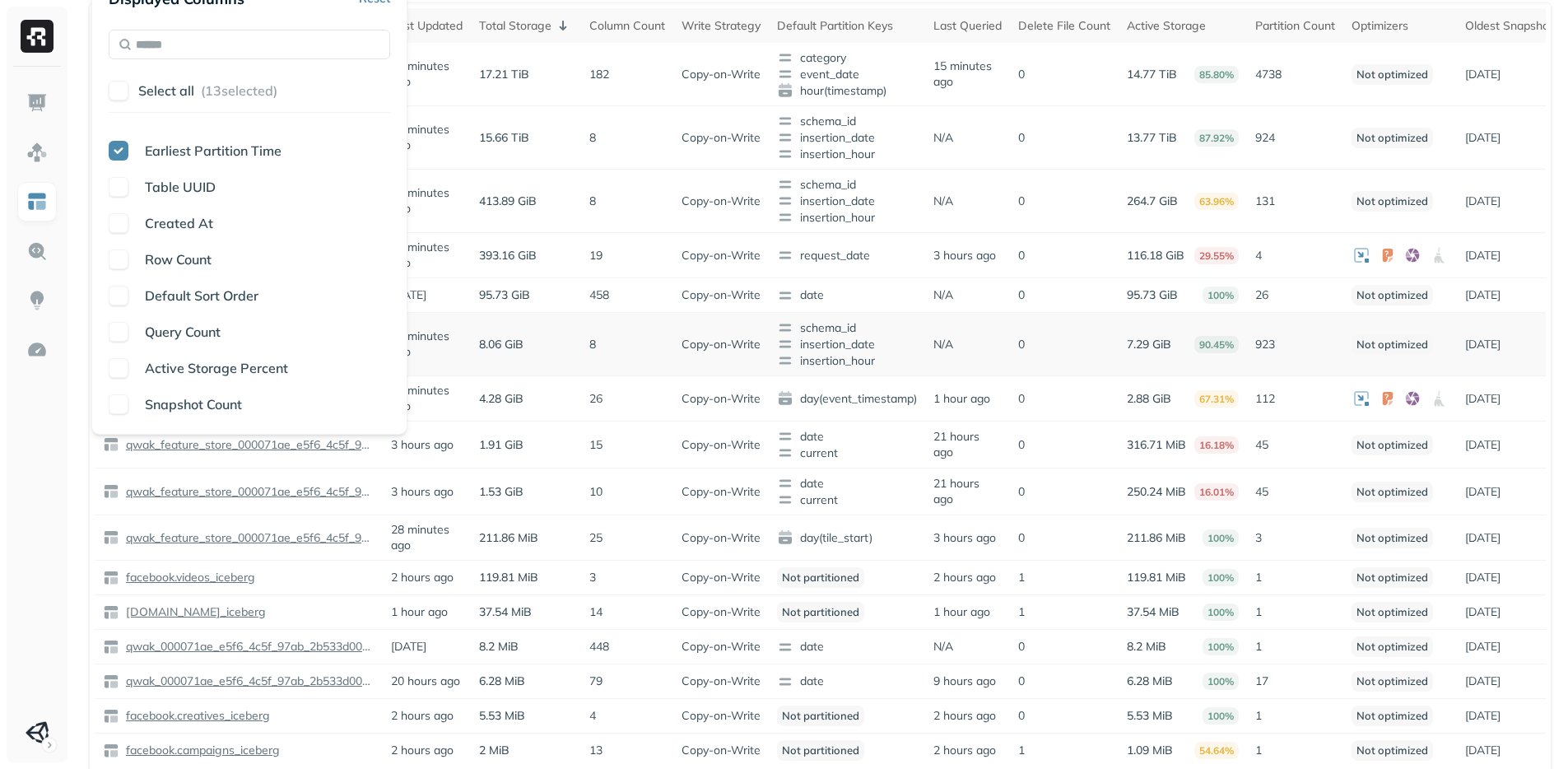
scroll to position [170, 0]
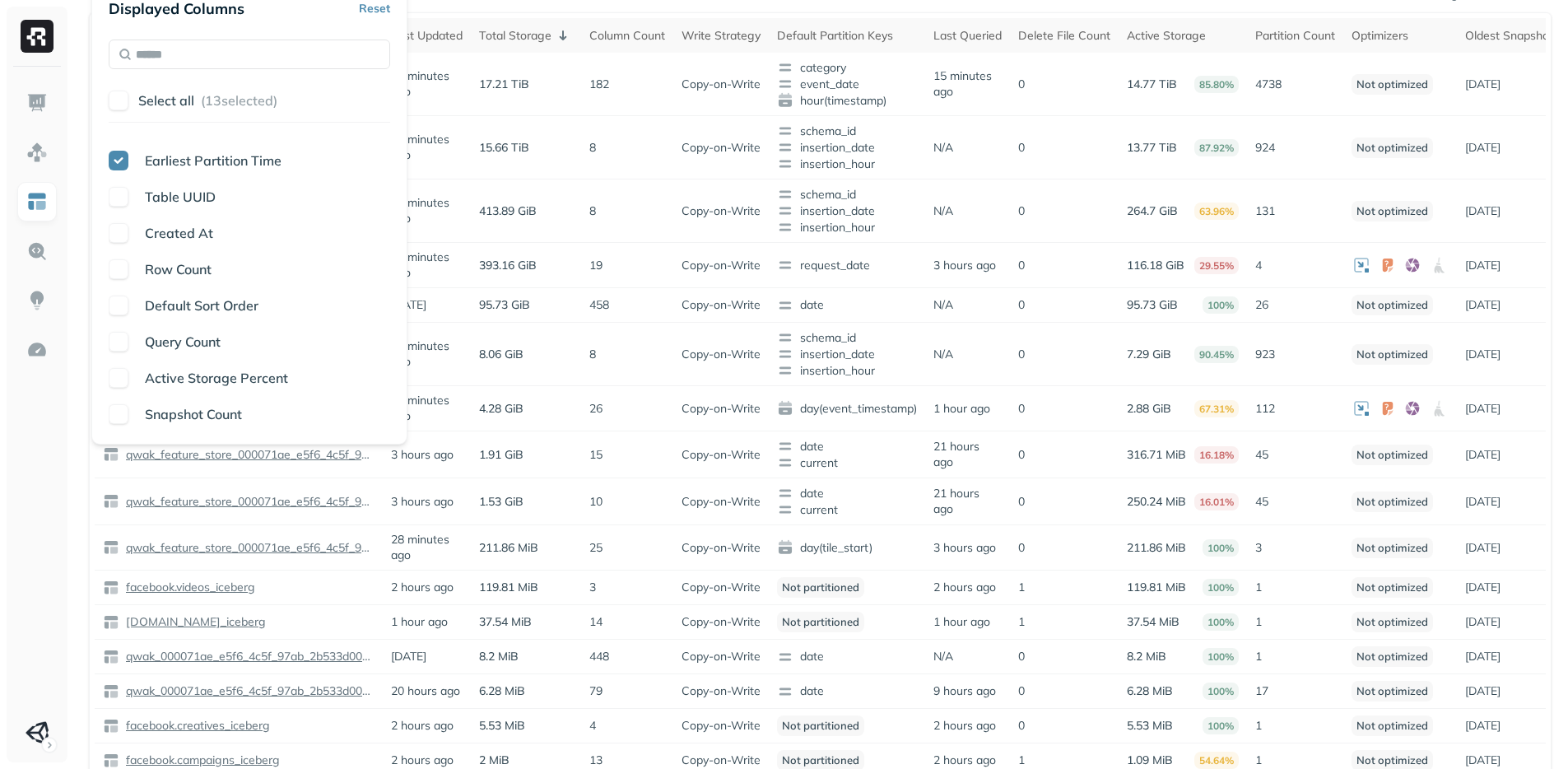
click at [165, 344] on span "Query Count" at bounding box center [183, 342] width 76 height 17
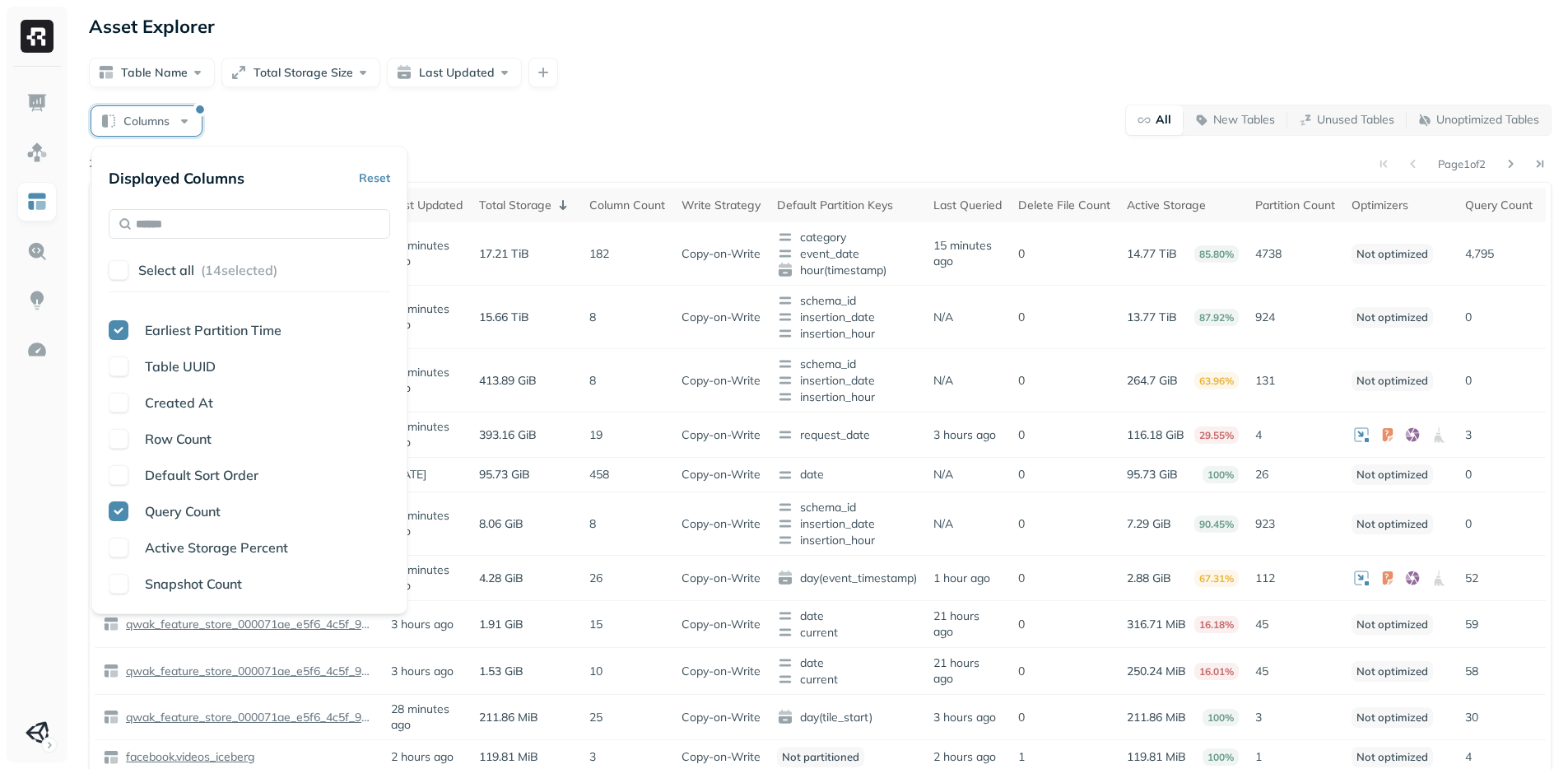
click at [712, 141] on div "Columns All New Tables Unused Tables Unoptimized Tables Page 1 of 2 26 tables f…" at bounding box center [820, 528] width 1462 height 849
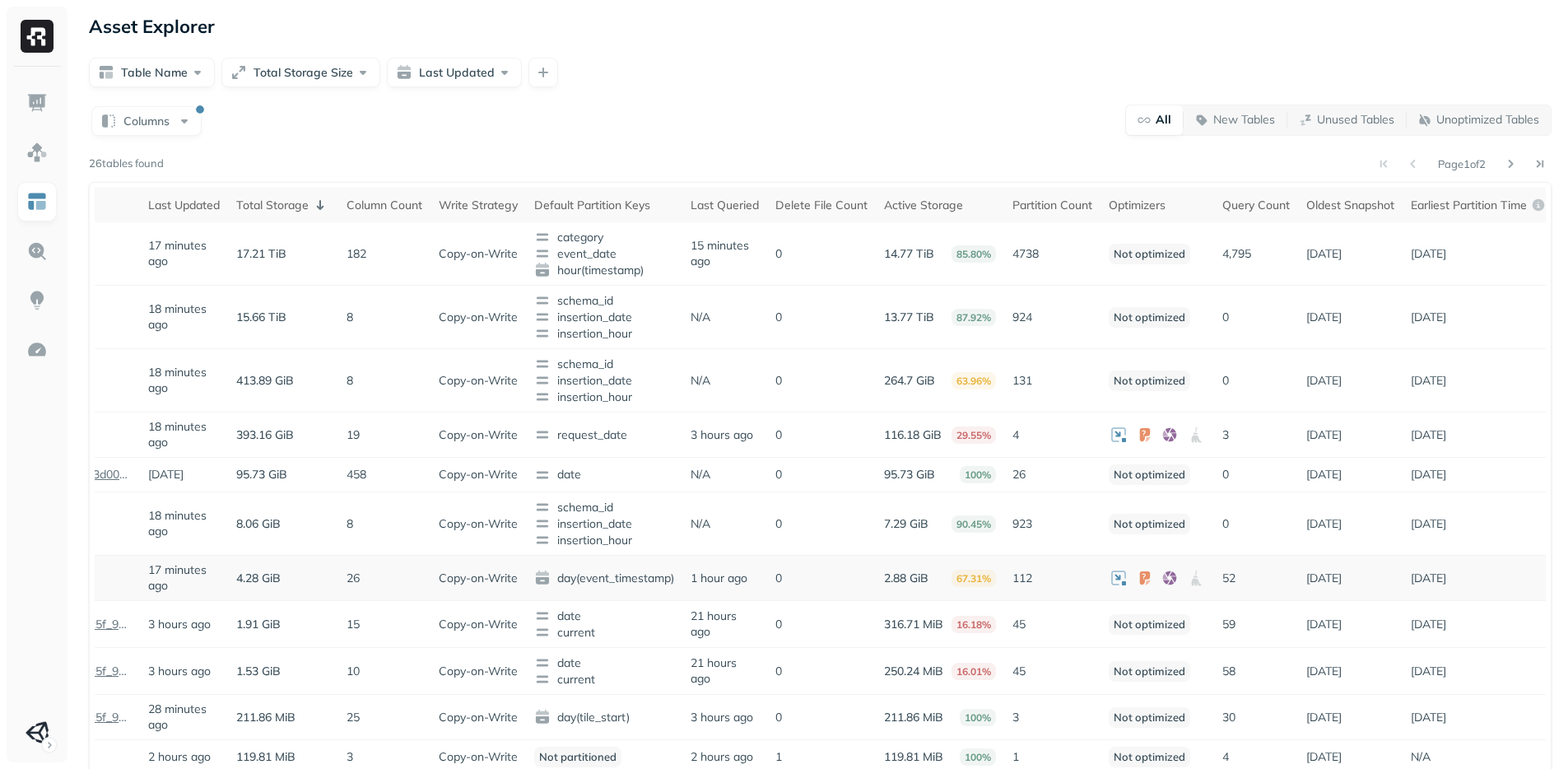
scroll to position [0, 255]
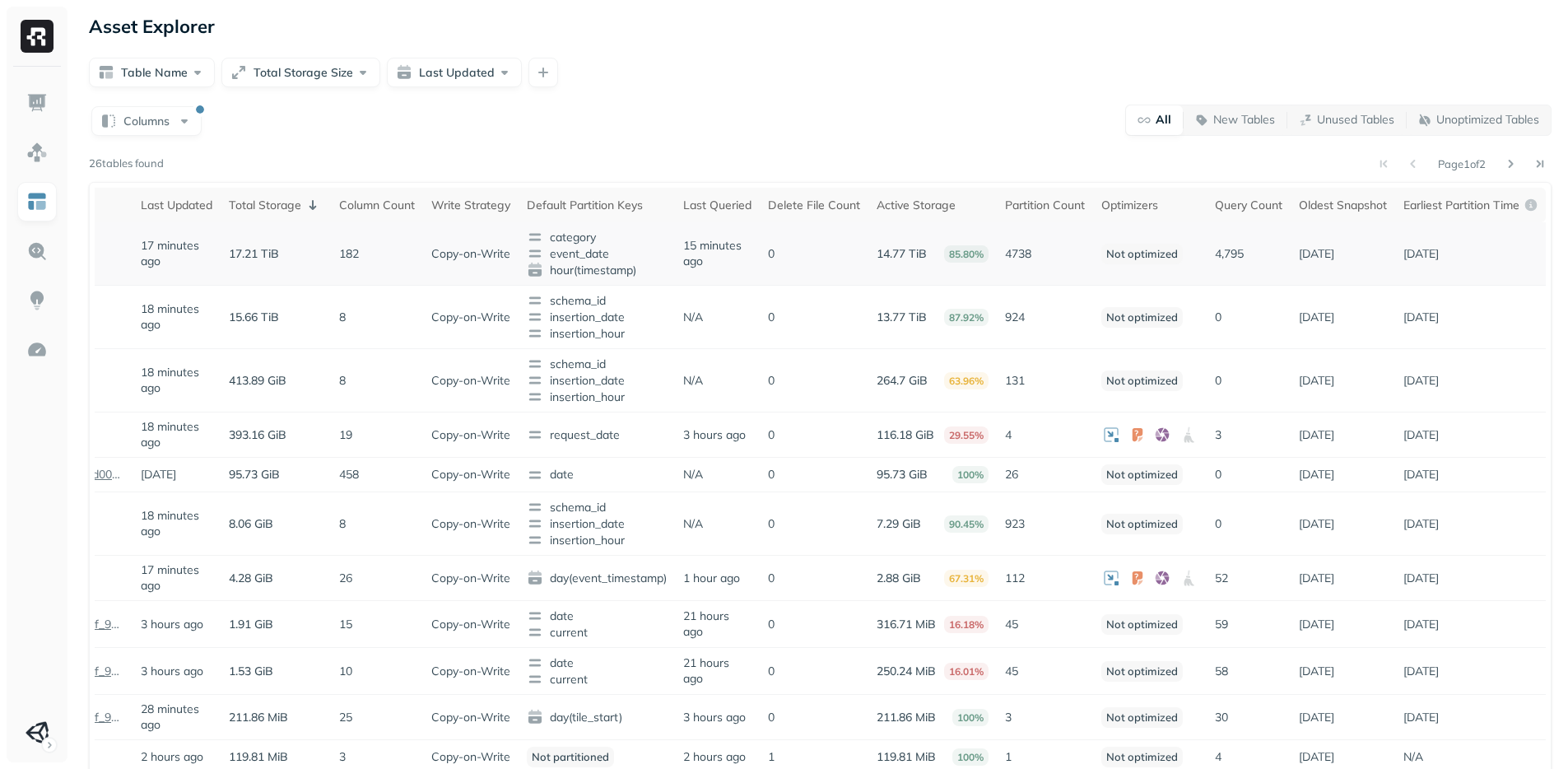
click at [1250, 248] on p "4,795" at bounding box center [1248, 254] width 67 height 16
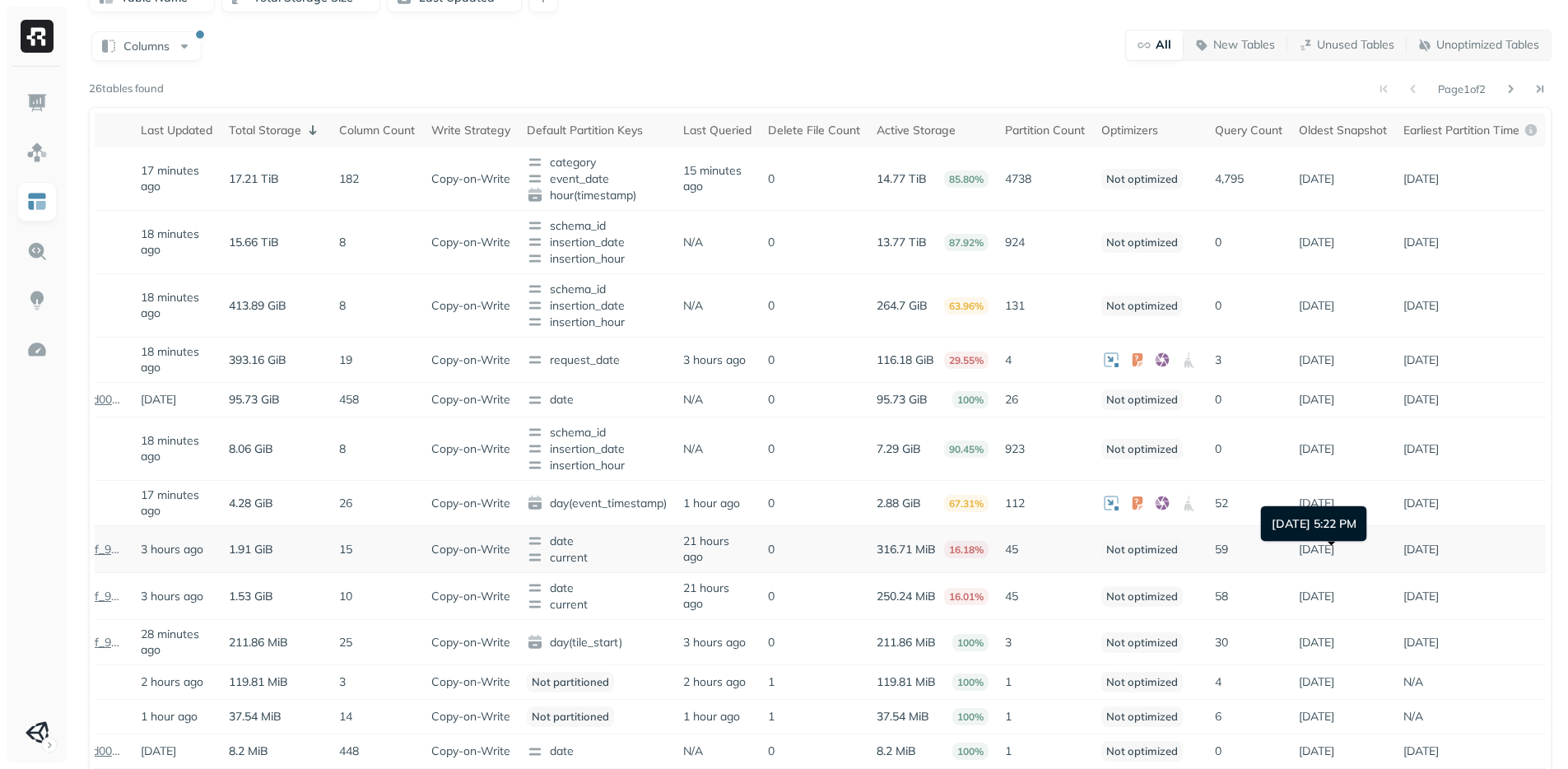
click at [1334, 558] on p "[DATE]" at bounding box center [1316, 550] width 36 height 16
click at [150, 558] on p "3 hours ago" at bounding box center [172, 550] width 62 height 16
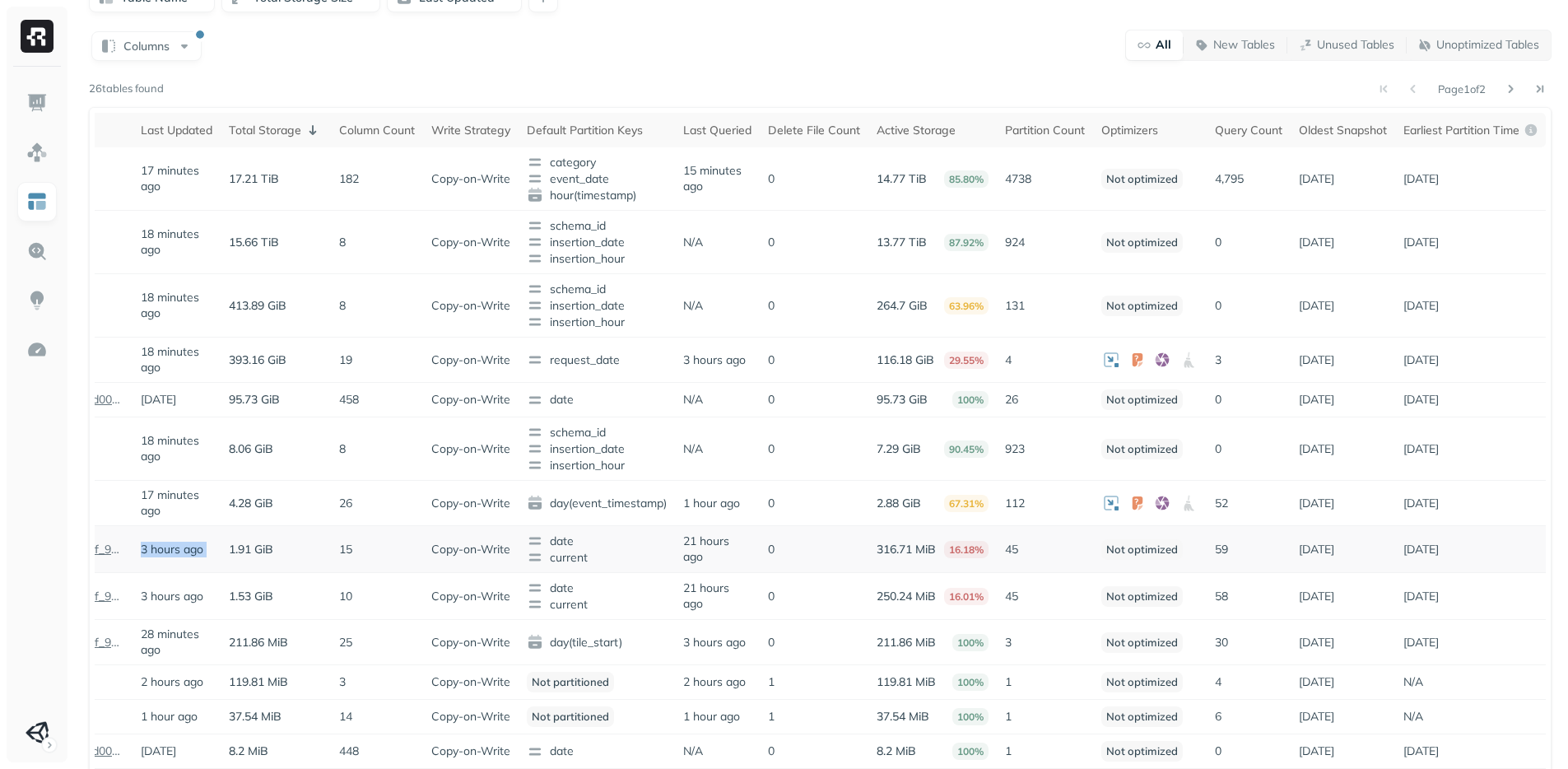
click at [150, 558] on p "3 hours ago" at bounding box center [172, 550] width 62 height 16
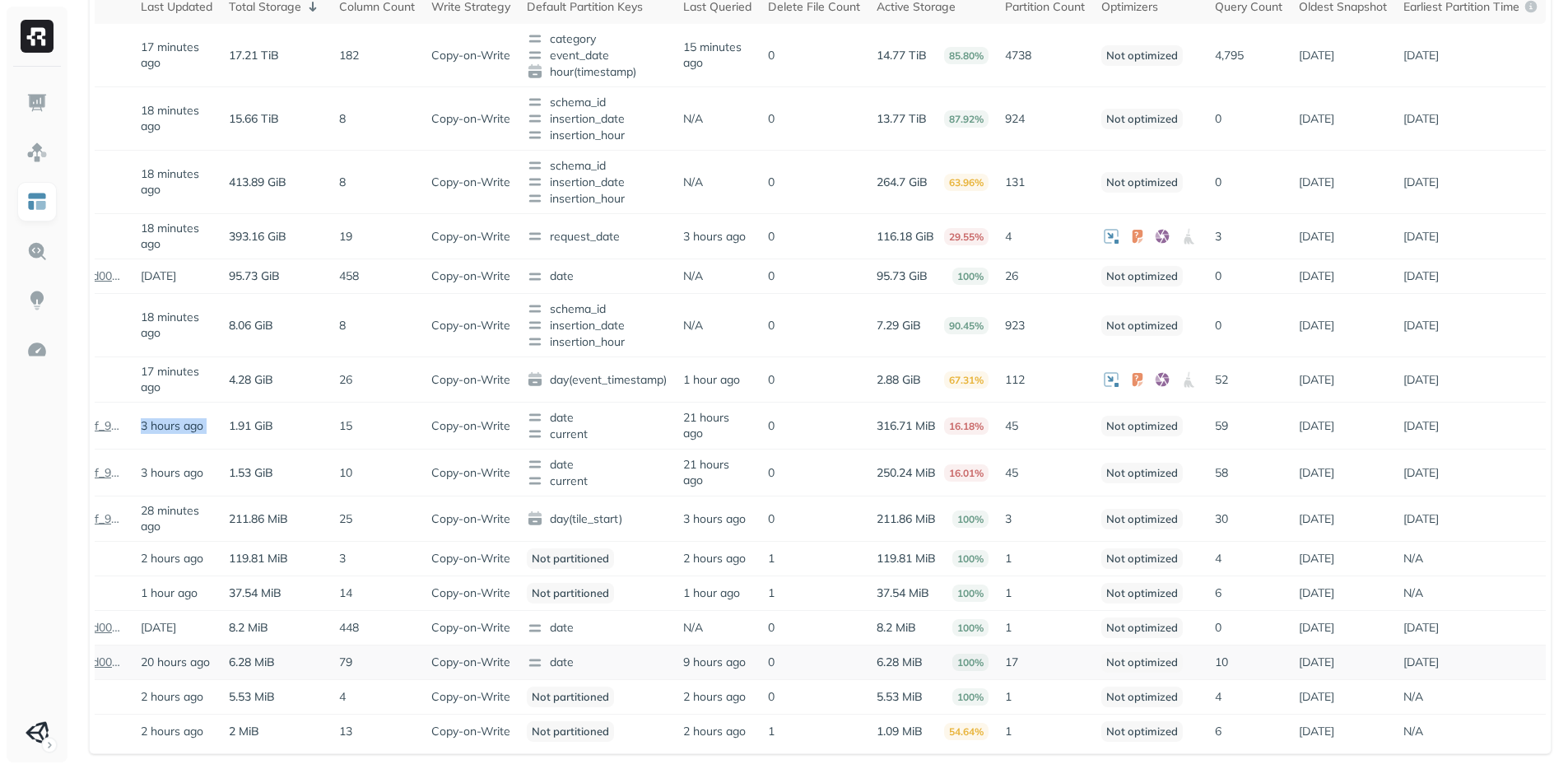
scroll to position [0, 0]
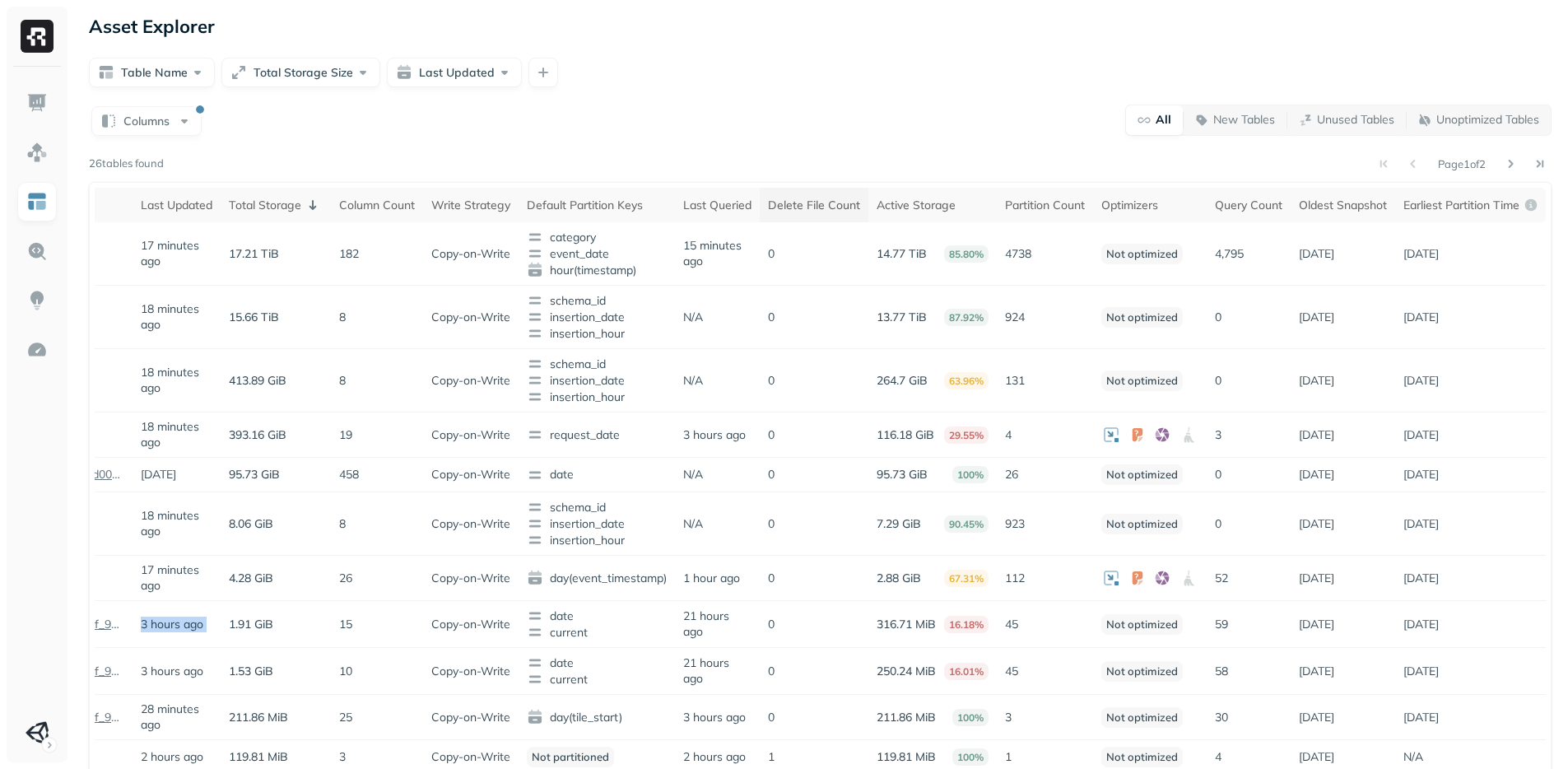
click at [820, 205] on div "Delete File Count" at bounding box center [813, 205] width 92 height 16
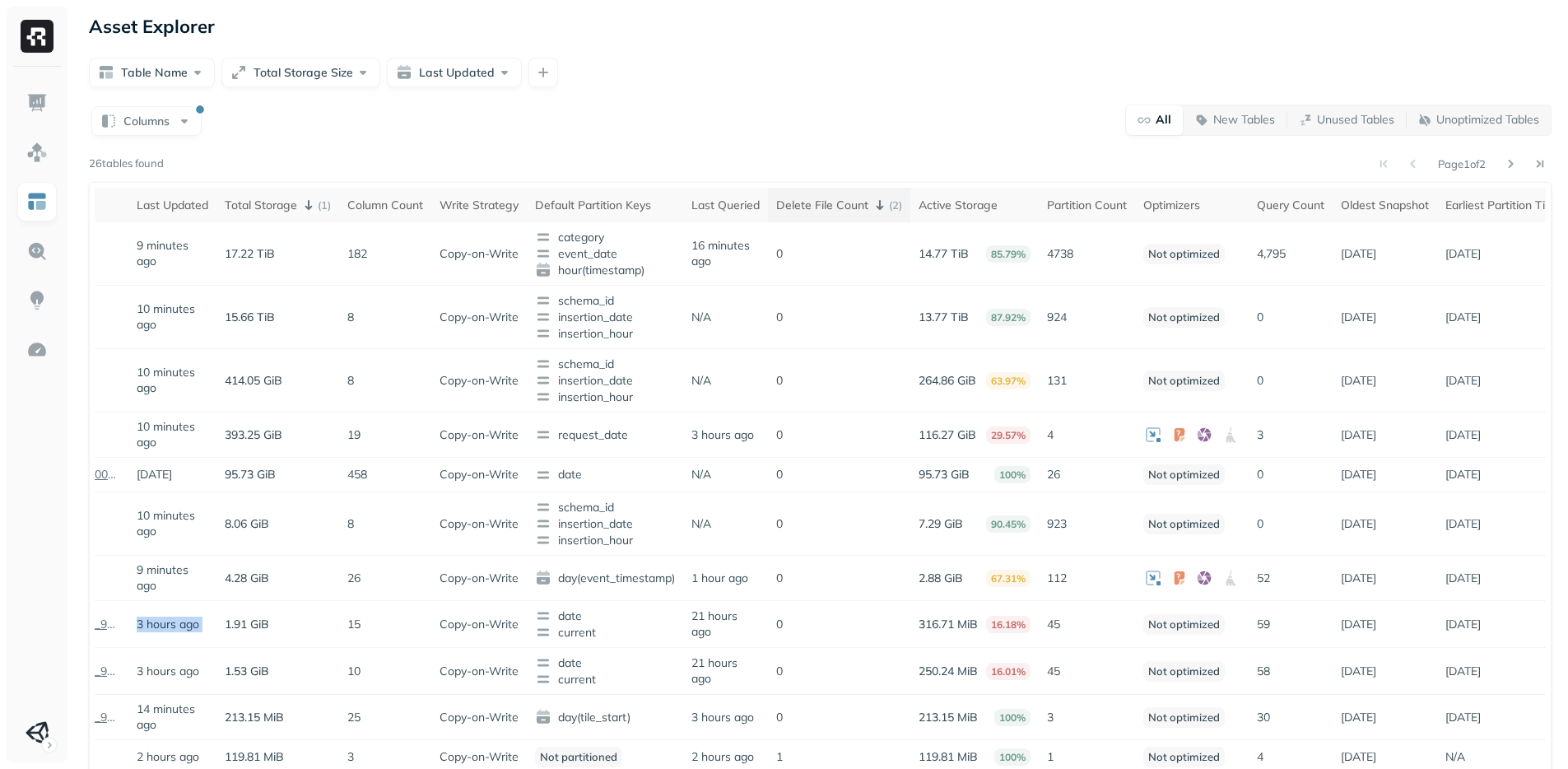
click at [821, 203] on div "Delete File Count ( 2 )" at bounding box center [839, 205] width 126 height 20
click at [826, 205] on div "Delete File Count ( 2 )" at bounding box center [839, 205] width 126 height 20
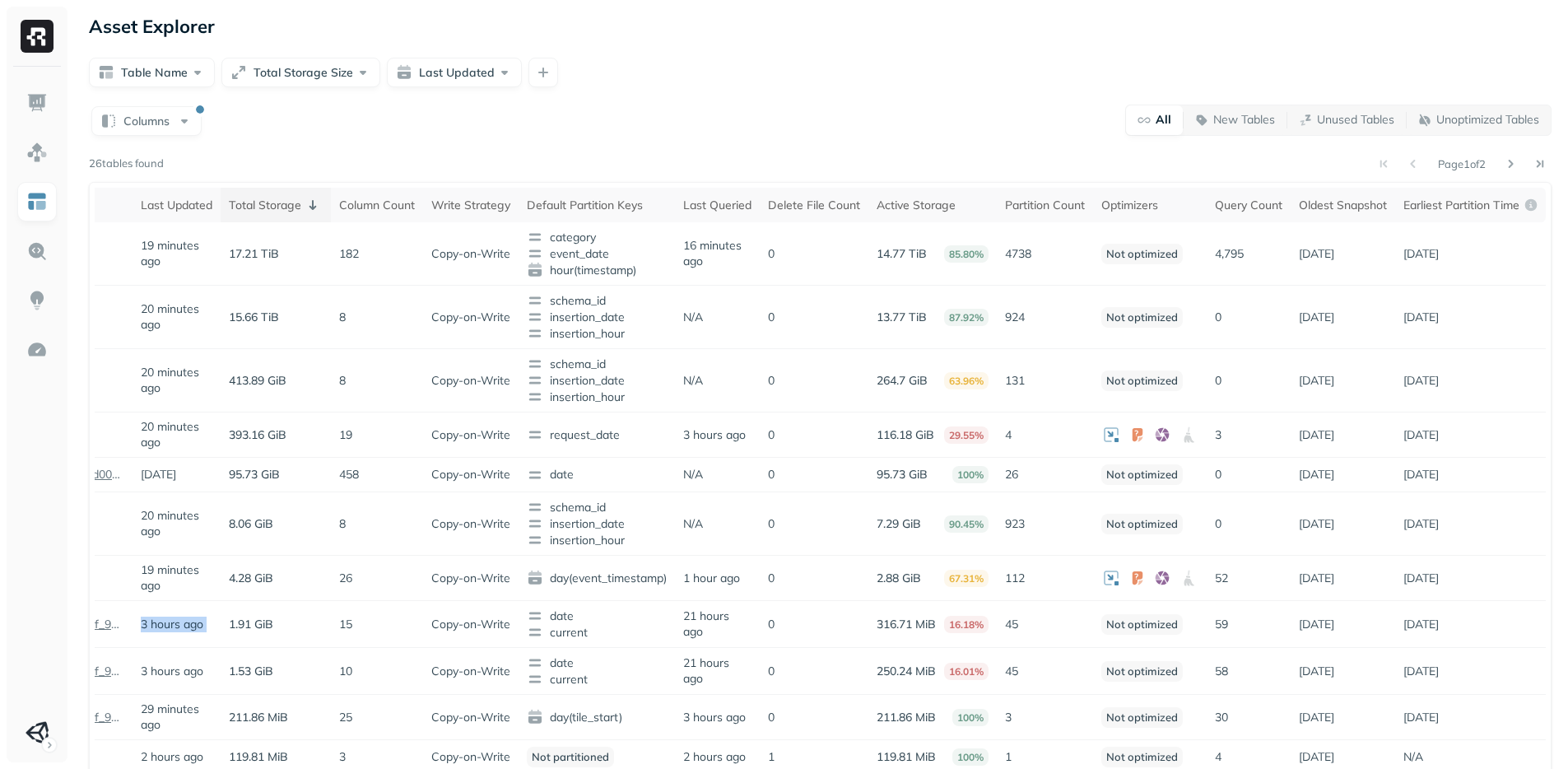
click at [278, 205] on div "Total Storage" at bounding box center [275, 205] width 94 height 20
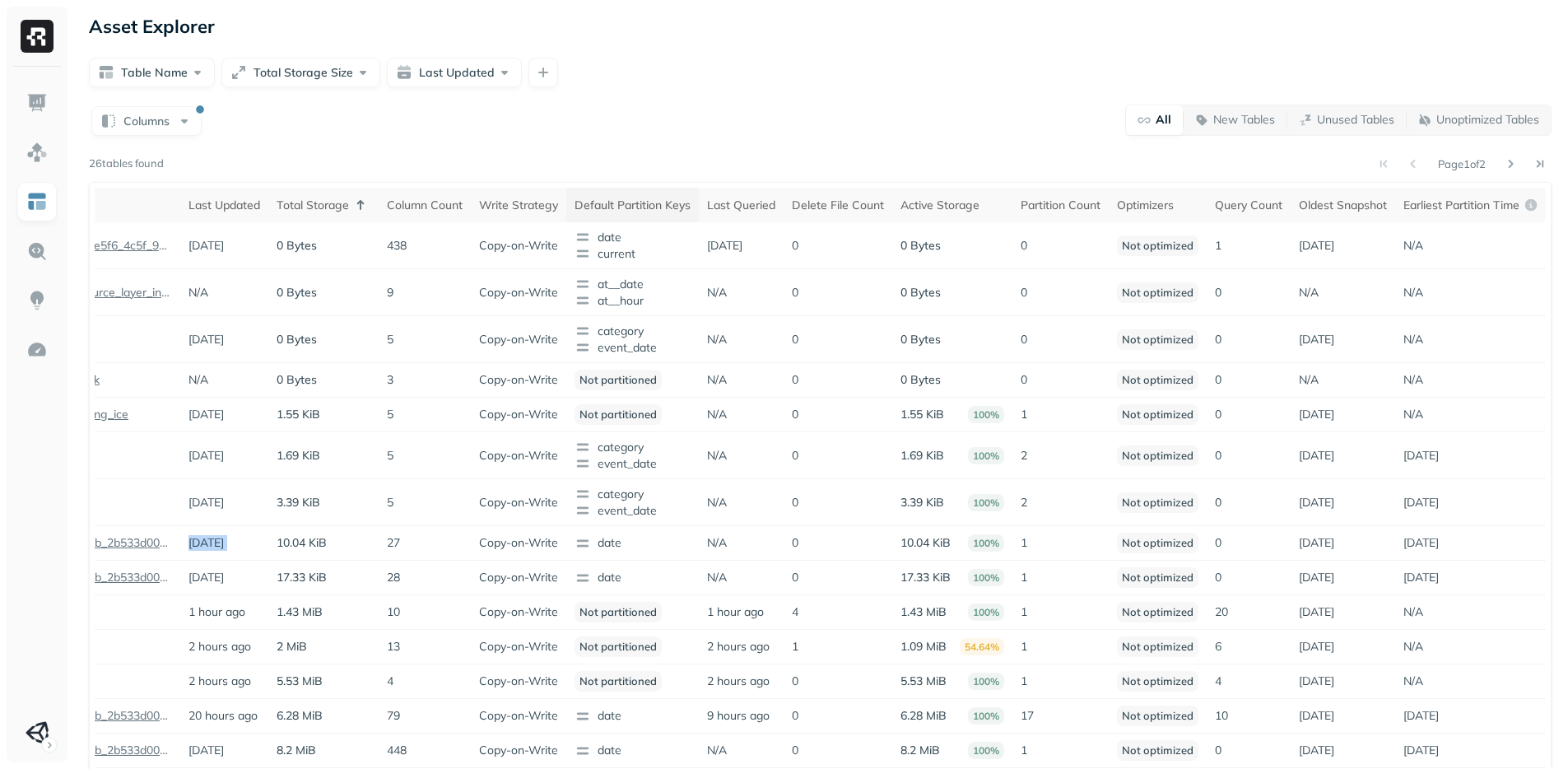
scroll to position [0, 204]
drag, startPoint x: 350, startPoint y: 203, endPoint x: 385, endPoint y: 205, distance: 35.1
click at [350, 203] on icon at bounding box center [360, 205] width 20 height 20
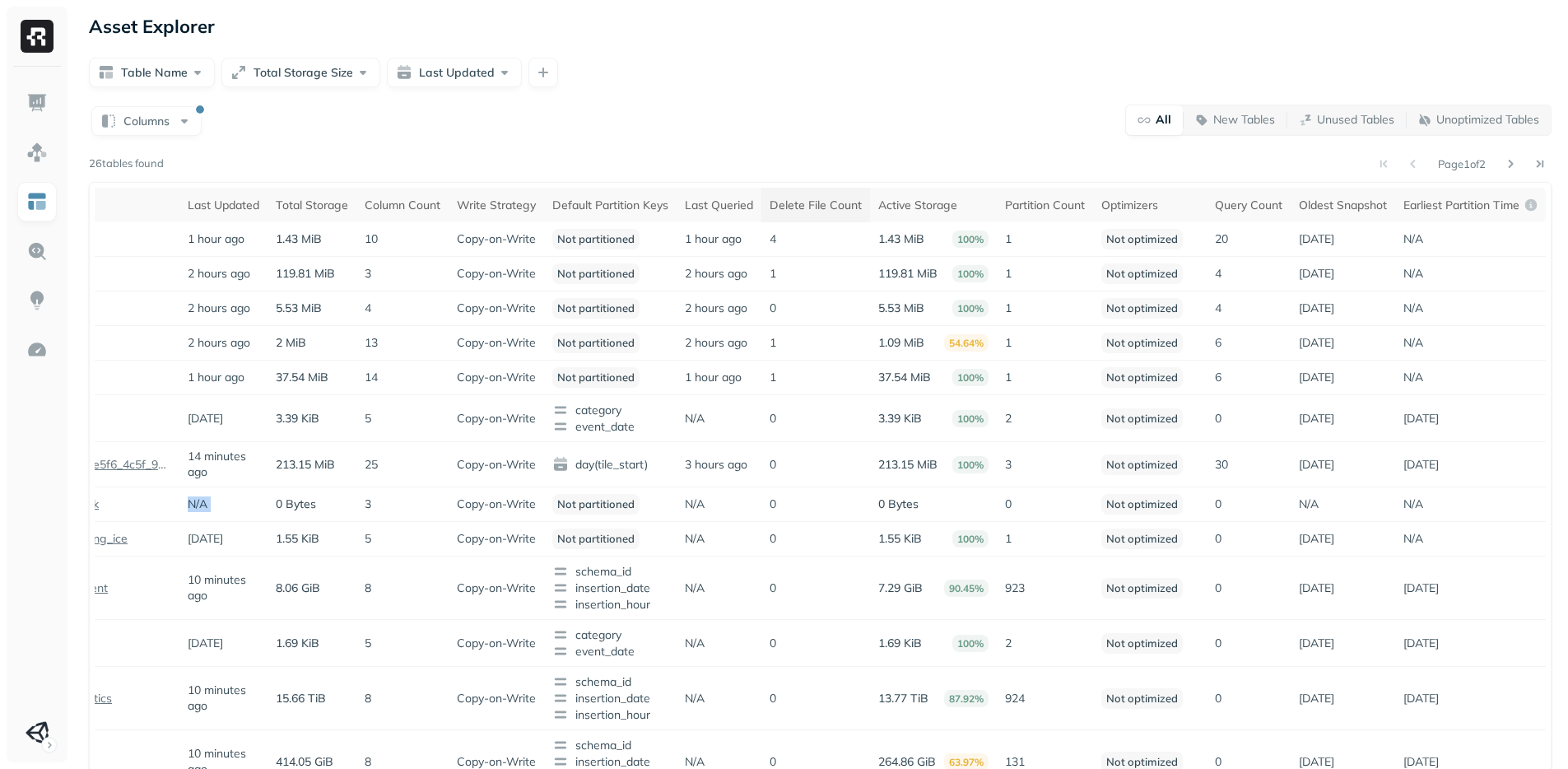
click at [822, 201] on div "Delete File Count" at bounding box center [815, 205] width 92 height 16
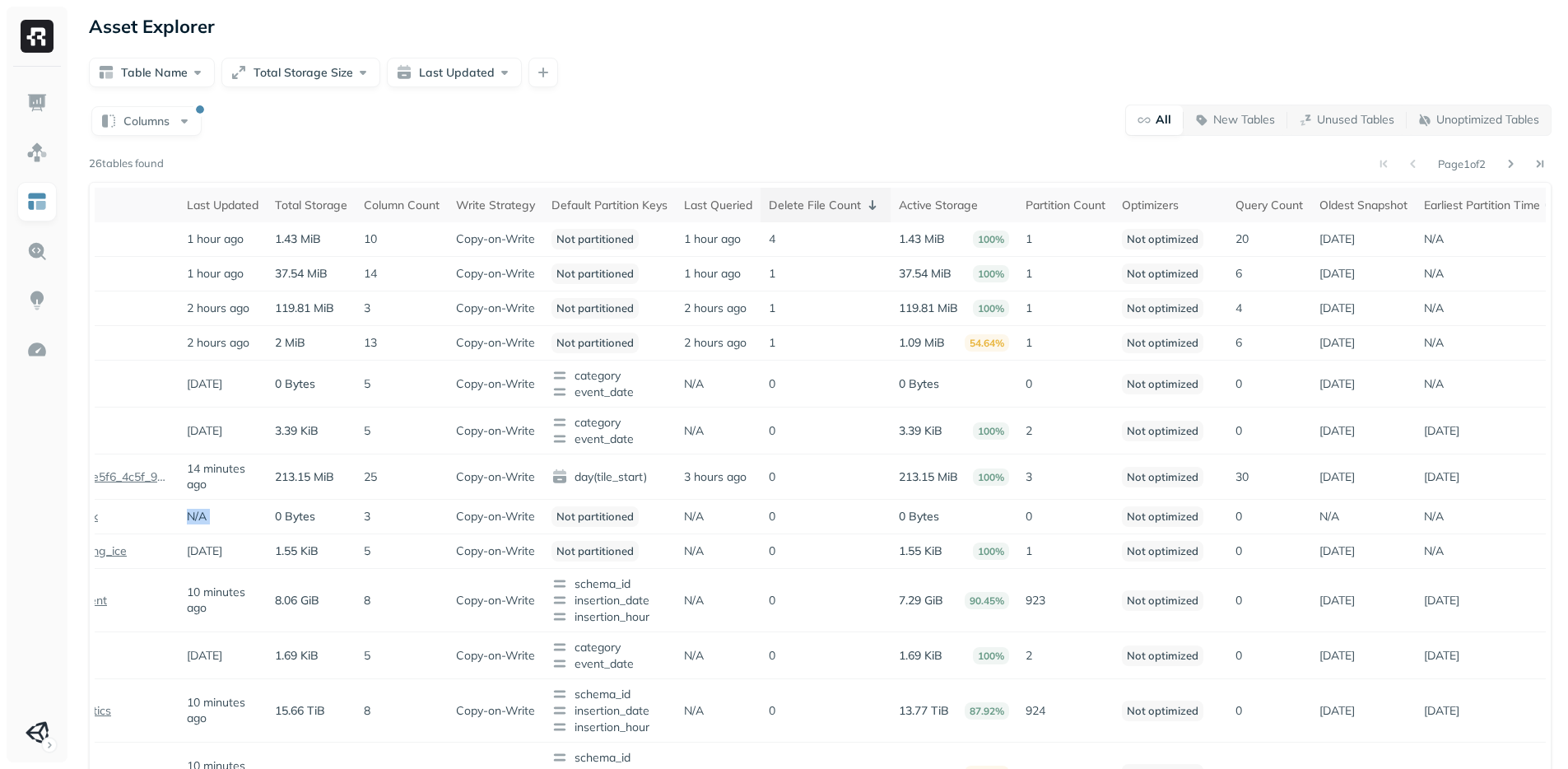
click at [822, 200] on div "Delete File Count" at bounding box center [825, 205] width 113 height 20
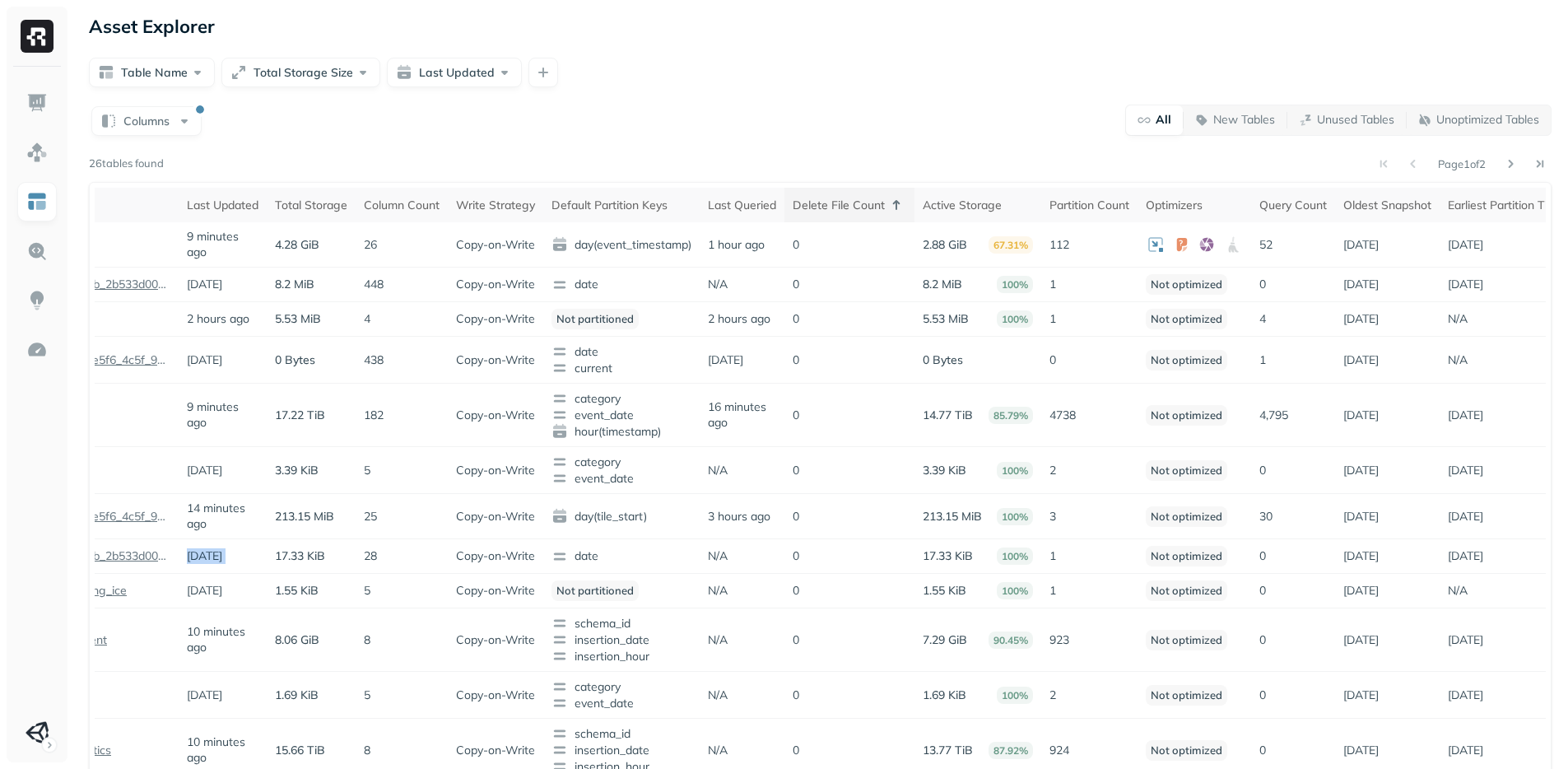
click at [822, 200] on div "Delete File Count" at bounding box center [849, 205] width 113 height 20
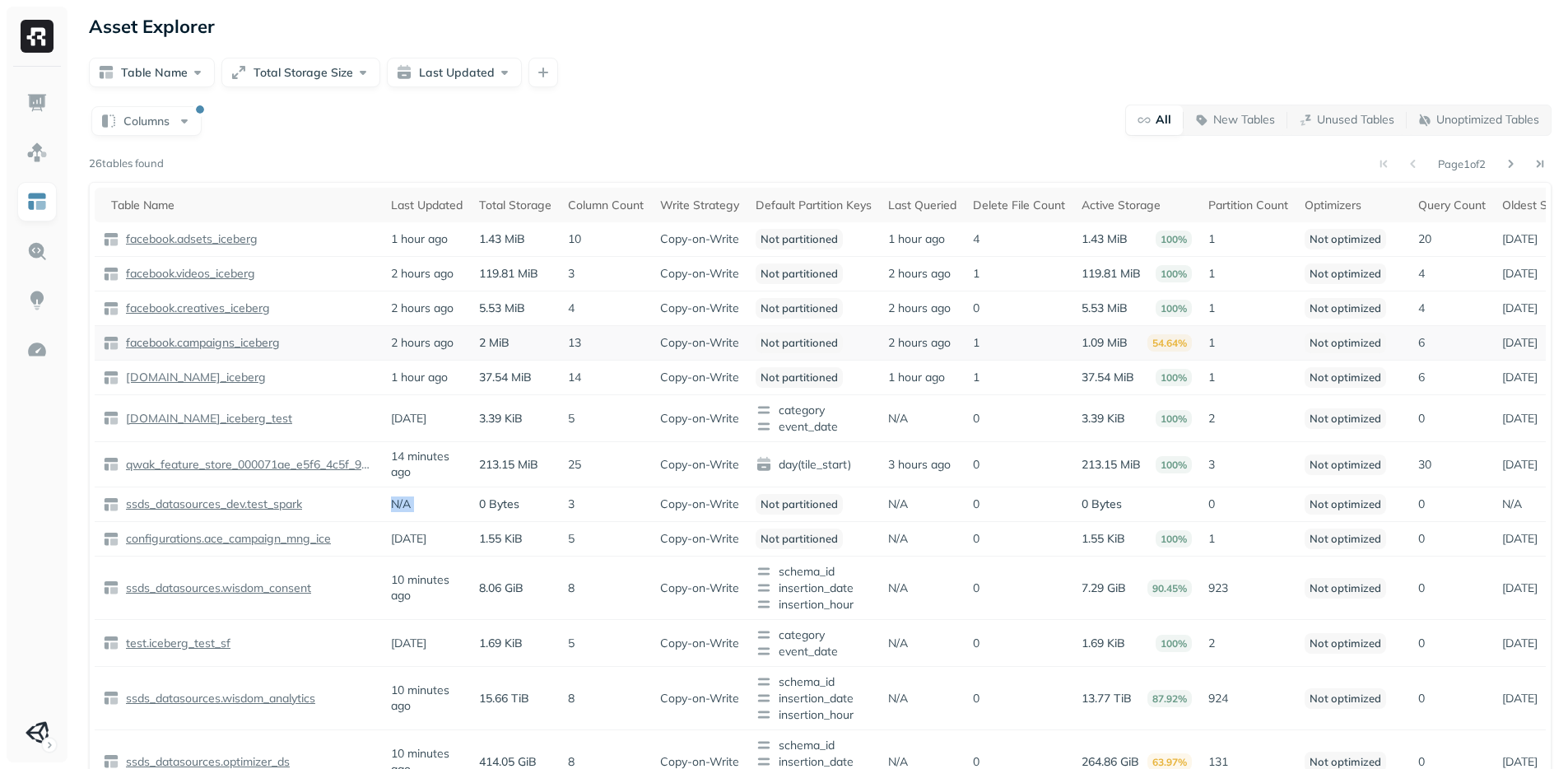
scroll to position [0, 15]
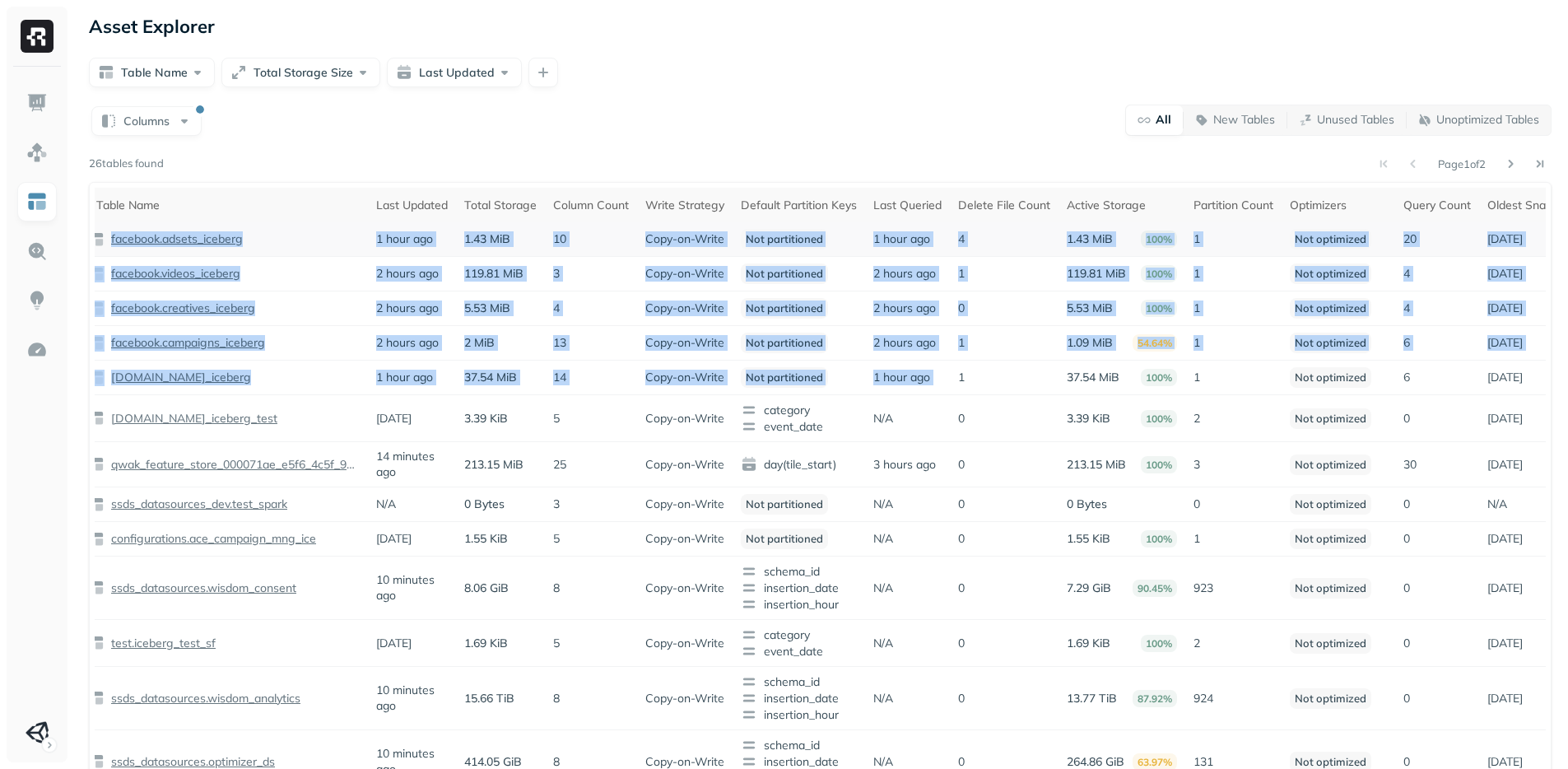
drag, startPoint x: 1008, startPoint y: 416, endPoint x: 272, endPoint y: 225, distance: 760.4
click at [272, 225] on tbody "facebook.adsets_iceberg 1 hour ago 1.43 MiB 10 Copy-on-Write Not partitioned 1 …" at bounding box center [907, 571] width 1654 height 697
click at [359, 156] on div "Page 1 of 2" at bounding box center [858, 163] width 1387 height 23
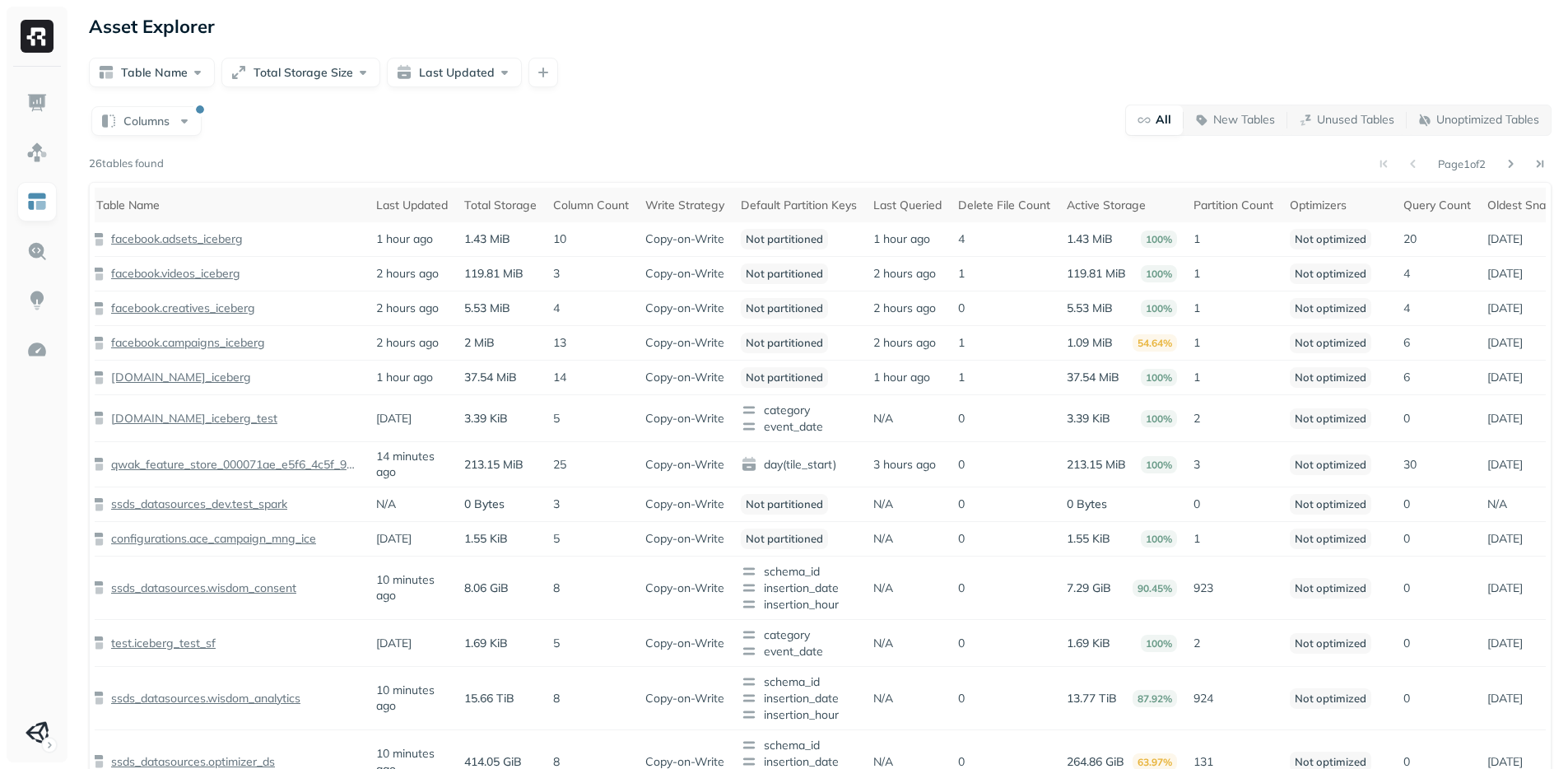
click at [558, 123] on div "Columns All New Tables Unused Tables Unoptimized Tables" at bounding box center [820, 119] width 1462 height 33
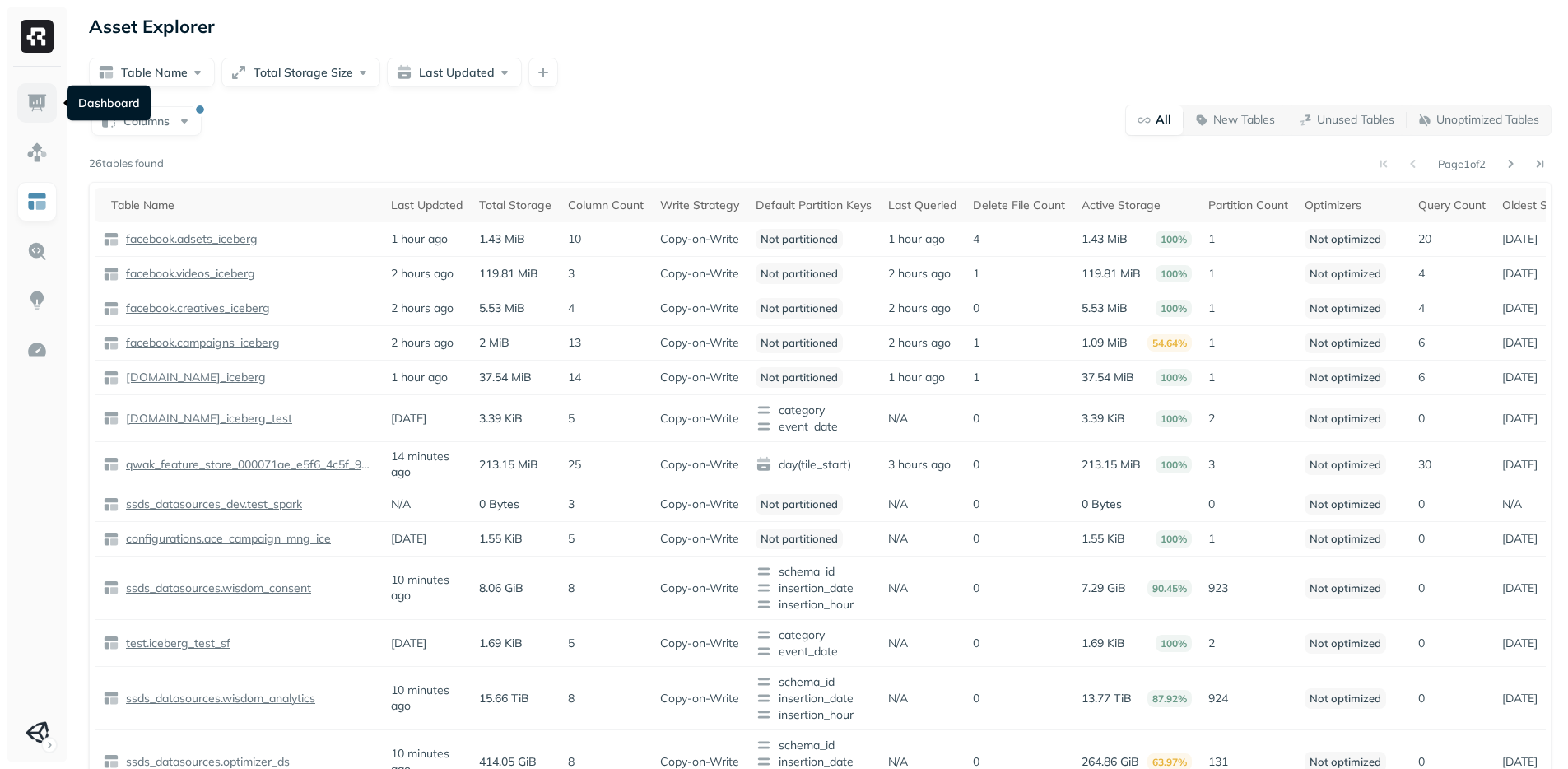
click at [41, 108] on img at bounding box center [37, 103] width 22 height 22
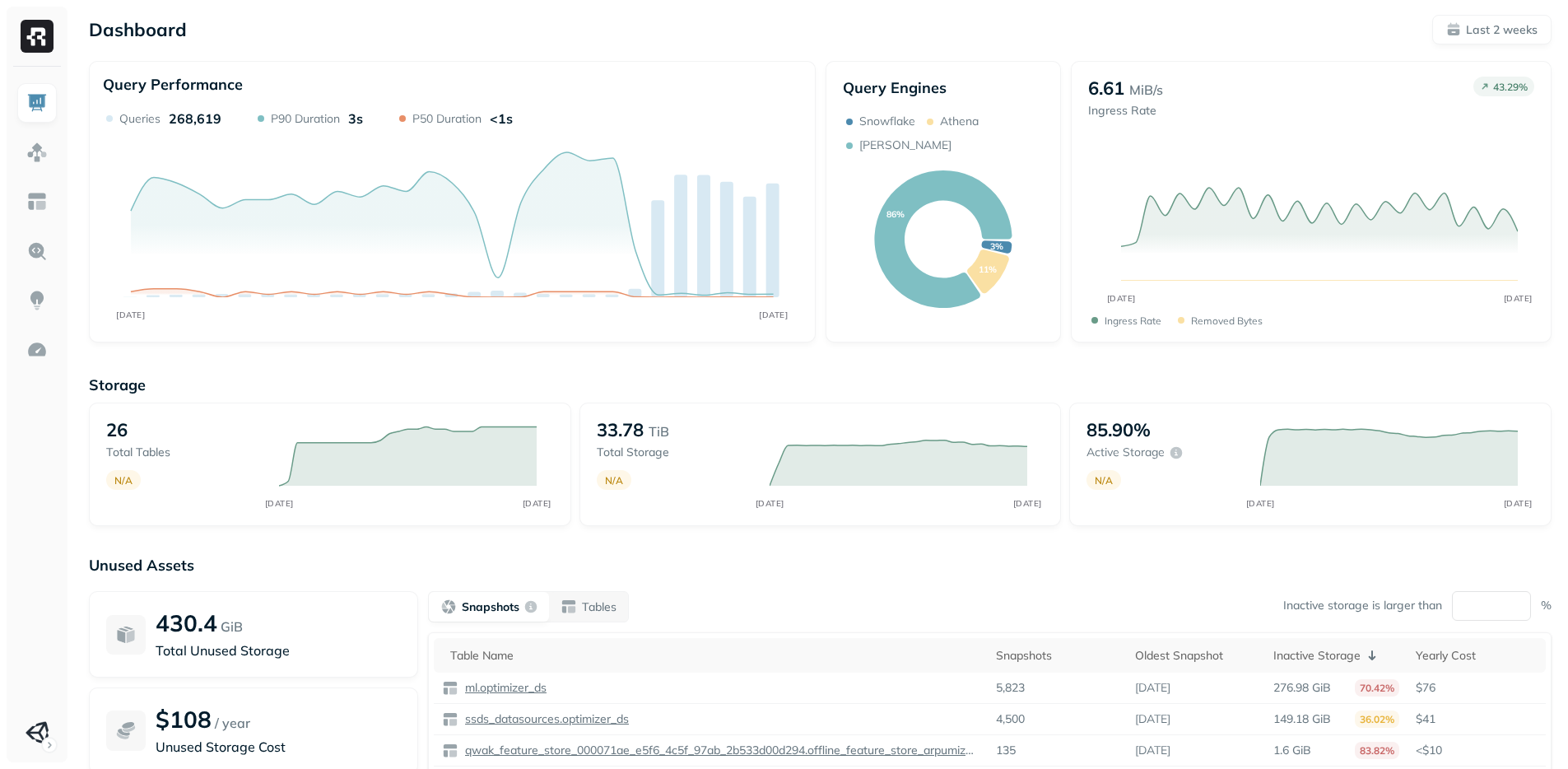
click at [1050, 364] on div "Storage 26 Total tables N/A AUG 27 SEP 10 33.78 TiB Total storage N/A AUG 27 SE…" at bounding box center [820, 631] width 1462 height 543
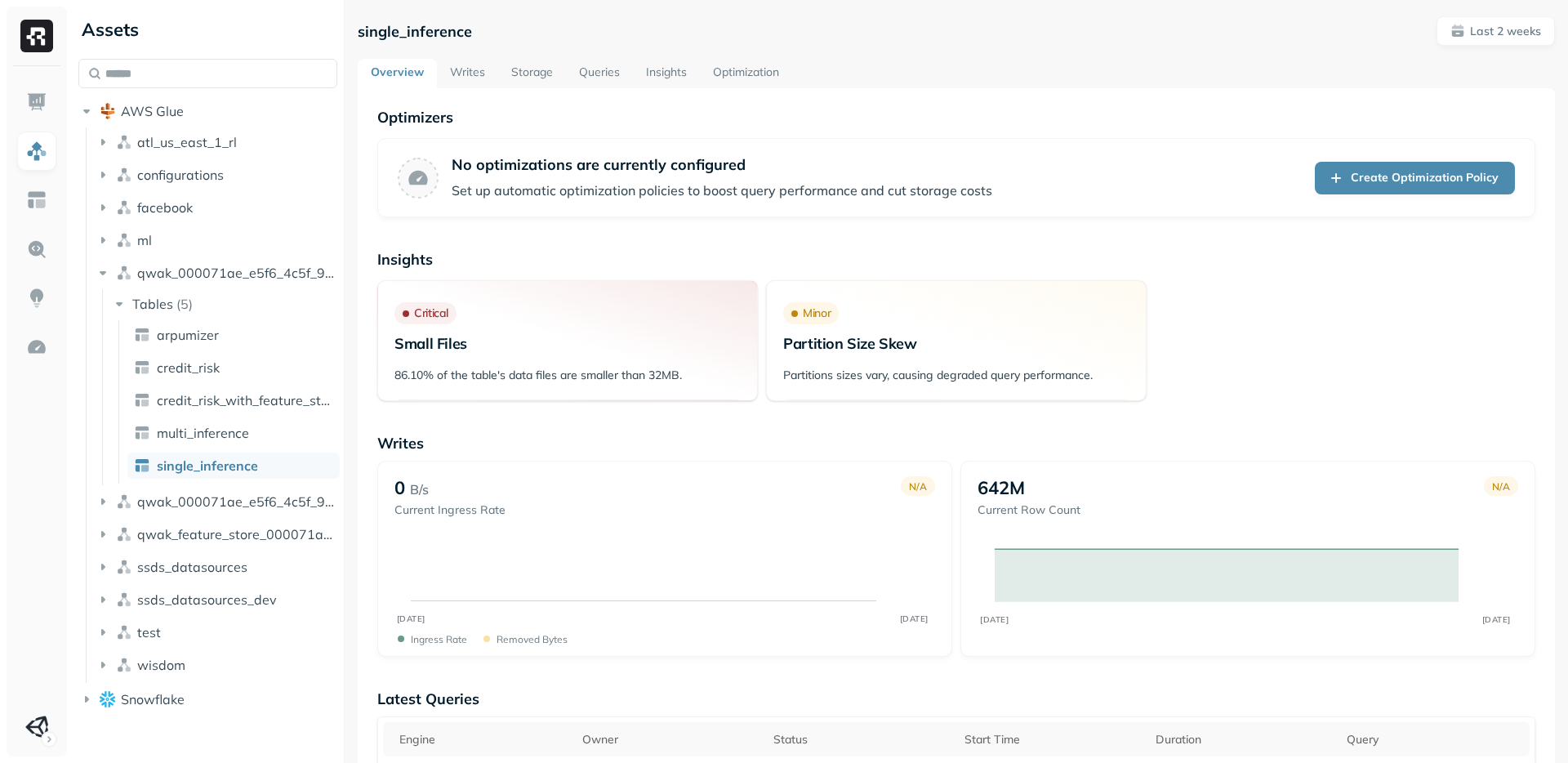
click at [1414, 400] on div "Critical Small Files 86.10% of the table's data files are smaller than 32MB. Mi…" at bounding box center [956, 340] width 1158 height 120
click at [533, 77] on link "Storage" at bounding box center [532, 73] width 68 height 29
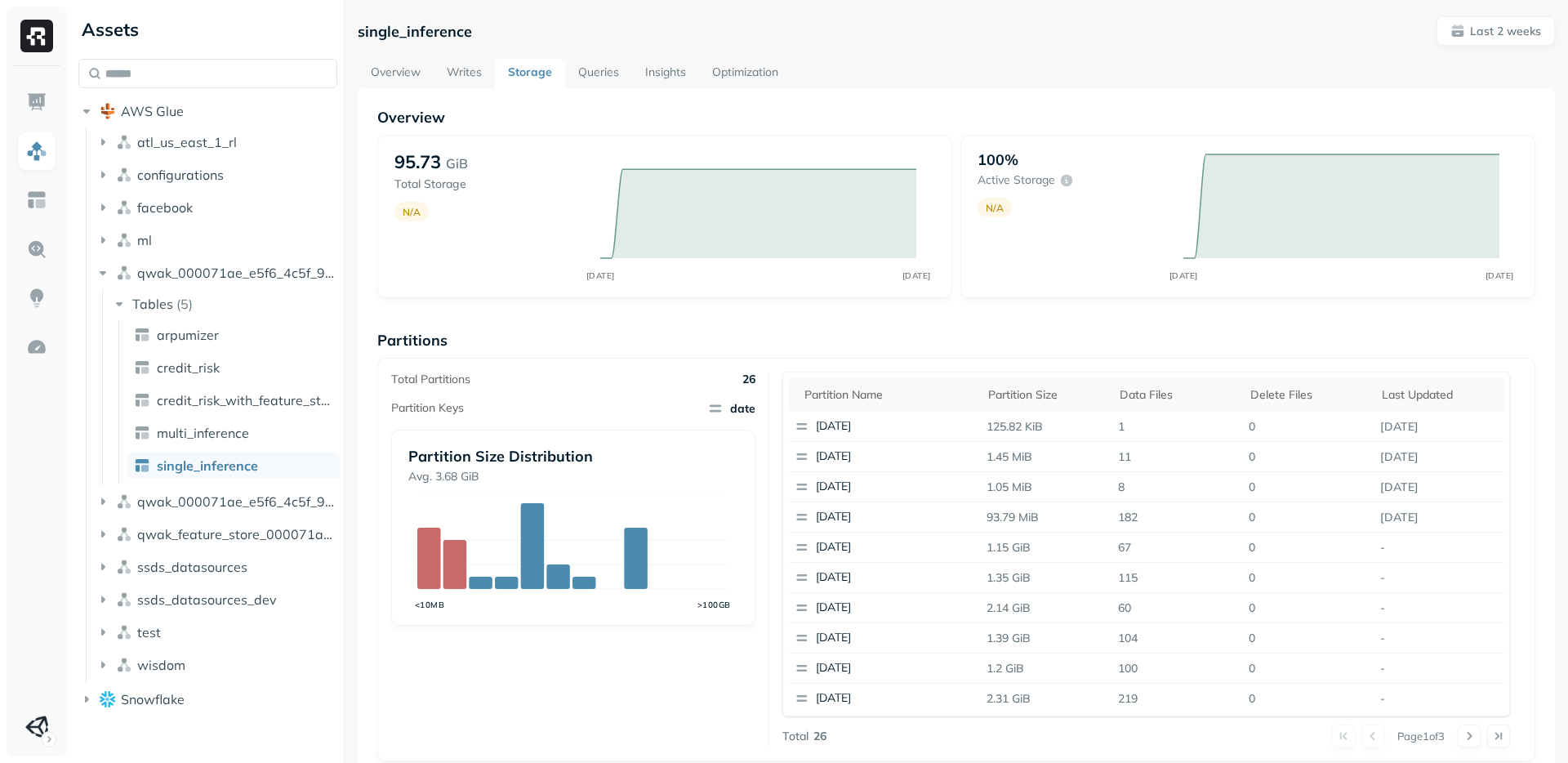
click at [615, 62] on link "Queries" at bounding box center [598, 73] width 67 height 29
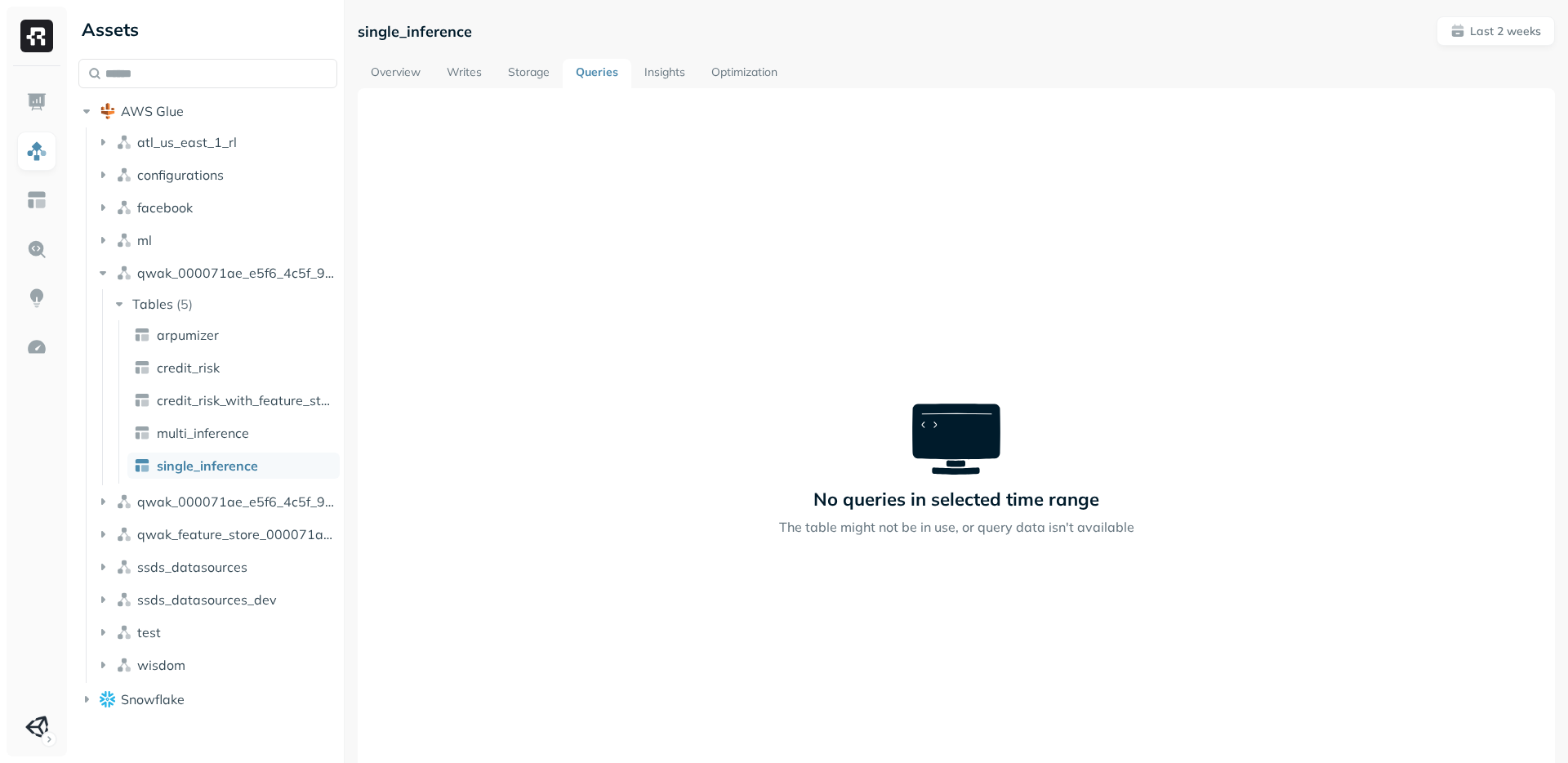
click at [514, 73] on link "Storage" at bounding box center [528, 73] width 68 height 29
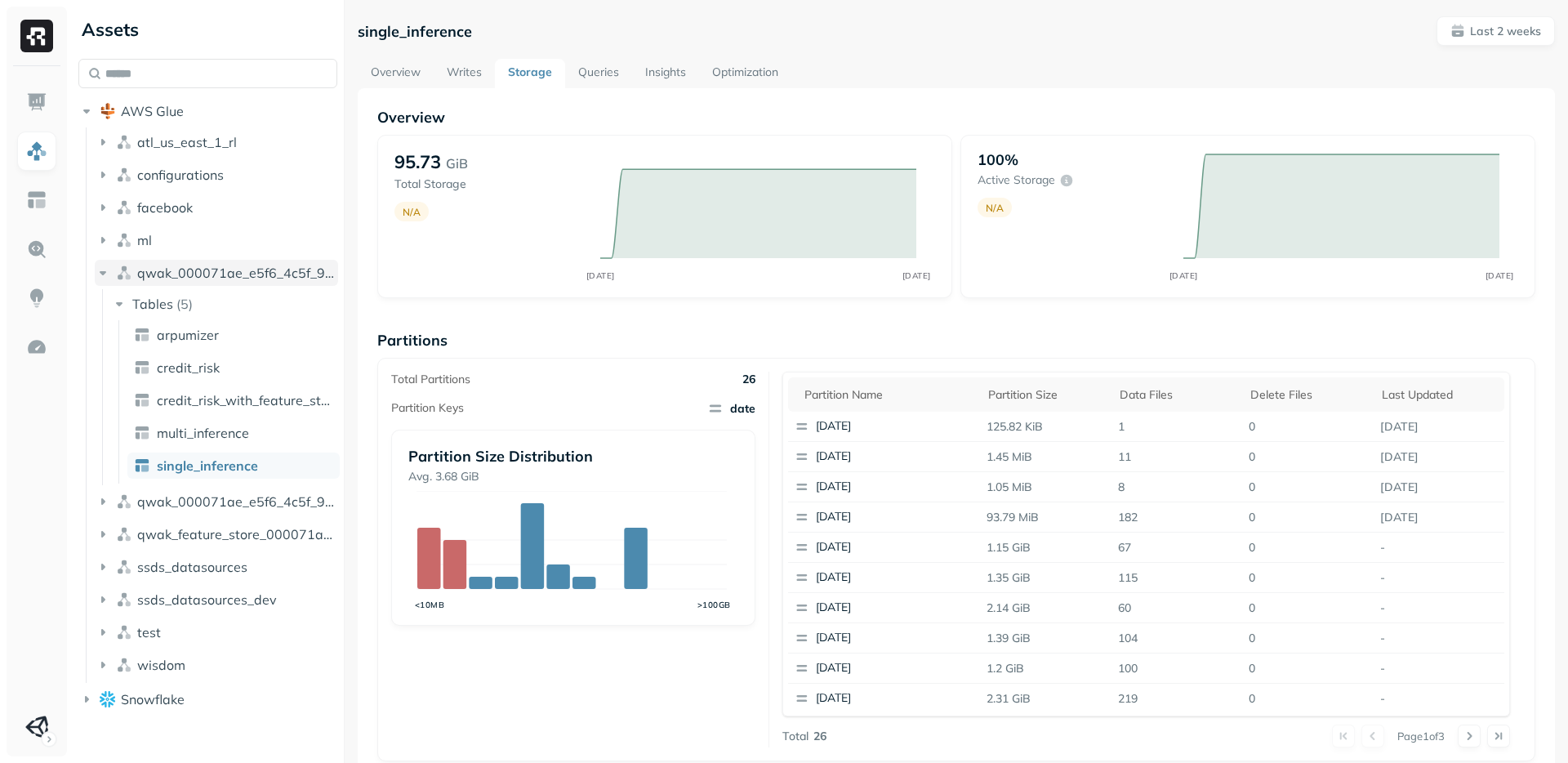
click at [249, 276] on span "qwak_000071ae_e5f6_4c5f_97ab_2b533d00d294_analytics_data" at bounding box center [237, 272] width 201 height 17
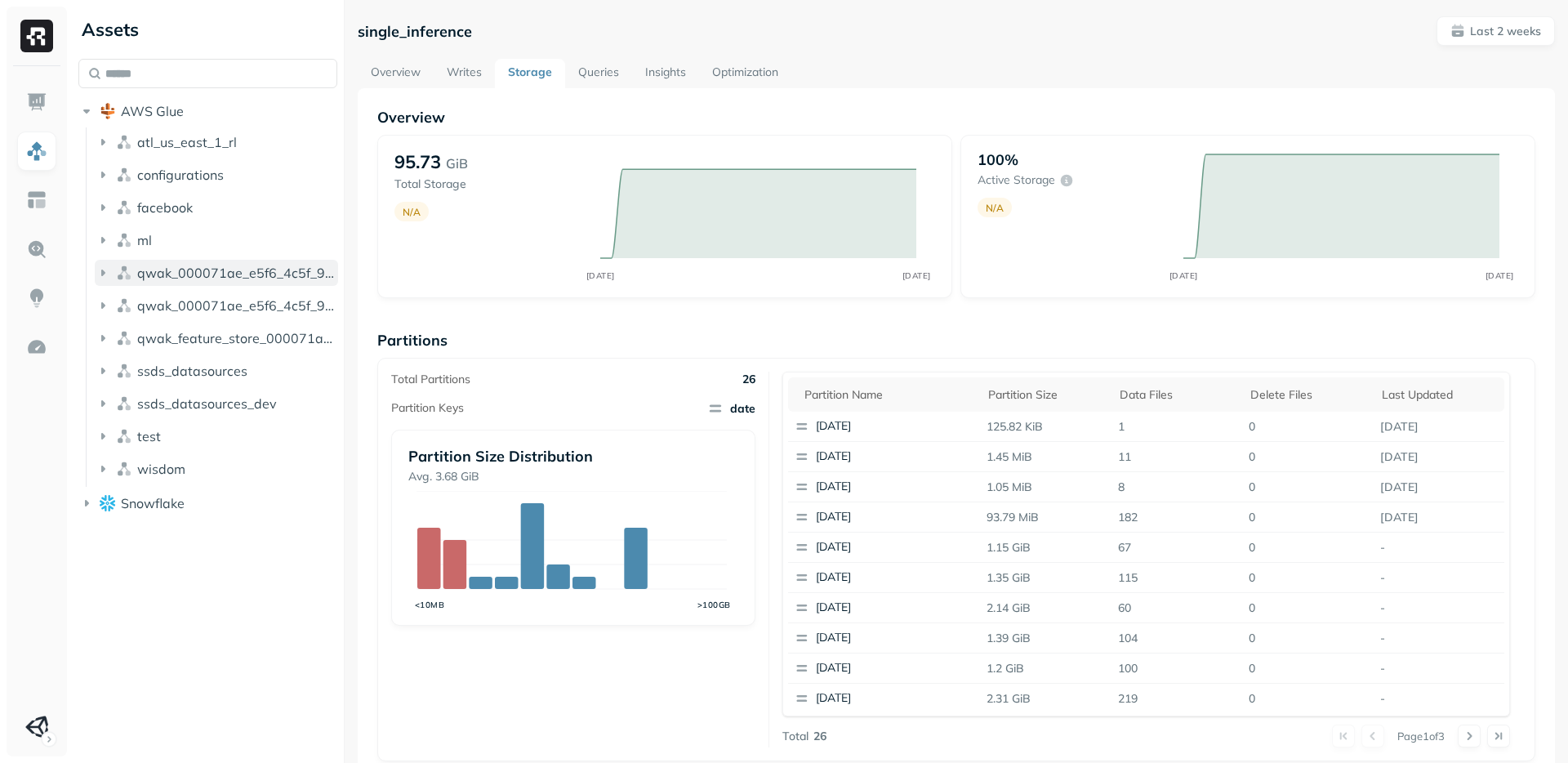
click at [249, 276] on span "qwak_000071ae_e5f6_4c5f_97ab_2b533d00d294_analytics_data" at bounding box center [237, 272] width 201 height 17
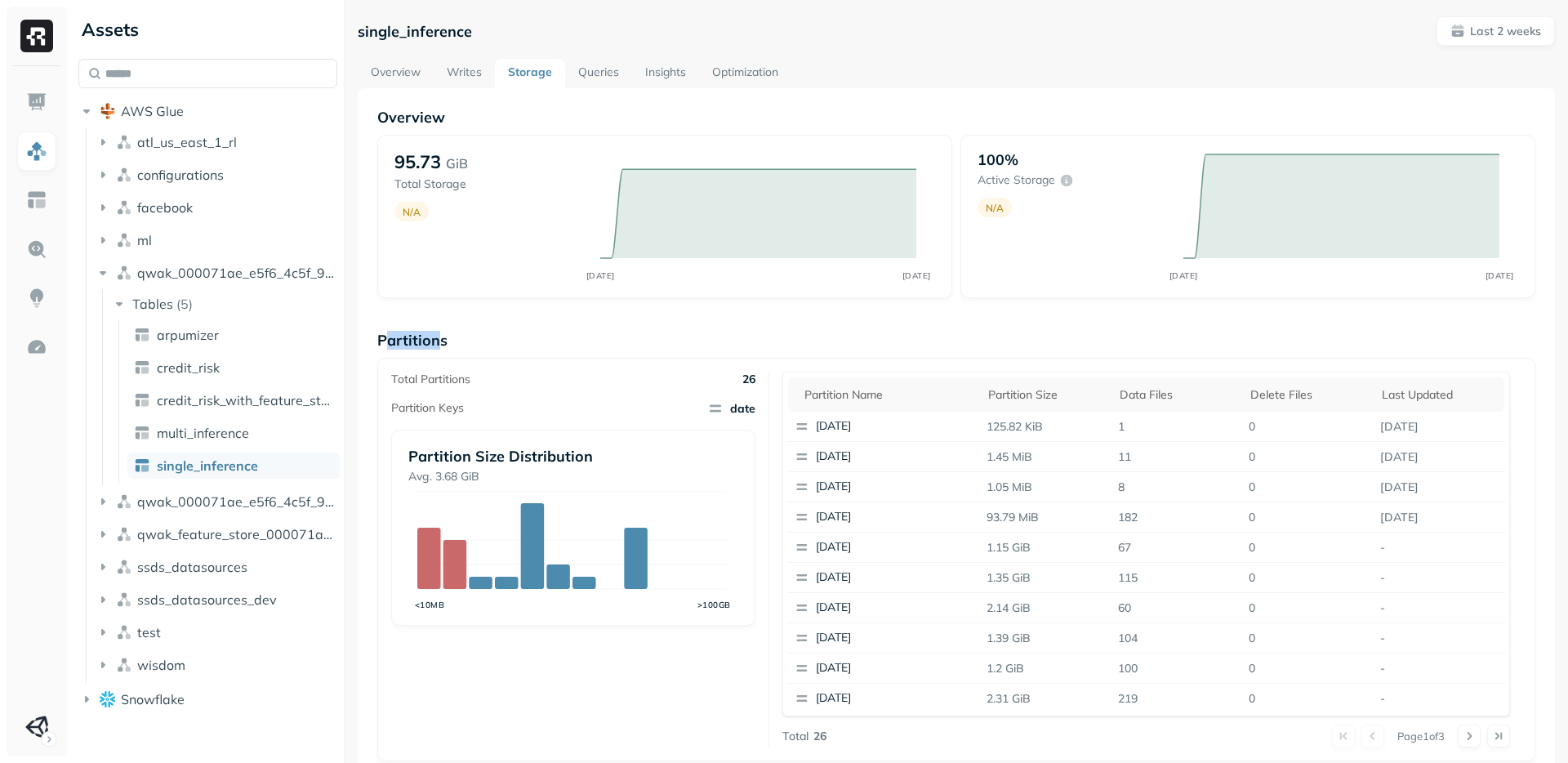
drag, startPoint x: 388, startPoint y: 337, endPoint x: 436, endPoint y: 337, distance: 48.0
click at [436, 337] on p "Partitions" at bounding box center [956, 340] width 1158 height 19
click at [873, 384] on th "Partition name" at bounding box center [884, 394] width 192 height 34
click at [873, 386] on div "Partition name" at bounding box center [887, 395] width 167 height 20
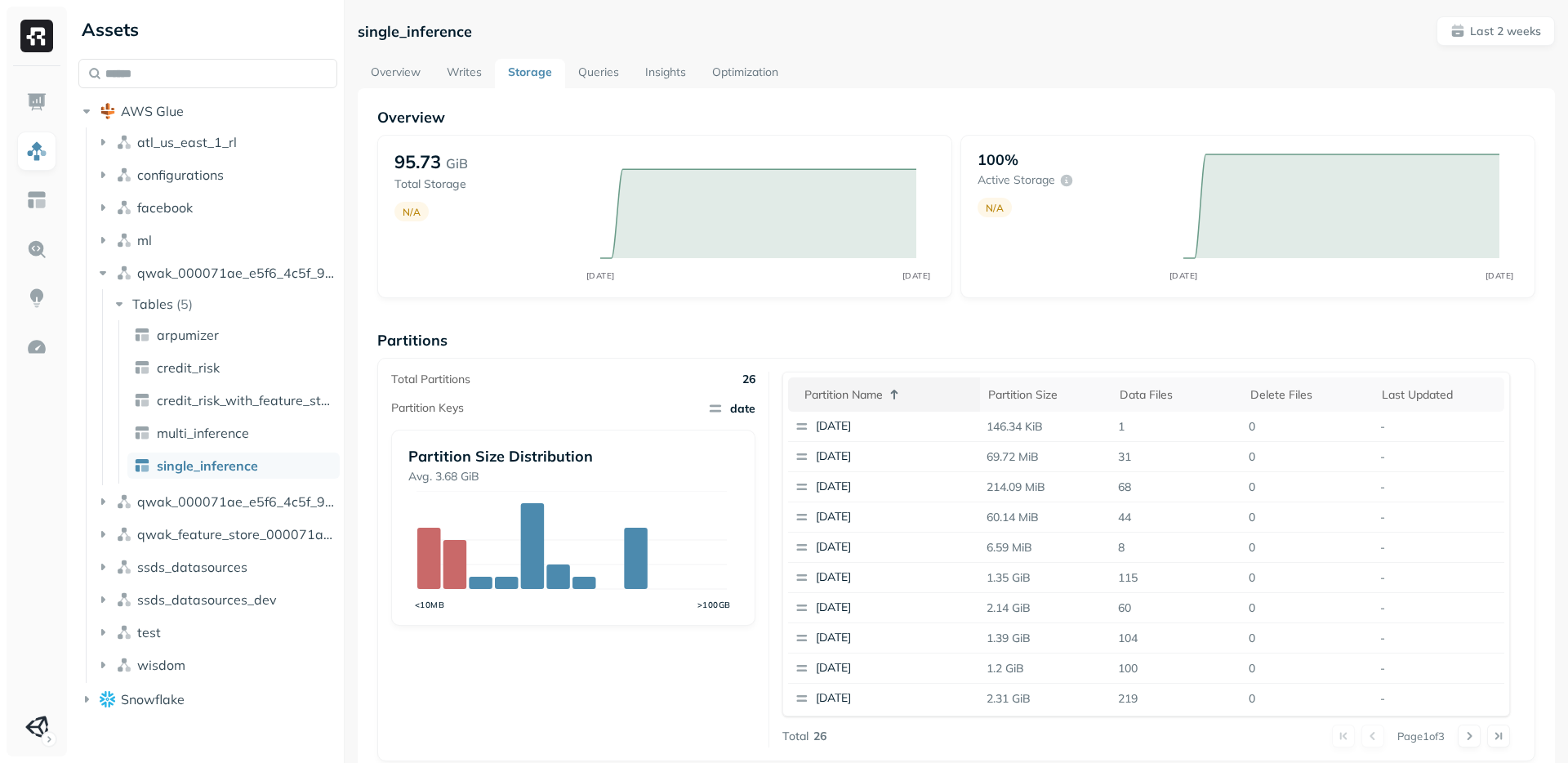
click at [873, 386] on div "Partition name" at bounding box center [887, 395] width 167 height 20
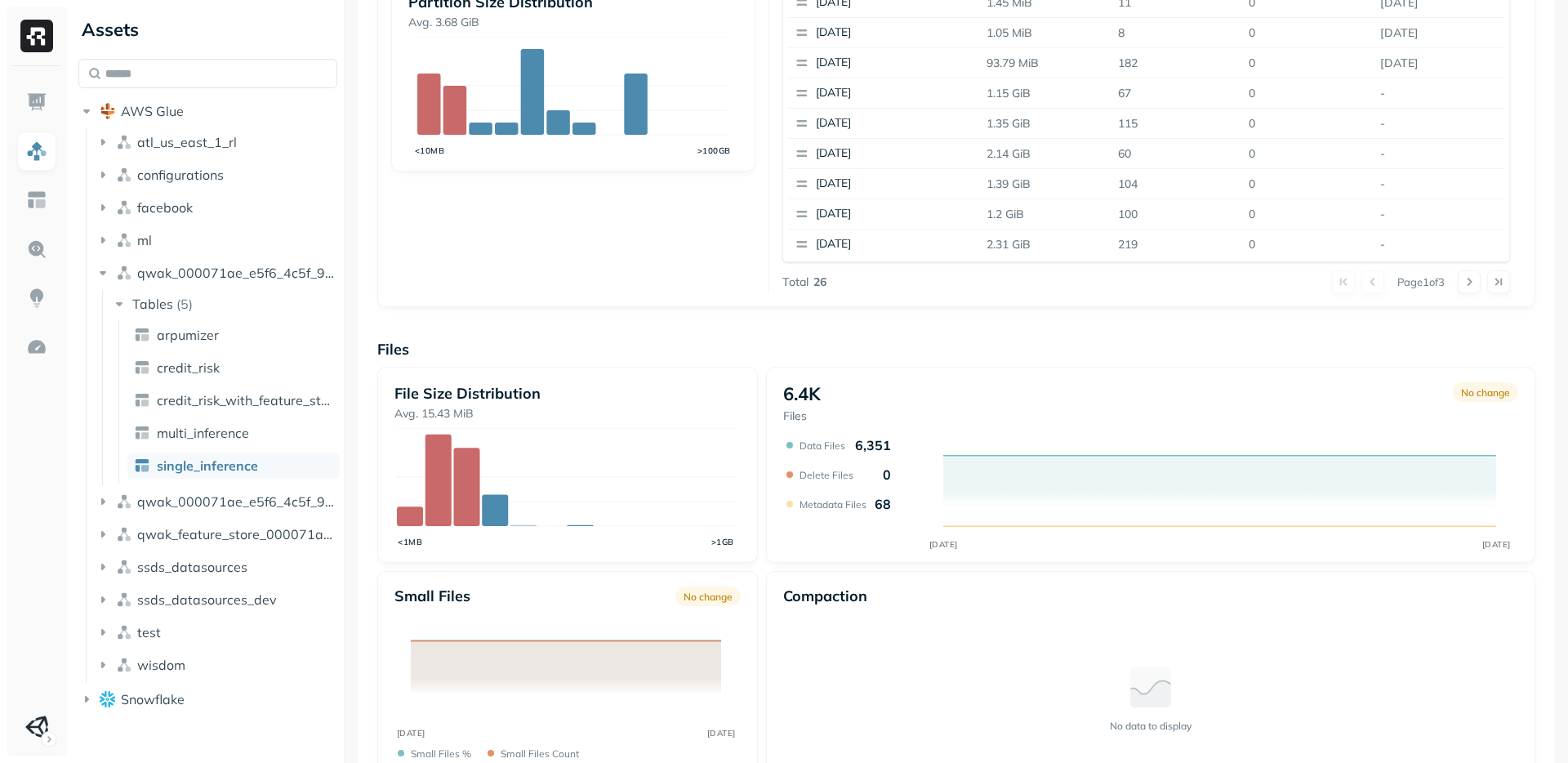
scroll to position [168, 0]
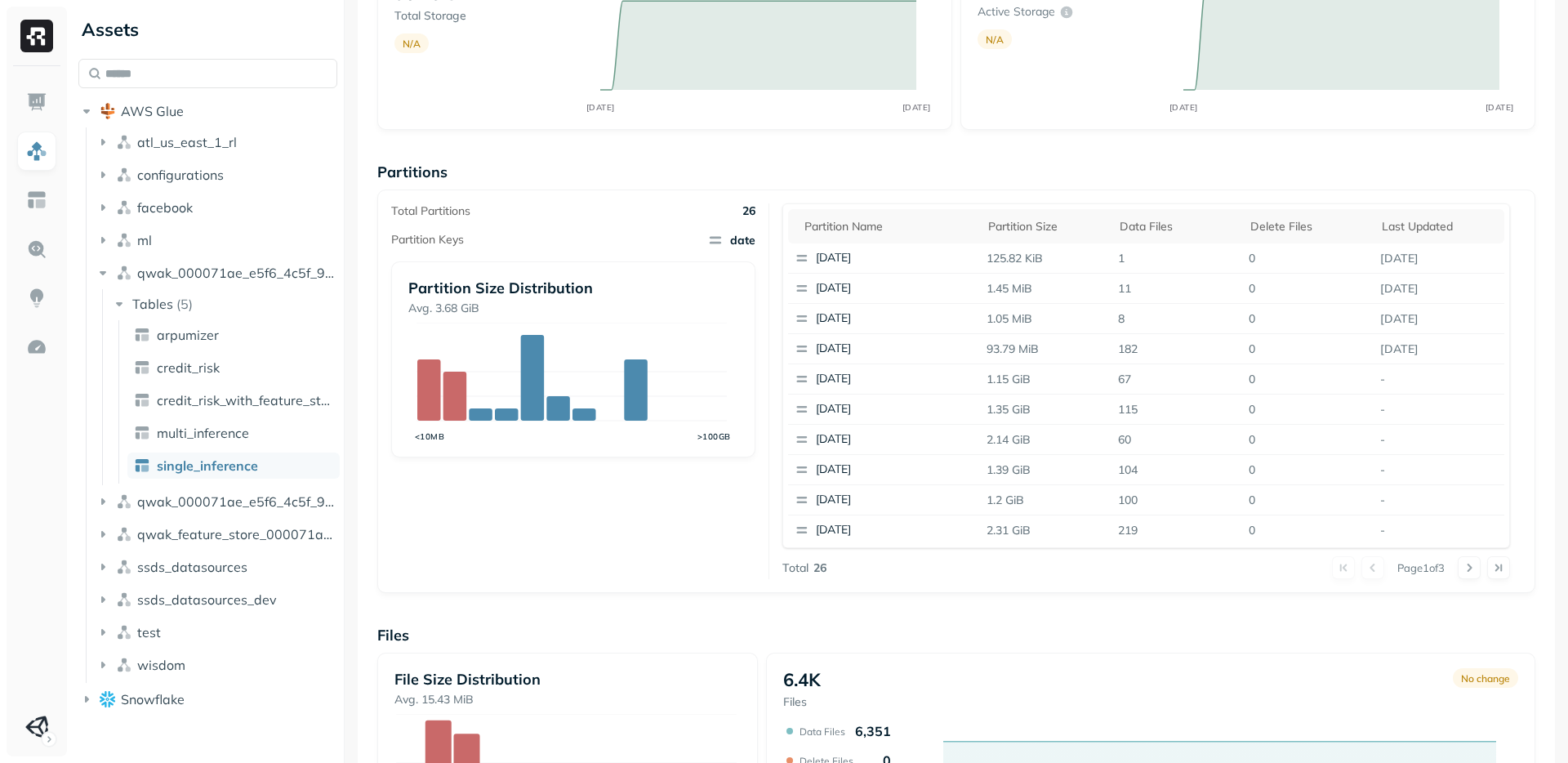
click at [502, 583] on div "Total Partitions 26 Partition Keys date Partition Size Distribution Avg. 3.68 G…" at bounding box center [956, 391] width 1158 height 404
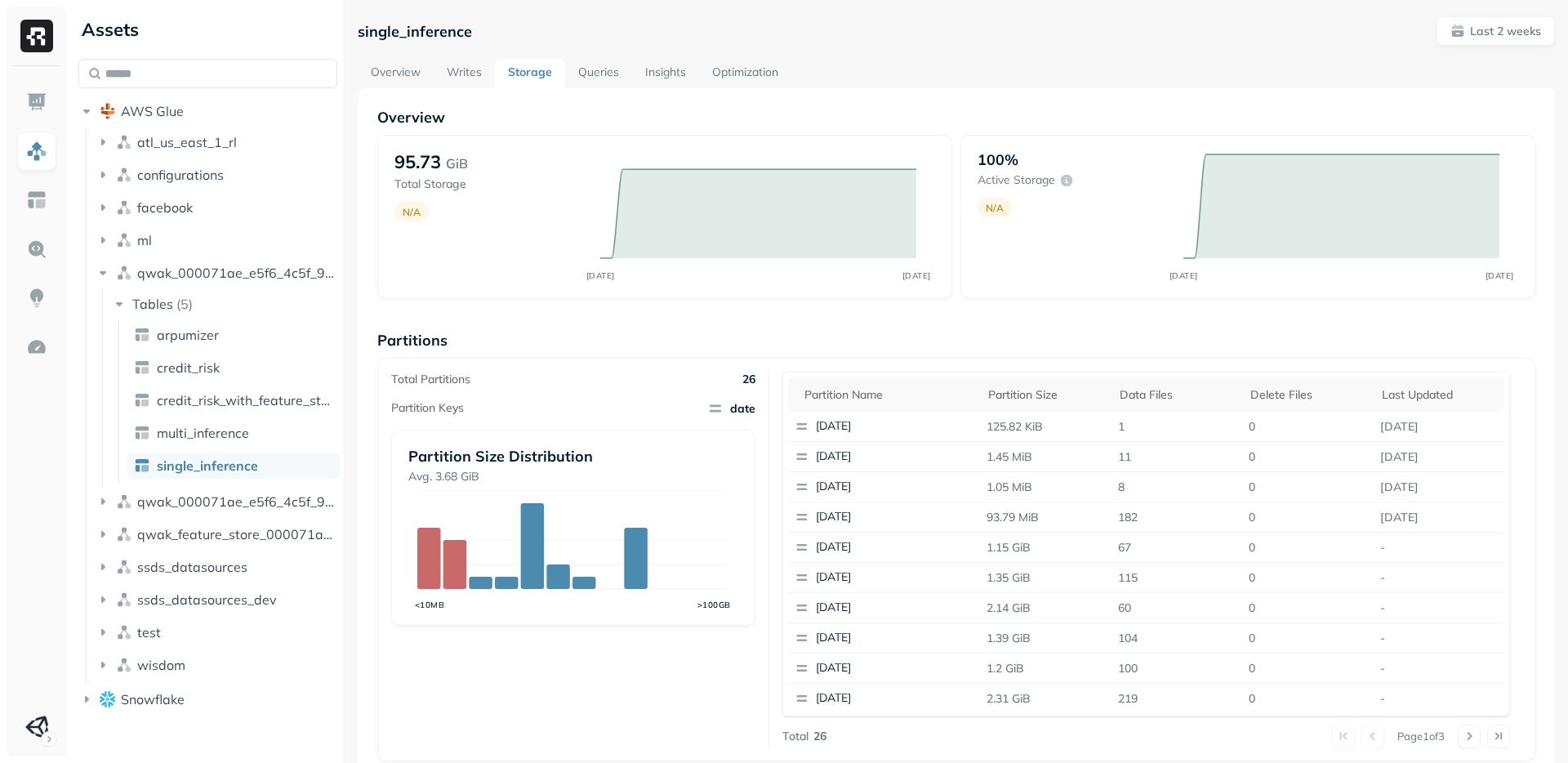
click at [1071, 299] on div "Overview 95.73 GiB Total Storage N/A AUG 27 SEP 10 100% Active storage N/A AUG …" at bounding box center [956, 668] width 1158 height 1121
click at [1071, 298] on div "100% Active storage N/A AUG 27 SEP 10" at bounding box center [1248, 216] width 575 height 164
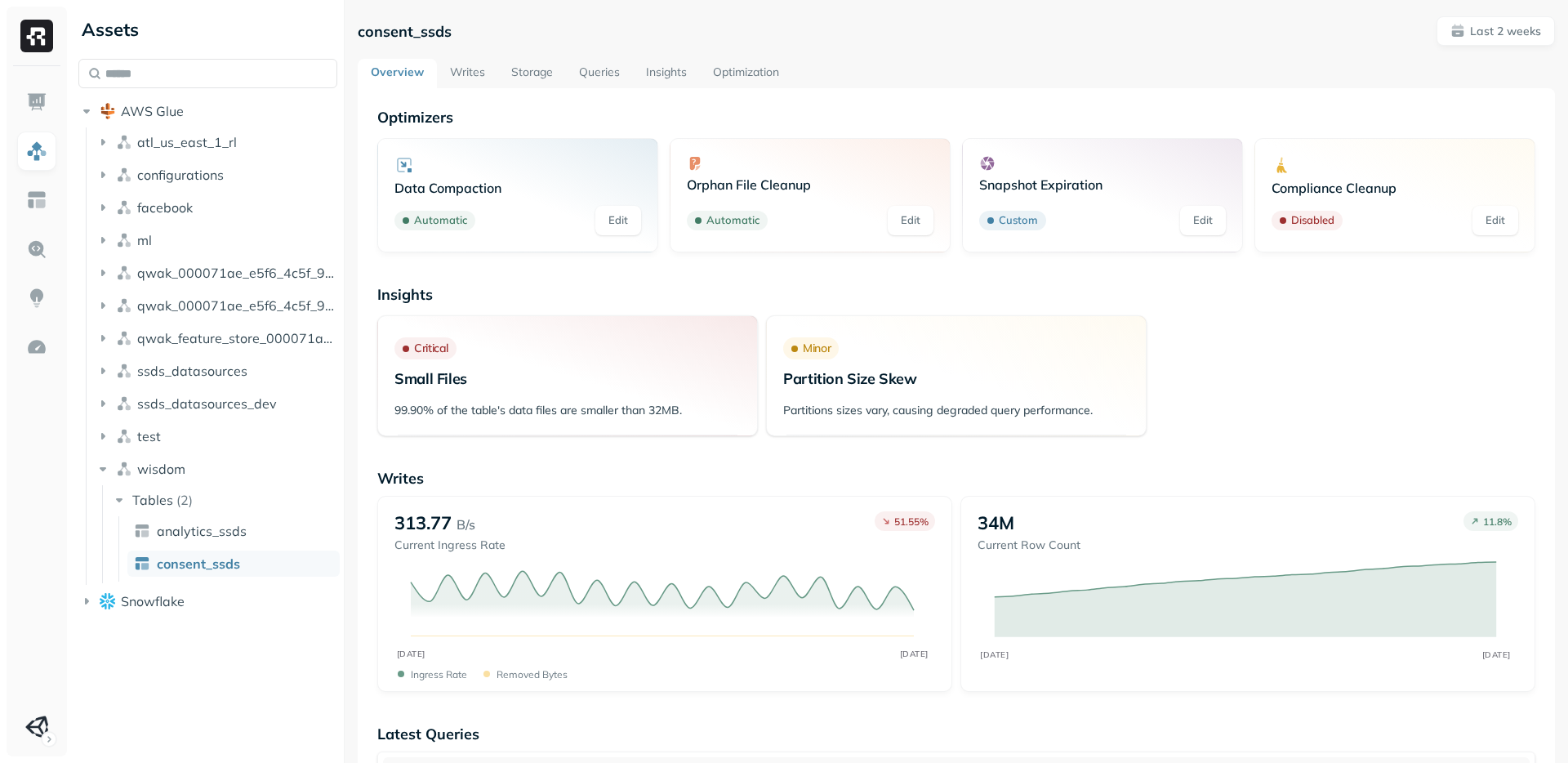
click at [1275, 310] on div "Insights Critical Small Files 99.90% of the table's data files are smaller than…" at bounding box center [956, 360] width 1158 height 151
click at [1269, 310] on div "Insights Critical Small Files 99.90% of the table's data files are smaller than…" at bounding box center [956, 360] width 1158 height 151
click at [1257, 308] on div "Insights Critical Small Files 99.90% of the table's data files are smaller than…" at bounding box center [956, 360] width 1158 height 151
click at [543, 74] on link "Storage" at bounding box center [532, 73] width 68 height 29
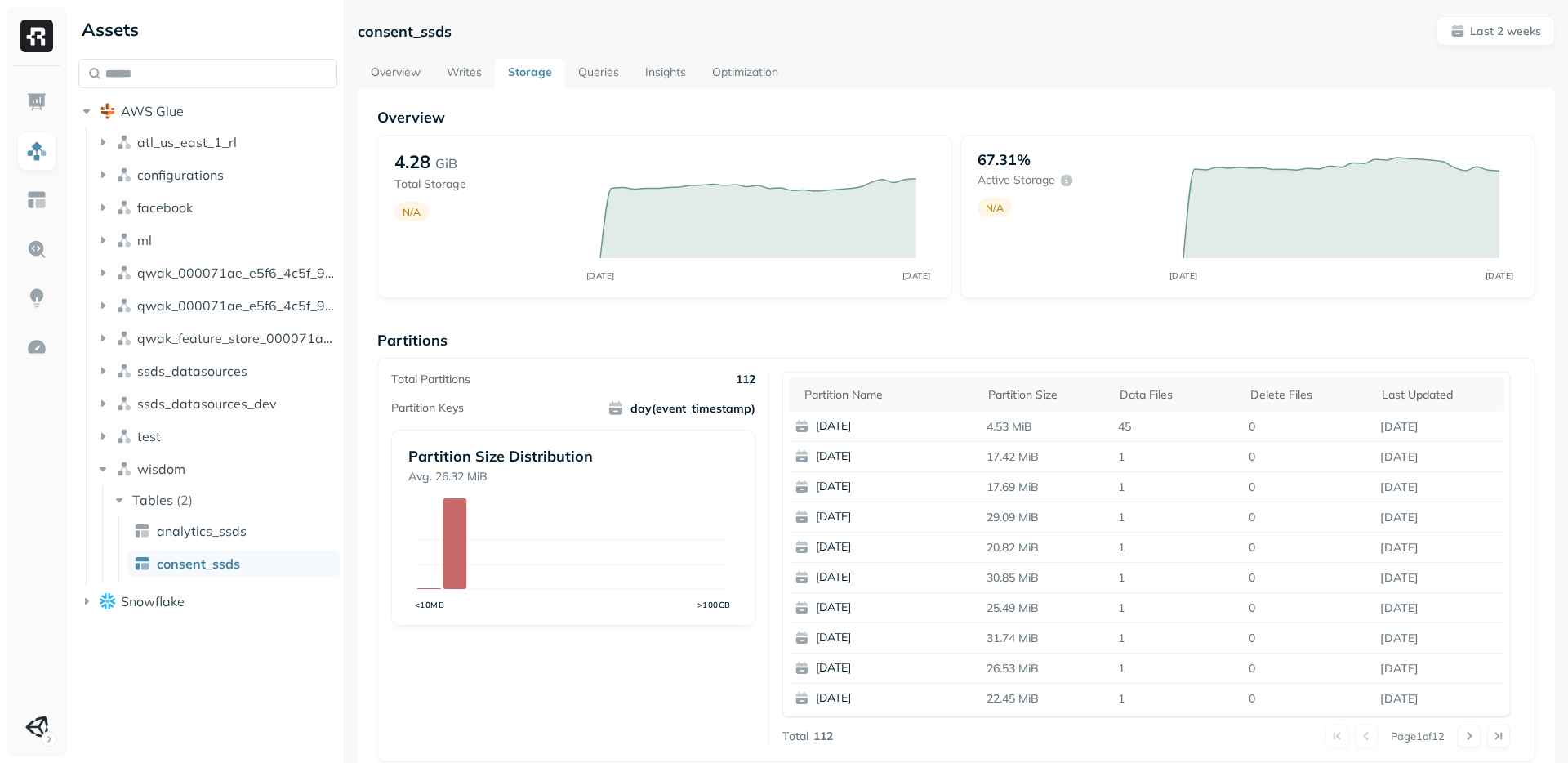
click at [391, 64] on link "Overview" at bounding box center [396, 73] width 76 height 29
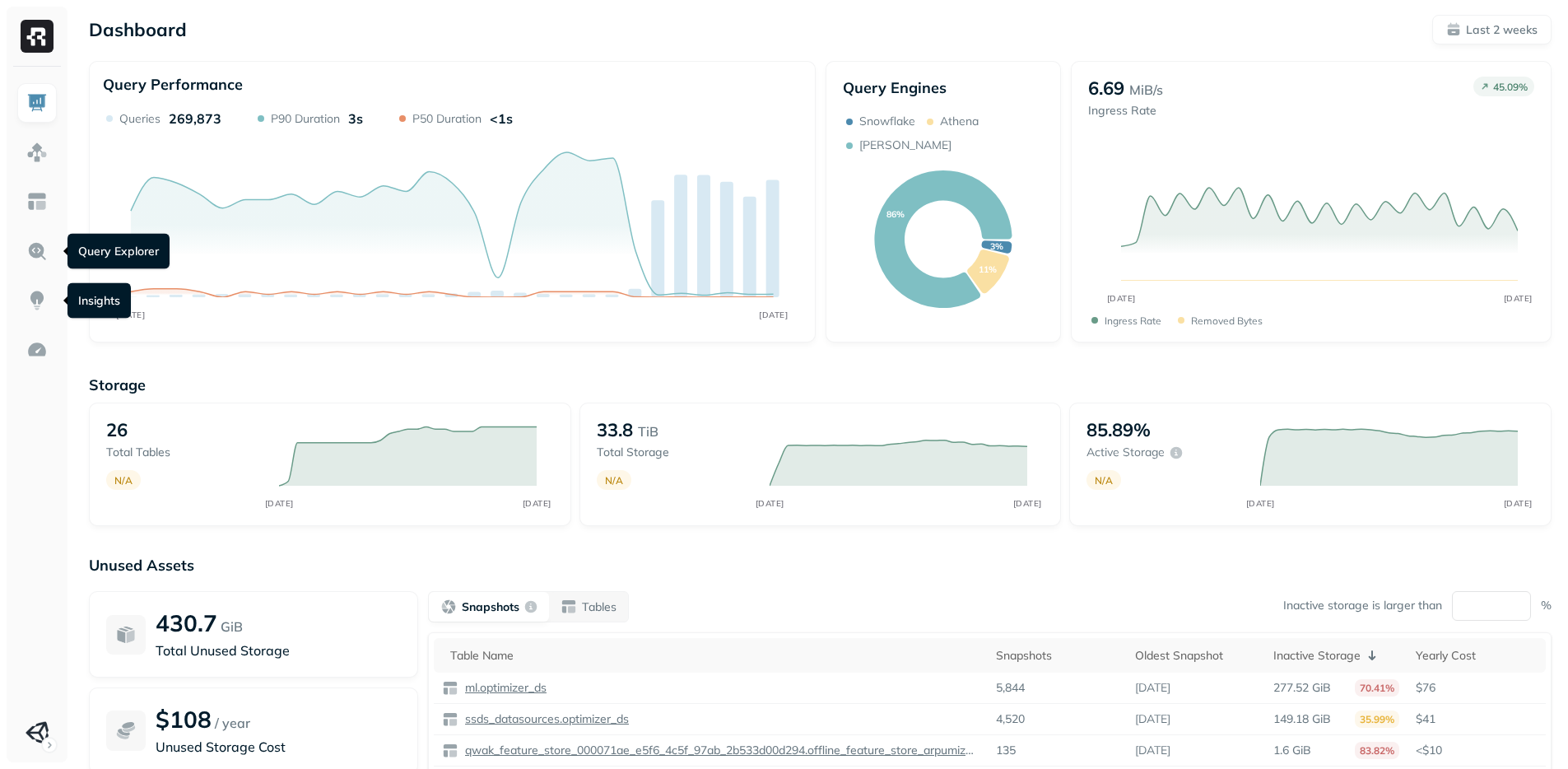
click at [34, 225] on ul at bounding box center [37, 418] width 41 height 669
click at [30, 204] on img at bounding box center [37, 201] width 22 height 22
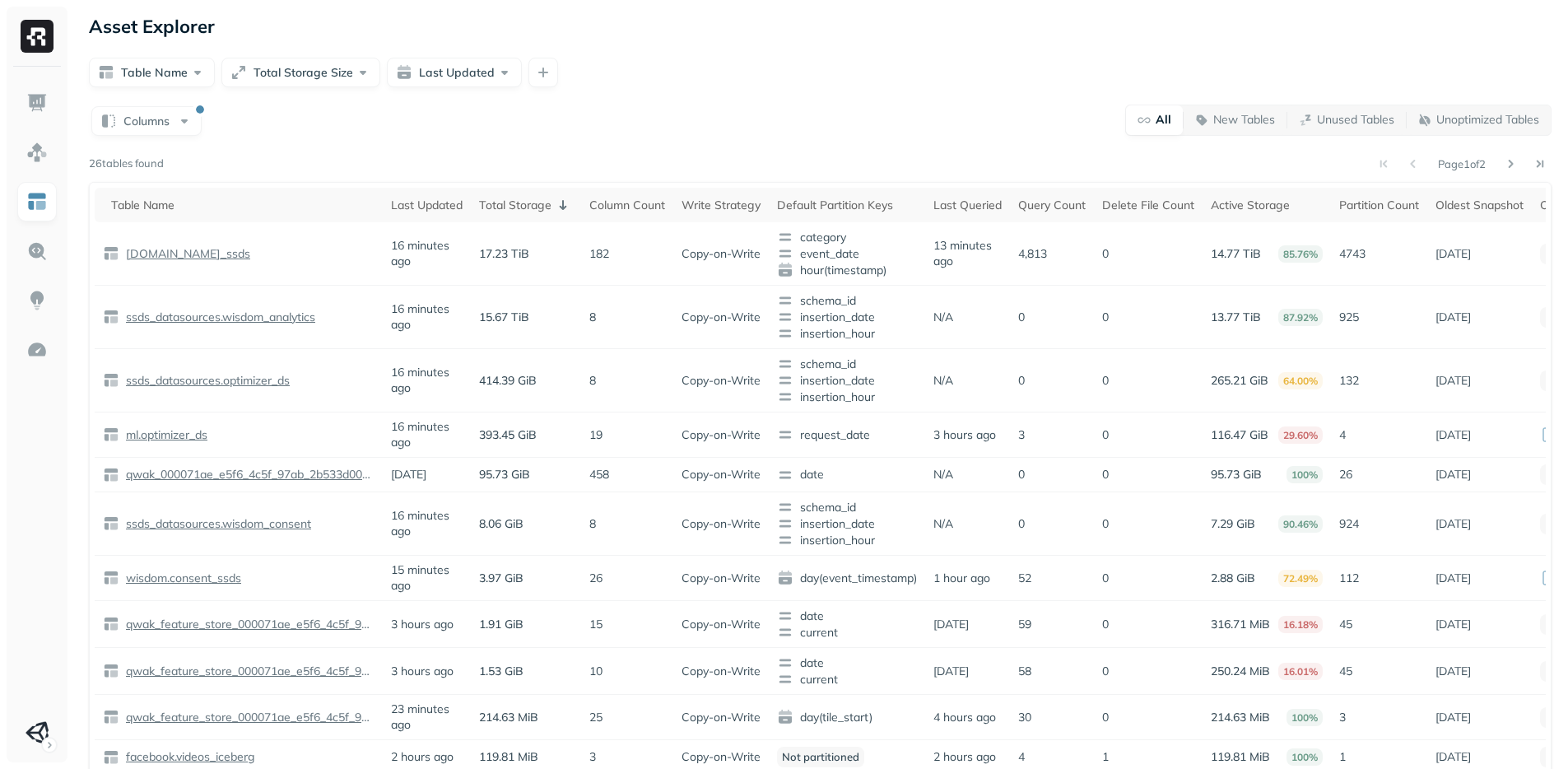
click at [675, 151] on div "Columns All New Tables Unused Tables Unoptimized Tables Page 1 of 2 26 tables f…" at bounding box center [820, 533] width 1462 height 860
click at [786, 82] on div "Table Name Total Storage Size Last Updated" at bounding box center [820, 72] width 1462 height 30
click at [33, 345] on img at bounding box center [37, 350] width 22 height 22
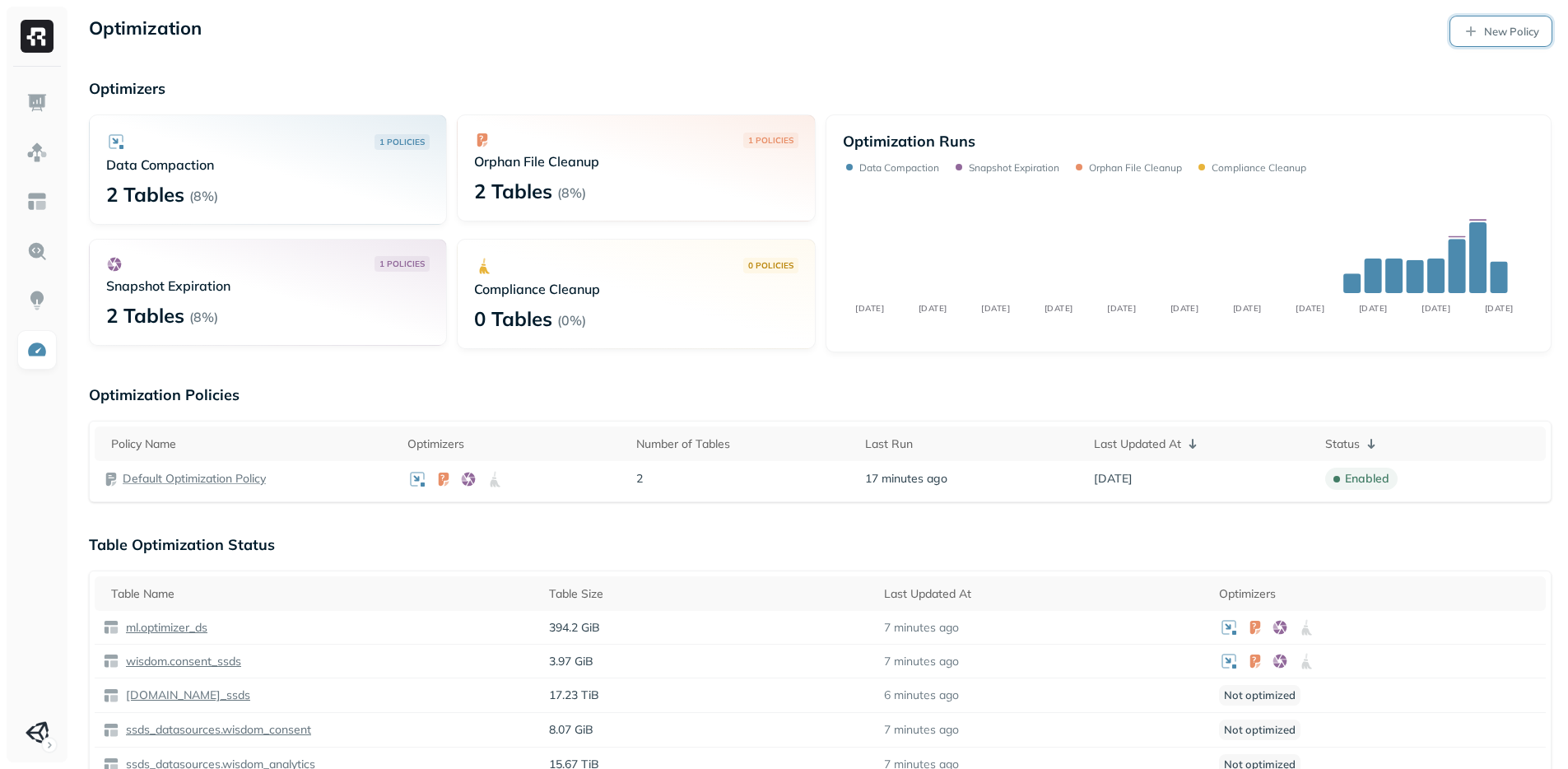
click at [1476, 31] on link "New Policy" at bounding box center [1500, 32] width 102 height 30
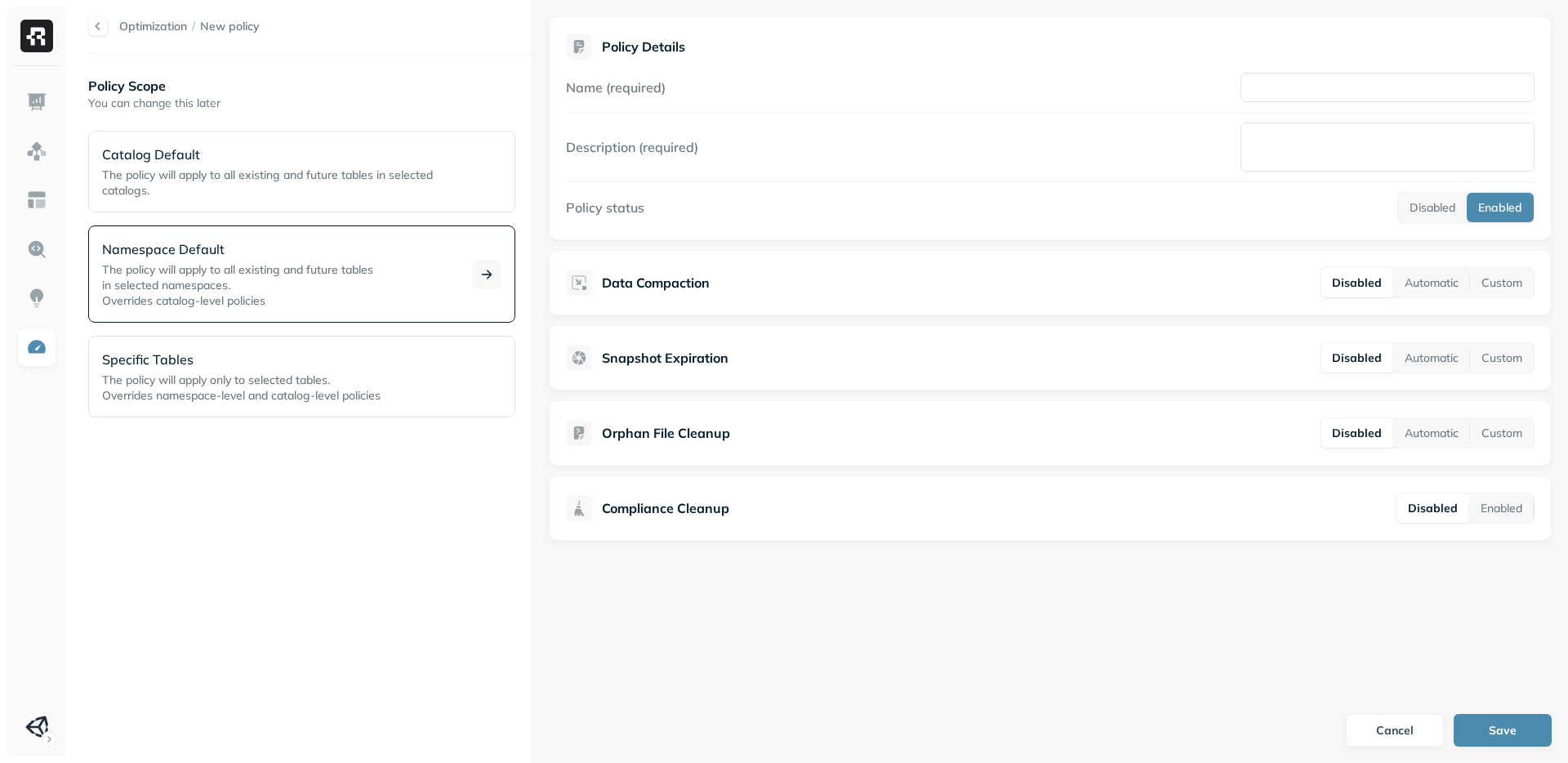
click at [215, 258] on p "Namespace Default" at bounding box center [277, 249] width 351 height 20
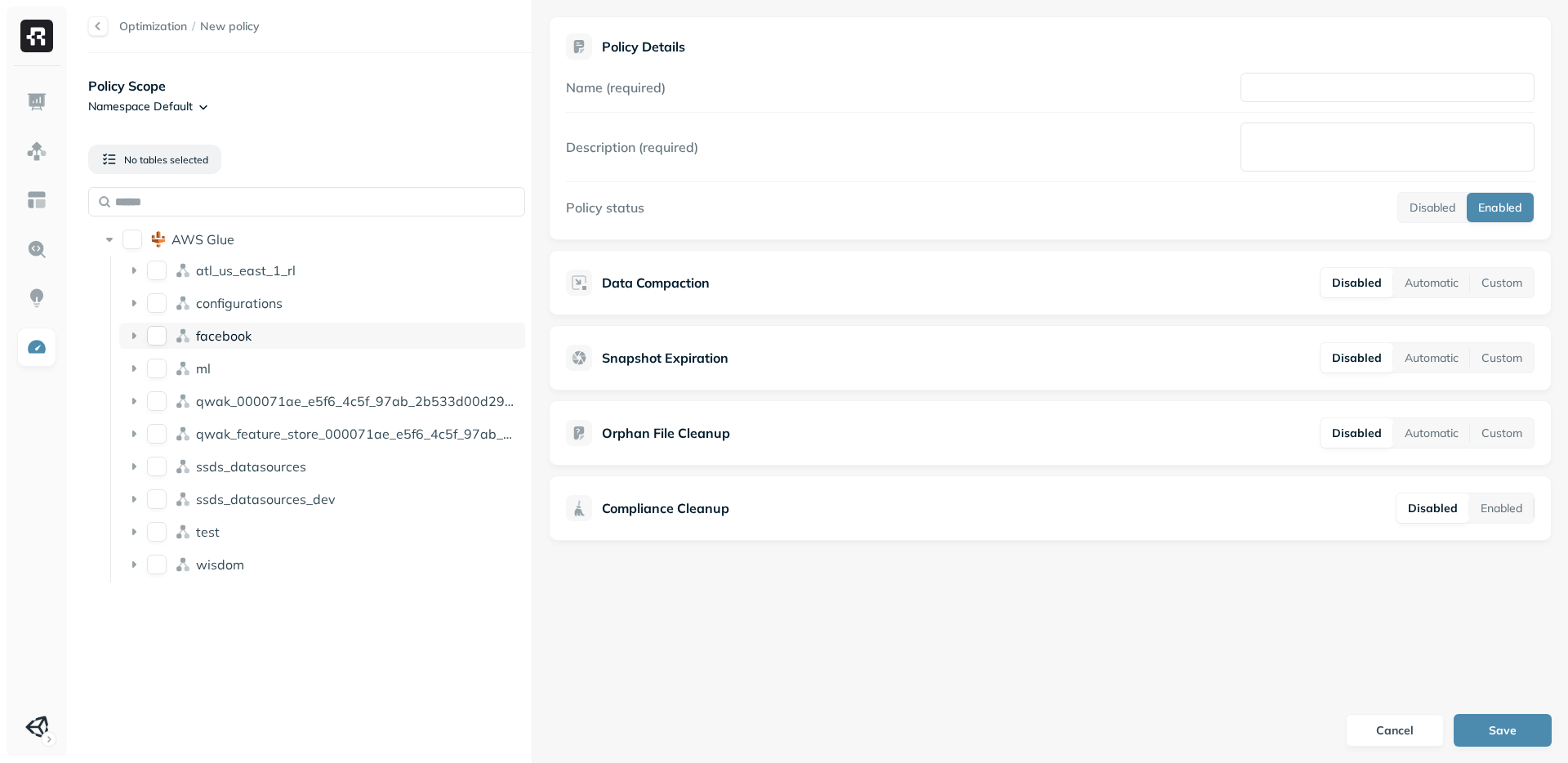
click at [150, 330] on button "facebook" at bounding box center [157, 336] width 20 height 20
click at [1345, 713] on div "Cancel Save" at bounding box center [1050, 730] width 1035 height 67
click at [1350, 720] on button "Cancel" at bounding box center [1395, 730] width 98 height 32
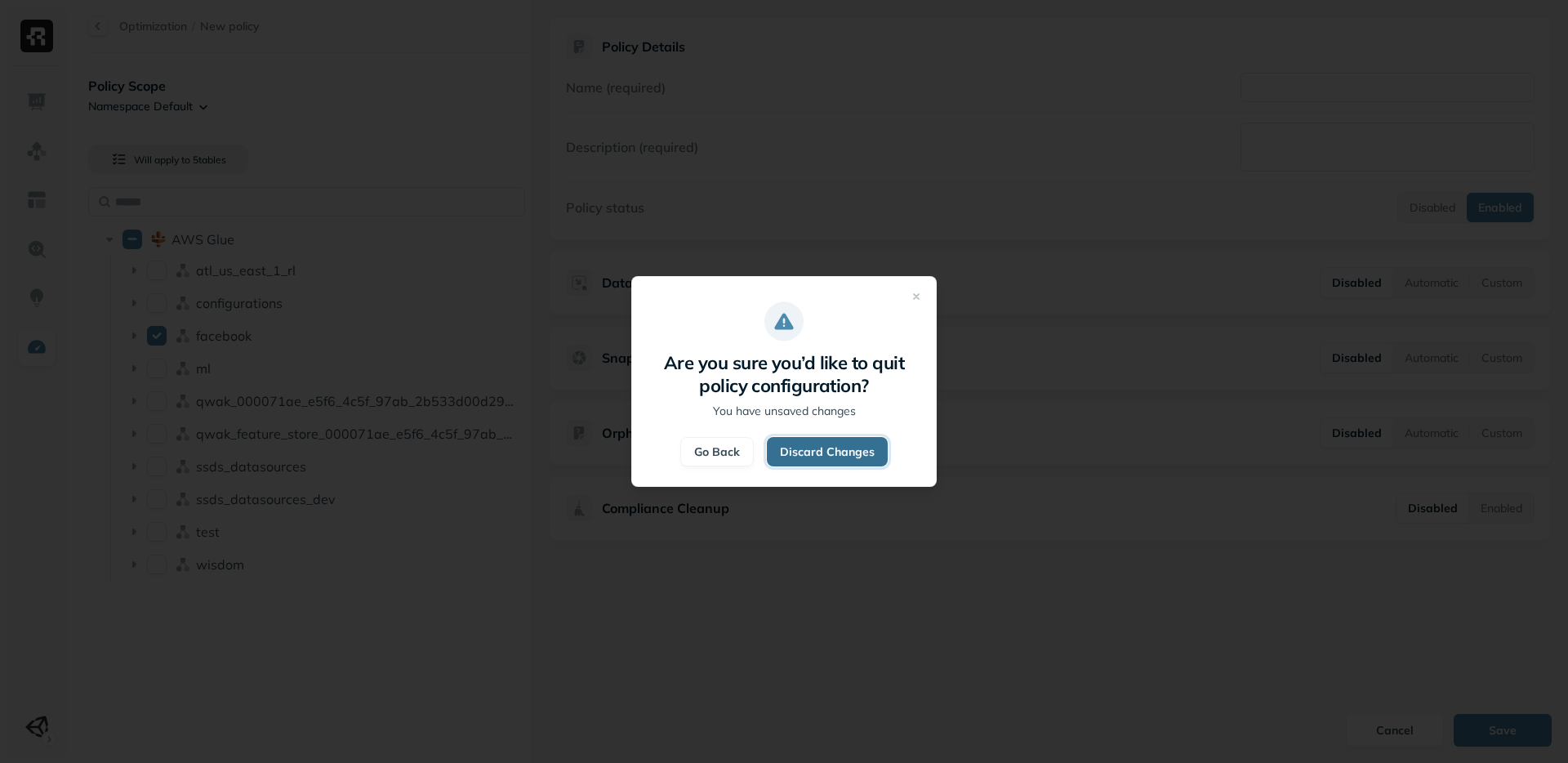
click at [826, 450] on button "Discard Changes" at bounding box center [827, 452] width 120 height 29
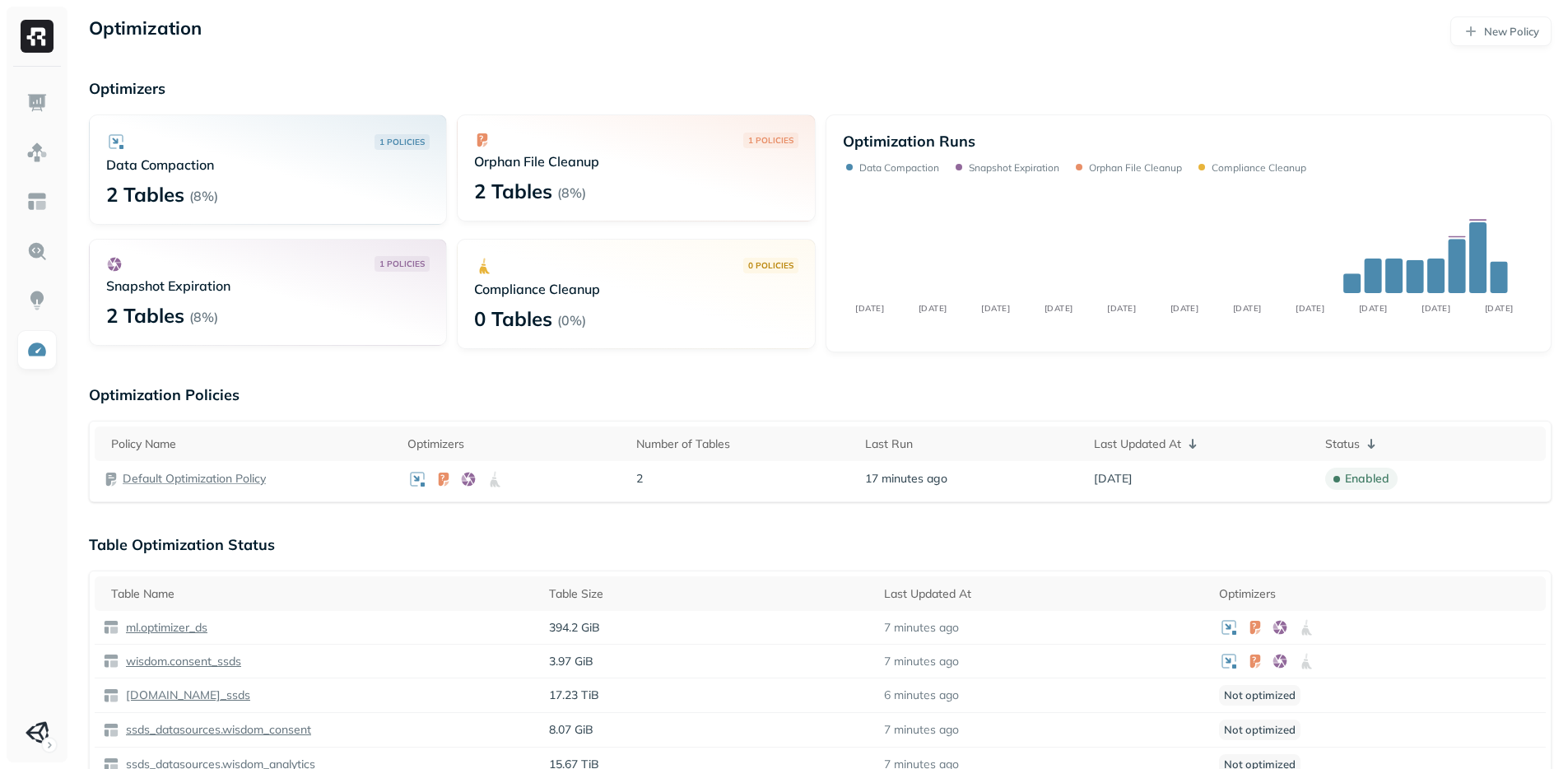
click at [859, 515] on div "Optimization New Policy Optimizers 1 POLICIES Data Compaction 2 Tables ( 8% ) 1…" at bounding box center [819, 759] width 1495 height 1518
click at [803, 389] on p "Optimization Policies" at bounding box center [820, 394] width 1462 height 19
click at [35, 195] on img at bounding box center [37, 201] width 22 height 22
click at [51, 136] on link at bounding box center [37, 152] width 39 height 39
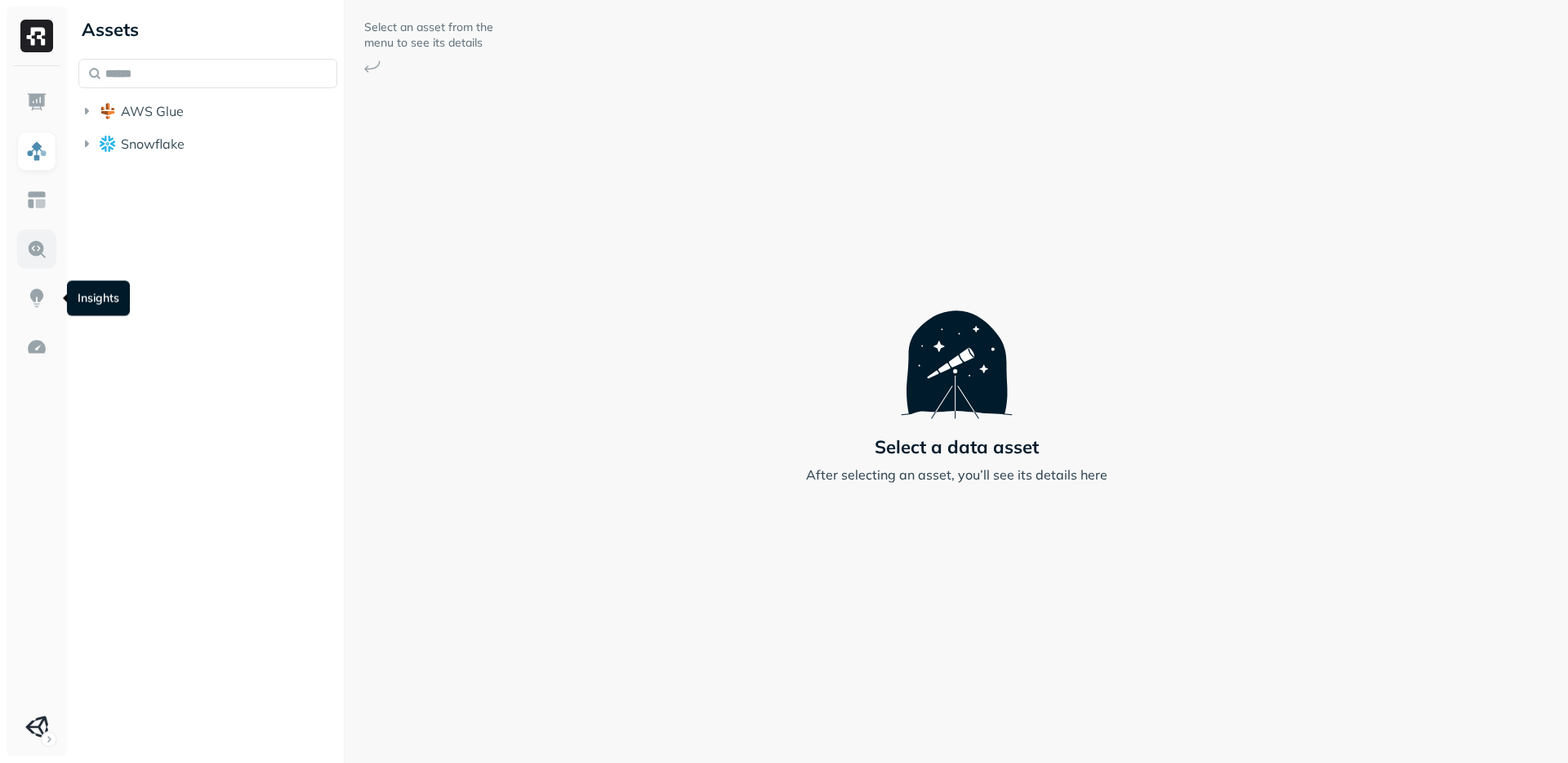
click at [36, 255] on img at bounding box center [37, 249] width 22 height 22
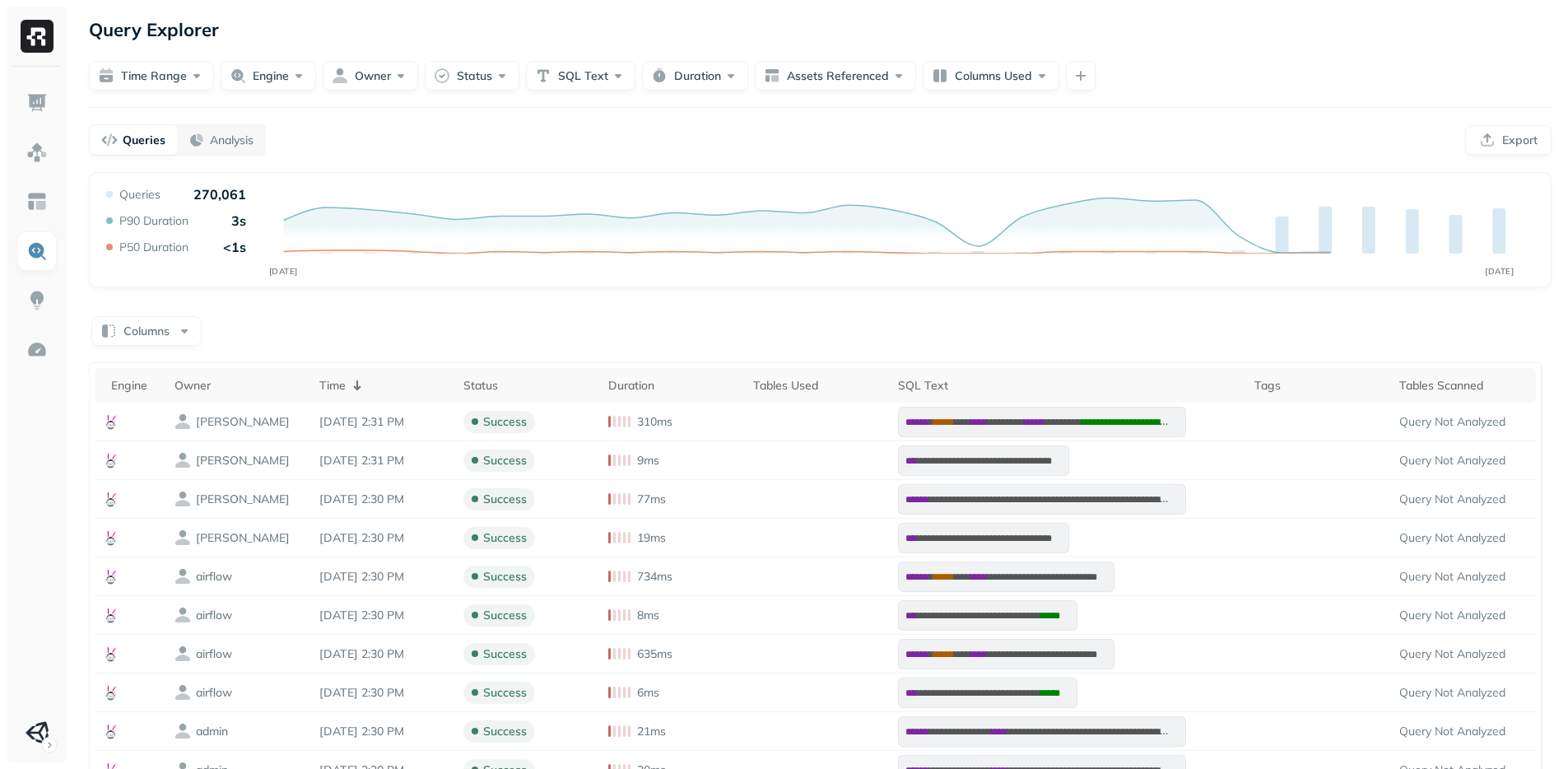
click at [423, 339] on div "Columns" at bounding box center [820, 330] width 1462 height 33
click at [421, 337] on div "Columns" at bounding box center [820, 330] width 1462 height 33
click at [413, 347] on div "**********" at bounding box center [820, 690] width 1462 height 752
click at [163, 64] on button "Time Range" at bounding box center [151, 76] width 125 height 30
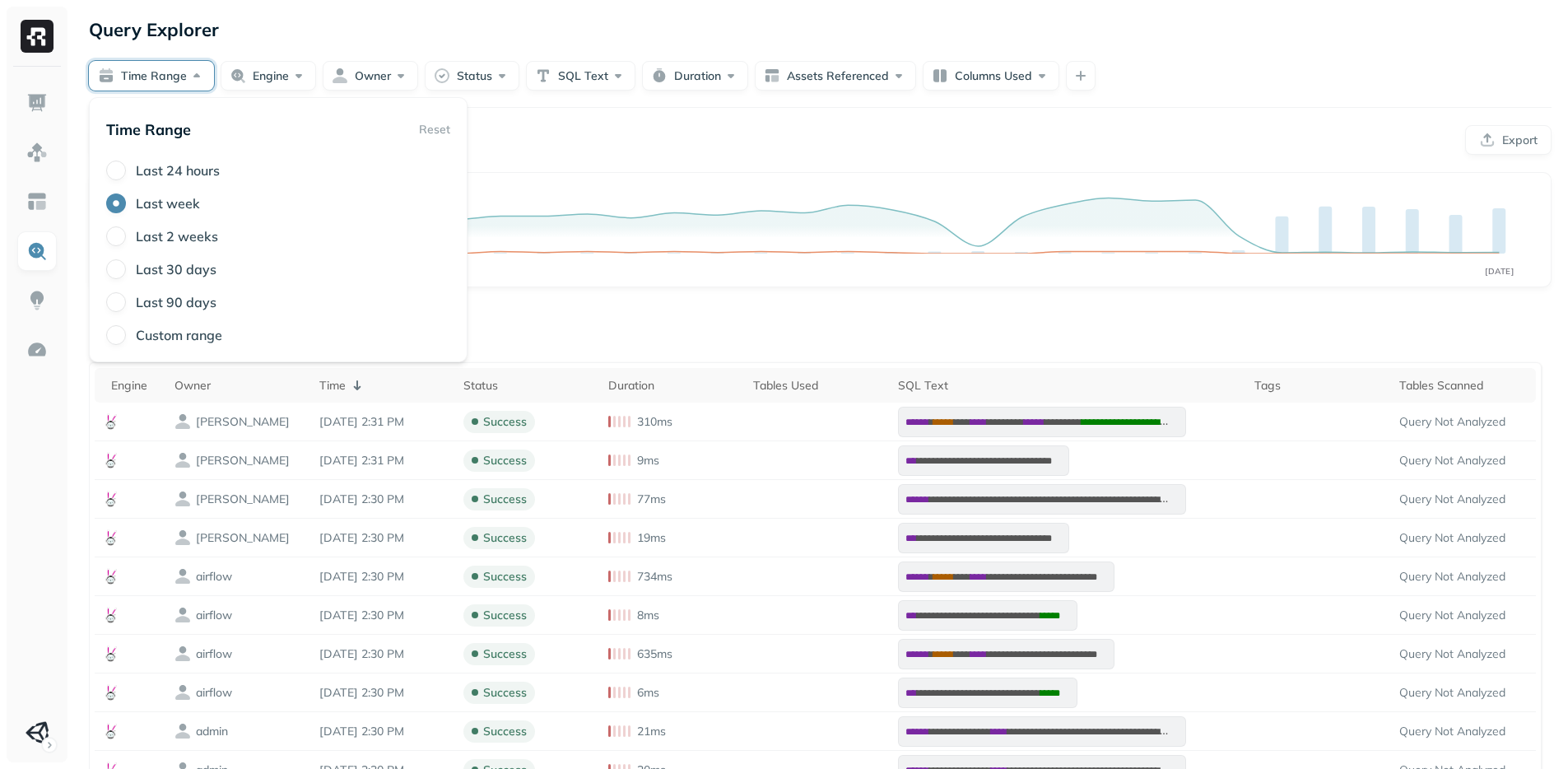
click at [193, 328] on label "Custom range" at bounding box center [180, 335] width 87 height 17
click at [126, 328] on button "Custom range" at bounding box center [116, 335] width 20 height 20
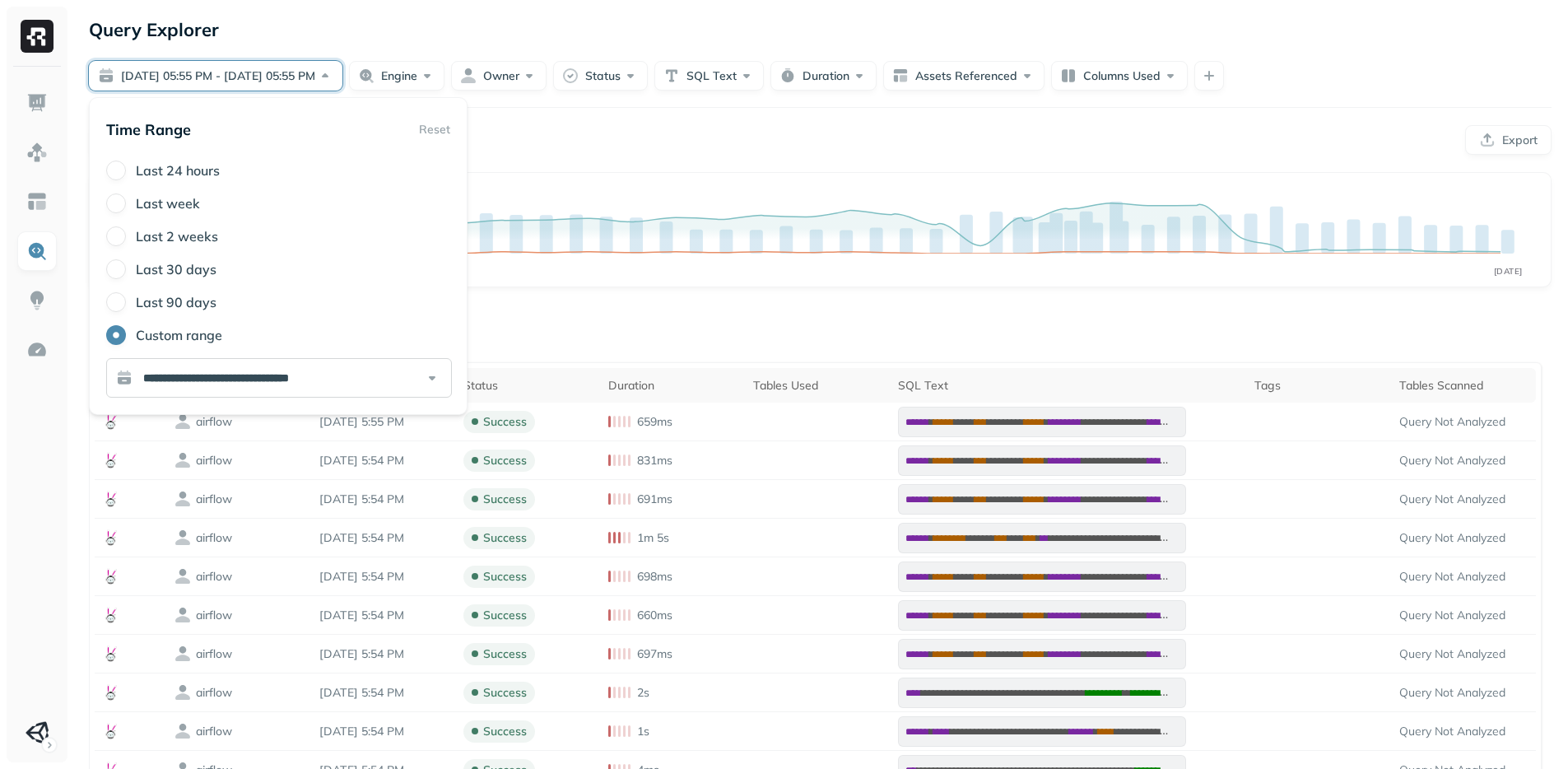
click at [215, 369] on input "**********" at bounding box center [279, 378] width 345 height 39
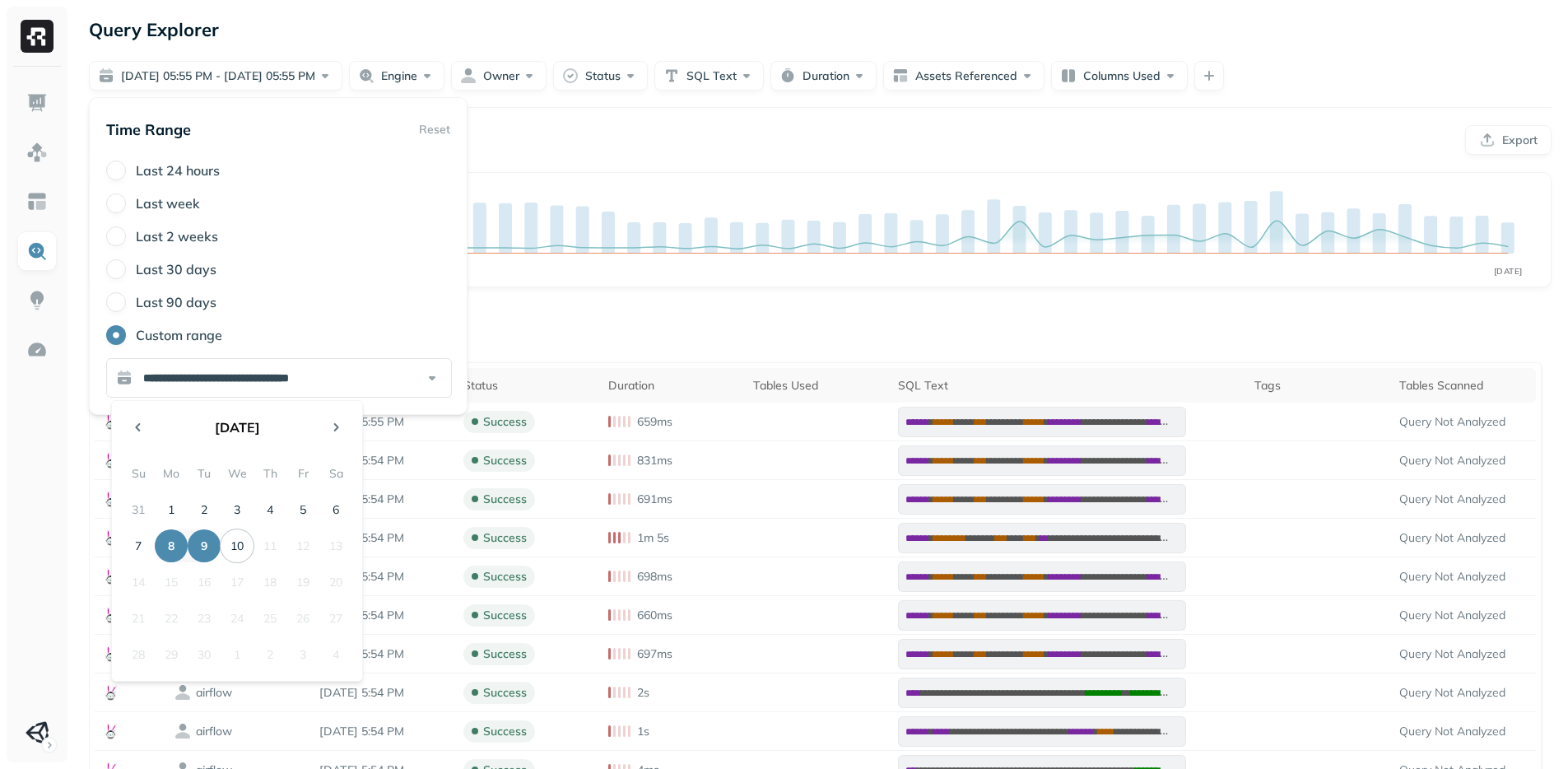
click at [730, 340] on div "Columns" at bounding box center [820, 330] width 1462 height 33
click at [729, 340] on div "Columns" at bounding box center [820, 330] width 1462 height 33
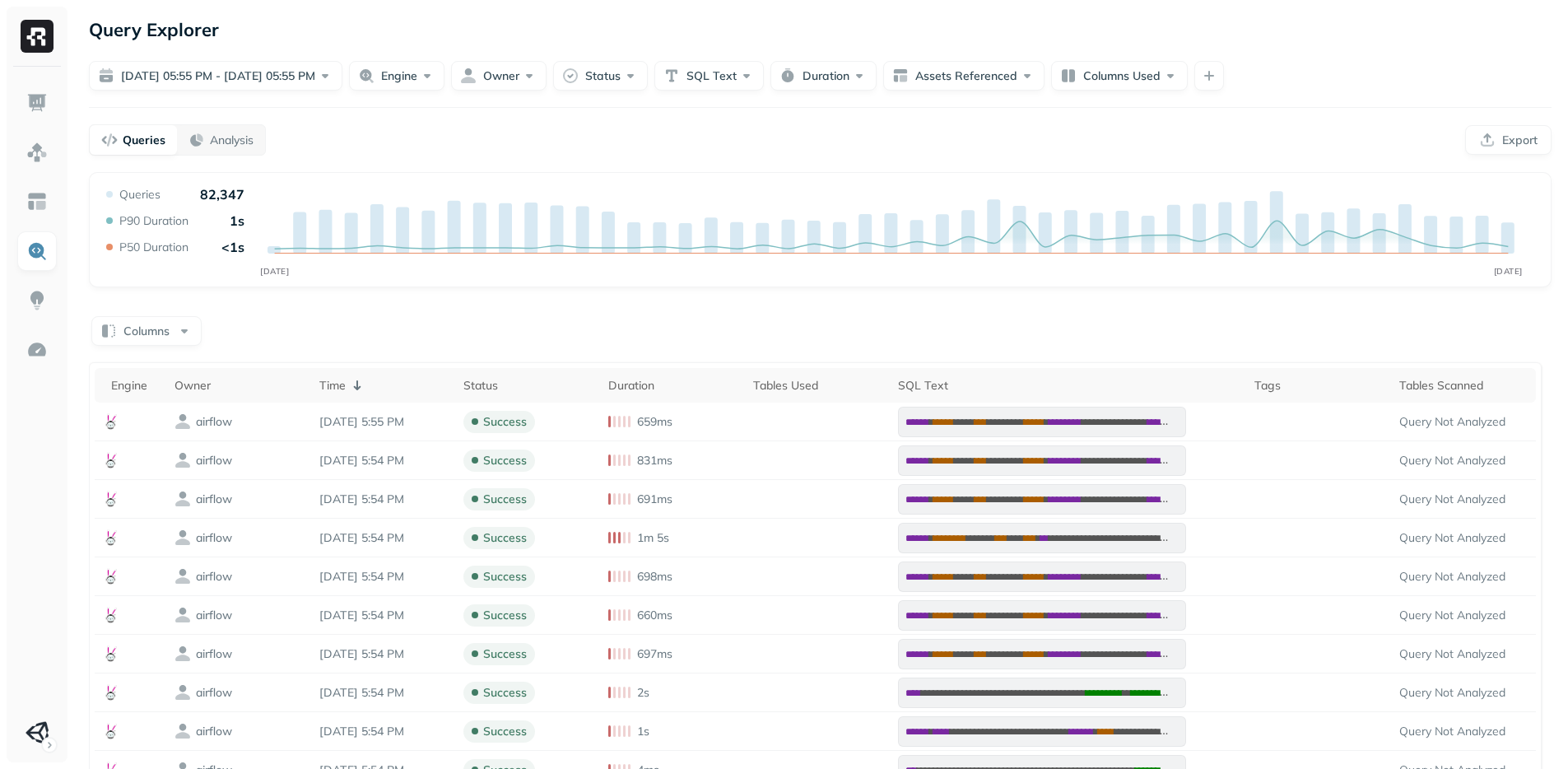
click at [1161, 291] on div "**********" at bounding box center [820, 619] width 1462 height 894
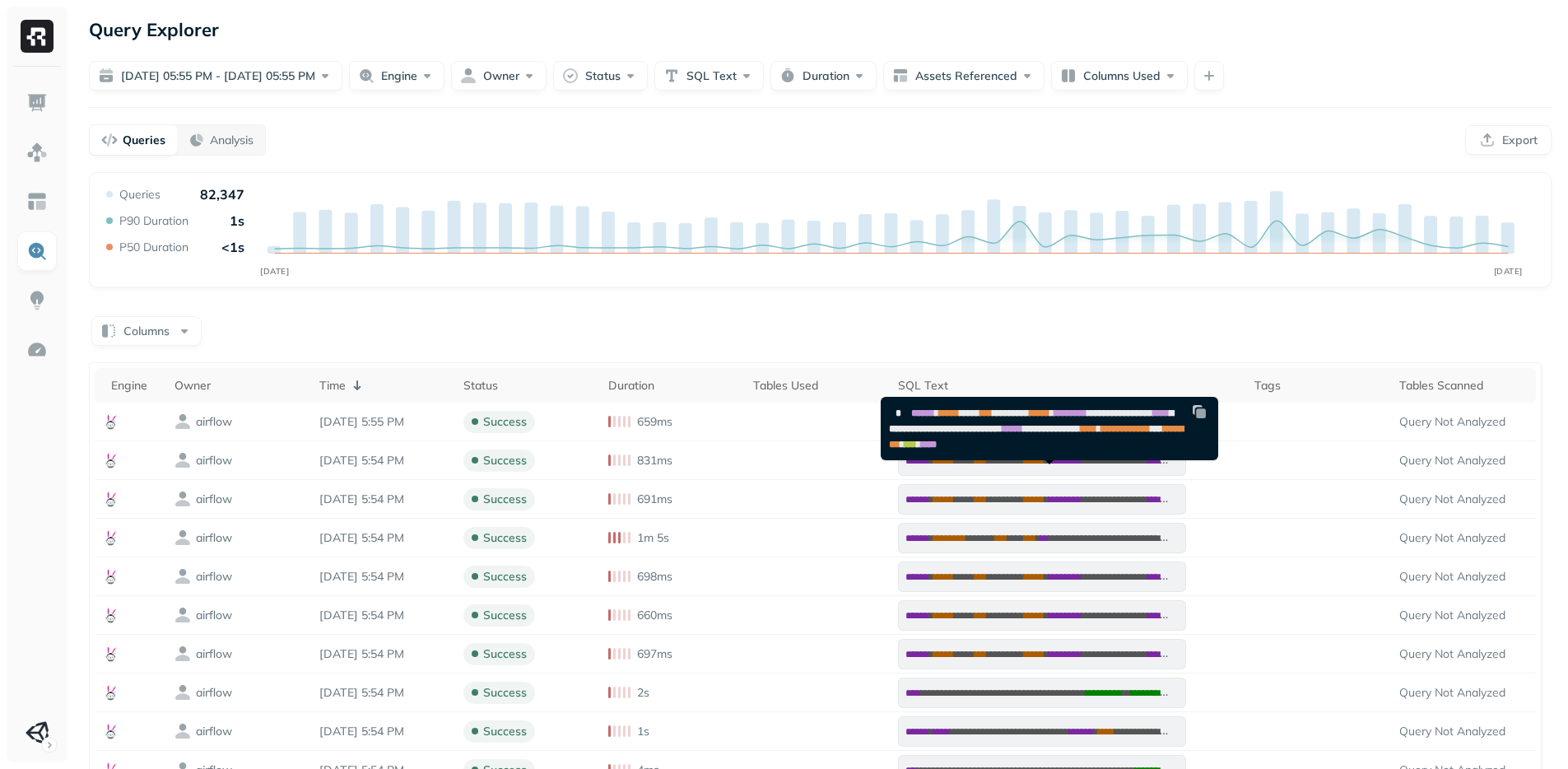
click at [358, 316] on div "Columns" at bounding box center [820, 330] width 1462 height 33
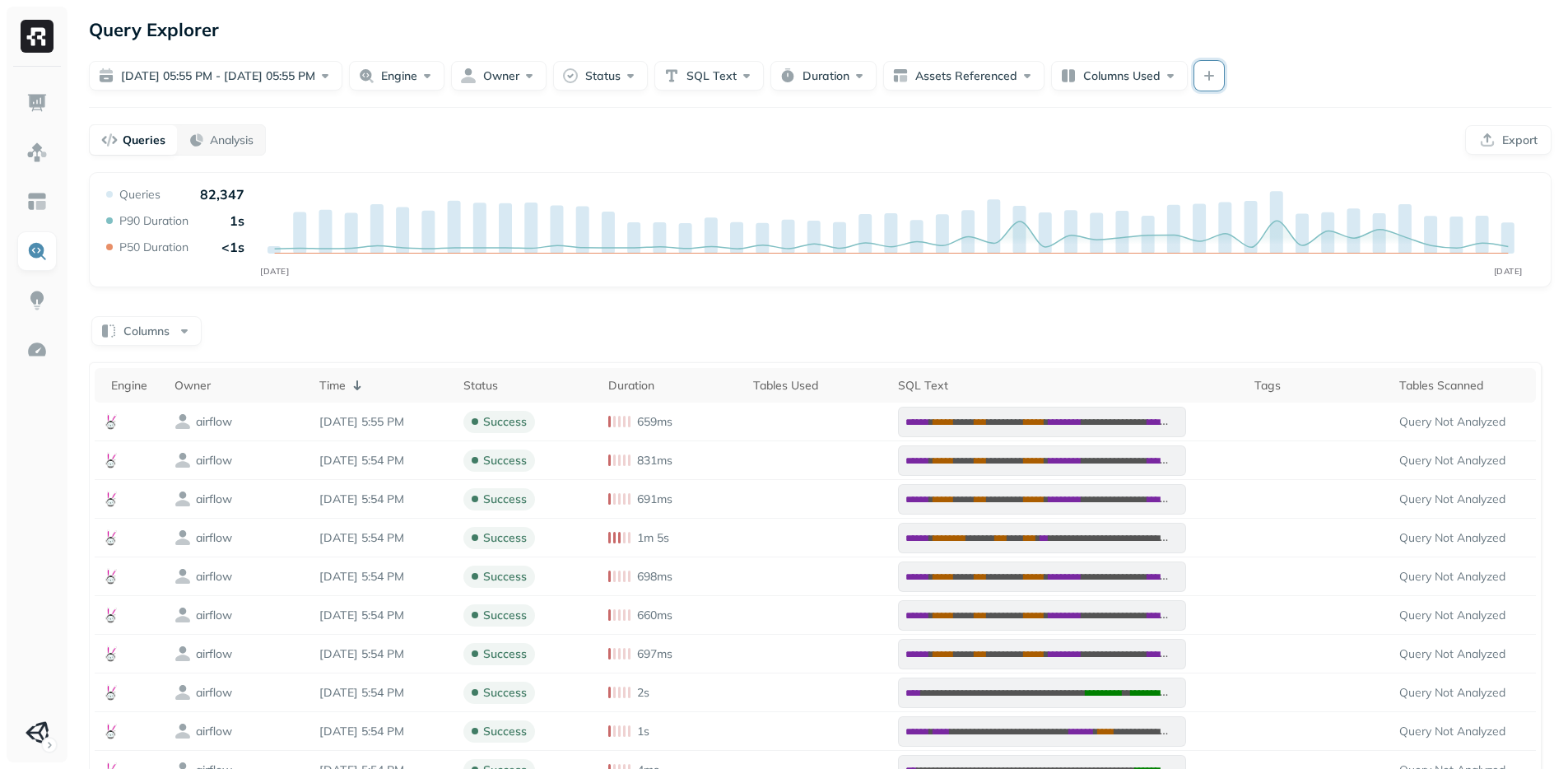
click at [1202, 72] on button "button" at bounding box center [1209, 76] width 30 height 30
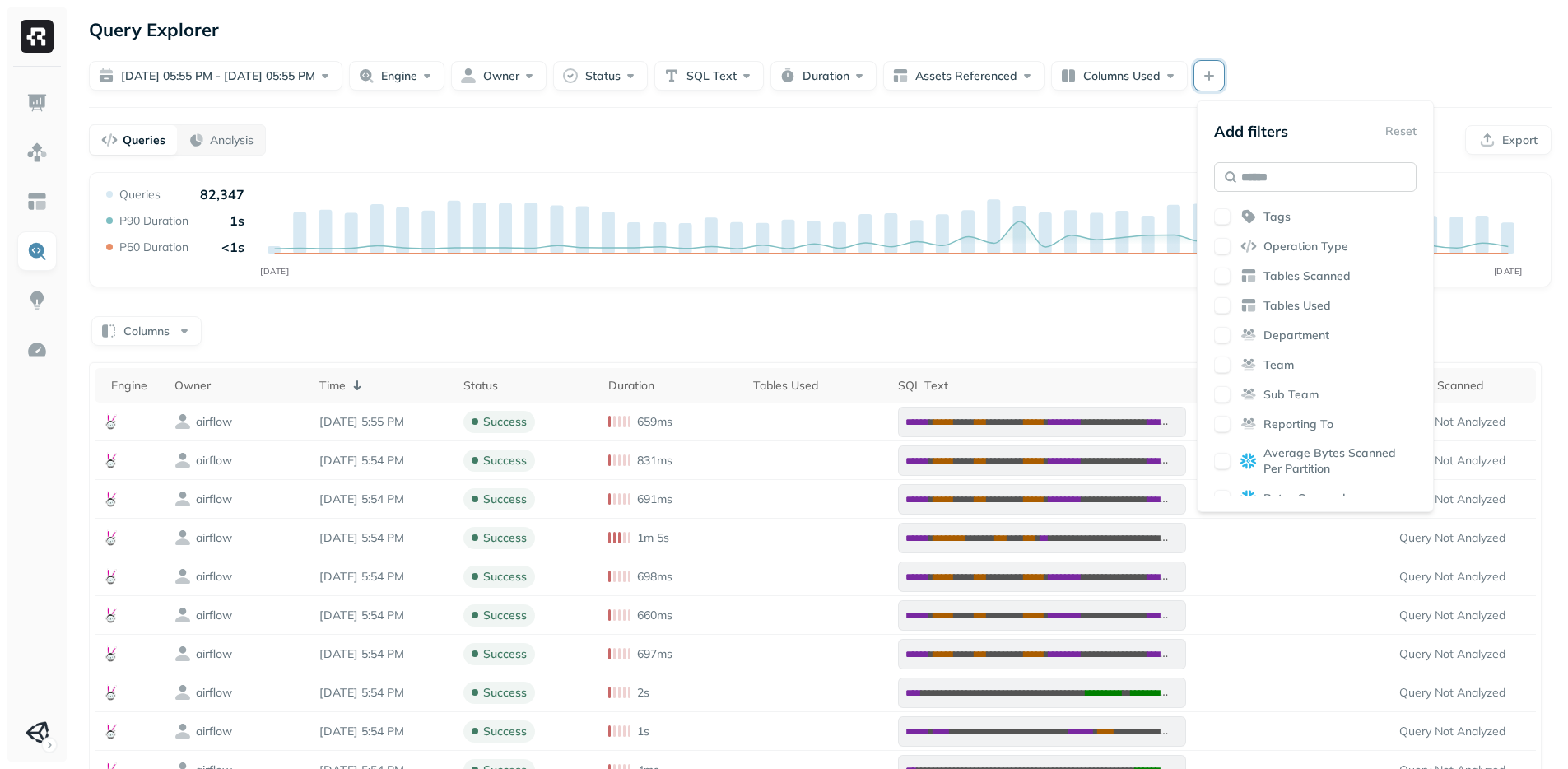
click at [1307, 167] on input "text" at bounding box center [1314, 177] width 202 height 30
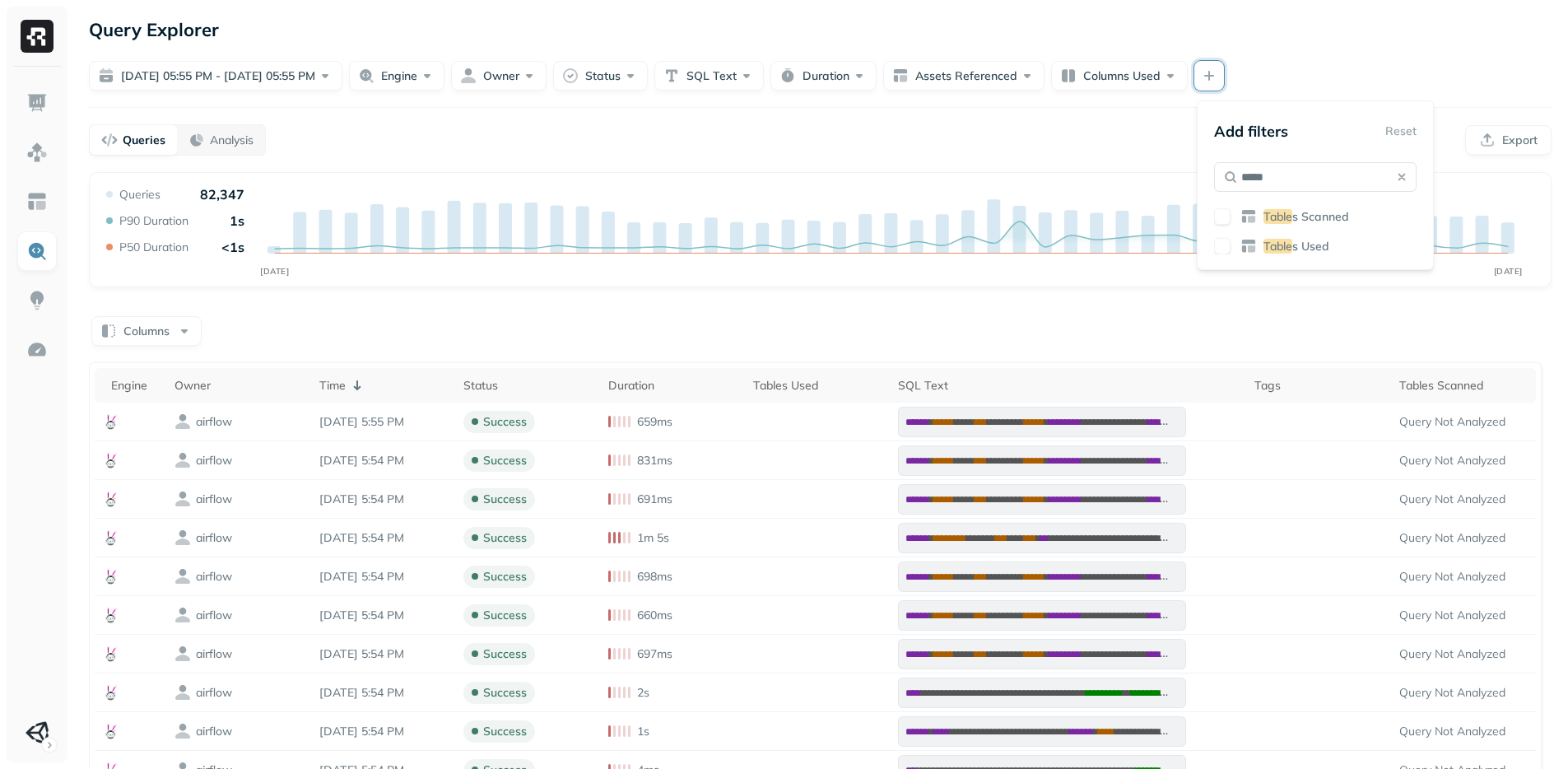
type input "*****"
click at [1223, 240] on button "button" at bounding box center [1222, 246] width 17 height 17
click at [1304, 92] on div "**********" at bounding box center [819, 540] width 1495 height 1081
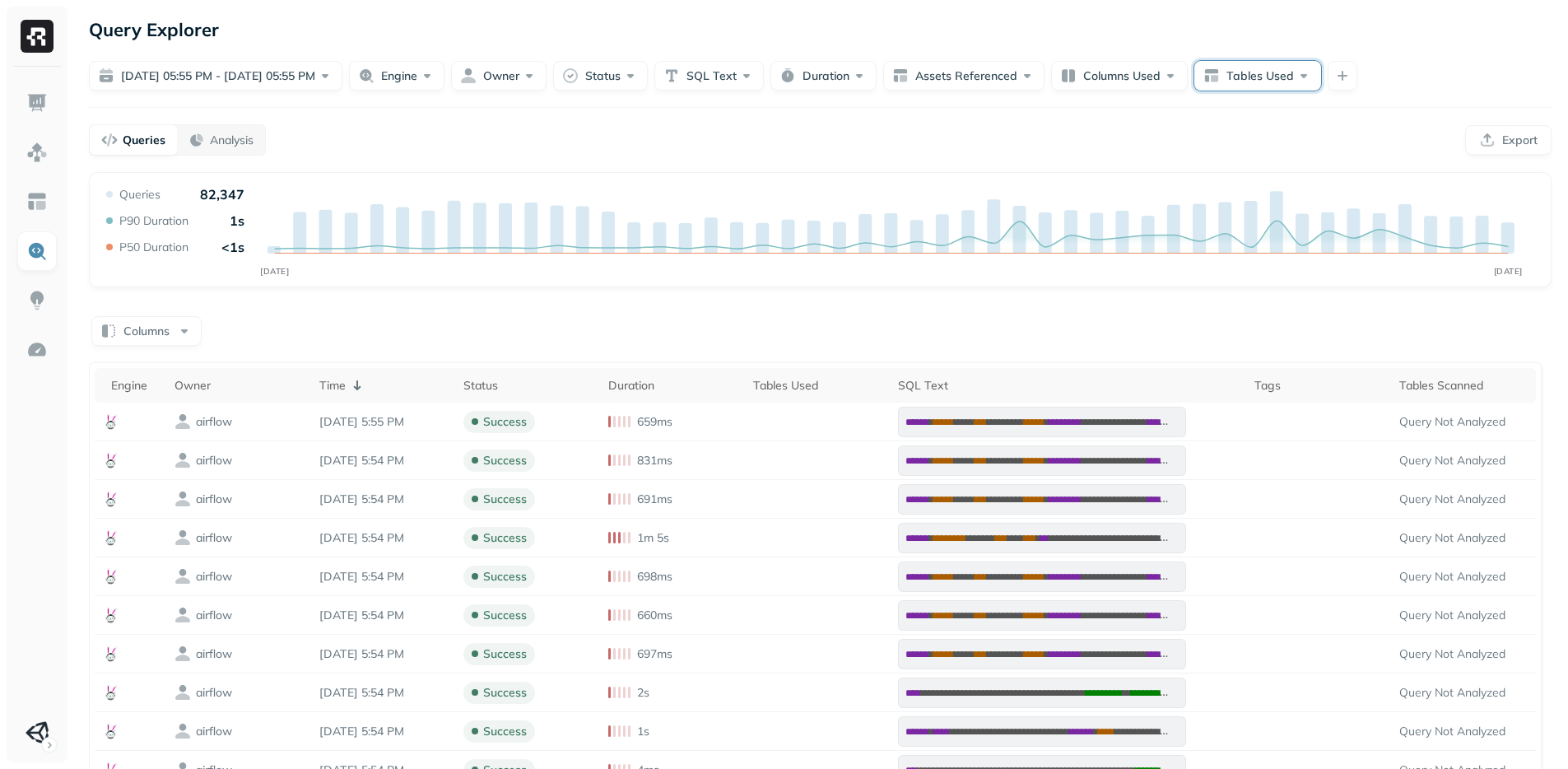
click at [1241, 75] on button "Tables Used" at bounding box center [1257, 76] width 126 height 30
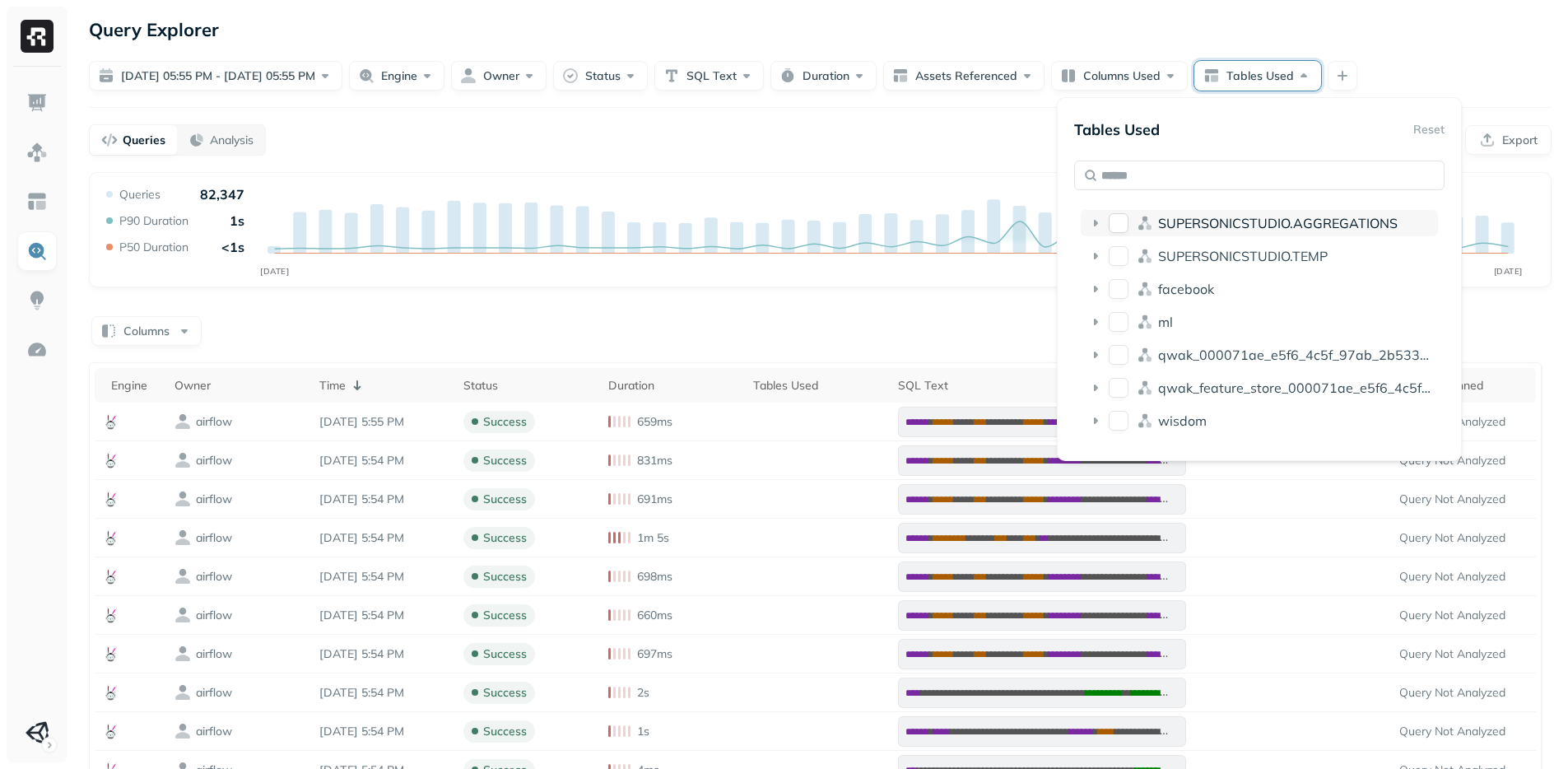
click at [1120, 223] on button "SUPERSONICSTUDIO.AGGREGATIONS" at bounding box center [1118, 223] width 20 height 20
click at [1120, 260] on button "SUPERSONICSTUDIO.TEMP" at bounding box center [1118, 256] width 20 height 20
click at [1118, 290] on button "facebook" at bounding box center [1118, 289] width 20 height 20
click at [1116, 326] on button "ml" at bounding box center [1118, 322] width 20 height 20
click at [1117, 355] on button "qwak_000071ae_e5f6_4c5f_97ab_2b533d00d294_analytics_data" at bounding box center [1118, 354] width 20 height 20
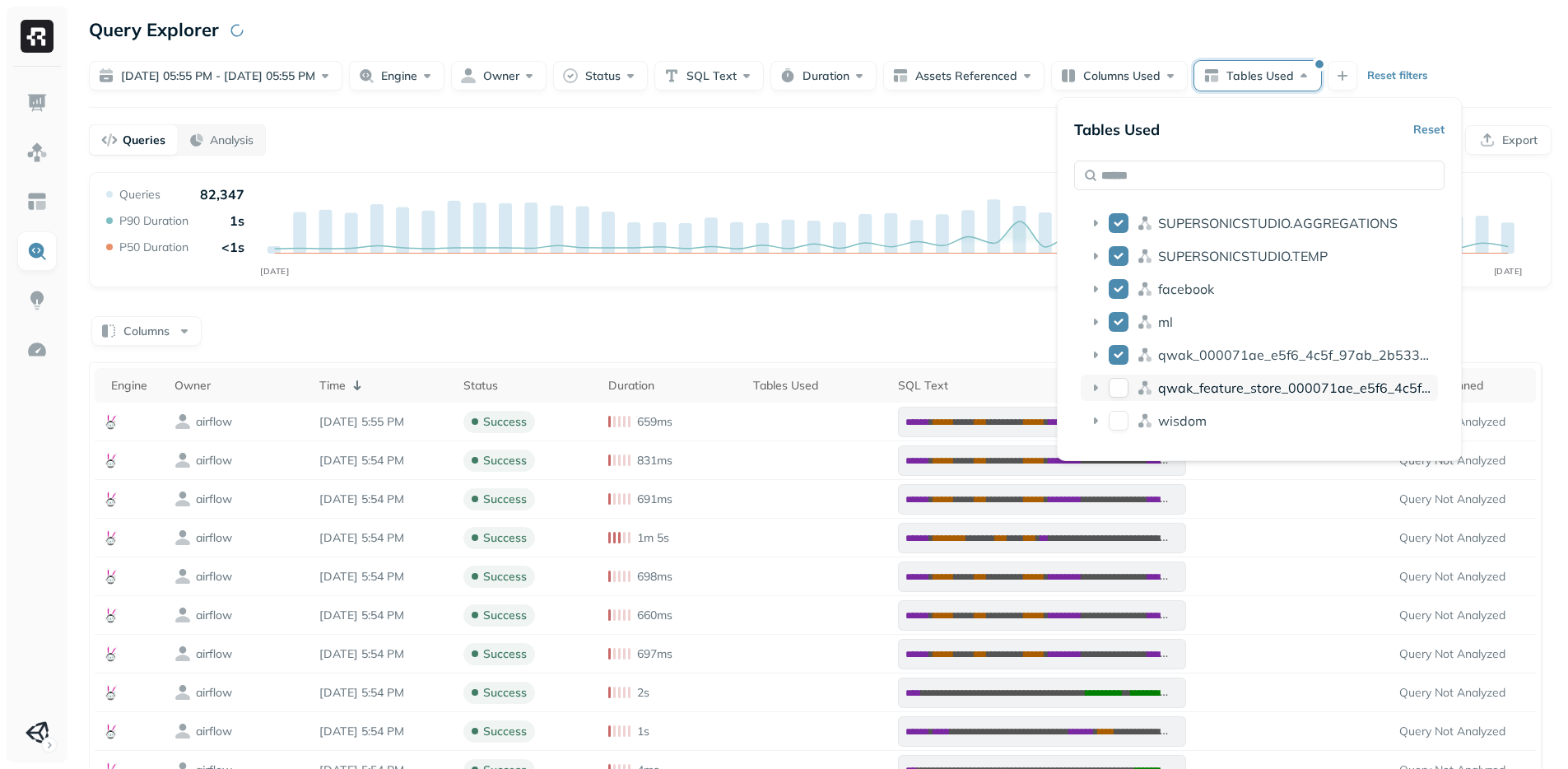
click at [1119, 389] on button "qwak_feature_store_000071ae_e5f6_4c5f_97ab_2b533d00d294" at bounding box center [1118, 388] width 20 height 20
click at [1119, 416] on button "wisdom" at bounding box center [1118, 421] width 20 height 20
click at [949, 339] on div "Columns" at bounding box center [820, 330] width 1462 height 33
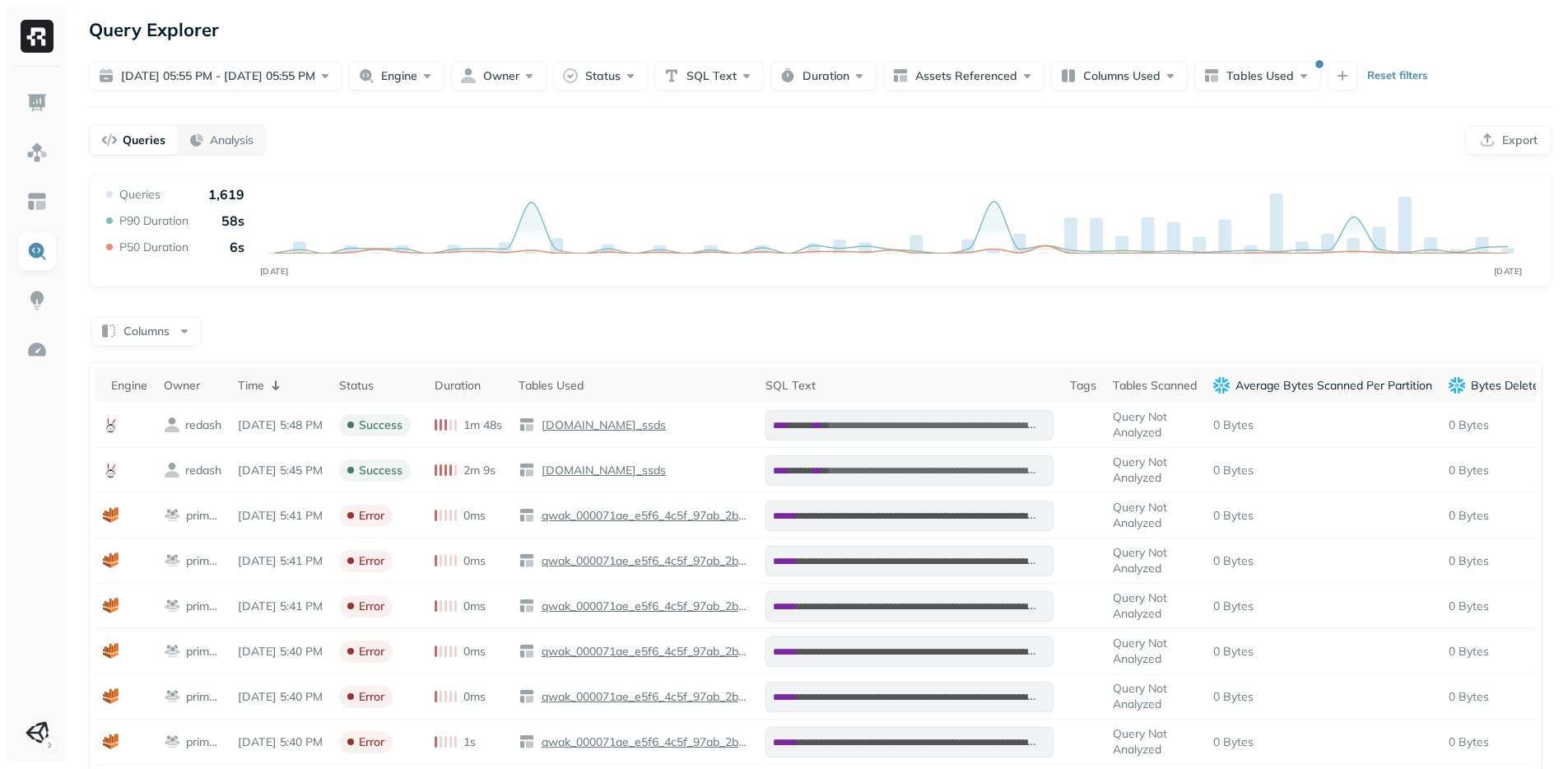
click at [893, 315] on div "Columns" at bounding box center [820, 330] width 1462 height 33
click at [581, 266] on icon "SEP 08 SEP 09" at bounding box center [819, 235] width 1434 height 99
click at [555, 279] on icon "SEP 08 SEP 09" at bounding box center [819, 235] width 1434 height 99
click at [531, 296] on div "Query Performance SEP 08 SEP 09 Queries 1,619 P90 Duration 58s P50 Duration 6s …" at bounding box center [820, 714] width 1462 height 1085
click at [241, 60] on form "Sep 08, 05:55 PM - Sep 09, 05:55 PM Engine Owner Status SQL Text Duration Asset…" at bounding box center [820, 67] width 1462 height 46
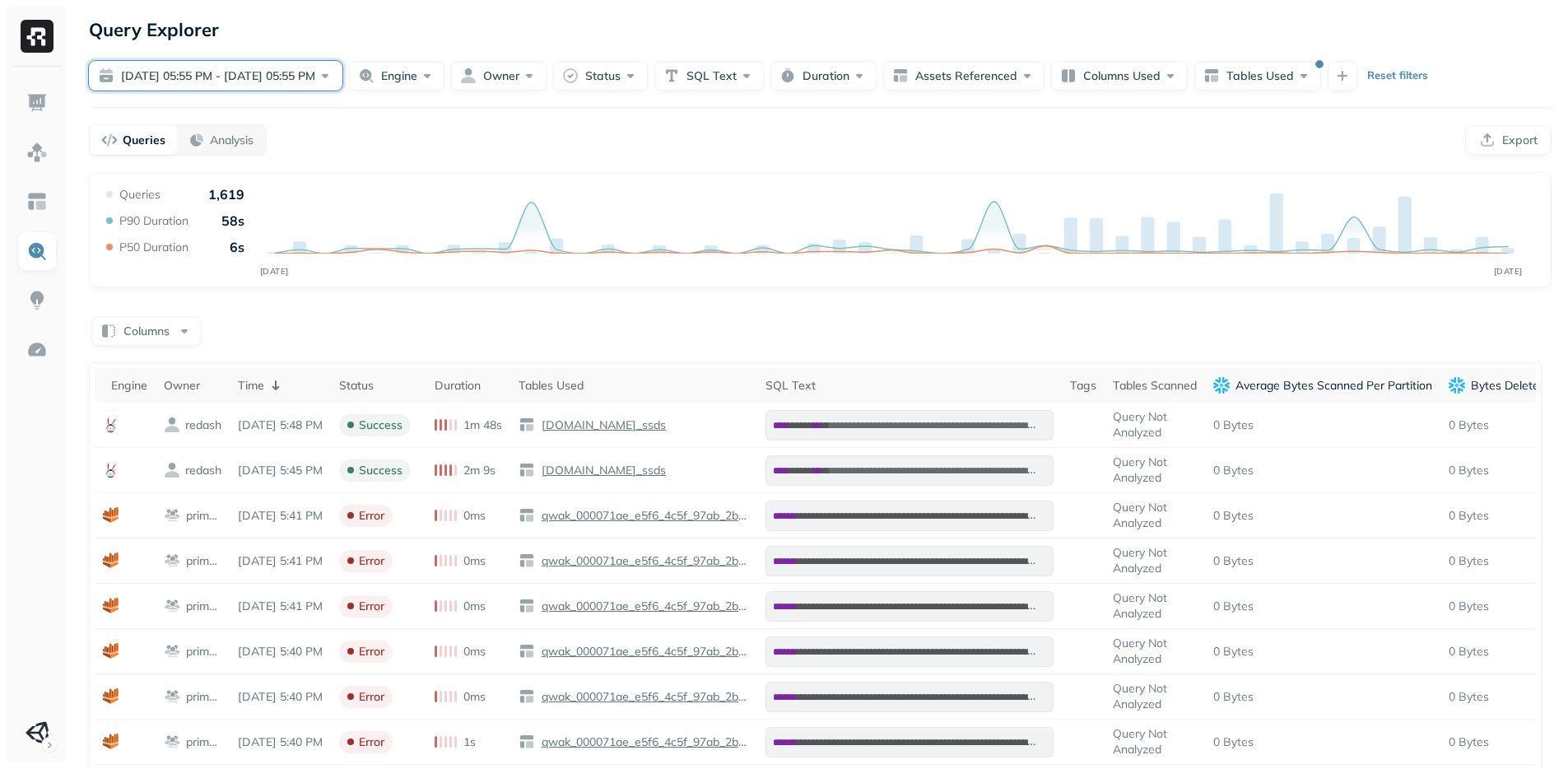
click at [239, 68] on button "Sep 08, 05:55 PM - Sep 09, 05:55 PM" at bounding box center [215, 76] width 254 height 30
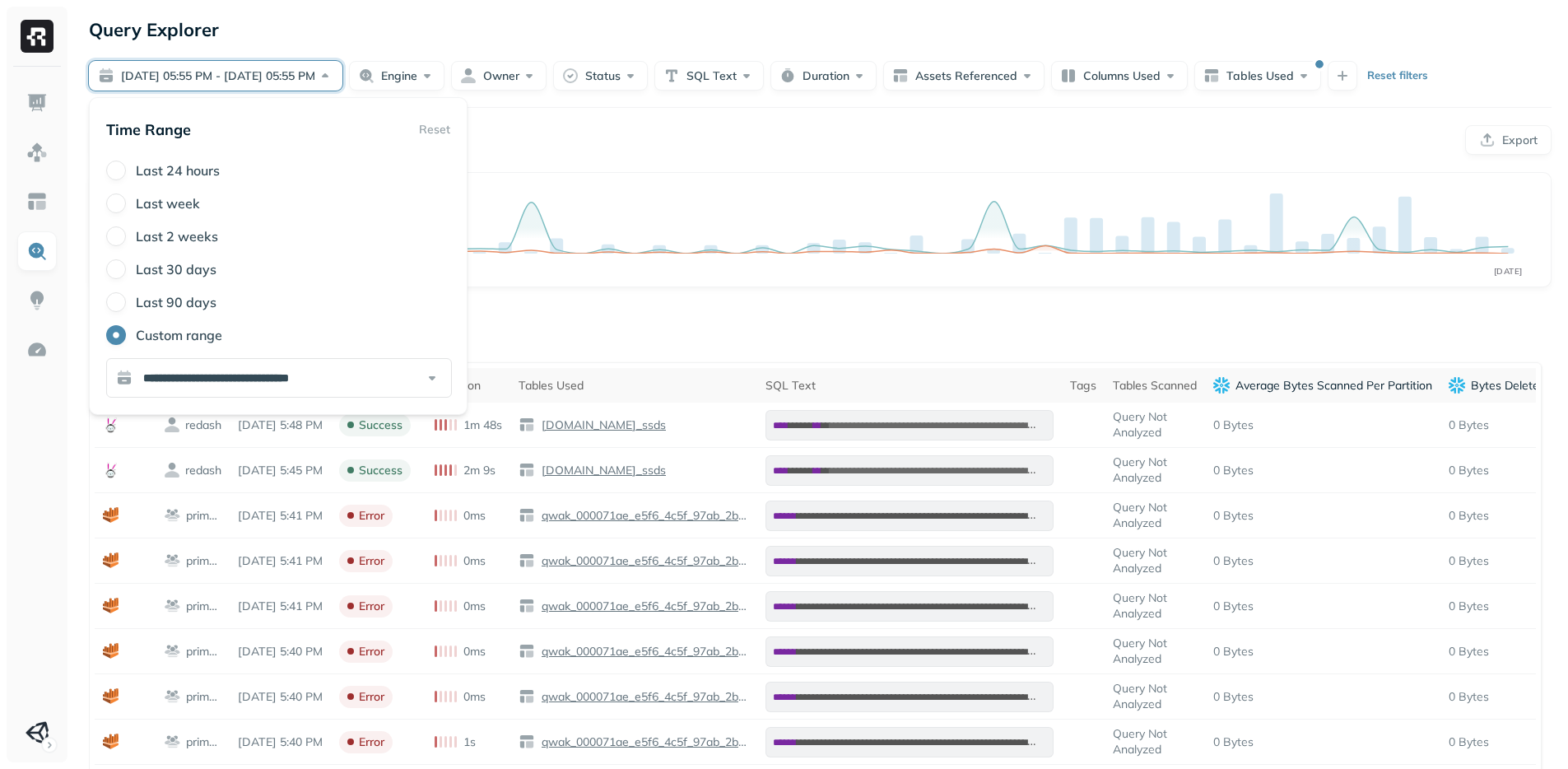
click at [142, 232] on label "Last 2 weeks" at bounding box center [177, 236] width 82 height 17
click at [126, 232] on button "Last 2 weeks" at bounding box center [116, 236] width 20 height 20
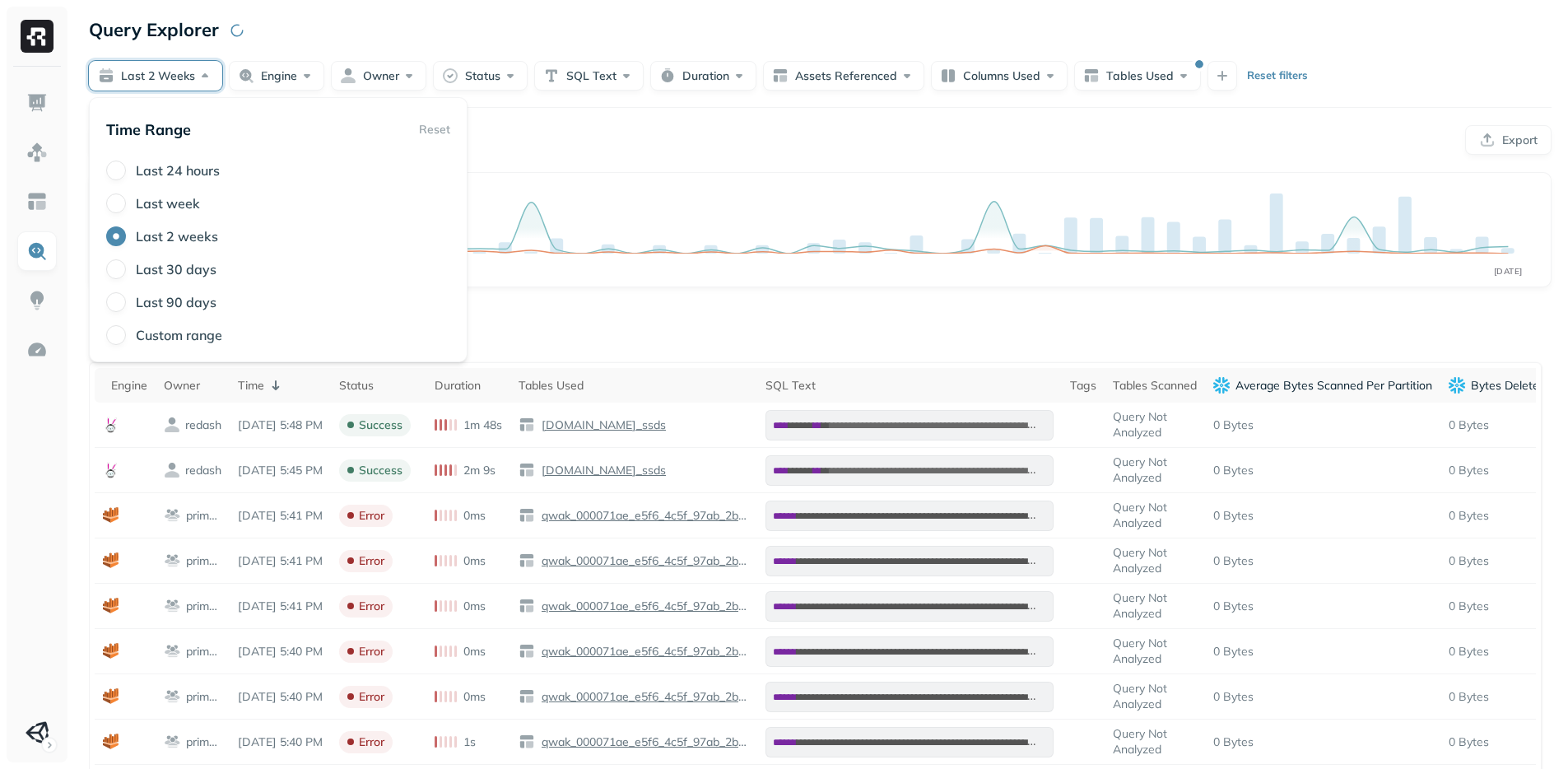
click at [579, 109] on div "Query Explorer Last 2 weeks Engine Owner Status SQL Text Duration Assets Refere…" at bounding box center [819, 636] width 1495 height 1271
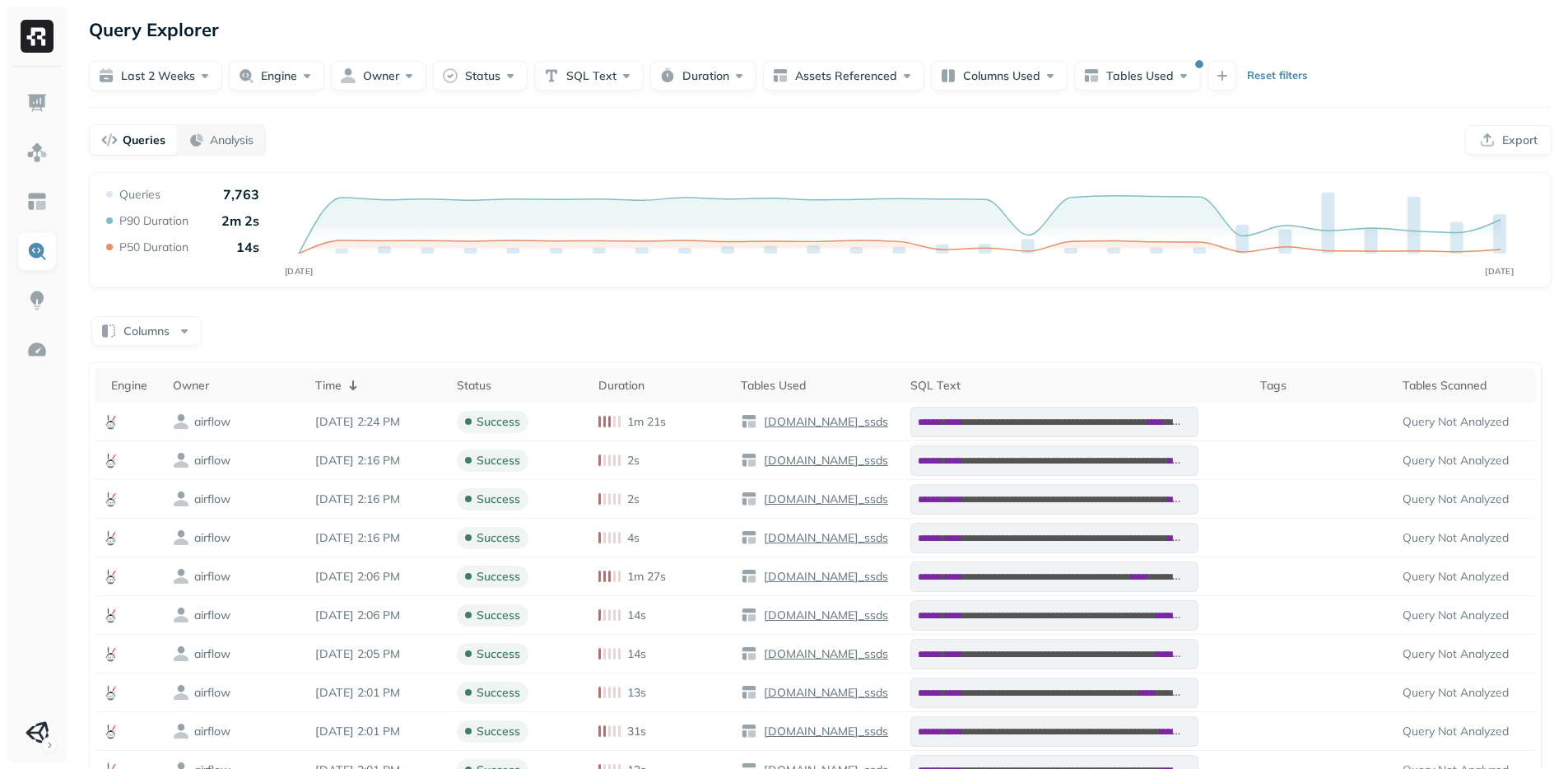
click at [543, 126] on div "Queries Analysis Export" at bounding box center [820, 140] width 1462 height 32
click at [1142, 62] on button "Tables Used" at bounding box center [1137, 76] width 126 height 30
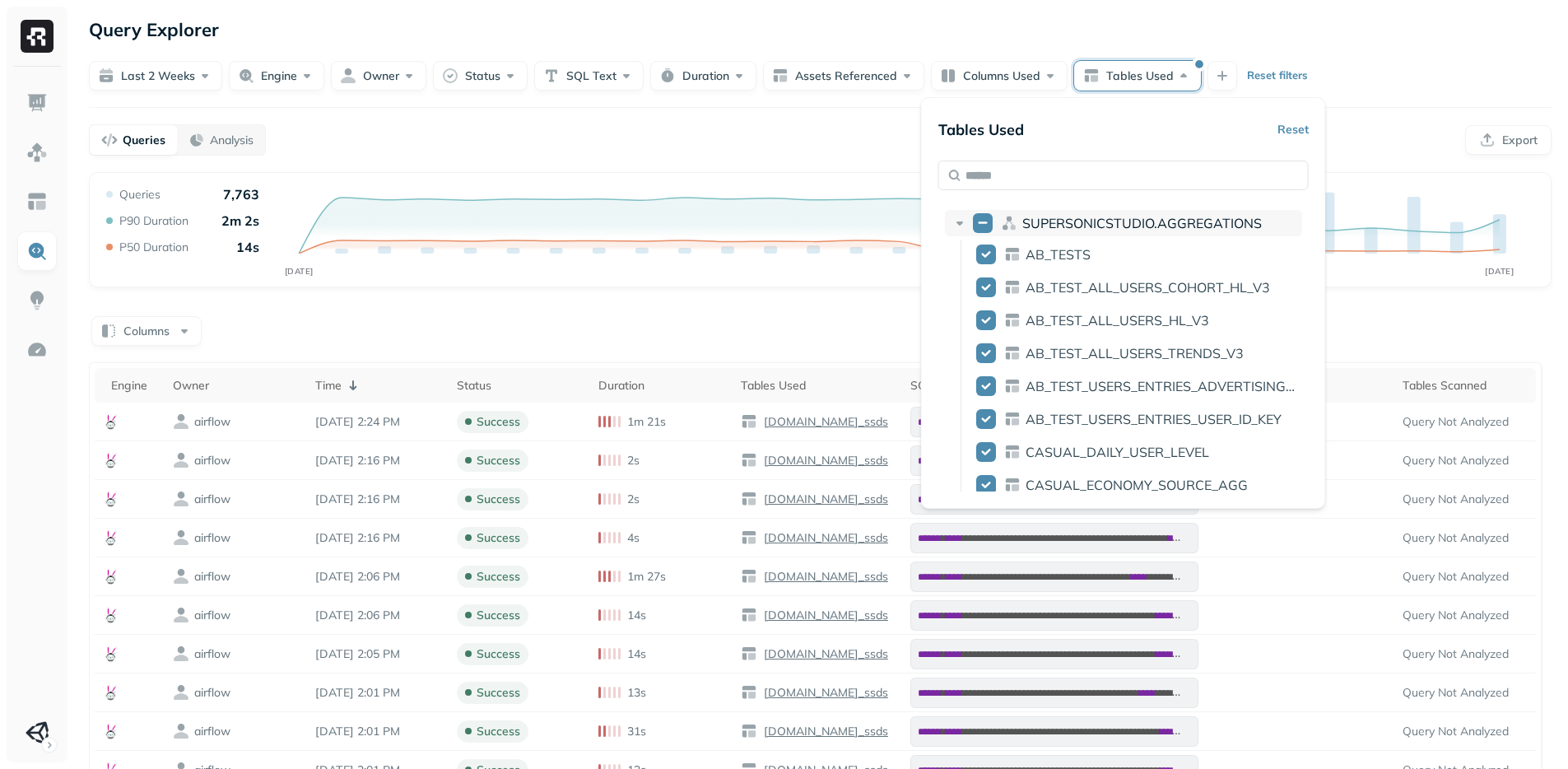
click at [978, 221] on button "SUPERSONICSTUDIO.AGGREGATIONS" at bounding box center [983, 223] width 20 height 20
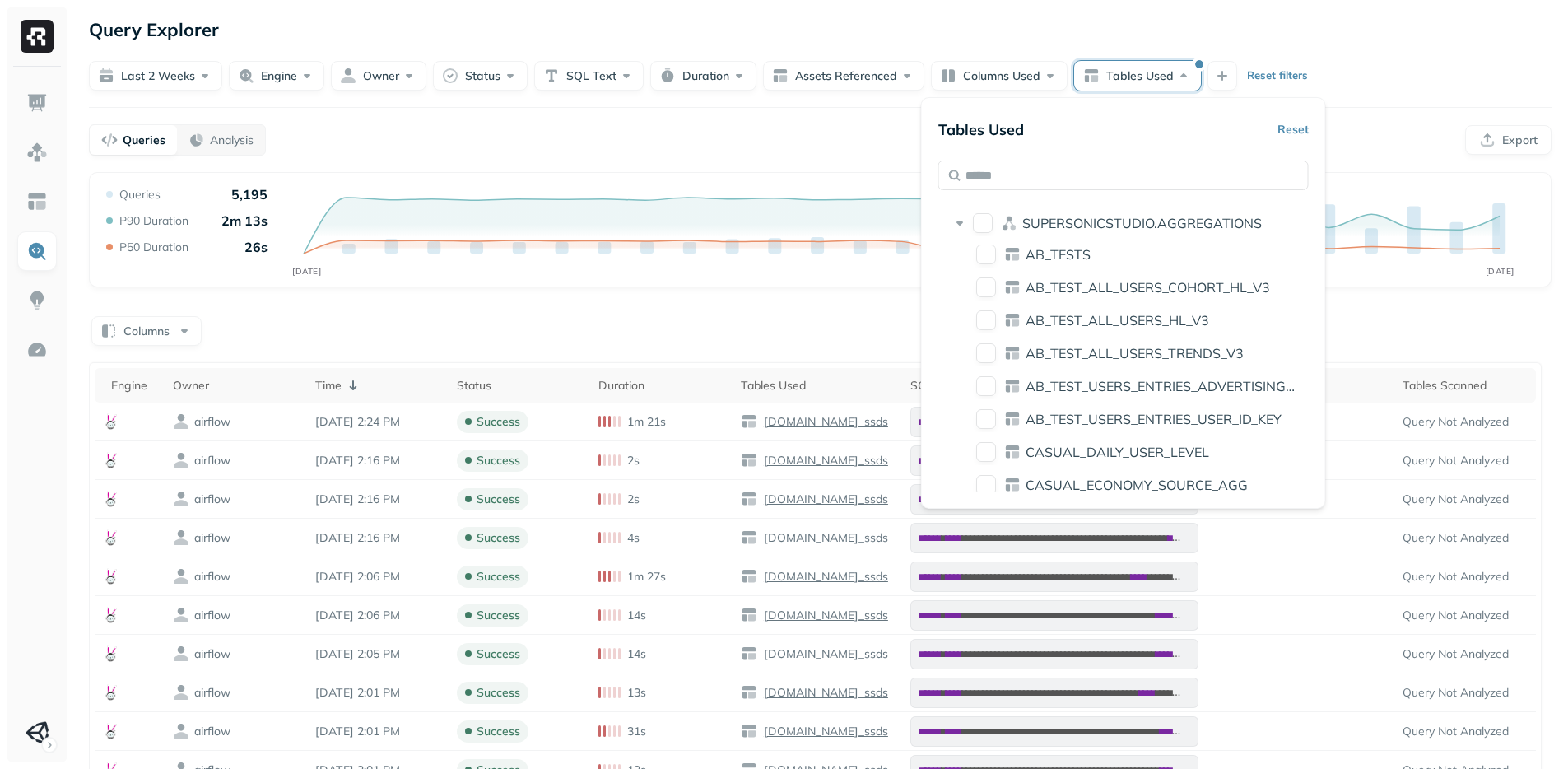
click at [1271, 141] on div "Tables Used Reset" at bounding box center [1123, 129] width 370 height 30
click at [1290, 135] on div "Tables Used Reset" at bounding box center [1123, 129] width 370 height 30
click at [1307, 127] on button "Reset" at bounding box center [1293, 129] width 32 height 30
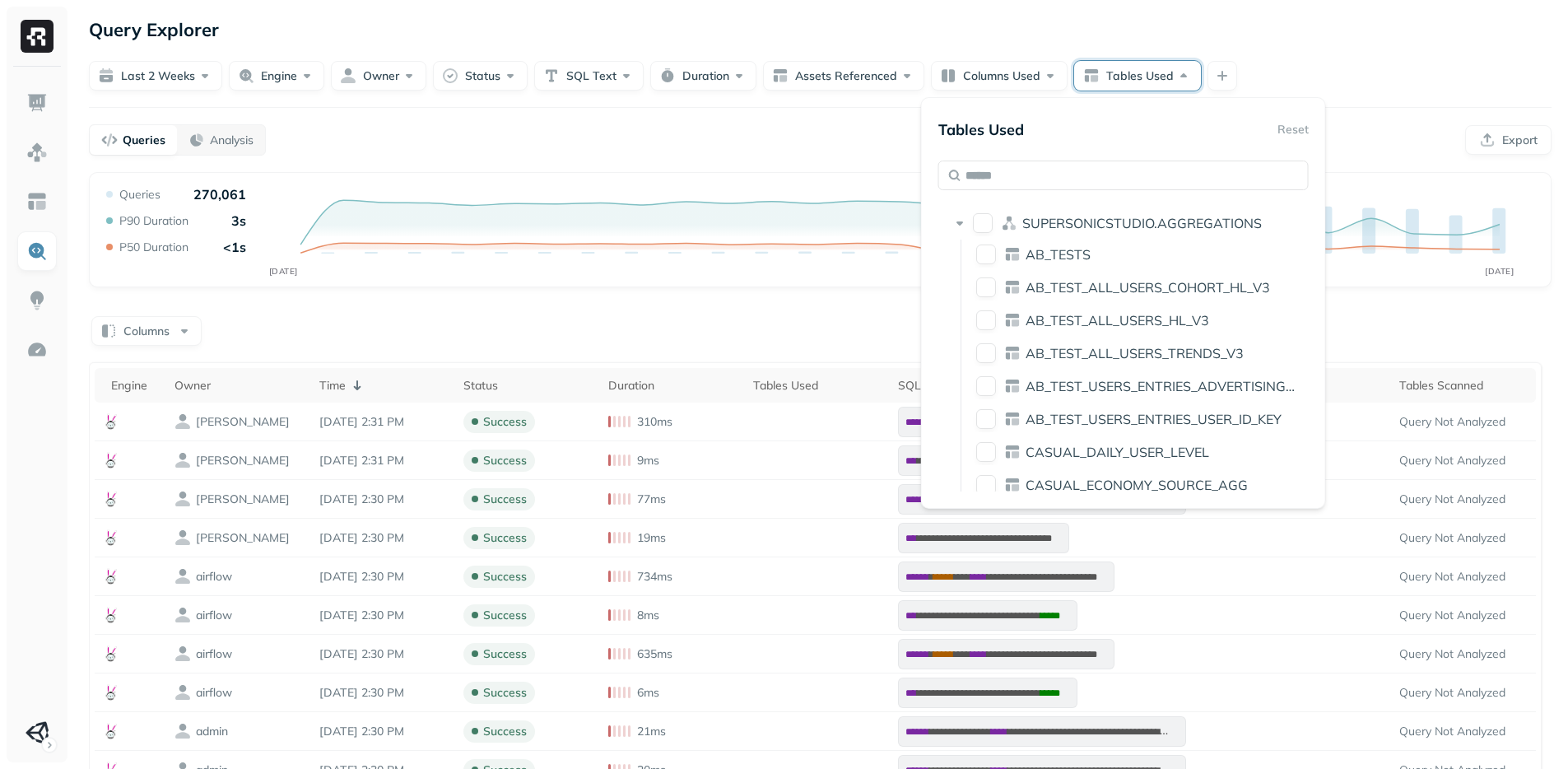
click at [1386, 47] on form "Last 2 weeks Engine Owner Status SQL Text Duration Assets Referenced Columns Us…" at bounding box center [820, 67] width 1462 height 46
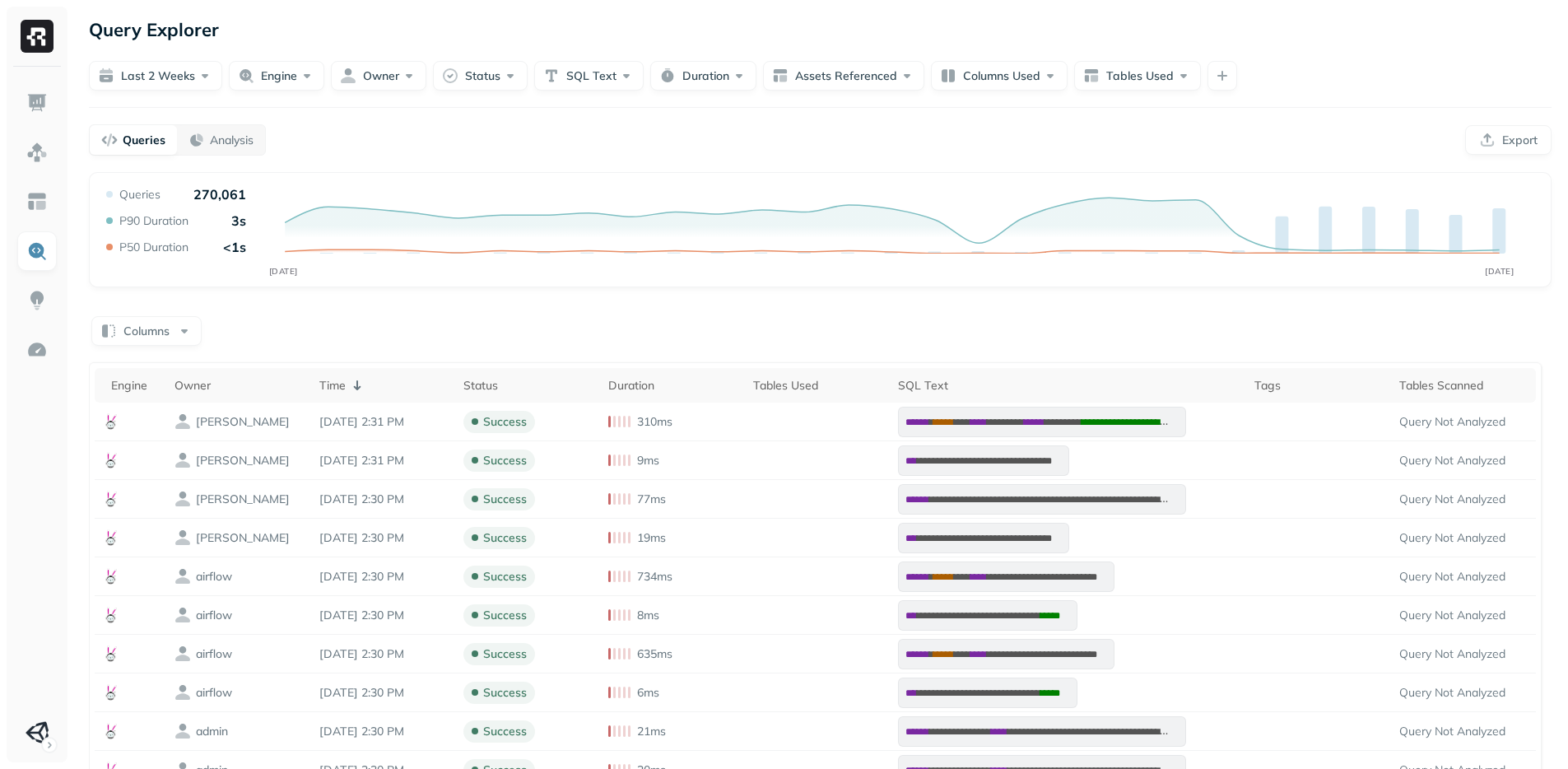
scroll to position [312, 0]
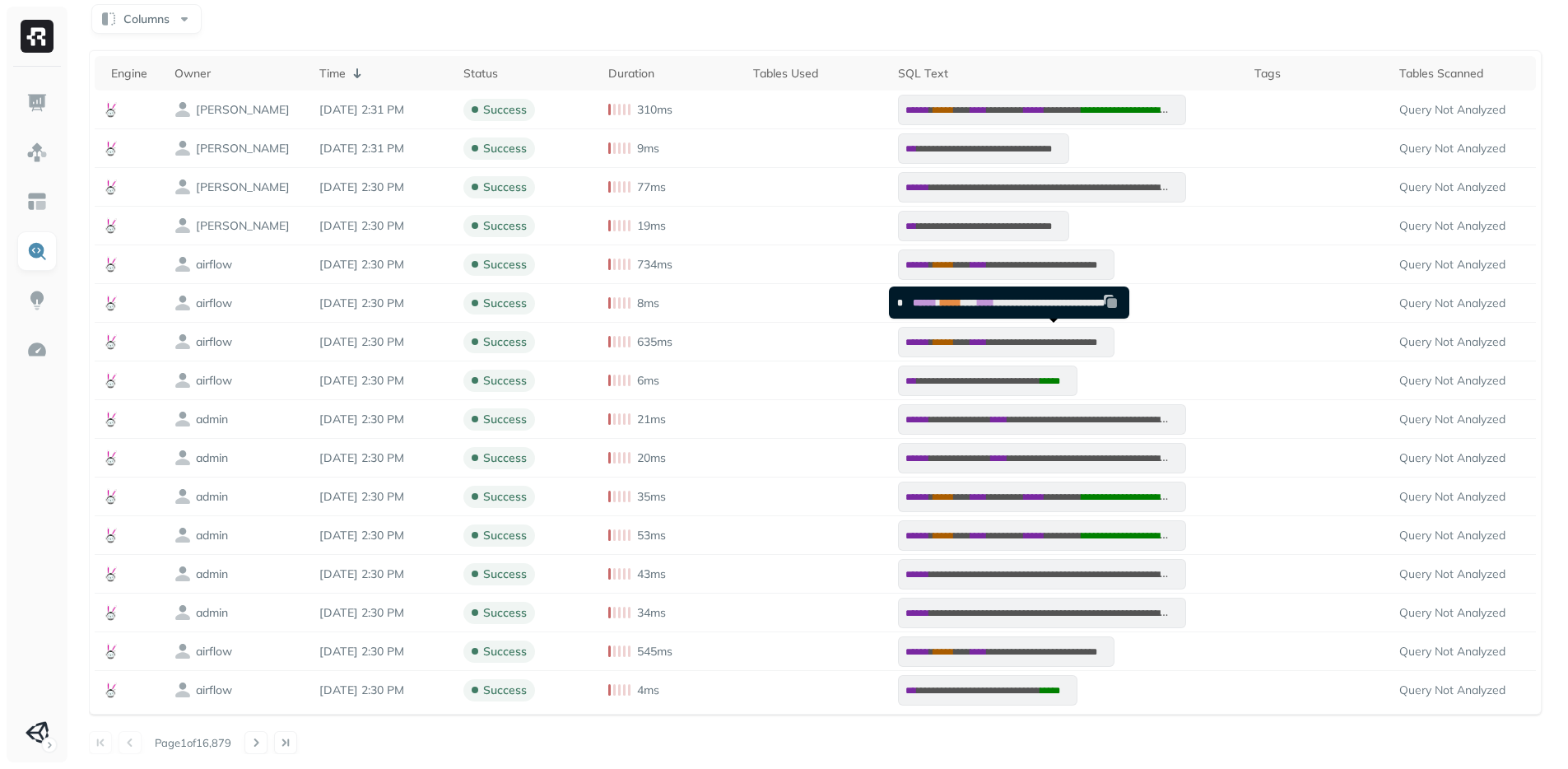
click at [1062, 300] on span "**********" at bounding box center [1049, 303] width 111 height 10
drag, startPoint x: 1062, startPoint y: 300, endPoint x: 1062, endPoint y: 310, distance: 10.0
click at [1062, 310] on pre "**********" at bounding box center [1005, 302] width 232 height 31
click at [1063, 308] on span "**********" at bounding box center [1049, 303] width 111 height 10
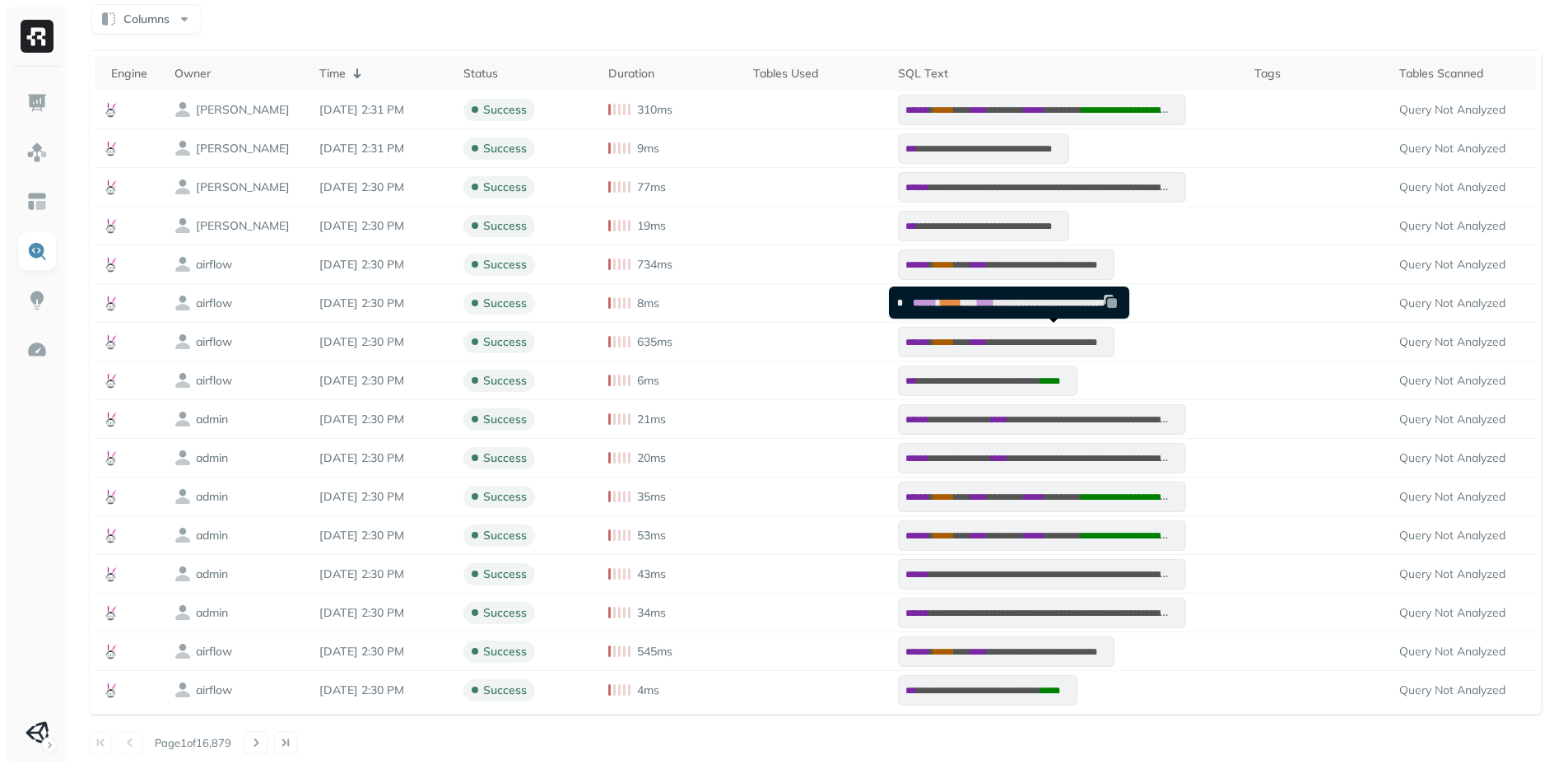
click at [1073, 303] on span "**********" at bounding box center [1049, 303] width 111 height 10
copy span "*******"
click at [1104, 306] on span "**********" at bounding box center [1049, 303] width 111 height 10
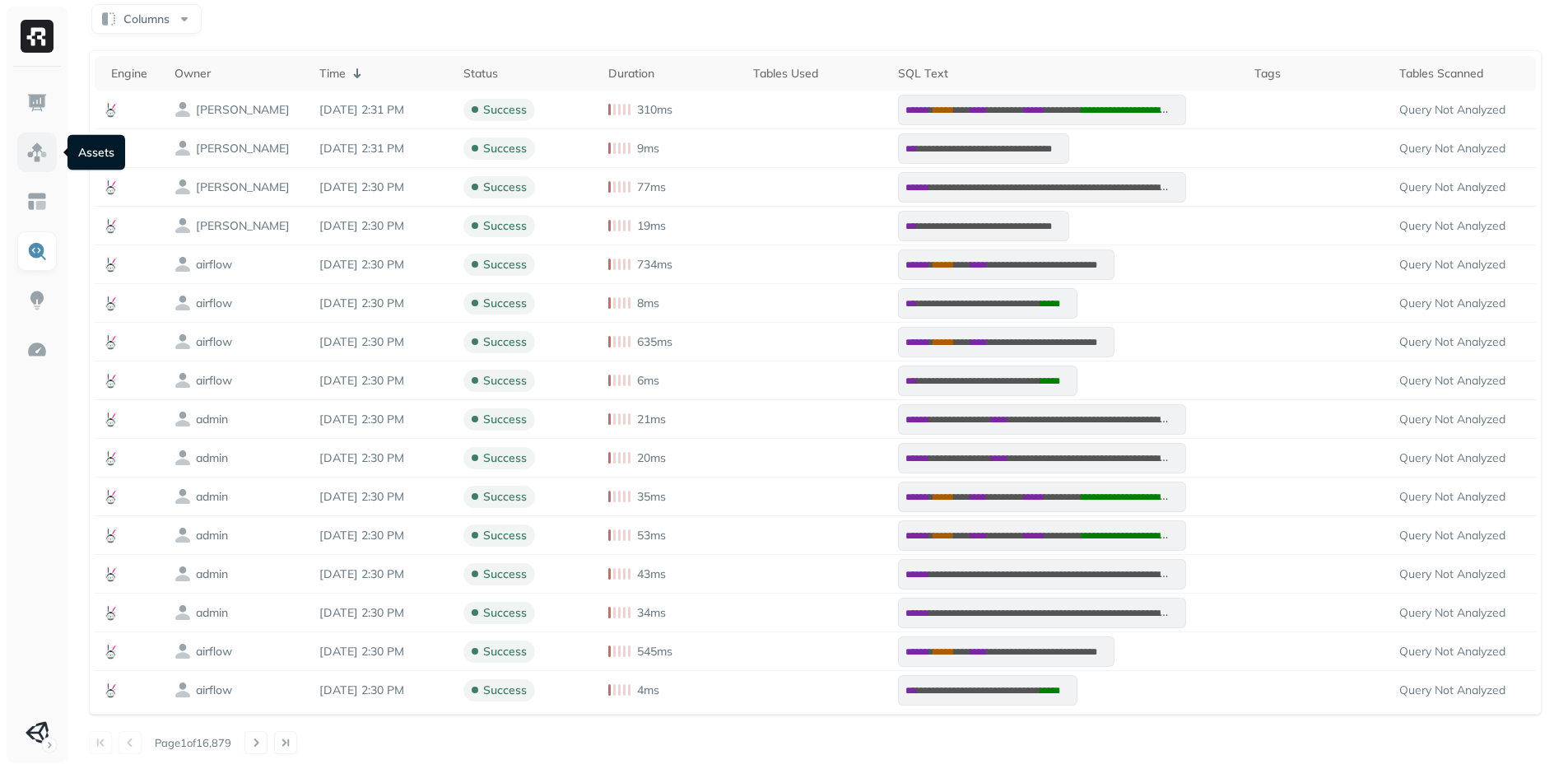
click at [34, 161] on img at bounding box center [37, 152] width 22 height 22
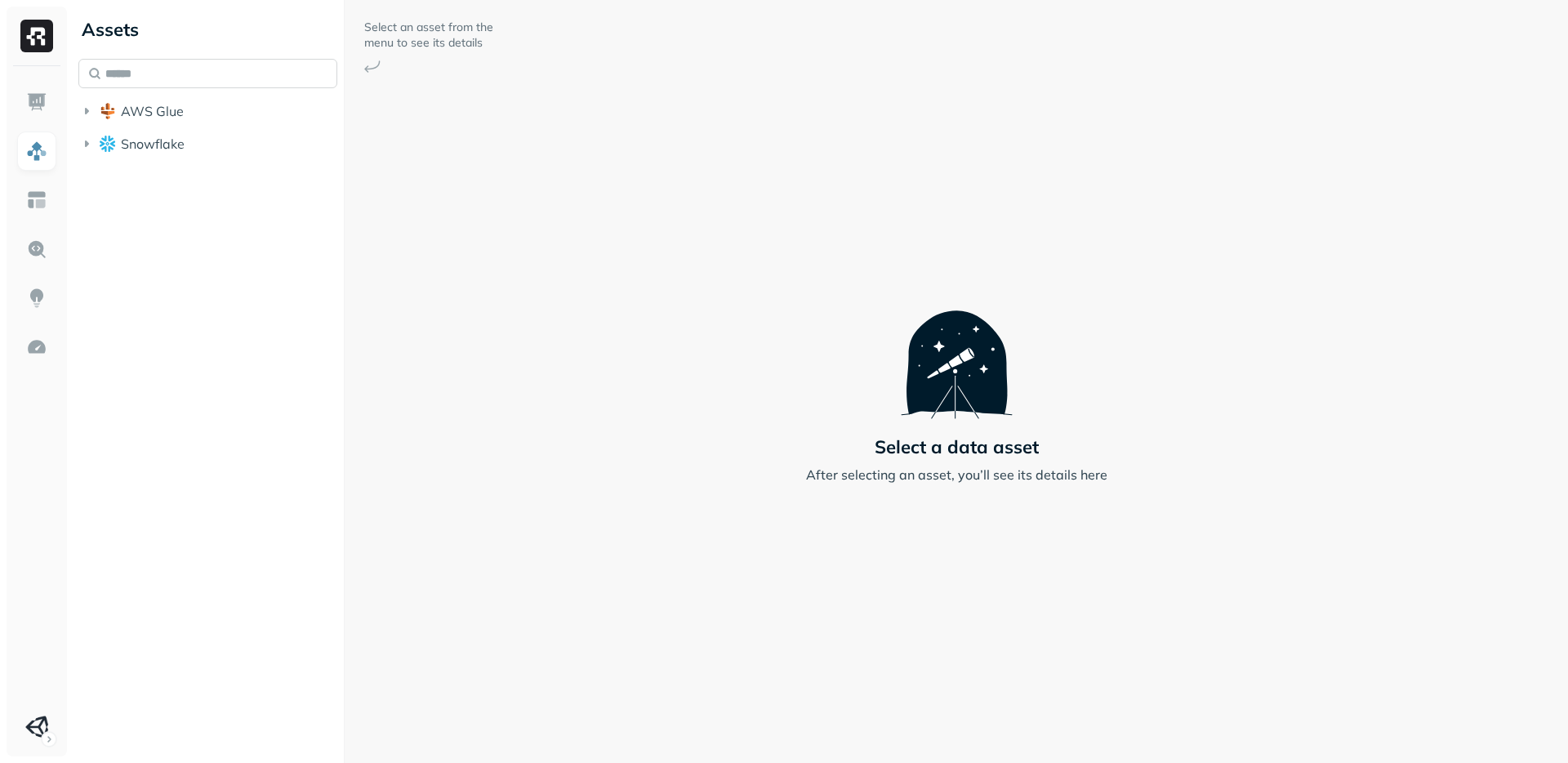
click at [225, 87] on input "text" at bounding box center [208, 73] width 259 height 29
paste input "*******"
click at [234, 81] on input "*******" at bounding box center [208, 73] width 259 height 29
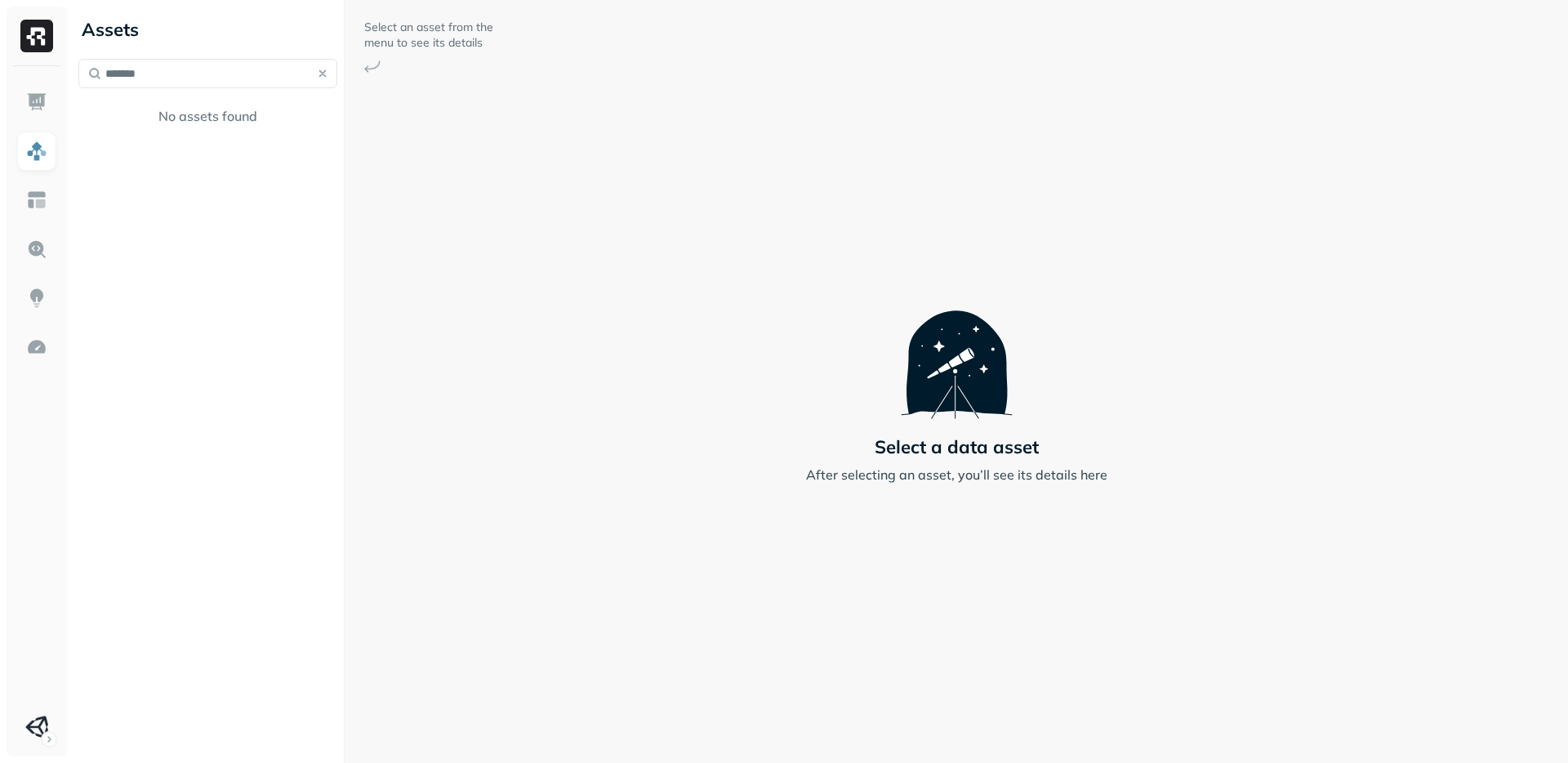
type input "*******"
click at [315, 73] on button "button" at bounding box center [322, 72] width 23 height 23
click at [79, 145] on icon "button" at bounding box center [86, 143] width 17 height 17
click at [108, 176] on icon "button" at bounding box center [103, 174] width 17 height 17
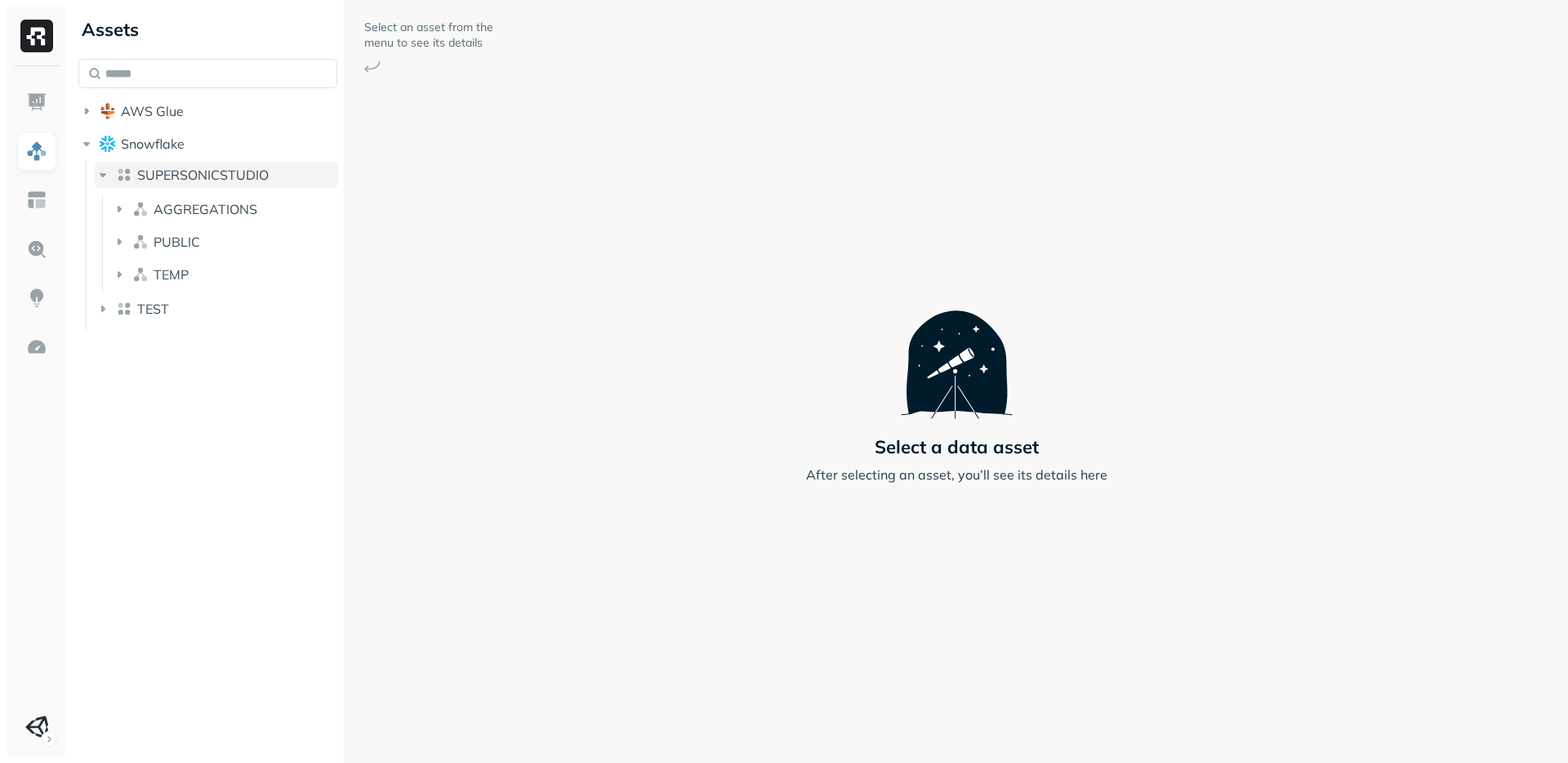
click at [108, 176] on icon "button" at bounding box center [103, 174] width 17 height 17
click at [116, 222] on button "TEST" at bounding box center [216, 211] width 243 height 26
click at [116, 216] on button "TEST" at bounding box center [216, 211] width 243 height 26
click at [116, 184] on button "SUPERSONICSTUDIO" at bounding box center [216, 174] width 243 height 26
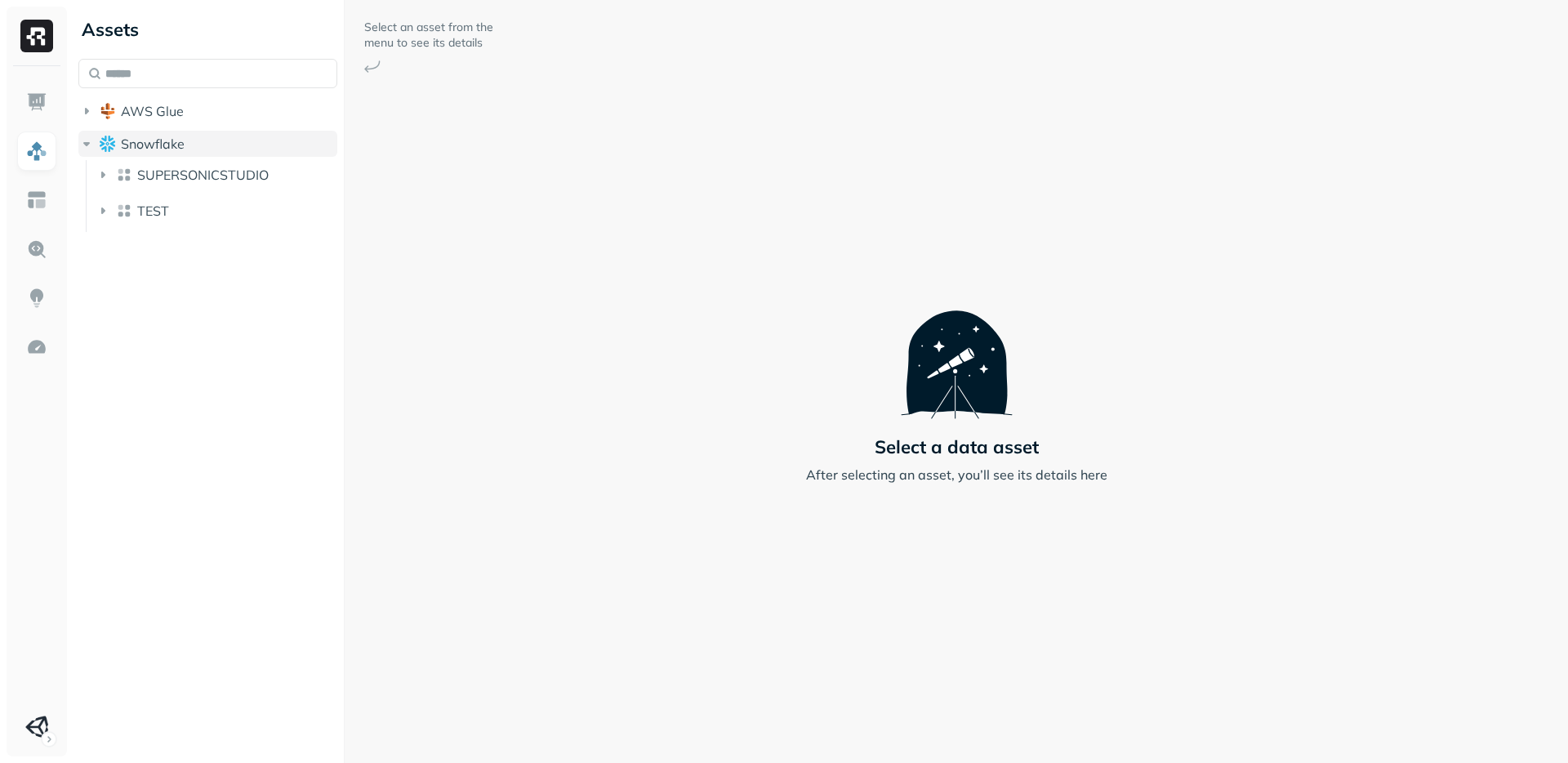
click at [119, 142] on button "Snowflake" at bounding box center [208, 143] width 259 height 26
click at [120, 111] on span "AWS Glue" at bounding box center [152, 111] width 63 height 17
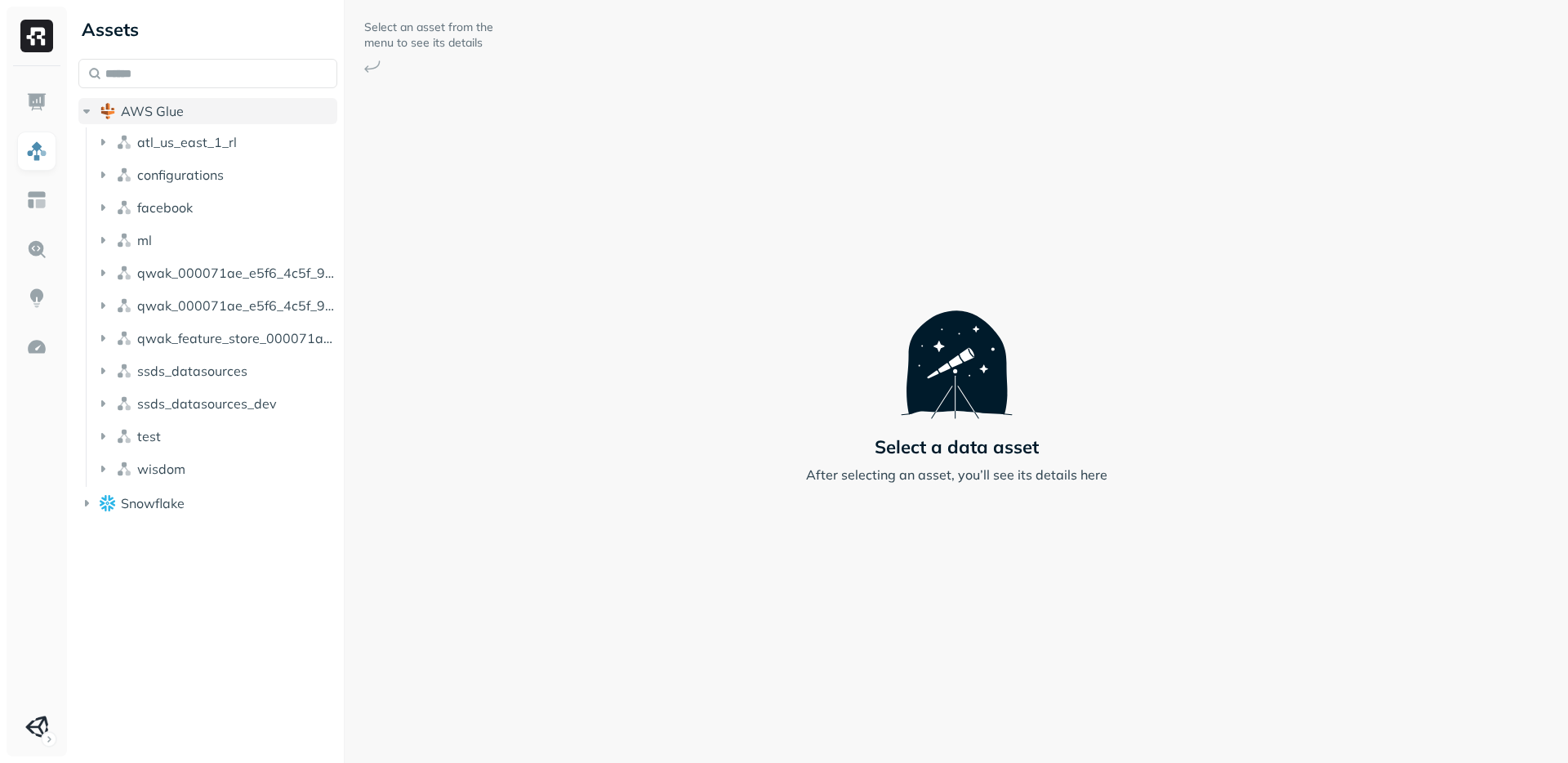
click at [120, 111] on span "AWS Glue" at bounding box center [152, 111] width 63 height 17
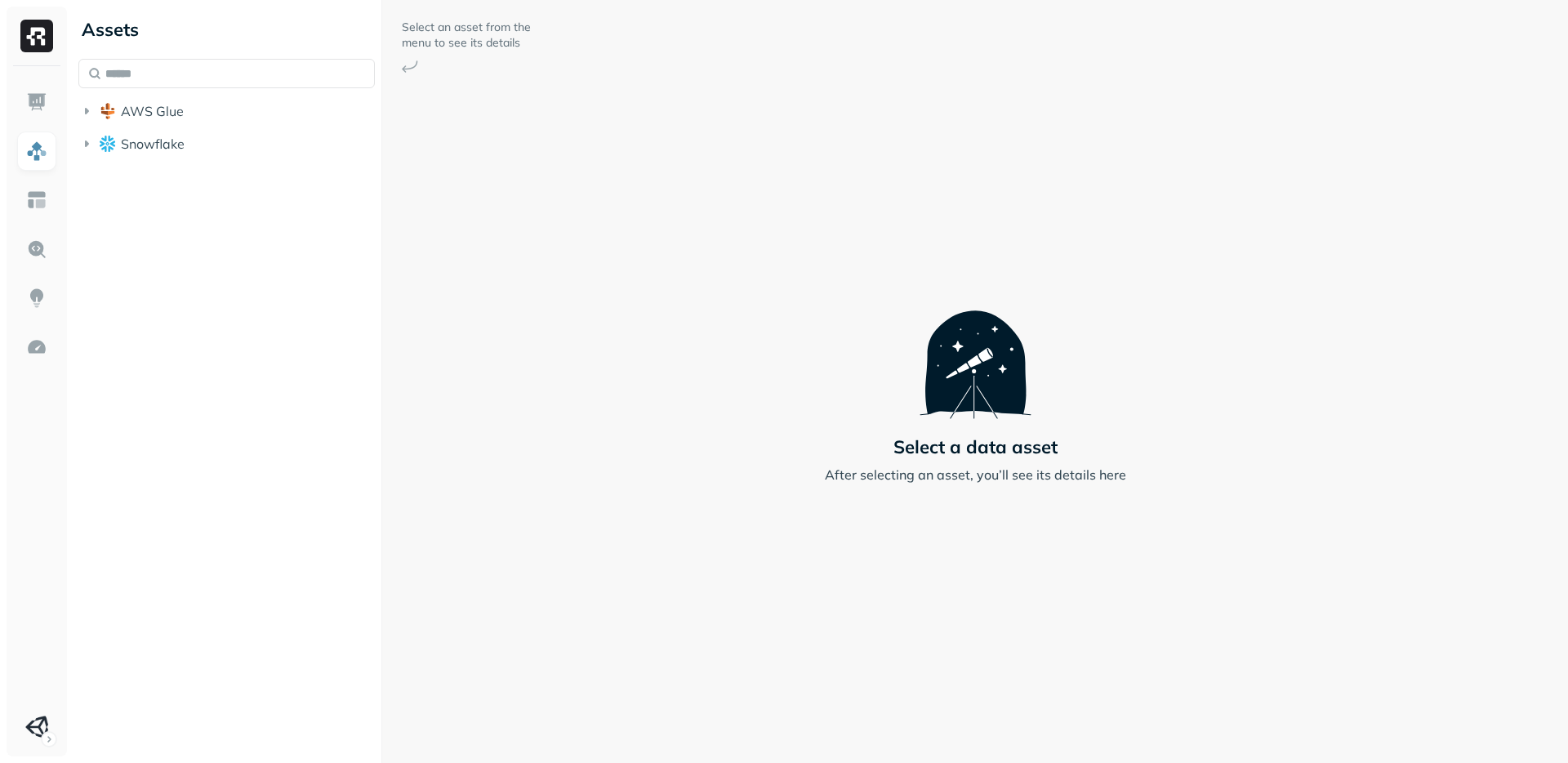
click at [385, 137] on div "Assets AWS Glue Snowflake Select an asset from the menu to see its details Sele…" at bounding box center [820, 381] width 1497 height 763
click at [507, 130] on div "Select an asset from the menu to see its details Select a data asset After sele…" at bounding box center [976, 381] width 1182 height 763
click at [576, 519] on div "Select an asset from the menu to see its details Select a data asset After sele…" at bounding box center [976, 381] width 1182 height 763
drag, startPoint x: 283, startPoint y: 504, endPoint x: 233, endPoint y: 440, distance: 81.2
click at [283, 504] on div "Assets AWS Glue Snowflake" at bounding box center [227, 381] width 312 height 763
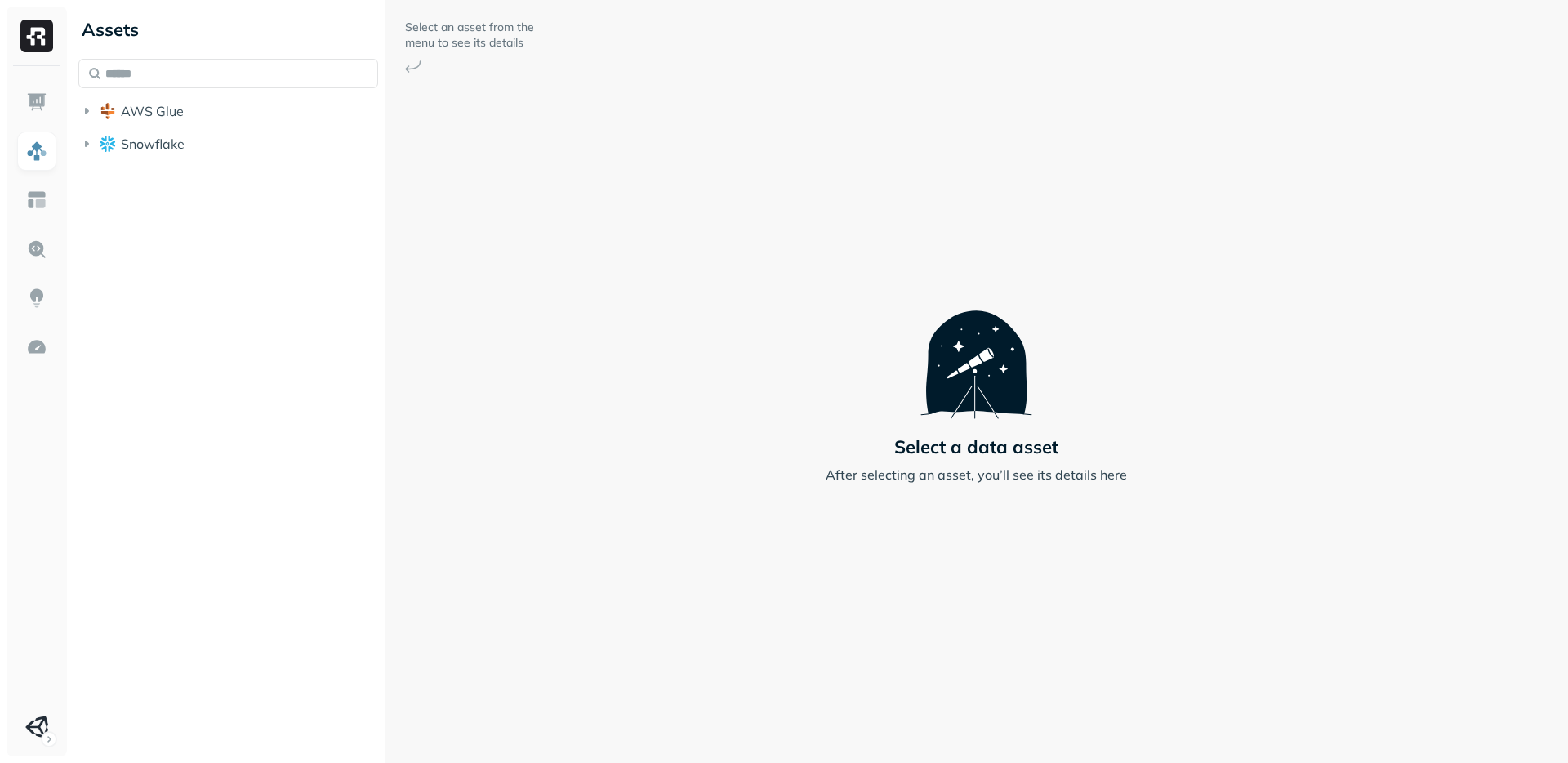
drag, startPoint x: 161, startPoint y: 464, endPoint x: 160, endPoint y: 454, distance: 10.0
click at [161, 464] on div "Assets AWS Glue Snowflake" at bounding box center [227, 381] width 312 height 763
click at [28, 104] on img at bounding box center [37, 102] width 22 height 22
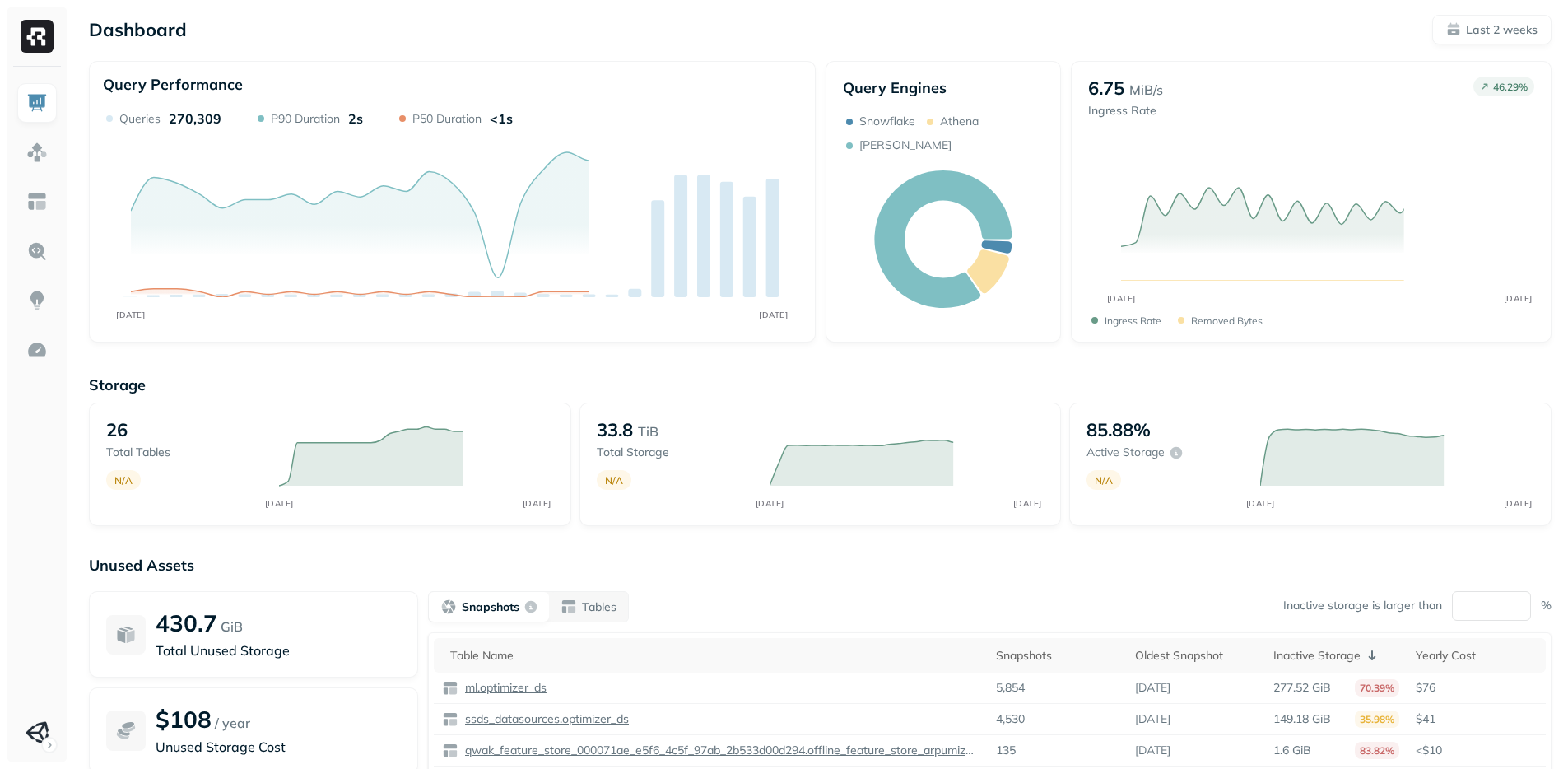
click at [724, 576] on div "Unused Assets 430.7 GiB Total Unused Storage $108 / year Unused Storage Cost Sn…" at bounding box center [820, 721] width 1462 height 330
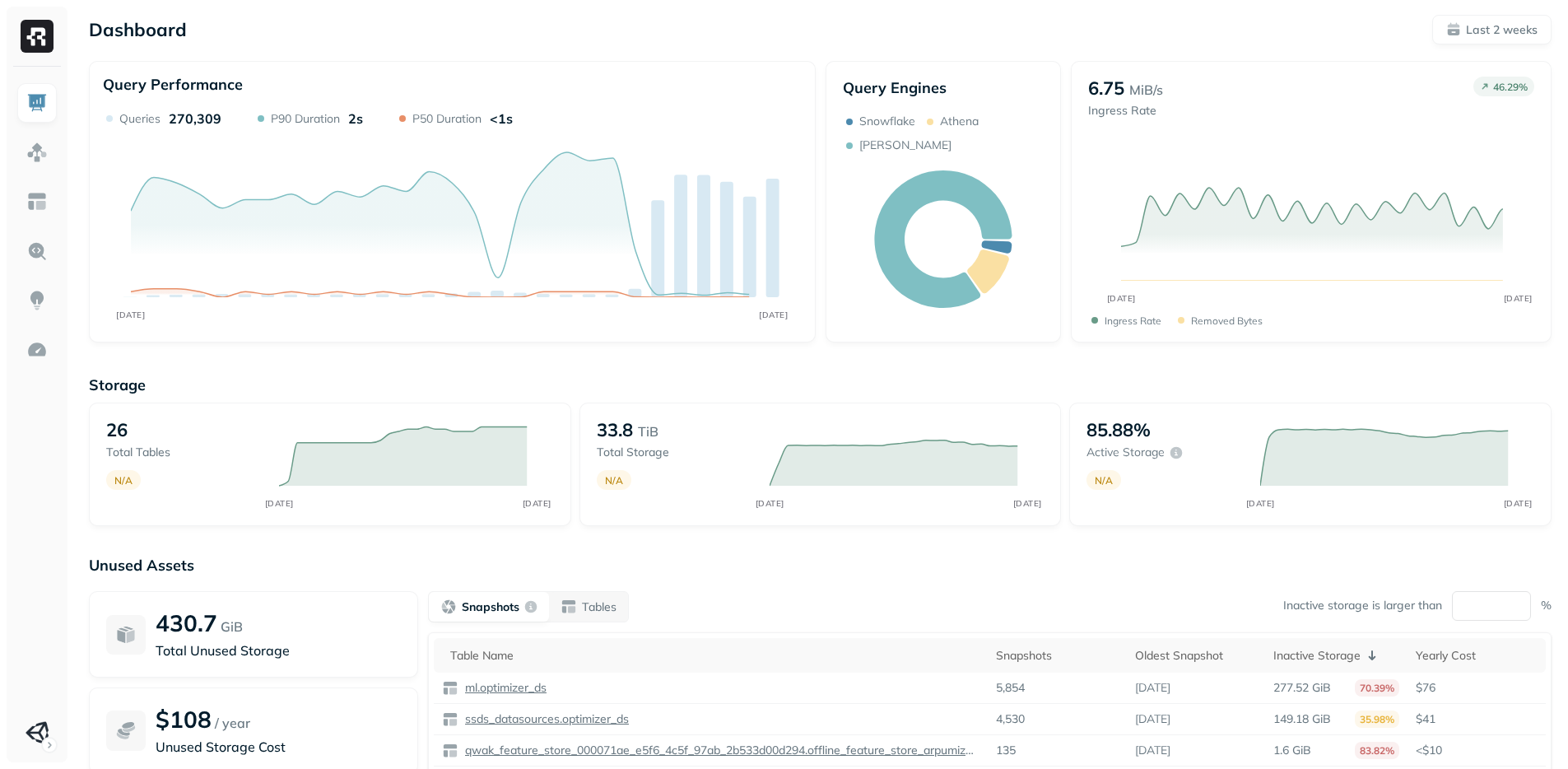
click at [716, 577] on div "Unused Assets 430.7 GiB Total Unused Storage $108 / year Unused Storage Cost Sn…" at bounding box center [820, 721] width 1462 height 330
drag, startPoint x: 897, startPoint y: 383, endPoint x: 928, endPoint y: 351, distance: 44.6
click at [898, 382] on p "Storage" at bounding box center [820, 384] width 1462 height 19
click at [1023, 334] on div "Query Engines Snowflake Athena Trino 86% 11% 3%" at bounding box center [942, 201] width 235 height 281
click at [34, 200] on img at bounding box center [37, 201] width 22 height 22
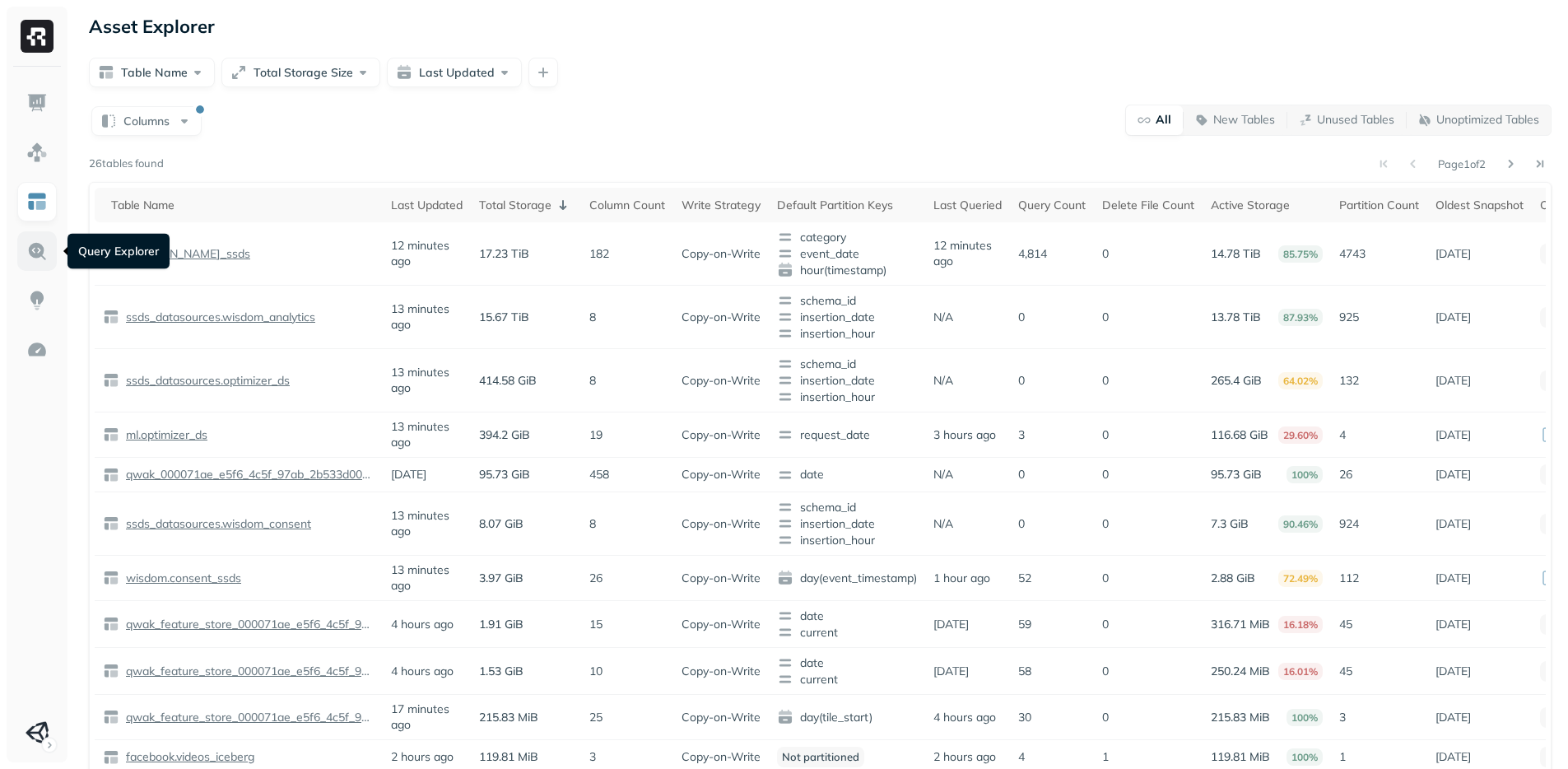
click at [42, 257] on img at bounding box center [37, 251] width 22 height 22
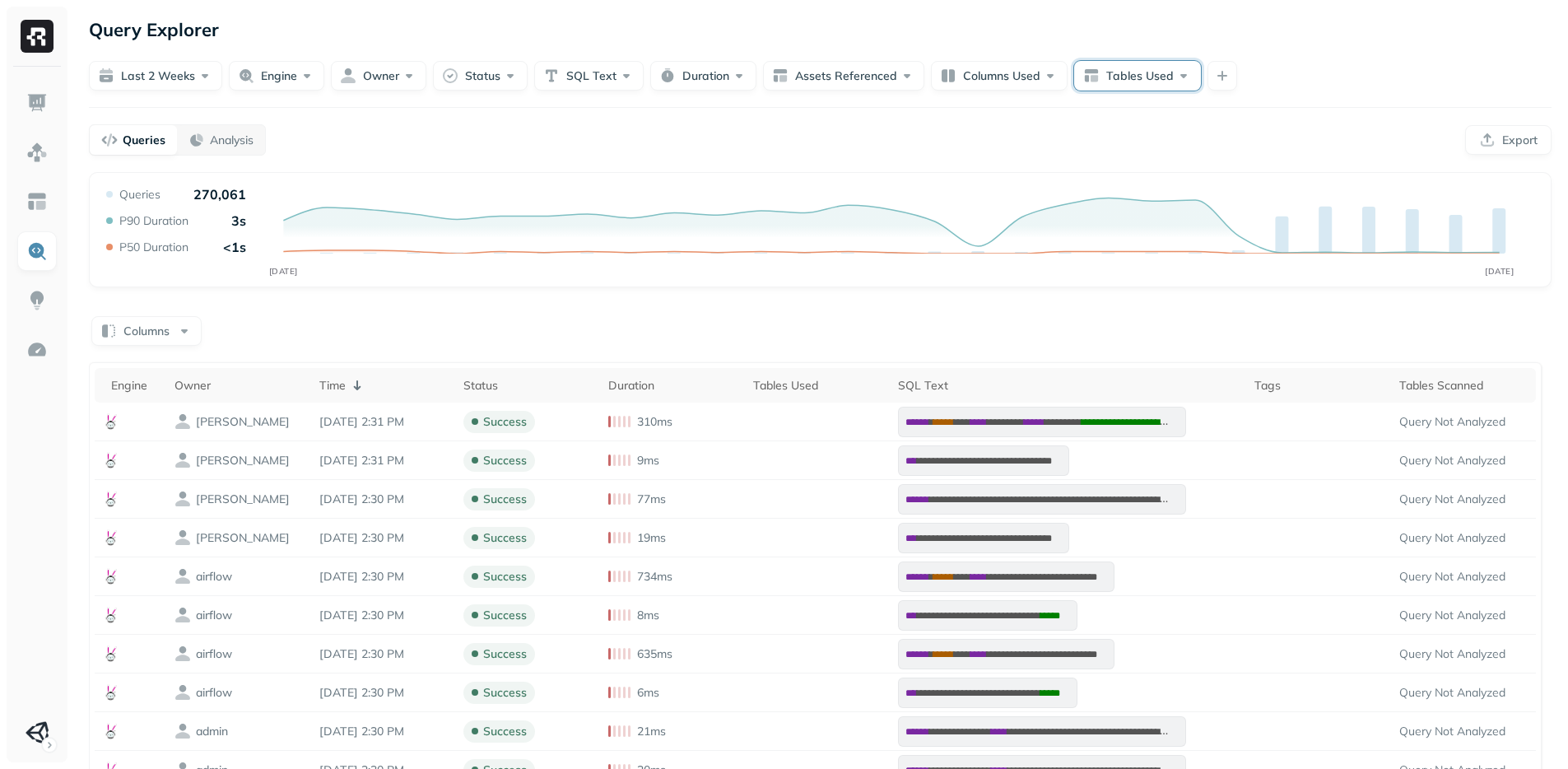
click at [1112, 71] on button "Tables Used" at bounding box center [1137, 76] width 126 height 30
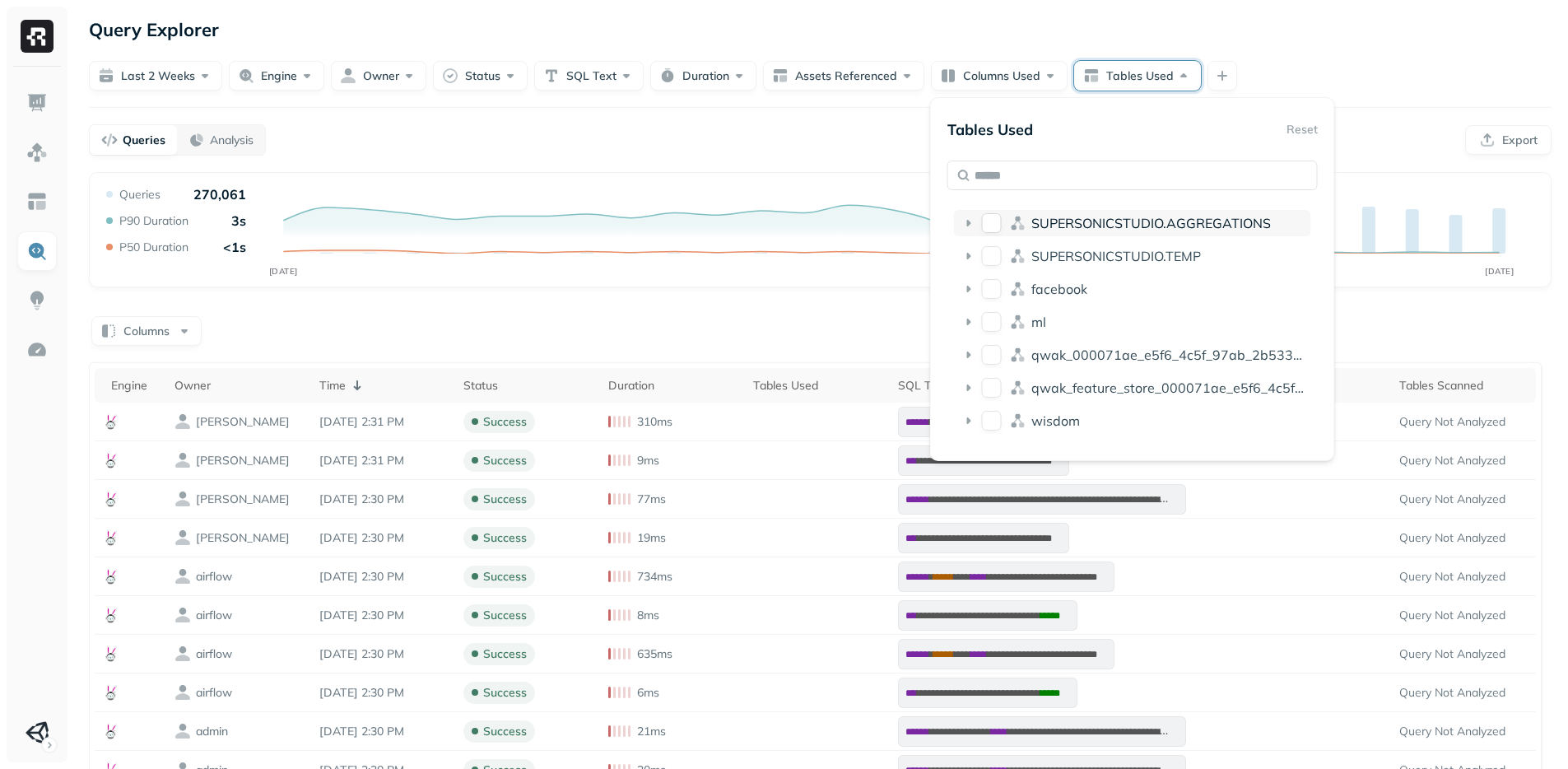
click at [982, 225] on button "SUPERSONICSTUDIO.AGGREGATIONS" at bounding box center [992, 223] width 20 height 20
click at [992, 254] on button "SUPERSONICSTUDIO.TEMP" at bounding box center [992, 256] width 20 height 20
click at [994, 290] on button "facebook" at bounding box center [992, 289] width 20 height 20
click at [994, 319] on button "ml" at bounding box center [992, 322] width 20 height 20
click at [993, 345] on div "qwak_000071ae_e5f6_4c5f_97ab_2b533d00d294_analytics_data" at bounding box center [1132, 354] width 357 height 27
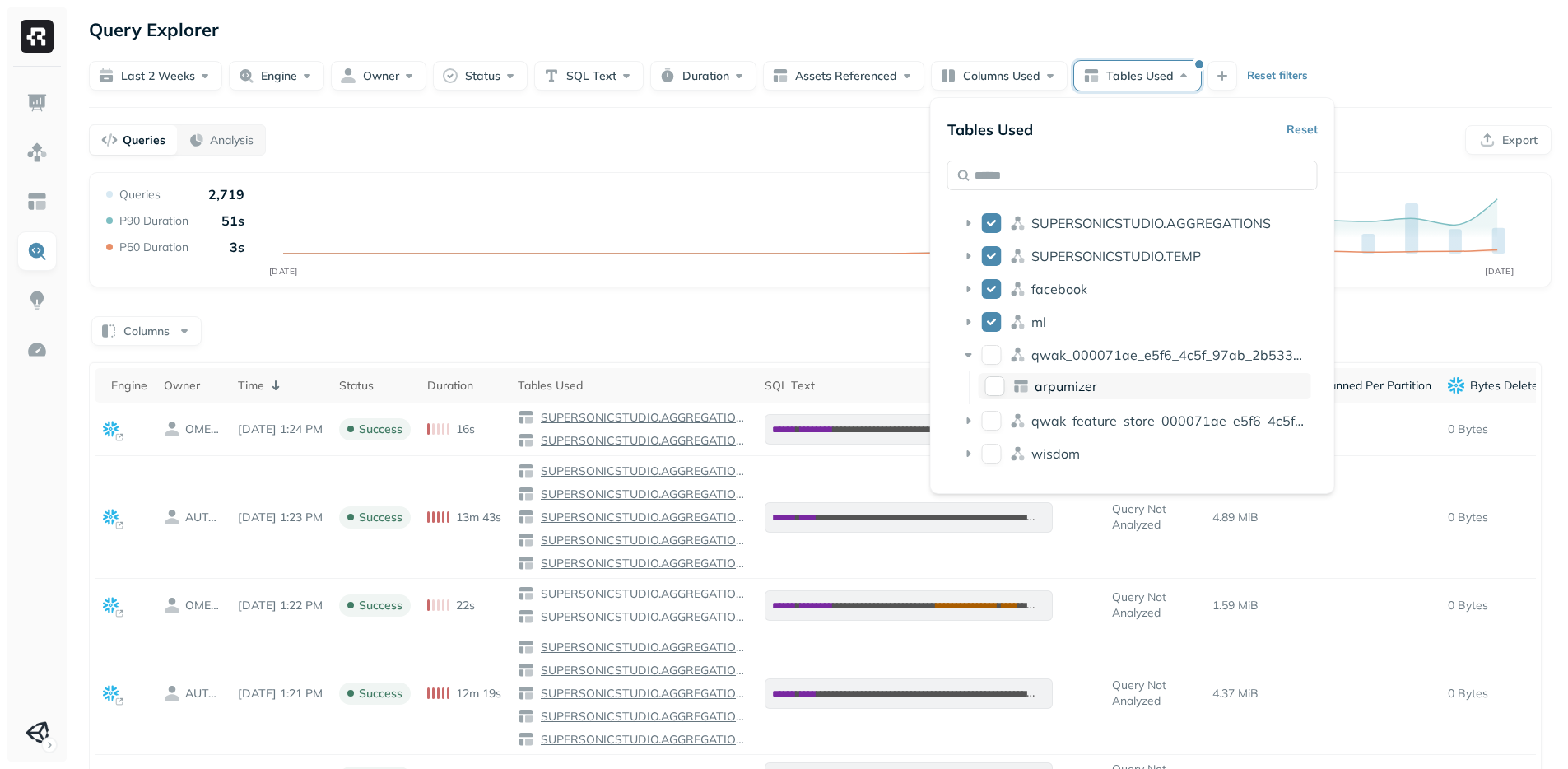
click at [994, 381] on button "arpumizer" at bounding box center [995, 386] width 20 height 20
click at [991, 424] on button "qwak_feature_store_000071ae_e5f6_4c5f_97ab_2b533d00d294" at bounding box center [992, 421] width 20 height 20
click at [992, 443] on button "wisdom" at bounding box center [992, 453] width 20 height 20
click at [808, 324] on div "Columns" at bounding box center [820, 330] width 1462 height 33
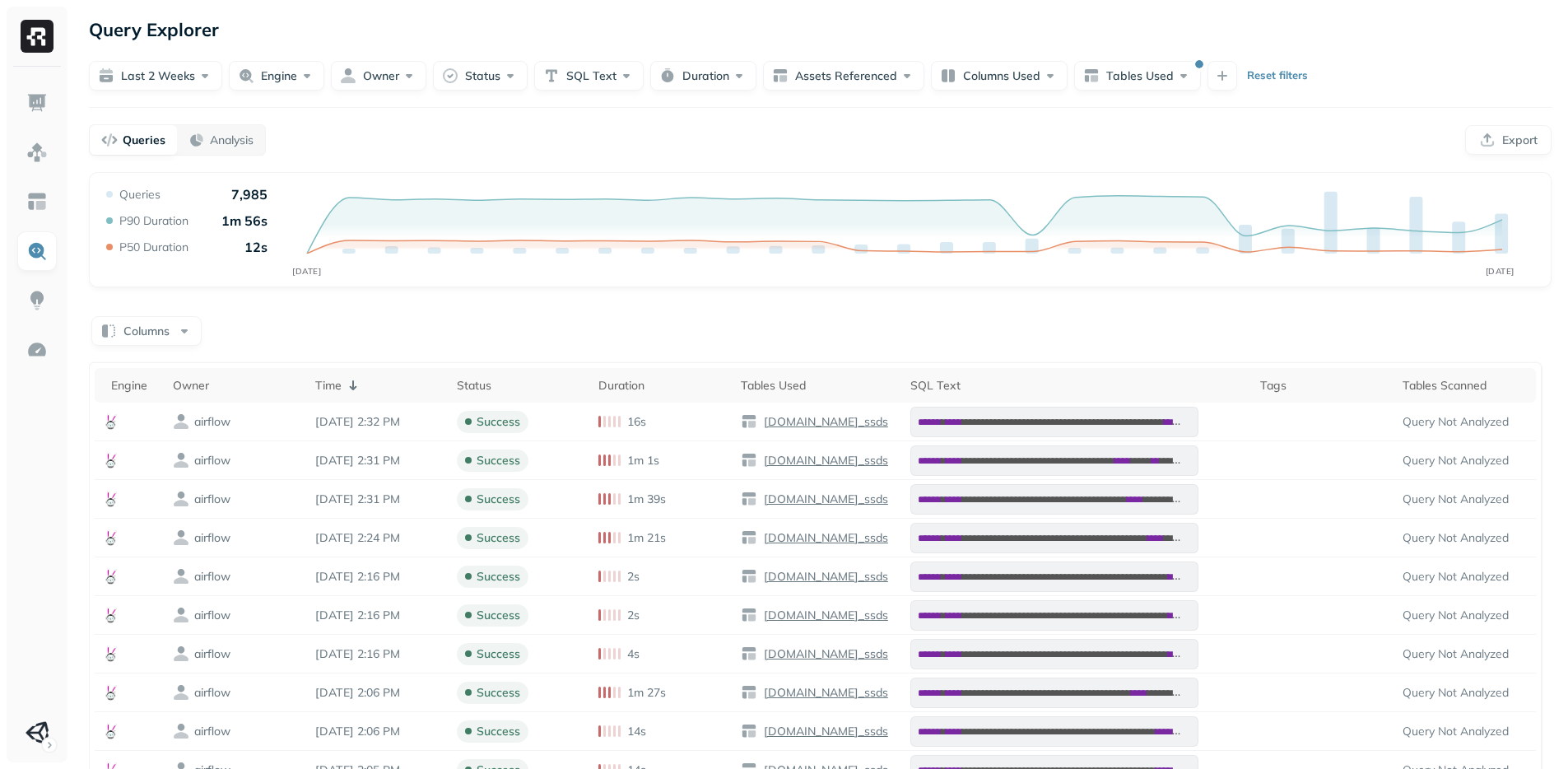
click at [808, 324] on div "Columns" at bounding box center [820, 330] width 1462 height 33
click at [783, 320] on div "Columns" at bounding box center [820, 330] width 1462 height 33
click at [712, 311] on div "**********" at bounding box center [820, 619] width 1462 height 894
click at [622, 288] on div "**********" at bounding box center [820, 619] width 1462 height 894
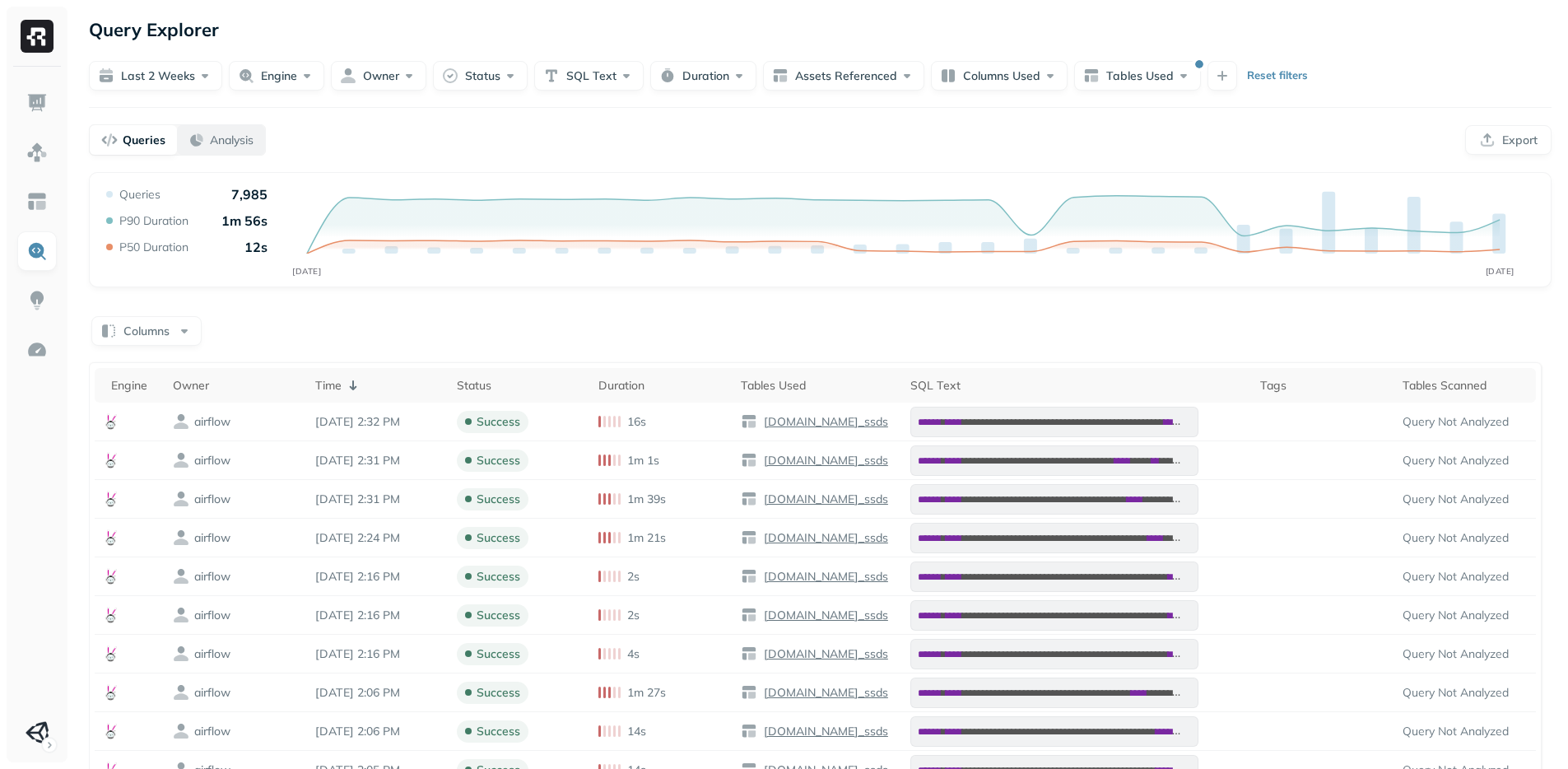
click at [243, 138] on p "Analysis" at bounding box center [232, 140] width 43 height 16
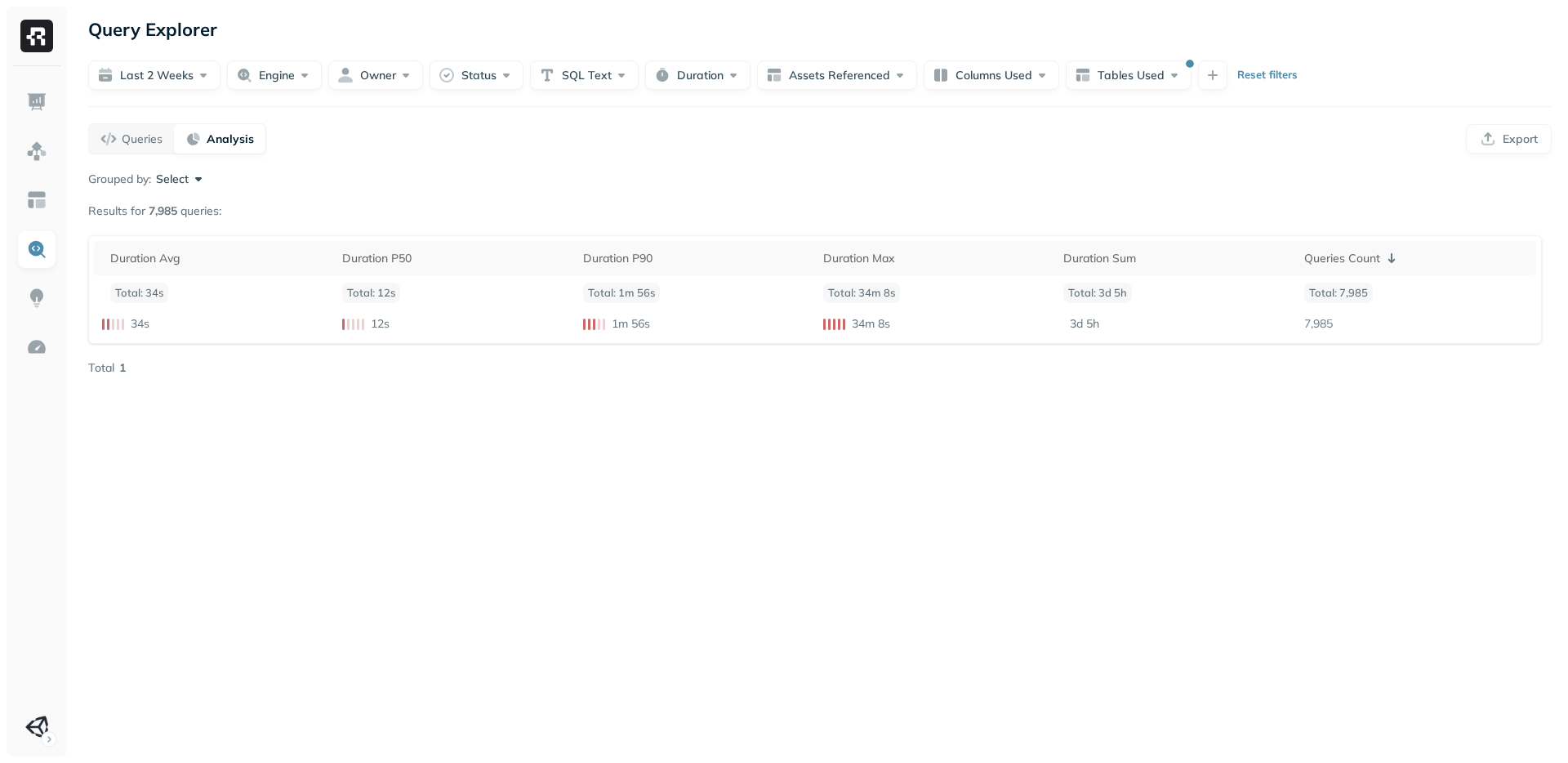
click at [324, 546] on div "Query Explorer Last 2 weeks Engine Owner Status SQL Text Duration Assets Refere…" at bounding box center [820, 381] width 1497 height 763
click at [327, 505] on div "Query Explorer Last 2 weeks Engine Owner Status SQL Text Duration Assets Refere…" at bounding box center [820, 381] width 1497 height 763
click at [336, 484] on div "Query Explorer Last 2 weeks Engine Owner Status SQL Text Duration Assets Refere…" at bounding box center [820, 381] width 1497 height 763
click at [129, 81] on button "Last 2 weeks" at bounding box center [154, 75] width 132 height 29
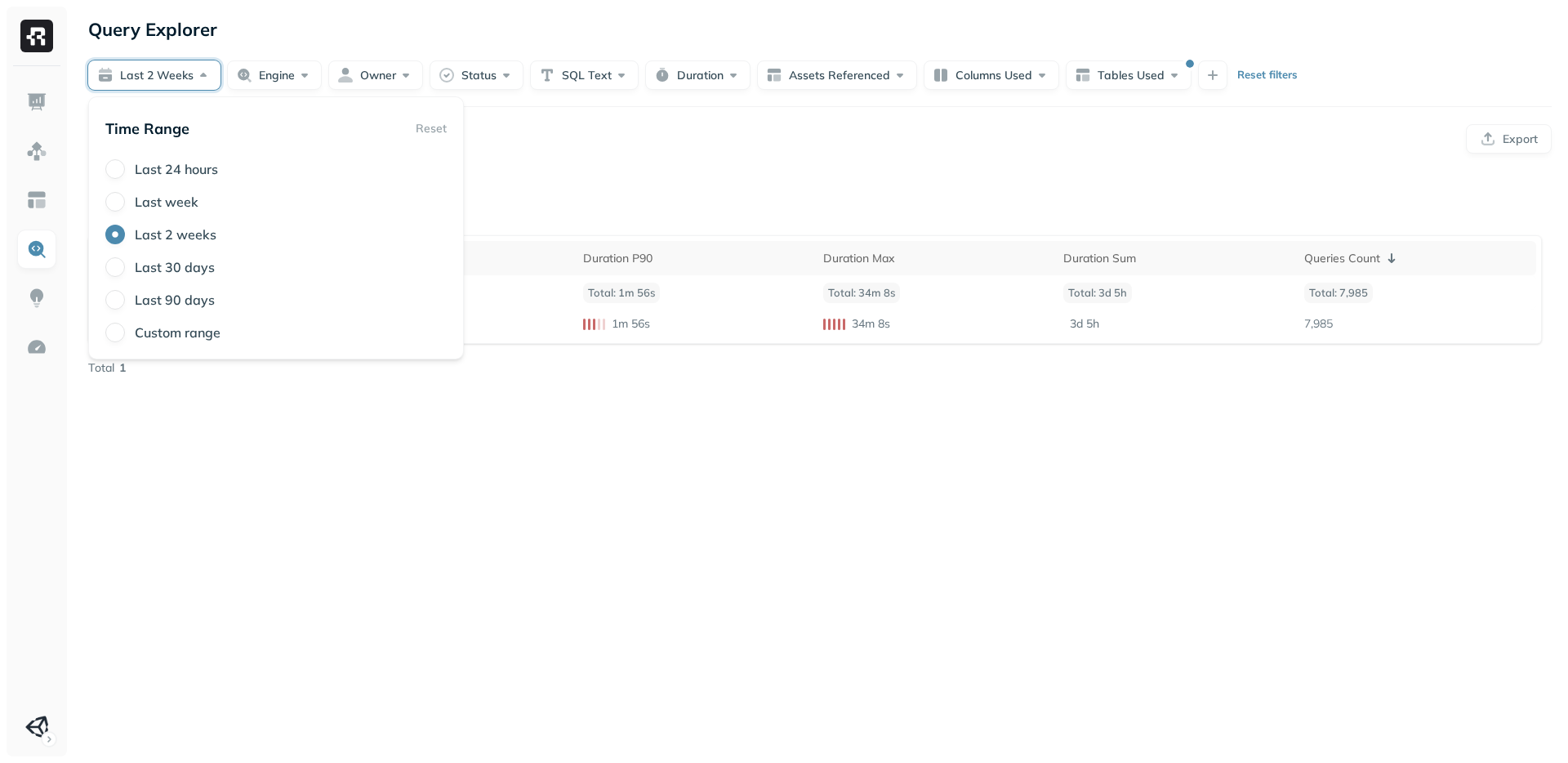
click at [144, 169] on label "Last 24 hours" at bounding box center [176, 168] width 83 height 17
click at [125, 169] on button "Last 24 hours" at bounding box center [116, 169] width 20 height 20
click at [897, 124] on div "Queries Analysis Export" at bounding box center [820, 139] width 1463 height 31
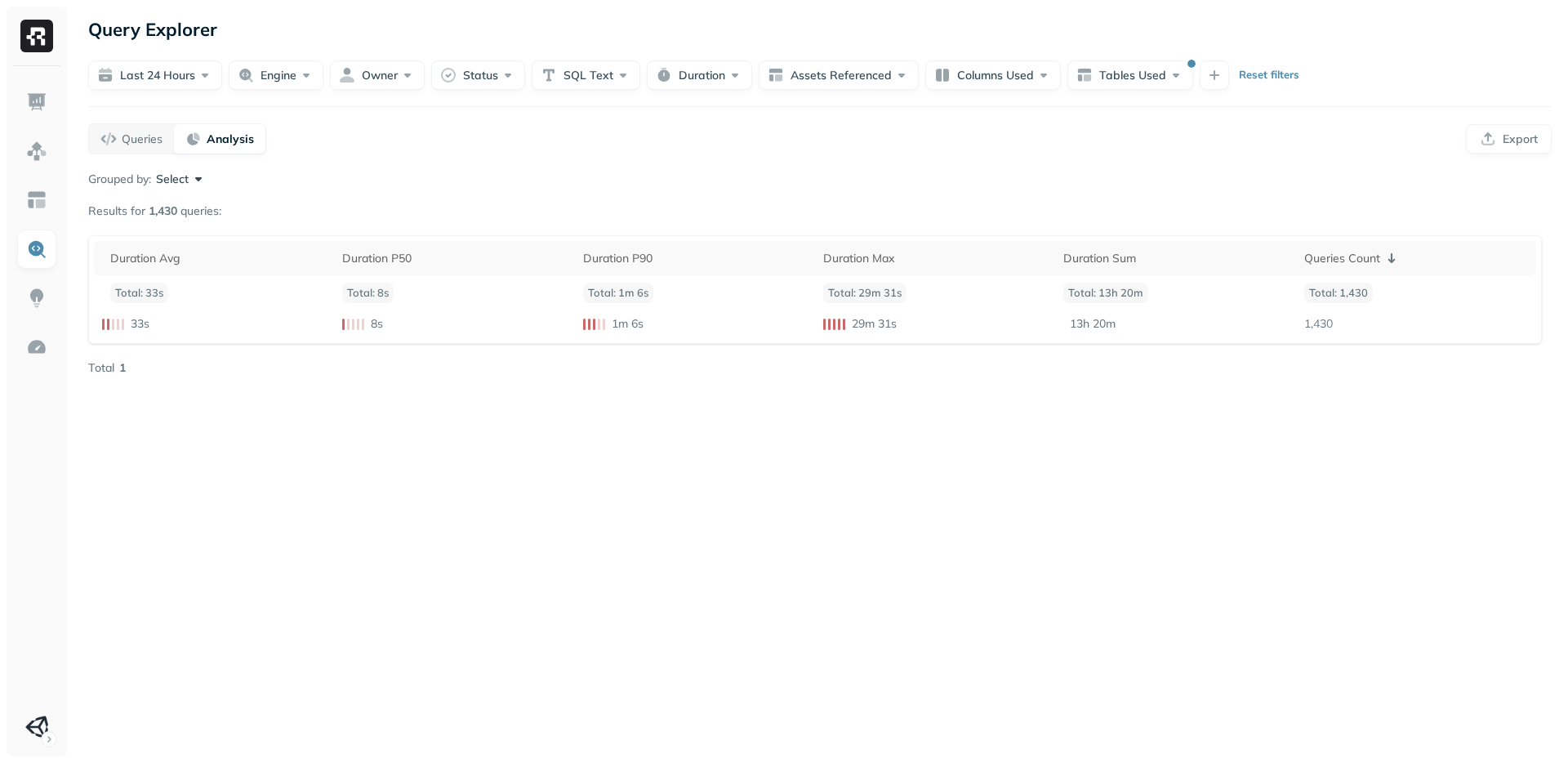
click at [798, 147] on div "Queries Analysis Export" at bounding box center [820, 139] width 1463 height 31
click at [710, 187] on div "Grouped by: Select Results for 1,430 queries: Duration Avg Duration P50 Duratio…" at bounding box center [820, 272] width 1463 height 205
click at [705, 73] on button "Duration" at bounding box center [699, 75] width 106 height 29
click at [1238, 194] on div "Grouped by: Select Results for 1,430 queries: Duration Avg Duration P50 Duratio…" at bounding box center [820, 272] width 1463 height 205
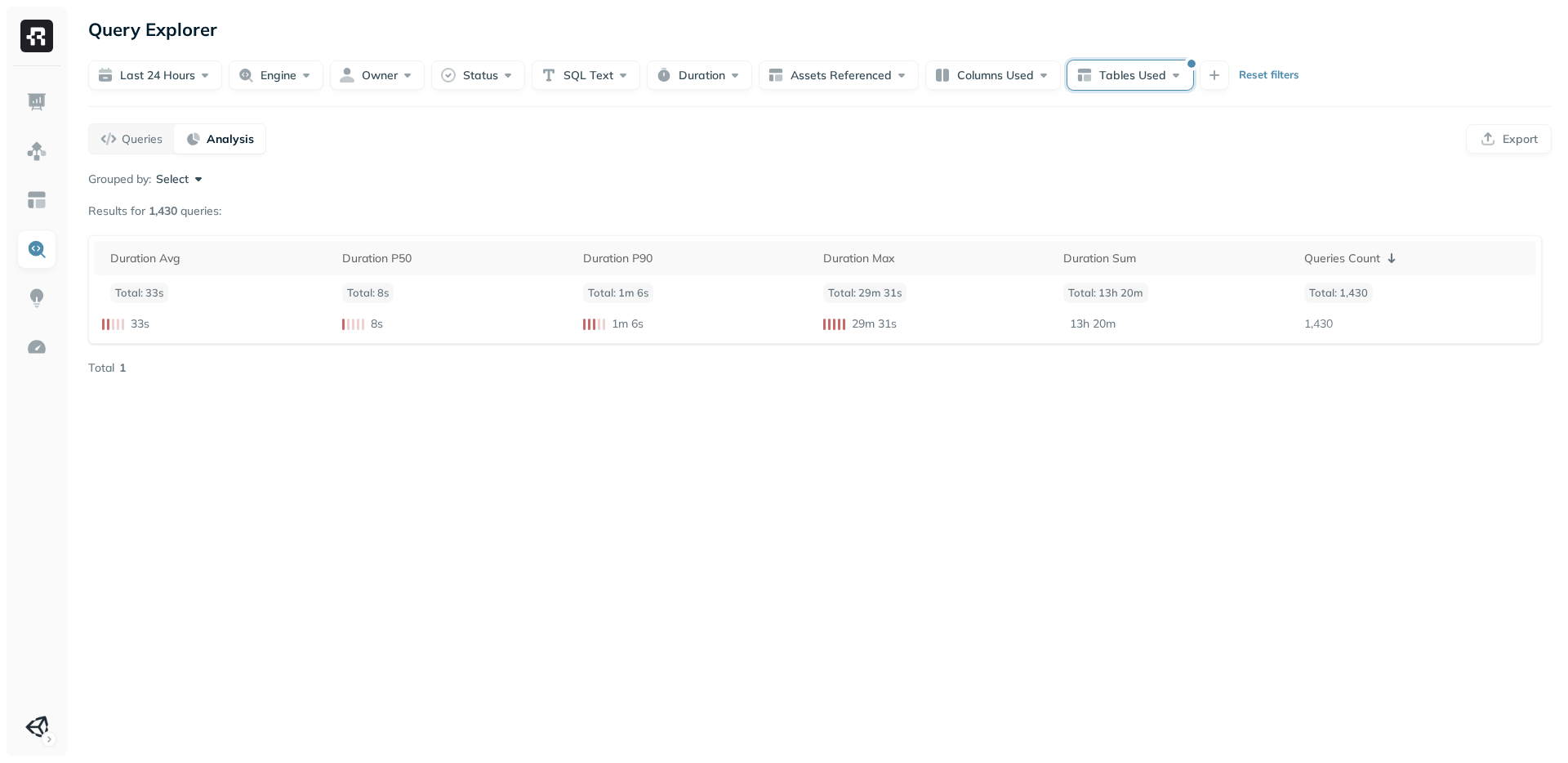
click at [1167, 87] on button "Tables Used" at bounding box center [1130, 75] width 125 height 29
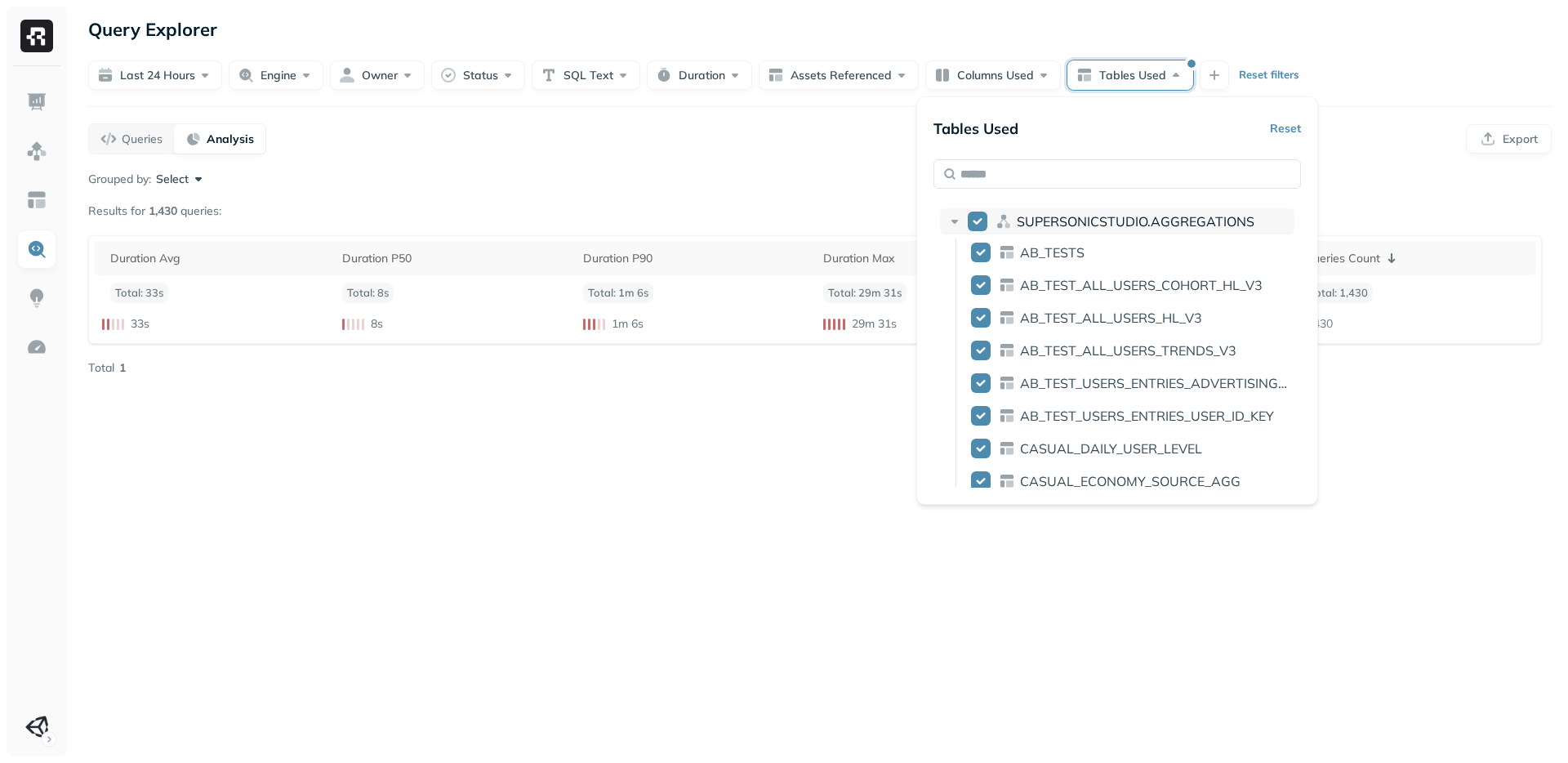
click at [953, 218] on icon at bounding box center [954, 221] width 17 height 17
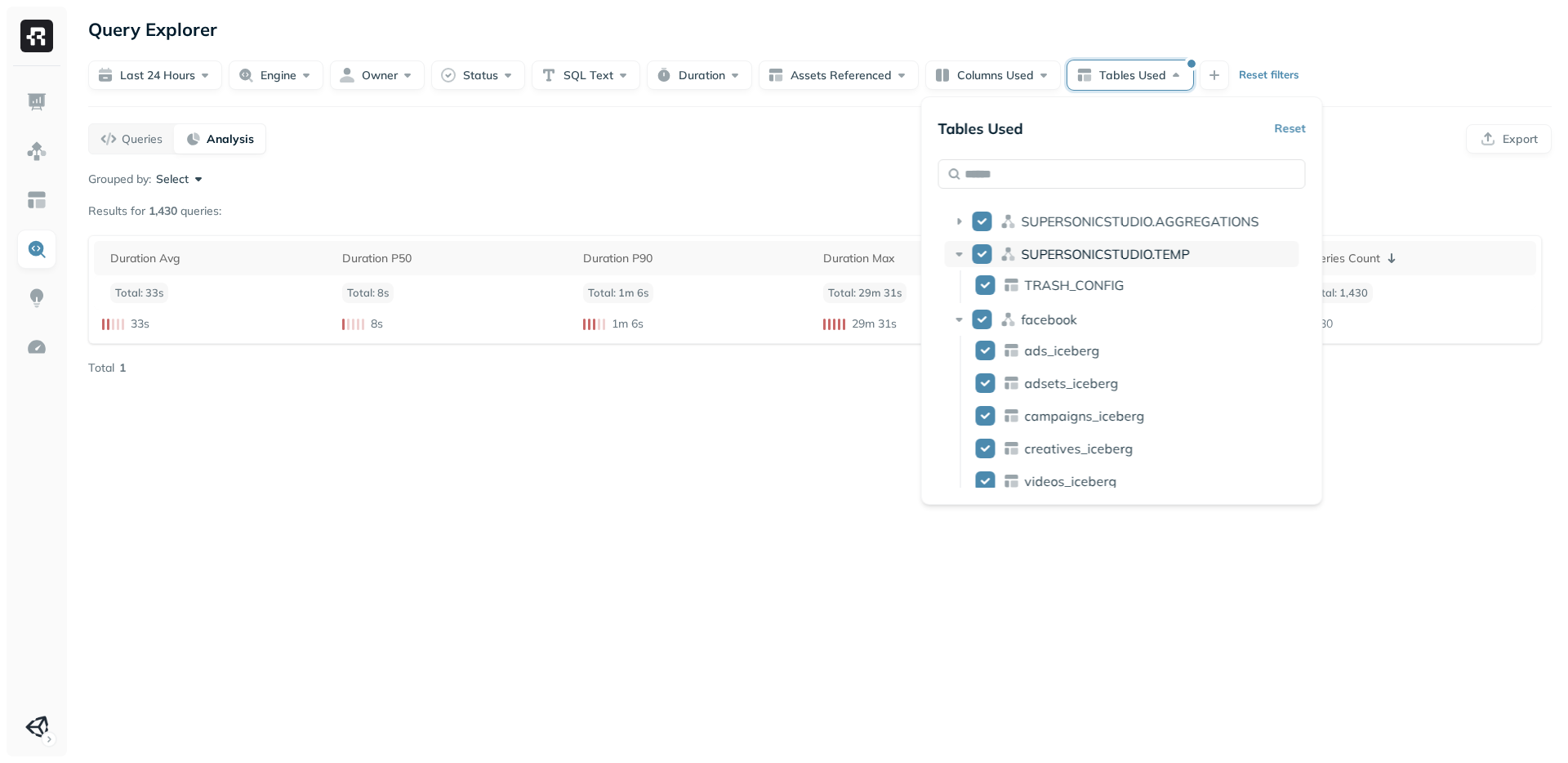
click at [958, 247] on icon at bounding box center [959, 254] width 17 height 17
click at [963, 275] on div "facebook" at bounding box center [1122, 286] width 355 height 26
click at [966, 308] on div "ml" at bounding box center [1122, 319] width 355 height 26
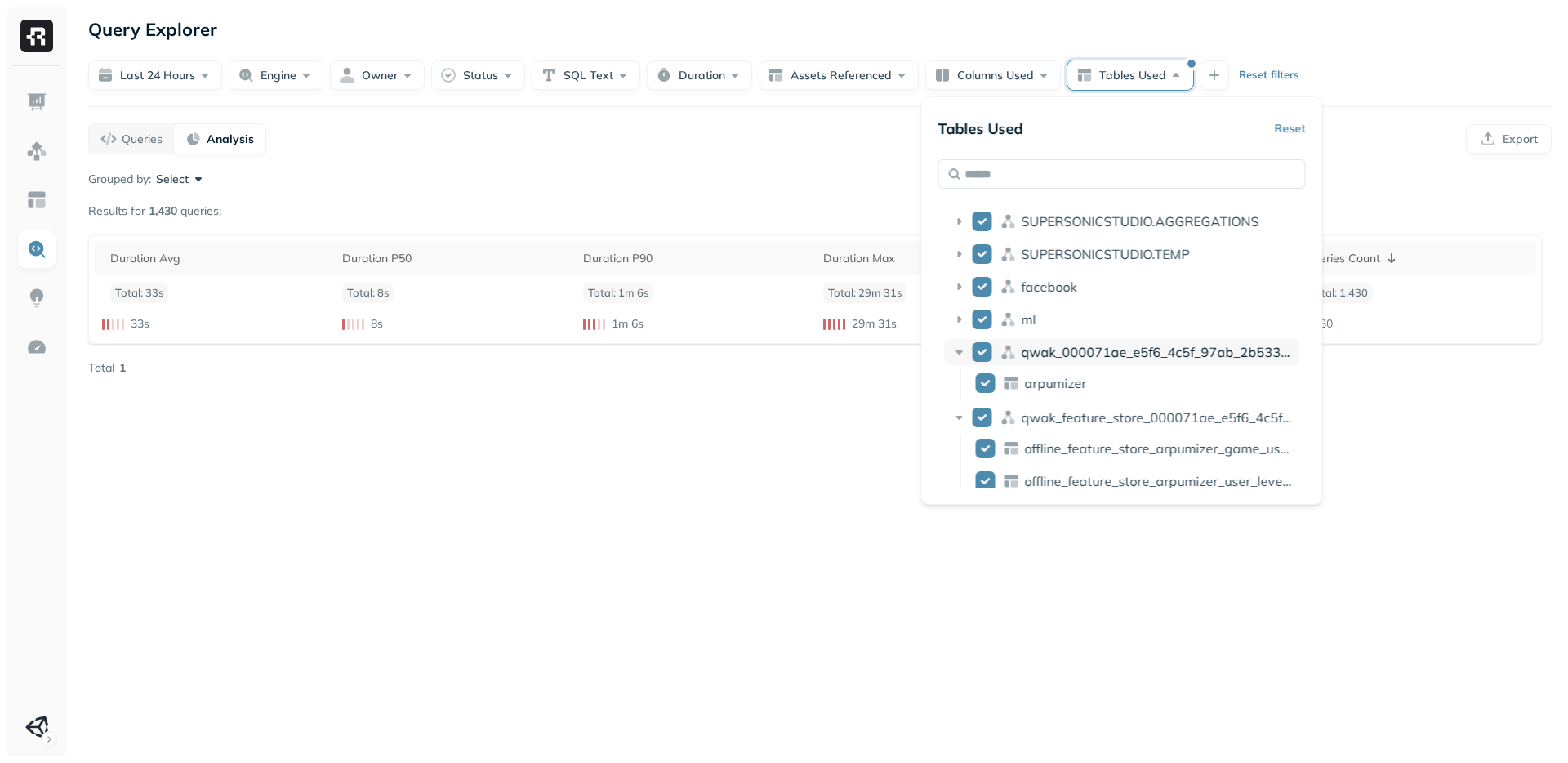
click at [969, 345] on div "qwak_000071ae_e5f6_4c5f_97ab_2b533d00d294_analytics_data" at bounding box center [1122, 352] width 355 height 26
click at [969, 376] on div "qwak_feature_store_000071ae_e5f6_4c5f_97ab_2b533d00d294" at bounding box center [1122, 384] width 355 height 26
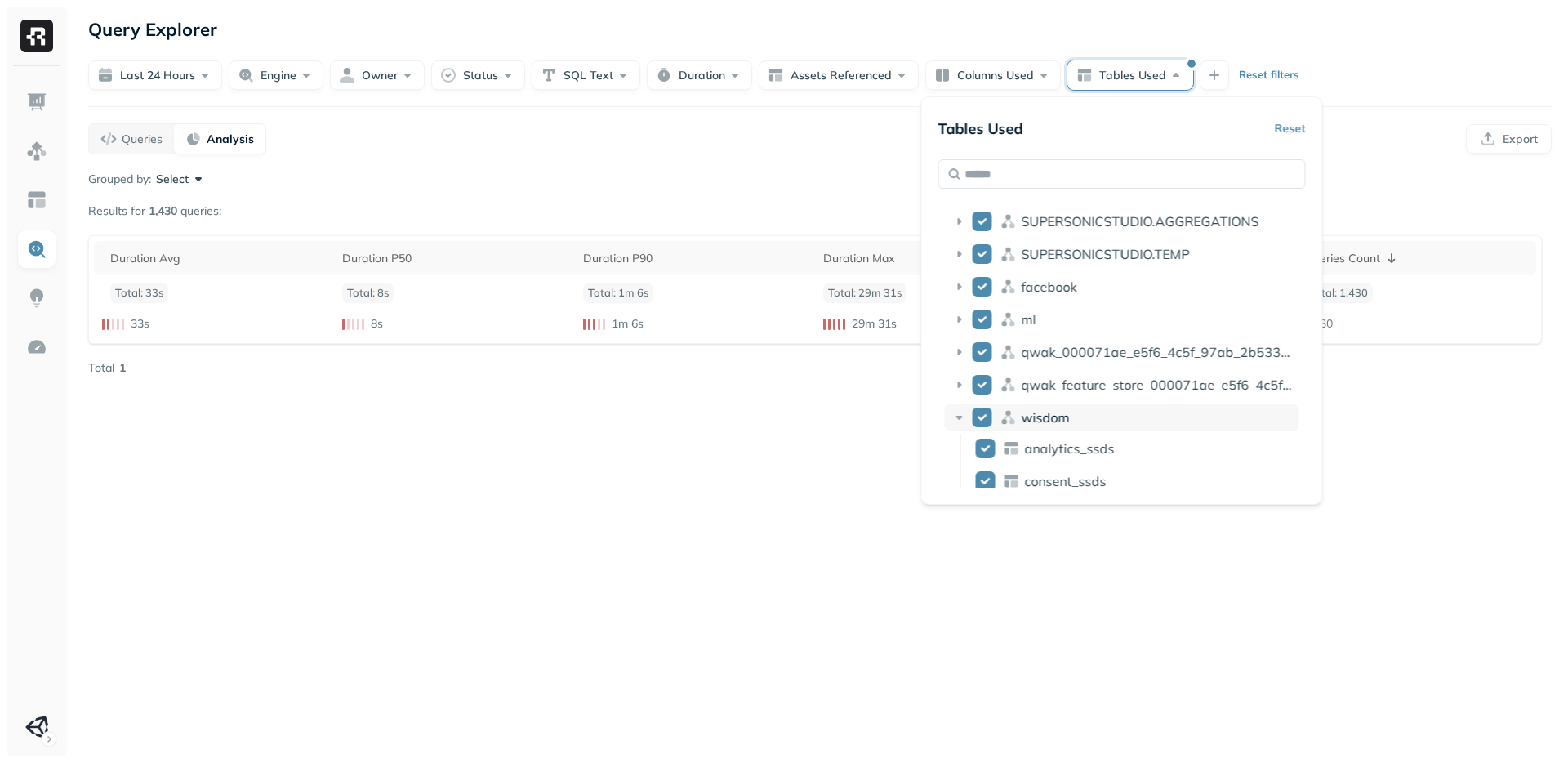
click at [960, 409] on icon at bounding box center [959, 417] width 17 height 17
click at [726, 450] on div "Query Explorer Last 24 hours Engine Owner Status SQL Text Duration Assets Refer…" at bounding box center [820, 381] width 1497 height 763
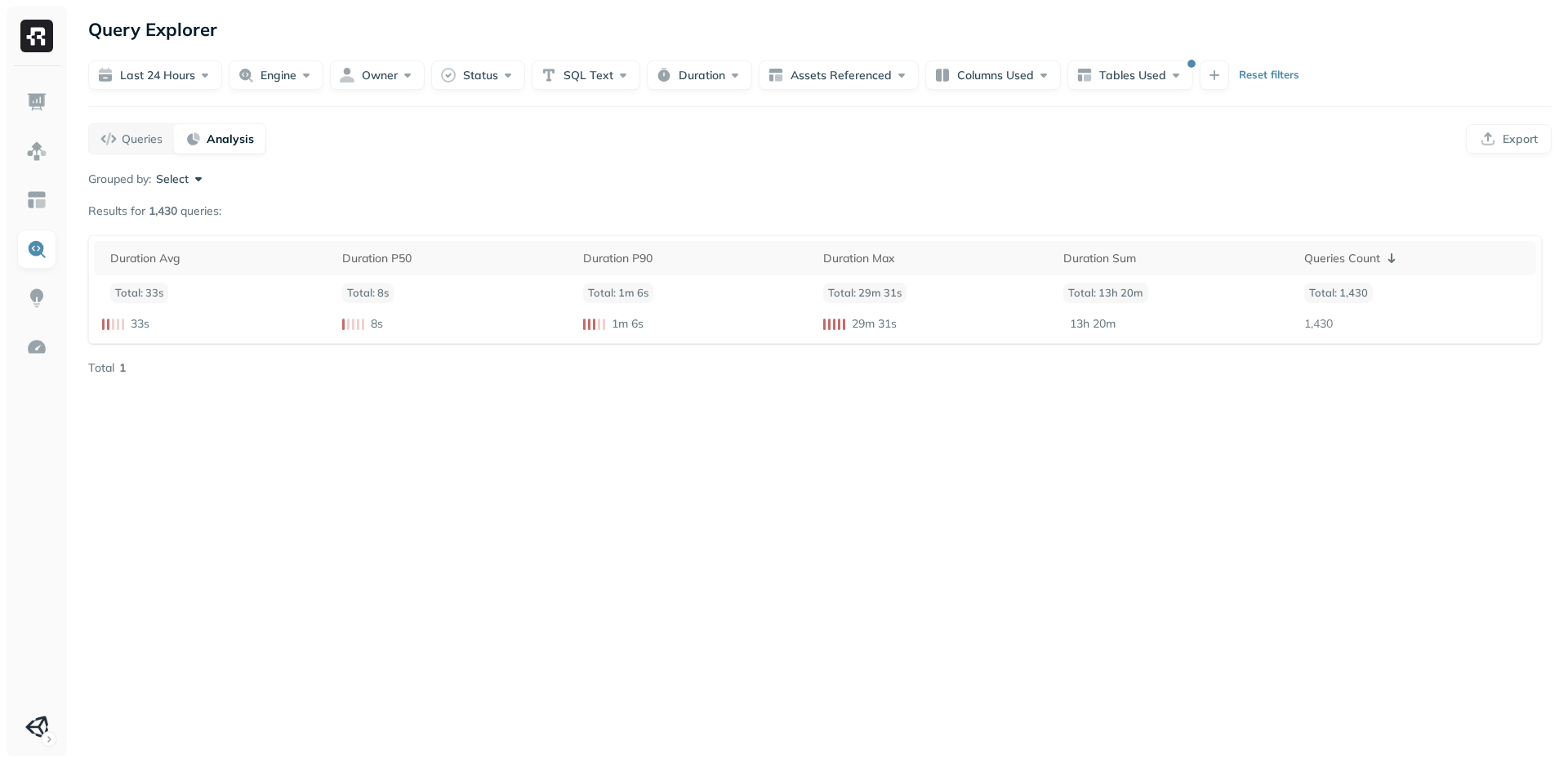
click at [201, 174] on button "Select" at bounding box center [181, 178] width 51 height 17
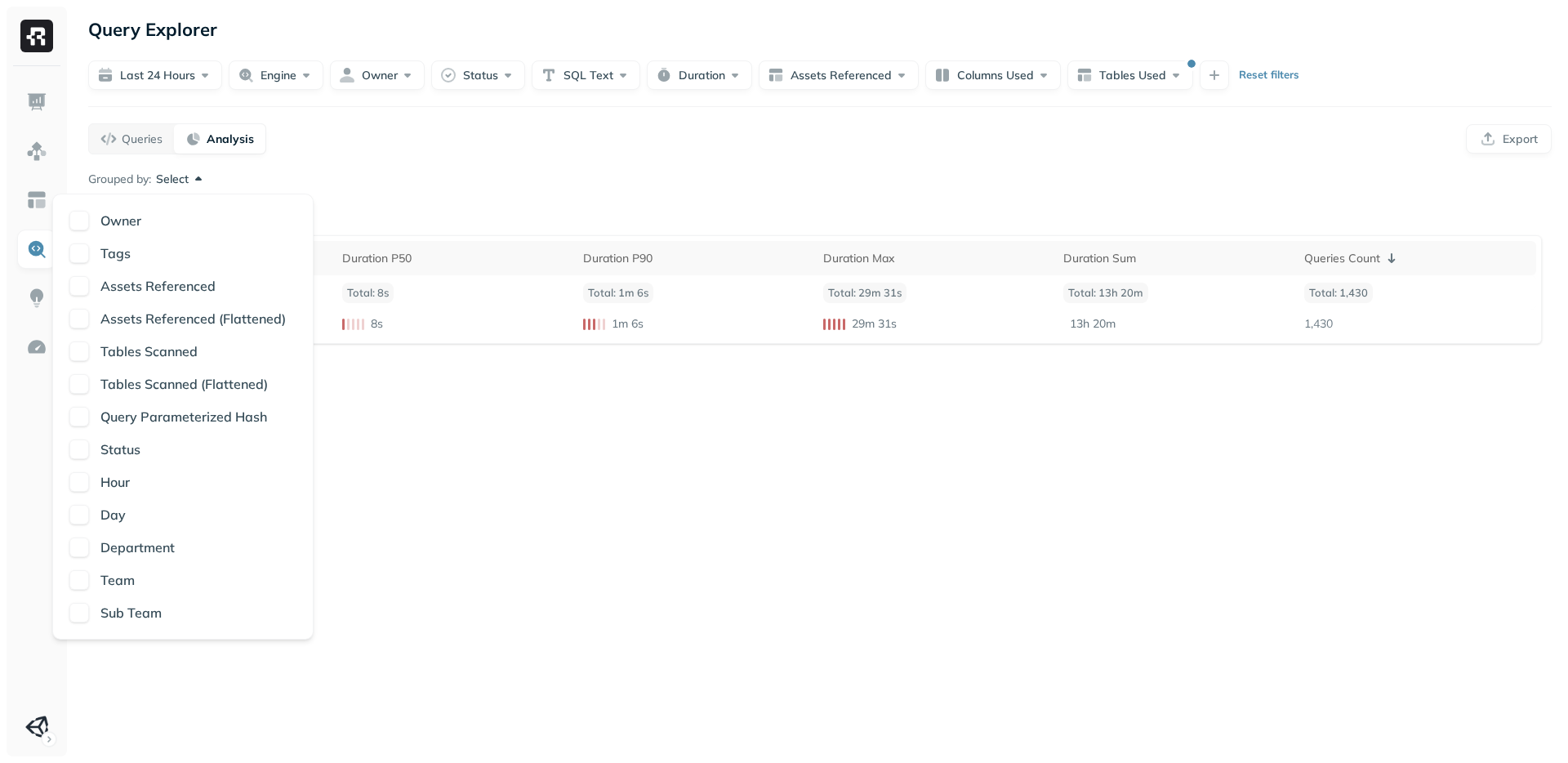
click at [90, 280] on div "Assets Referenced" at bounding box center [183, 286] width 227 height 20
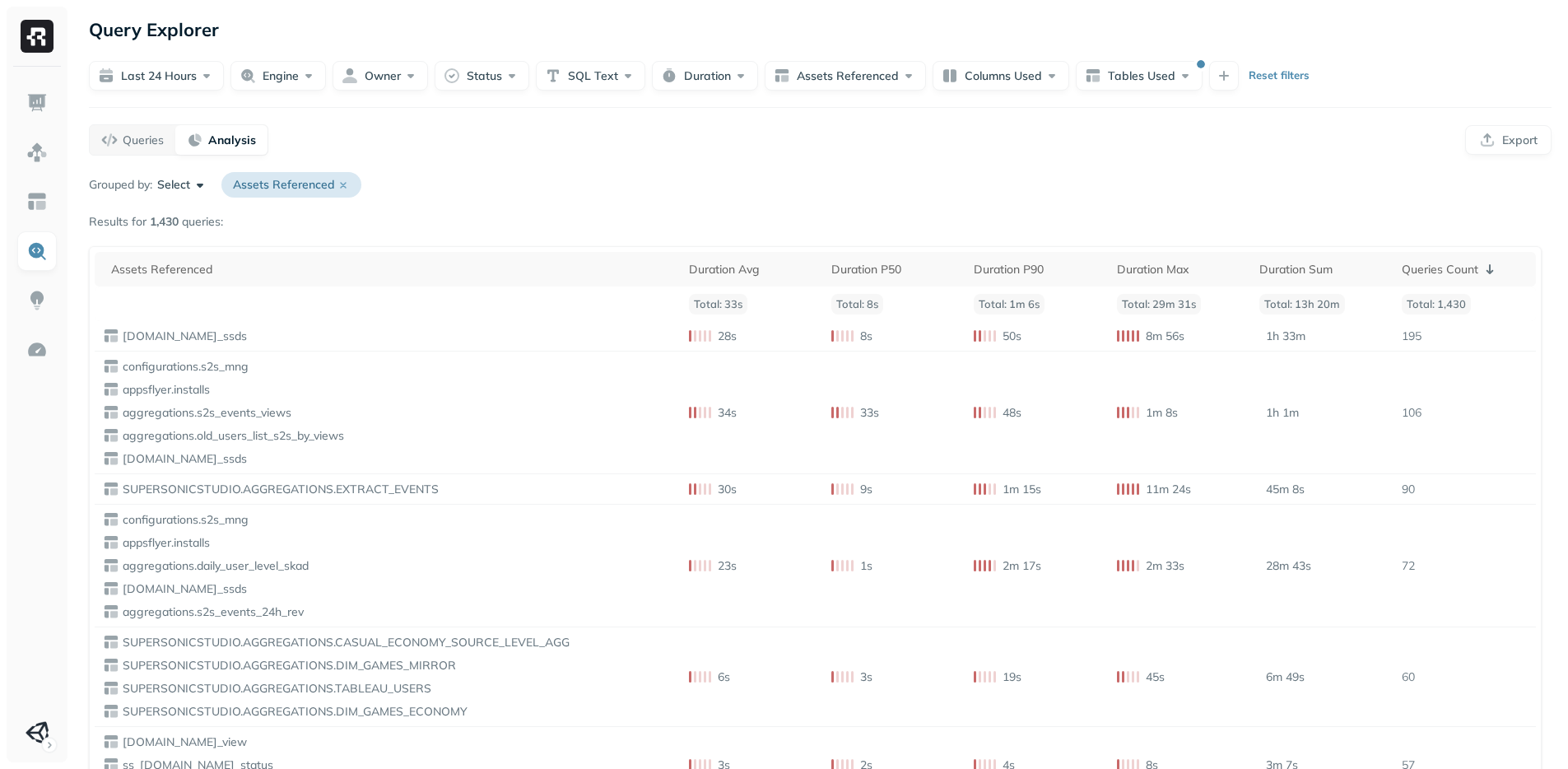
drag, startPoint x: 483, startPoint y: 200, endPoint x: 349, endPoint y: 177, distance: 136.0
click at [347, 184] on icon at bounding box center [342, 185] width 13 height 13
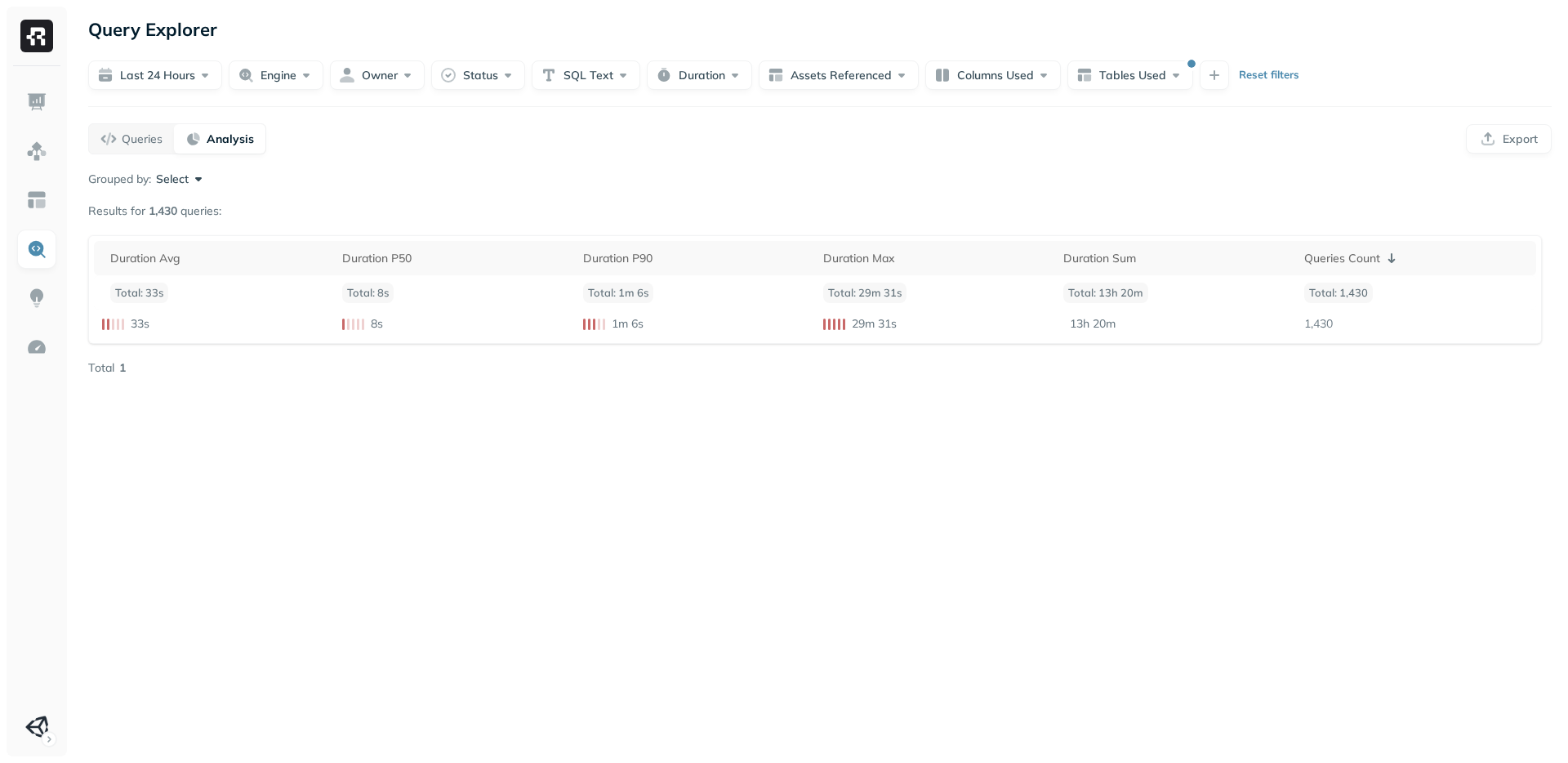
click at [396, 171] on div "Grouped by: Select" at bounding box center [820, 178] width 1463 height 17
click at [36, 198] on img at bounding box center [37, 200] width 22 height 22
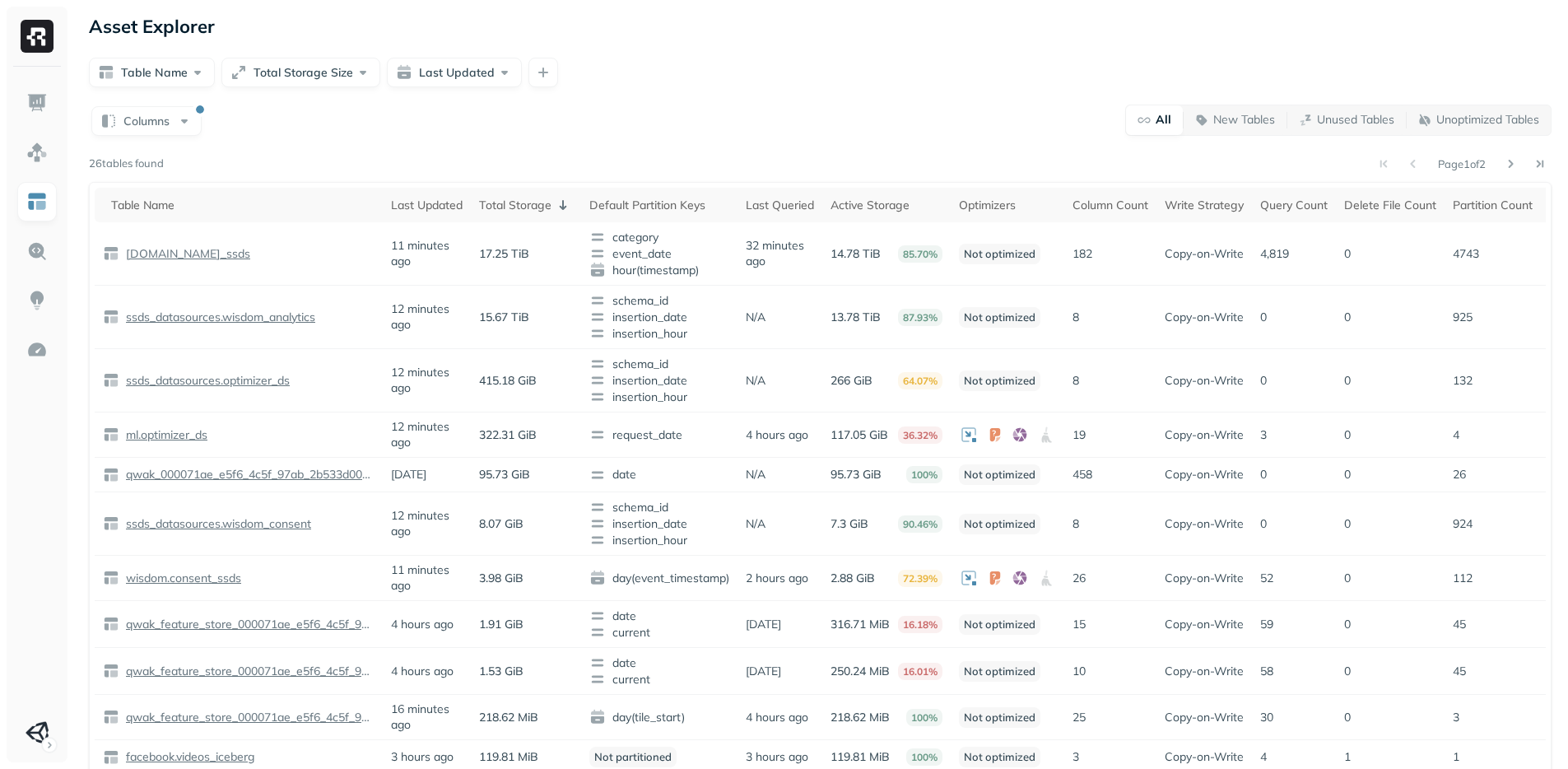
click at [14, 435] on div at bounding box center [37, 415] width 61 height 696
click at [318, 17] on div "Asset Explorer" at bounding box center [820, 26] width 1462 height 23
click at [839, 52] on div "Asset Explorer Table Name Total Storage Size Last Updated Columns All New Table…" at bounding box center [819, 489] width 1495 height 978
click at [595, 97] on div "Asset Explorer Table Name Total Storage Size Last Updated Columns All New Table…" at bounding box center [819, 489] width 1495 height 978
click at [594, 99] on div "Asset Explorer Table Name Total Storage Size Last Updated Columns All New Table…" at bounding box center [819, 489] width 1495 height 978
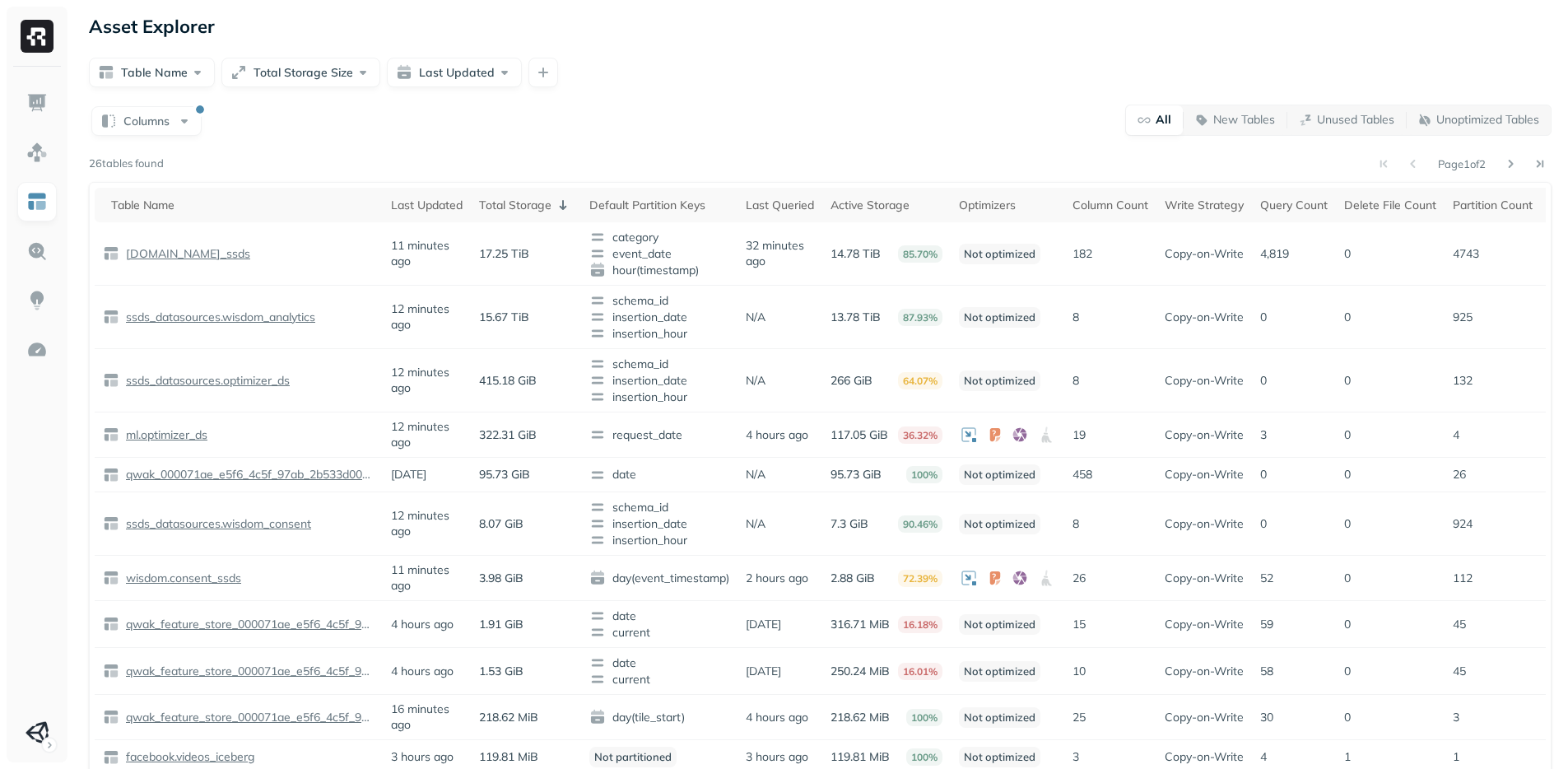
click at [551, 108] on div "Columns All New Tables Unused Tables Unoptimized Tables" at bounding box center [820, 119] width 1462 height 33
click at [556, 141] on div "Columns All New Tables Unused Tables Unoptimized Tables Page 1 of 2 26 tables f…" at bounding box center [820, 533] width 1462 height 860
click at [431, 131] on div "Columns All New Tables Unused Tables Unoptimized Tables" at bounding box center [820, 119] width 1462 height 33
click at [423, 141] on div "Columns All New Tables Unused Tables Unoptimized Tables Page 1 of 2 26 tables f…" at bounding box center [820, 533] width 1462 height 860
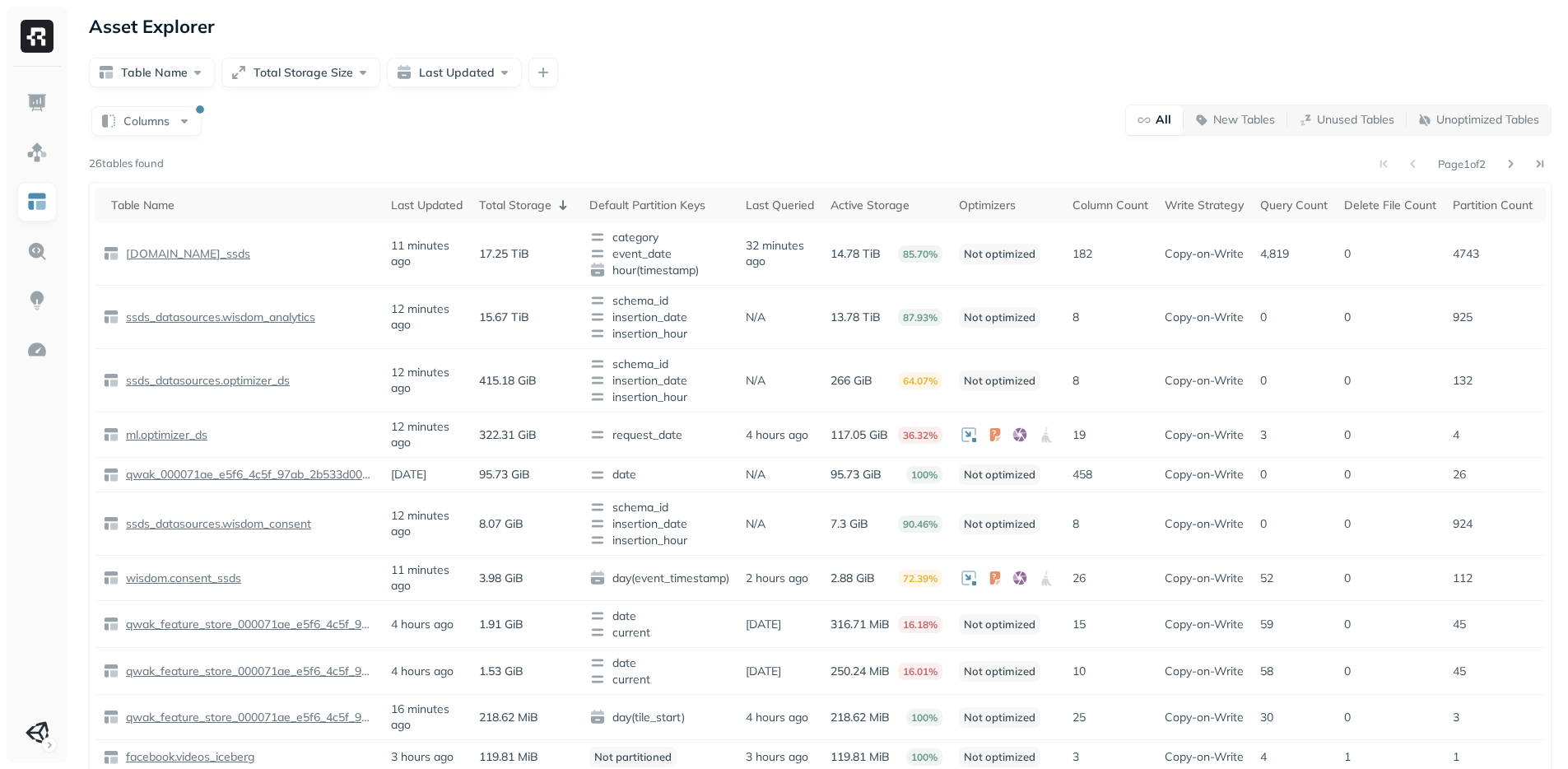
click at [340, 151] on div "Columns All New Tables Unused Tables Unoptimized Tables Page 1 of 2 26 tables f…" at bounding box center [820, 533] width 1462 height 860
click at [299, 142] on div "Columns All New Tables Unused Tables Unoptimized Tables Page 1 of 2 26 tables f…" at bounding box center [820, 533] width 1462 height 860
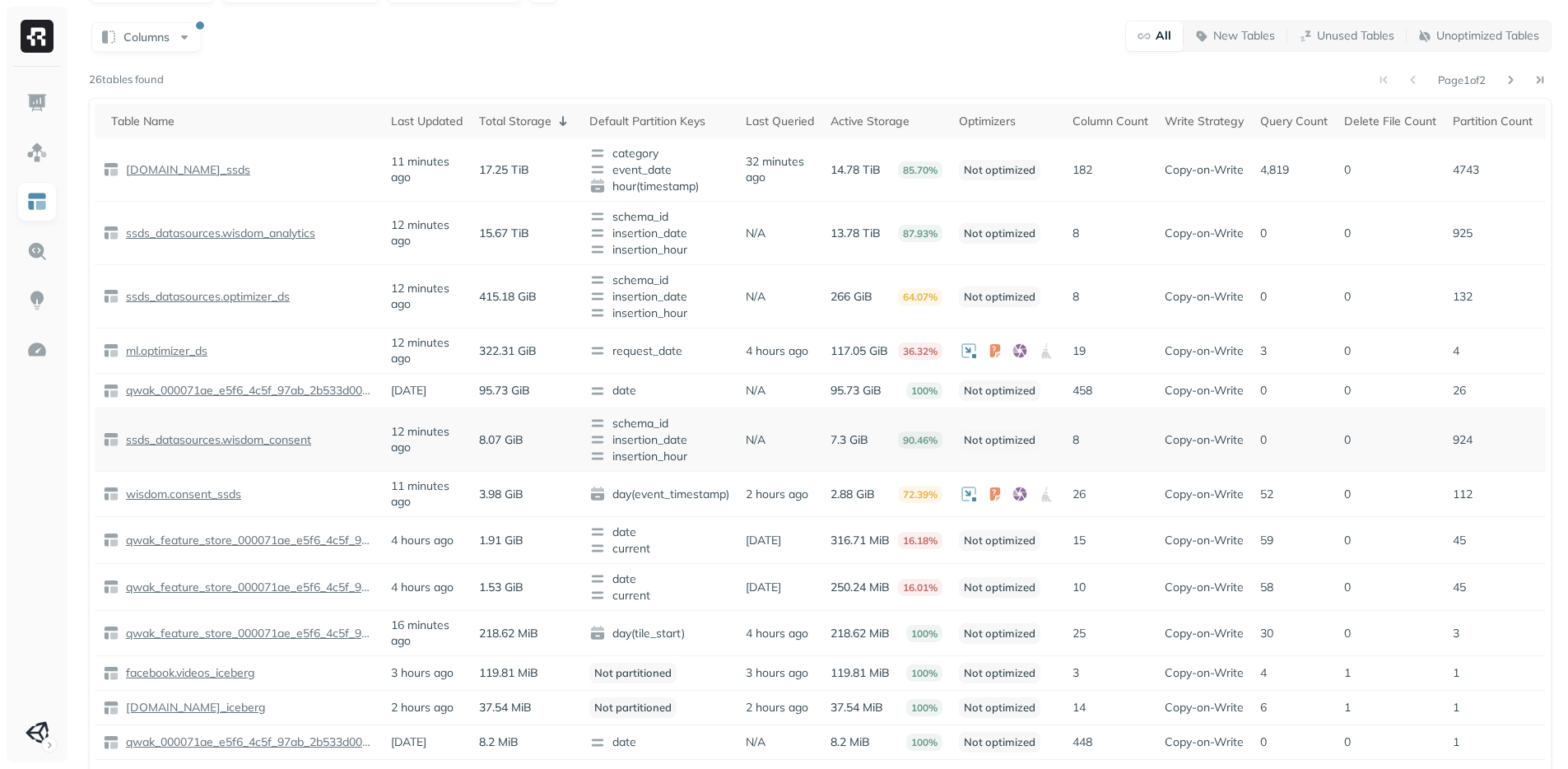
scroll to position [264, 0]
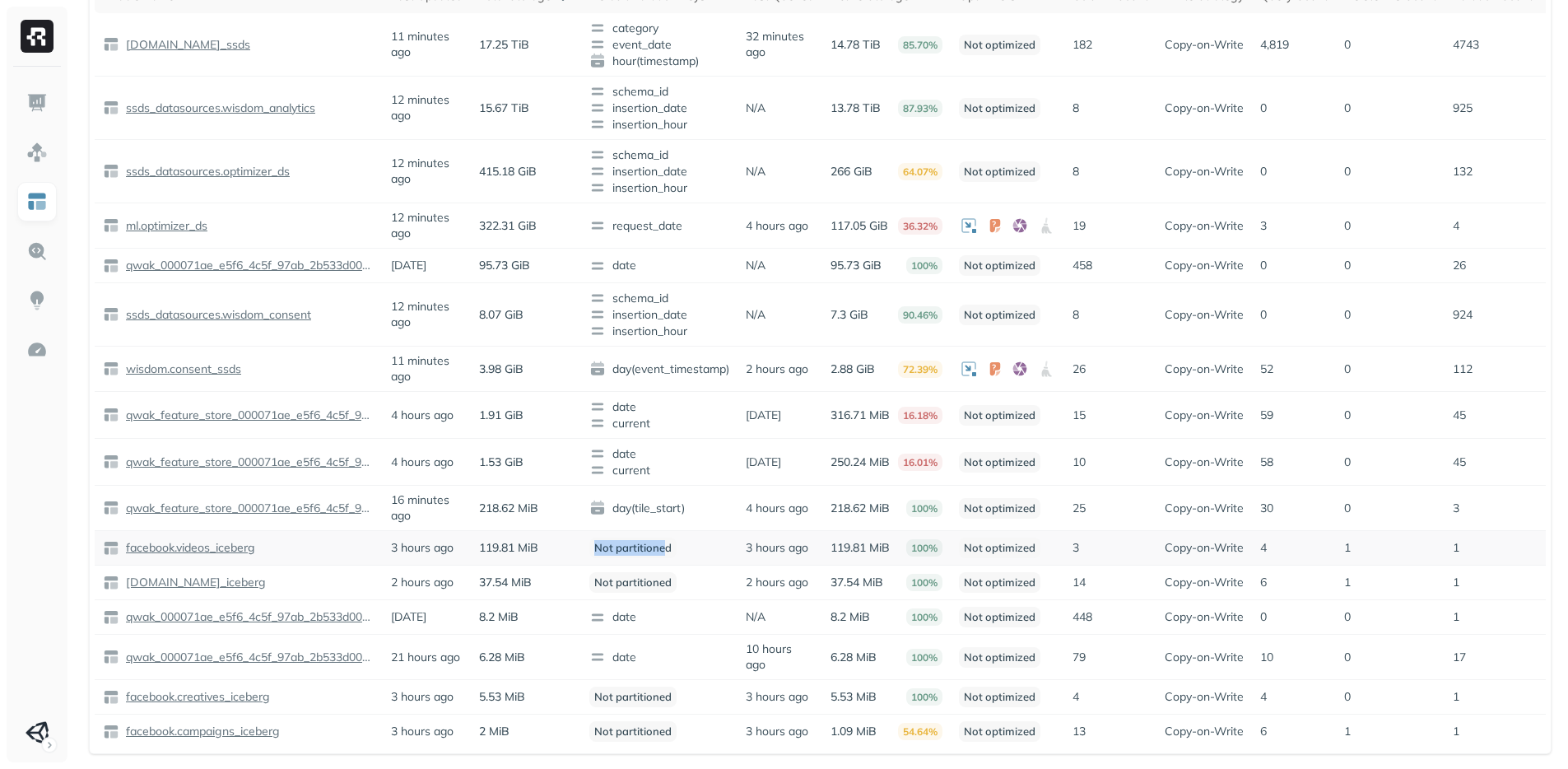
drag, startPoint x: 591, startPoint y: 511, endPoint x: 666, endPoint y: 513, distance: 75.0
click at [666, 538] on p "Not partitioned" at bounding box center [633, 548] width 87 height 21
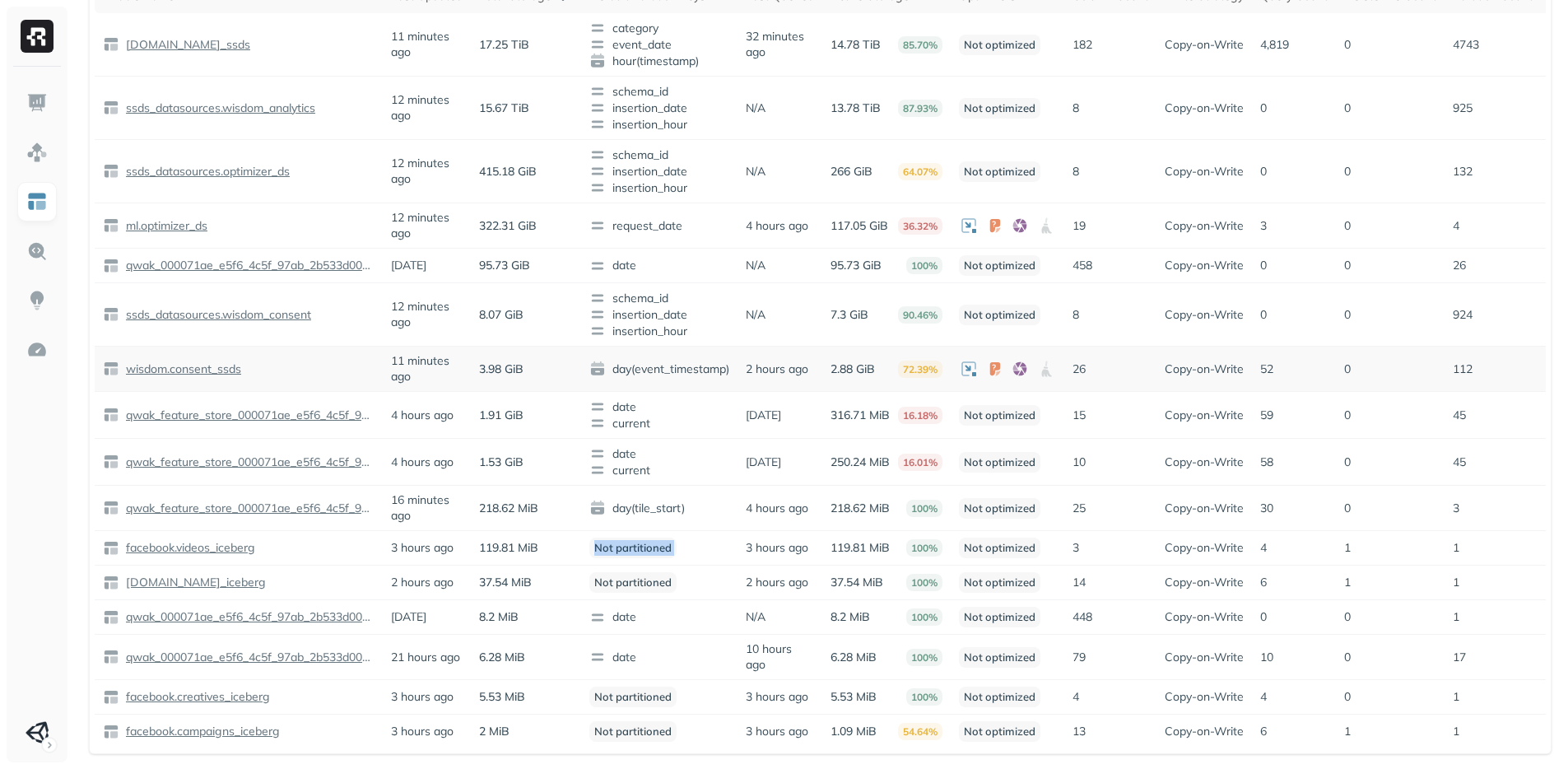
scroll to position [7, 0]
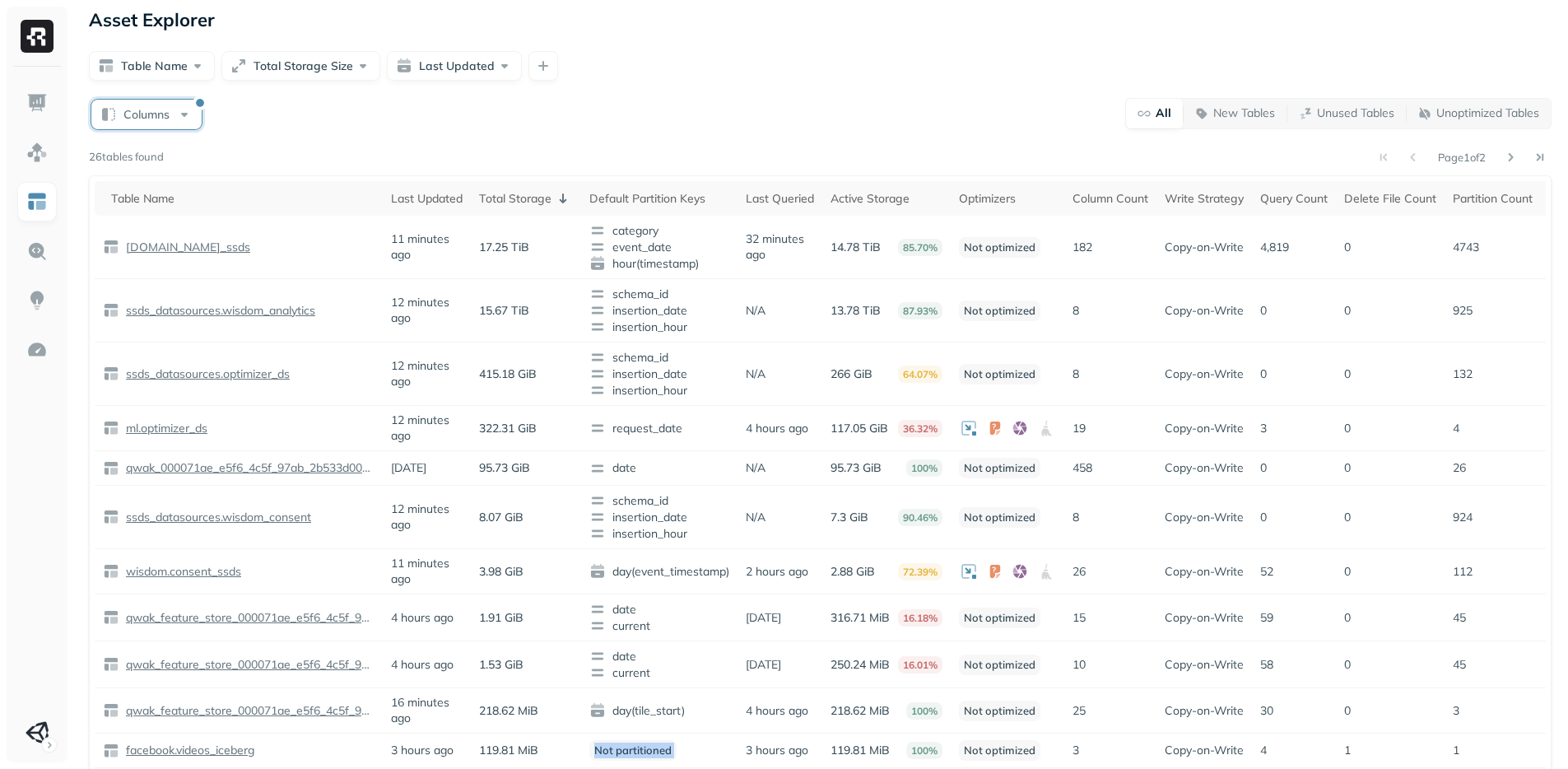
click at [144, 112] on button "Columns" at bounding box center [147, 115] width 111 height 30
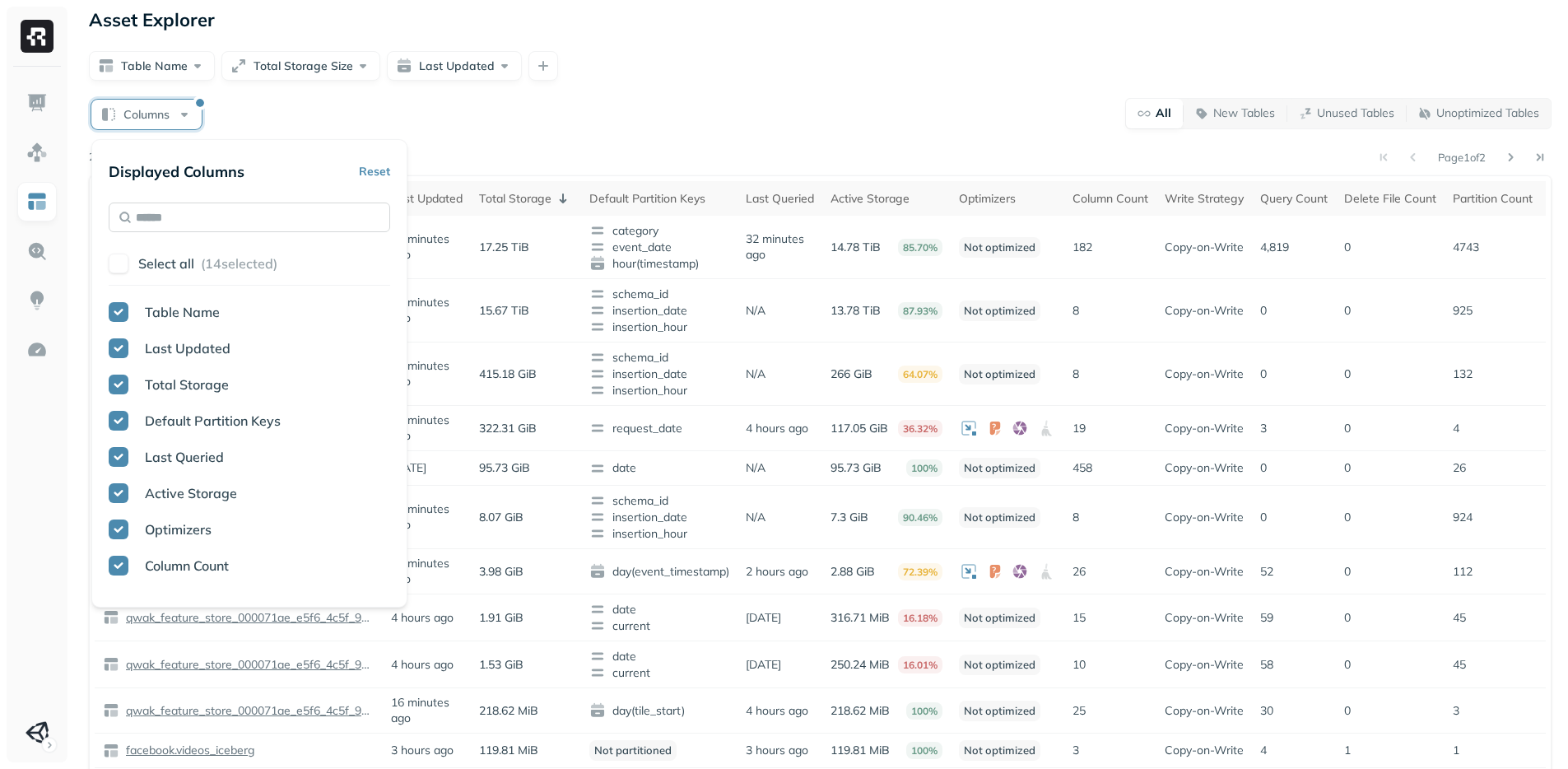
click at [160, 215] on input "text" at bounding box center [249, 217] width 281 height 30
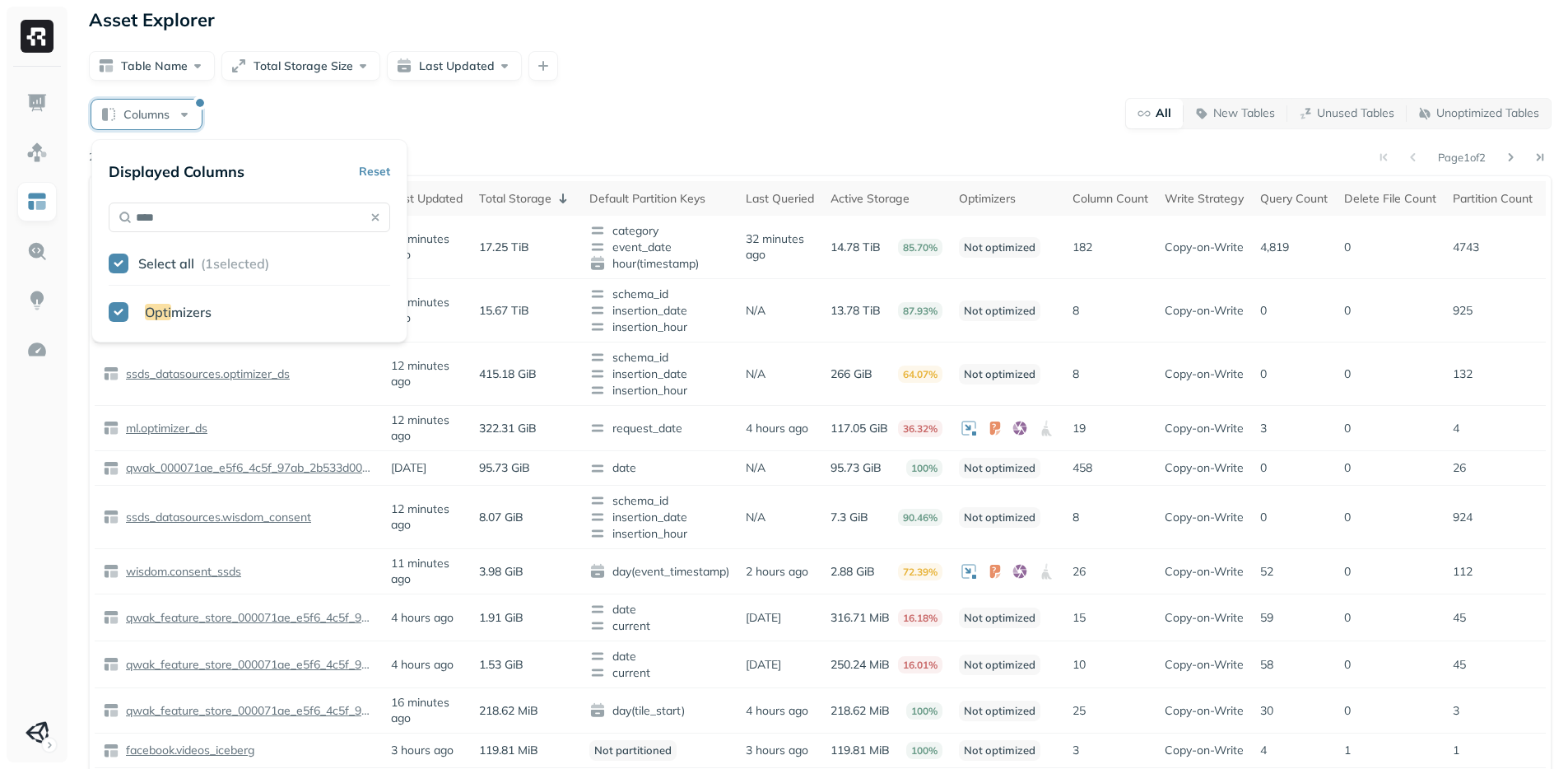
type input "****"
click at [117, 319] on div "Opti mizers" at bounding box center [249, 313] width 281 height 23
click at [112, 305] on button "button" at bounding box center [118, 312] width 20 height 20
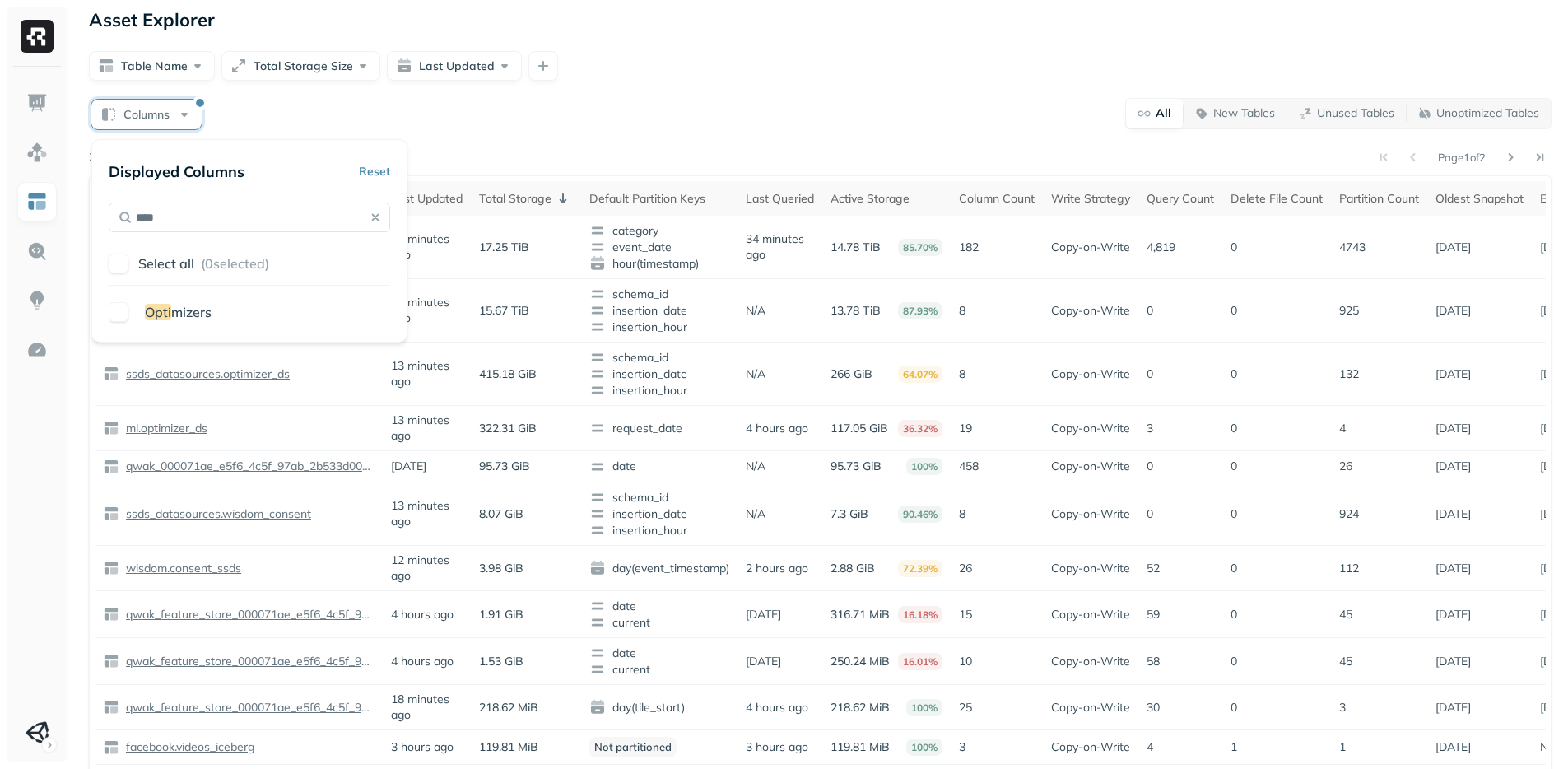
click at [766, 133] on div "Columns All New Tables Unused Tables Unoptimized Tables Page 1 of 2 26 tables f…" at bounding box center [820, 523] width 1462 height 853
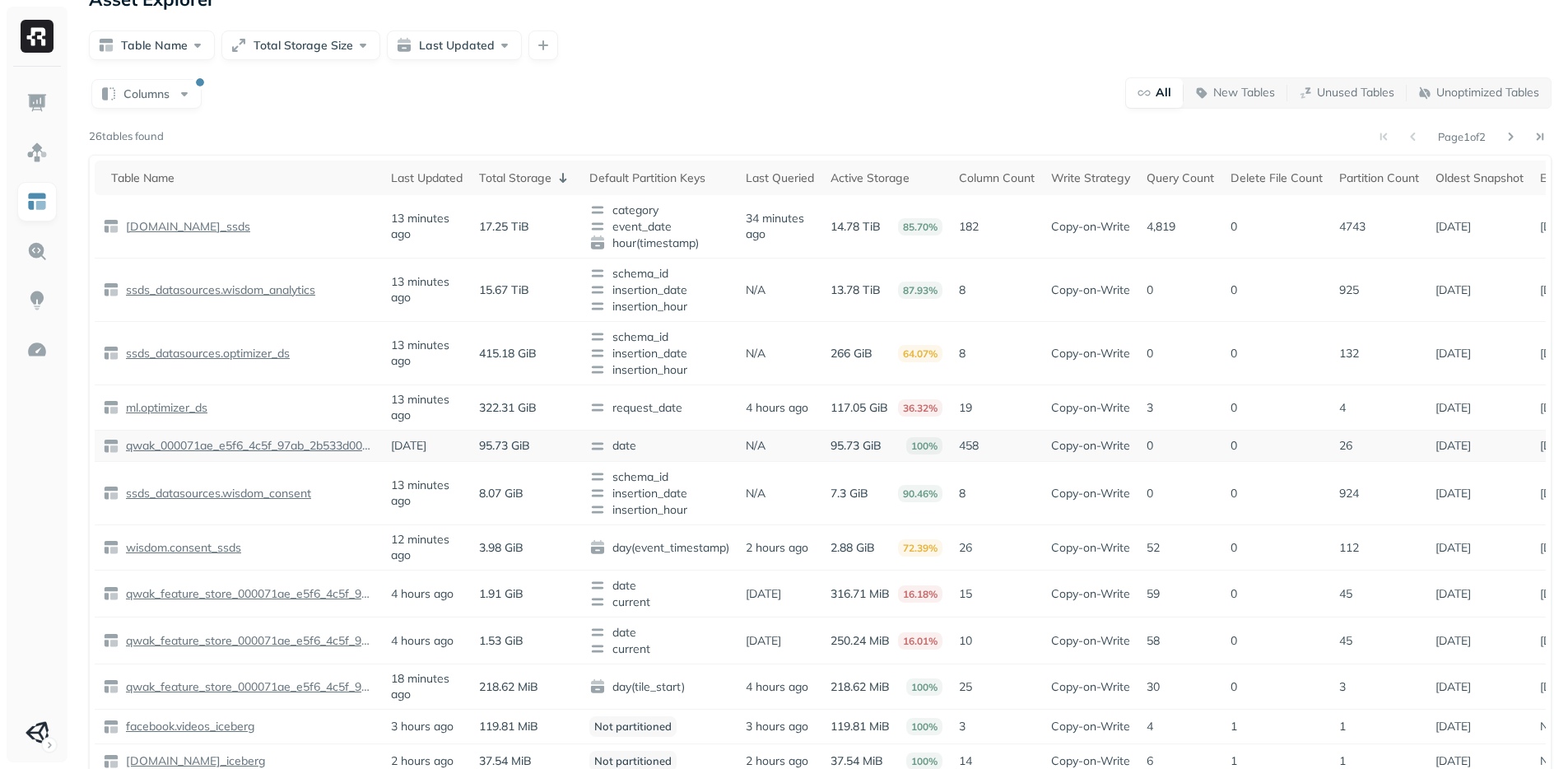
scroll to position [38, 0]
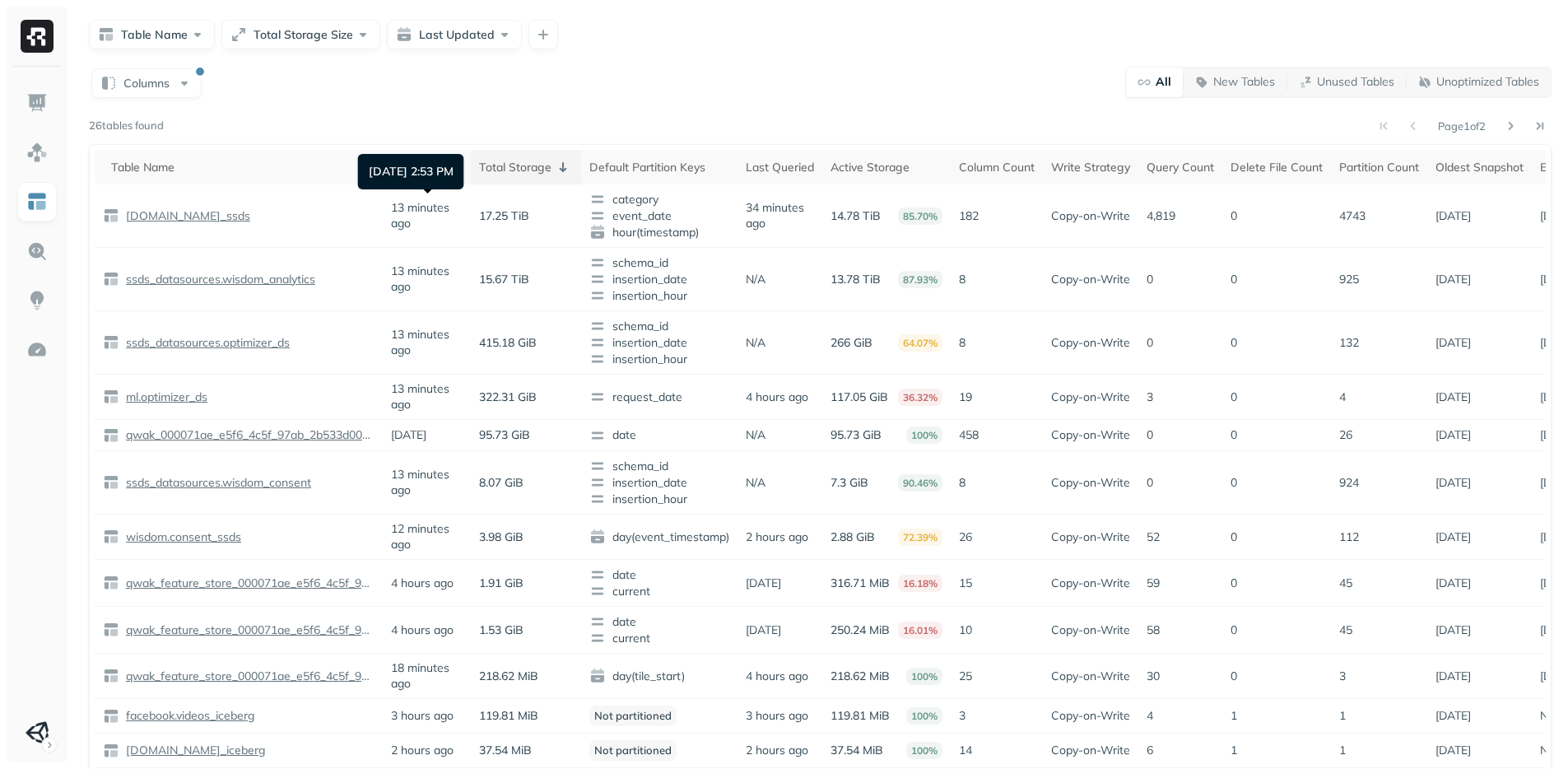
click at [530, 170] on div "Total Storage" at bounding box center [525, 167] width 94 height 20
click at [489, 171] on div "Total Storage" at bounding box center [525, 167] width 94 height 20
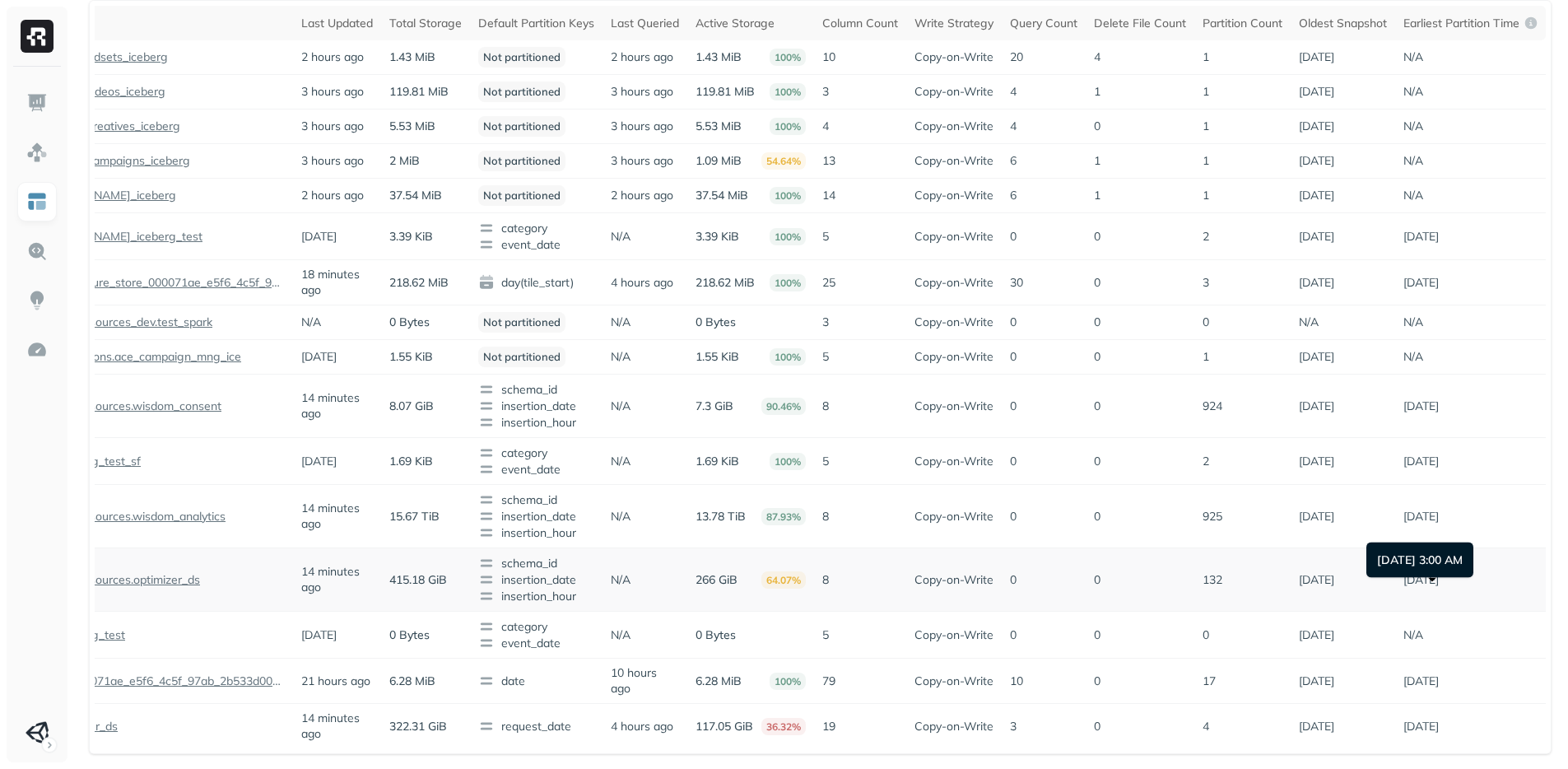
scroll to position [0, 0]
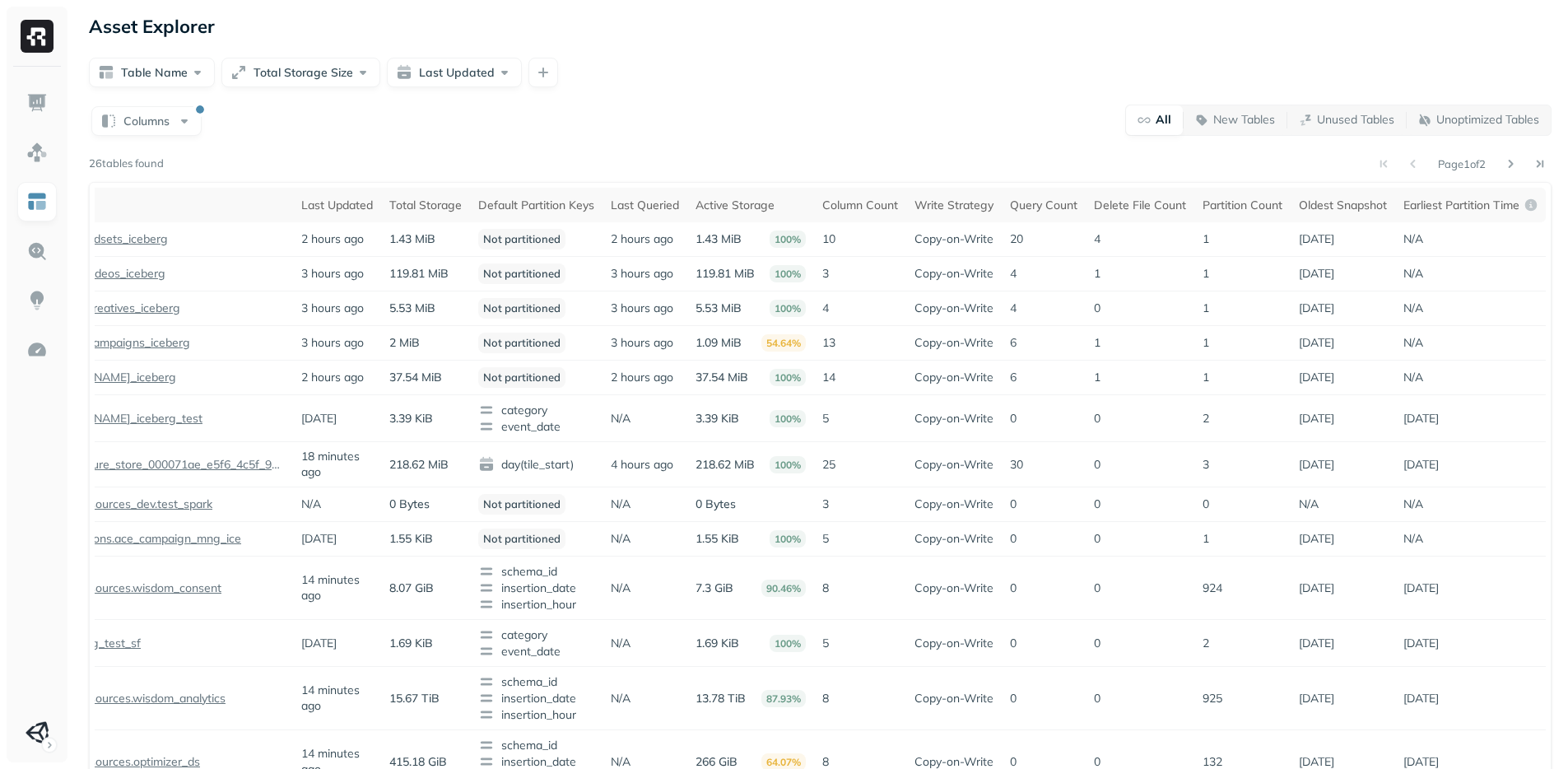
click at [1499, 162] on div "Page 1 of 2" at bounding box center [858, 163] width 1387 height 23
click at [1504, 163] on button at bounding box center [1510, 163] width 23 height 23
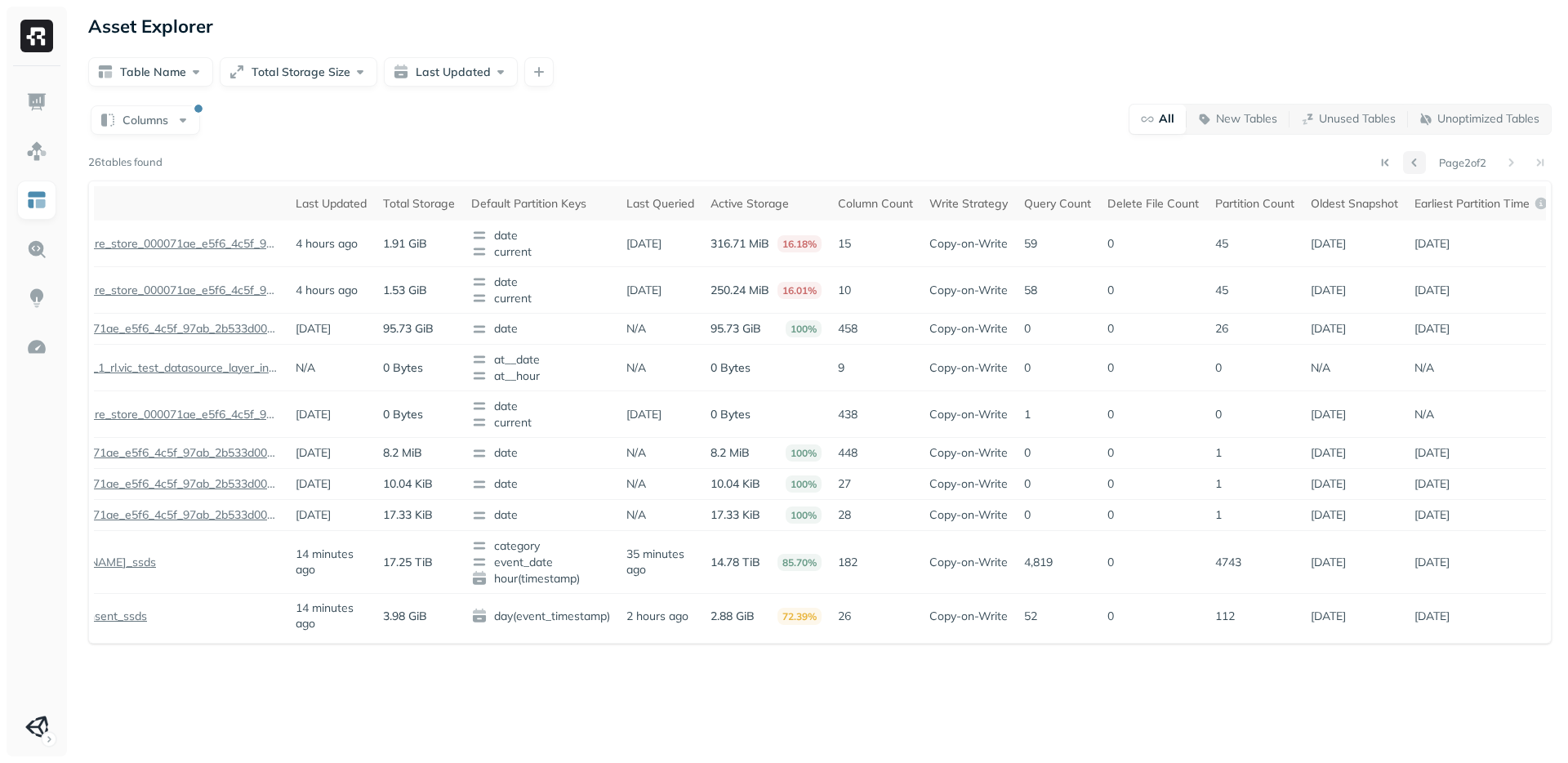
click at [1406, 165] on button at bounding box center [1414, 162] width 23 height 23
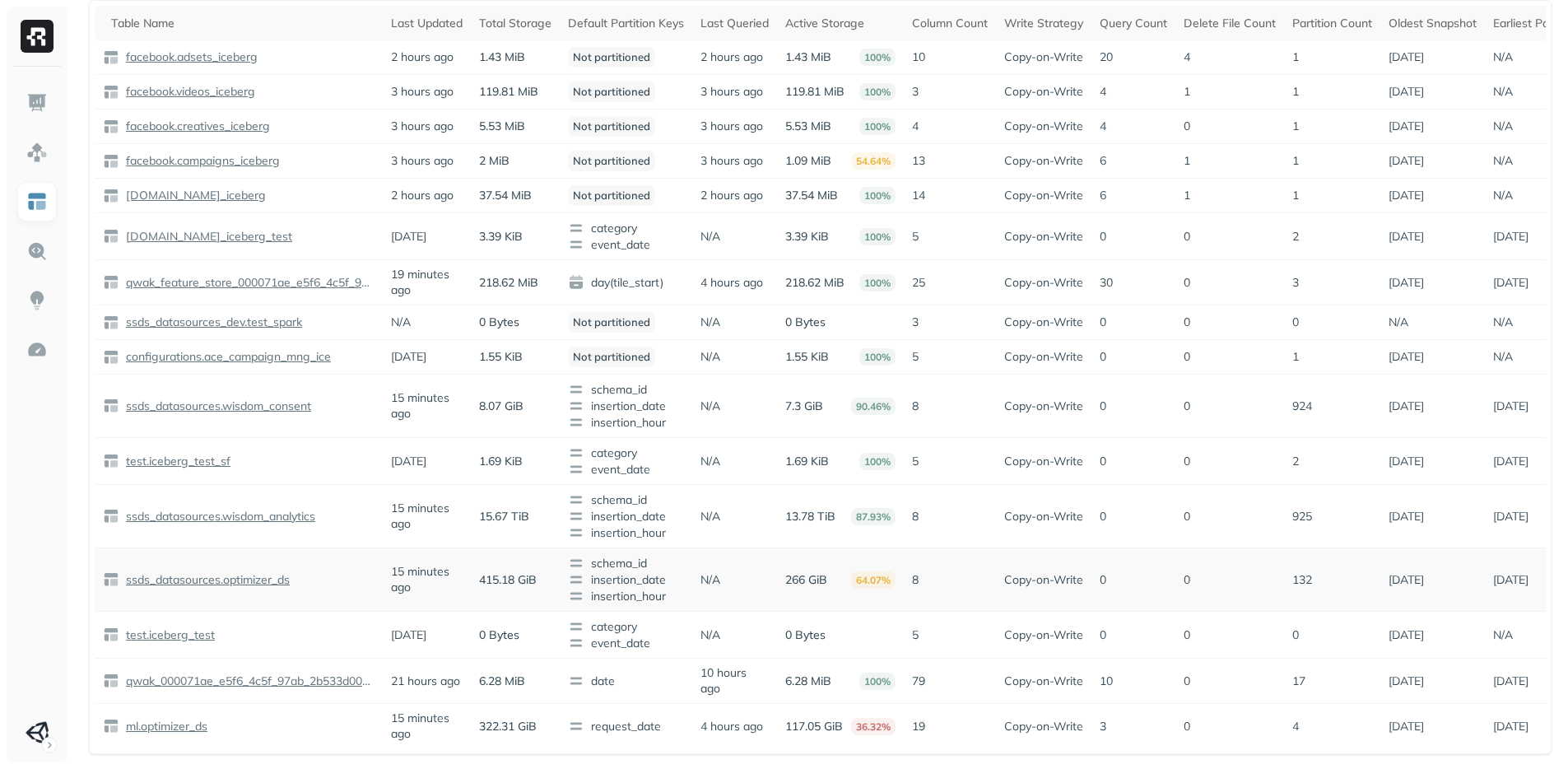
scroll to position [269, 0]
click at [171, 719] on p "ml.optimizer_ds" at bounding box center [165, 727] width 85 height 16
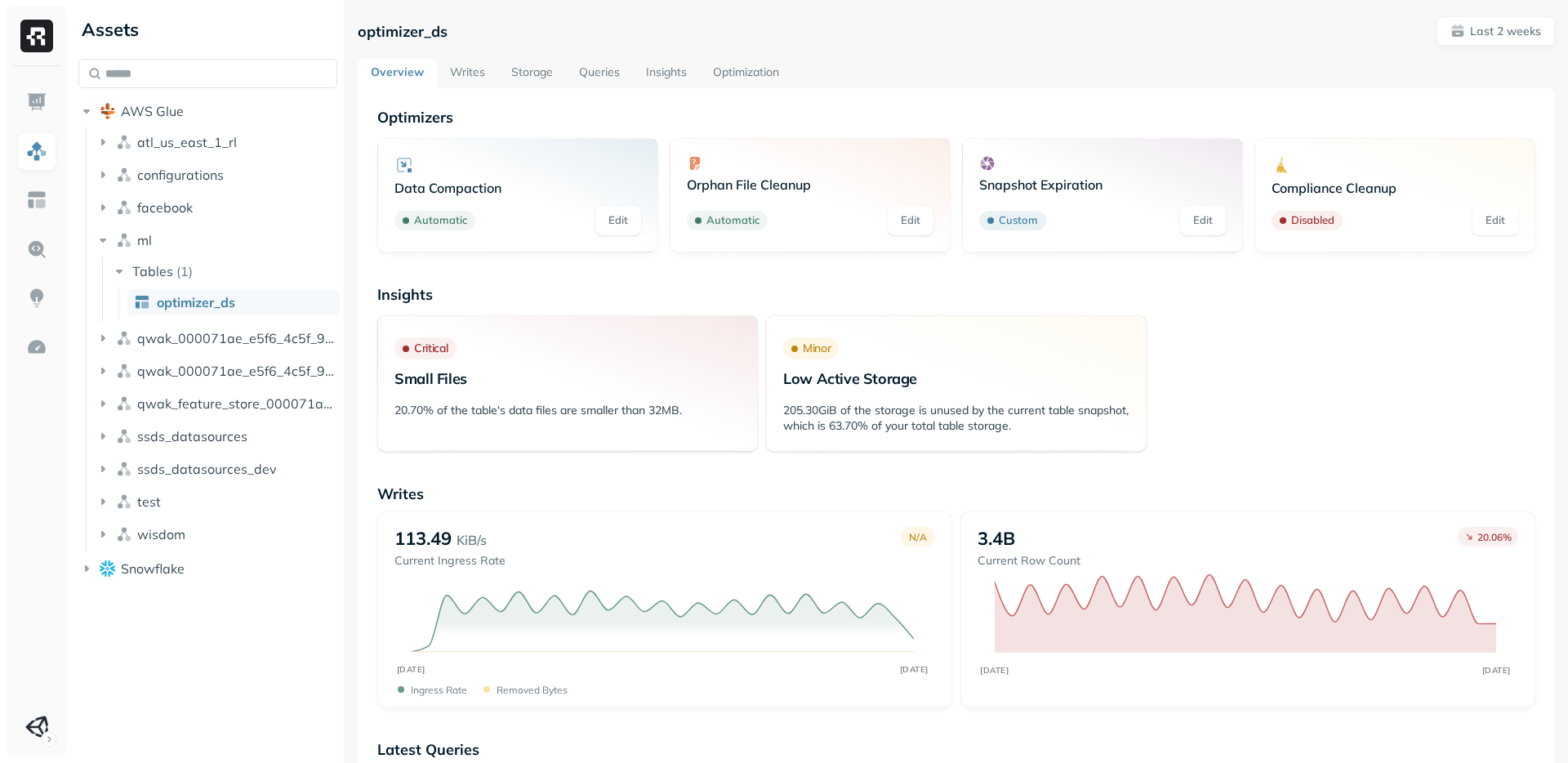
click at [458, 77] on link "Writes" at bounding box center [467, 73] width 62 height 29
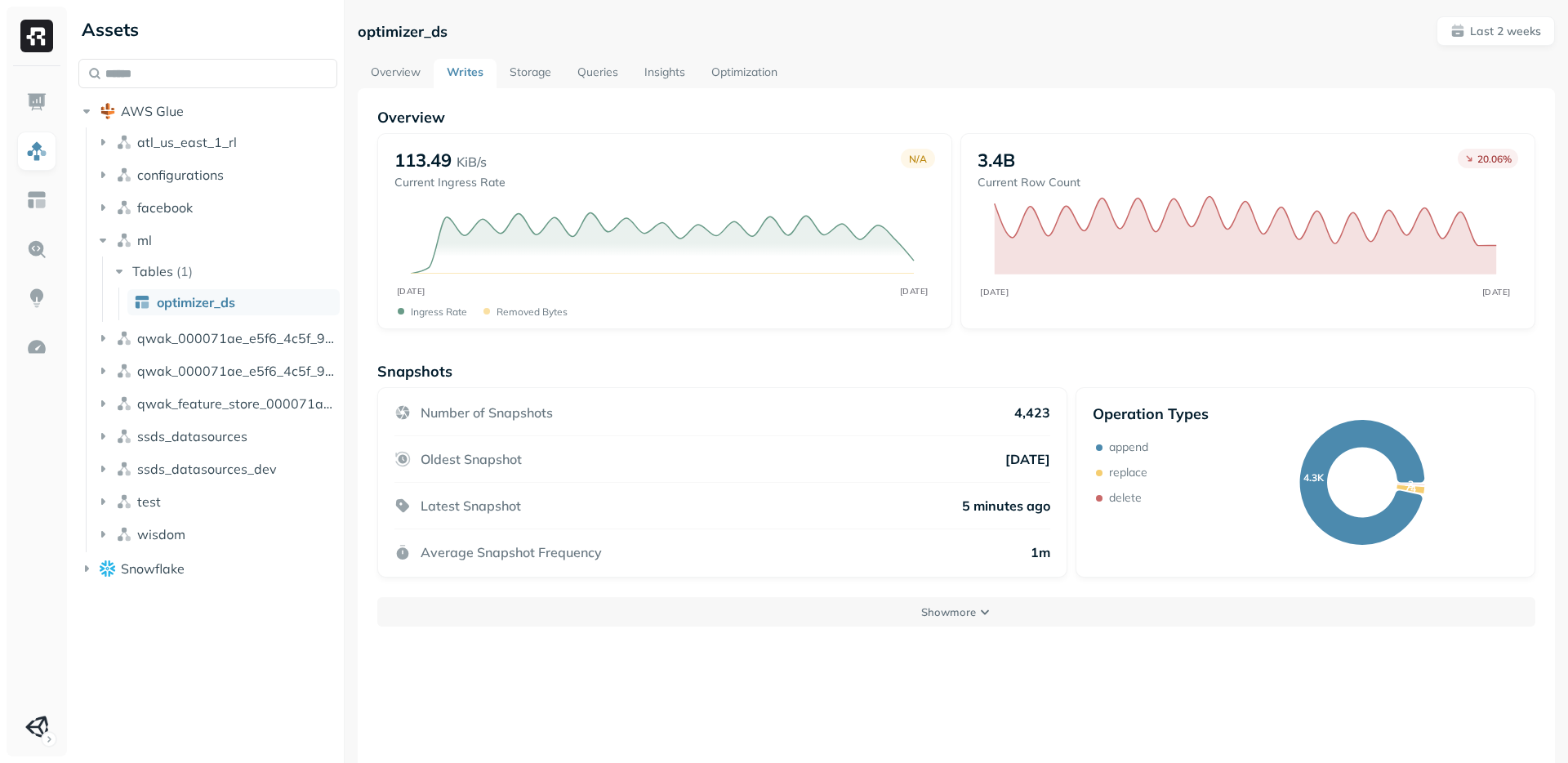
click at [540, 76] on link "Storage" at bounding box center [530, 73] width 68 height 29
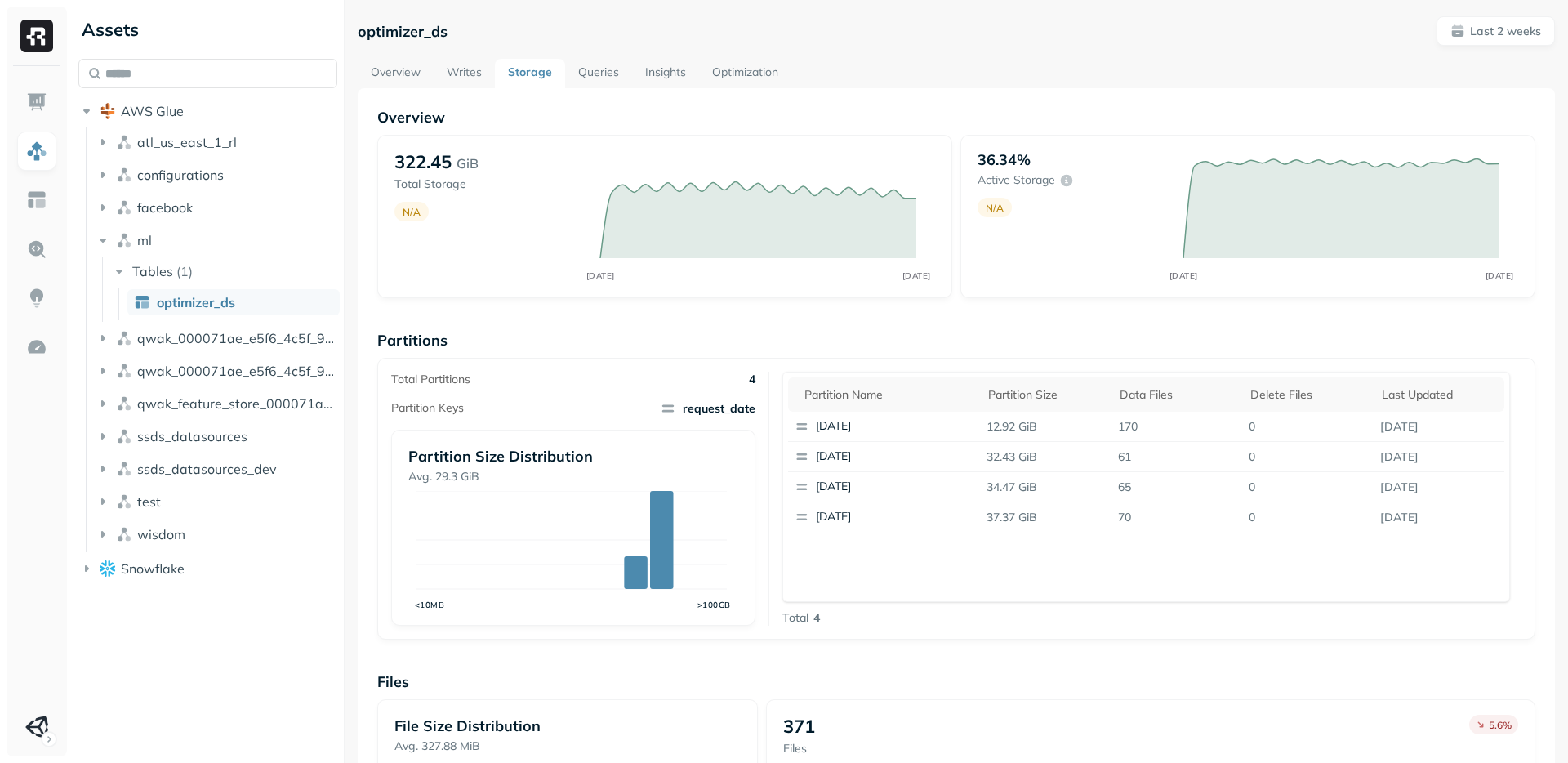
click at [585, 70] on link "Queries" at bounding box center [598, 73] width 67 height 29
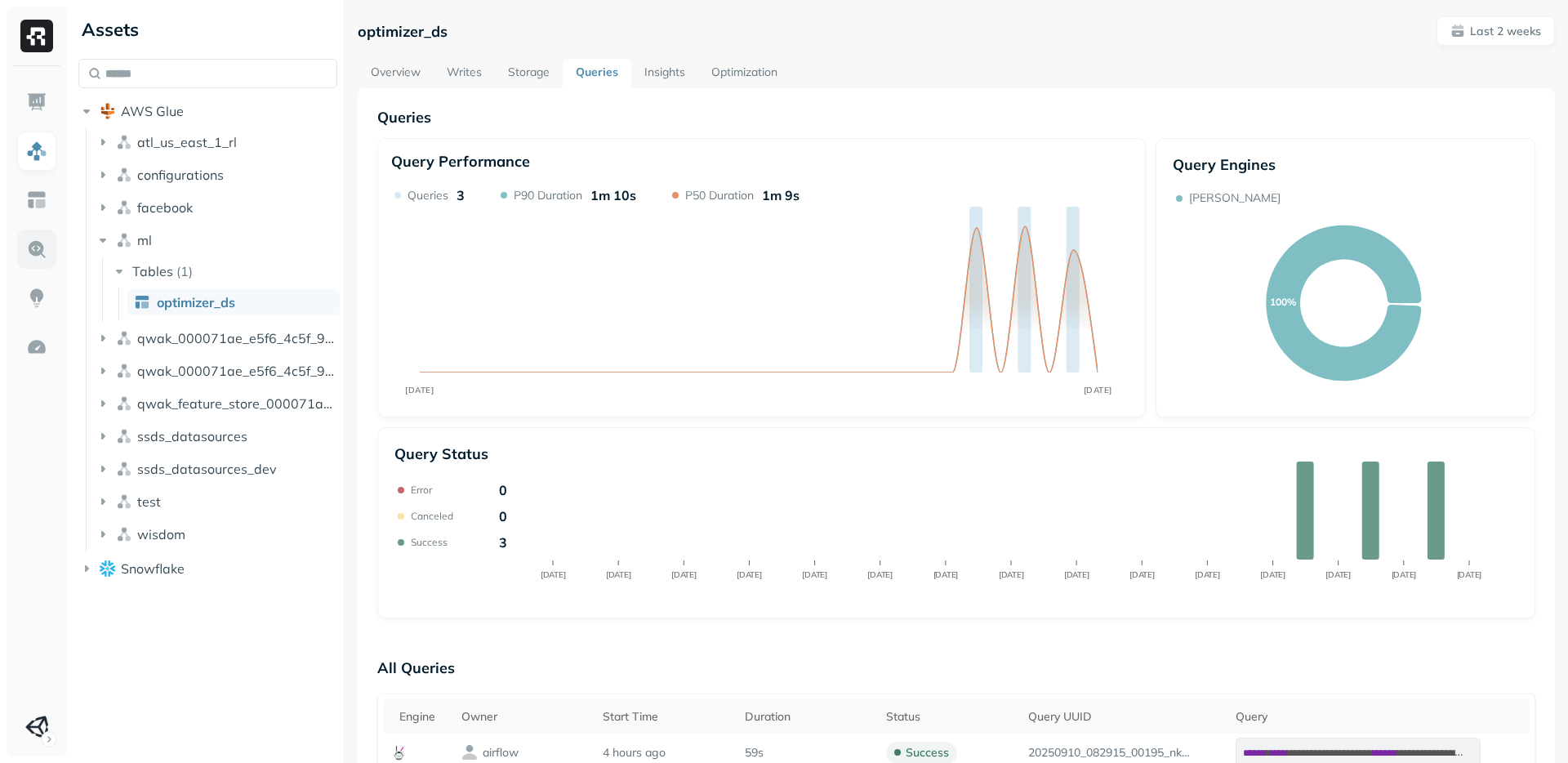
click at [31, 254] on img at bounding box center [37, 249] width 22 height 22
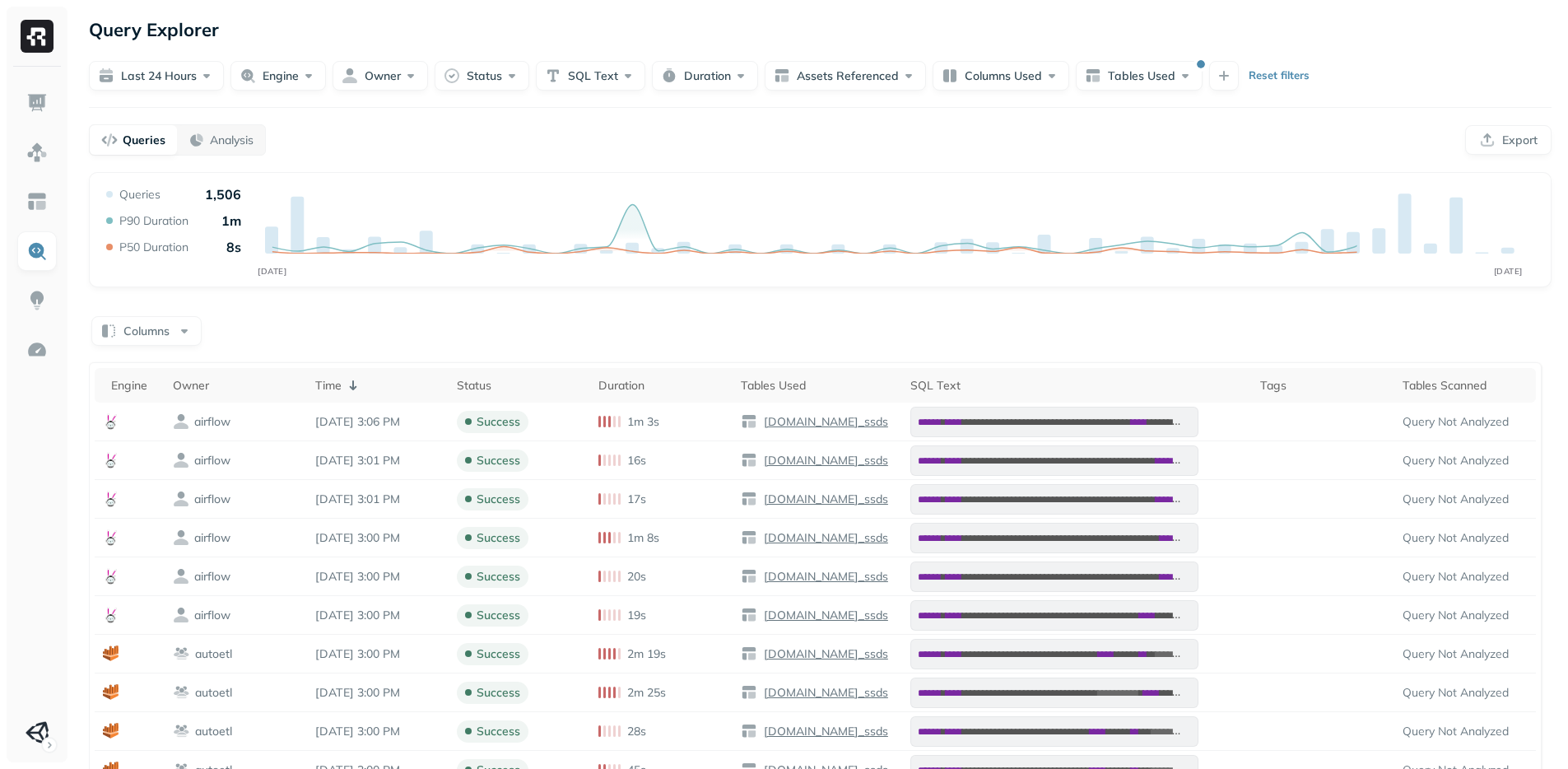
click at [396, 128] on div "Queries Analysis Export" at bounding box center [820, 140] width 1462 height 32
click at [394, 127] on div "Queries Analysis Export" at bounding box center [820, 140] width 1462 height 32
click at [394, 128] on div "Queries Analysis Export" at bounding box center [820, 140] width 1462 height 32
click at [393, 131] on div "Queries Analysis Export" at bounding box center [820, 140] width 1462 height 32
click at [393, 133] on div "Queries Analysis Export" at bounding box center [820, 140] width 1462 height 32
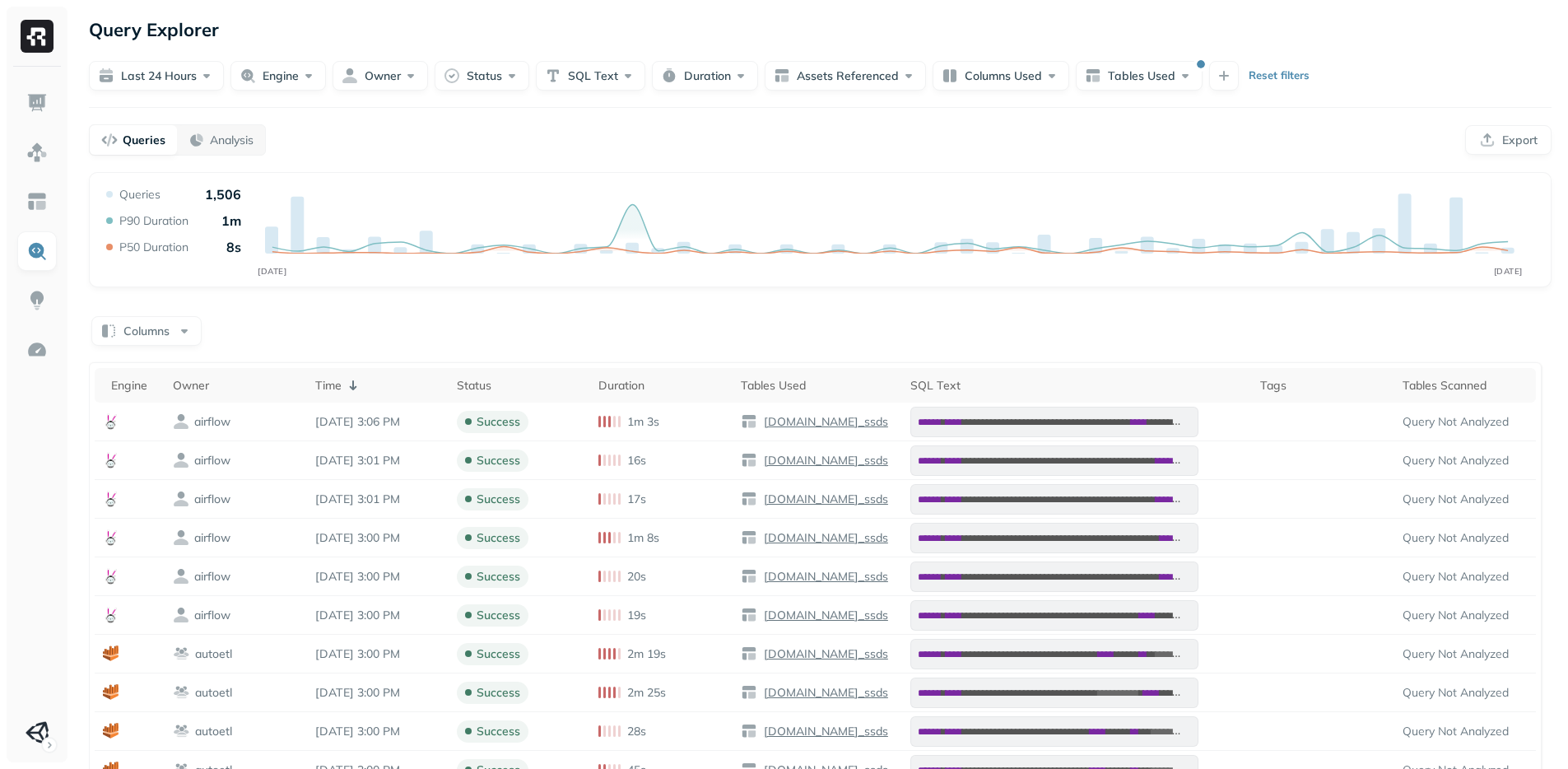
click at [385, 135] on div "Queries Analysis Export" at bounding box center [820, 140] width 1462 height 32
click at [384, 137] on div "Queries Analysis Export" at bounding box center [820, 140] width 1462 height 32
click at [178, 73] on button "Last 24 hours" at bounding box center [156, 76] width 135 height 30
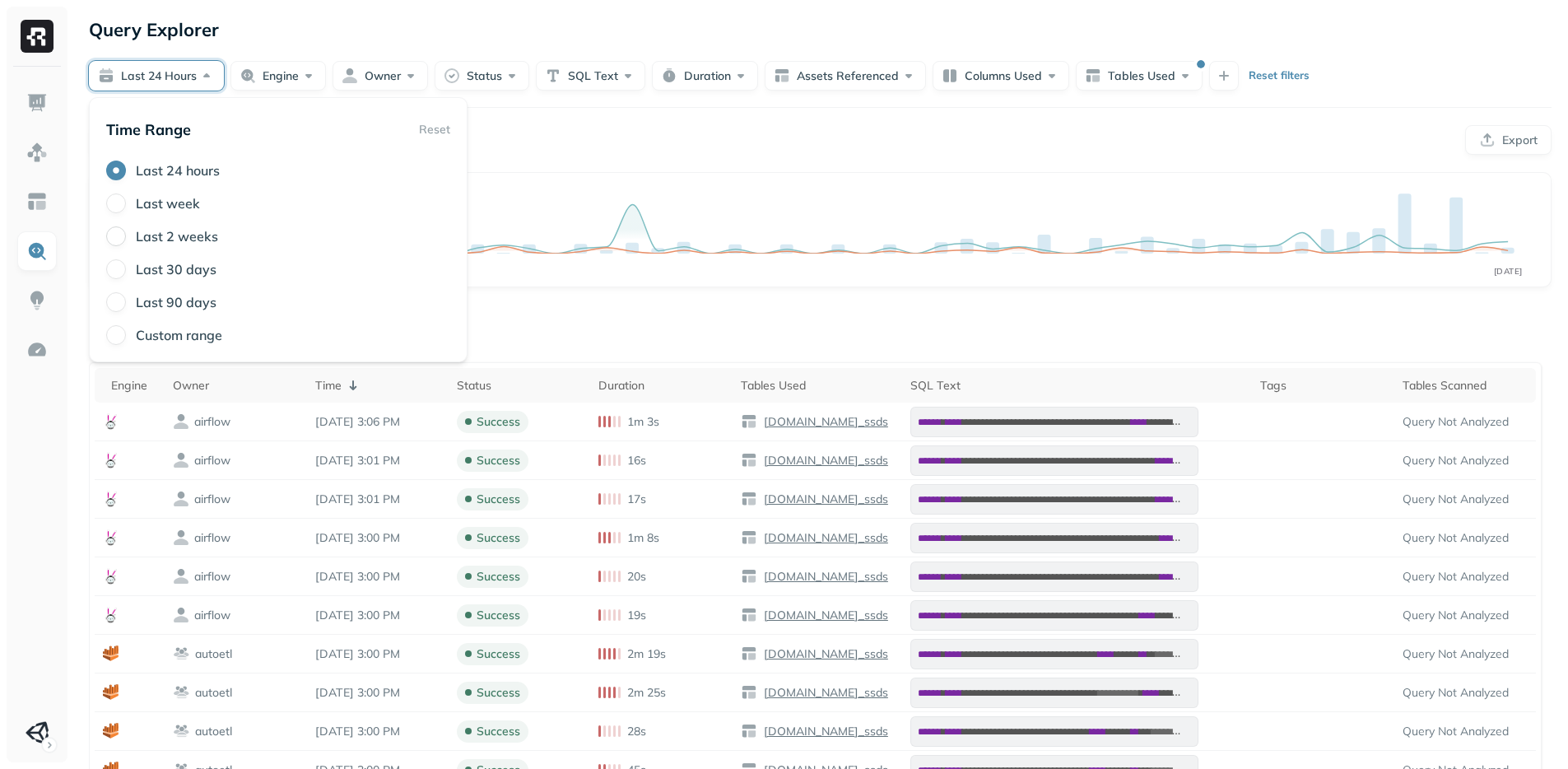
click at [117, 230] on button "Last 2 weeks" at bounding box center [116, 236] width 20 height 20
click at [617, 151] on div "Queries Analysis Export" at bounding box center [820, 140] width 1462 height 32
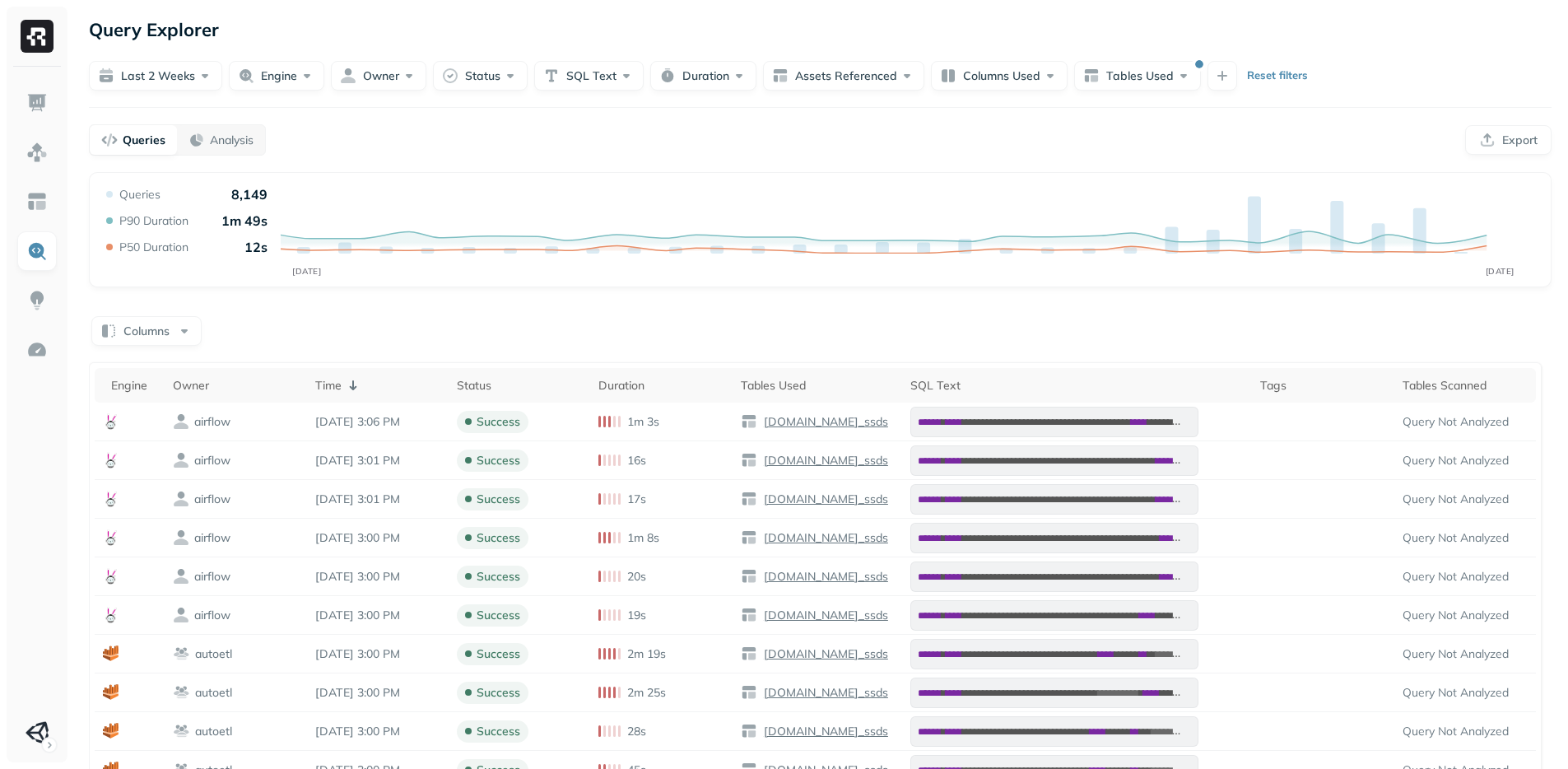
click at [541, 144] on div "Queries Analysis Export" at bounding box center [820, 140] width 1462 height 32
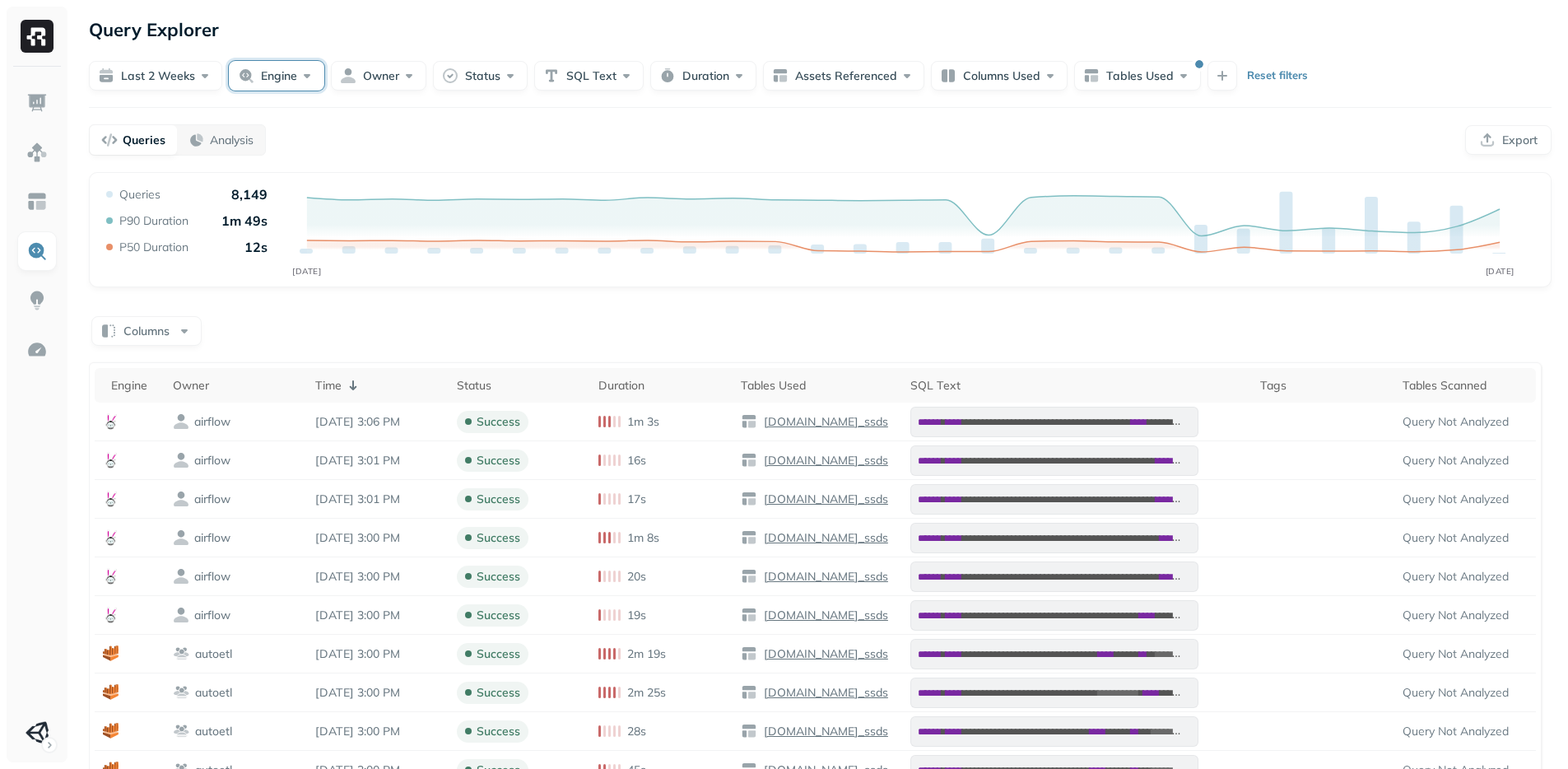
click at [282, 80] on button "Engine" at bounding box center [276, 76] width 96 height 30
click at [239, 208] on span "snowflake" at bounding box center [257, 203] width 66 height 17
click at [507, 144] on div "Queries Analysis Export" at bounding box center [820, 140] width 1462 height 32
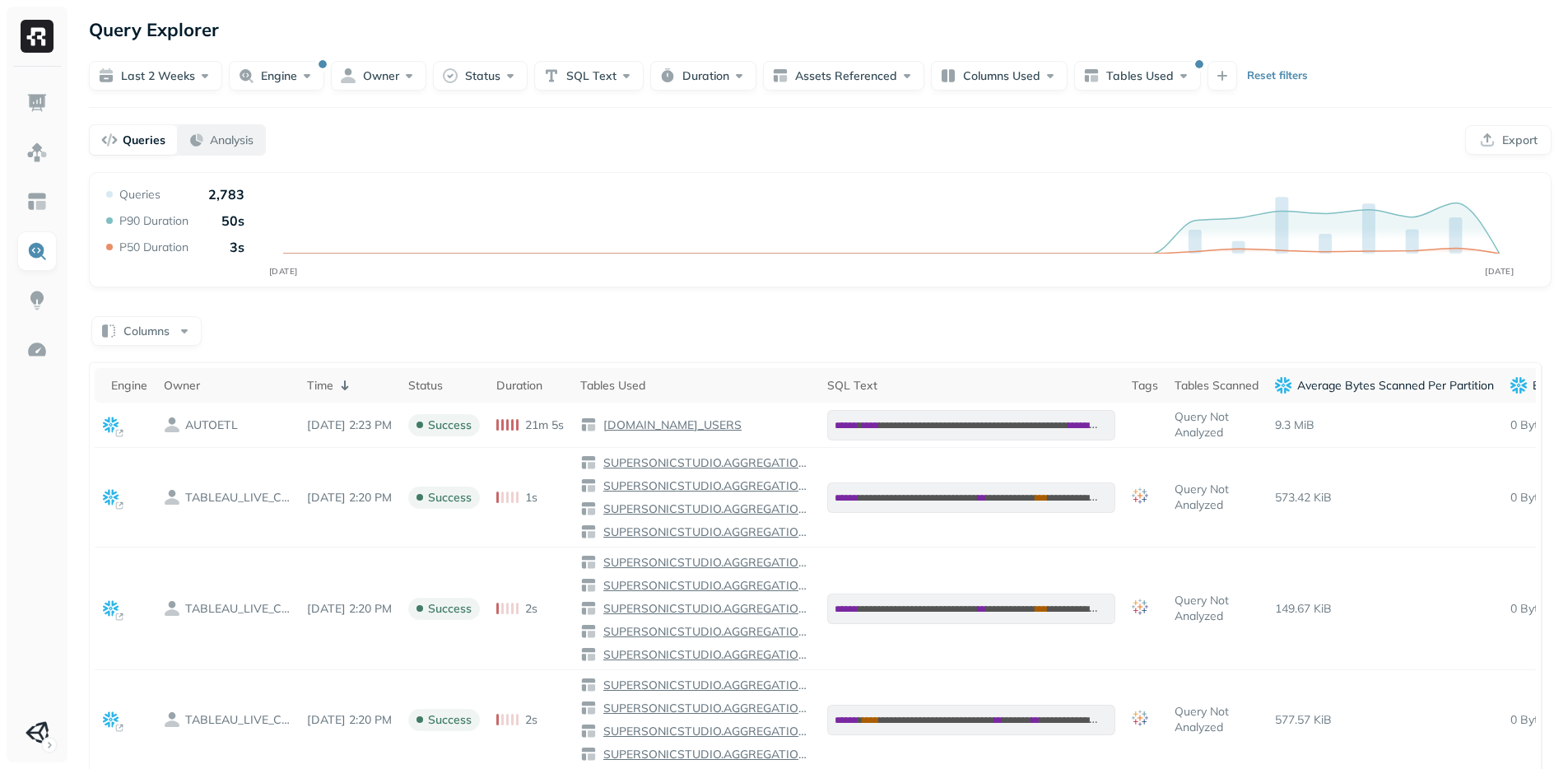
click at [225, 148] on button "Analysis" at bounding box center [220, 140] width 88 height 30
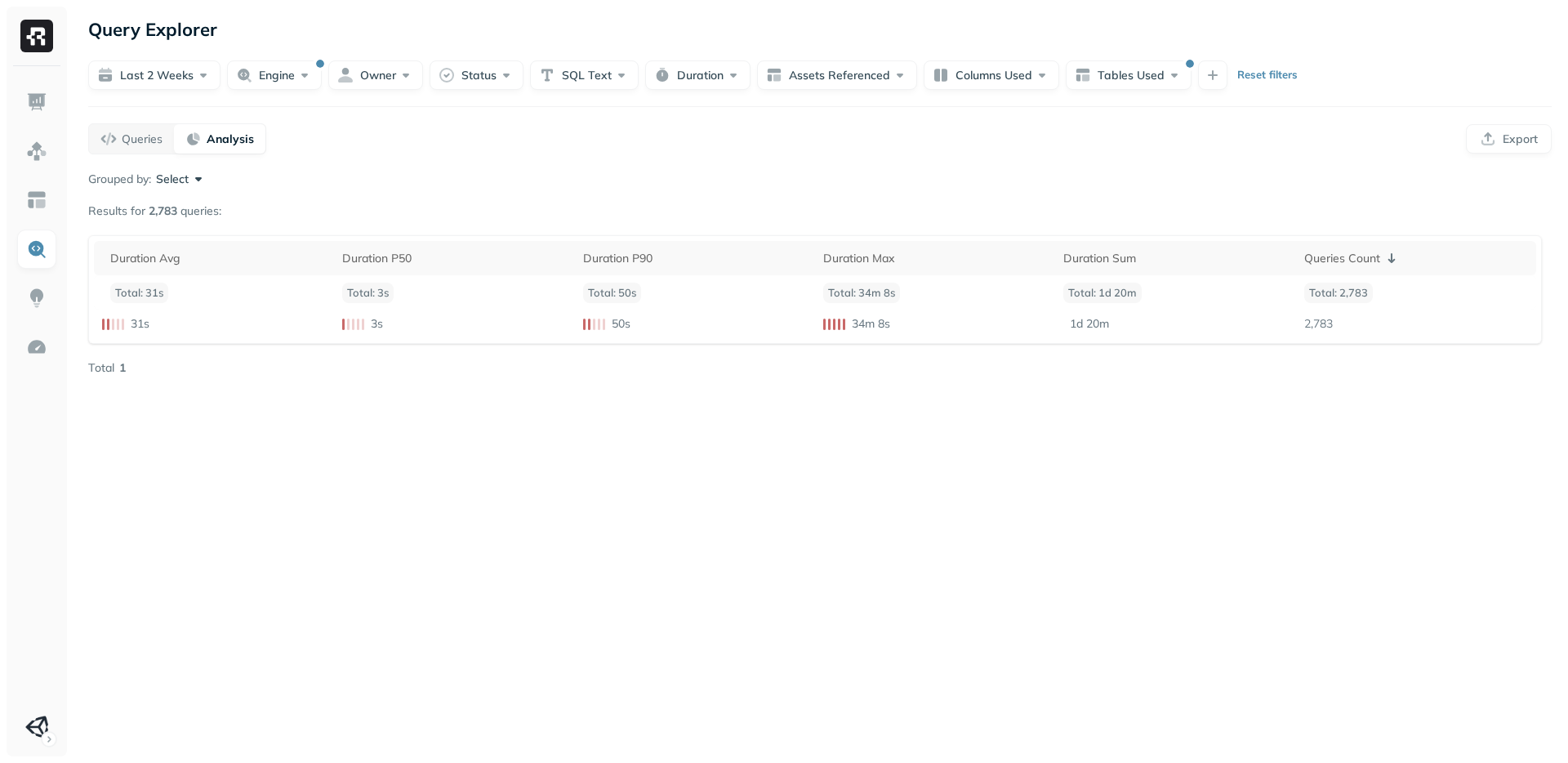
click at [389, 410] on div "Query Explorer Last 2 weeks Engine Owner Status SQL Text Duration Assets Refere…" at bounding box center [820, 381] width 1497 height 763
click at [135, 148] on button "Queries" at bounding box center [131, 139] width 85 height 29
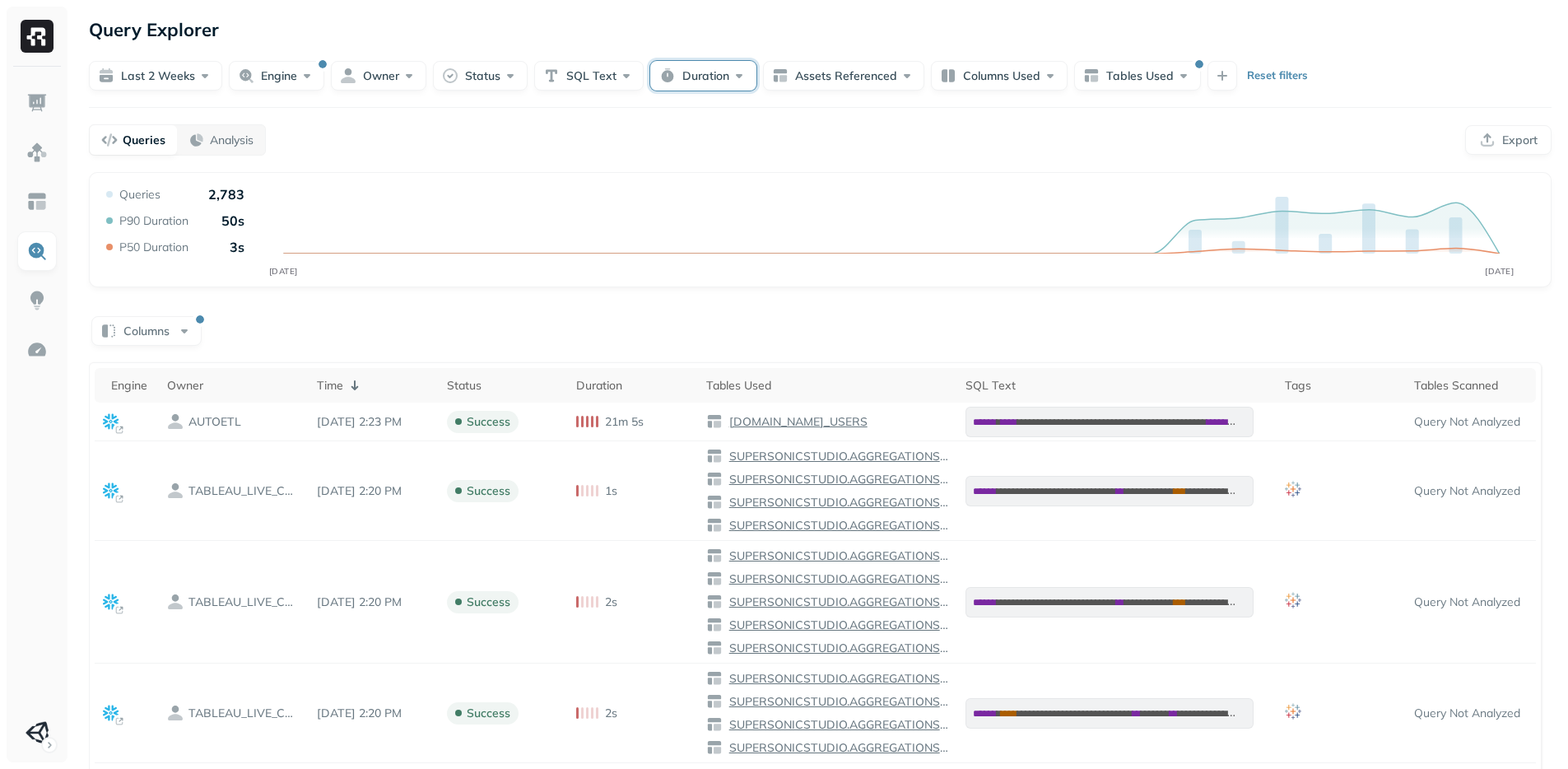
click at [703, 75] on button "Duration" at bounding box center [704, 76] width 107 height 30
click at [832, 178] on button "min" at bounding box center [832, 176] width 42 height 30
click at [740, 176] on input "text" at bounding box center [729, 176] width 56 height 30
type input "*"
click at [972, 135] on div "Queries Analysis Export" at bounding box center [820, 140] width 1462 height 32
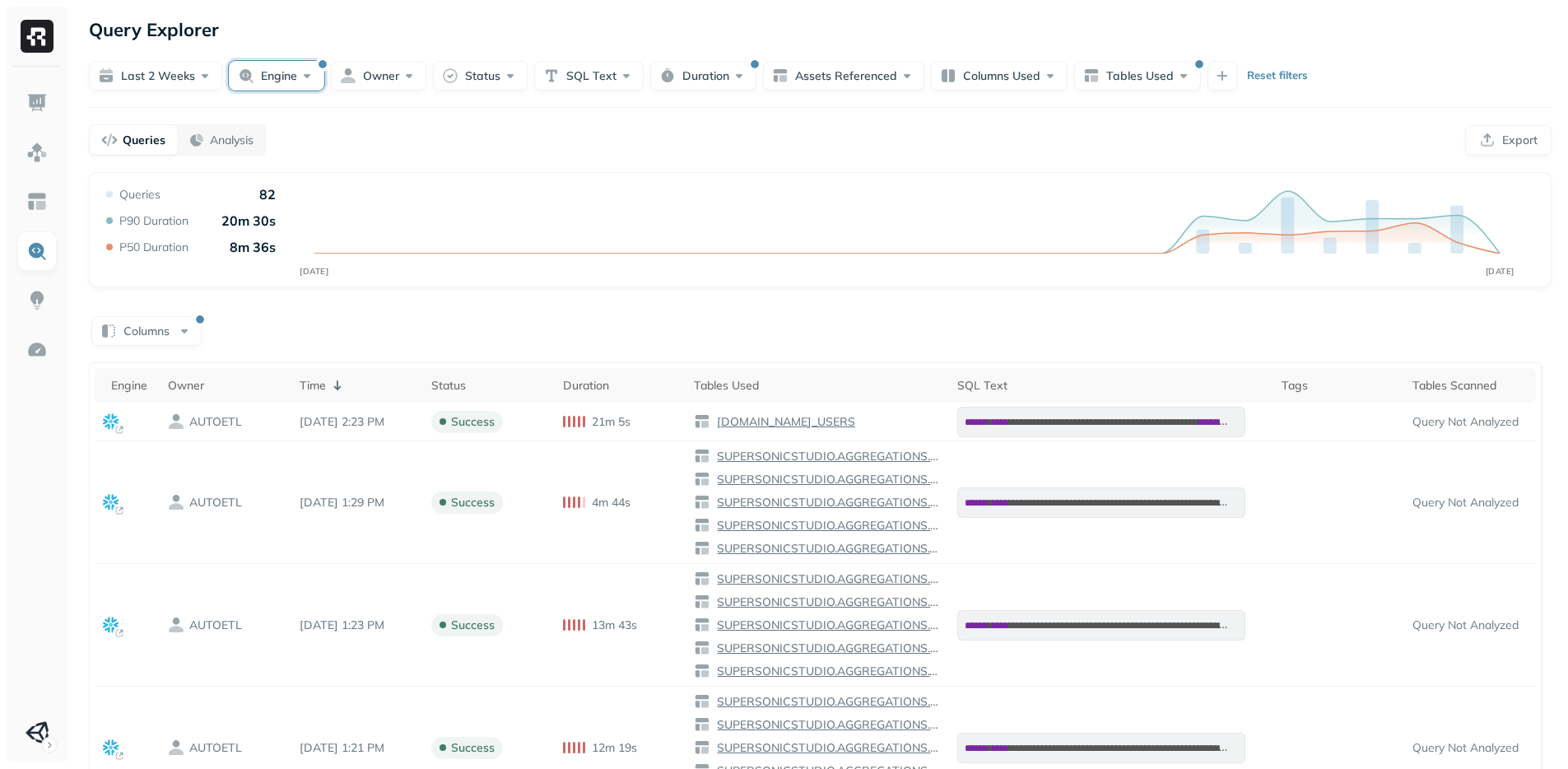
click at [264, 77] on button "Engine" at bounding box center [276, 76] width 96 height 30
click at [182, 179] on button "button" at bounding box center [181, 176] width 20 height 20
click at [466, 148] on div "Queries Analysis Export" at bounding box center [820, 140] width 1462 height 32
click at [1145, 84] on button "Tables Used" at bounding box center [1137, 76] width 126 height 30
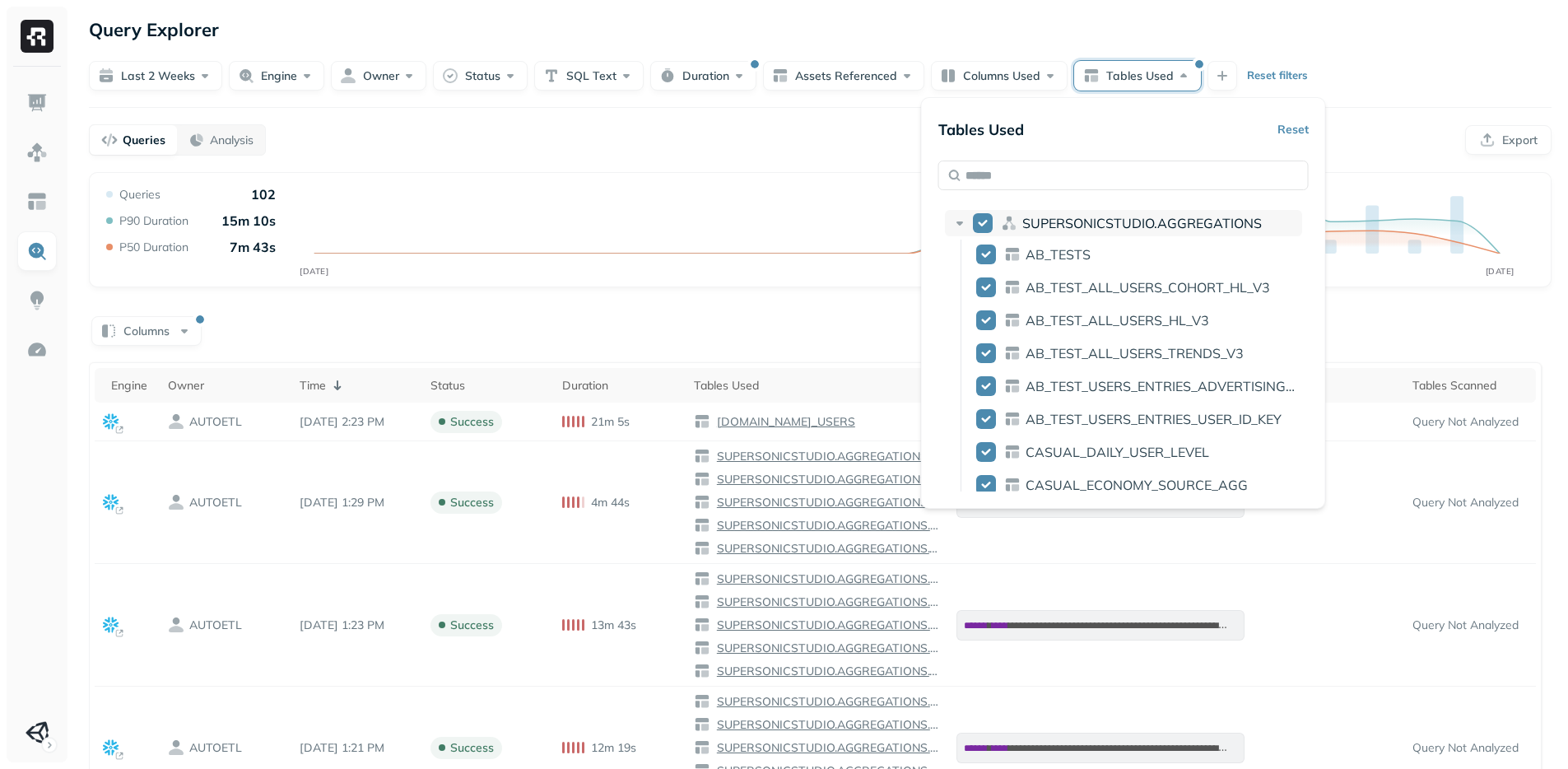
click at [955, 220] on icon at bounding box center [959, 223] width 17 height 17
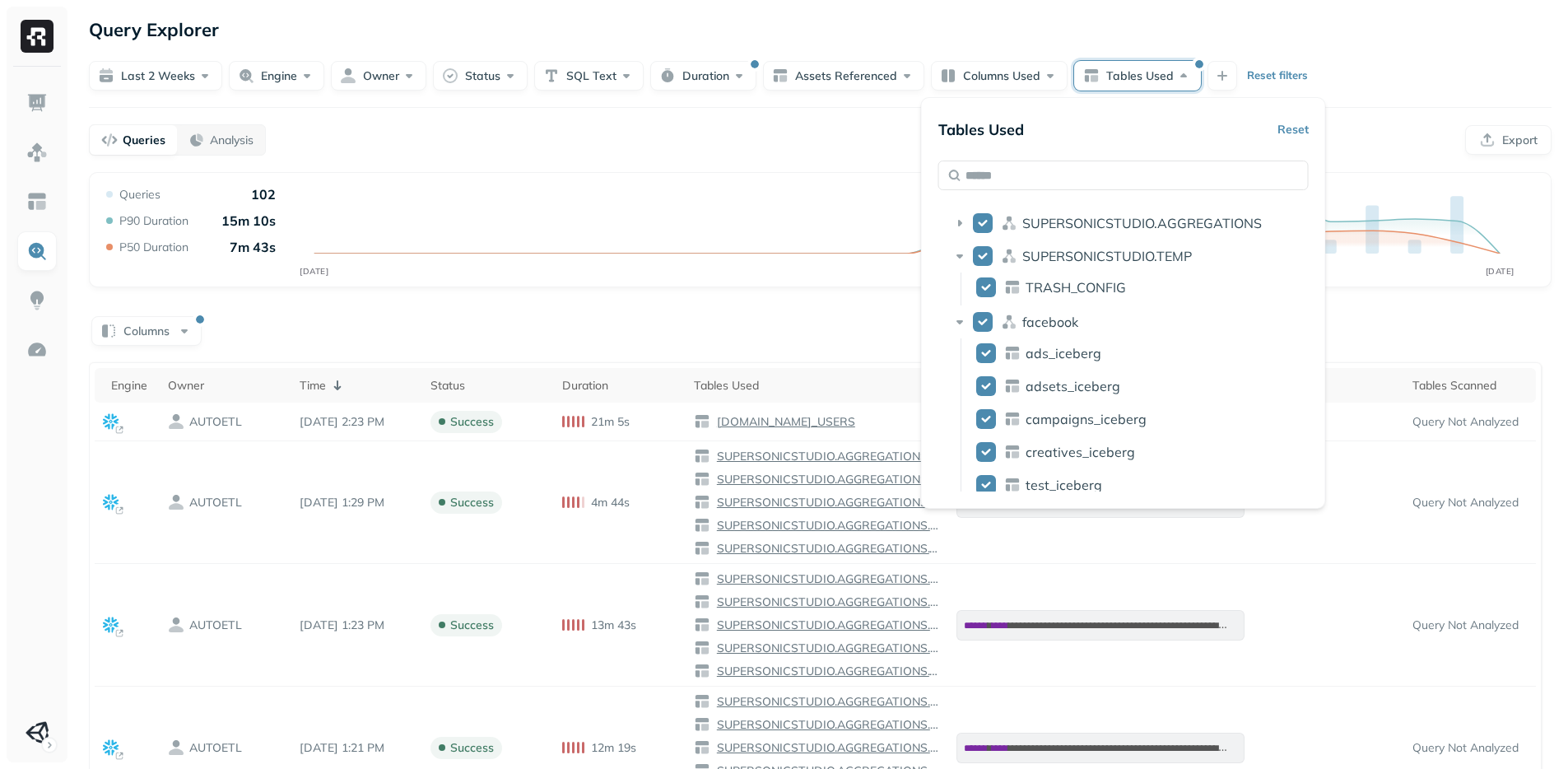
click at [1308, 128] on button "Reset" at bounding box center [1293, 129] width 32 height 30
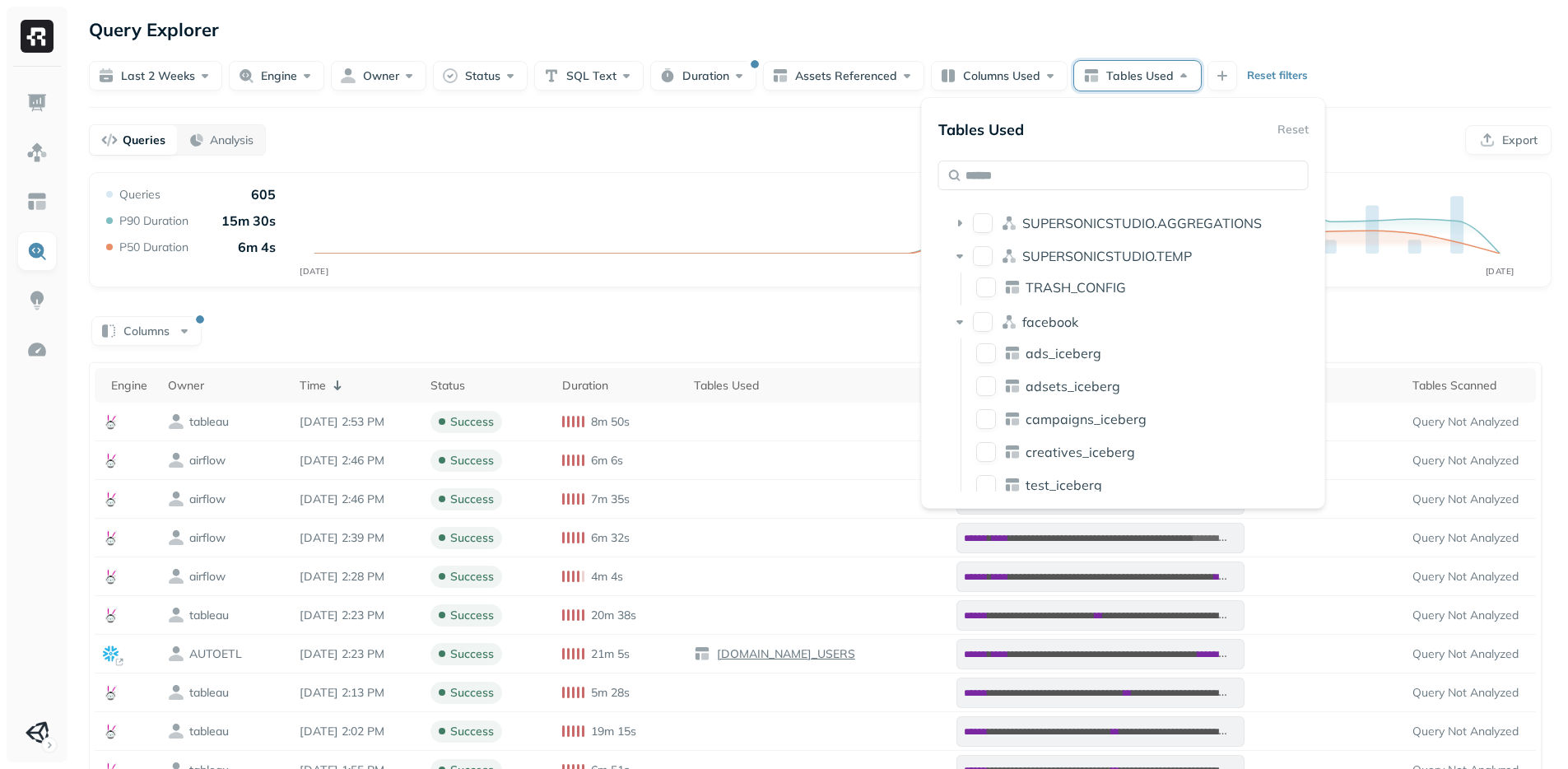
click at [716, 124] on div "Queries Analysis Export" at bounding box center [820, 140] width 1462 height 32
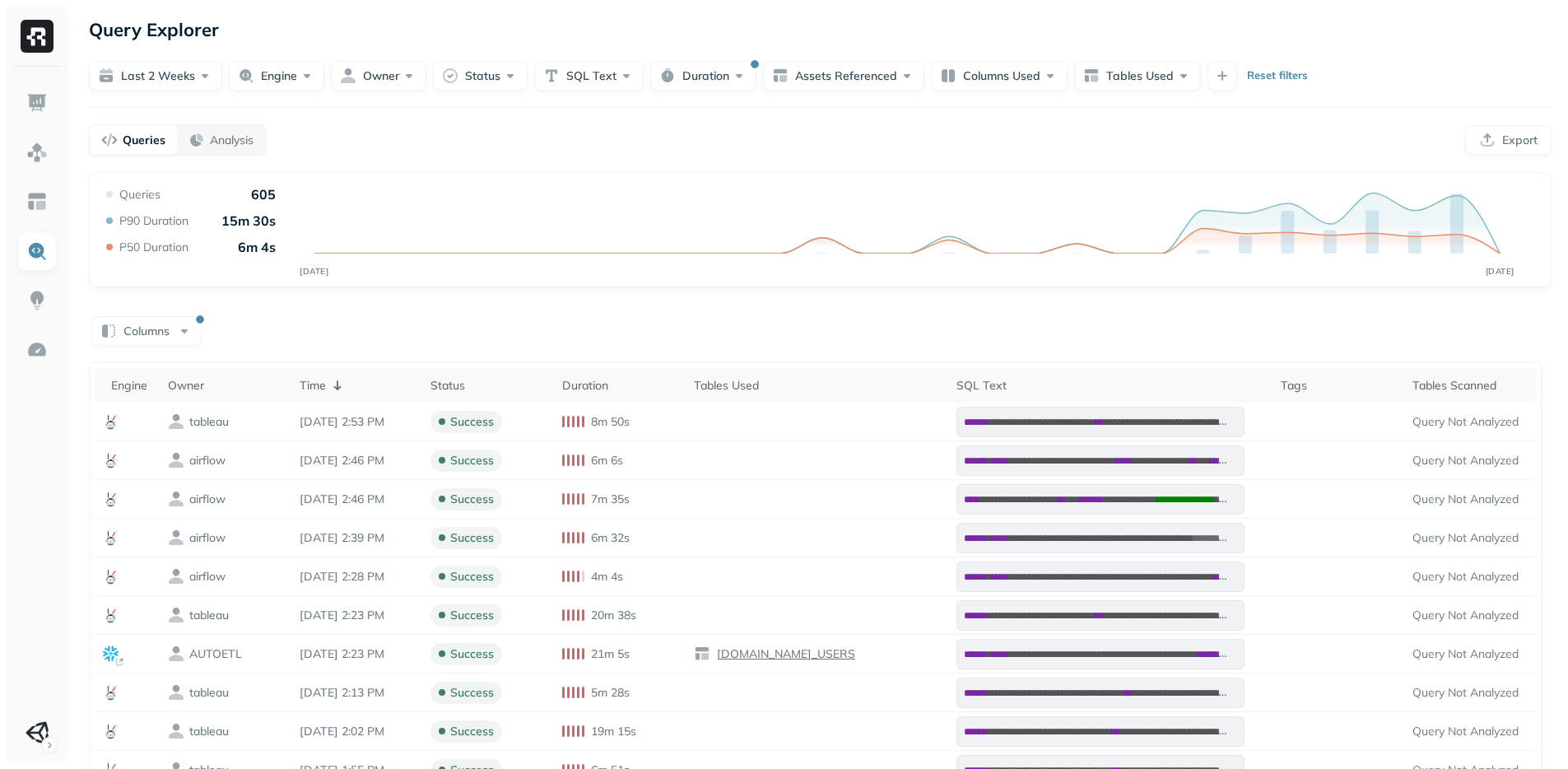
click at [713, 131] on div "Queries Analysis Export" at bounding box center [820, 140] width 1462 height 32
click at [671, 149] on div "Queries Analysis Export" at bounding box center [820, 140] width 1462 height 32
click at [33, 356] on img at bounding box center [37, 350] width 22 height 22
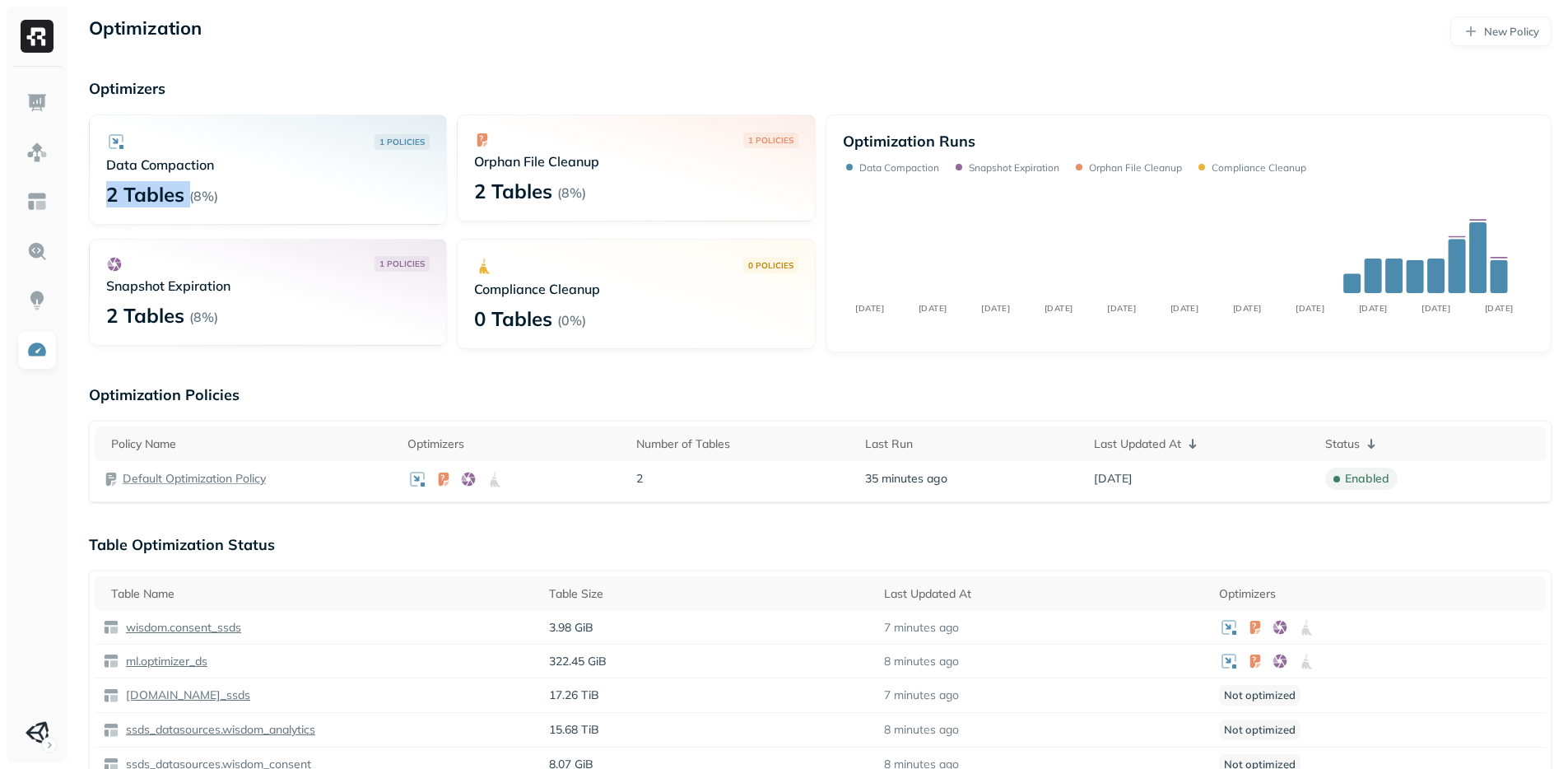
drag, startPoint x: 82, startPoint y: 193, endPoint x: 187, endPoint y: 190, distance: 105.0
click at [187, 190] on div "Optimization New Policy Optimizers 1 POLICIES Data Compaction 2 Tables ( 8% ) 1…" at bounding box center [819, 759] width 1495 height 1518
click at [187, 190] on div "2 Tables ( 8% )" at bounding box center [268, 193] width 324 height 27
click at [42, 166] on link at bounding box center [37, 152] width 39 height 39
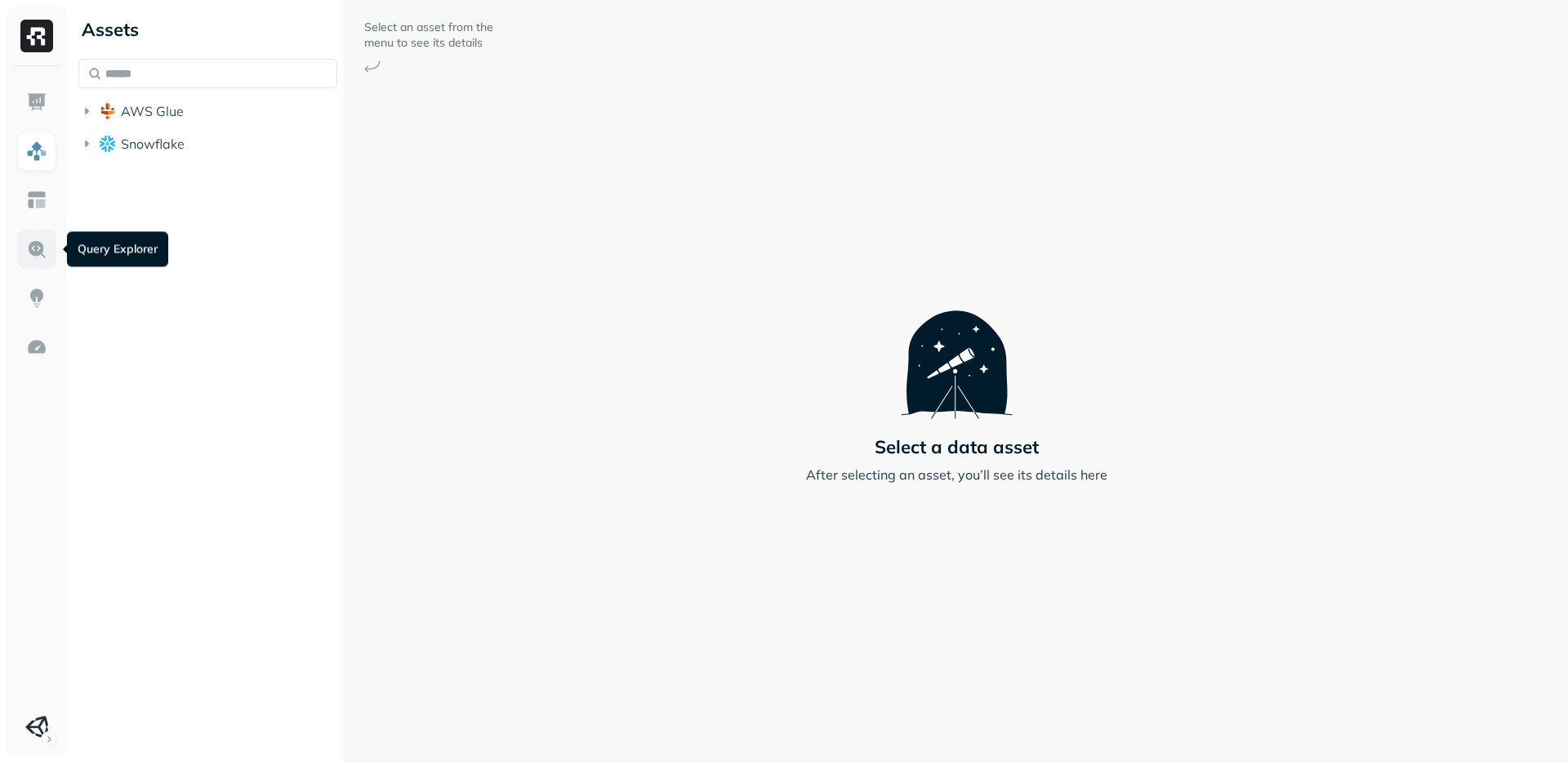
click at [39, 243] on img at bounding box center [37, 249] width 22 height 22
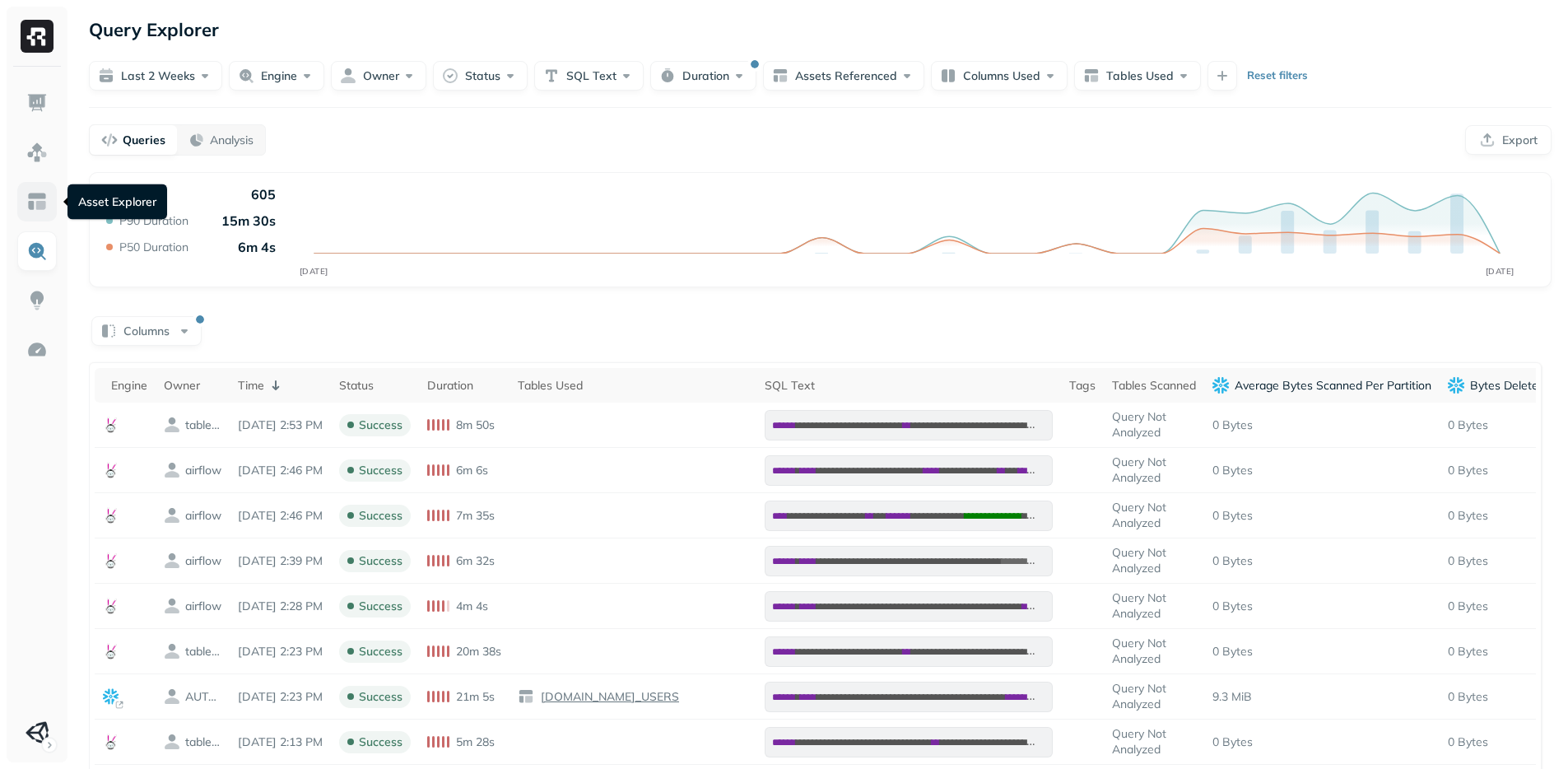
click at [37, 192] on img at bounding box center [37, 201] width 22 height 22
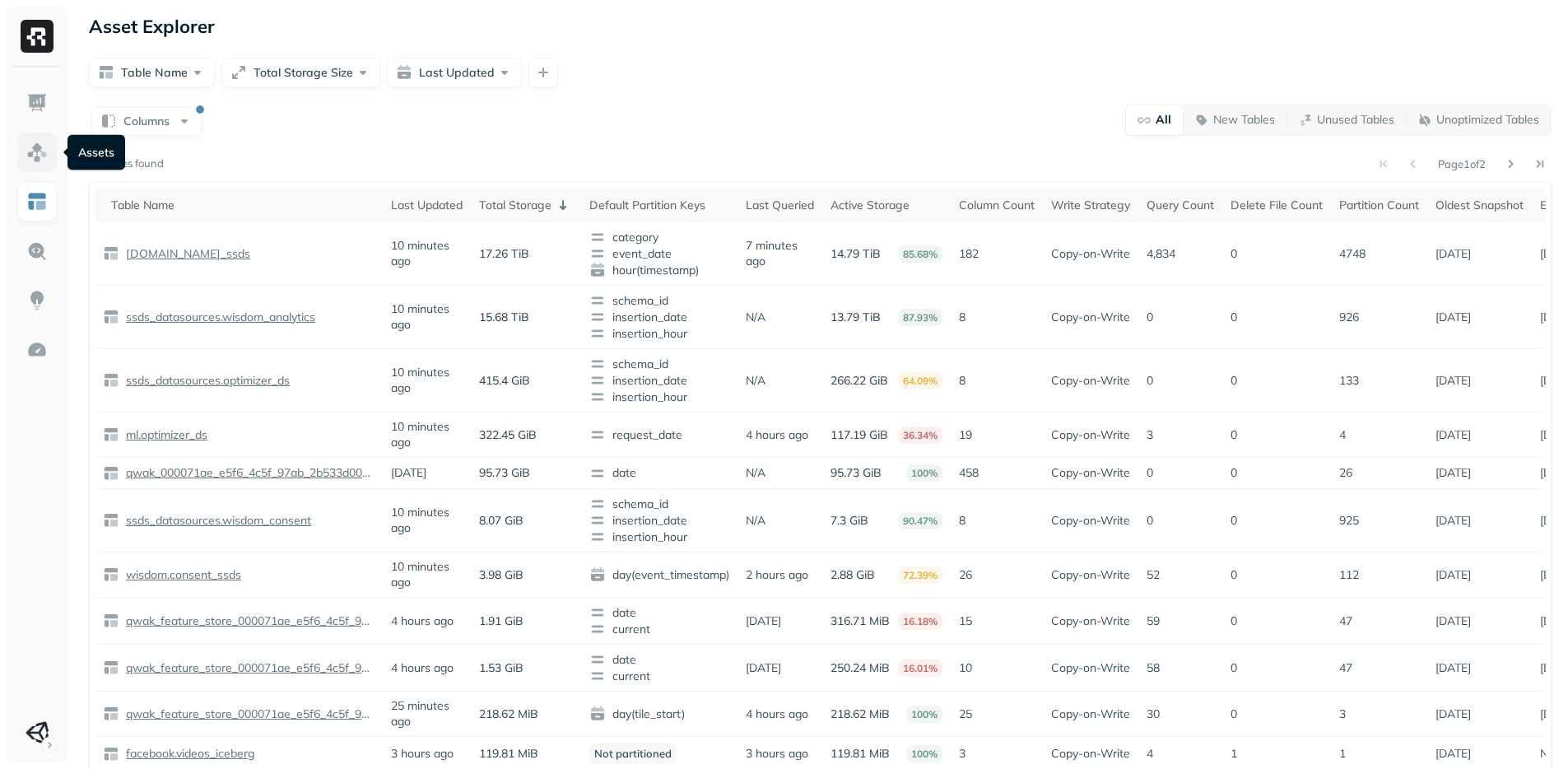
click at [42, 133] on link at bounding box center [37, 152] width 39 height 39
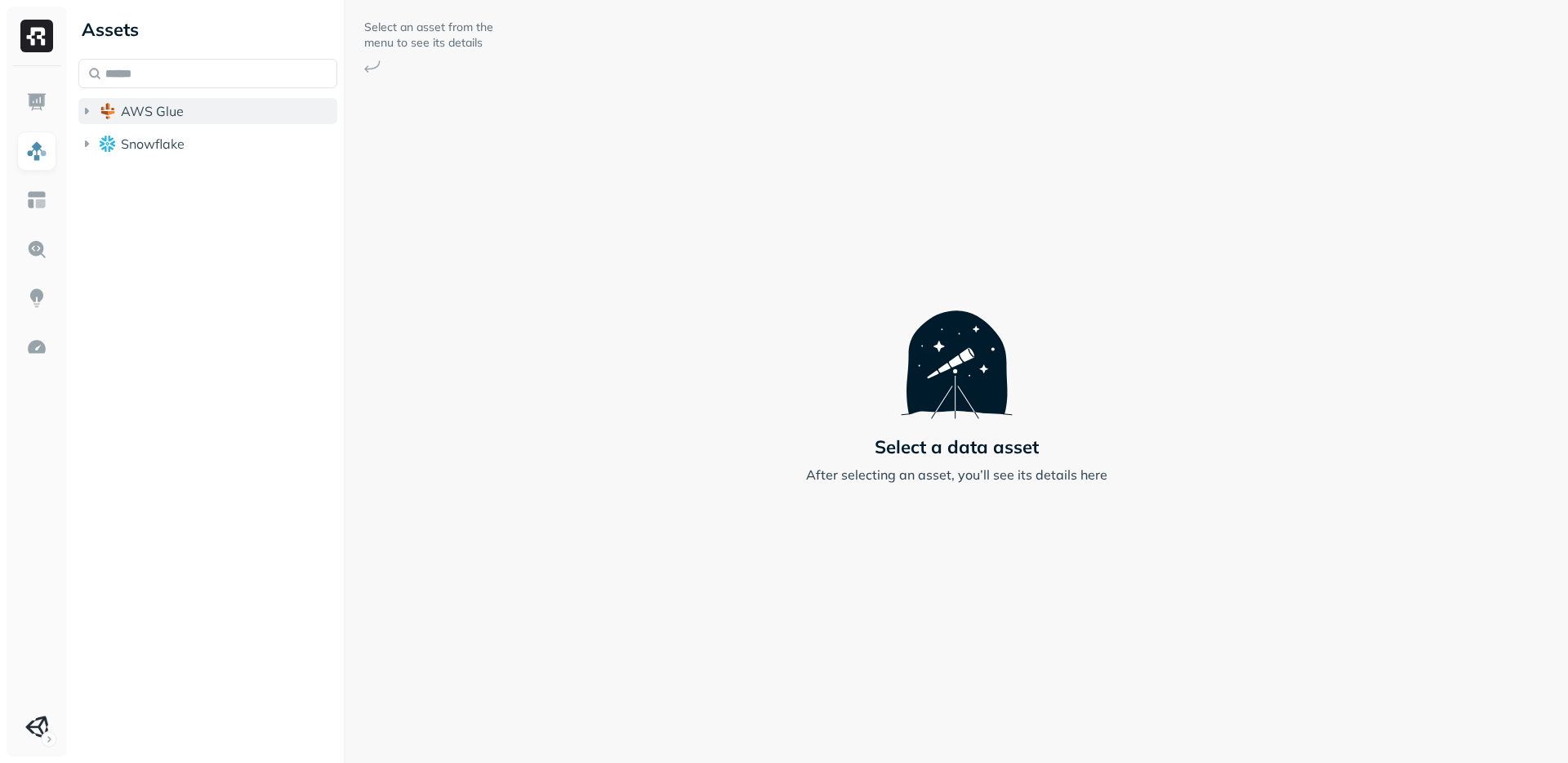
click at [160, 106] on span "AWS Glue" at bounding box center [152, 111] width 63 height 17
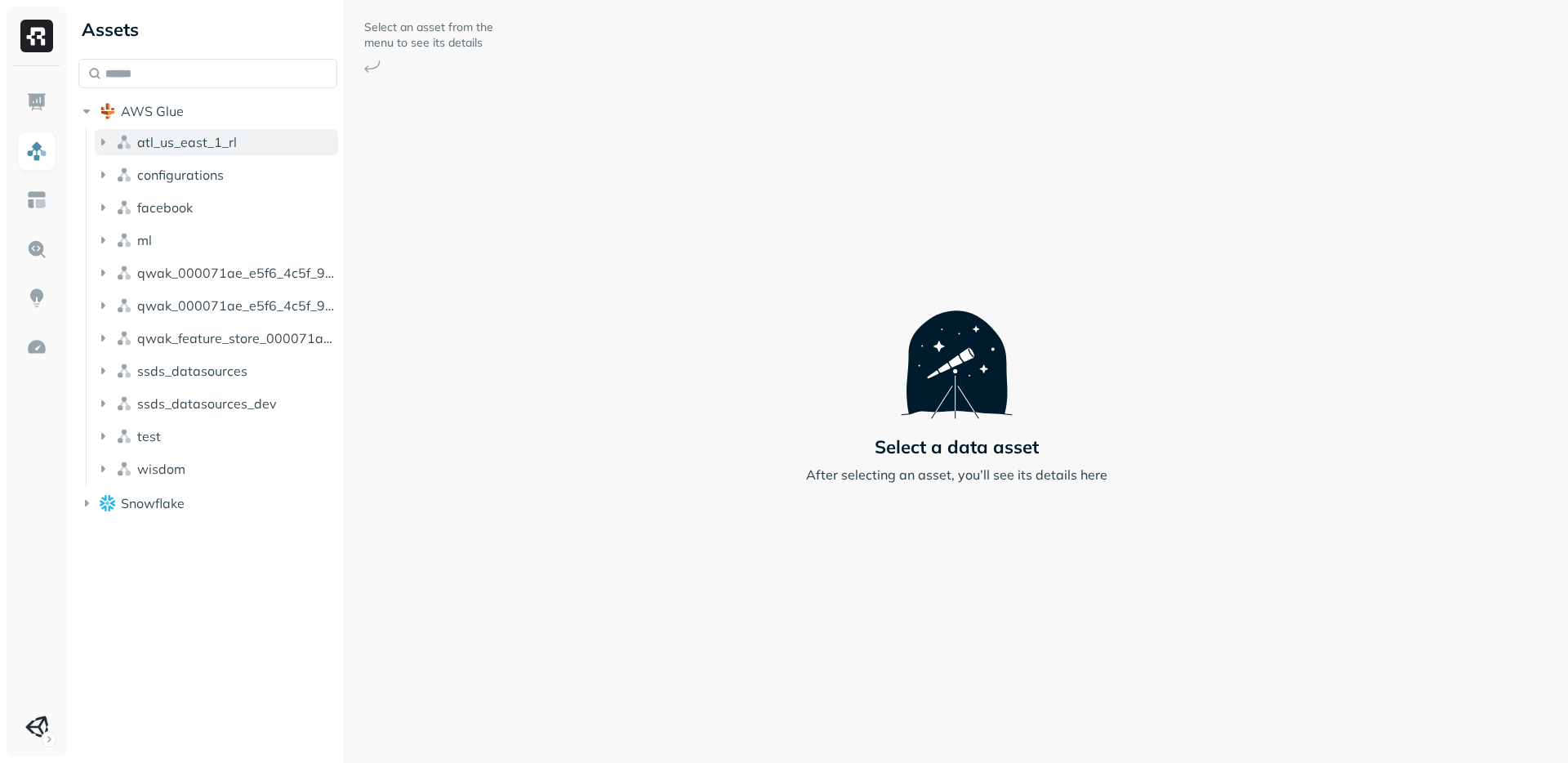
click at [188, 150] on span "atl_us_east_1_rl" at bounding box center [187, 142] width 100 height 17
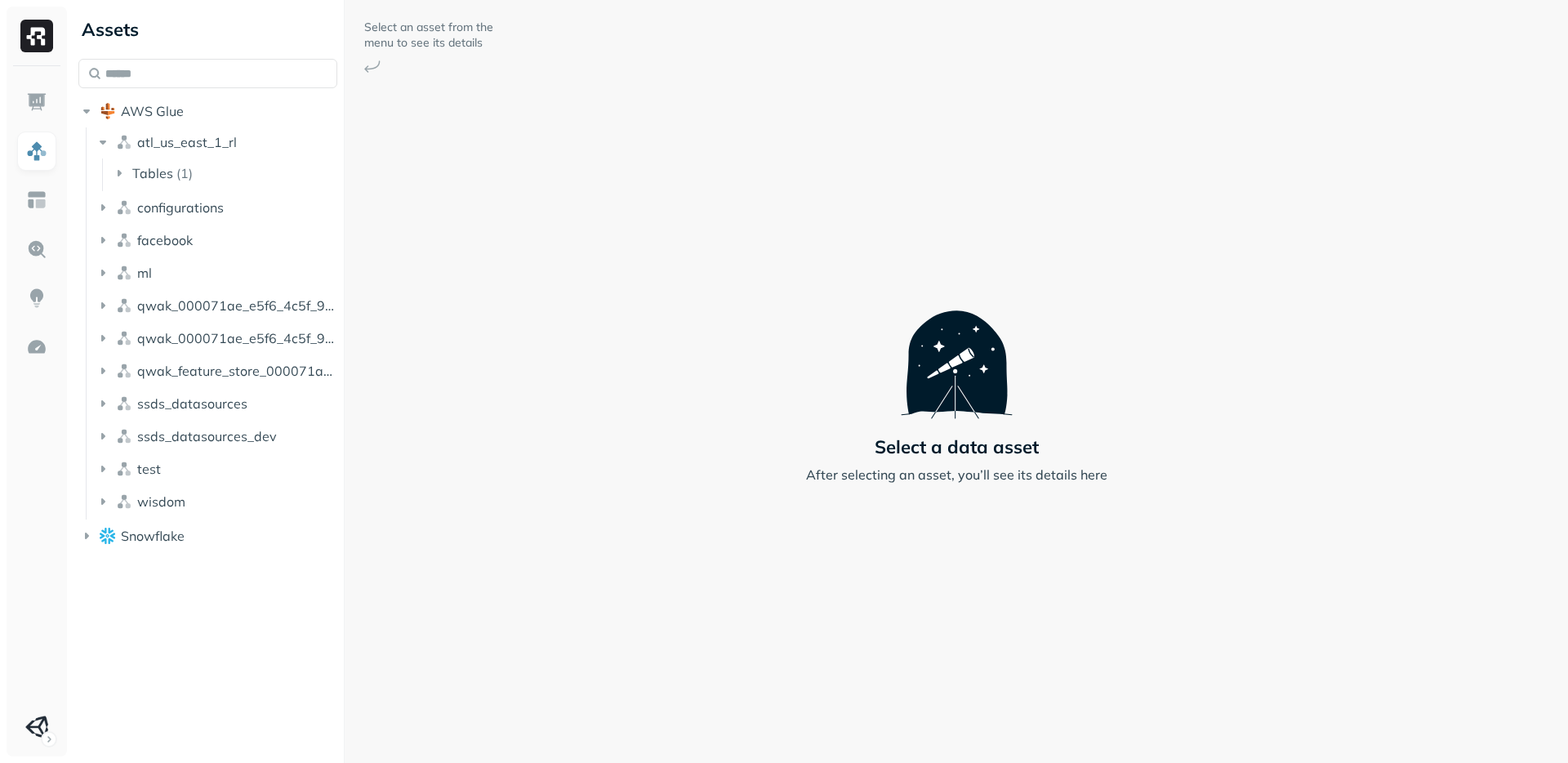
click at [192, 176] on button "Tables ( 1 )" at bounding box center [224, 172] width 228 height 26
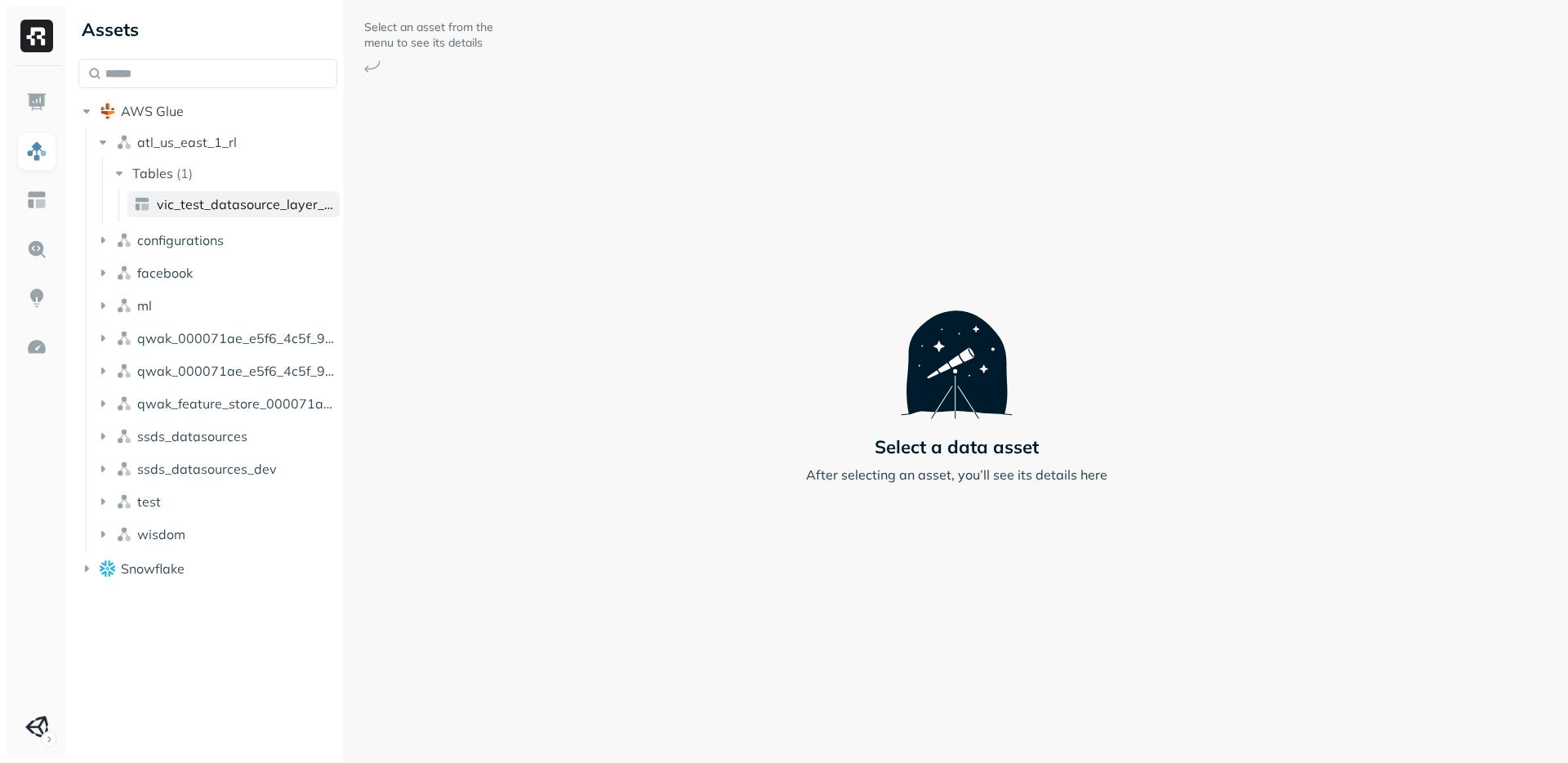
click at [197, 207] on span "vic_test_datasource_layer_intermediate" at bounding box center [245, 204] width 176 height 17
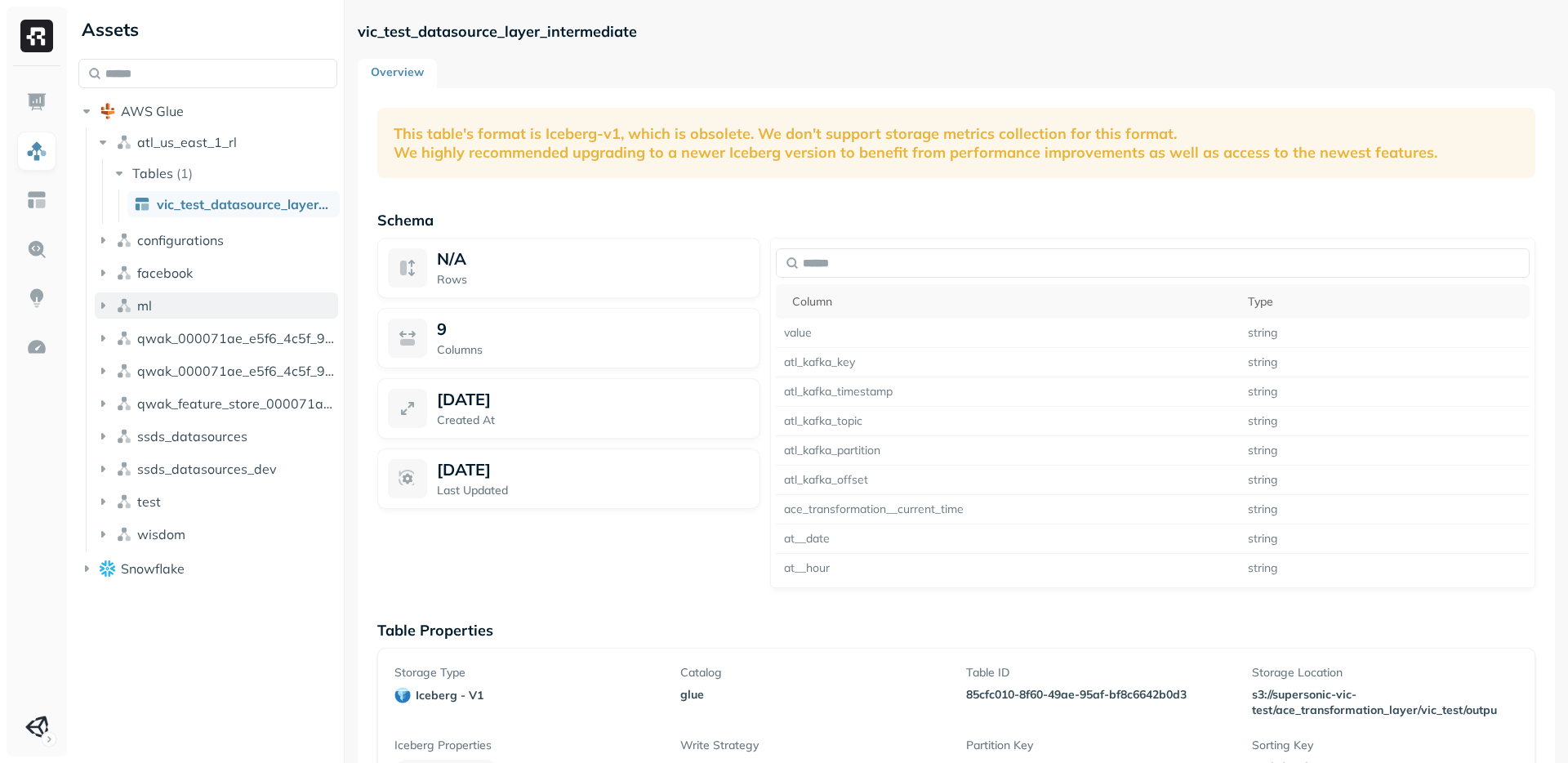
click at [198, 307] on button "ml" at bounding box center [216, 306] width 243 height 26
click at [209, 336] on button "Tables ( 1 )" at bounding box center [224, 336] width 228 height 26
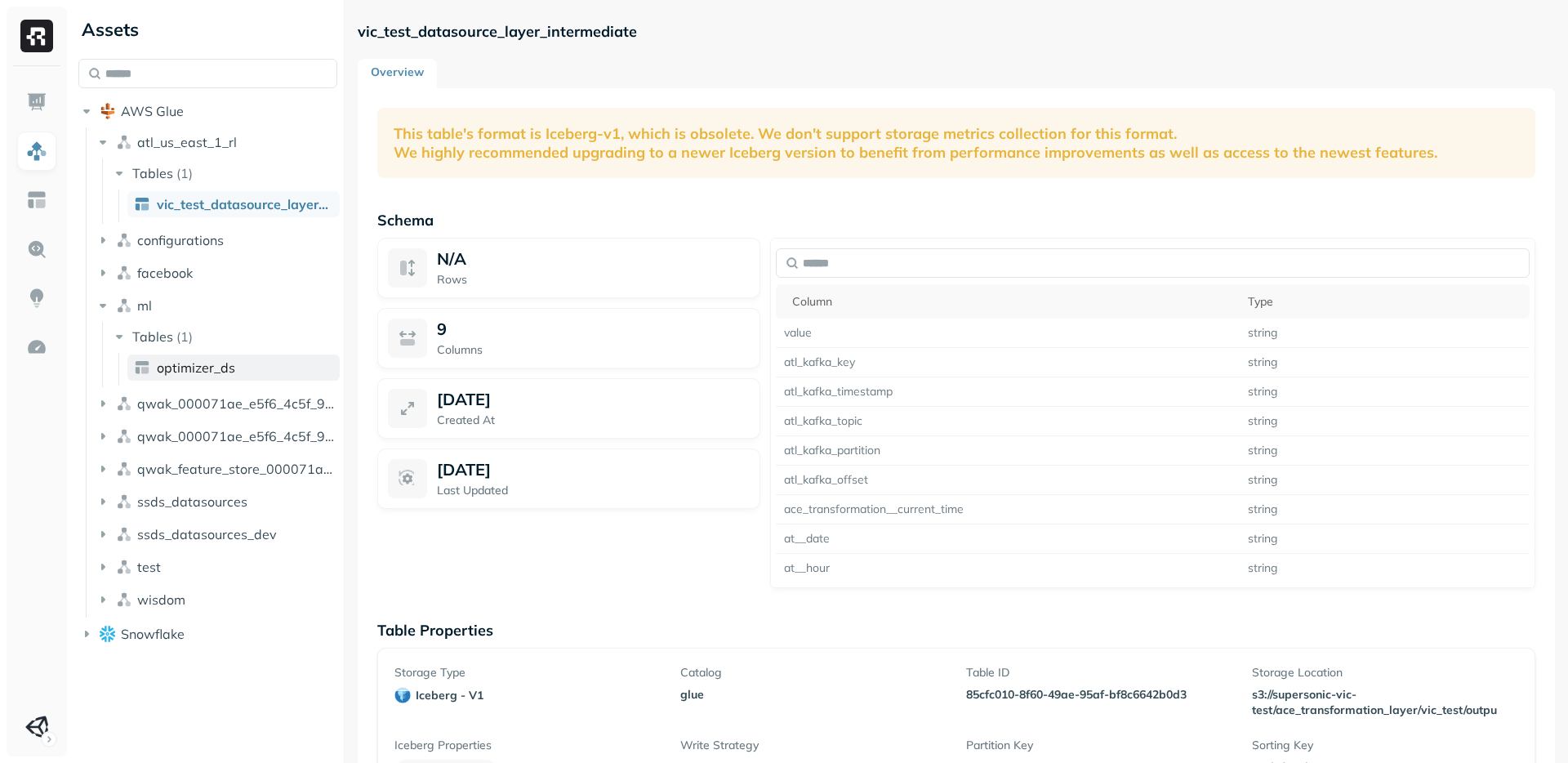
click at [211, 361] on span "optimizer_ds" at bounding box center [196, 367] width 78 height 17
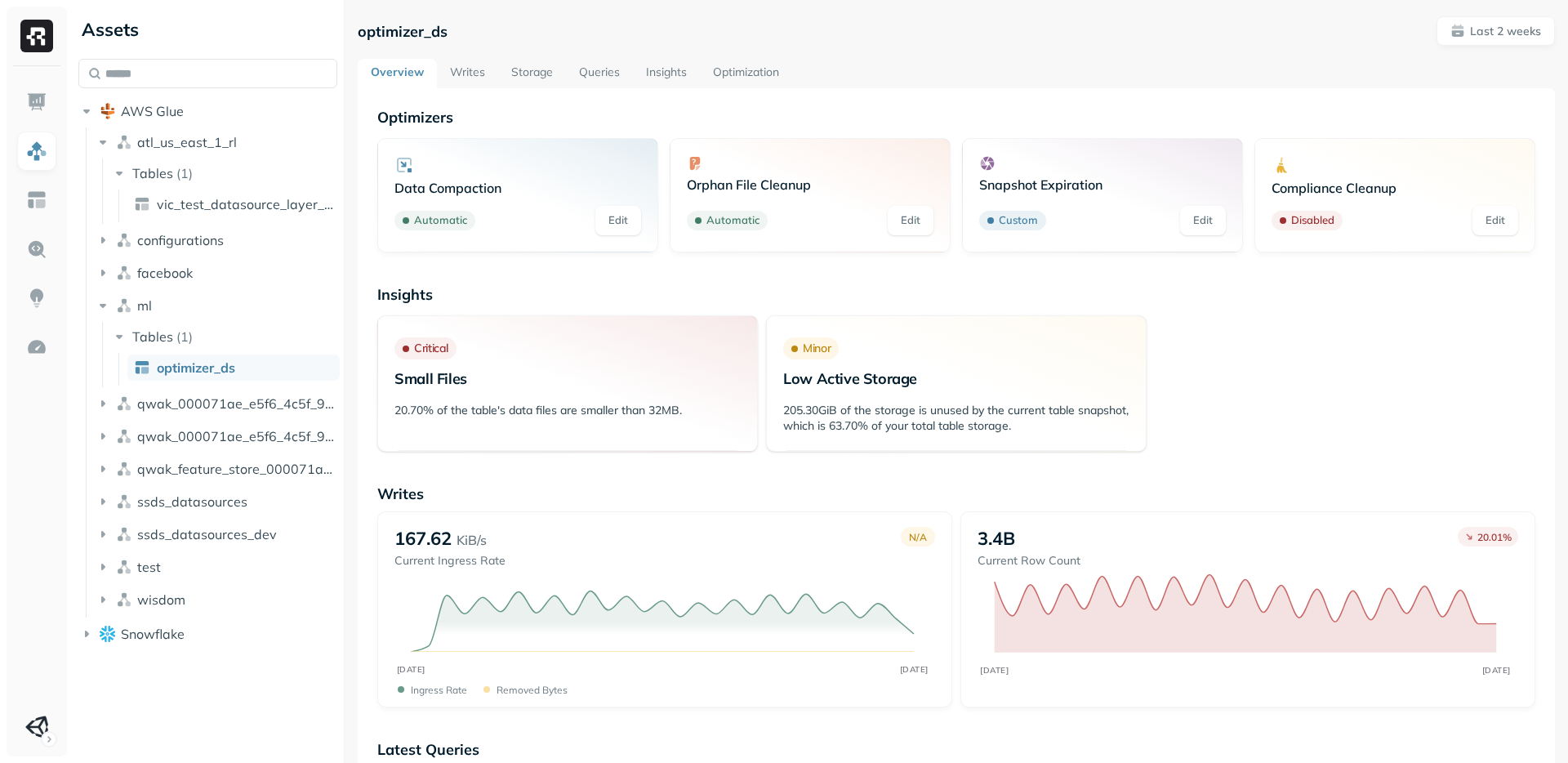
click at [453, 75] on link "Writes" at bounding box center [467, 73] width 62 height 29
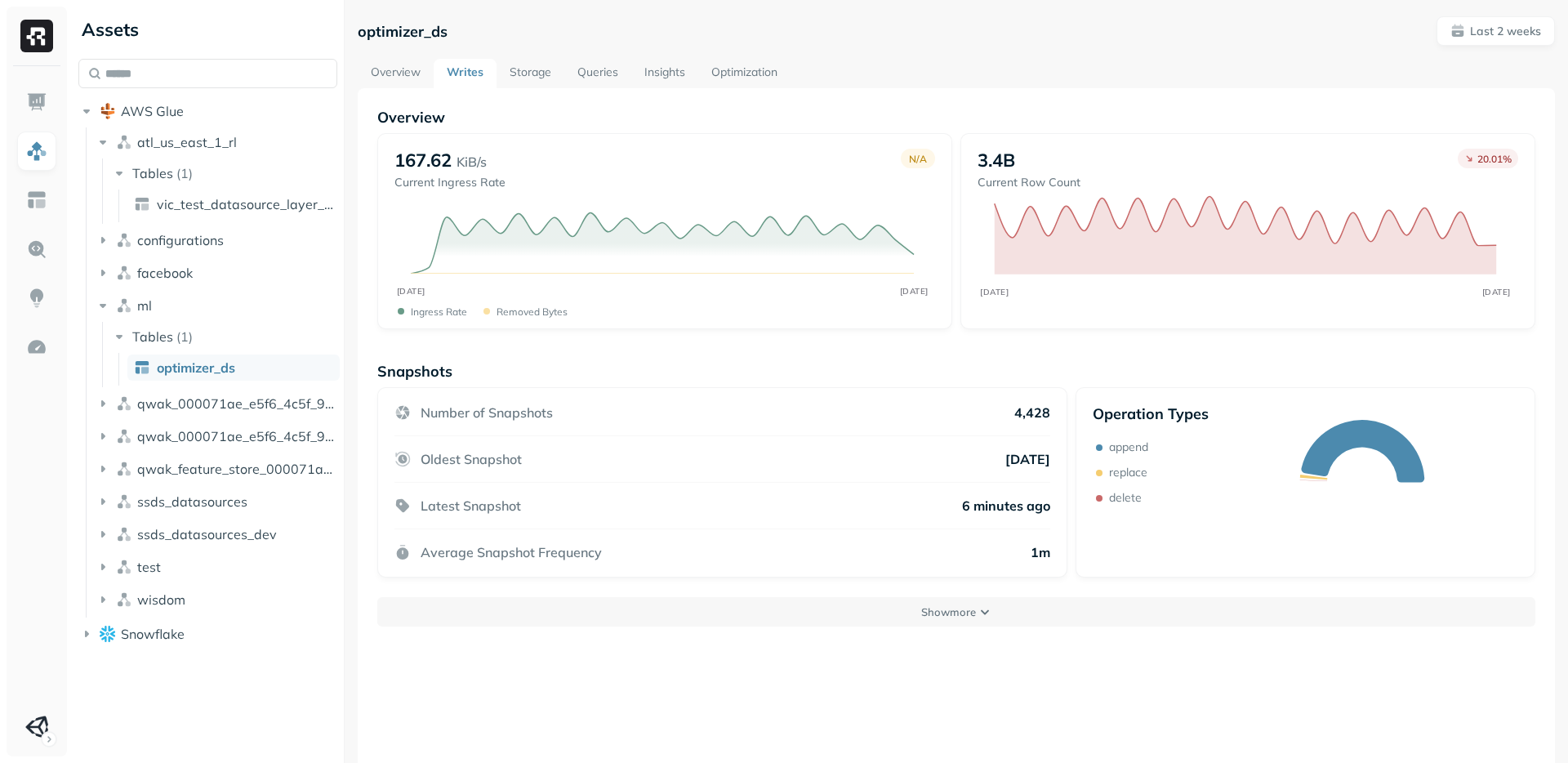
scroll to position [29, 0]
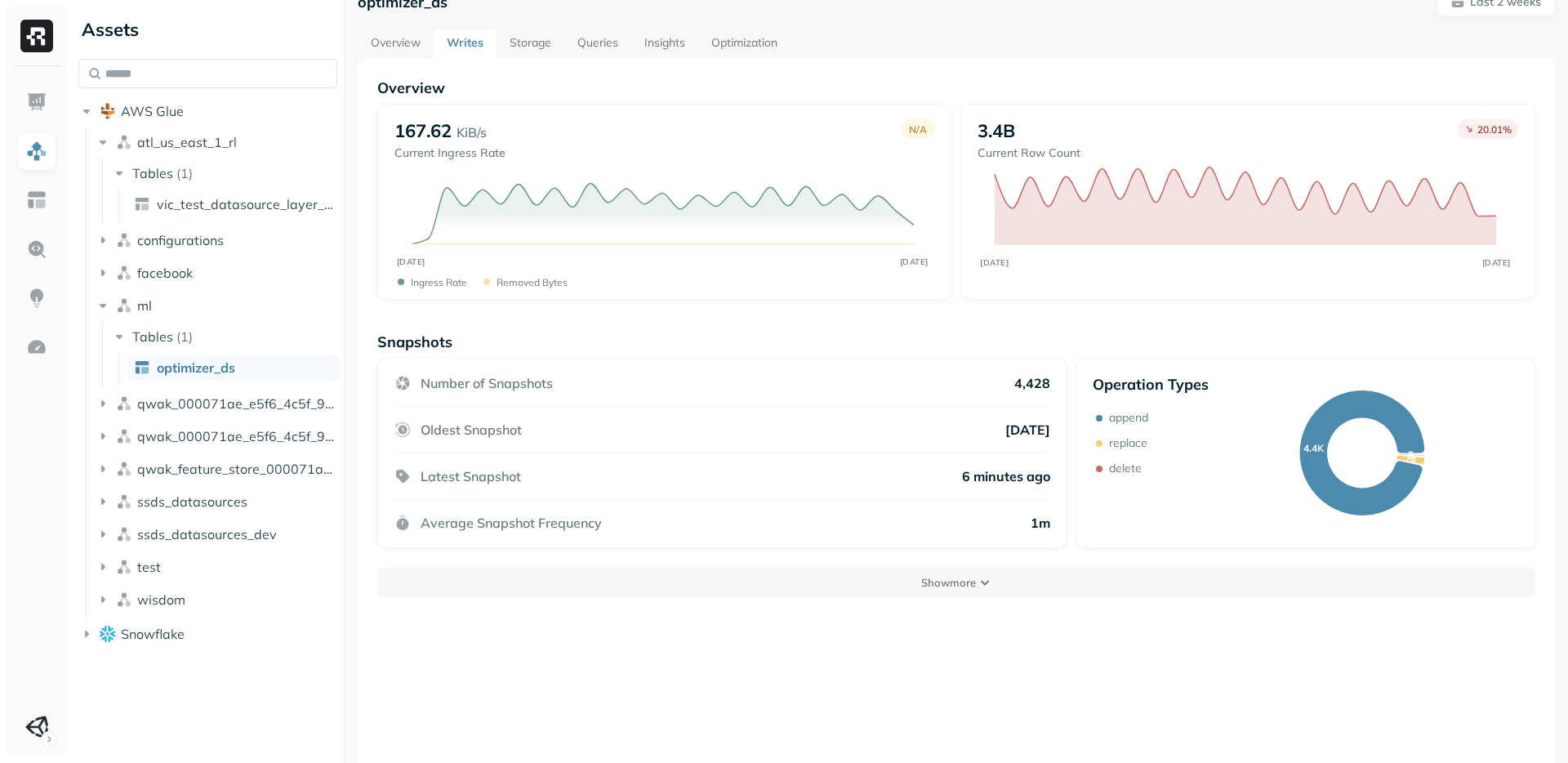
click at [805, 583] on button "Show more" at bounding box center [956, 583] width 1158 height 29
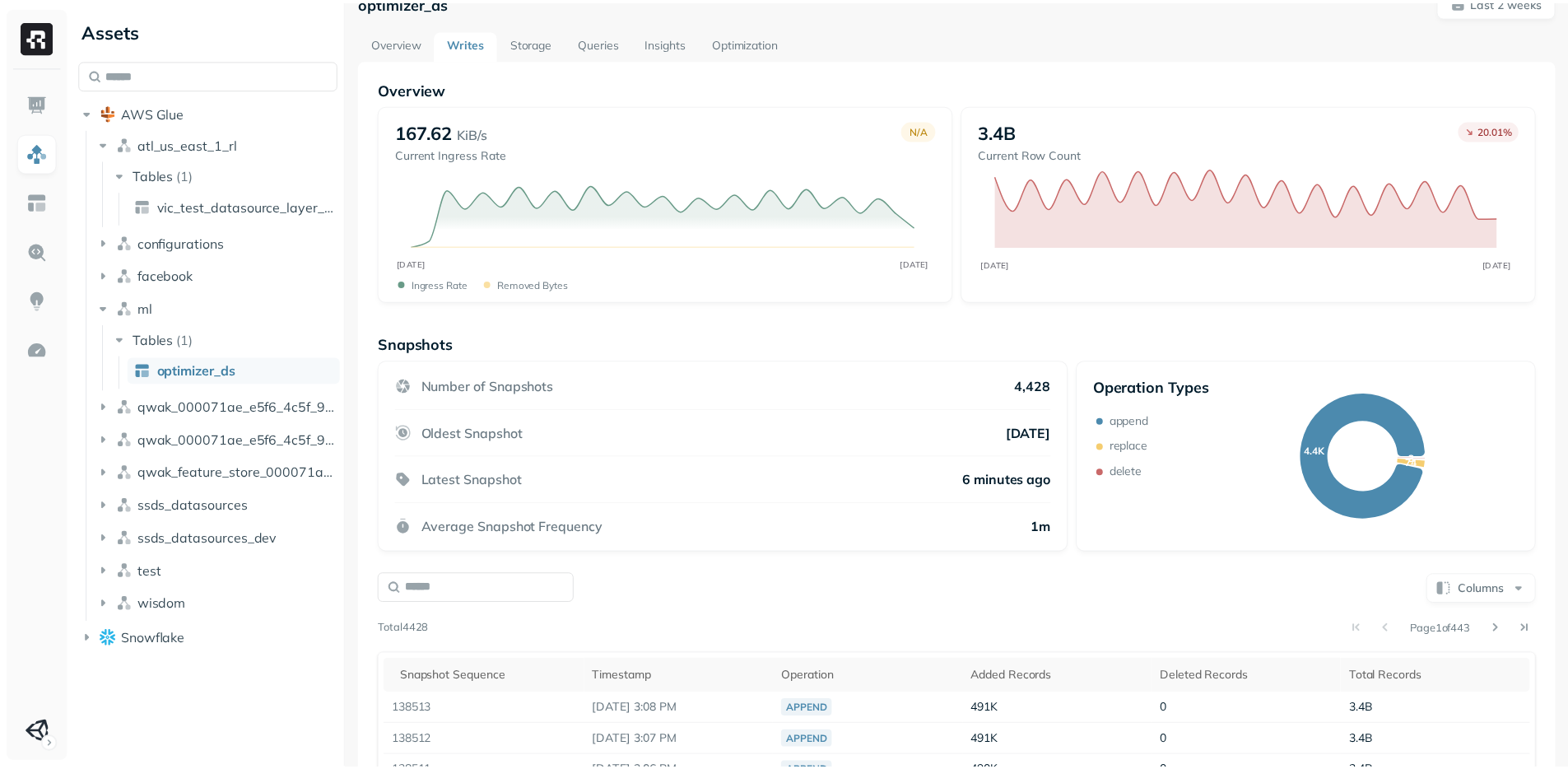
scroll to position [313, 0]
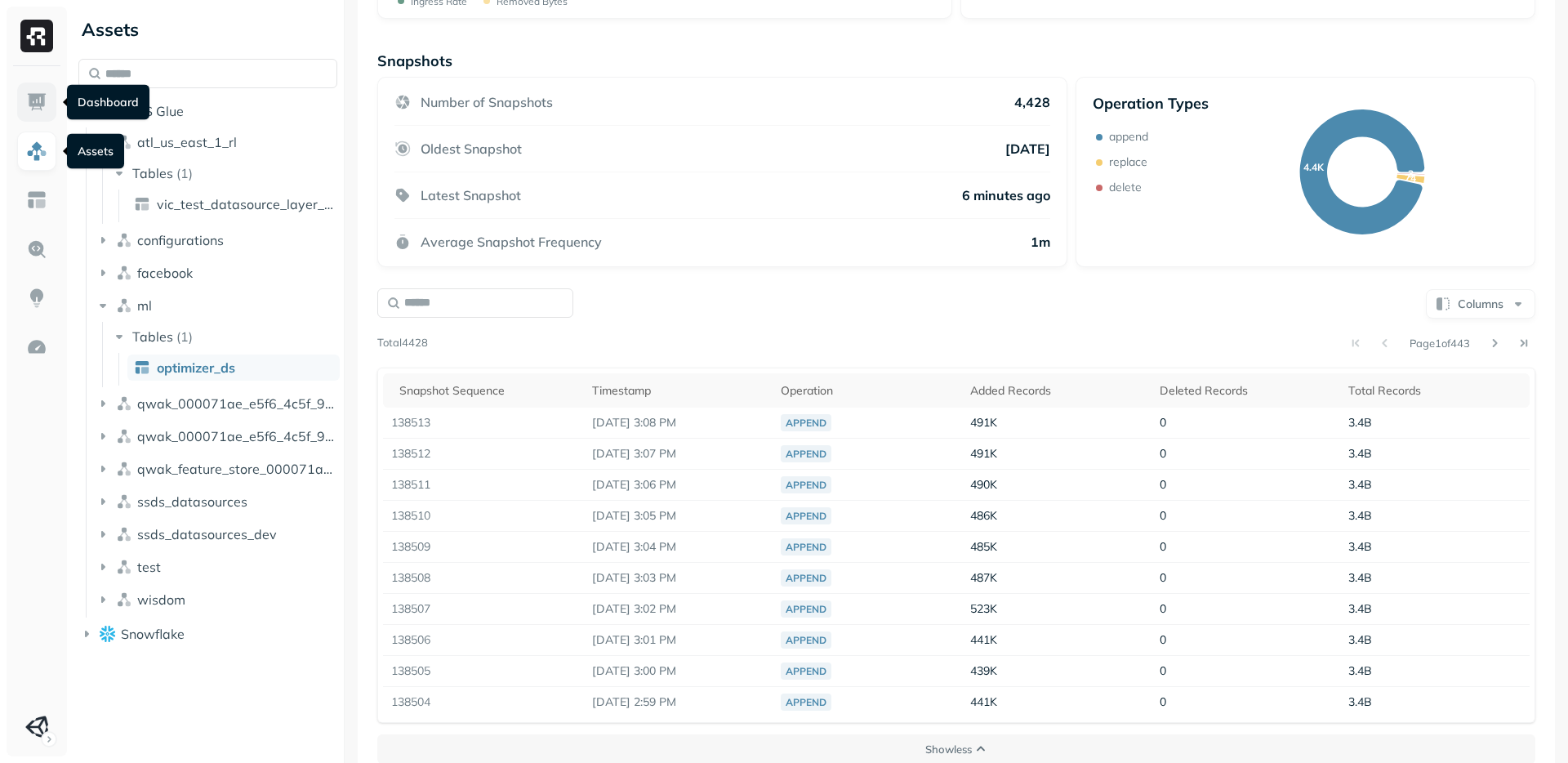
click at [37, 94] on img at bounding box center [37, 102] width 22 height 22
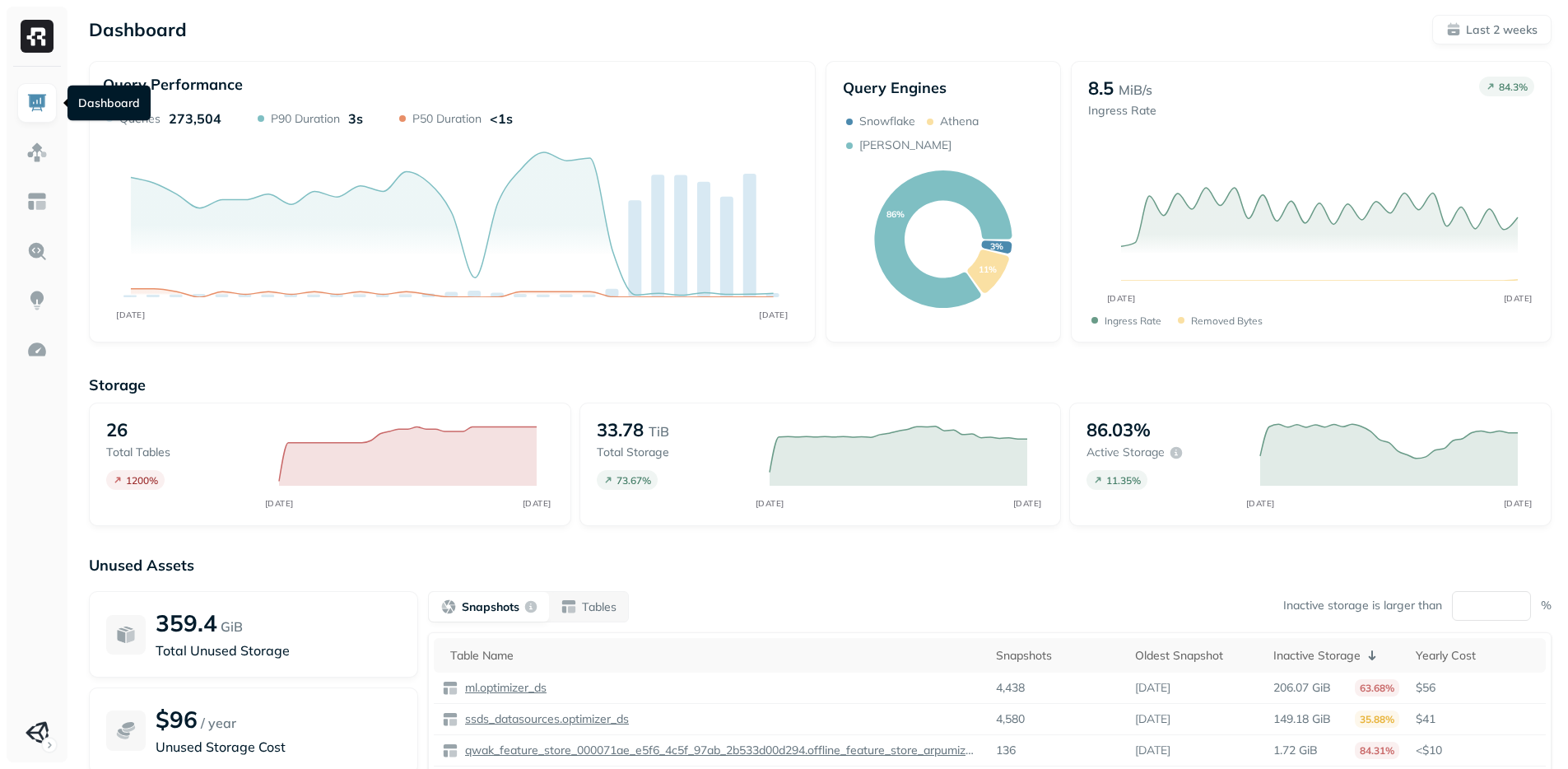
click at [759, 559] on p "Unused Assets" at bounding box center [820, 565] width 1462 height 19
